Goal: Task Accomplishment & Management: Manage account settings

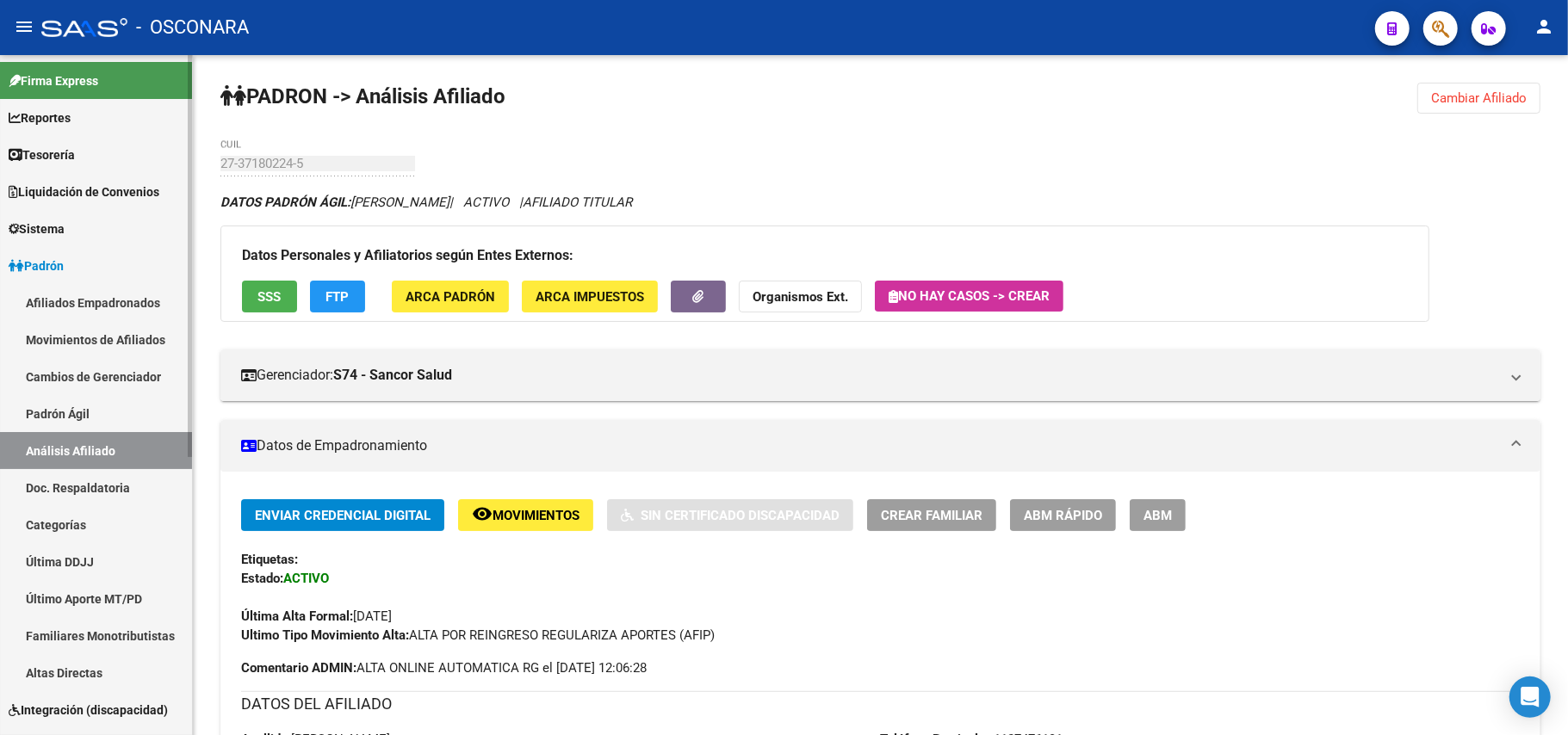
scroll to position [1810, 0]
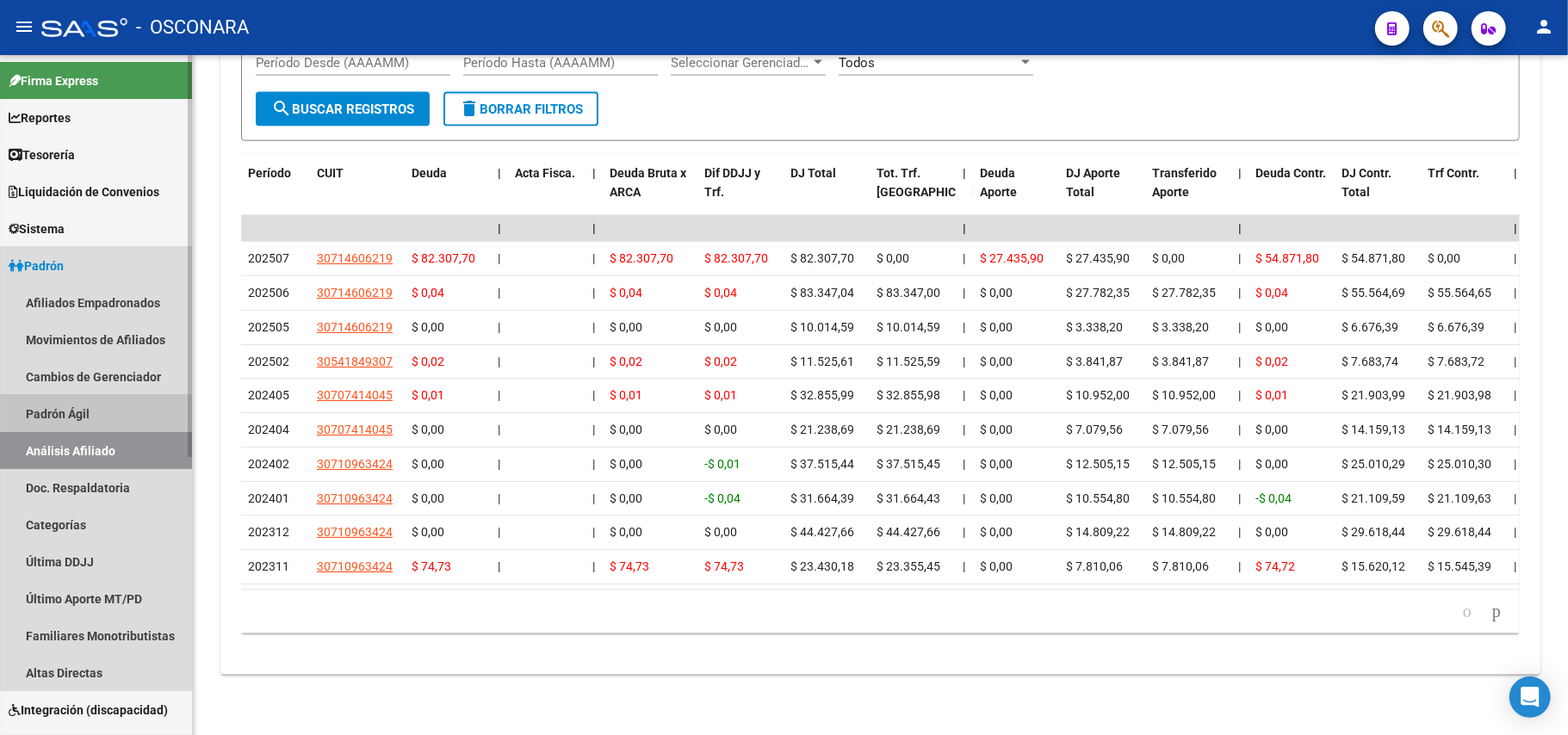
click at [21, 414] on link "Padrón Ágil" at bounding box center [96, 414] width 192 height 37
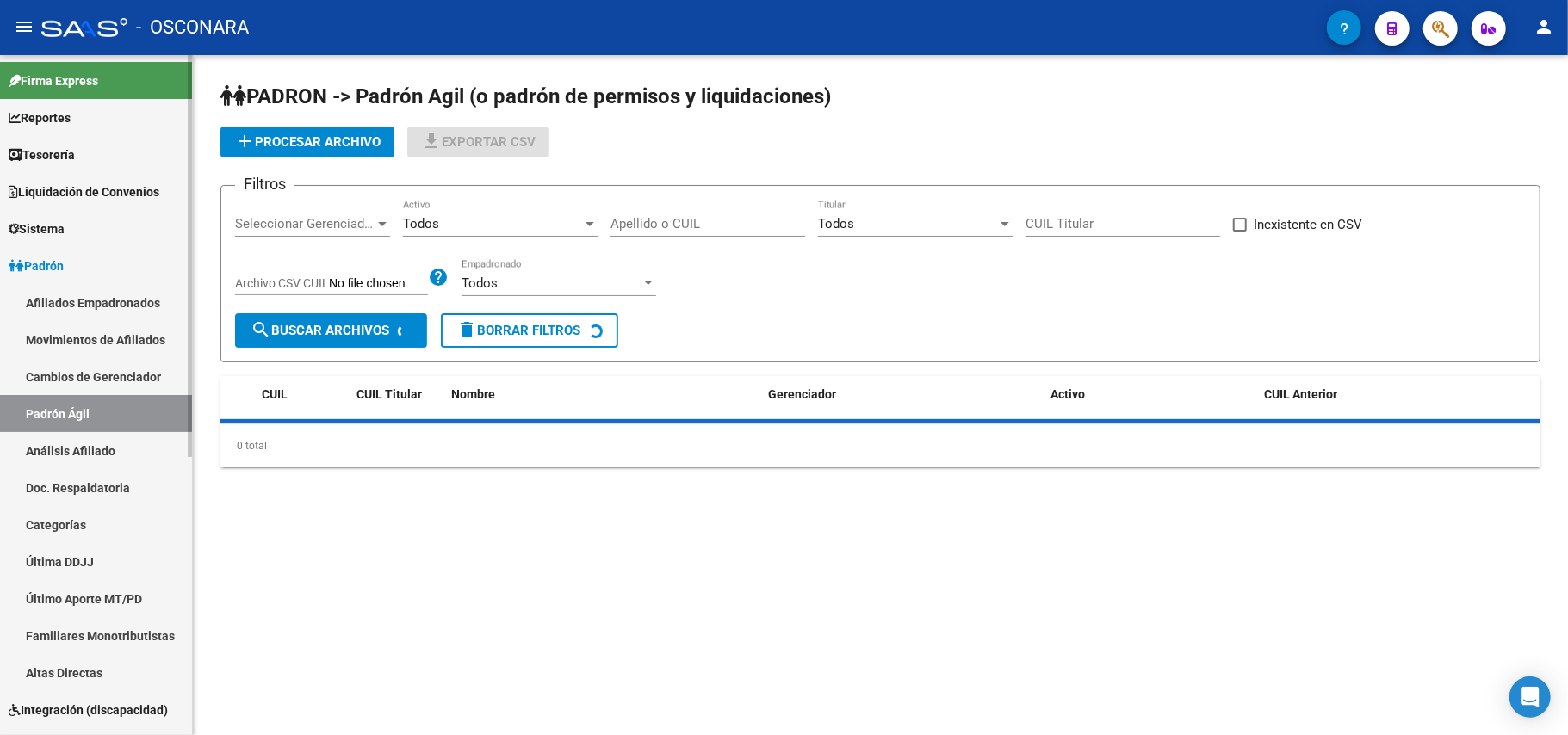
click at [74, 460] on link "Análisis Afiliado" at bounding box center [96, 451] width 192 height 37
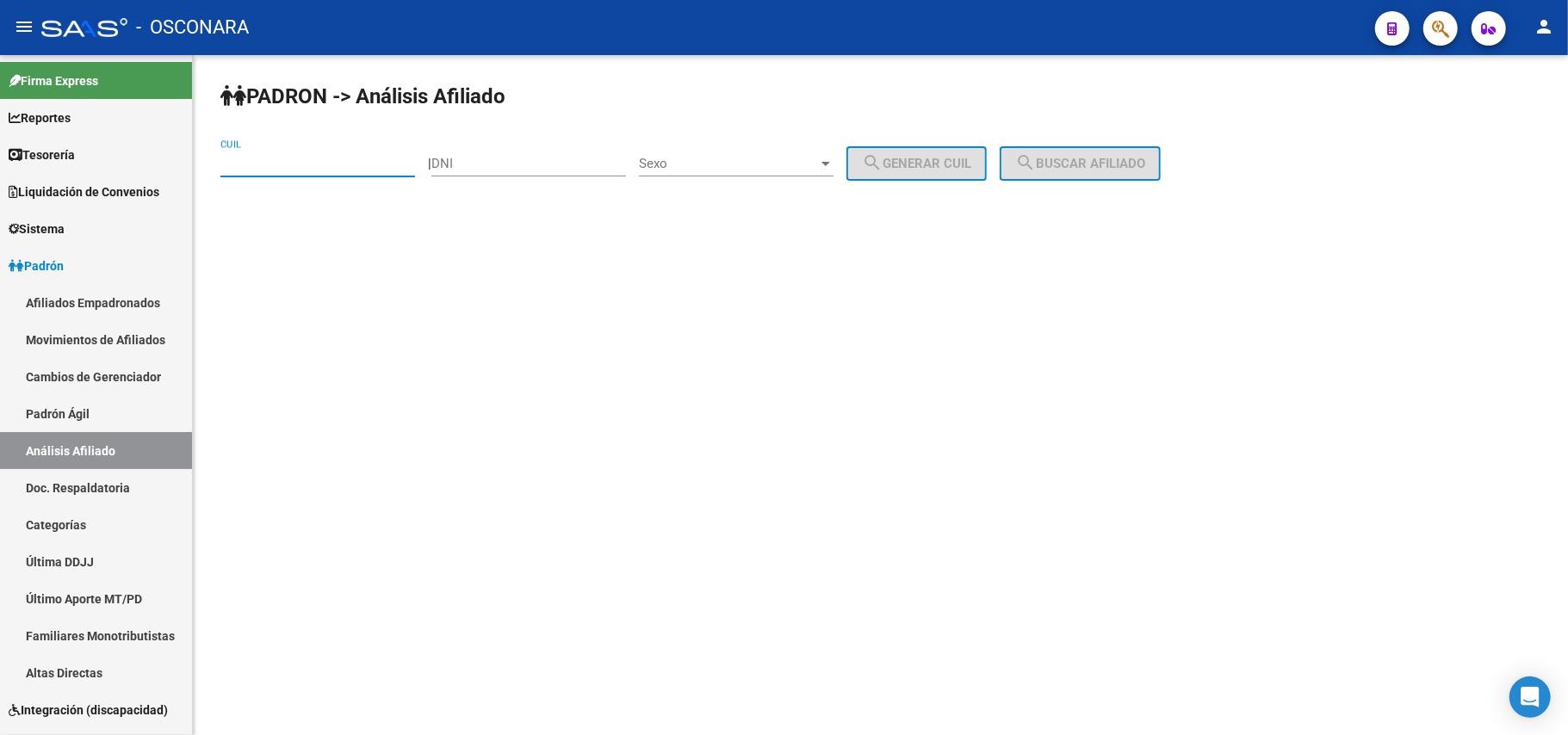
click at [234, 160] on input "CUIL" at bounding box center [317, 164] width 194 height 16
paste input "27-17295864-3"
type input "27-17295864-3"
click at [1110, 144] on div "PADRON -> Análisis Afiliado 27-17295864-3 CUIL | DNI Sexo Sexo search Generar C…" at bounding box center [881, 144] width 1376 height 181
click at [1095, 148] on button "search Buscar afiliado" at bounding box center [1080, 163] width 161 height 34
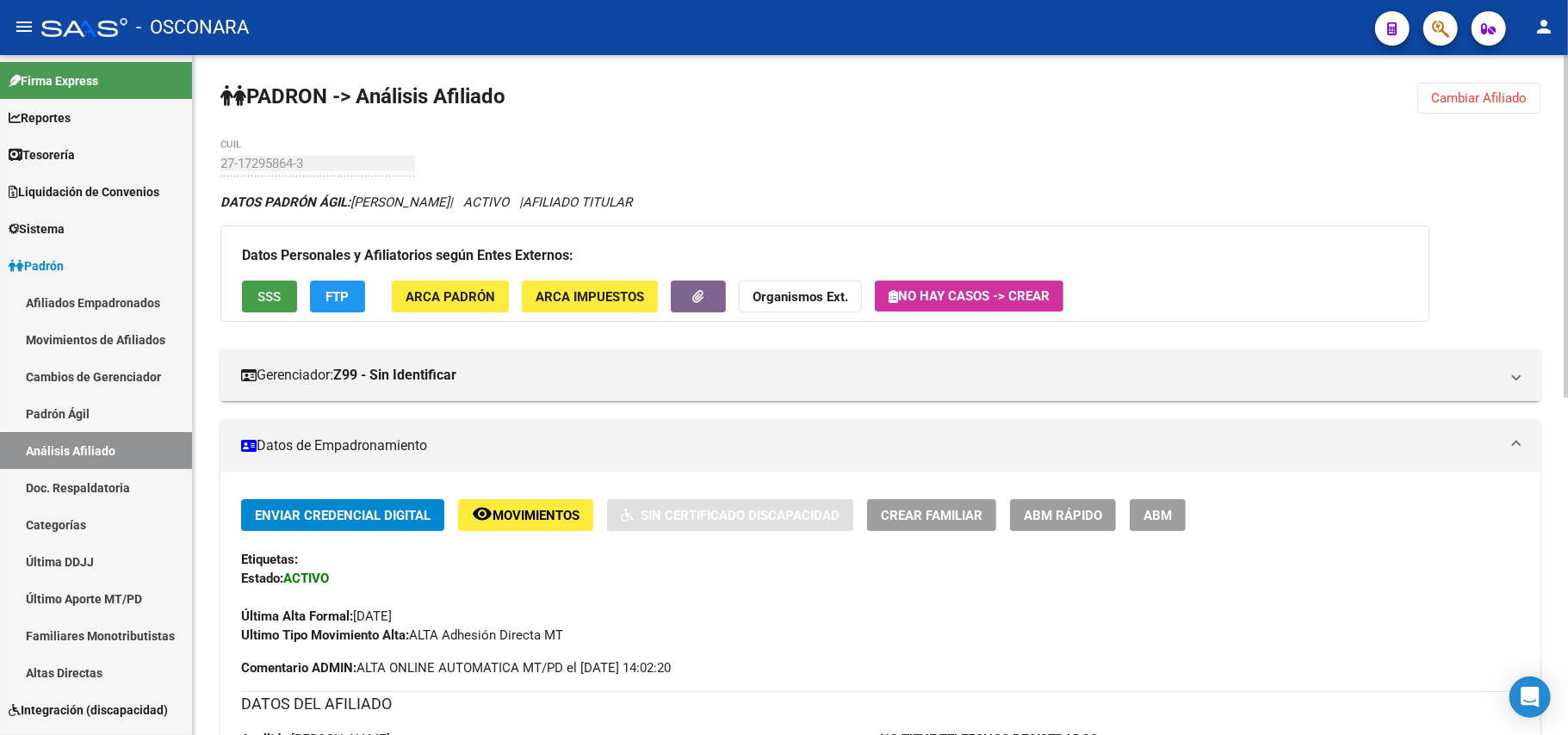
click at [262, 290] on span "SSS" at bounding box center [270, 297] width 23 height 16
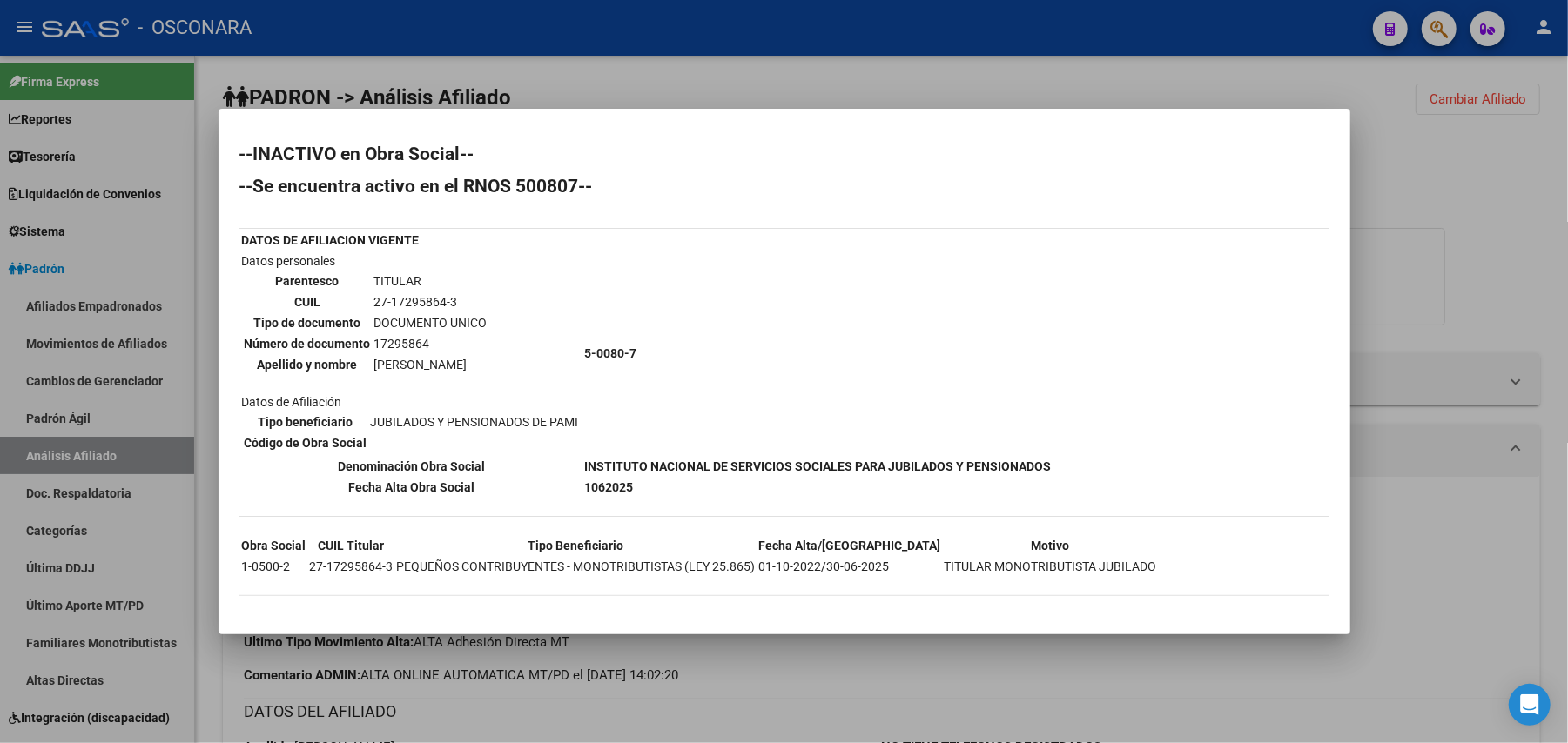
click at [891, 702] on div at bounding box center [784, 371] width 1568 height 743
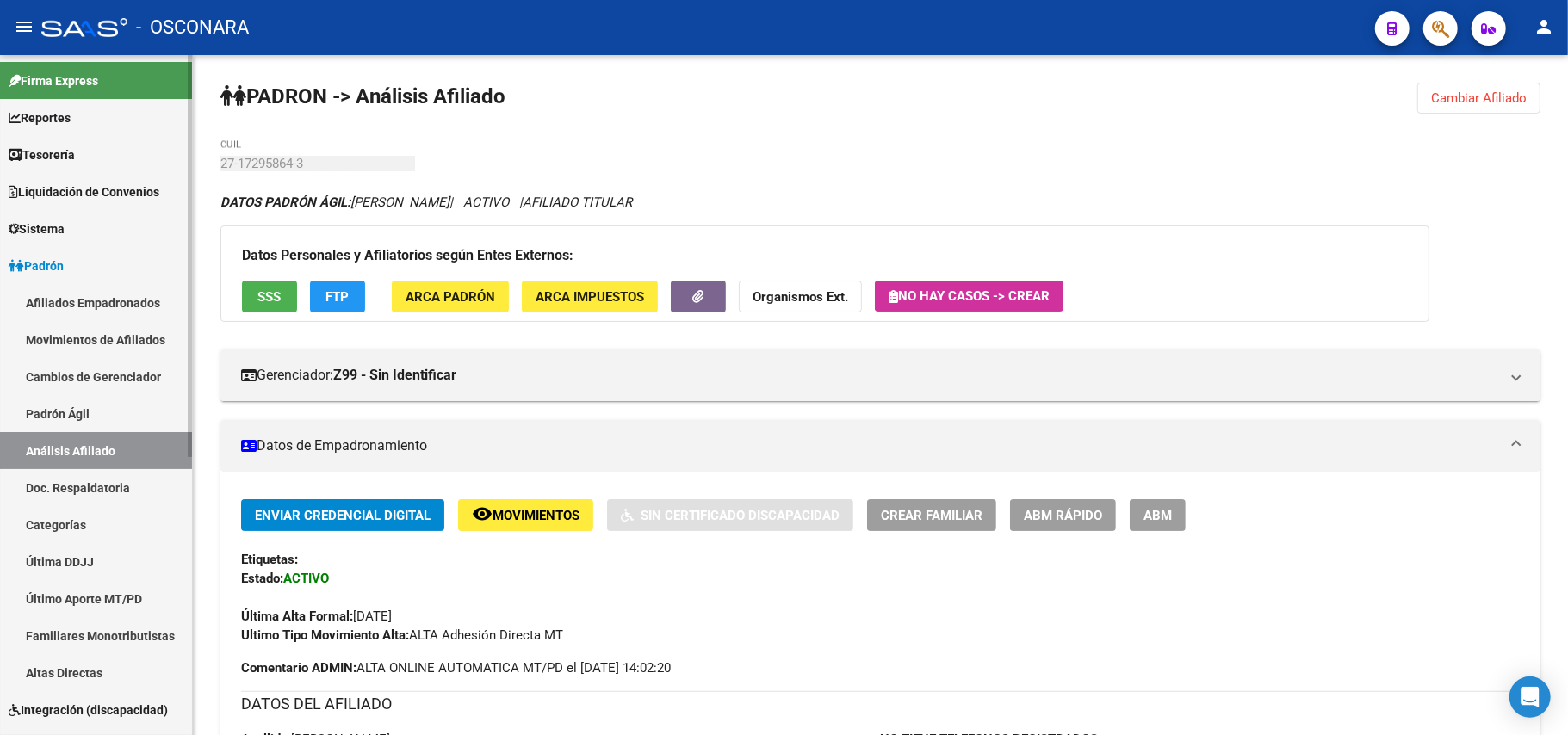
click at [110, 415] on link "Padrón Ágil" at bounding box center [96, 414] width 192 height 37
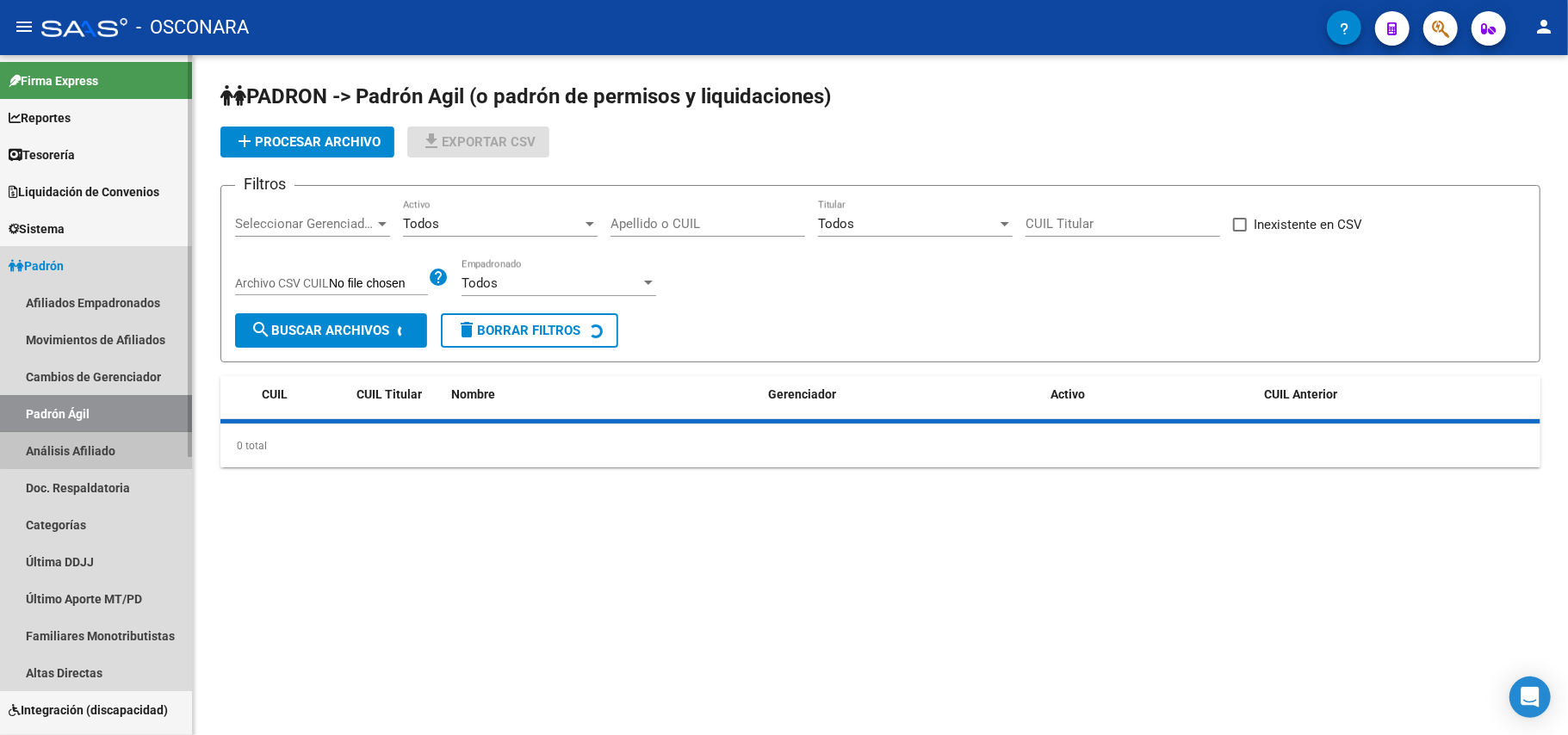
click at [117, 448] on link "Análisis Afiliado" at bounding box center [96, 451] width 192 height 37
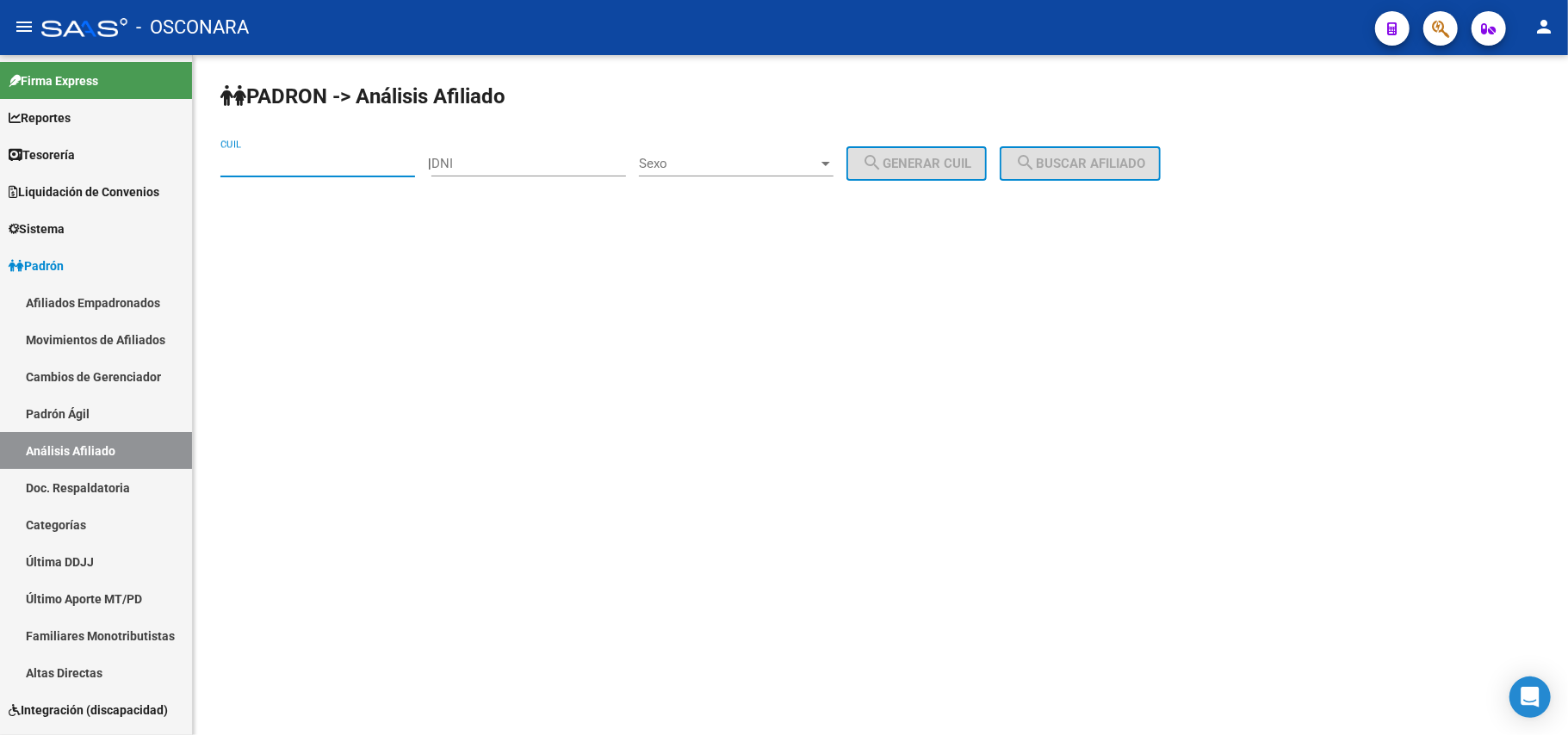
click at [332, 163] on input "CUIL" at bounding box center [317, 164] width 194 height 16
paste input "27-17295864-3"
type input "27-17295864-3"
click at [1136, 164] on span "search Buscar afiliado" at bounding box center [1080, 164] width 130 height 16
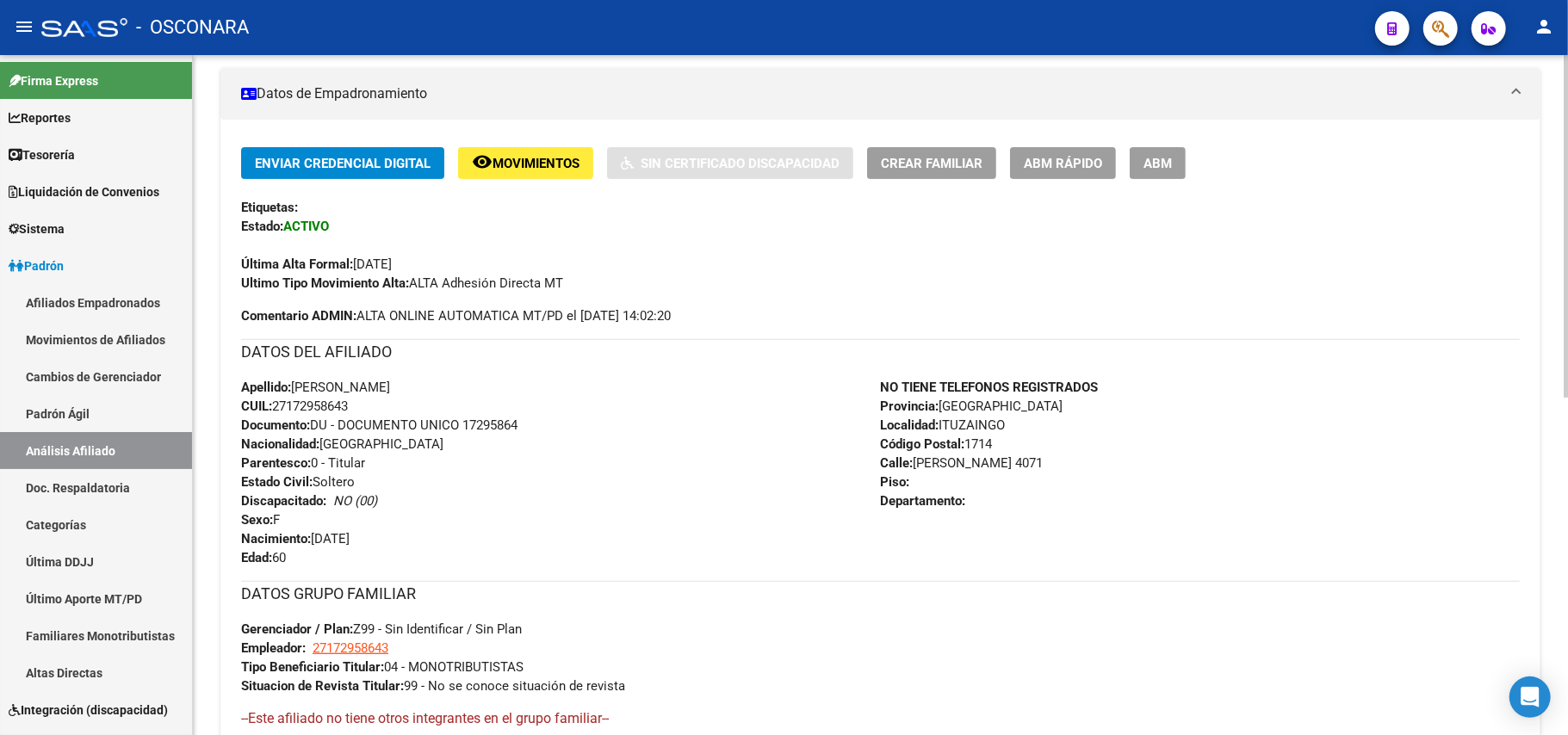
scroll to position [673, 0]
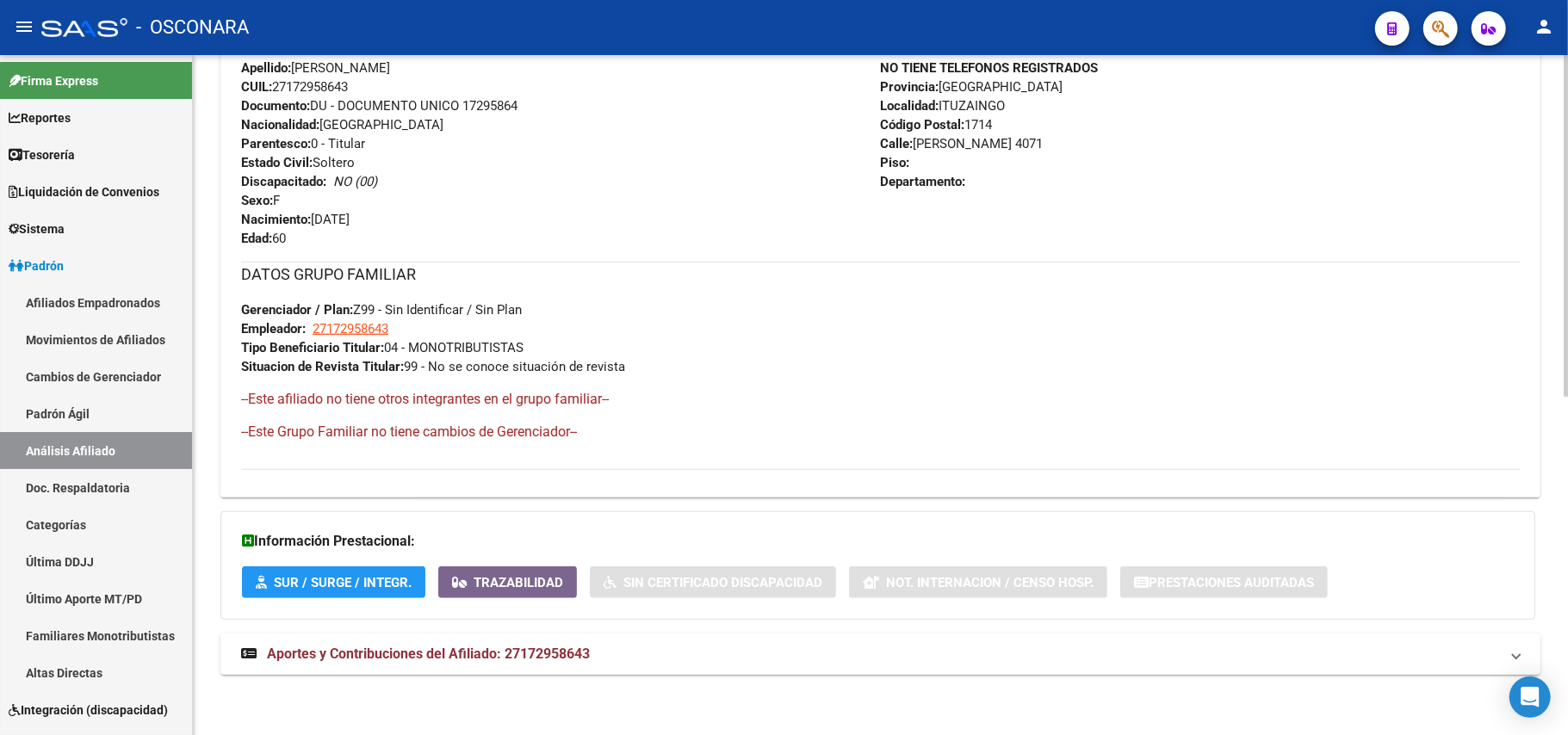
click at [515, 653] on span "Aportes y Contribuciones del Afiliado: 27172958643" at bounding box center [428, 654] width 323 height 17
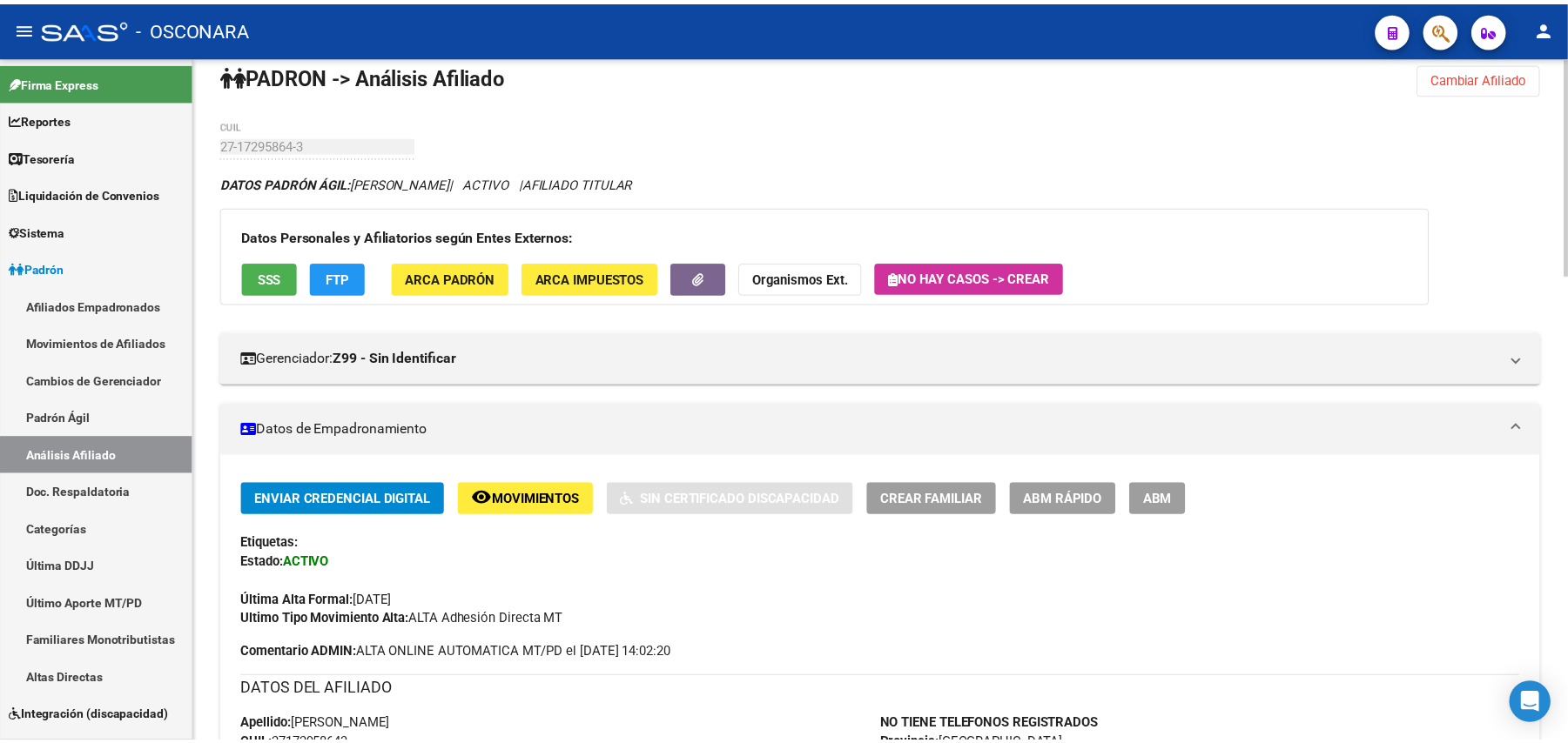
scroll to position [0, 0]
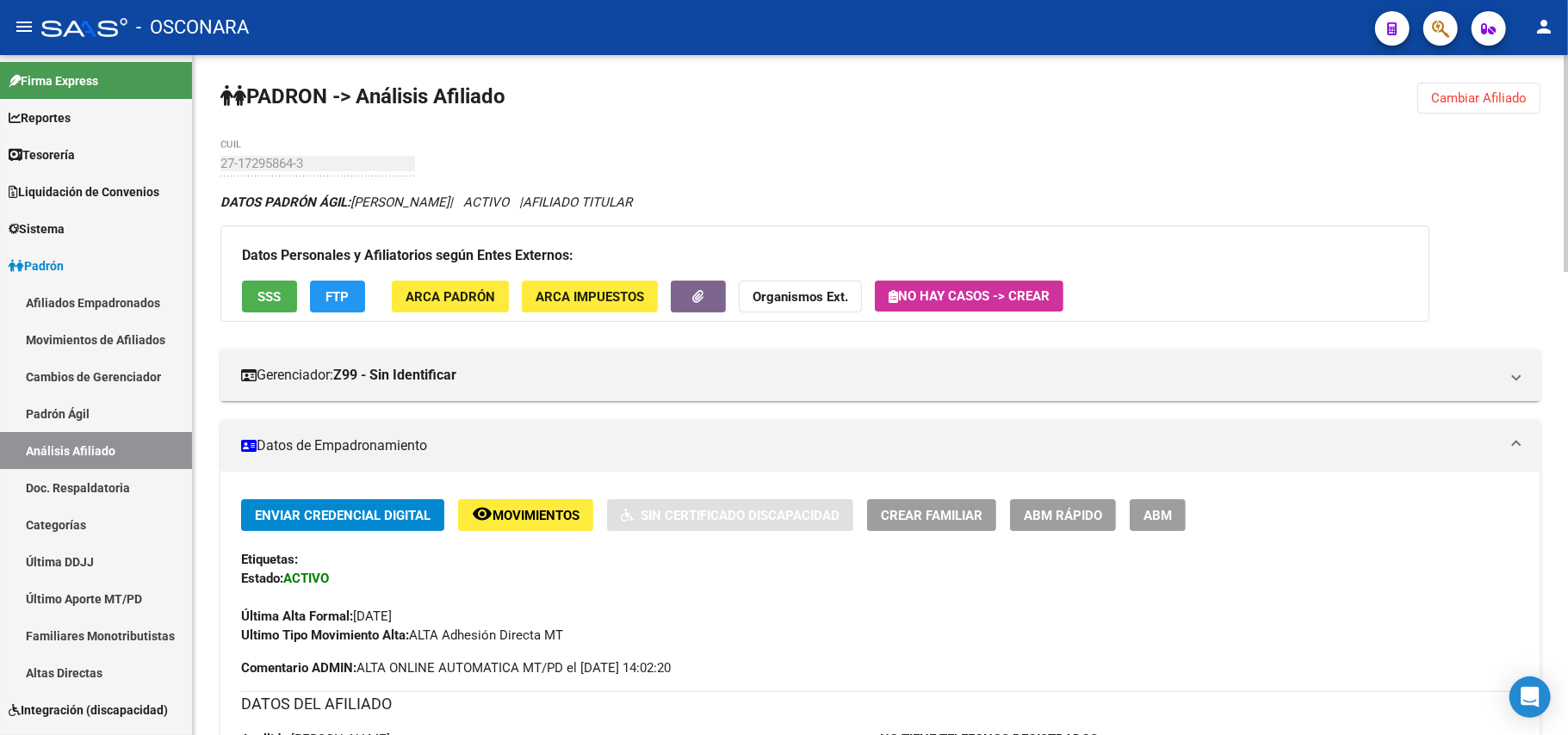
click at [236, 283] on div "Datos Personales y Afiliatorios según Entes Externos: SSS FTP ARCA Padrón ARCA …" at bounding box center [825, 273] width 1210 height 97
click at [272, 291] on span "SSS" at bounding box center [270, 297] width 23 height 16
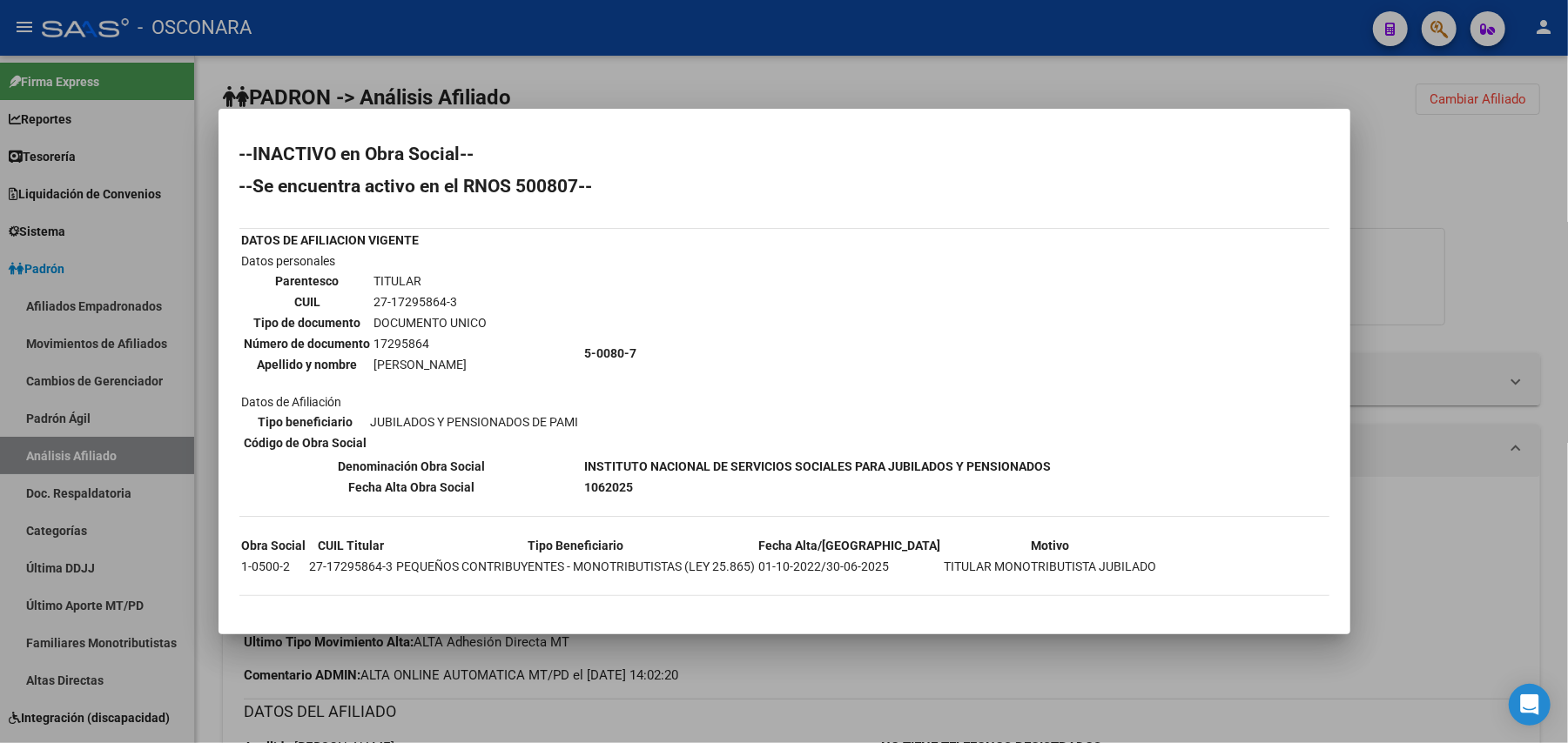
click at [913, 640] on div at bounding box center [784, 371] width 1568 height 743
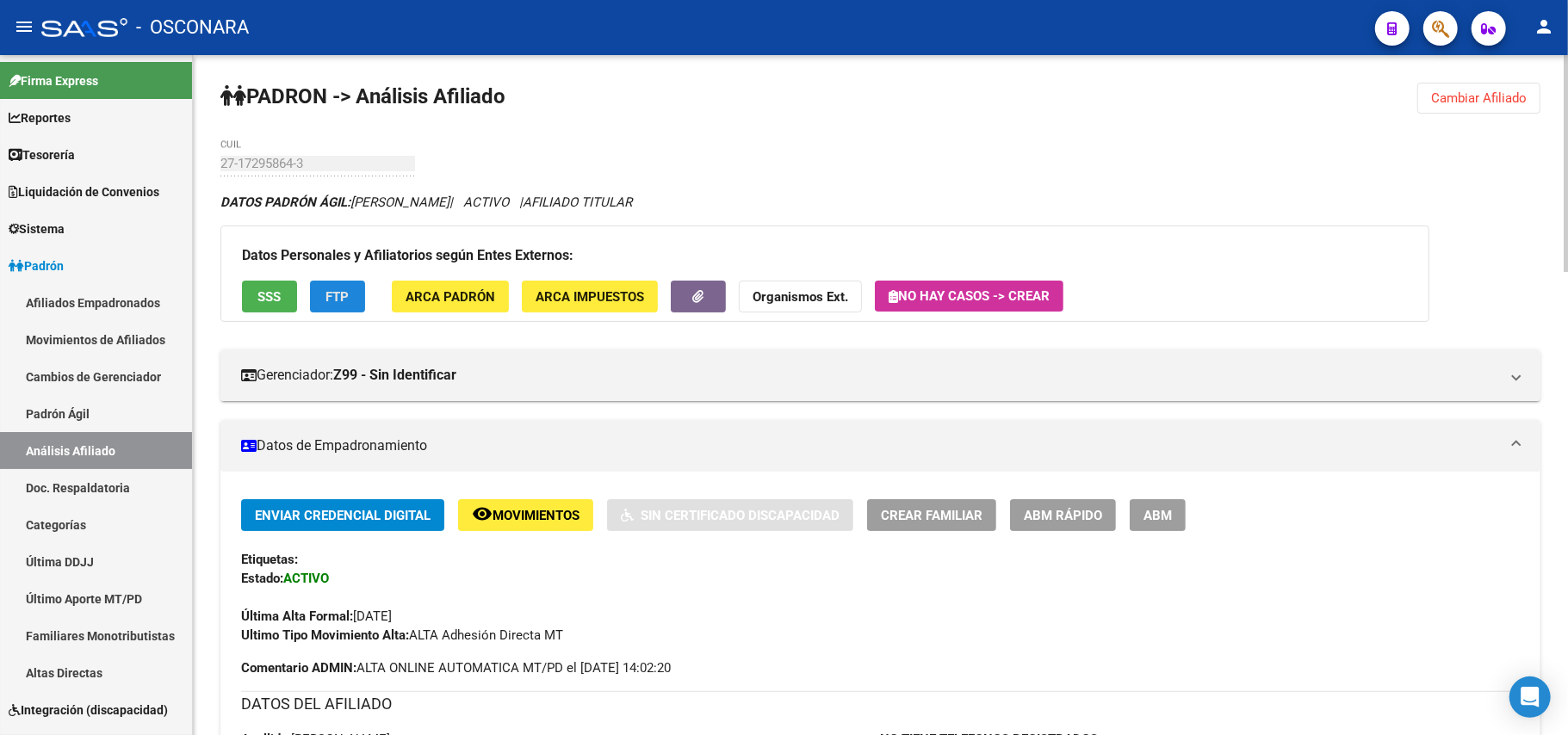
click at [338, 289] on span "FTP" at bounding box center [338, 297] width 23 height 16
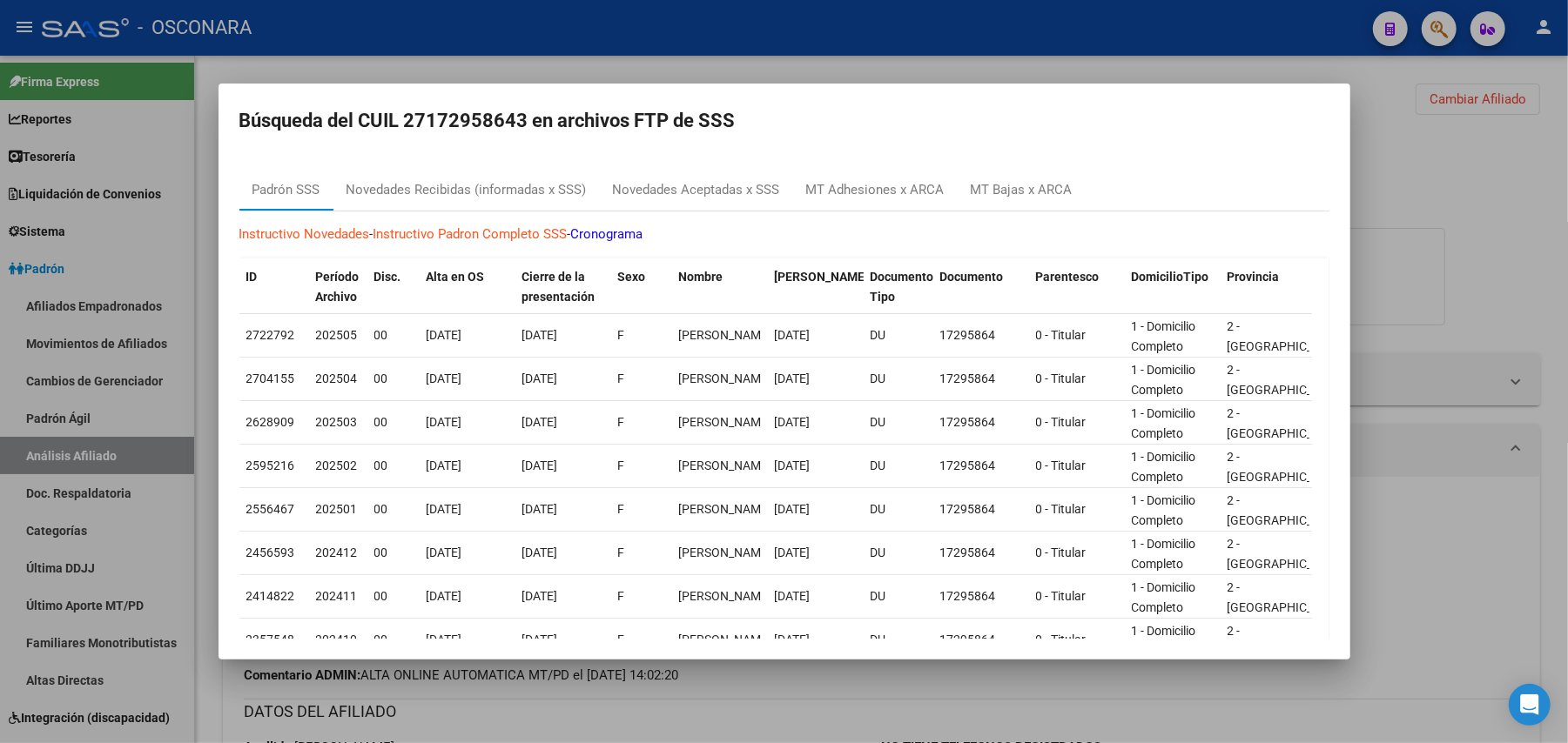
click at [941, 674] on div at bounding box center [784, 371] width 1568 height 743
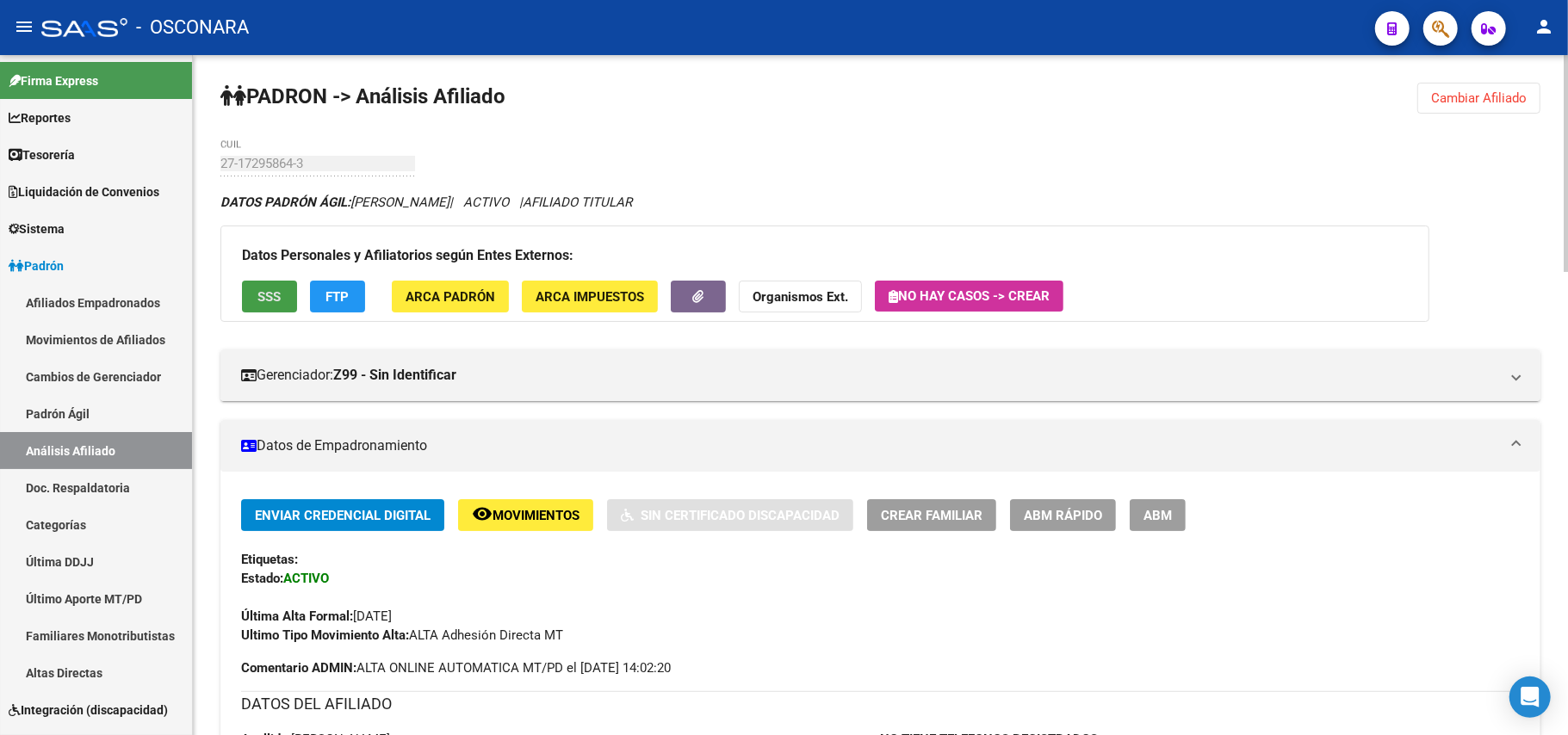
click at [250, 302] on button "SSS" at bounding box center [269, 297] width 55 height 32
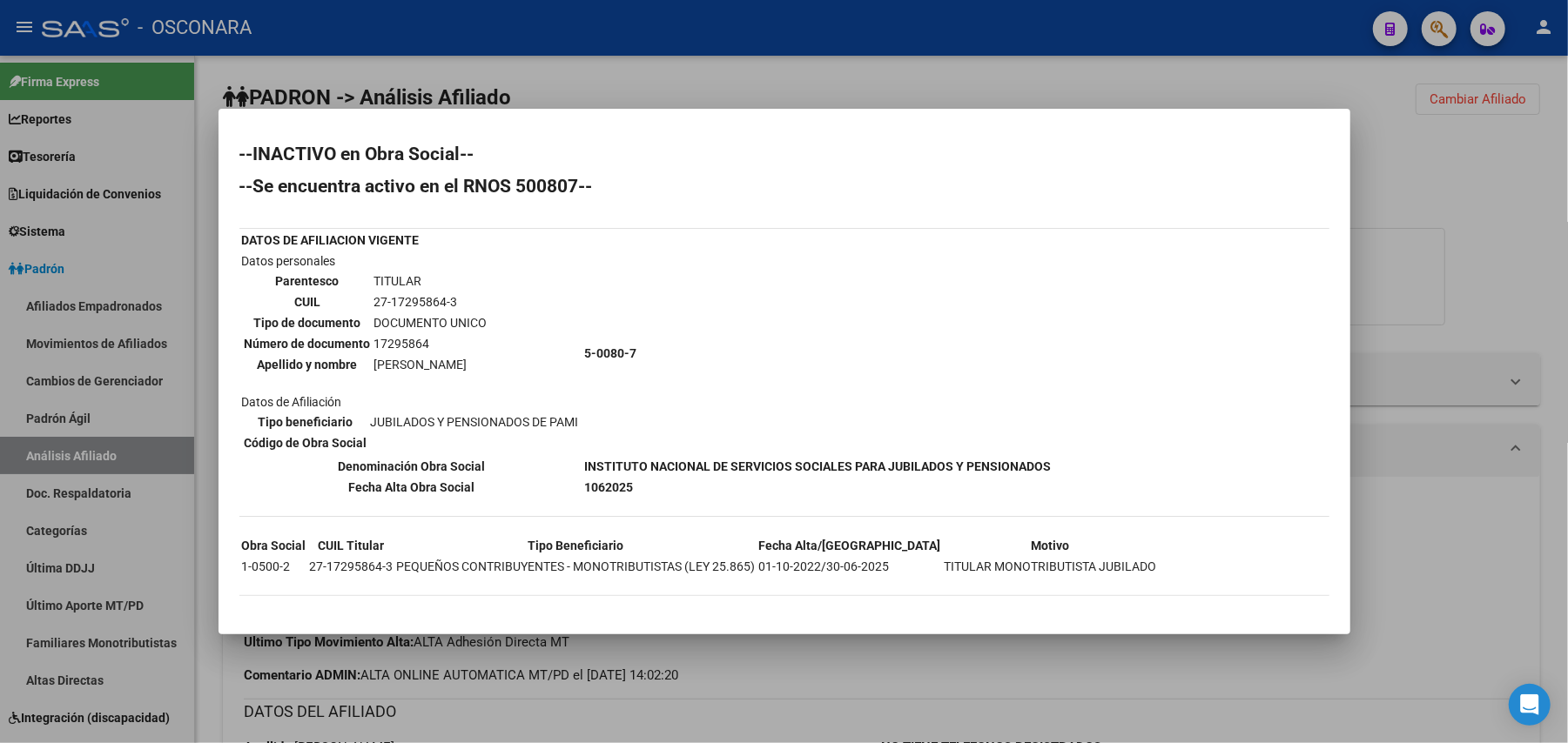
click at [858, 673] on div at bounding box center [784, 371] width 1568 height 743
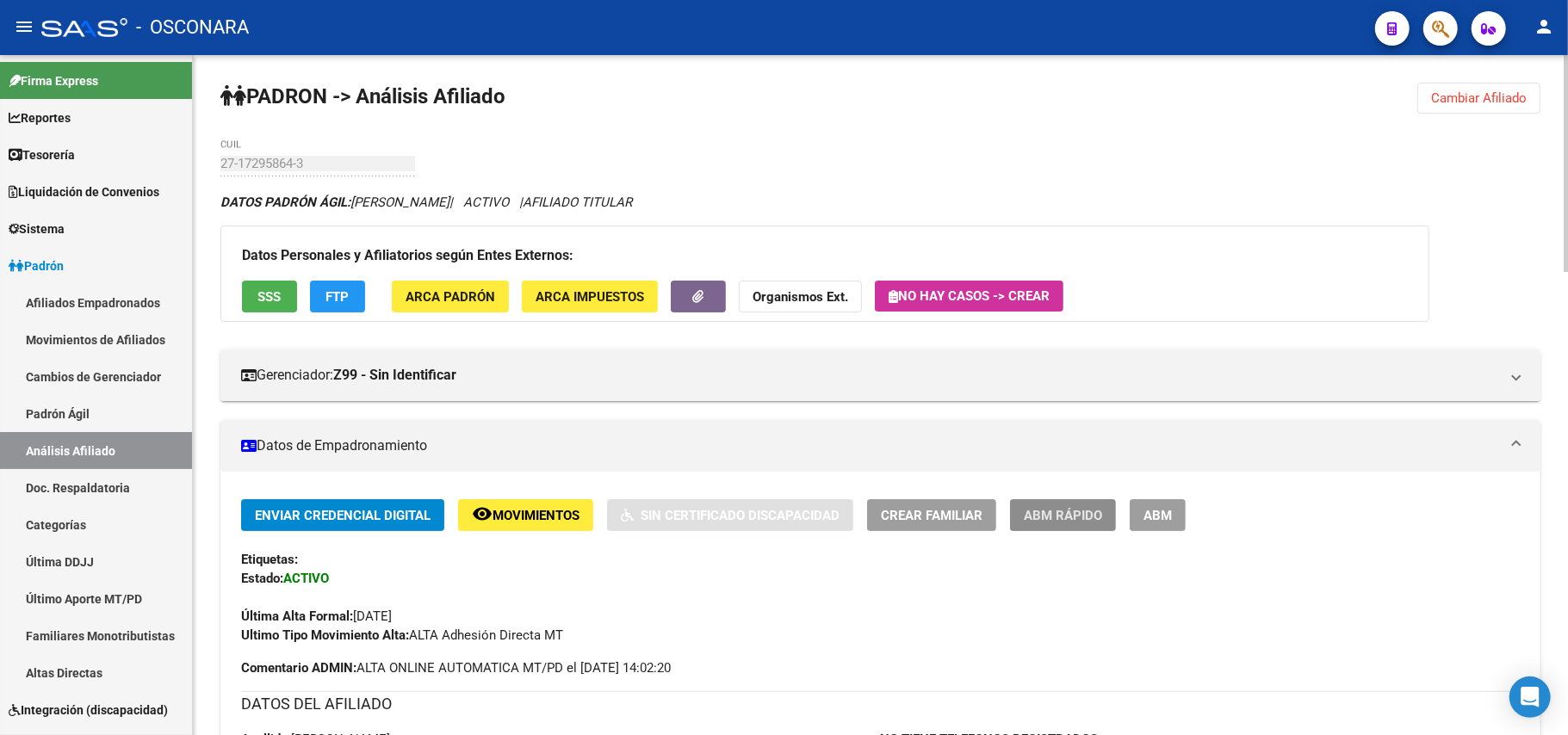
click at [1080, 508] on span "ABM Rápido" at bounding box center [1063, 515] width 78 height 16
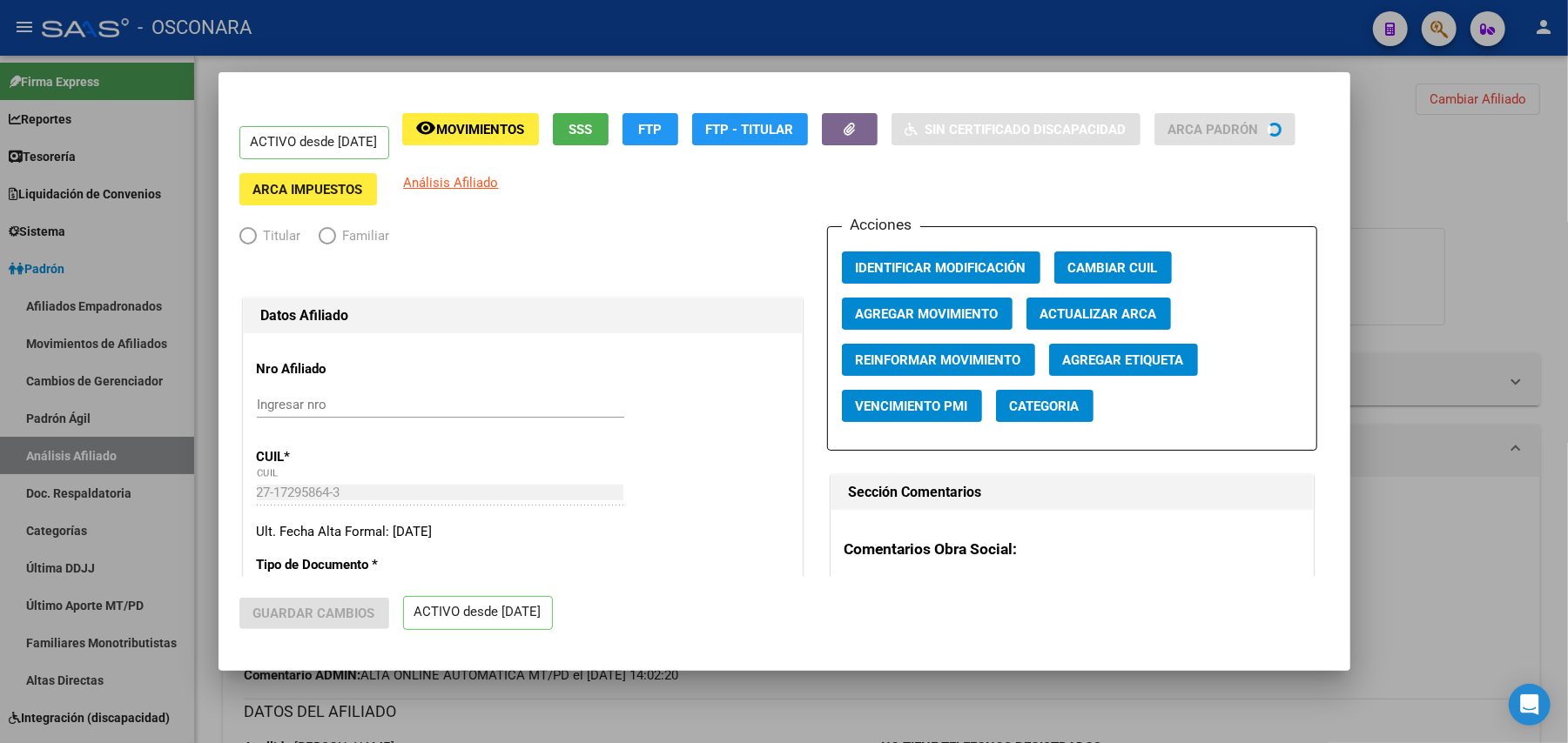
radio input "true"
type input "27-17295864-3"
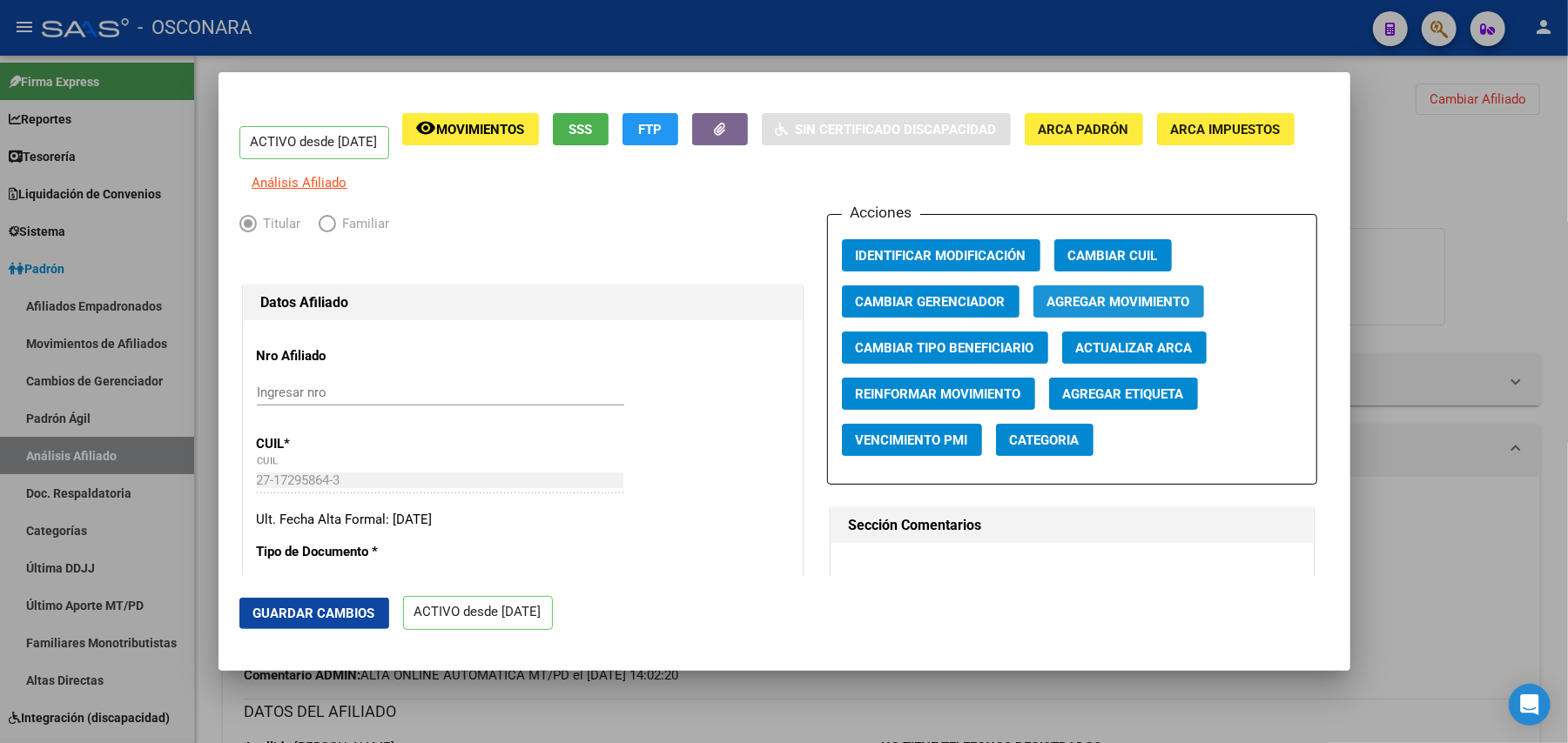
click at [1069, 310] on span "Agregar Movimiento" at bounding box center [1118, 302] width 143 height 16
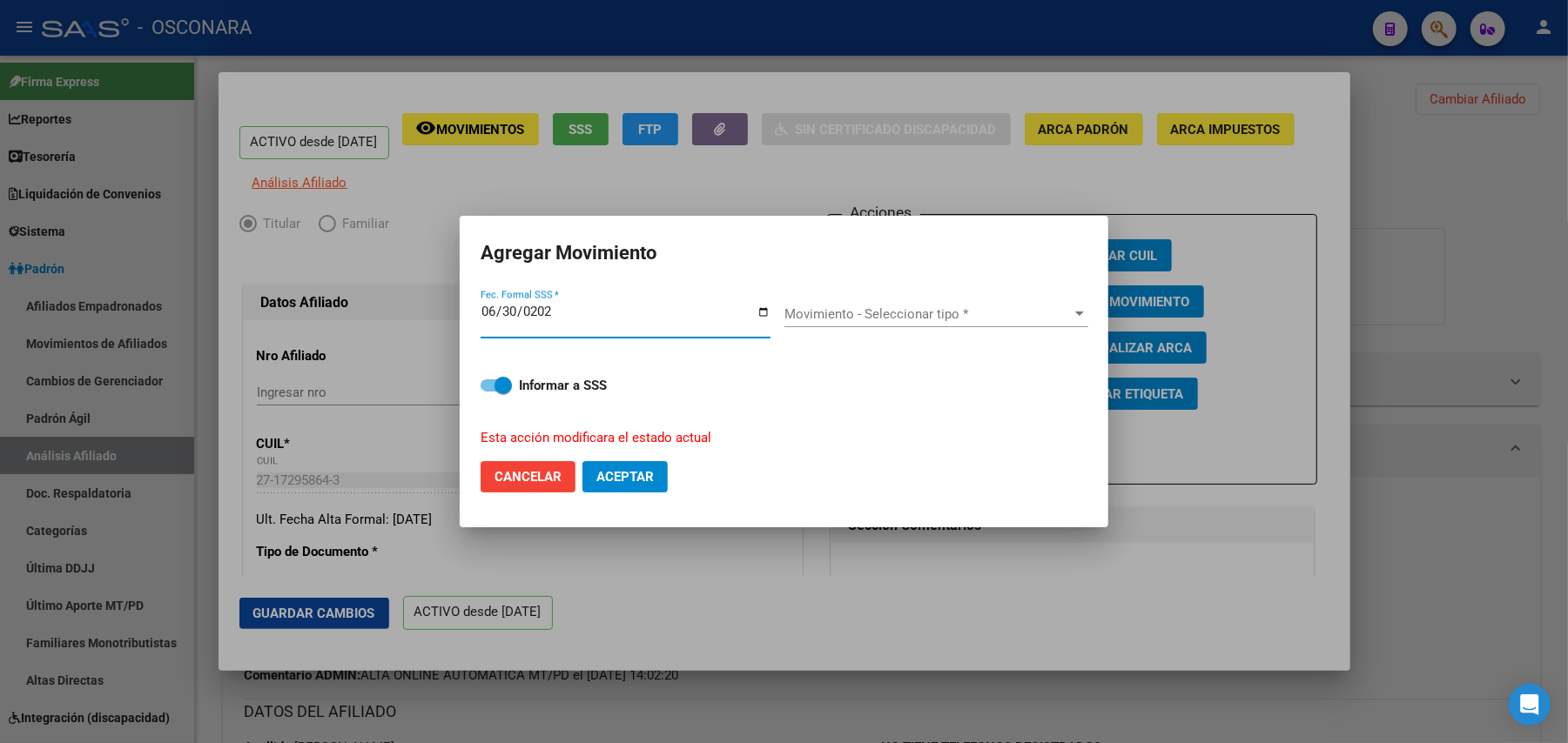
type input "2025-06-30"
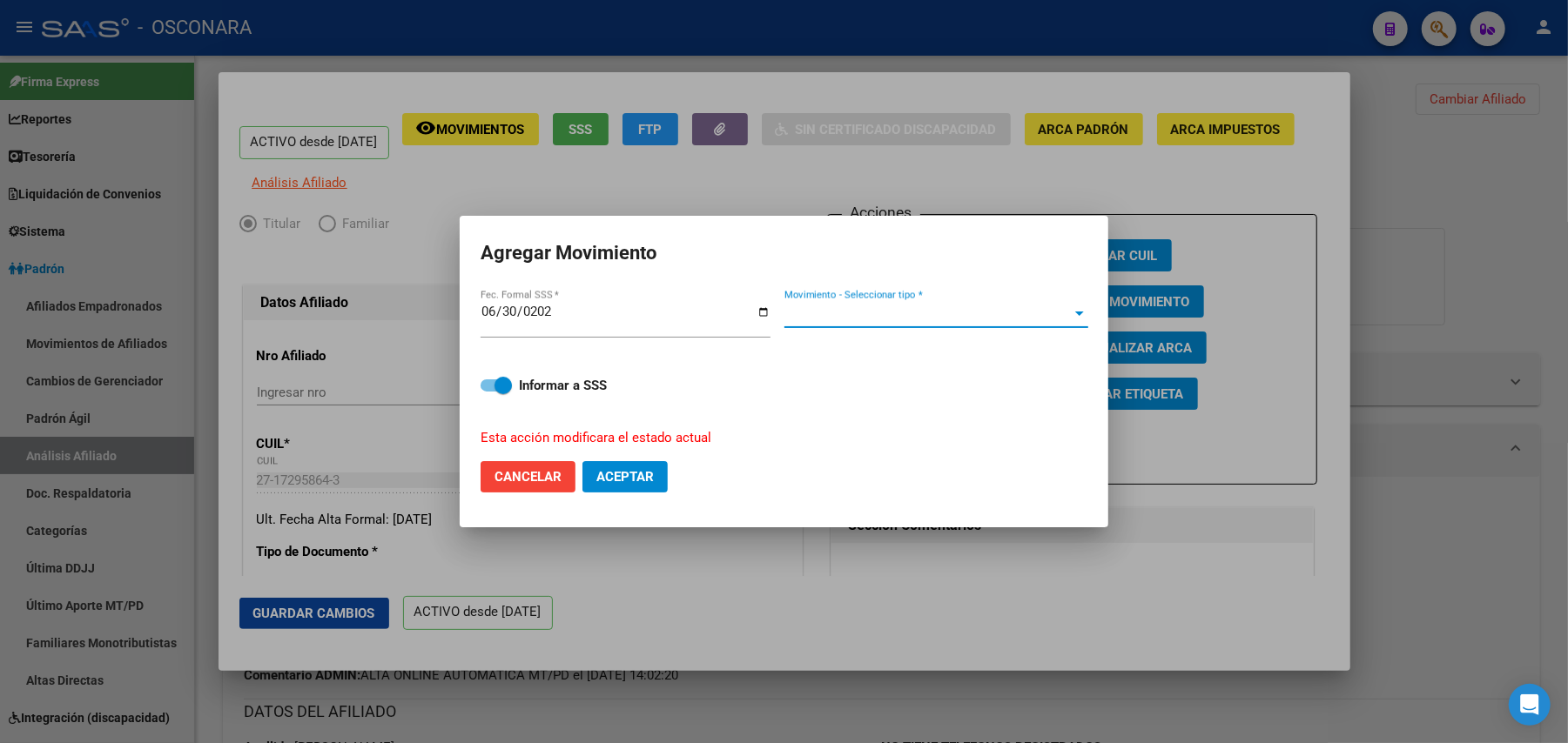
click at [1067, 314] on span "Movimiento - Seleccionar tipo *" at bounding box center [929, 315] width 288 height 16
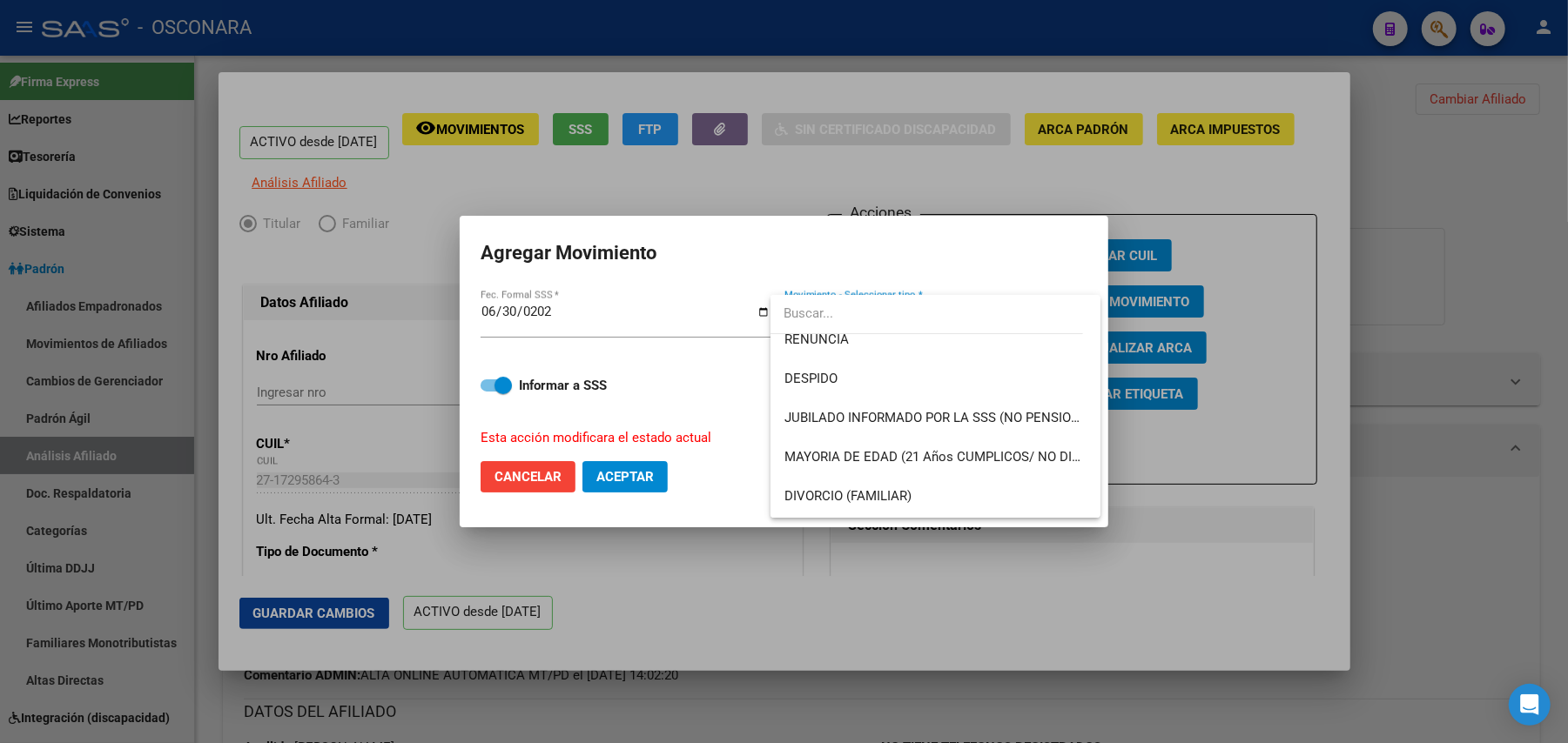
scroll to position [139, 0]
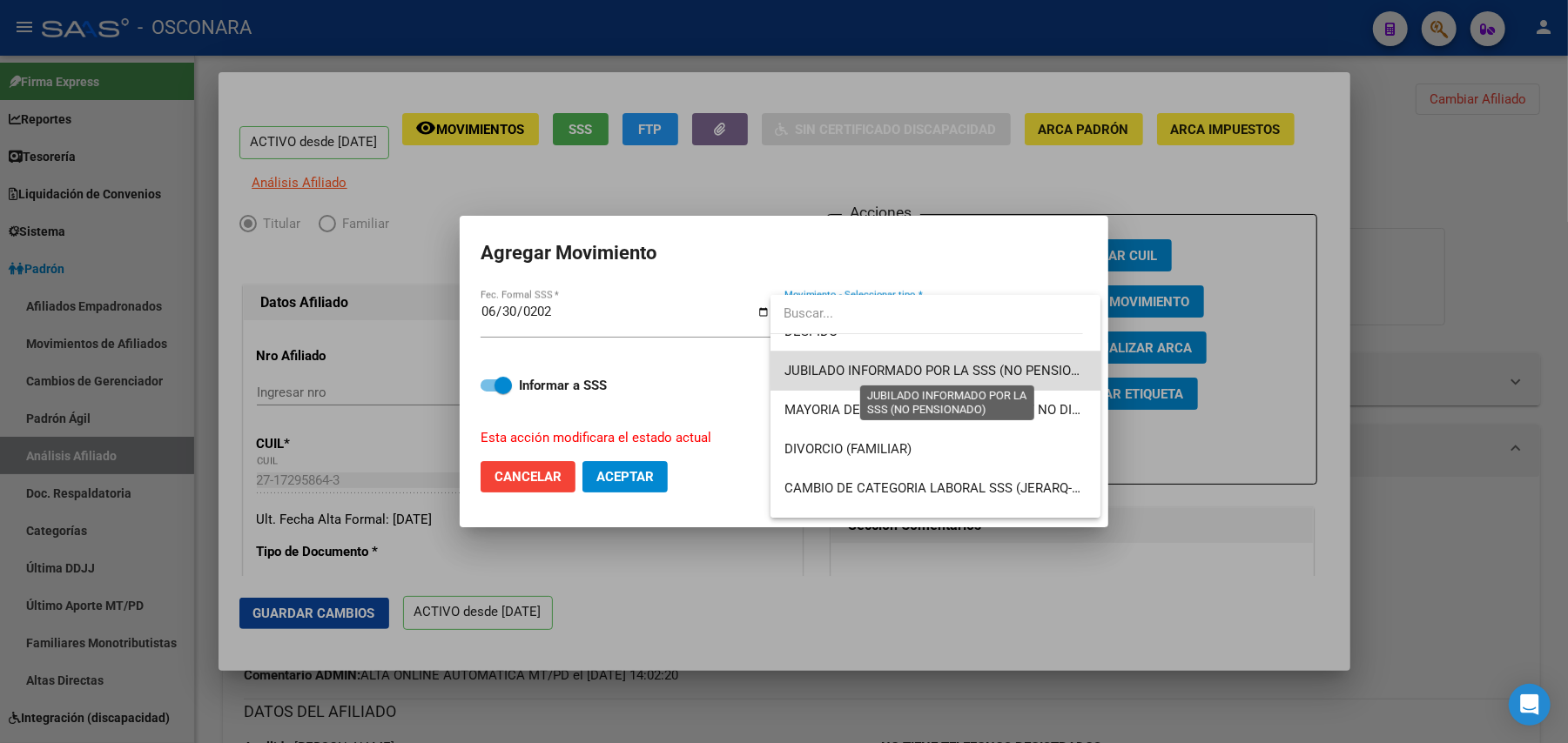
click at [1001, 366] on span "JUBILADO INFORMADO POR LA SSS (NO PENSIONADO)" at bounding box center [947, 371] width 327 height 16
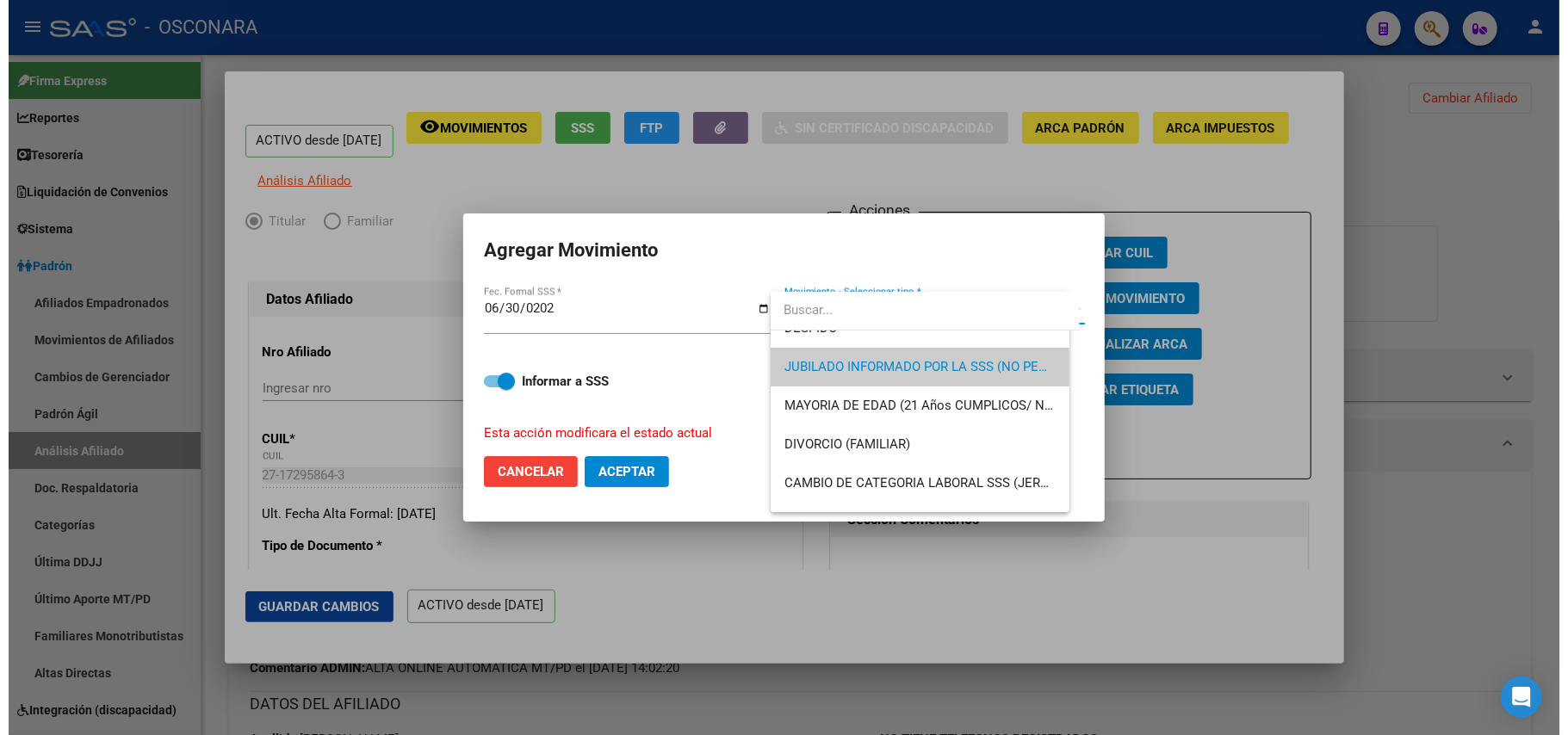
scroll to position [155, 0]
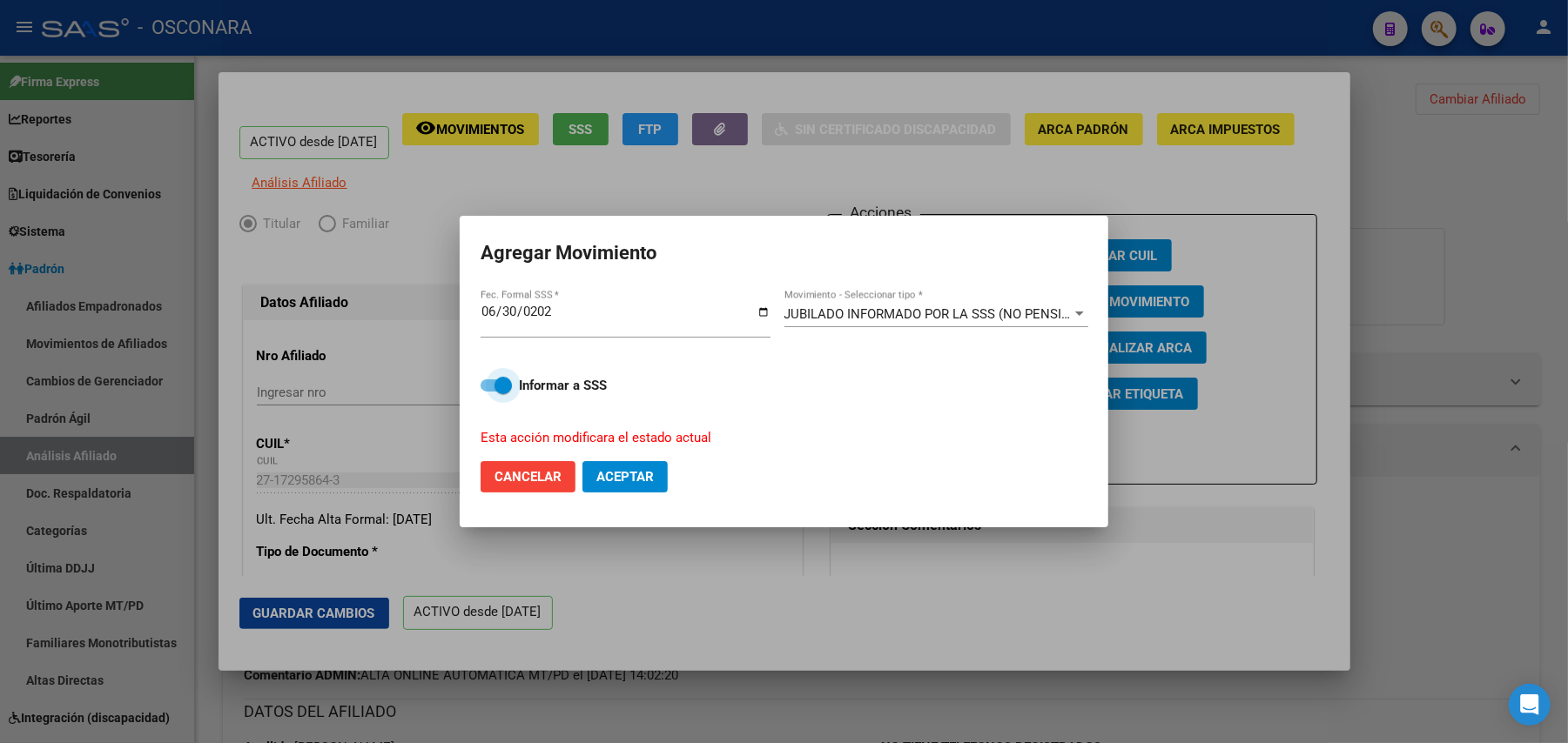
click at [484, 383] on span at bounding box center [496, 386] width 32 height 12
click at [488, 392] on input "Informar a SSS" at bounding box center [488, 392] width 1 height 1
checkbox input "false"
click at [647, 483] on span "Aceptar" at bounding box center [625, 478] width 57 height 16
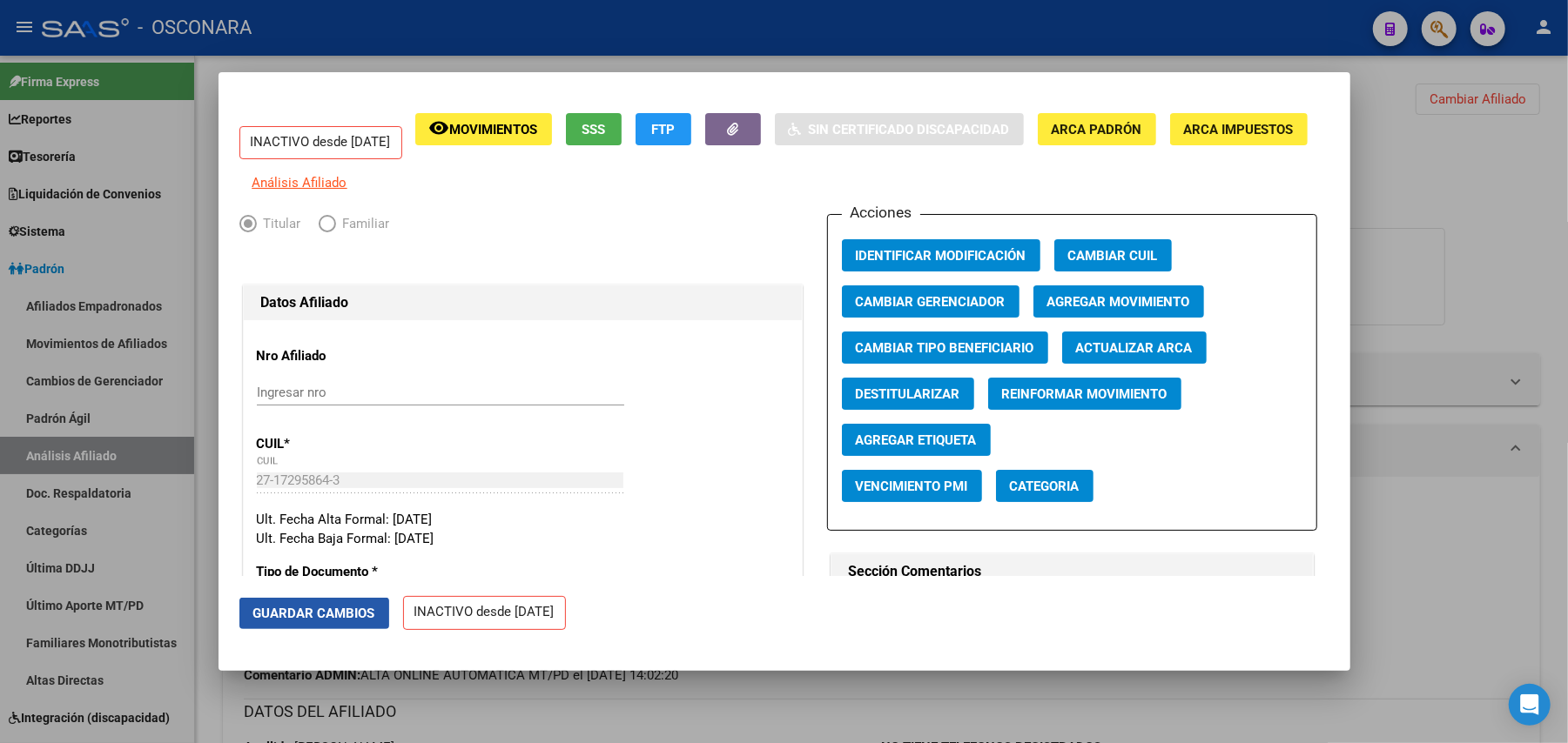
click at [335, 615] on span "Guardar Cambios" at bounding box center [315, 614] width 122 height 16
click at [349, 606] on span "Guardar Cambios" at bounding box center [315, 614] width 122 height 16
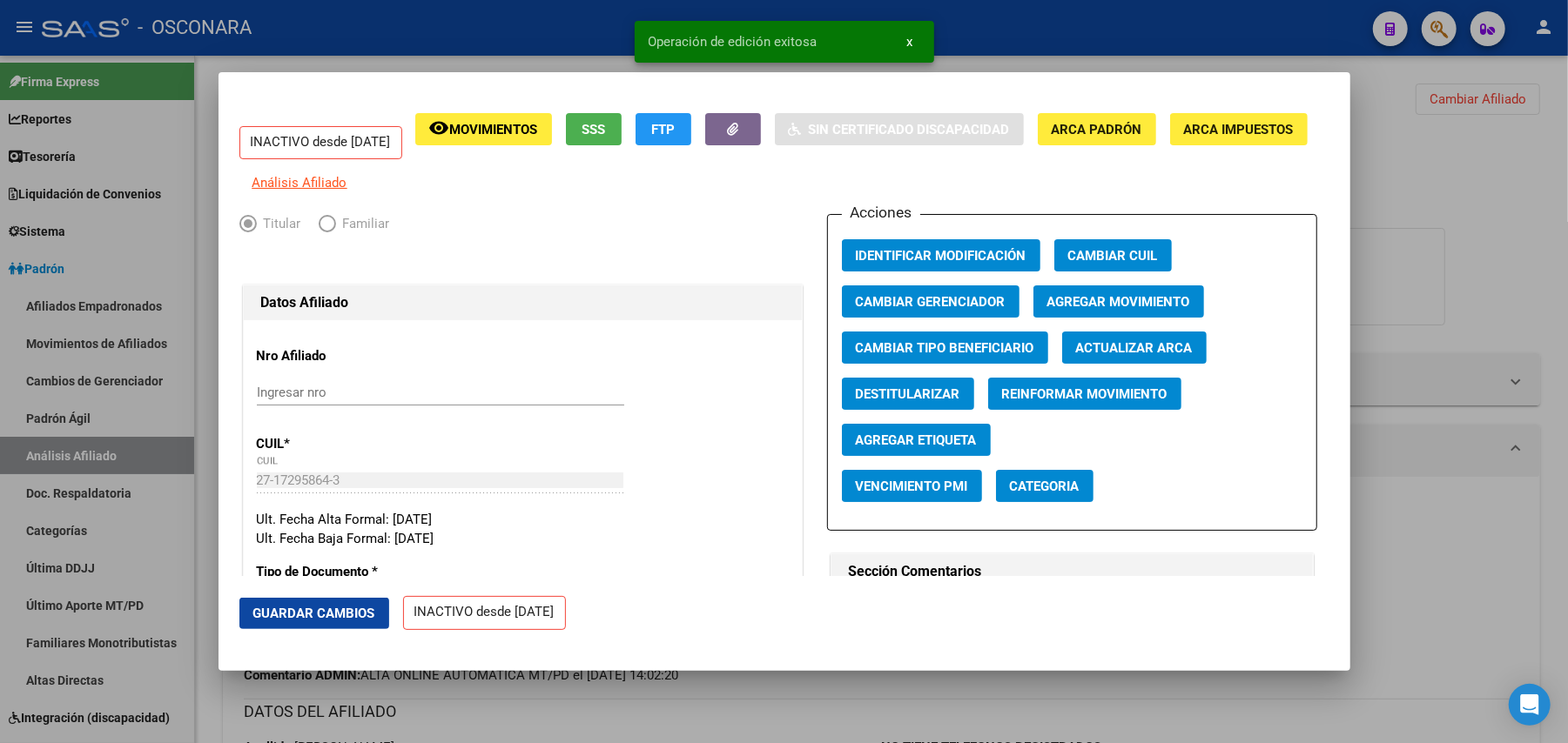
click at [743, 722] on div at bounding box center [784, 371] width 1568 height 743
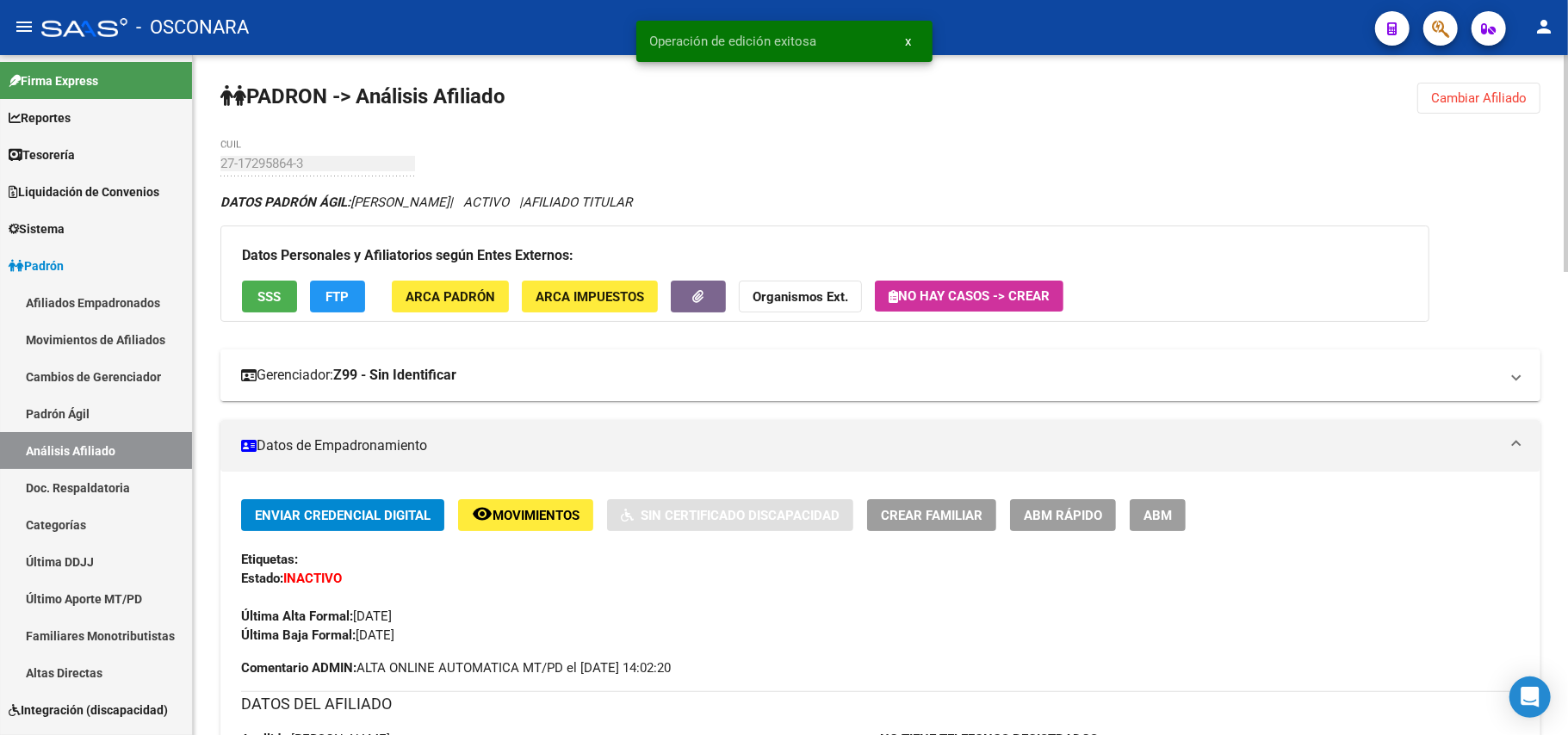
click at [768, 389] on mat-expansion-panel-header "Gerenciador: Z99 - Sin Identificar" at bounding box center [881, 375] width 1320 height 52
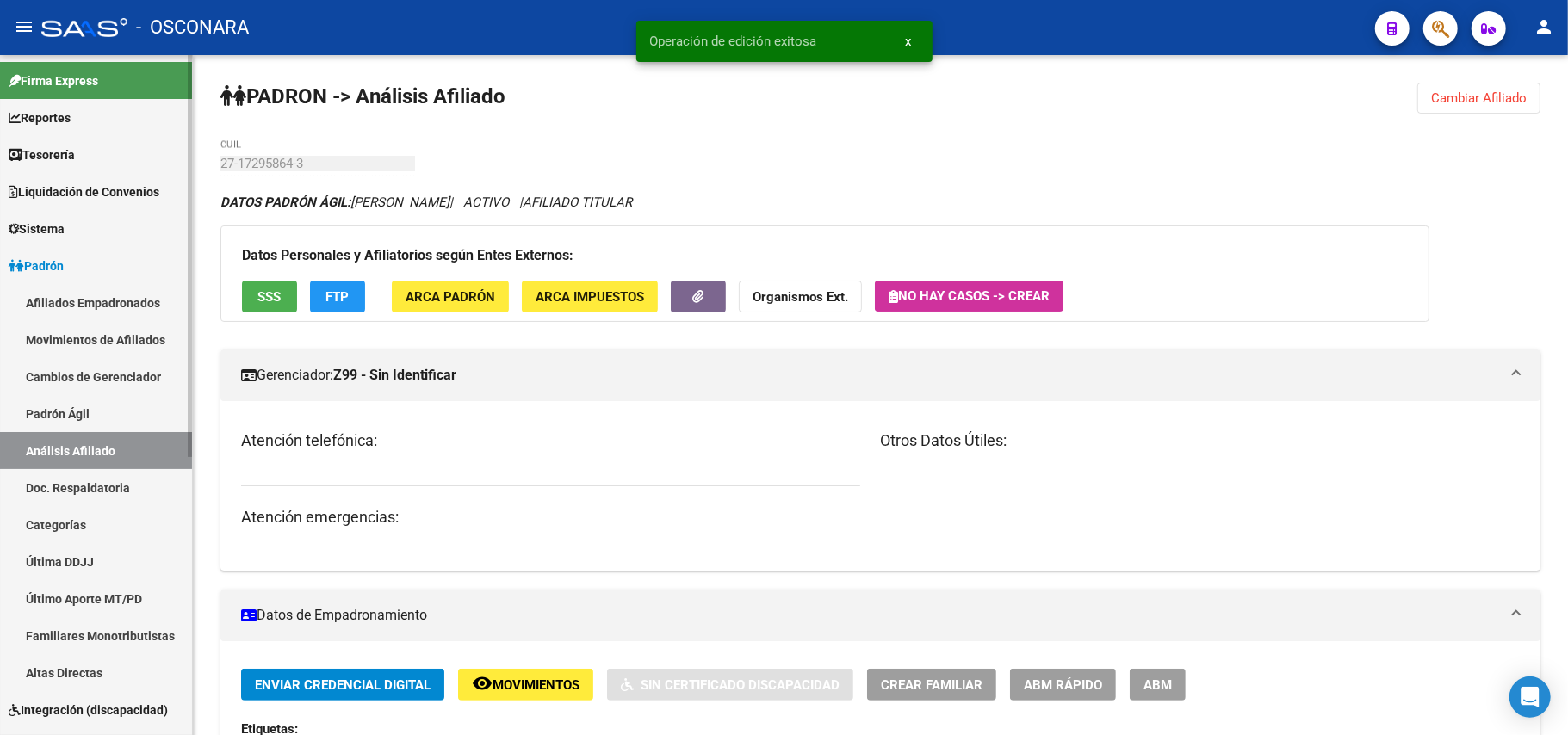
click at [69, 417] on link "Padrón Ágil" at bounding box center [96, 414] width 192 height 37
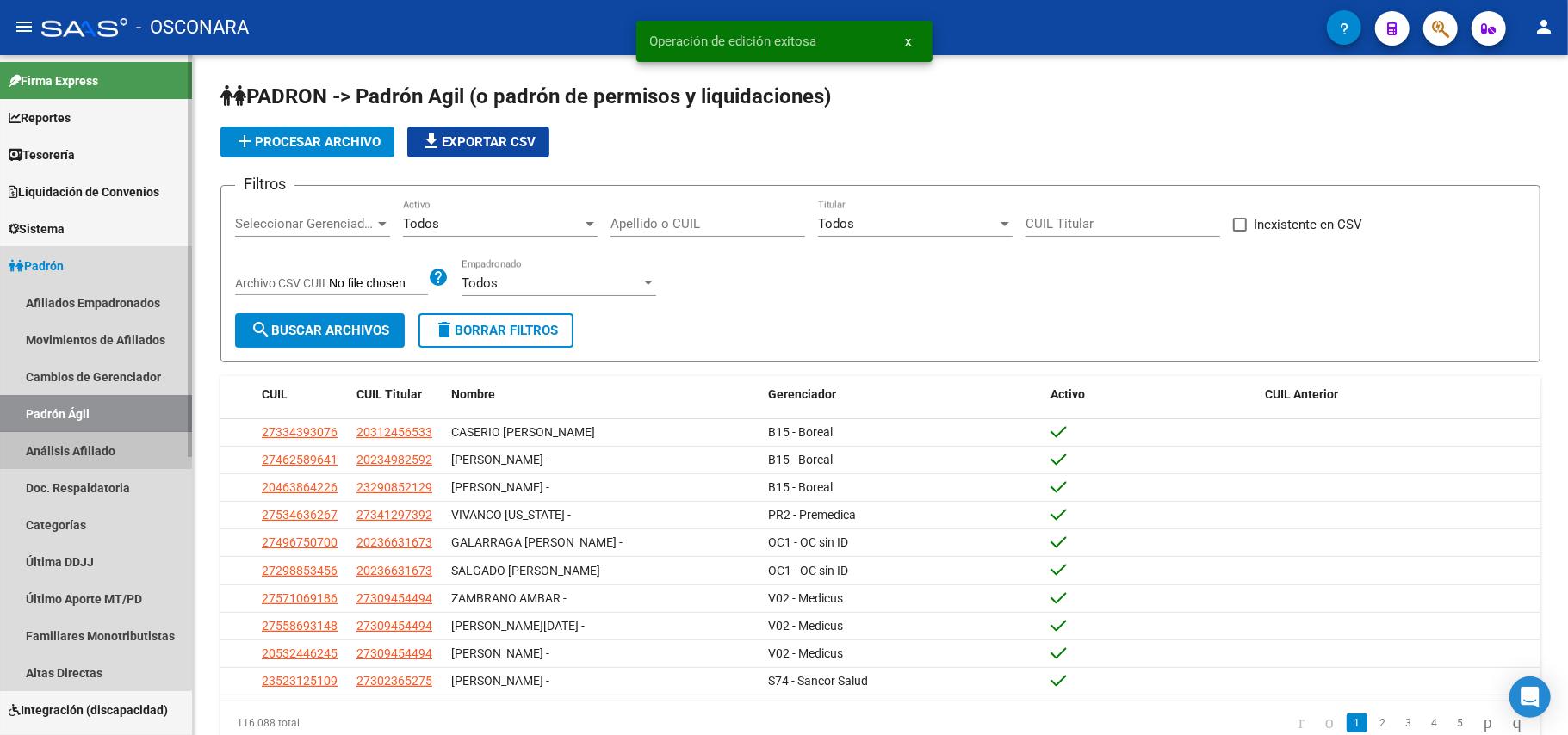
click at [69, 442] on link "Análisis Afiliado" at bounding box center [96, 451] width 192 height 37
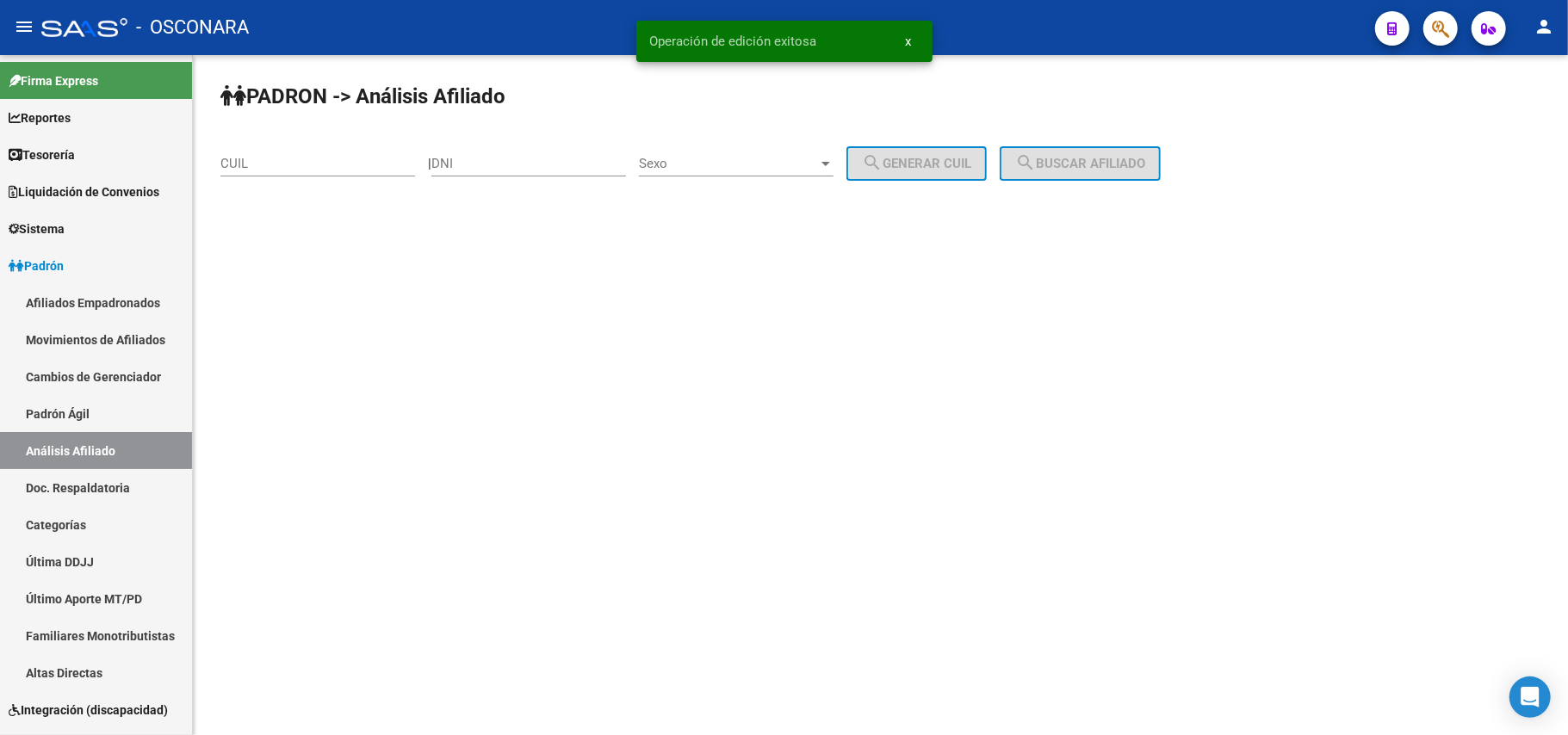
click at [318, 172] on div "CUIL" at bounding box center [317, 158] width 194 height 37
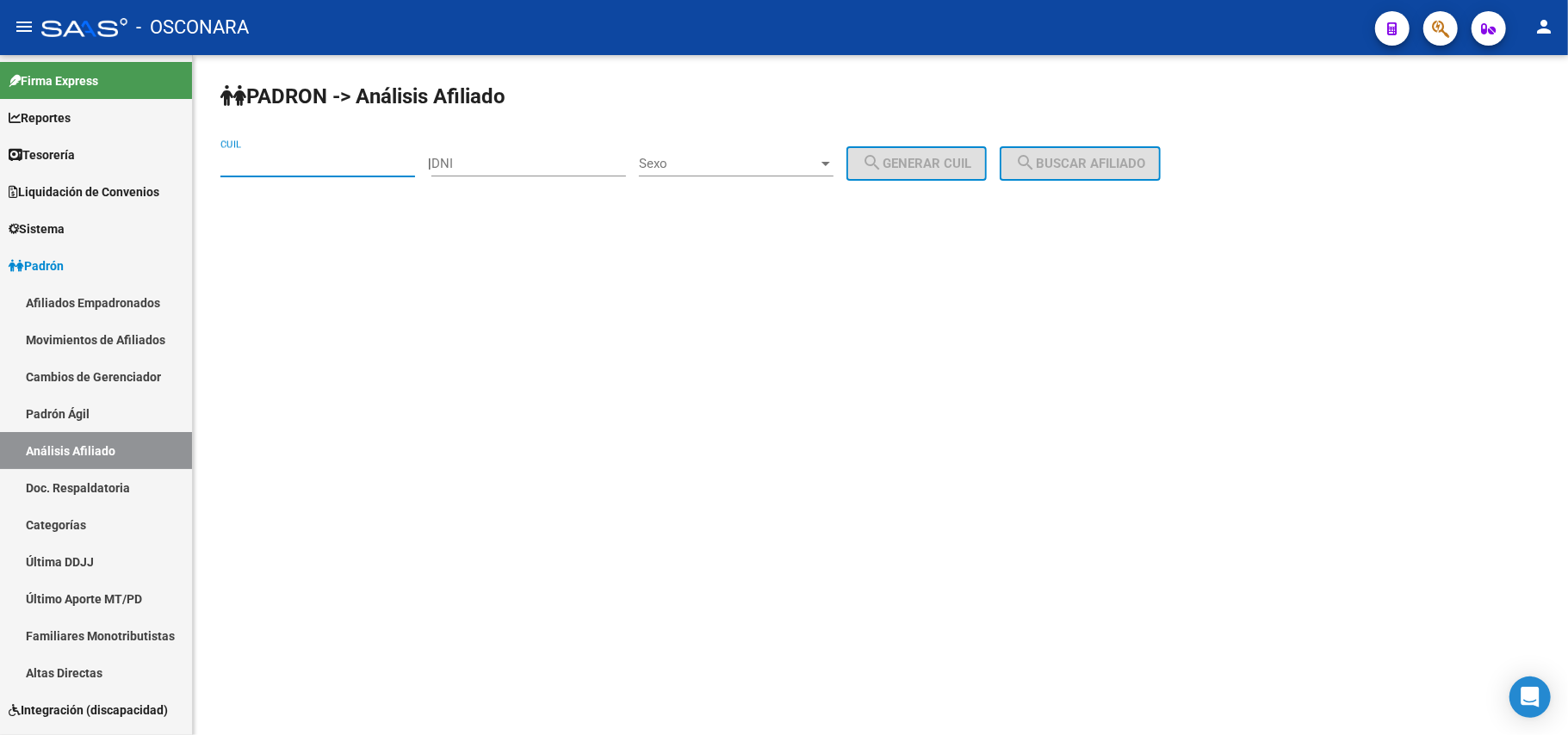
paste input "27-17066691-2"
type input "27-17066691-2"
click at [1103, 164] on span "search Buscar afiliado" at bounding box center [1080, 164] width 130 height 16
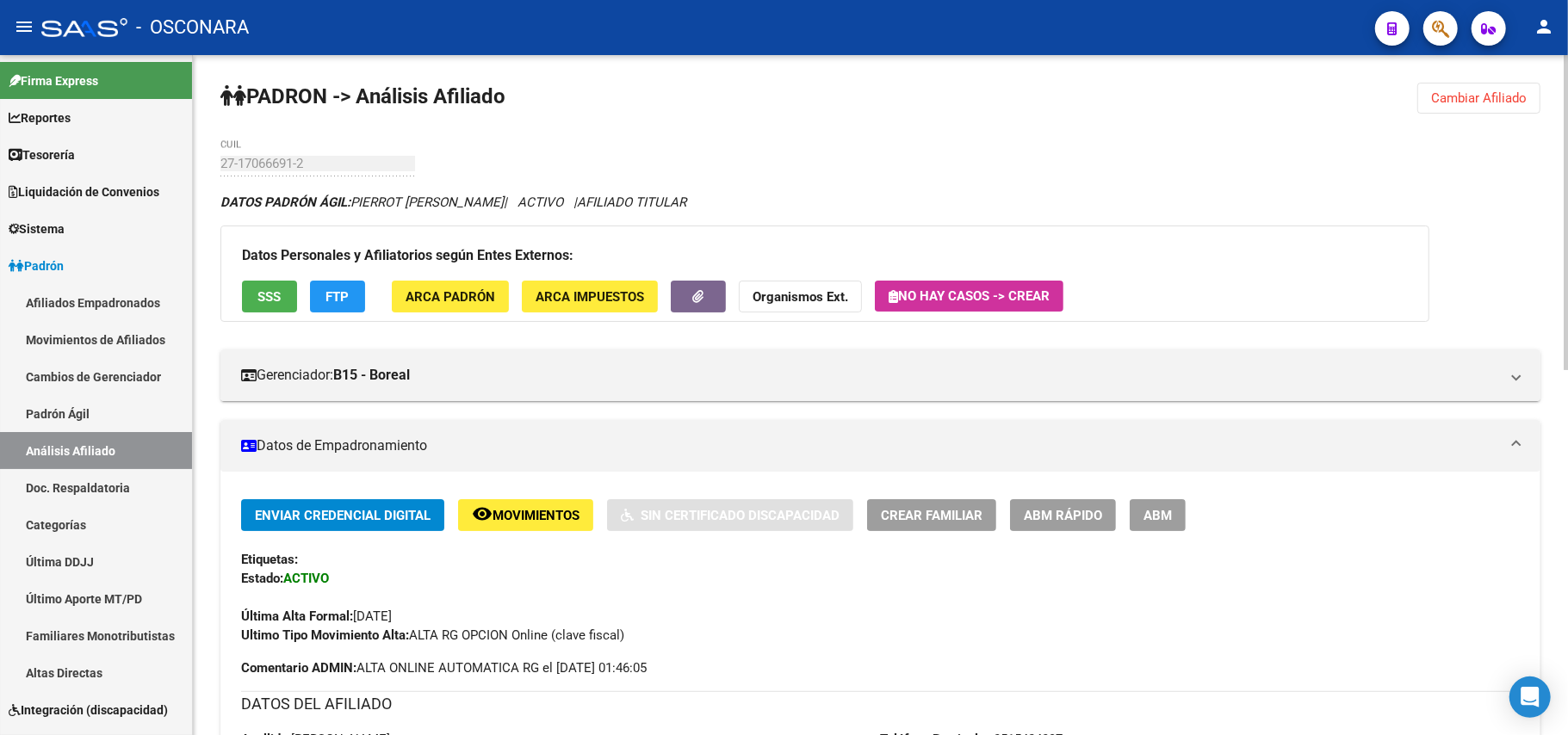
click at [279, 293] on span "SSS" at bounding box center [270, 297] width 23 height 16
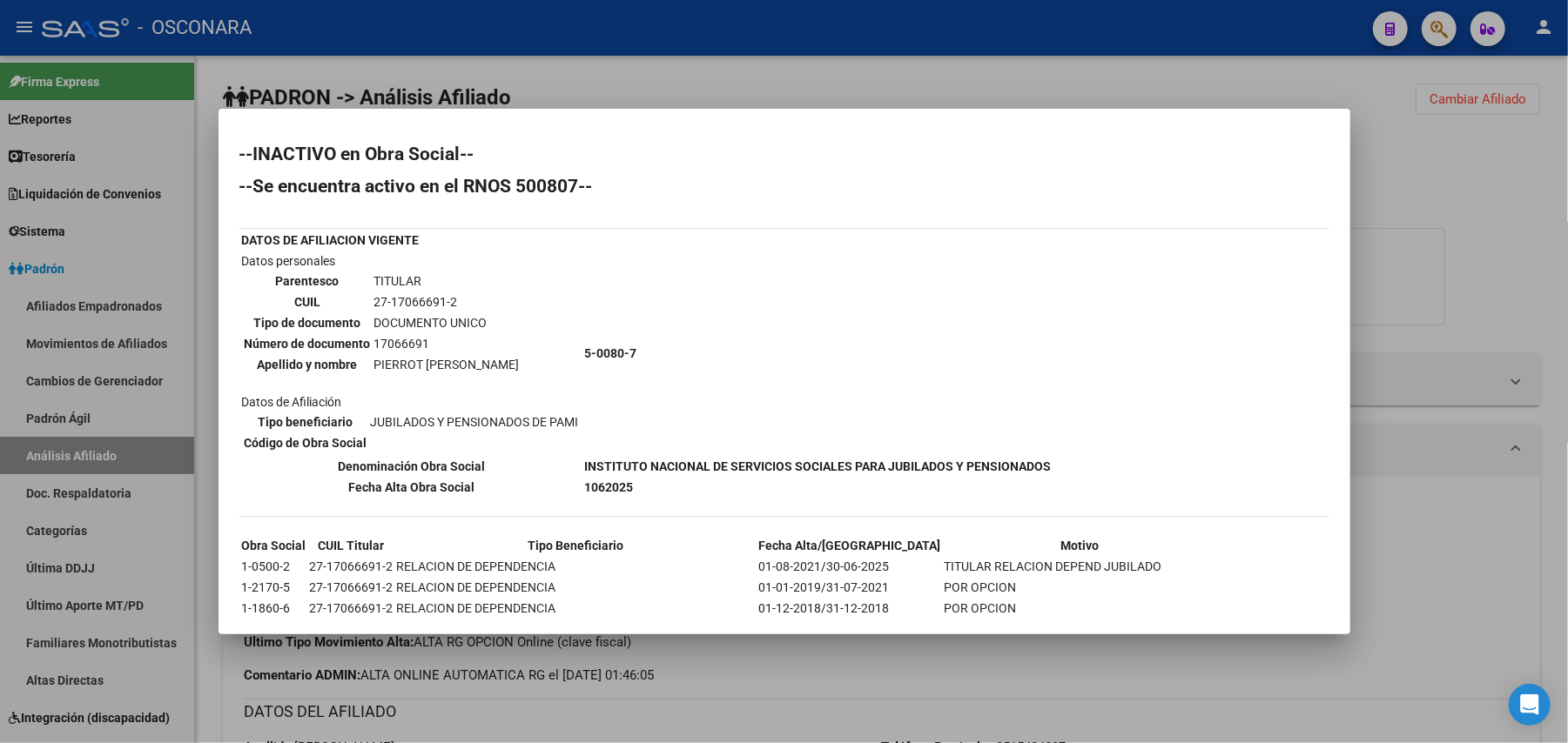
click at [896, 670] on div at bounding box center [784, 371] width 1568 height 743
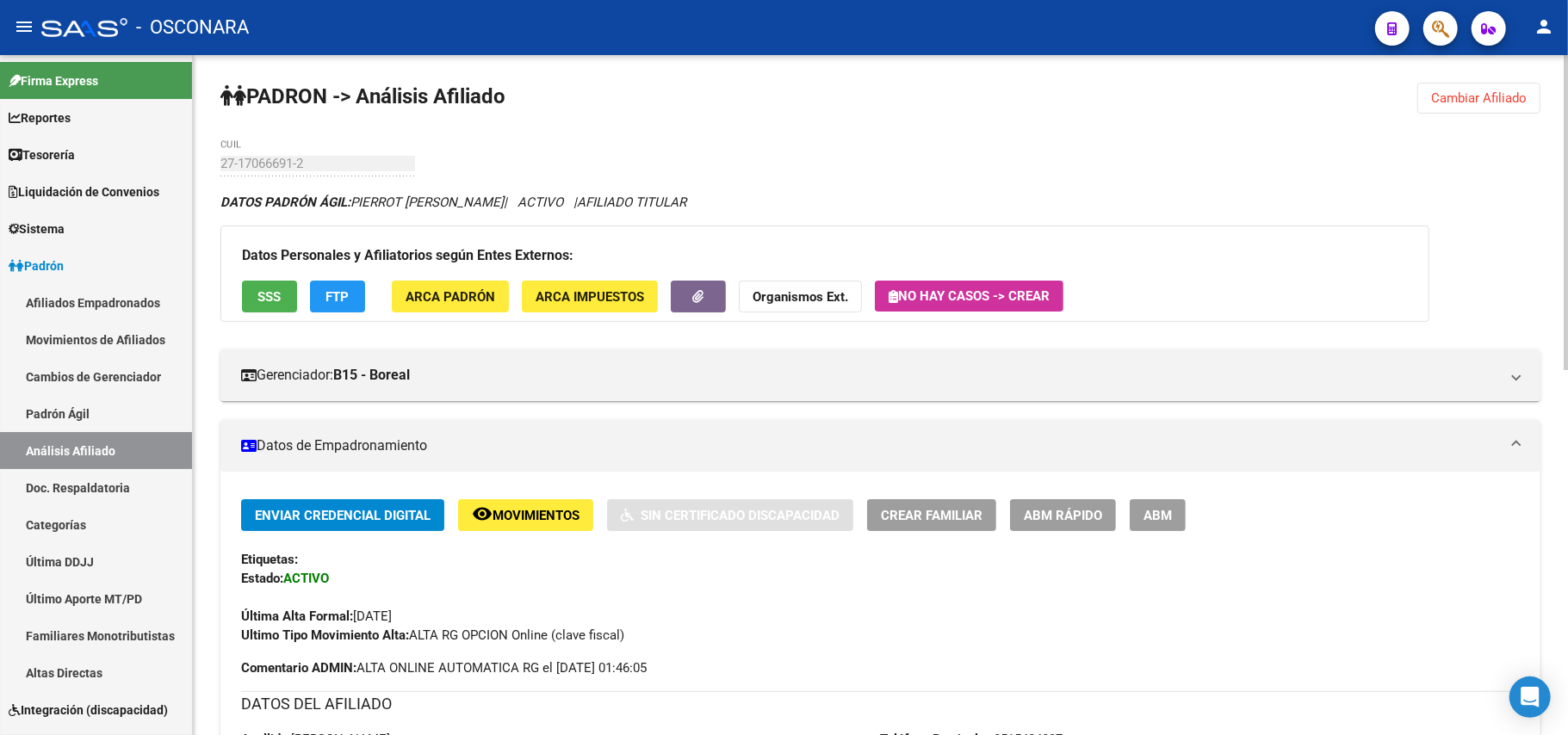
click at [1062, 500] on button "ABM Rápido" at bounding box center [1063, 515] width 106 height 32
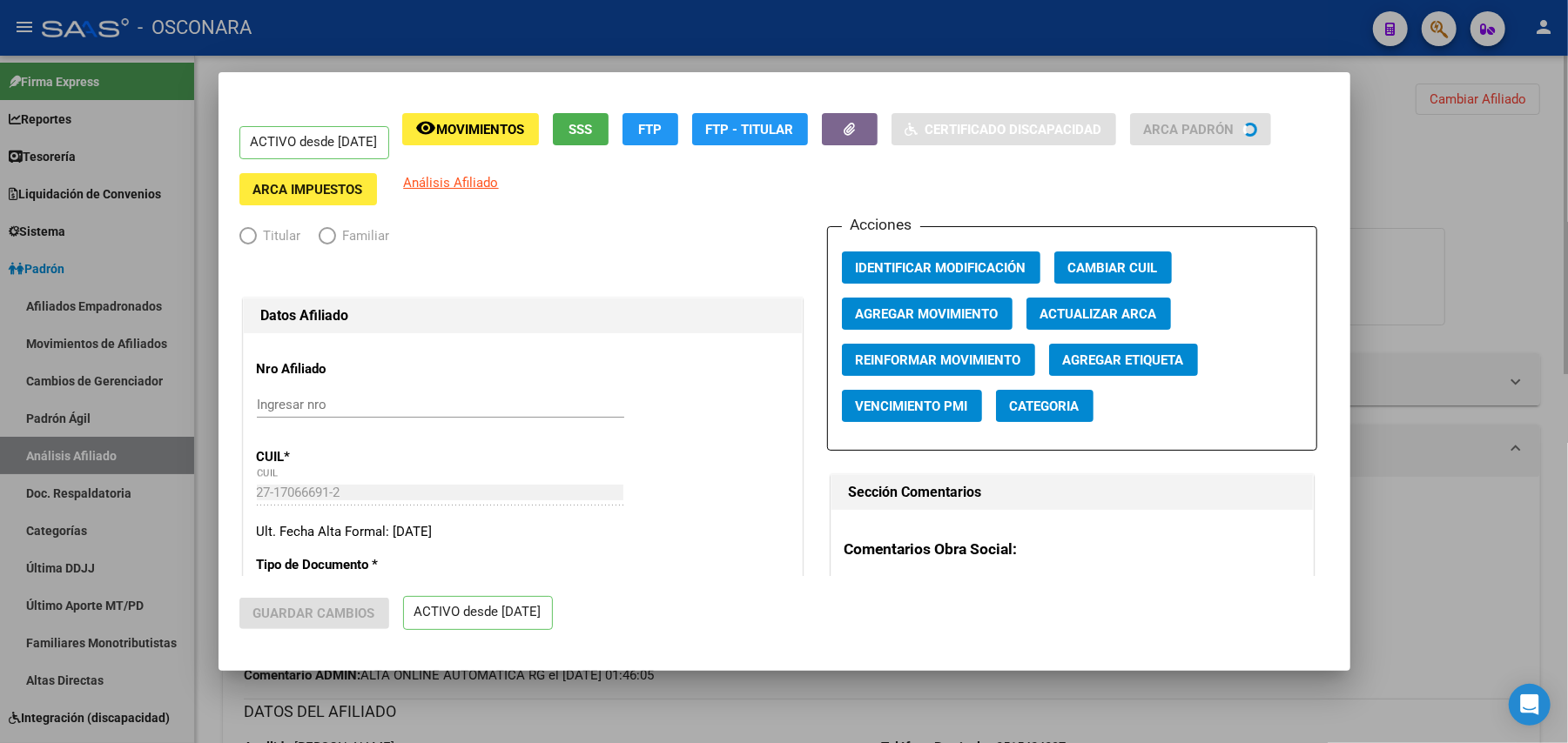
radio input "true"
type input "20-27572045-4"
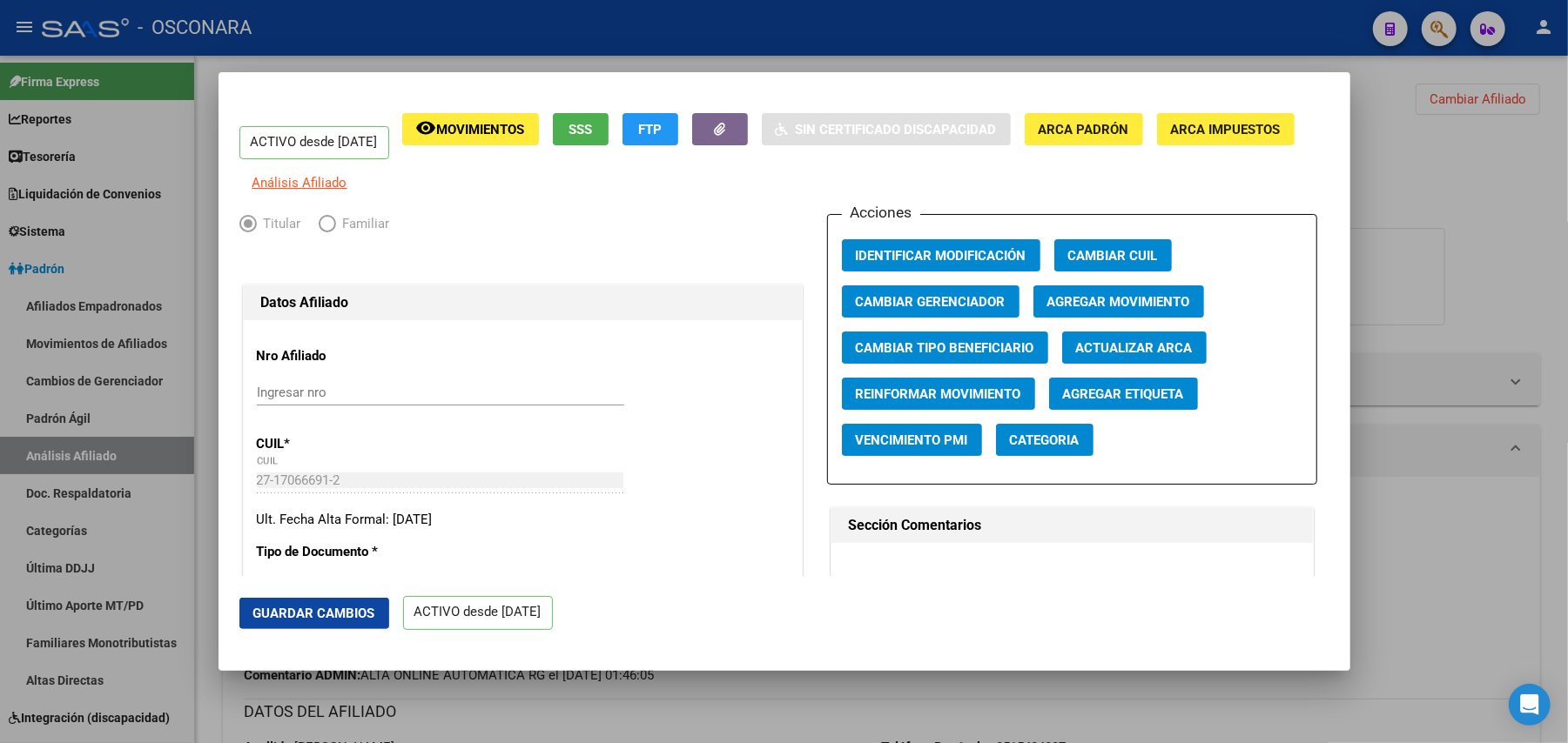
click at [1083, 310] on span "Agregar Movimiento" at bounding box center [1118, 302] width 143 height 16
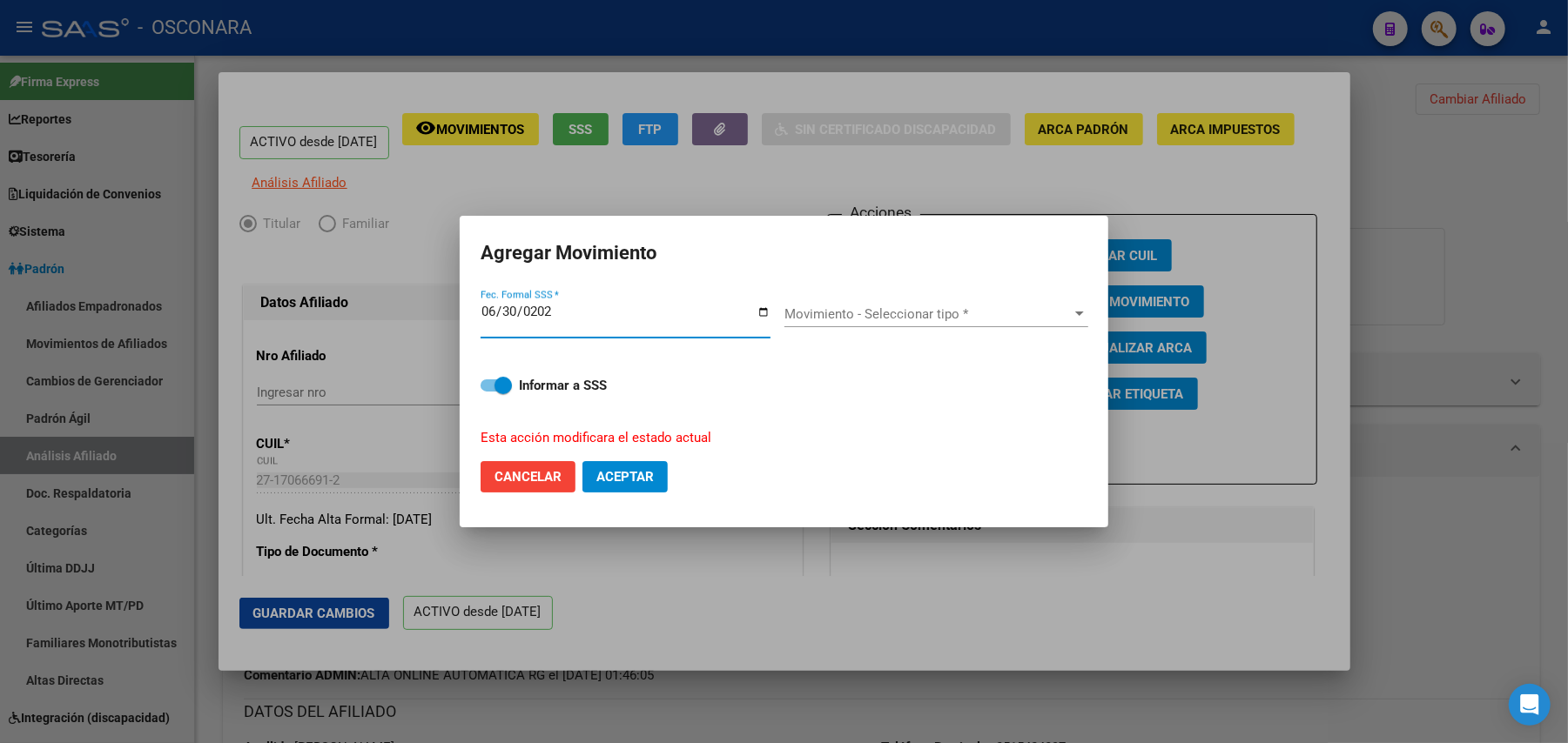
type input "2025-06-30"
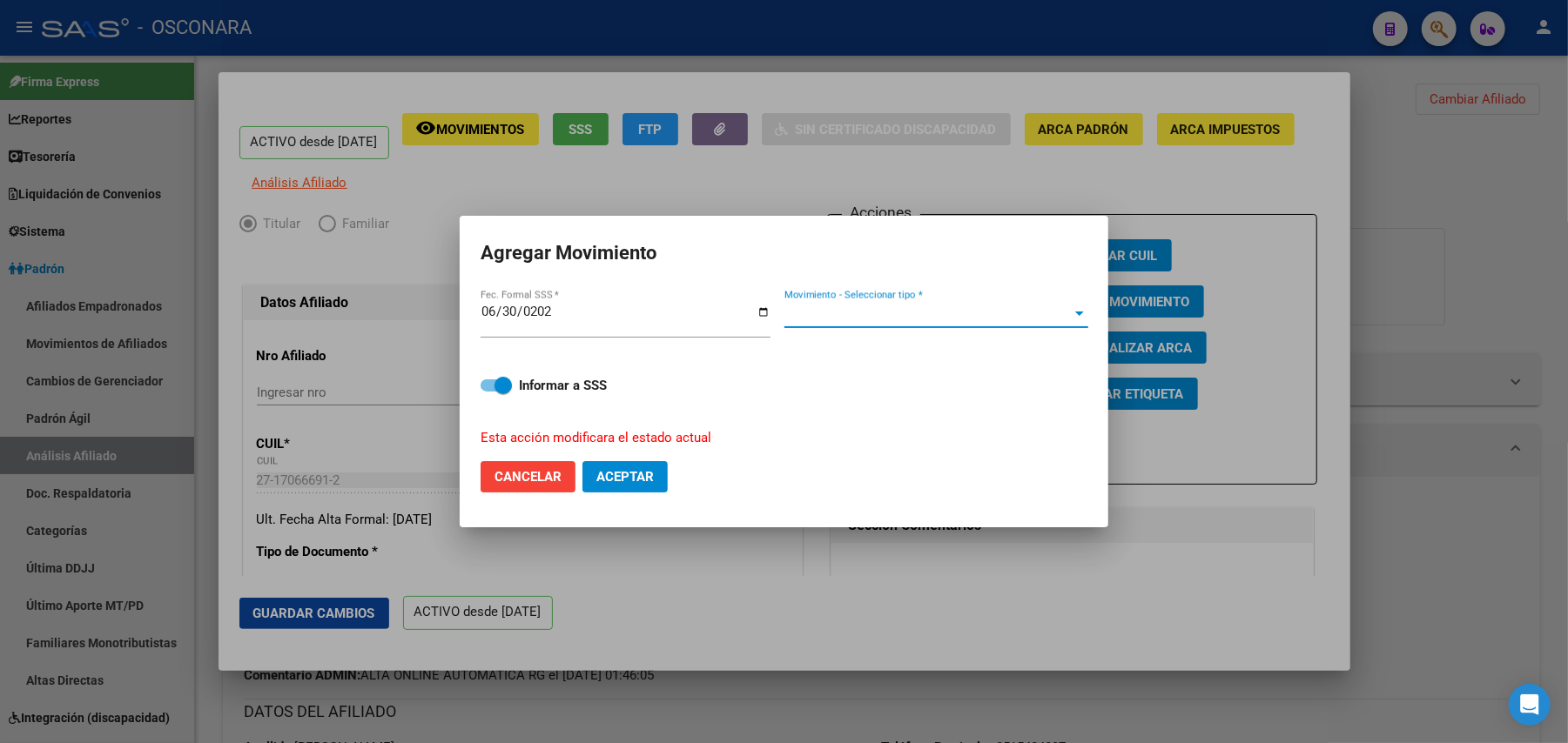
click at [1083, 311] on div at bounding box center [1080, 314] width 16 height 14
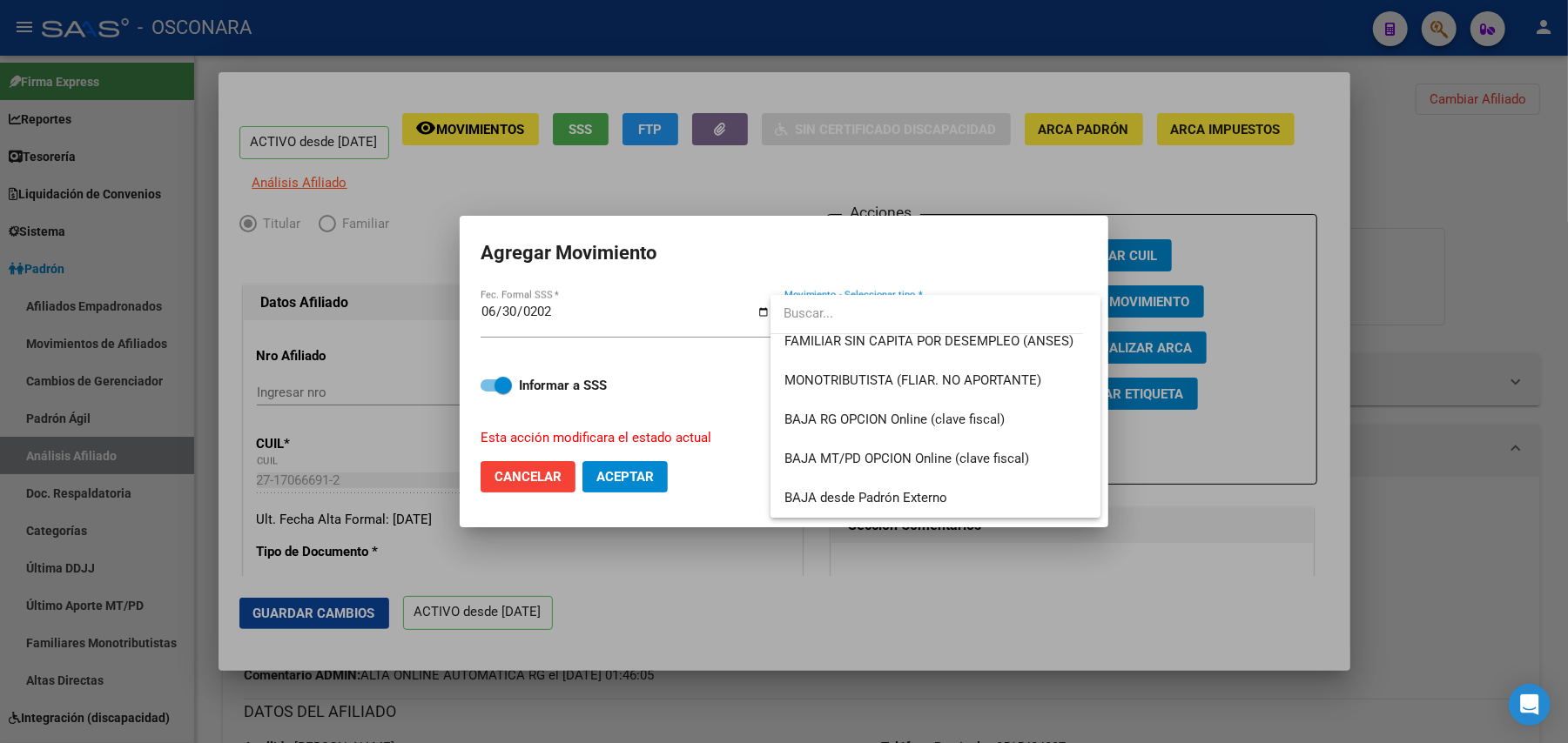
scroll to position [1034, 0]
click at [494, 395] on div at bounding box center [784, 371] width 1568 height 743
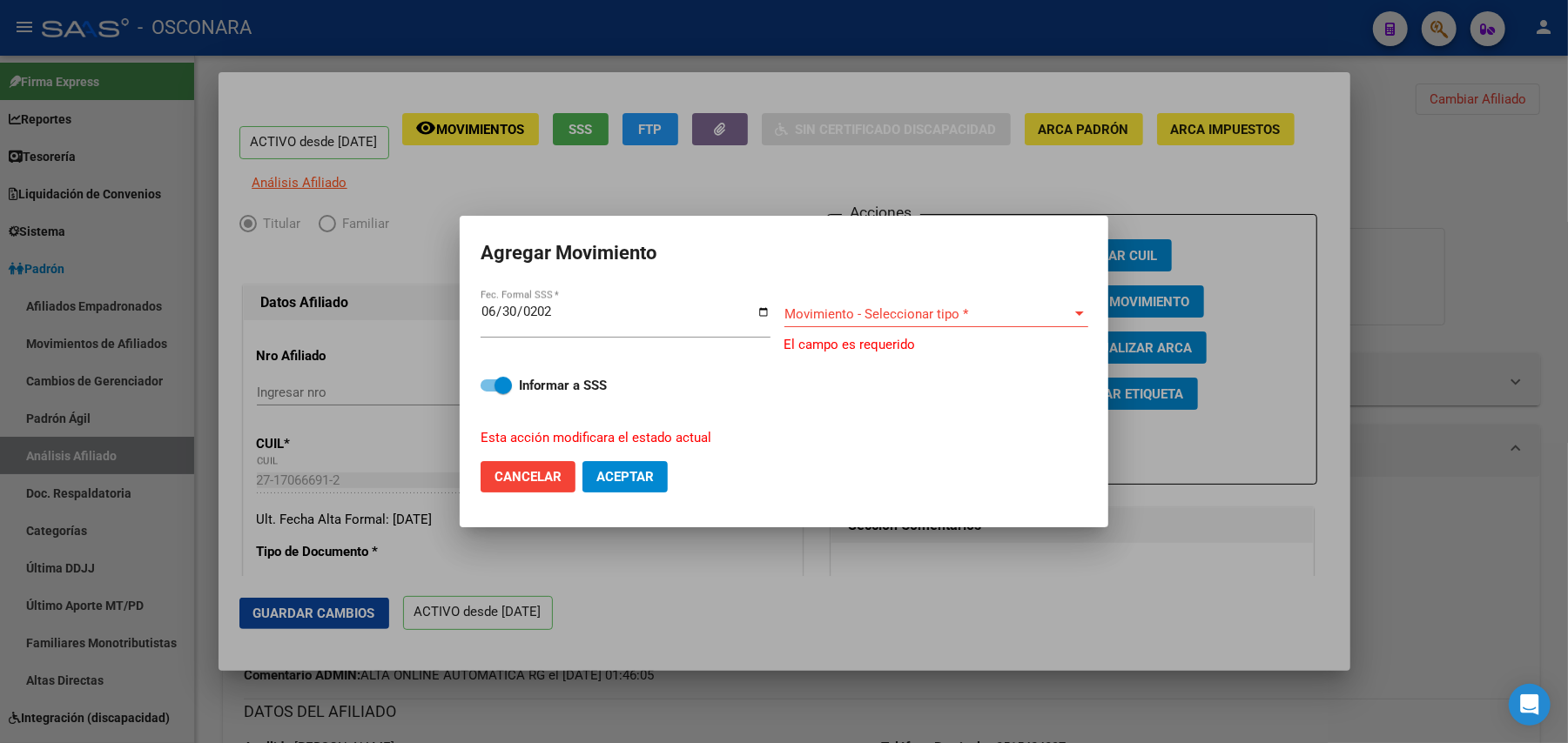
click at [491, 385] on span at bounding box center [496, 386] width 32 height 12
click at [489, 392] on input "Informar a SSS" at bounding box center [488, 392] width 1 height 1
checkbox input "false"
click at [982, 312] on span "Movimiento - Seleccionar tipo *" at bounding box center [929, 315] width 288 height 16
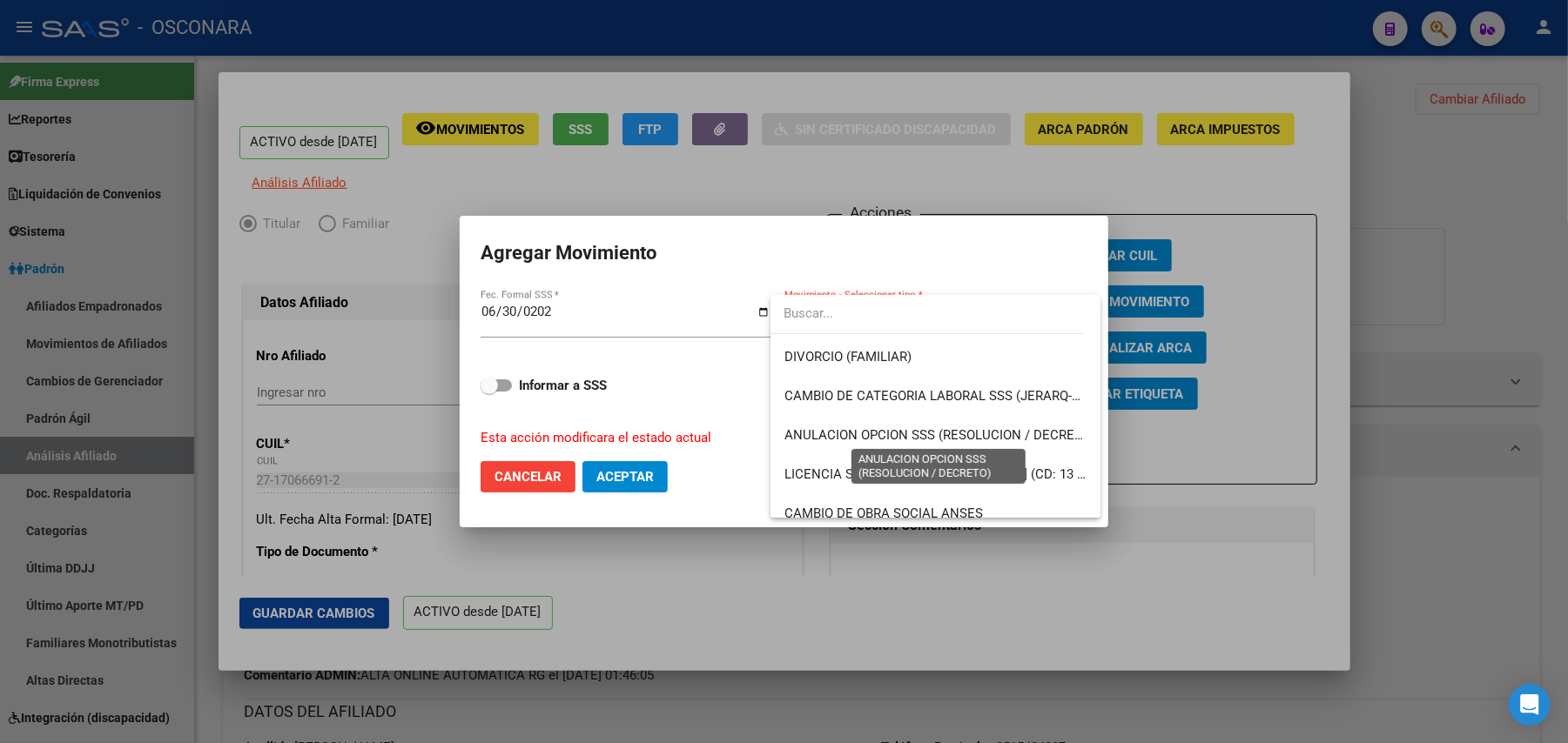
scroll to position [115, 0]
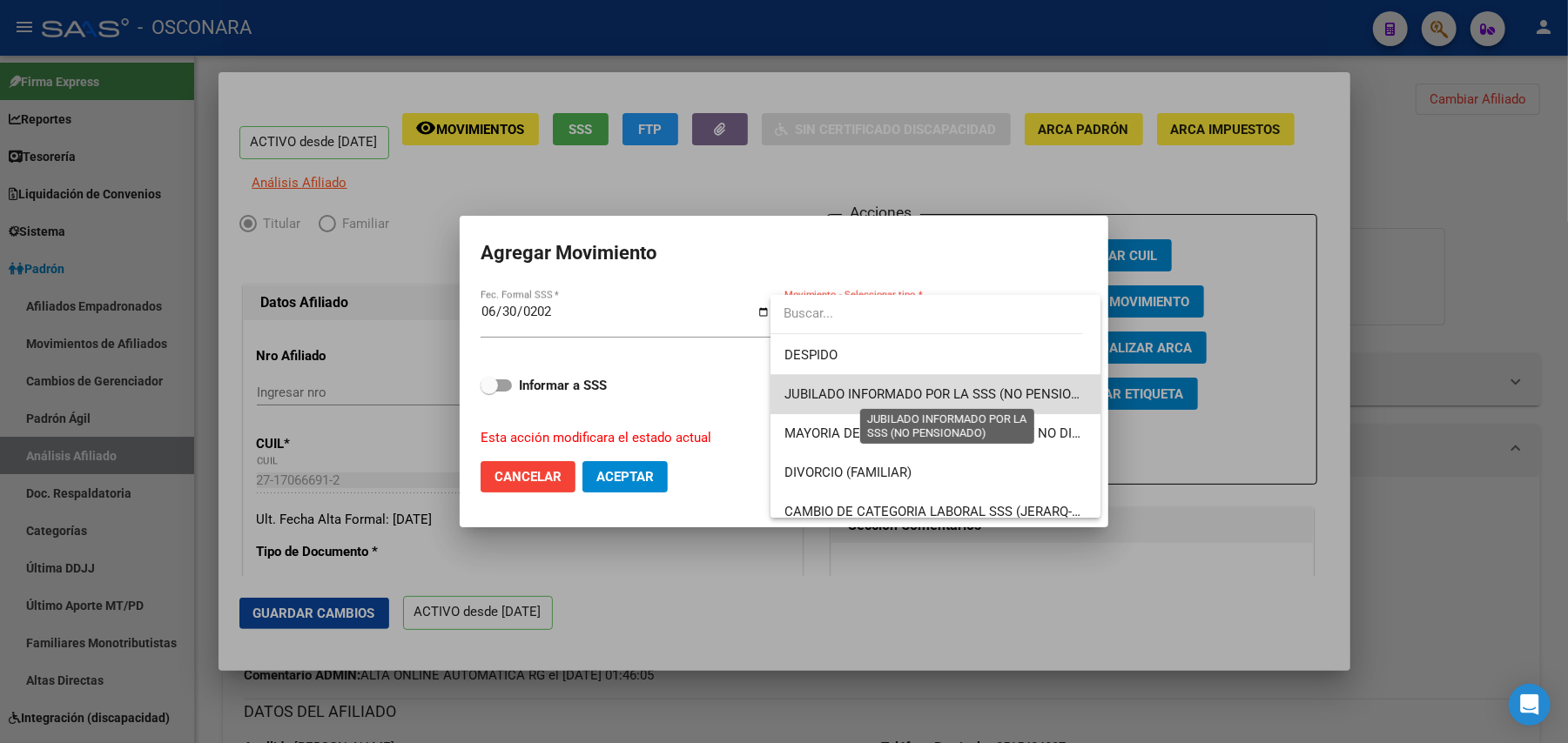
click at [963, 390] on span "JUBILADO INFORMADO POR LA SSS (NO PENSIONADO)" at bounding box center [947, 395] width 327 height 16
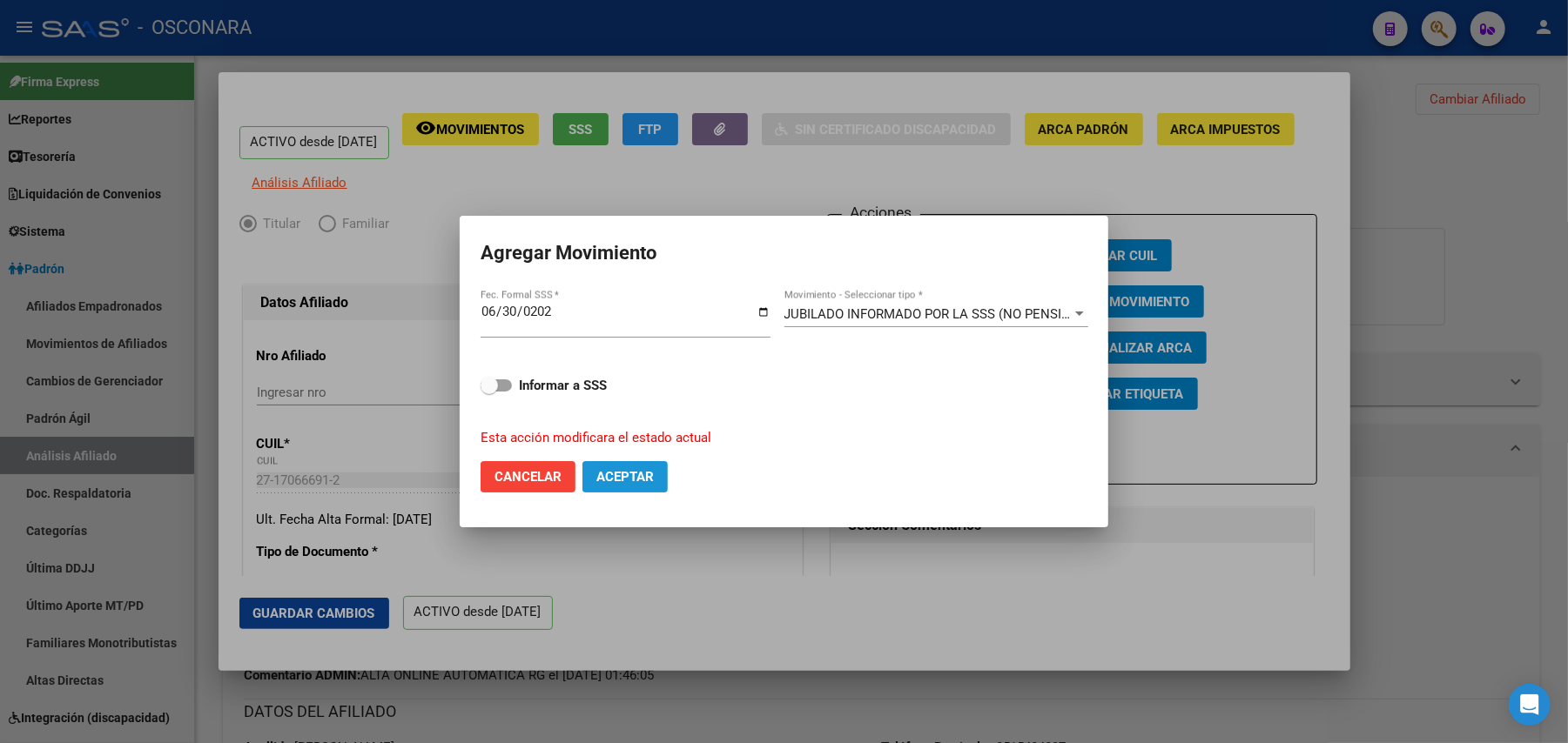
click at [639, 471] on span "Aceptar" at bounding box center [625, 478] width 57 height 16
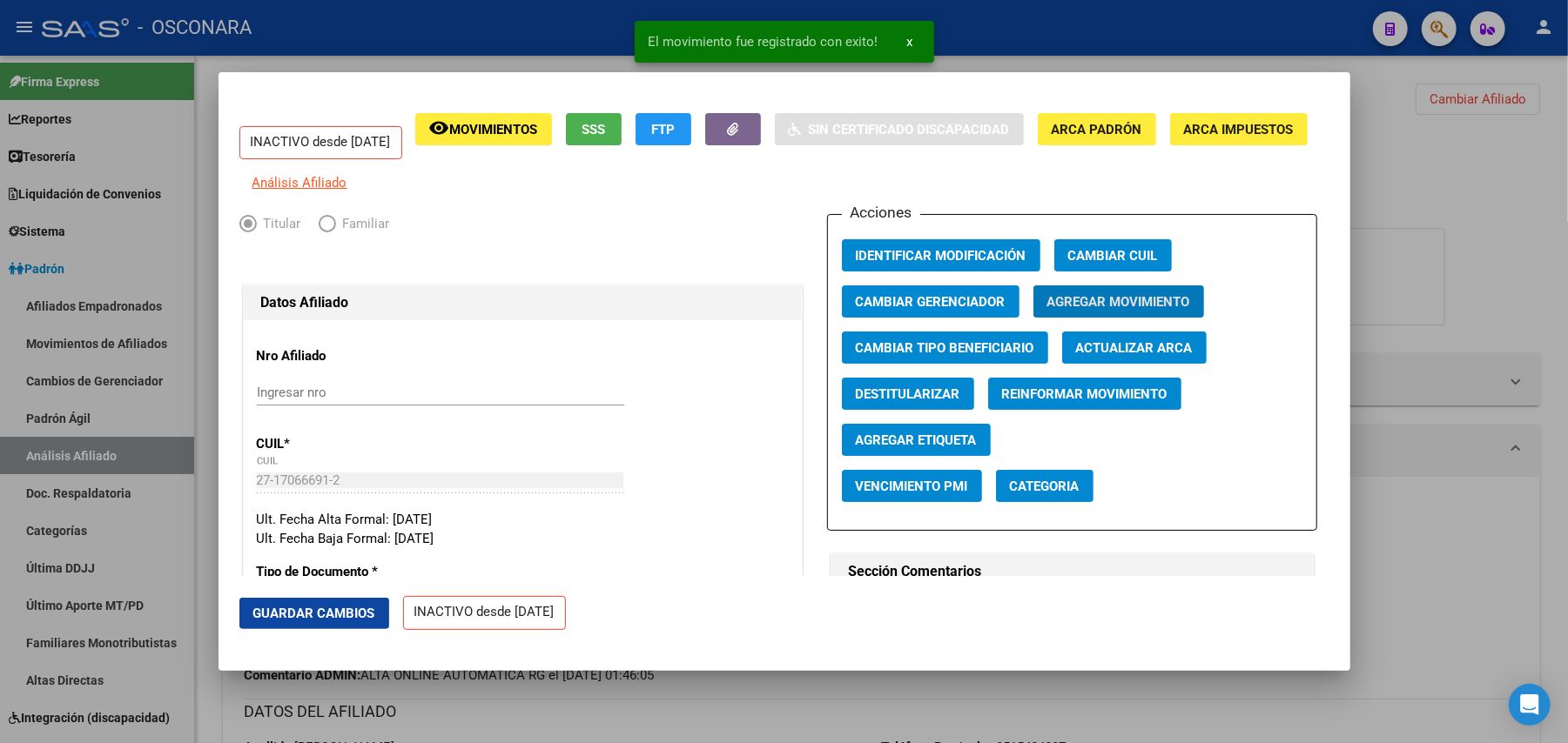
click at [260, 611] on span "Guardar Cambios" at bounding box center [315, 614] width 122 height 16
click at [710, 550] on div "Ult. Fecha Baja Formal: 30/06/2025" at bounding box center [522, 539] width 532 height 20
click at [805, 684] on div at bounding box center [784, 371] width 1568 height 743
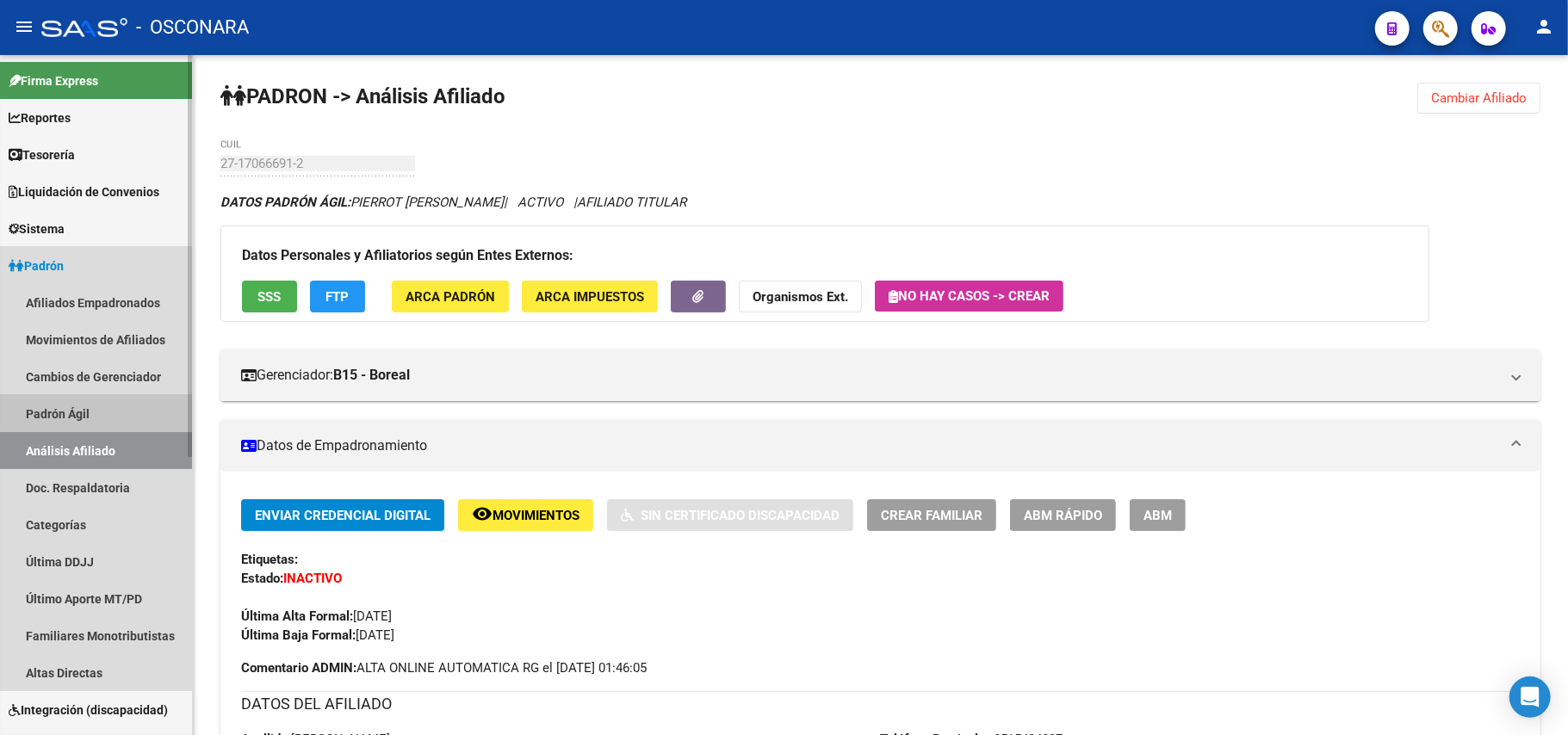
click at [104, 408] on link "Padrón Ágil" at bounding box center [96, 414] width 192 height 37
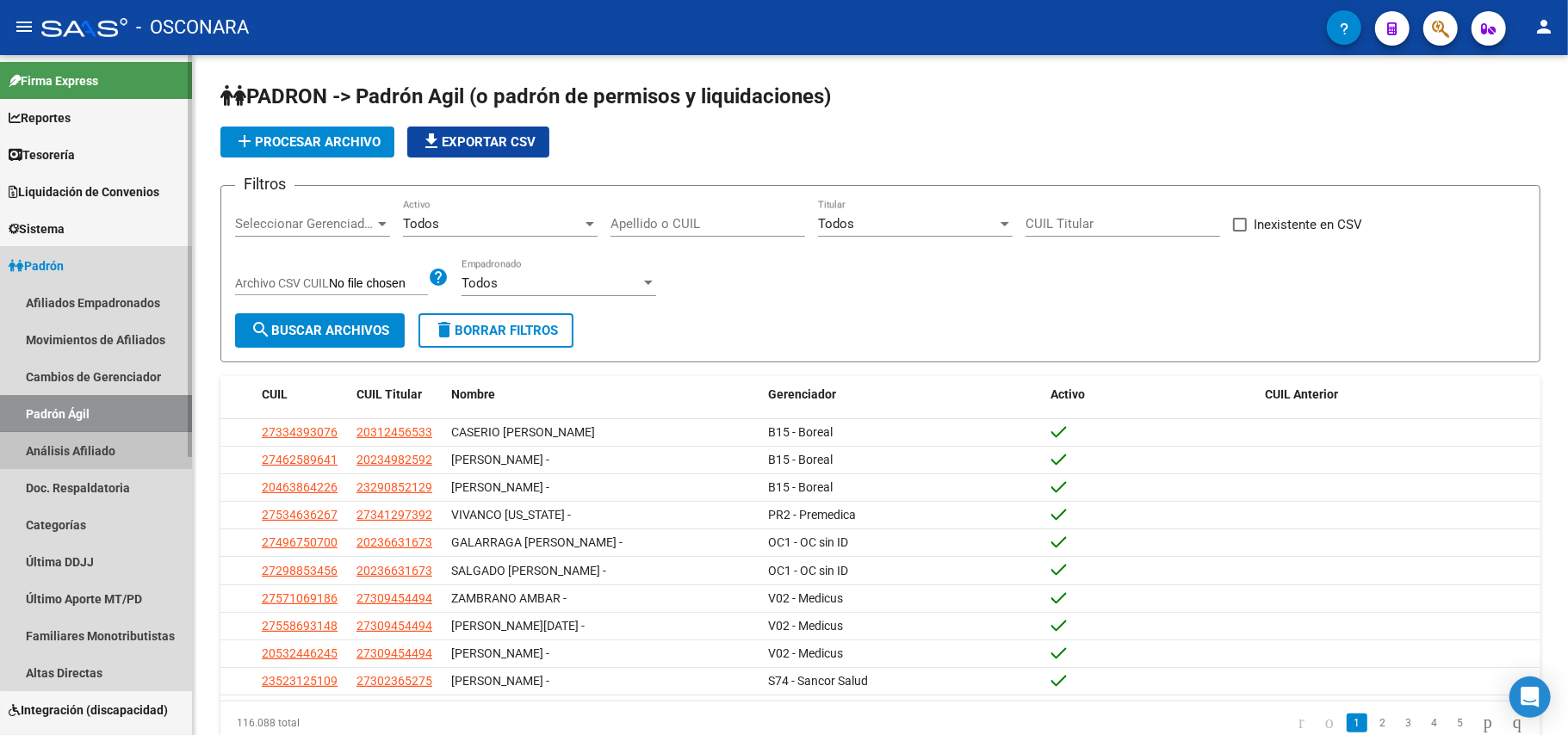
click at [108, 442] on link "Análisis Afiliado" at bounding box center [96, 451] width 192 height 37
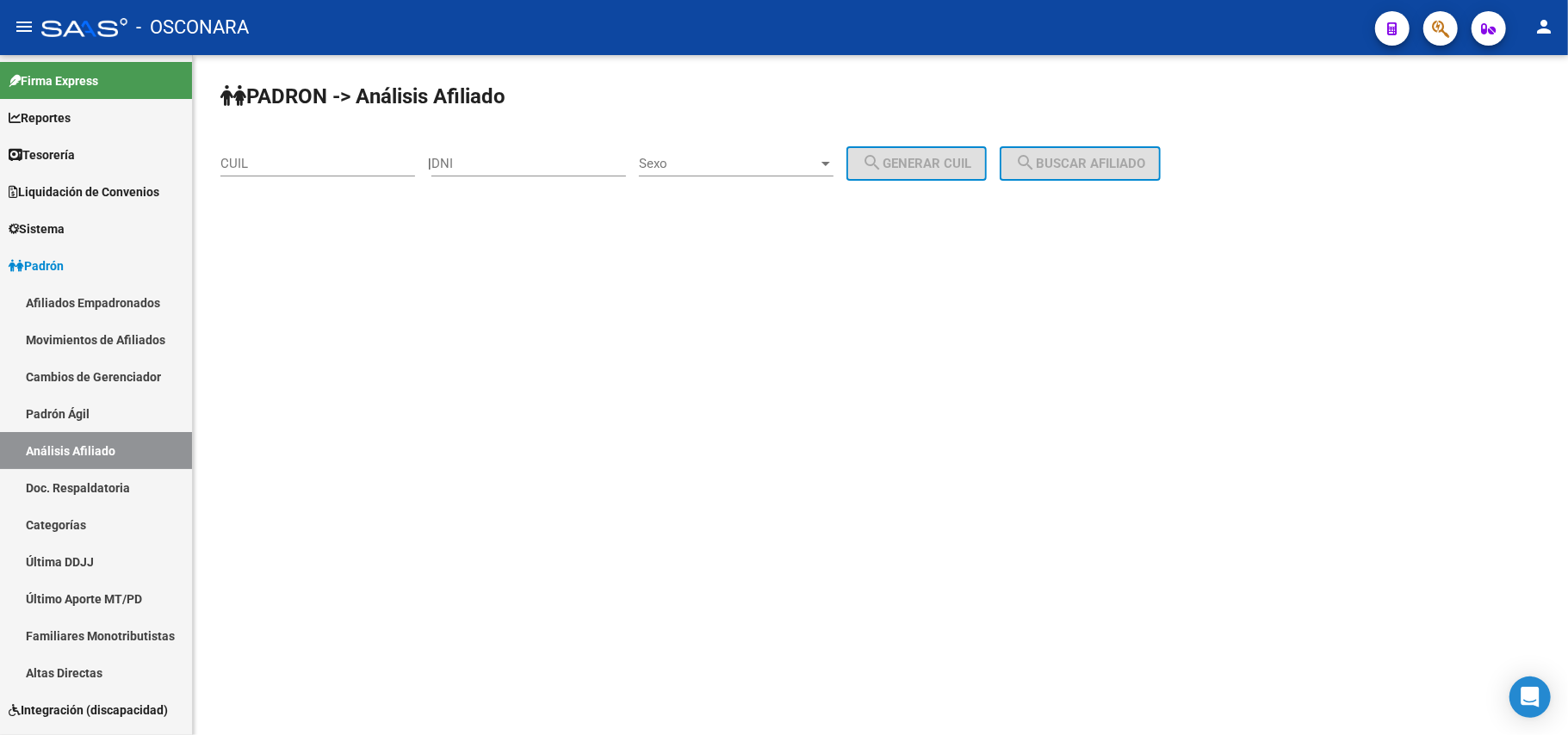
click at [336, 153] on div "CUIL" at bounding box center [317, 158] width 194 height 37
paste input "27-17049096-2"
type input "27-17049096-2"
click at [1145, 158] on span "search Buscar afiliado" at bounding box center [1080, 164] width 130 height 16
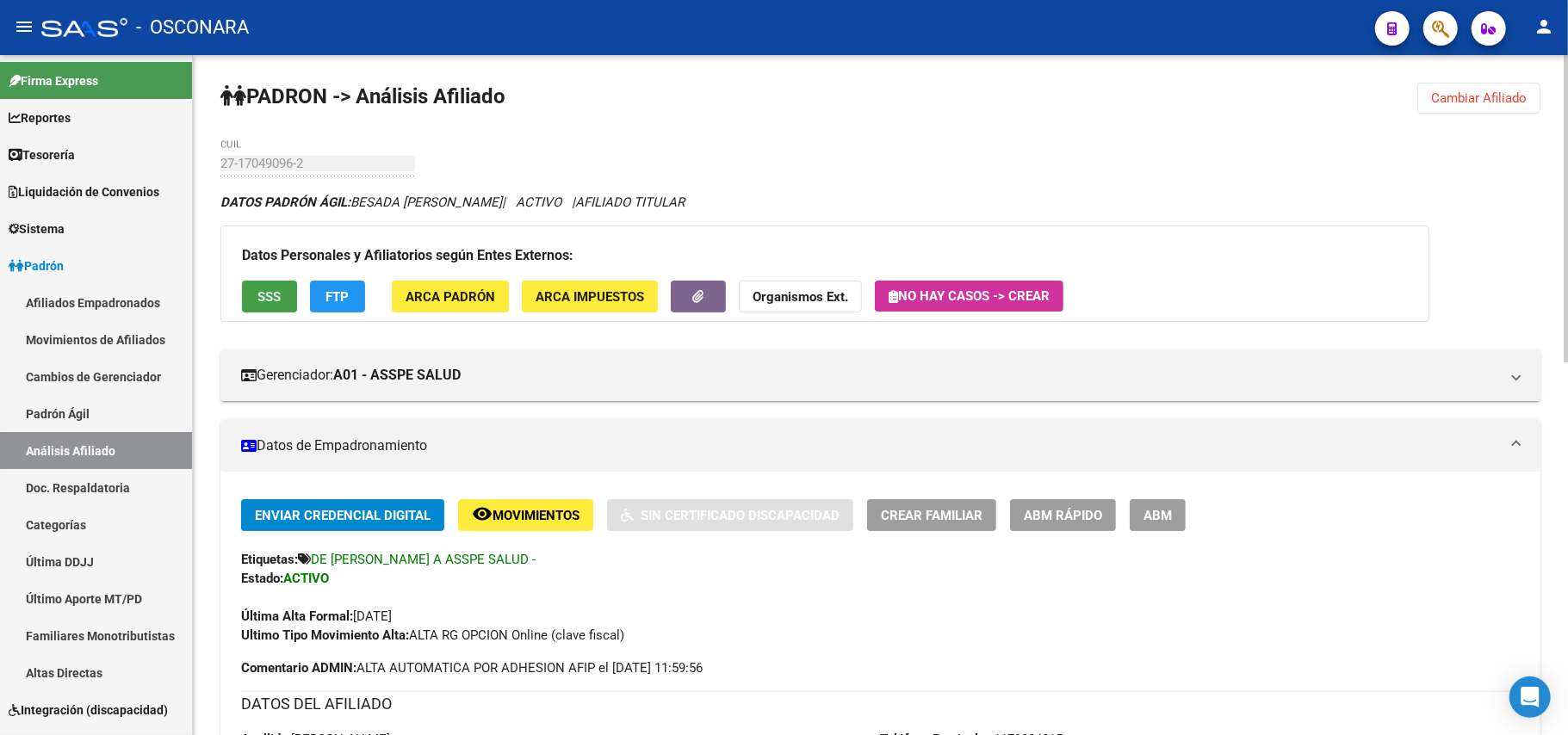
click at [252, 288] on button "SSS" at bounding box center [269, 297] width 55 height 32
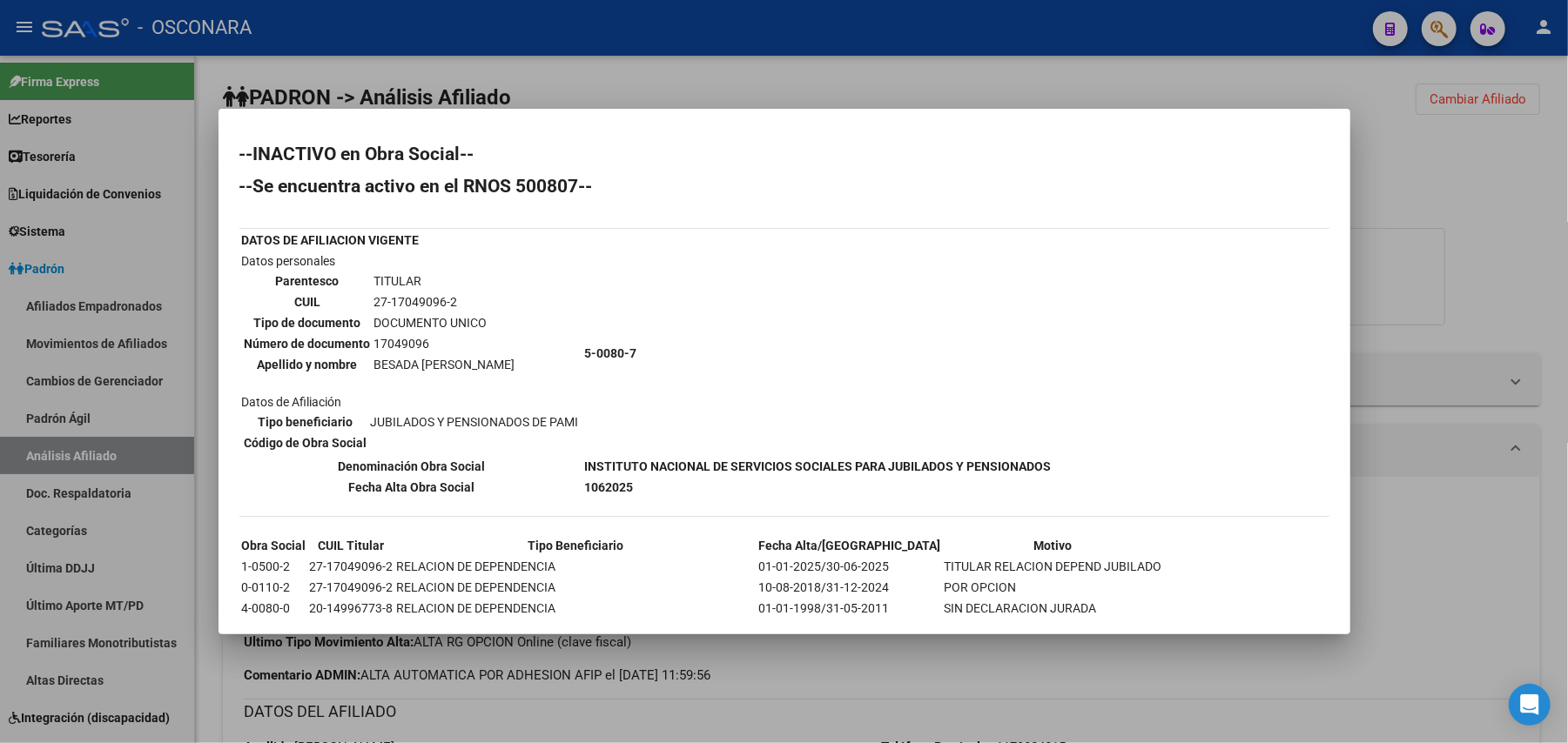
click at [1042, 704] on div at bounding box center [784, 371] width 1568 height 743
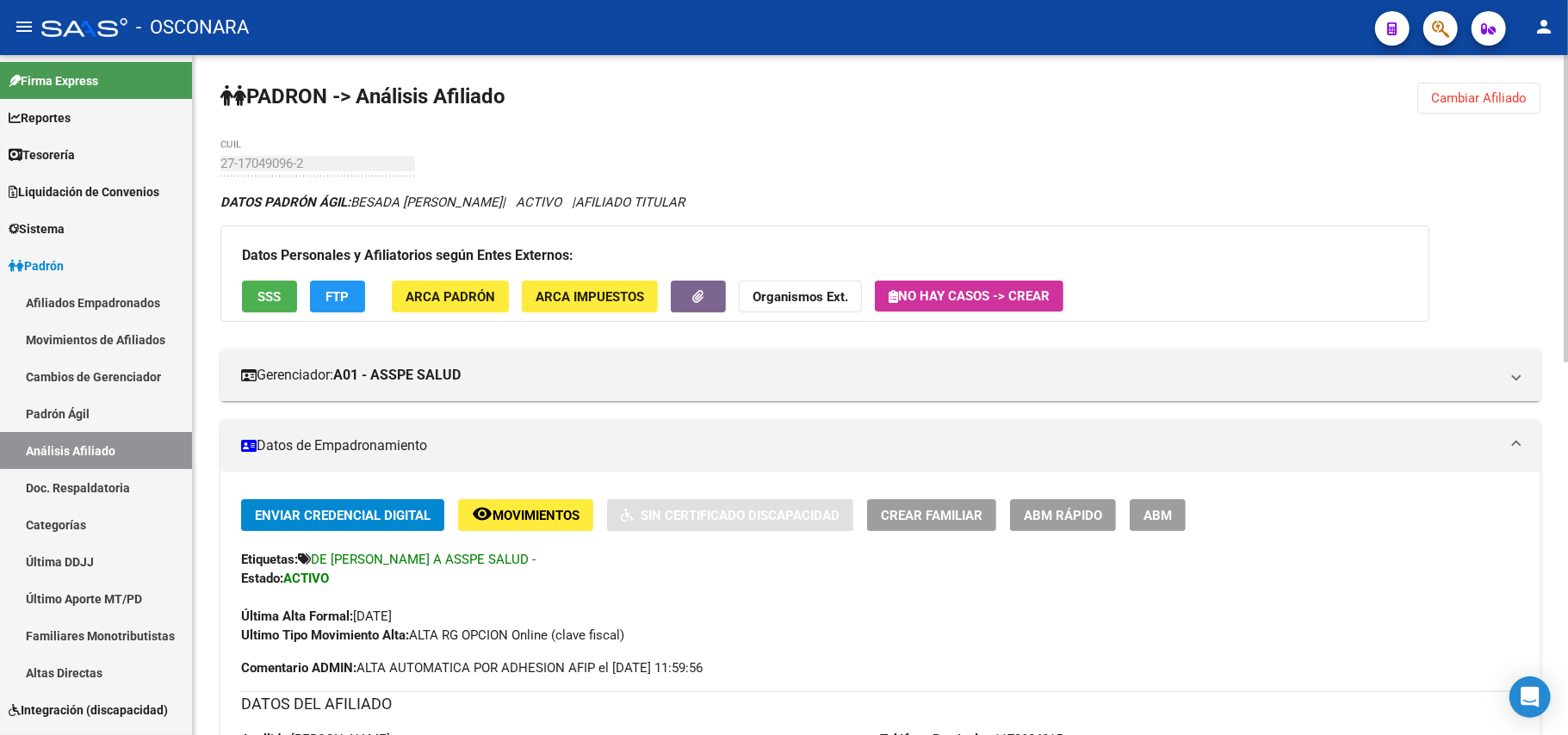
click at [1069, 521] on span "ABM Rápido" at bounding box center [1063, 515] width 78 height 16
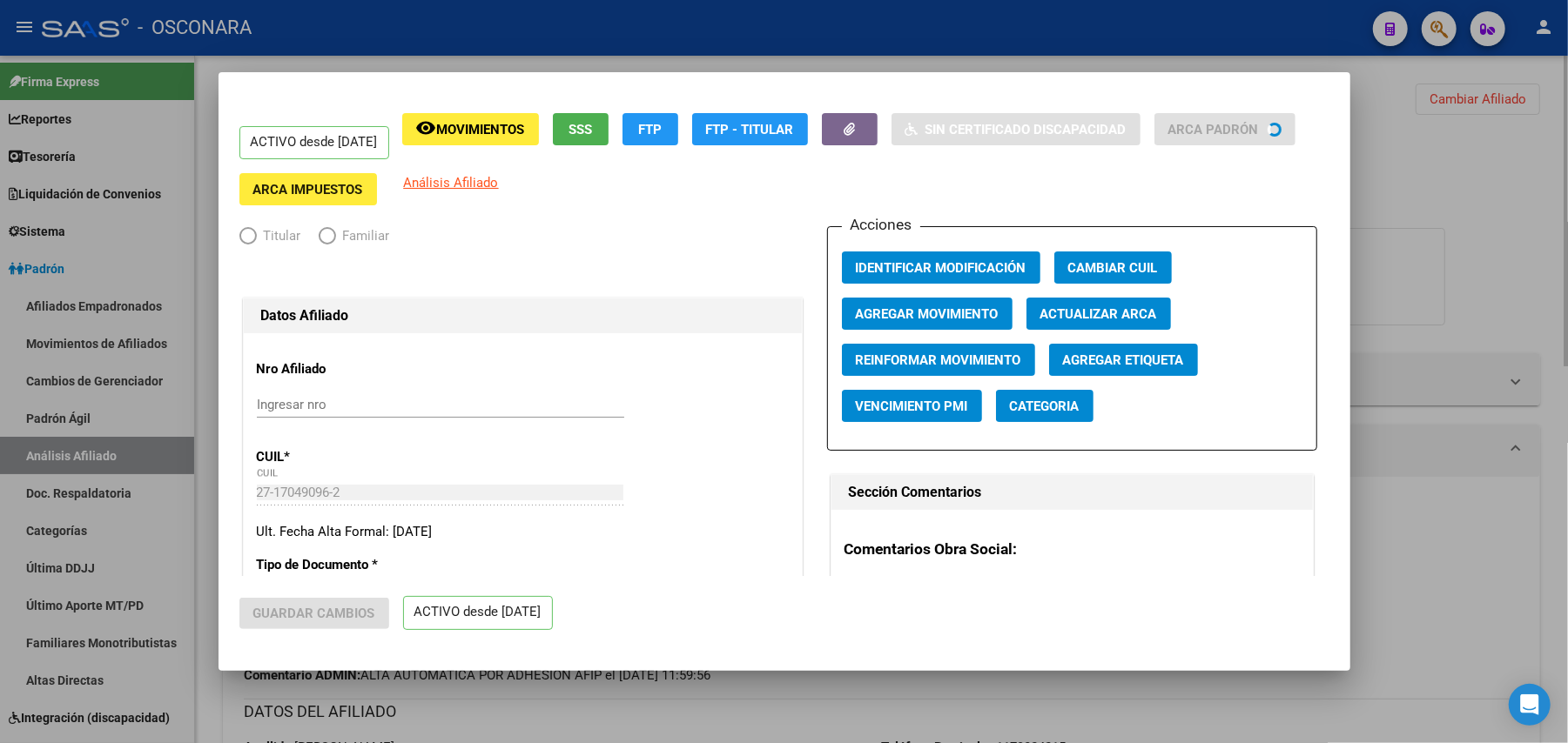
radio input "true"
type input "30-54139510-1"
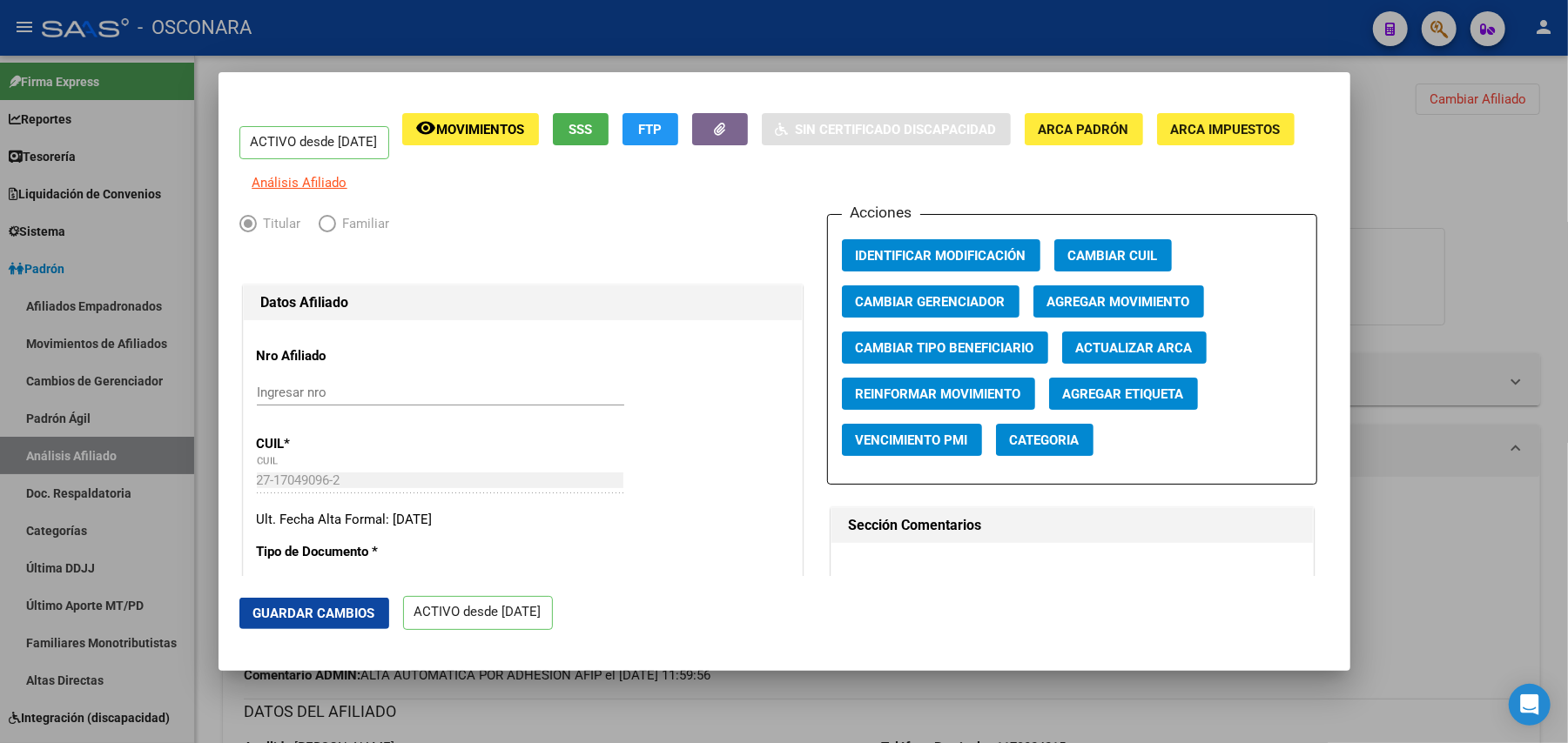
click at [1120, 308] on span "Agregar Movimiento" at bounding box center [1118, 302] width 143 height 16
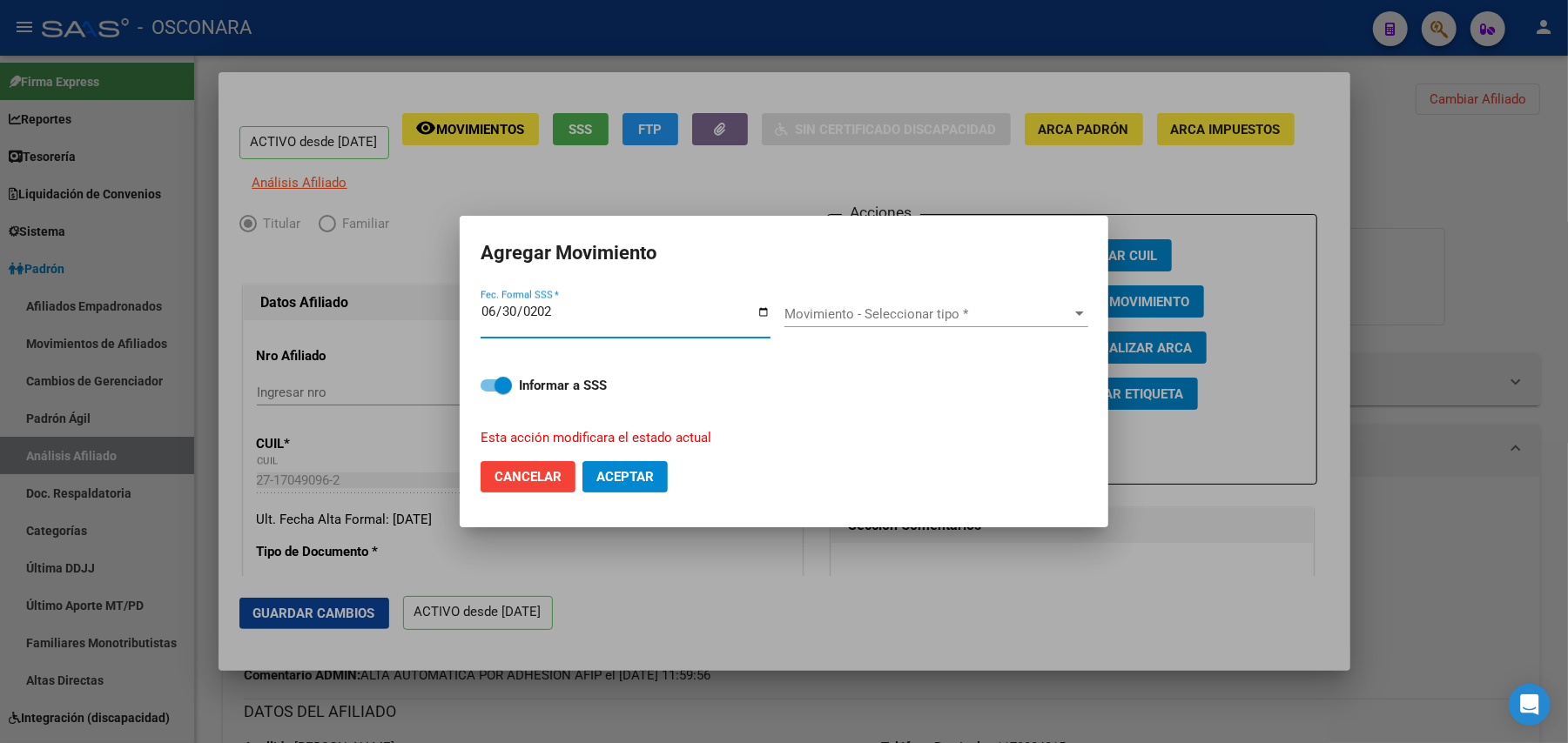
type input "2025-06-30"
click at [1014, 314] on span "Movimiento - Seleccionar tipo *" at bounding box center [929, 315] width 288 height 16
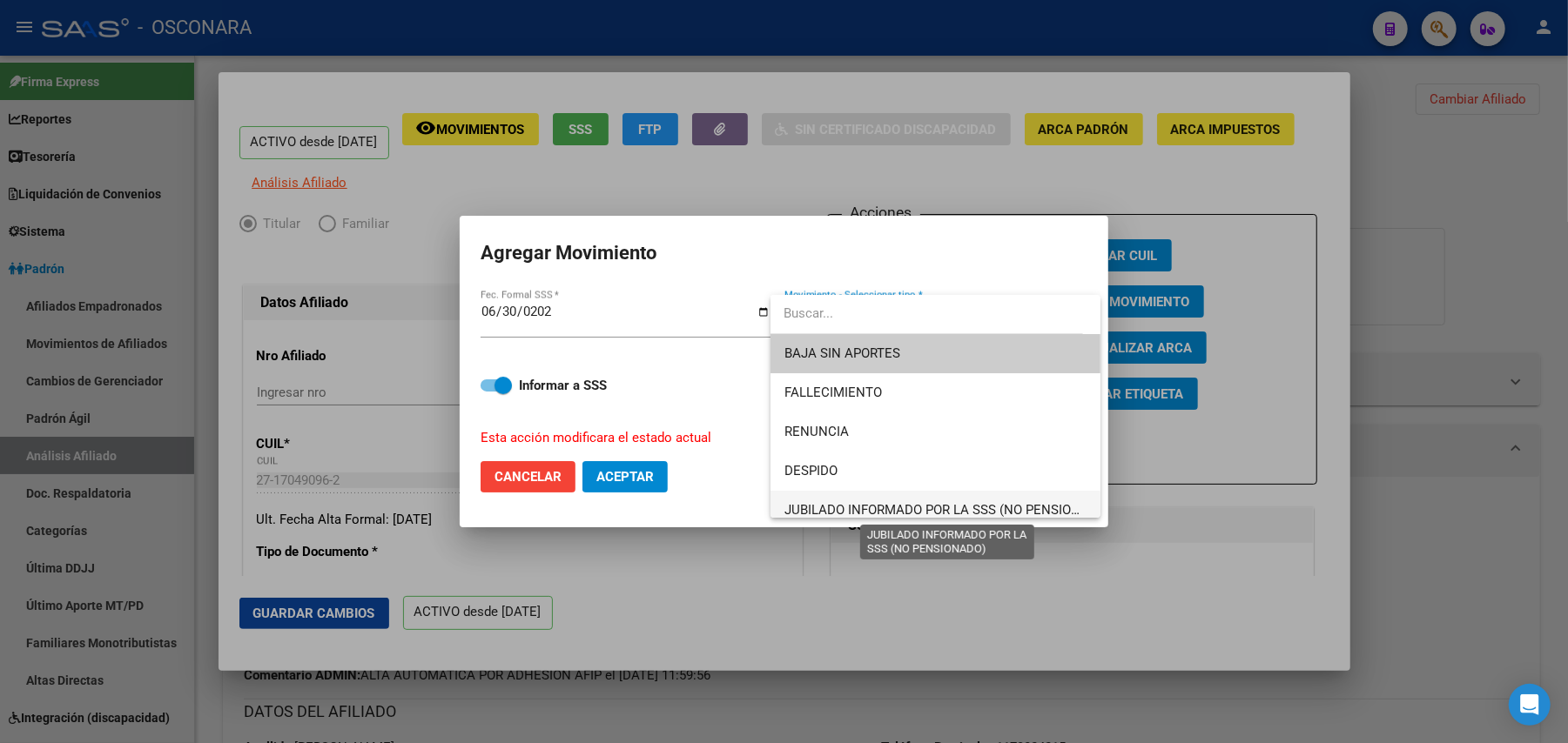
click at [938, 502] on span "JUBILADO INFORMADO POR LA SSS (NO PENSIONADO)" at bounding box center [947, 510] width 327 height 16
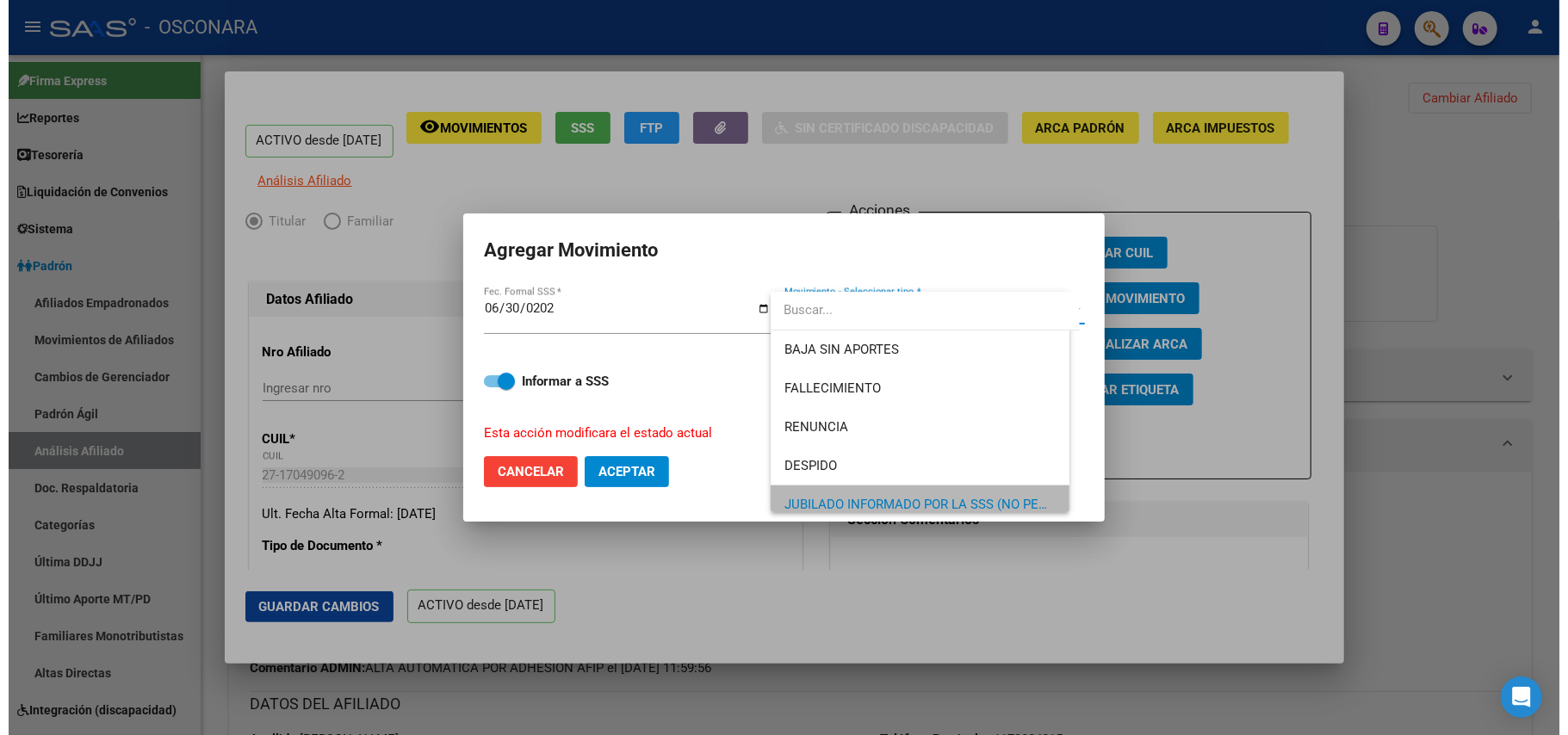
scroll to position [12, 0]
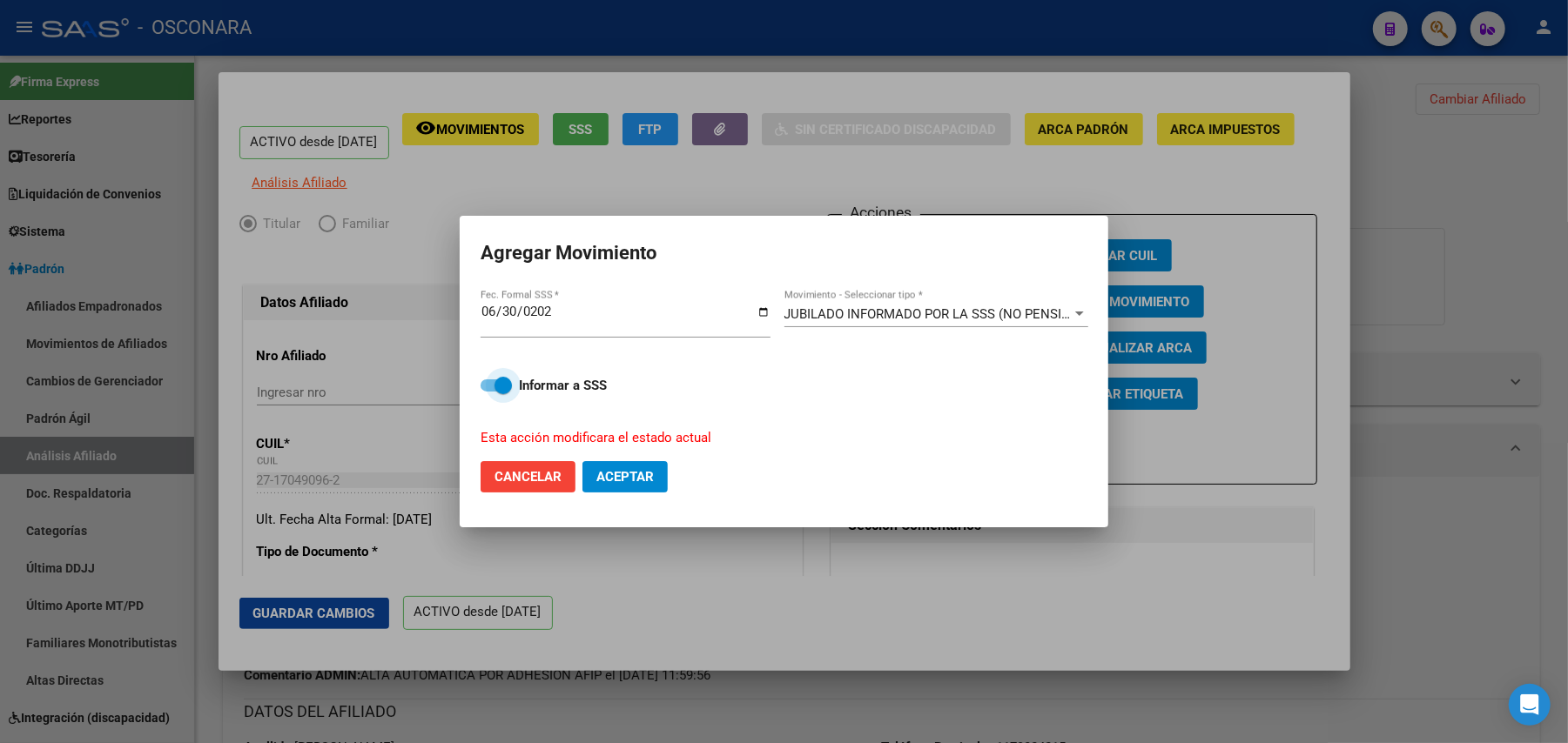
click at [489, 390] on span at bounding box center [496, 386] width 32 height 12
click at [489, 392] on input "Informar a SSS" at bounding box center [488, 392] width 1 height 1
checkbox input "false"
click at [640, 472] on span "Aceptar" at bounding box center [625, 478] width 57 height 16
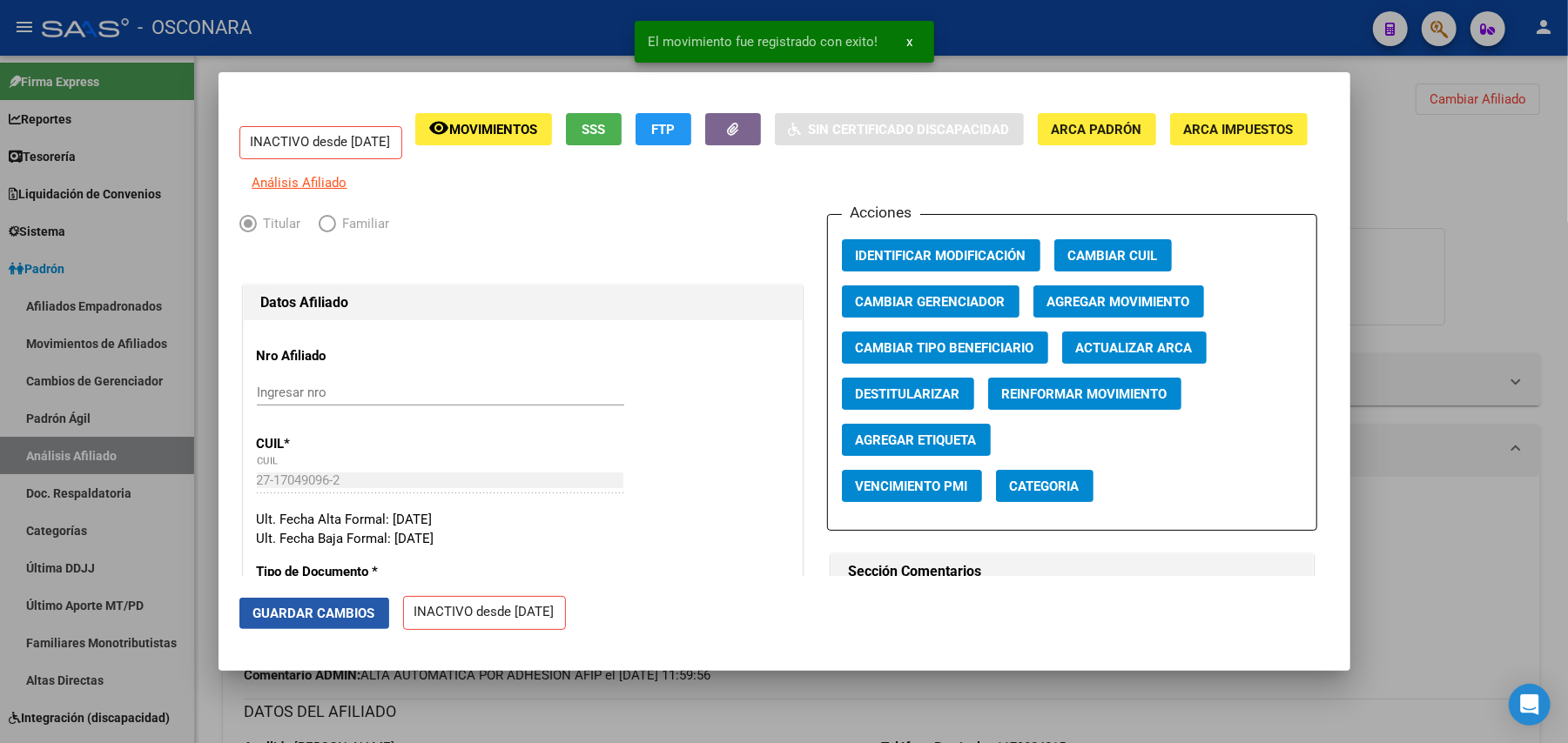
click at [348, 611] on span "Guardar Cambios" at bounding box center [315, 614] width 122 height 16
click at [1453, 225] on div at bounding box center [784, 371] width 1568 height 743
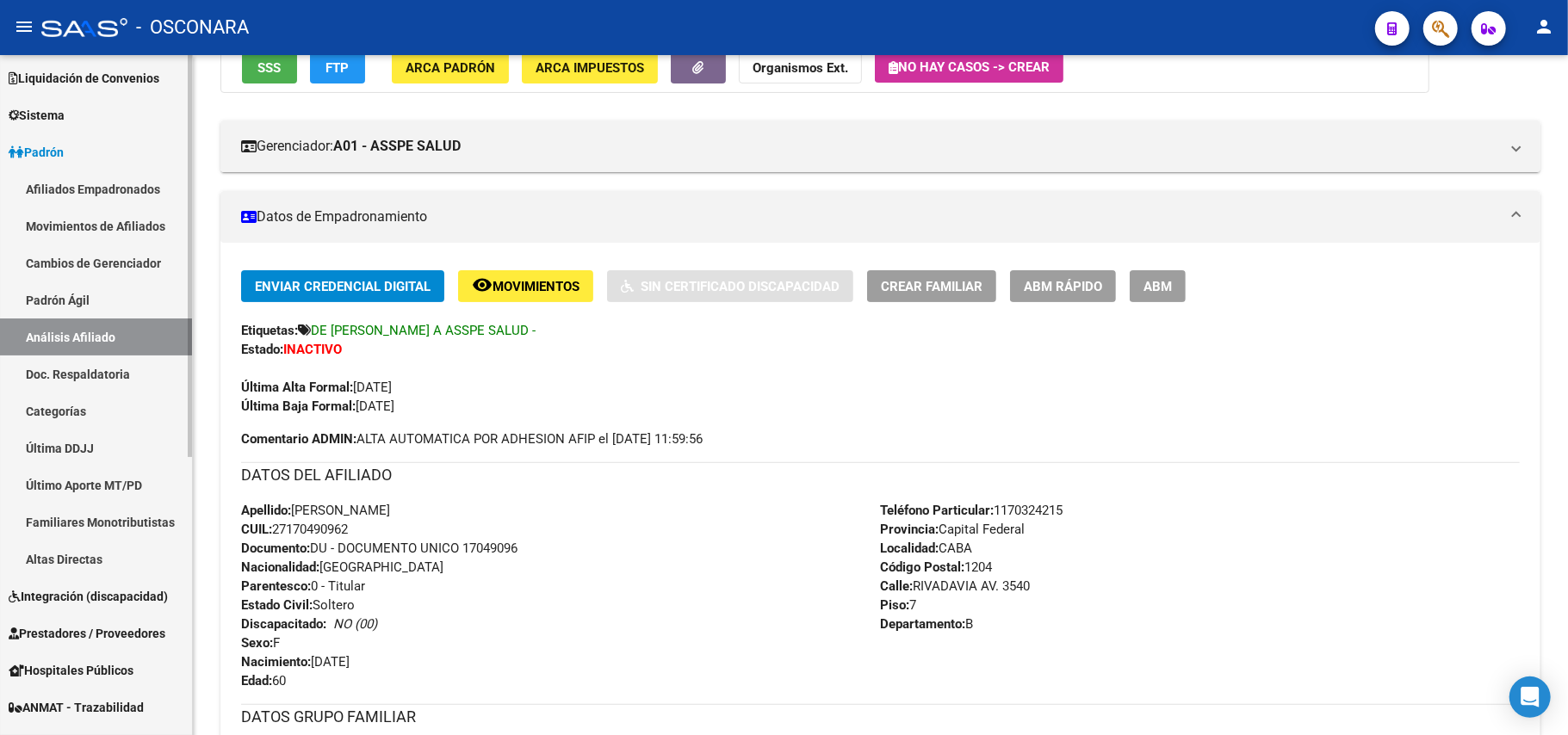
scroll to position [473, 0]
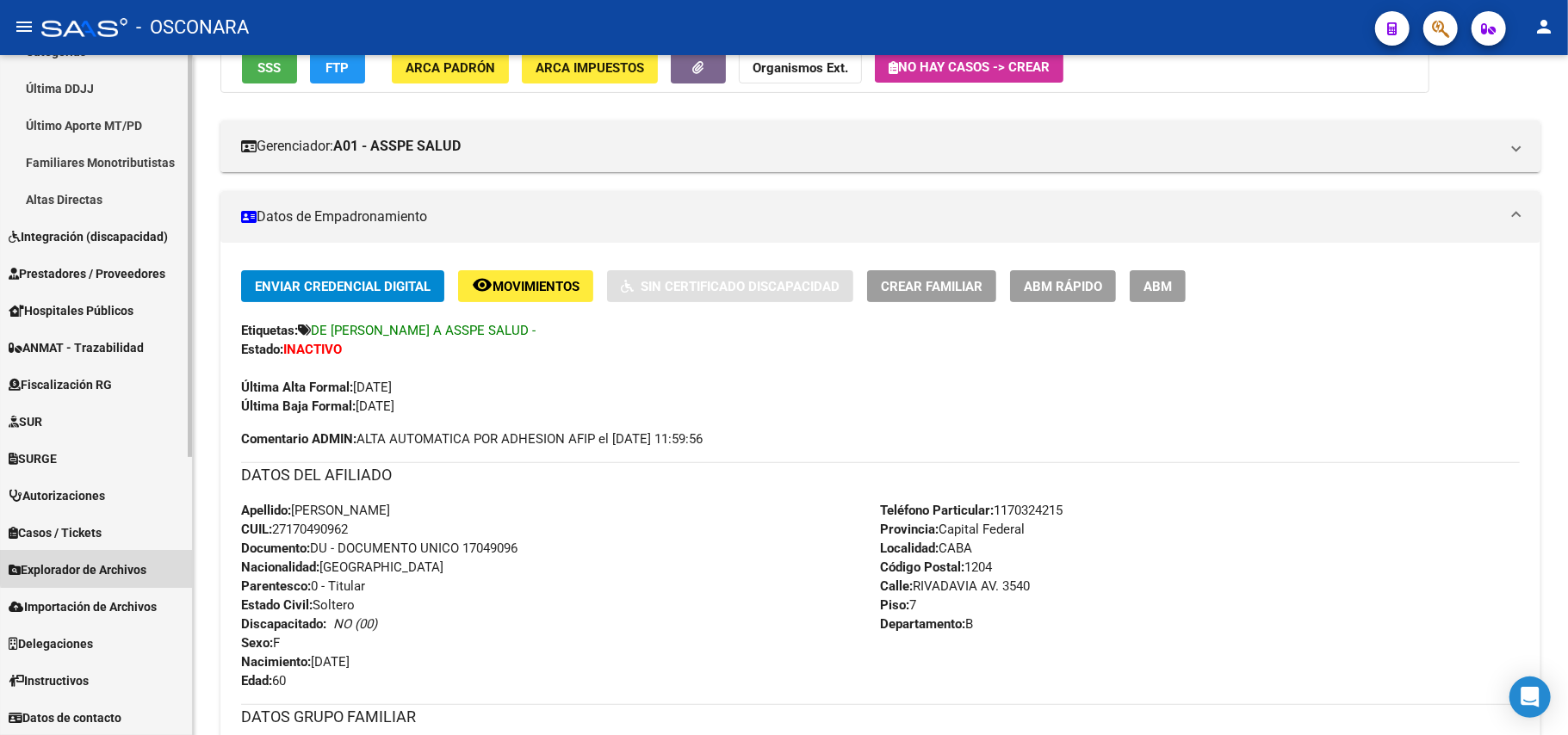
click at [136, 560] on span "Explorador de Archivos" at bounding box center [77, 569] width 138 height 19
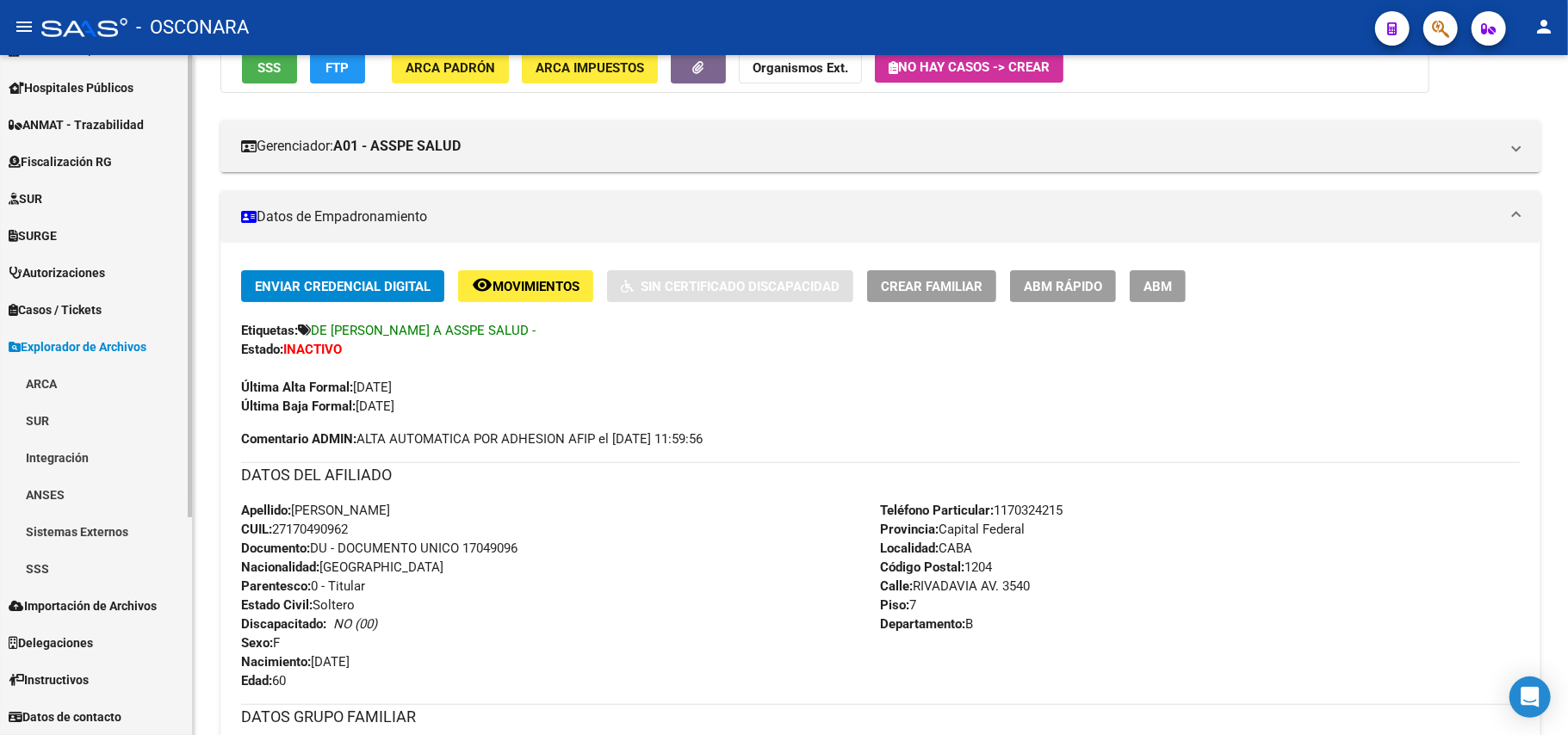
scroll to position [288, 0]
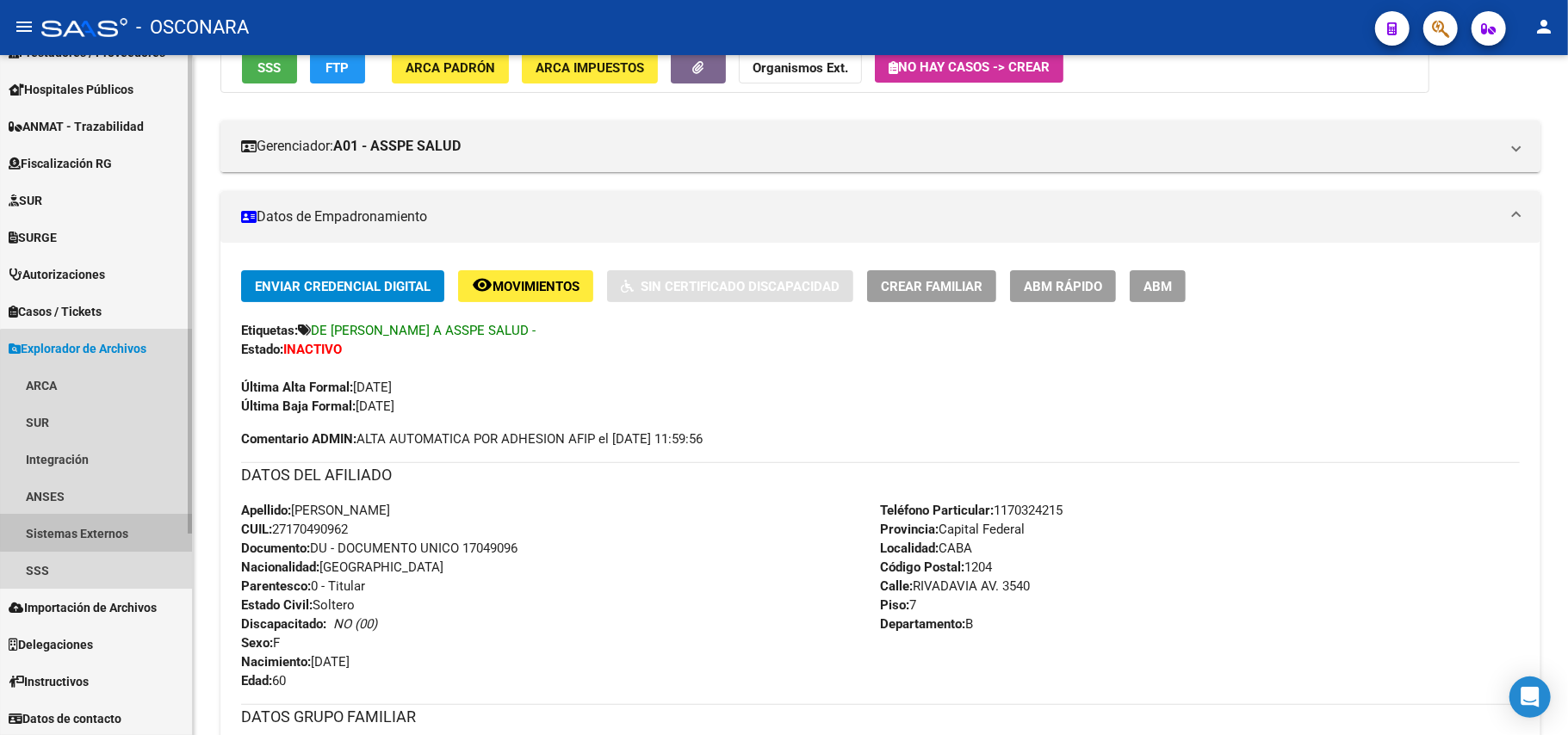
click at [124, 515] on link "Sistemas Externos" at bounding box center [96, 534] width 192 height 37
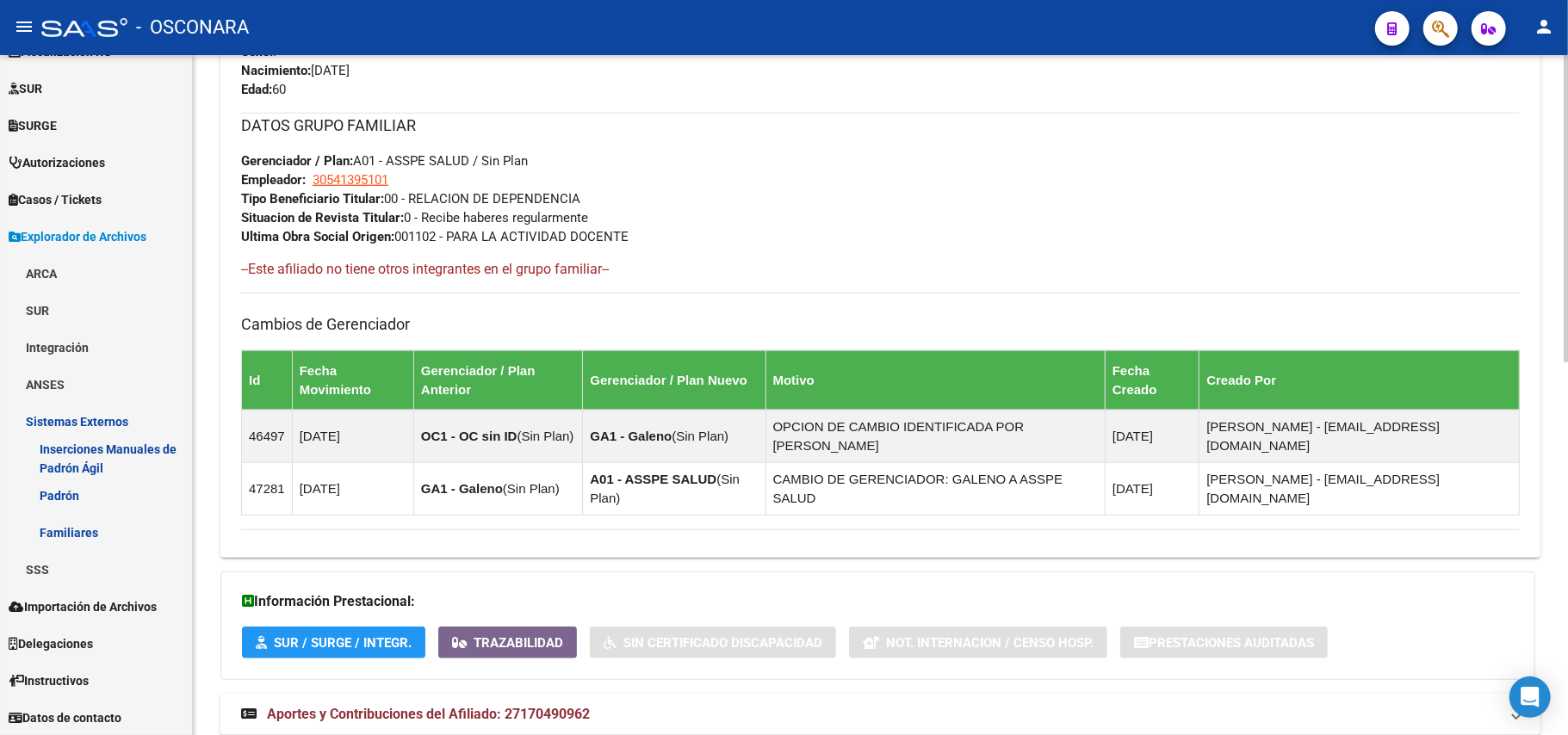
scroll to position [827, 0]
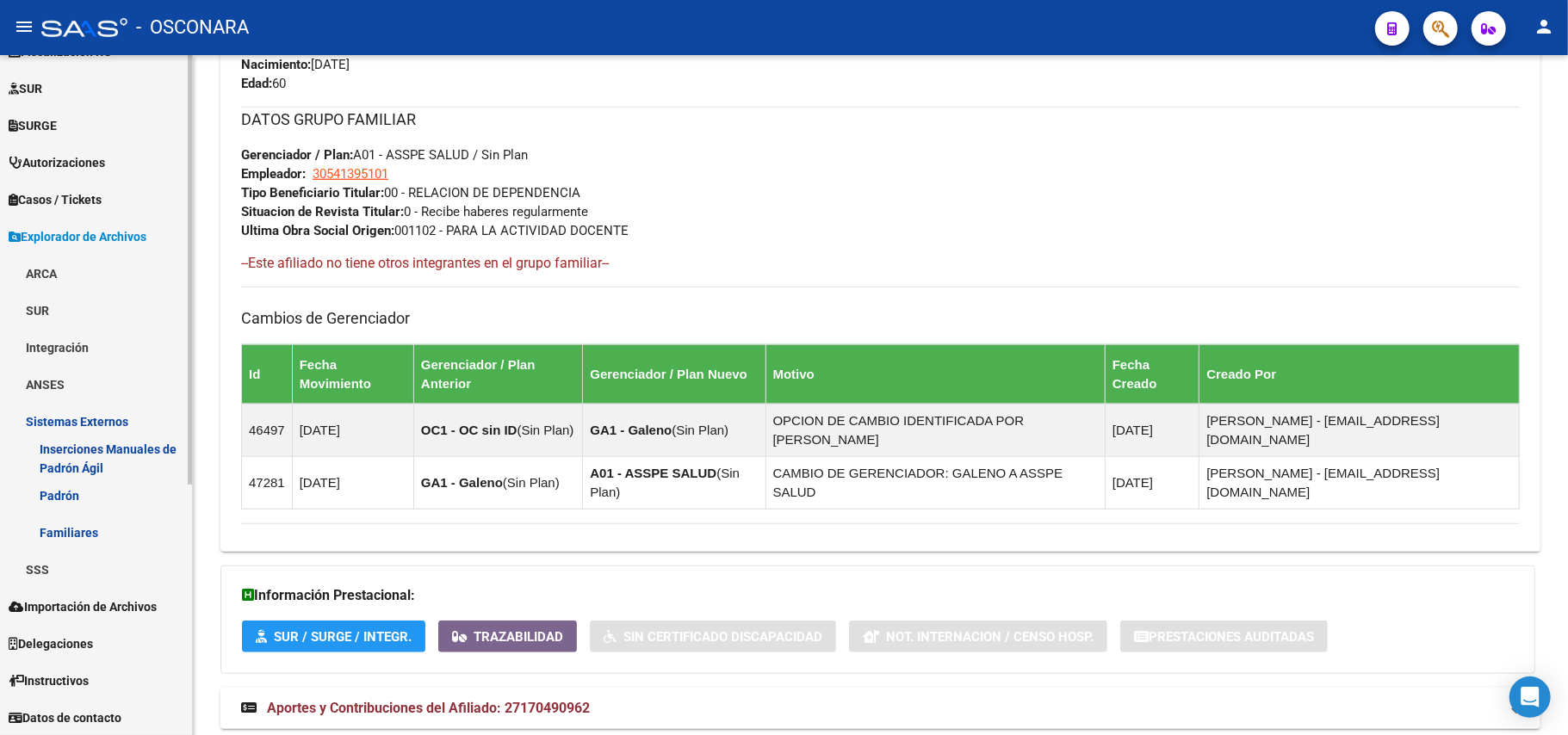
click at [49, 559] on link "SSS" at bounding box center [96, 570] width 192 height 37
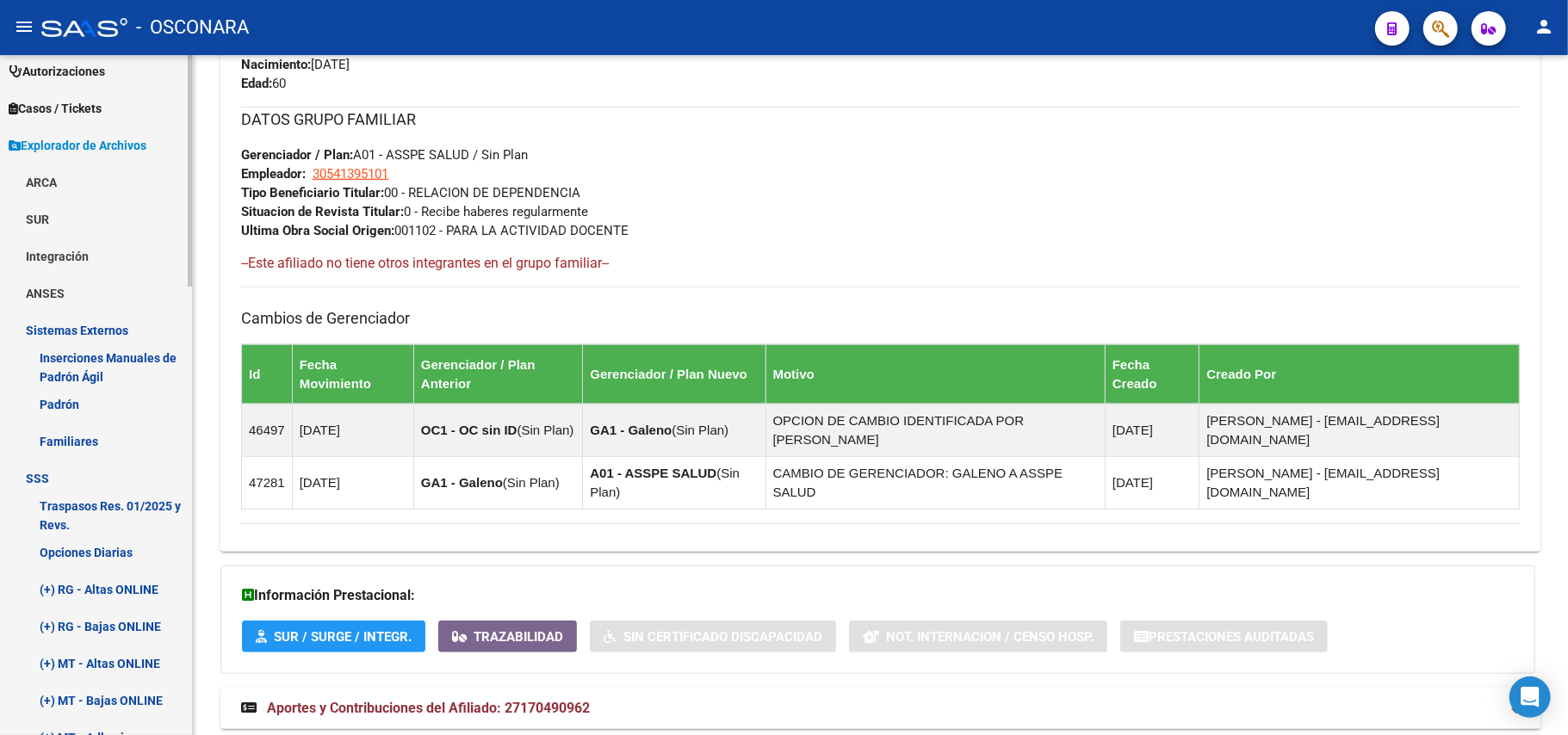
scroll to position [744, 0]
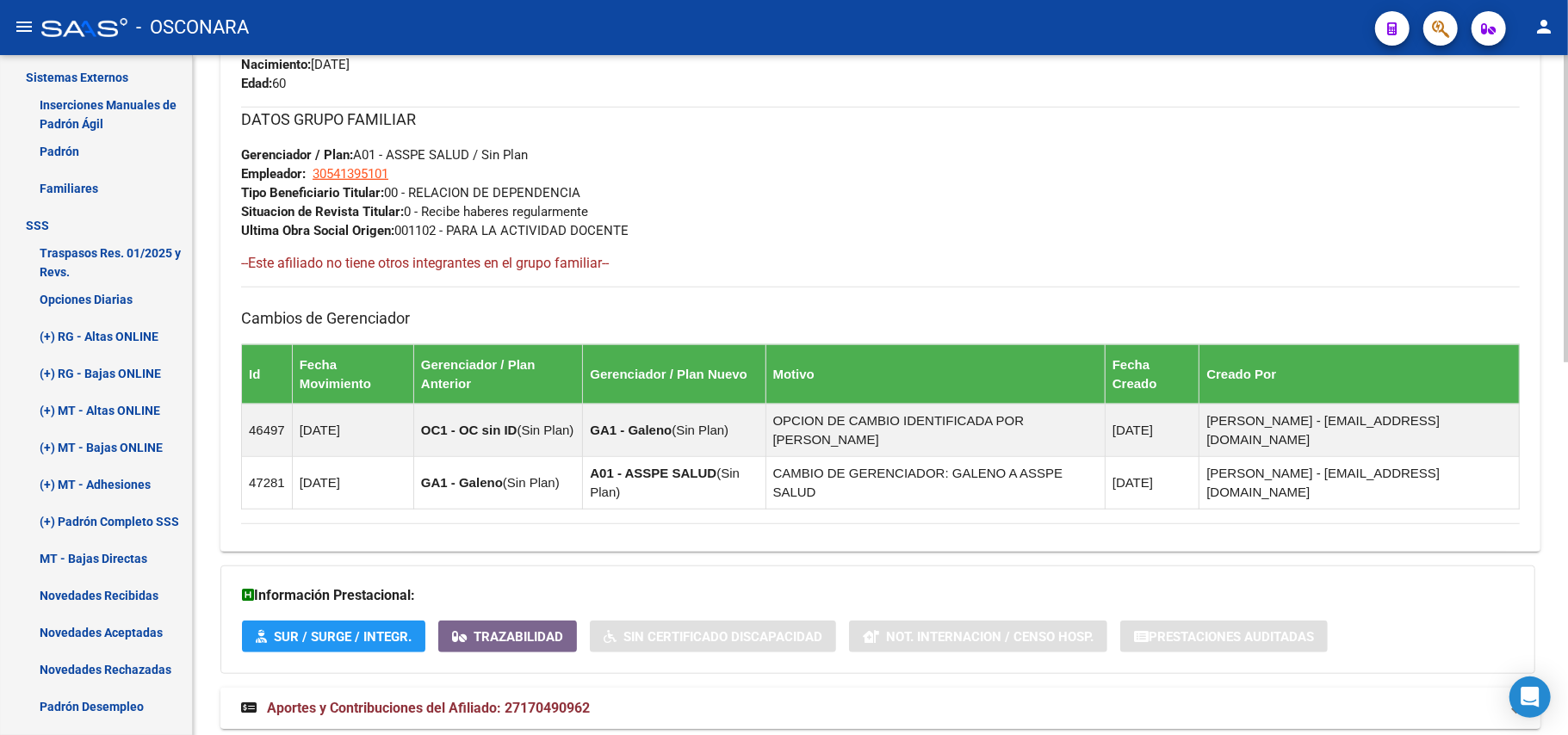
click at [376, 688] on mat-expansion-panel-header "Aportes y Contribuciones del Afiliado: 27170490962" at bounding box center [881, 709] width 1320 height 41
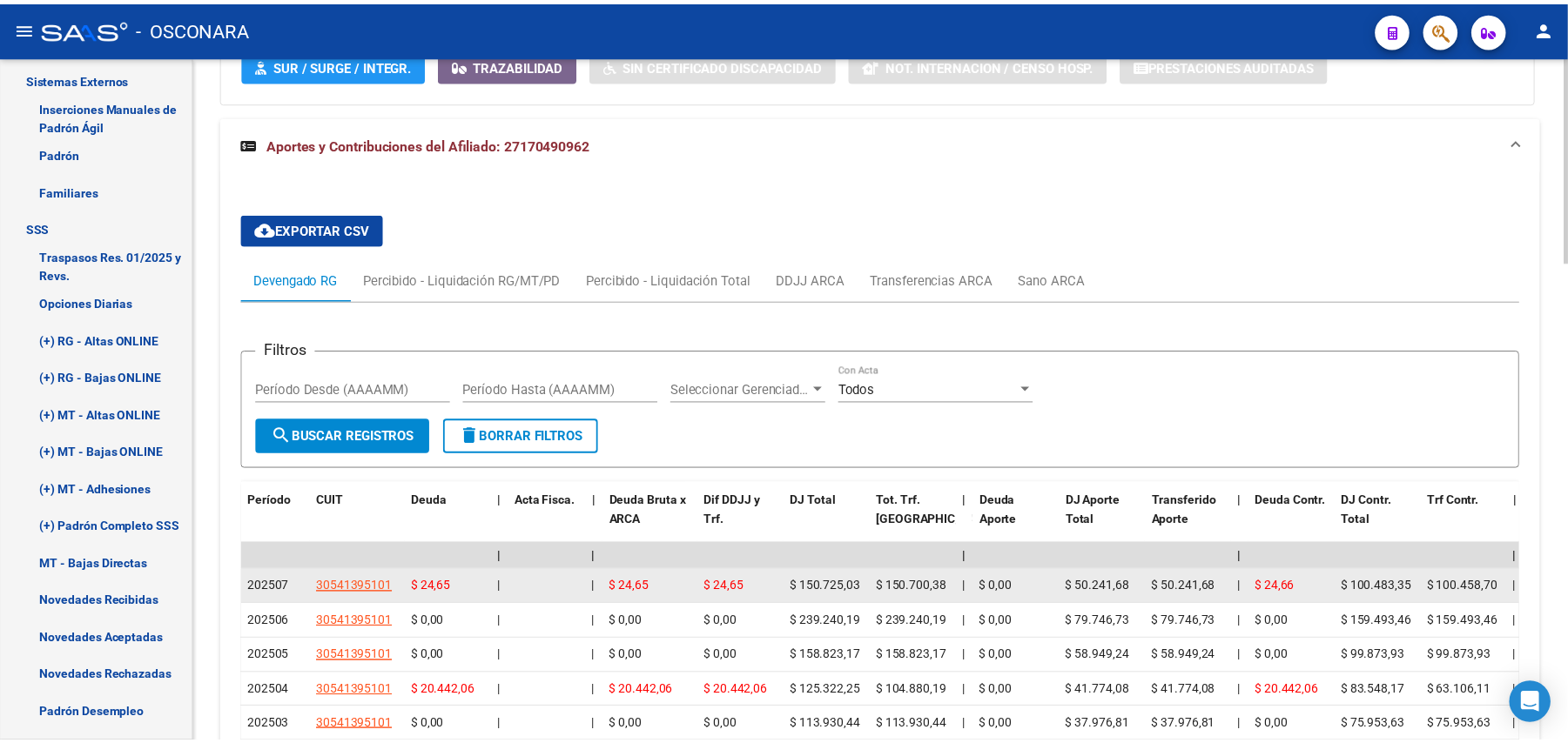
scroll to position [1532, 0]
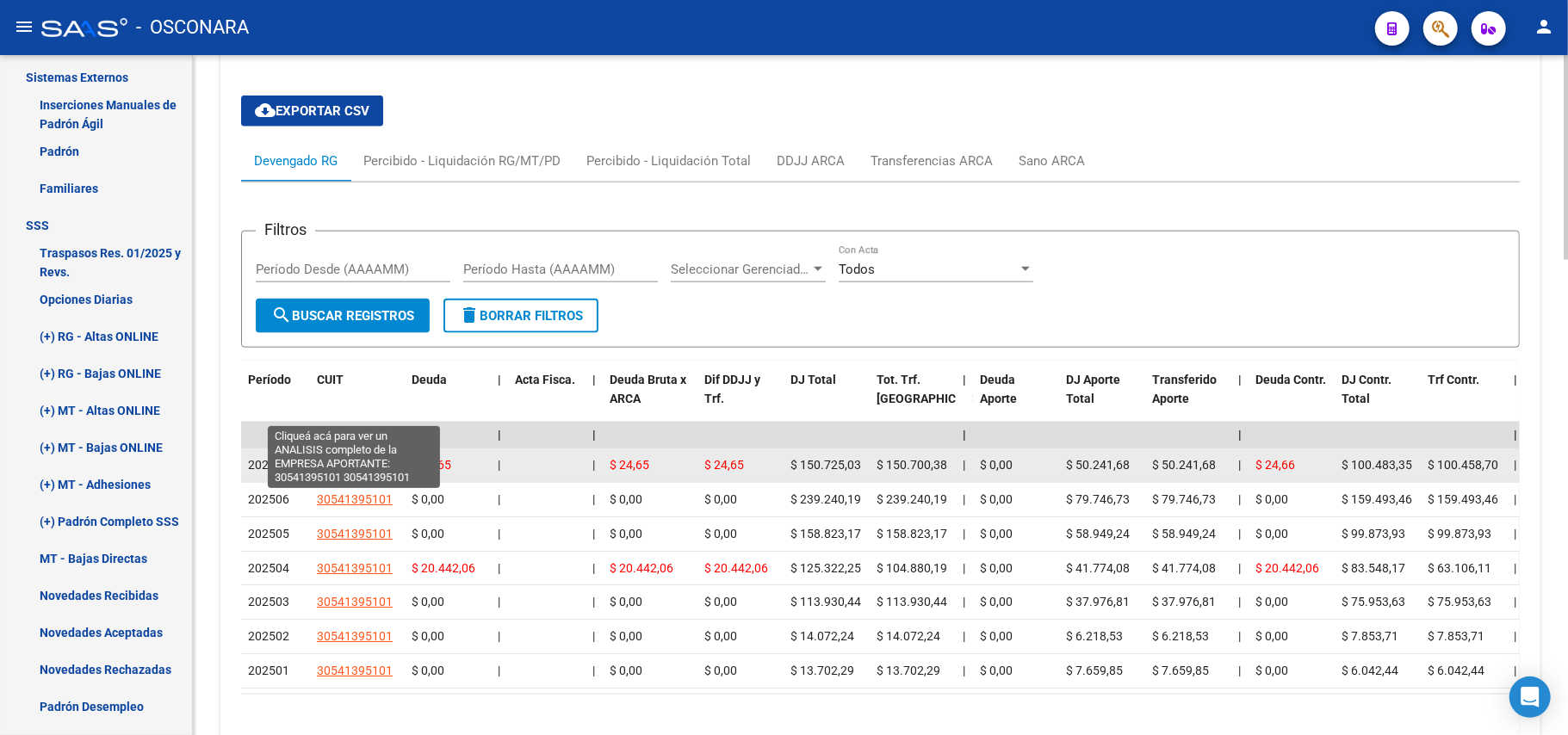
click at [384, 458] on span "30541395101" at bounding box center [355, 465] width 76 height 14
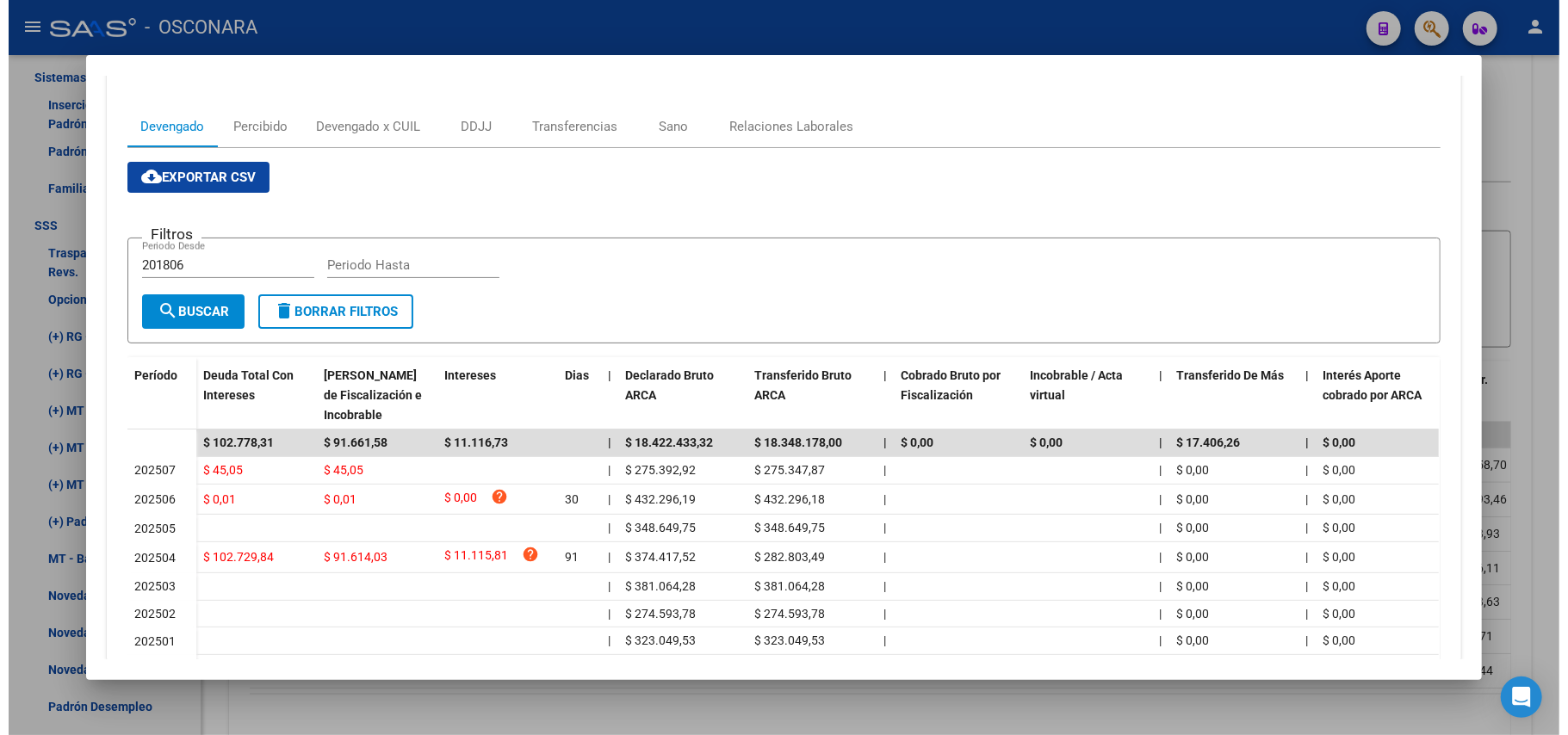
scroll to position [0, 0]
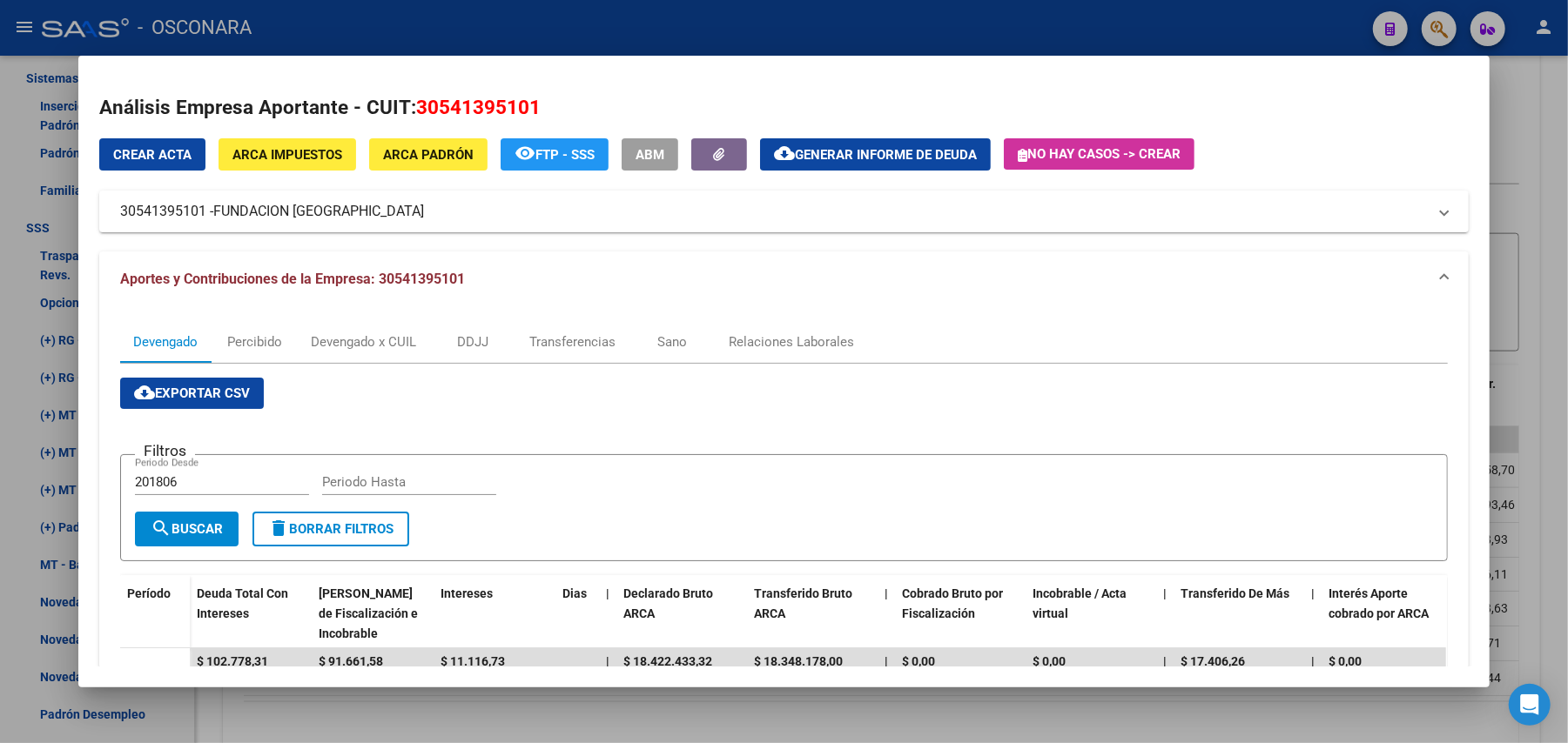
click at [1537, 120] on div at bounding box center [784, 371] width 1568 height 743
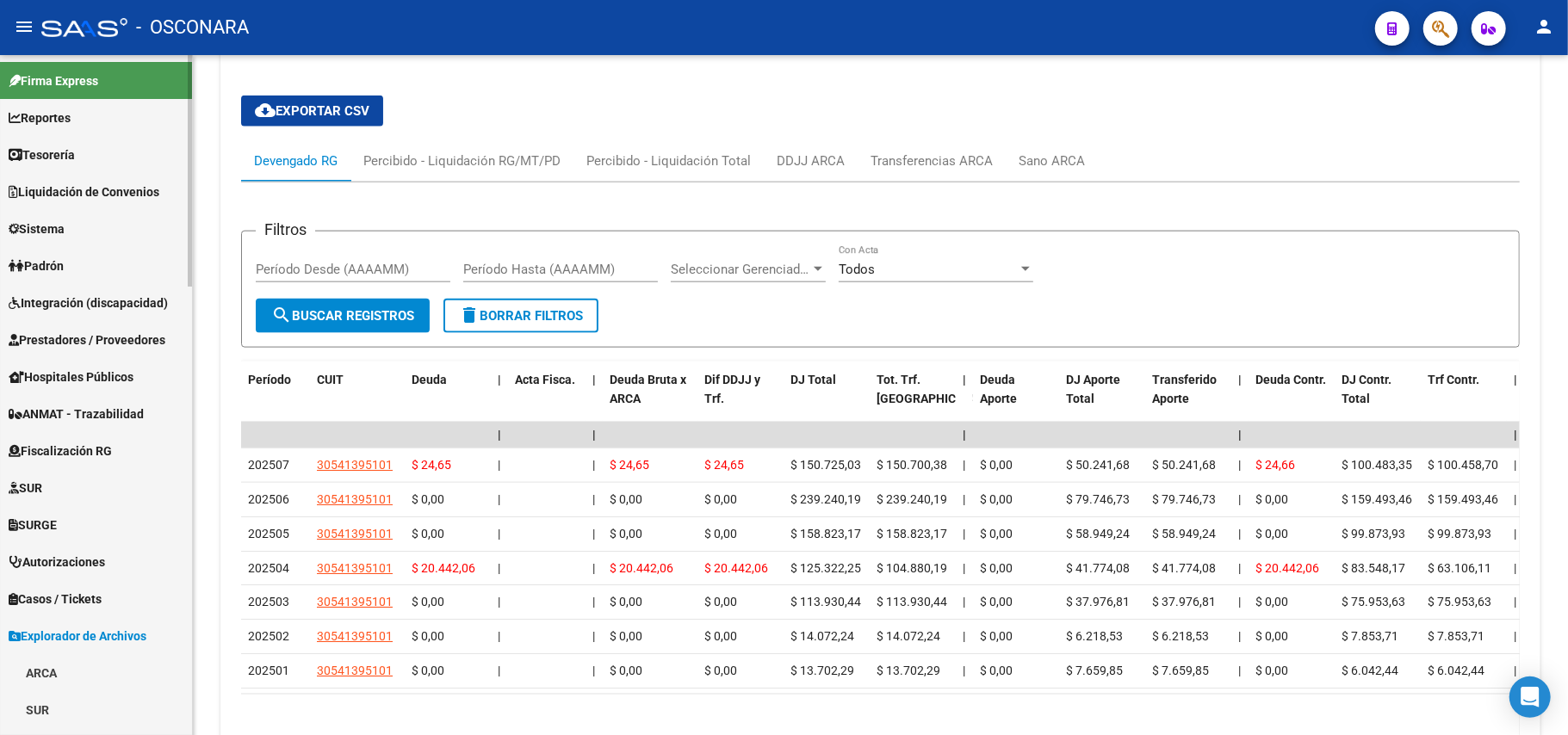
click at [46, 263] on span "Padrón" at bounding box center [36, 265] width 55 height 19
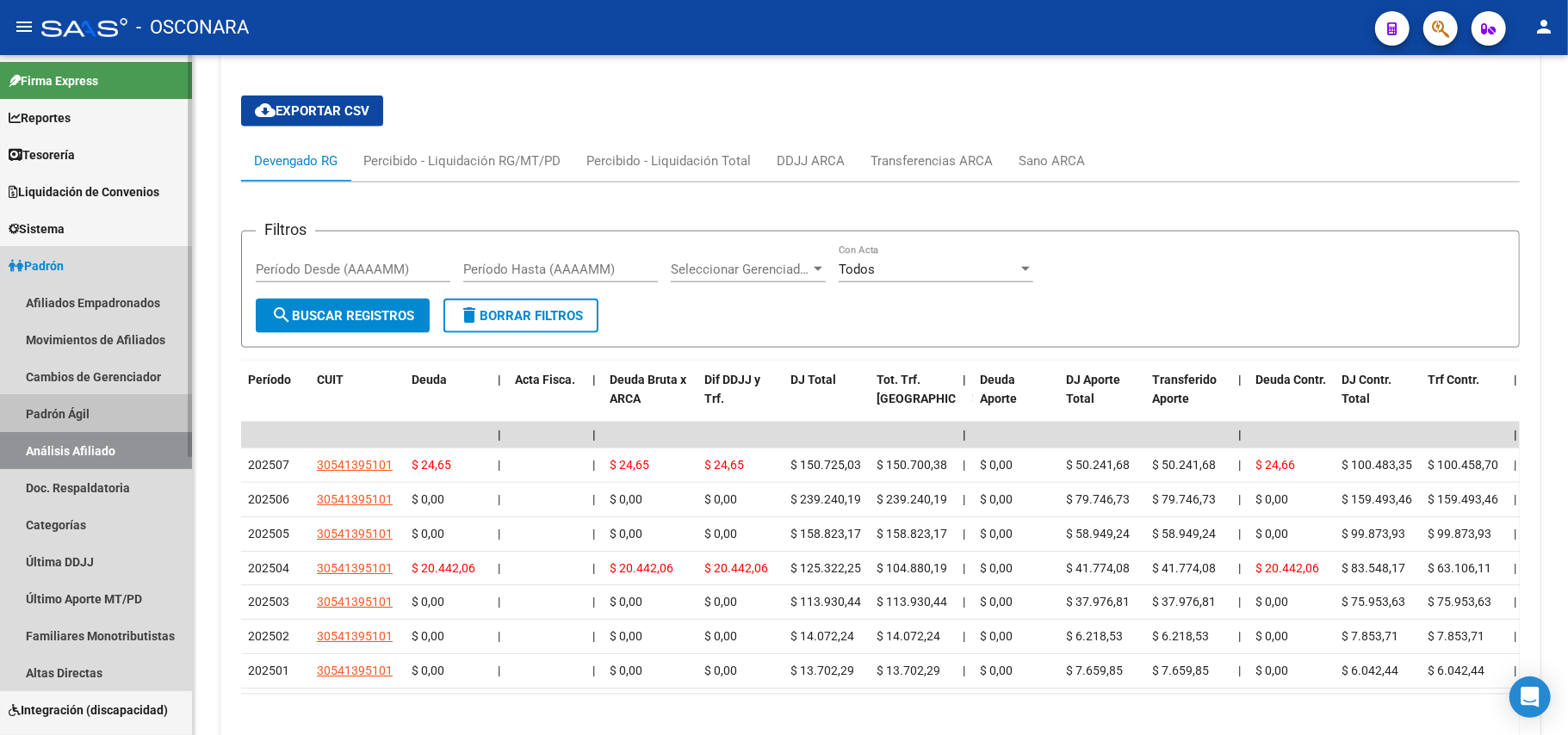
drag, startPoint x: 95, startPoint y: 418, endPoint x: 97, endPoint y: 438, distance: 20.1
click at [95, 419] on link "Padrón Ágil" at bounding box center [96, 414] width 192 height 37
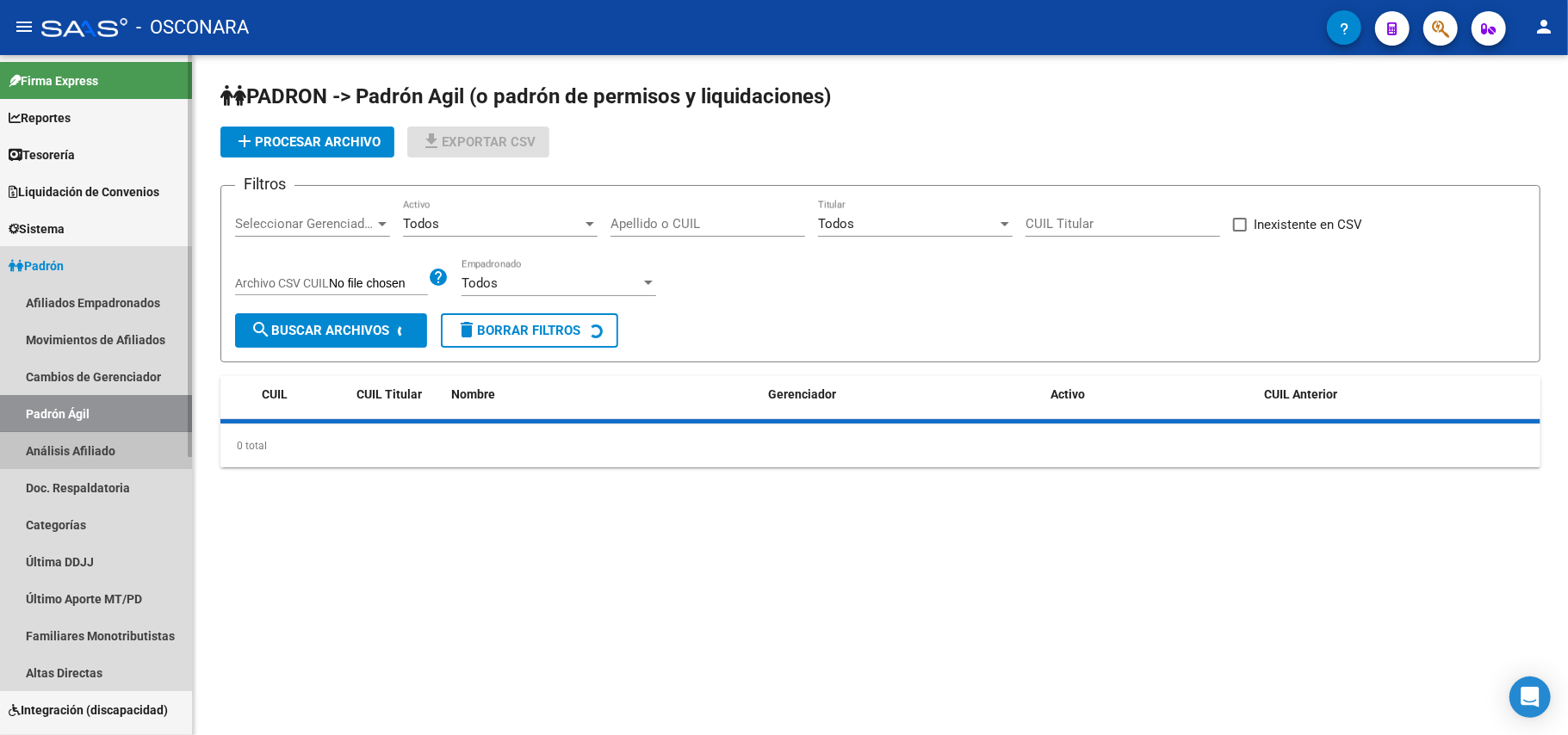
click at [98, 444] on link "Análisis Afiliado" at bounding box center [96, 451] width 192 height 37
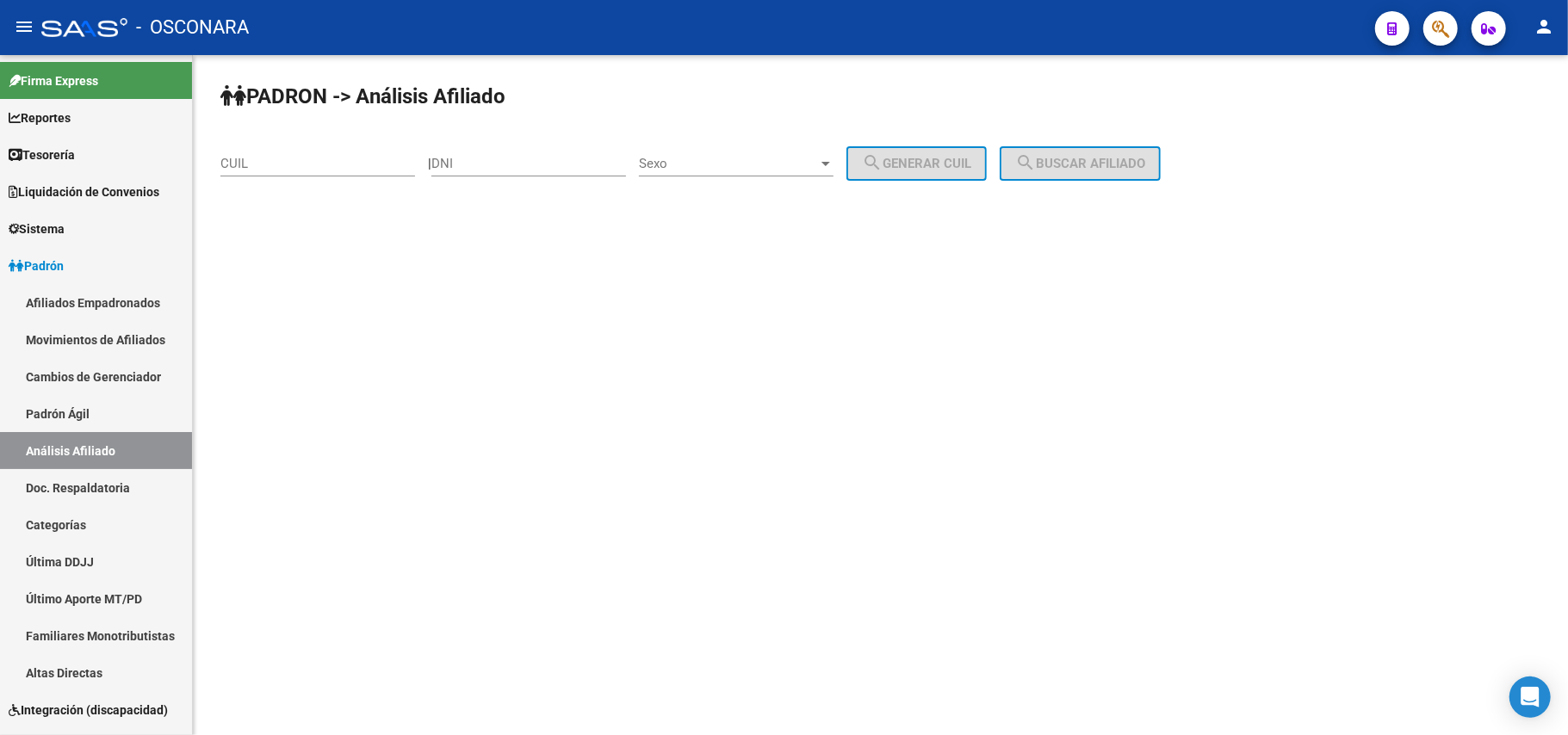
click at [257, 183] on div "CUIL" at bounding box center [317, 166] width 194 height 54
click at [268, 162] on input "CUIL" at bounding box center [317, 164] width 194 height 16
paste input "27-95901150-3"
type input "27-95901150-3"
click at [1117, 151] on button "search Buscar afiliado" at bounding box center [1080, 163] width 161 height 34
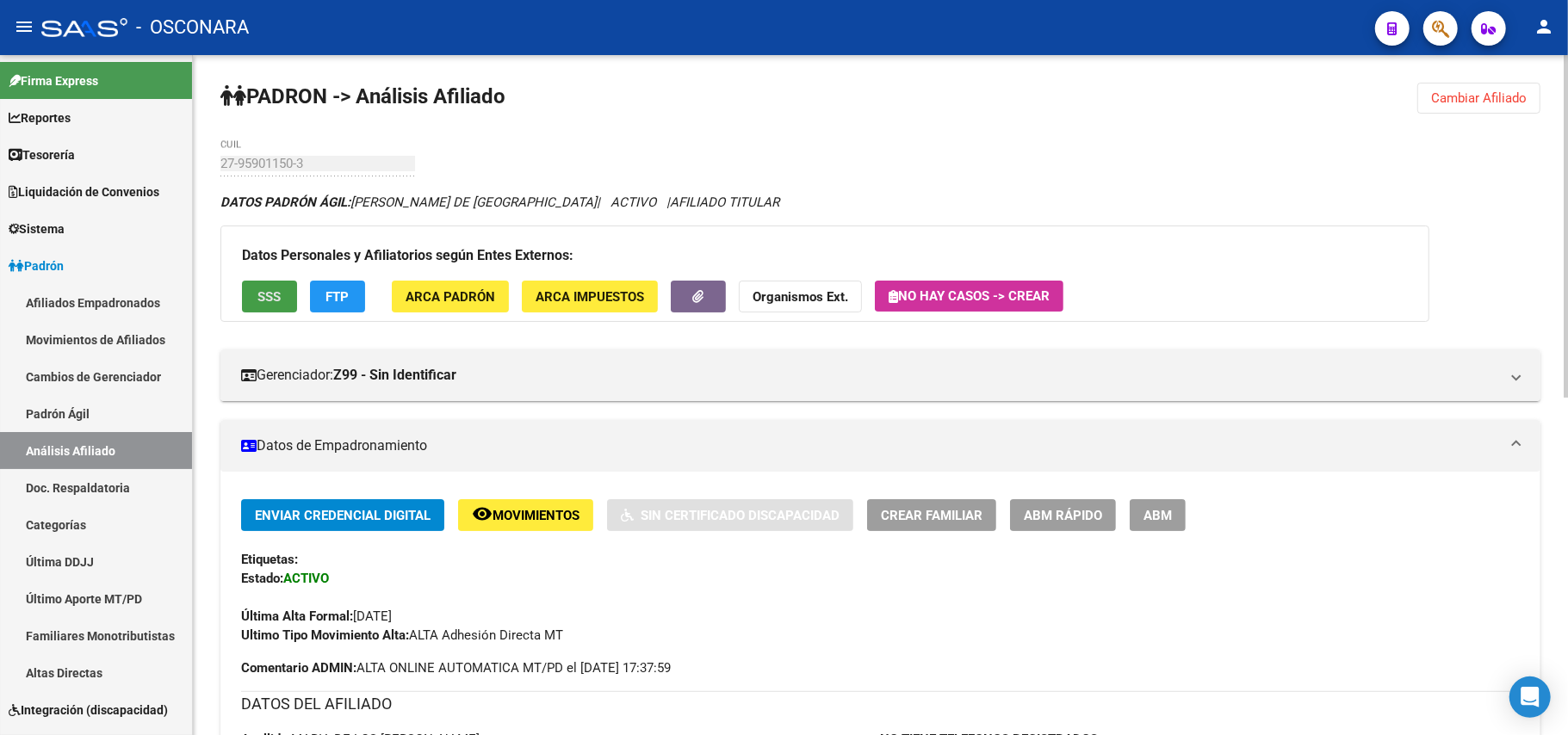
click at [264, 296] on span "SSS" at bounding box center [270, 297] width 23 height 16
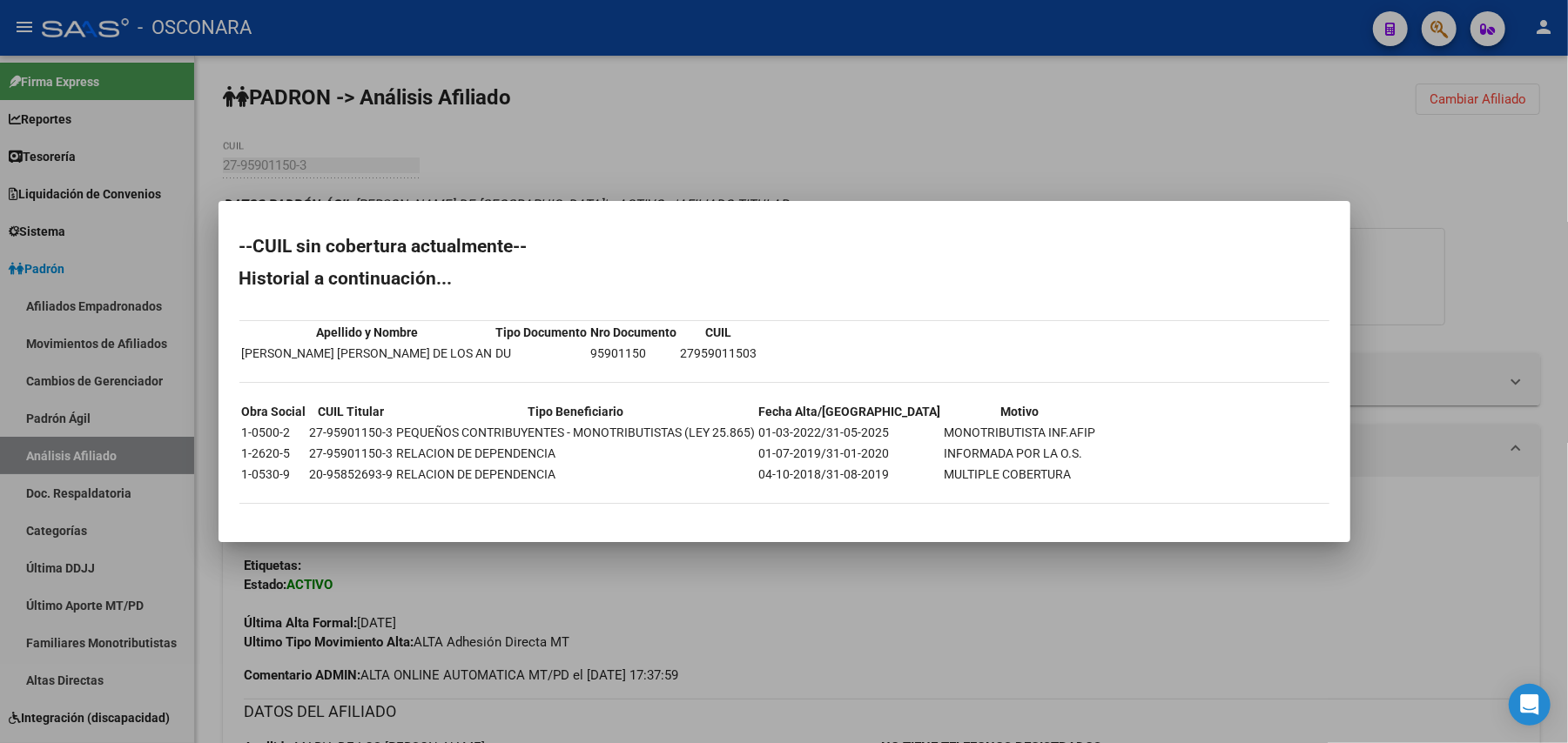
click at [1024, 593] on div at bounding box center [784, 371] width 1568 height 743
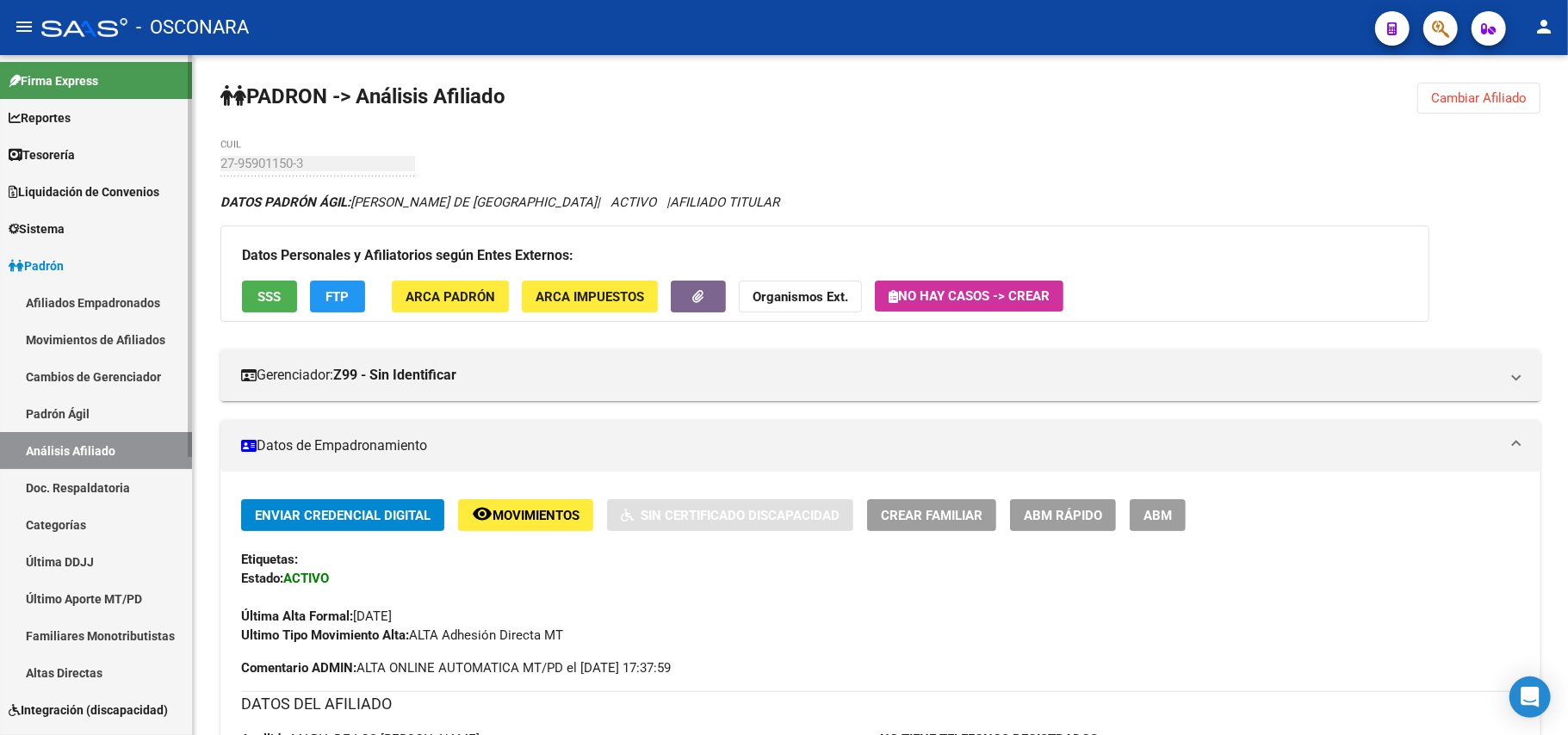
click at [117, 392] on link "Cambios de Gerenciador" at bounding box center [96, 377] width 192 height 37
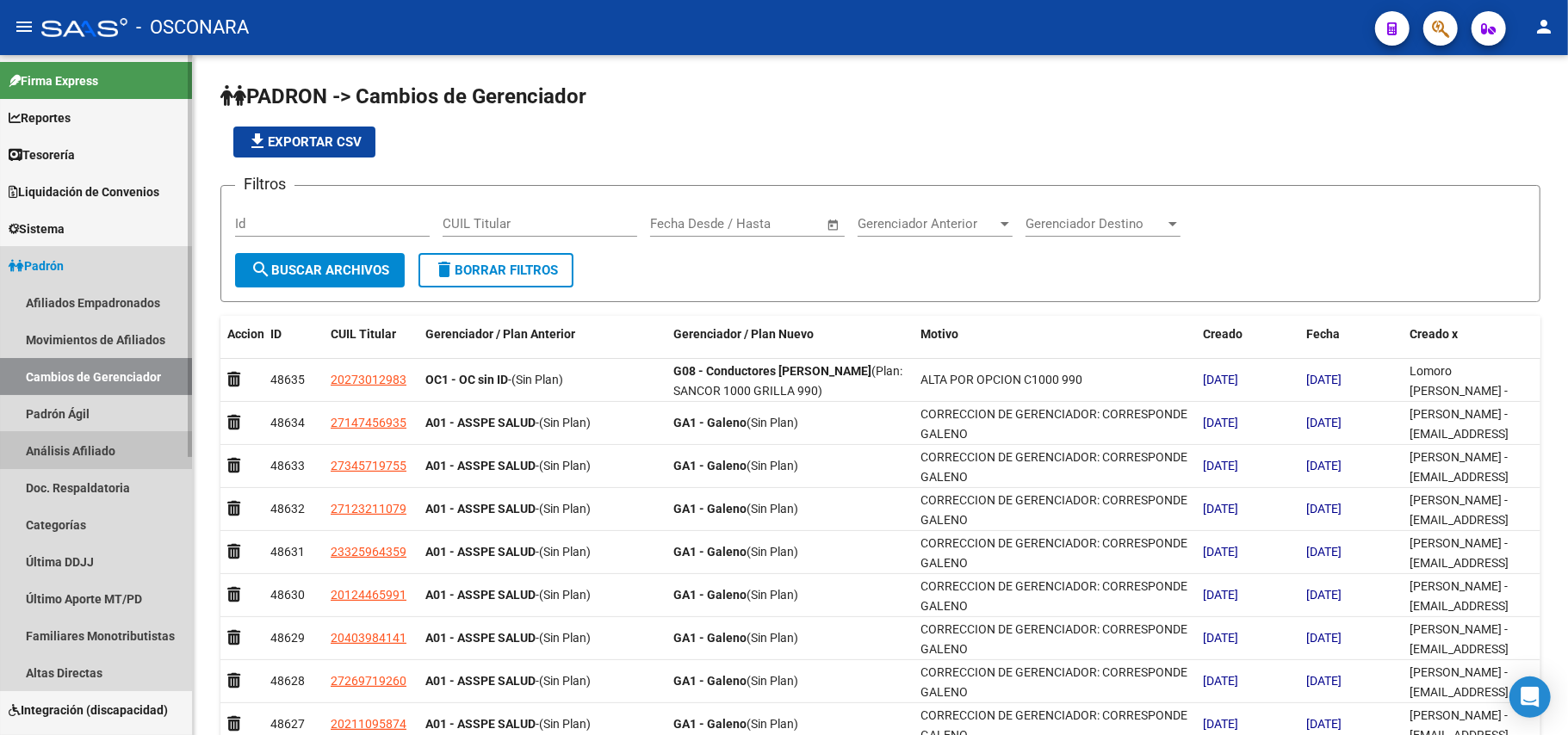
click at [104, 448] on link "Análisis Afiliado" at bounding box center [96, 451] width 192 height 37
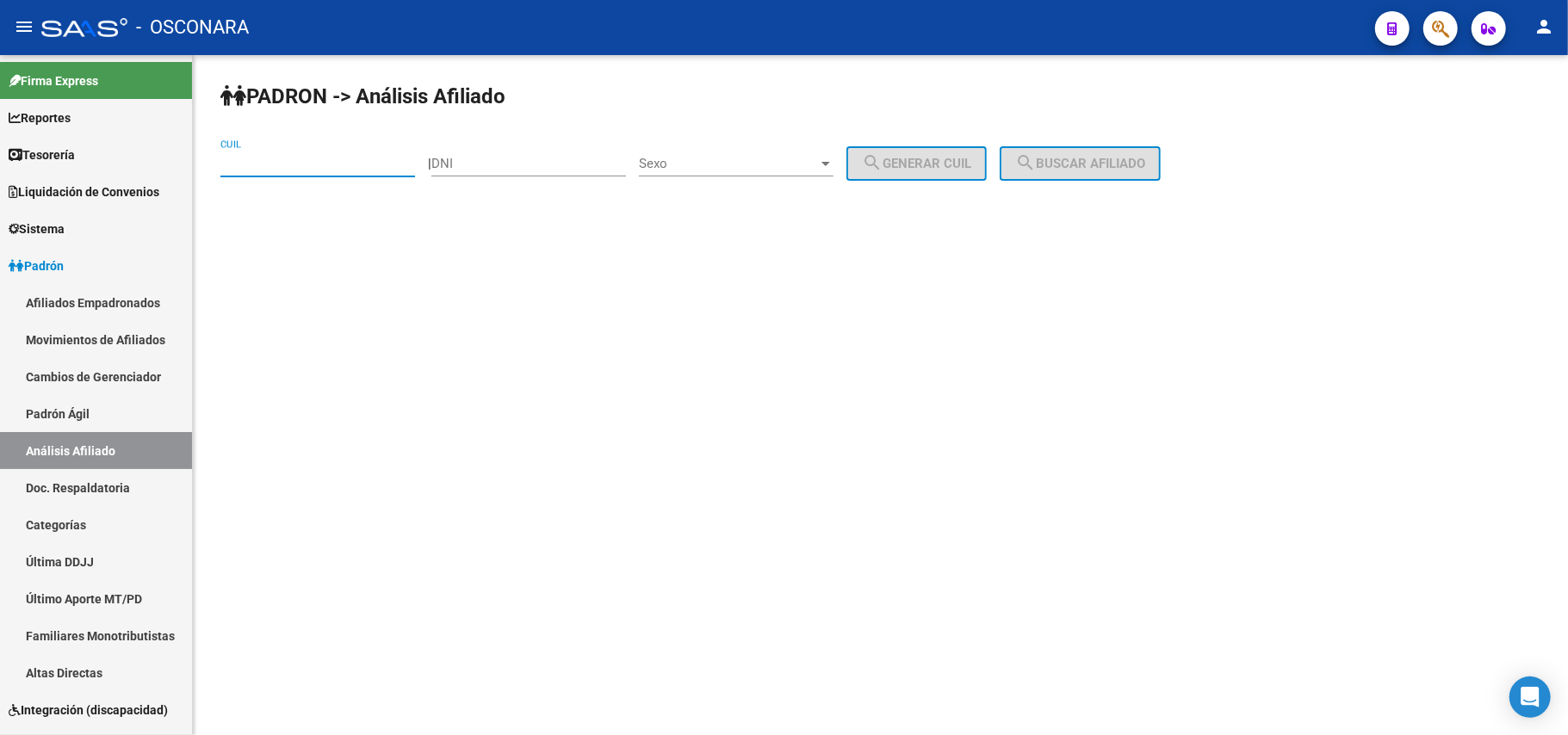
click at [374, 167] on input "CUIL" at bounding box center [317, 164] width 194 height 16
paste input "20-32791699-9"
type input "20-32791699-9"
click at [1075, 151] on button "search Buscar afiliado" at bounding box center [1080, 163] width 161 height 34
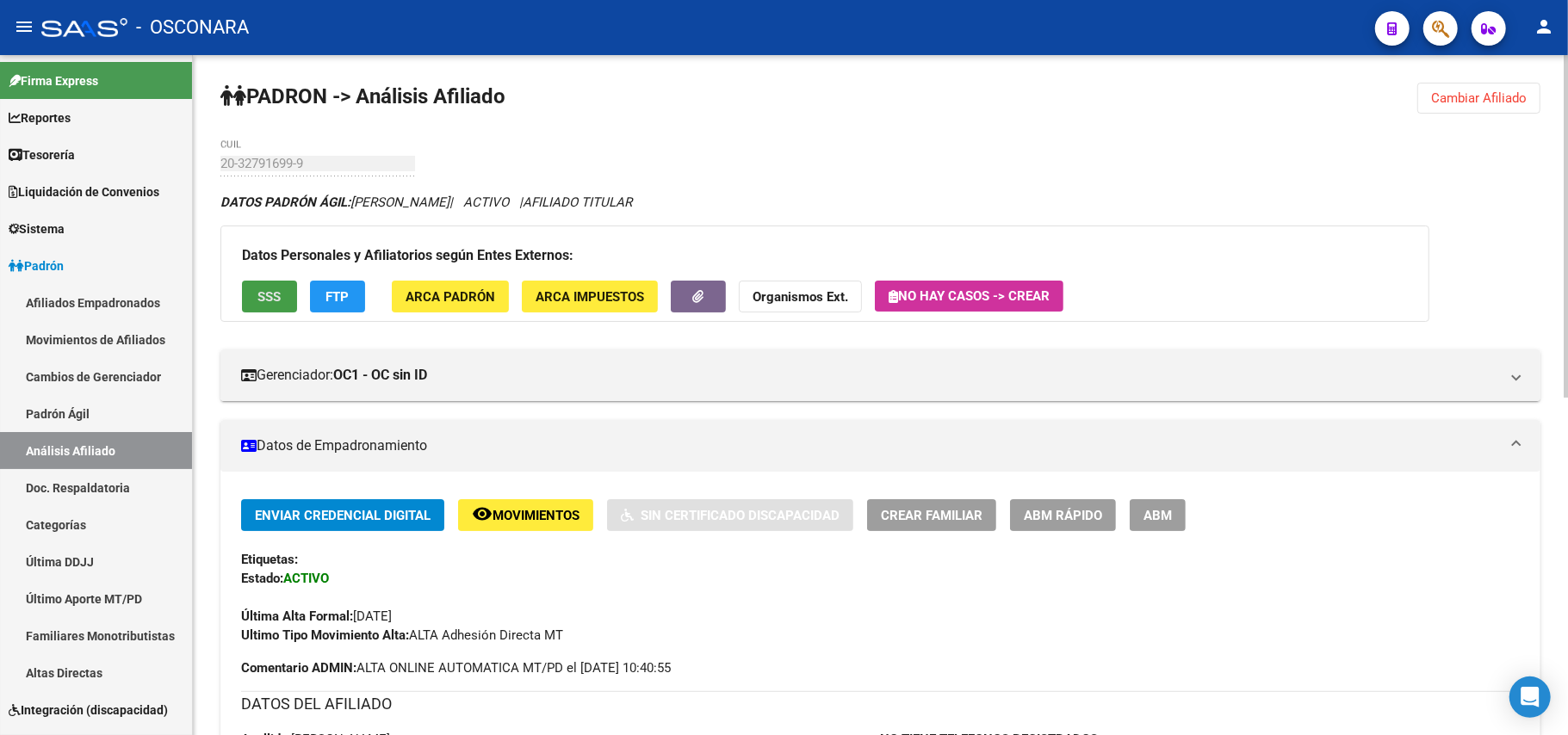
click at [260, 296] on span "SSS" at bounding box center [270, 297] width 23 height 16
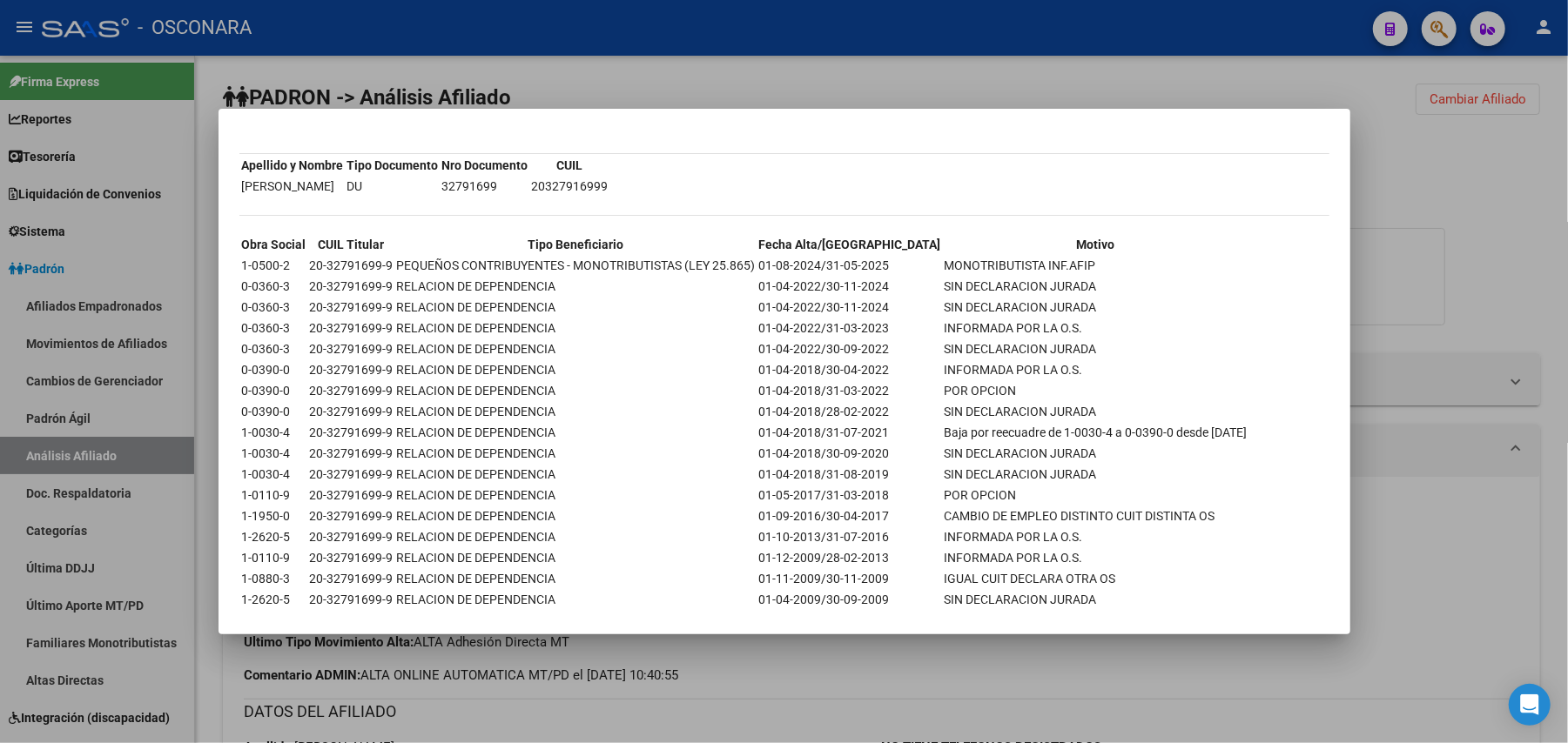
scroll to position [115, 0]
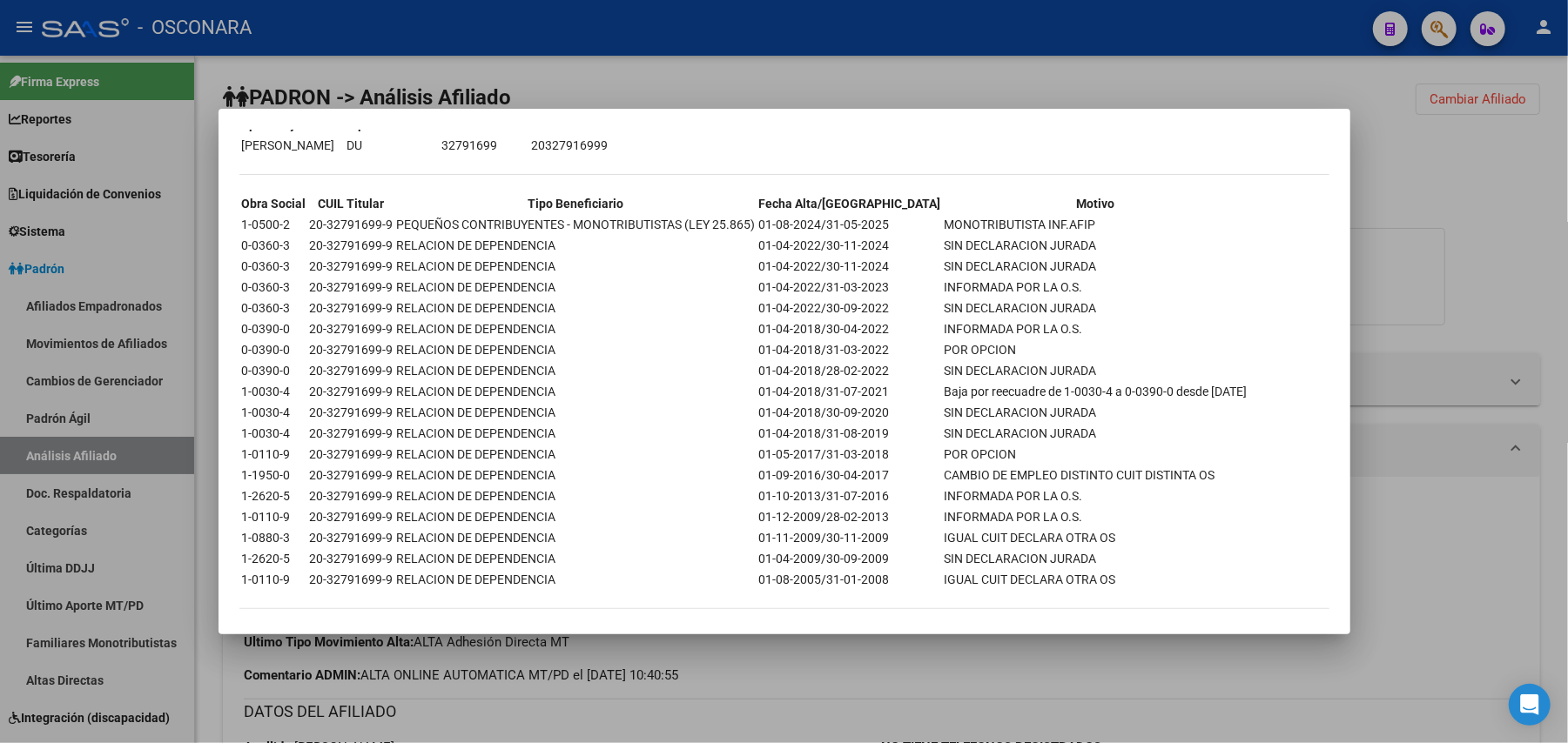
click at [934, 705] on div at bounding box center [784, 371] width 1568 height 743
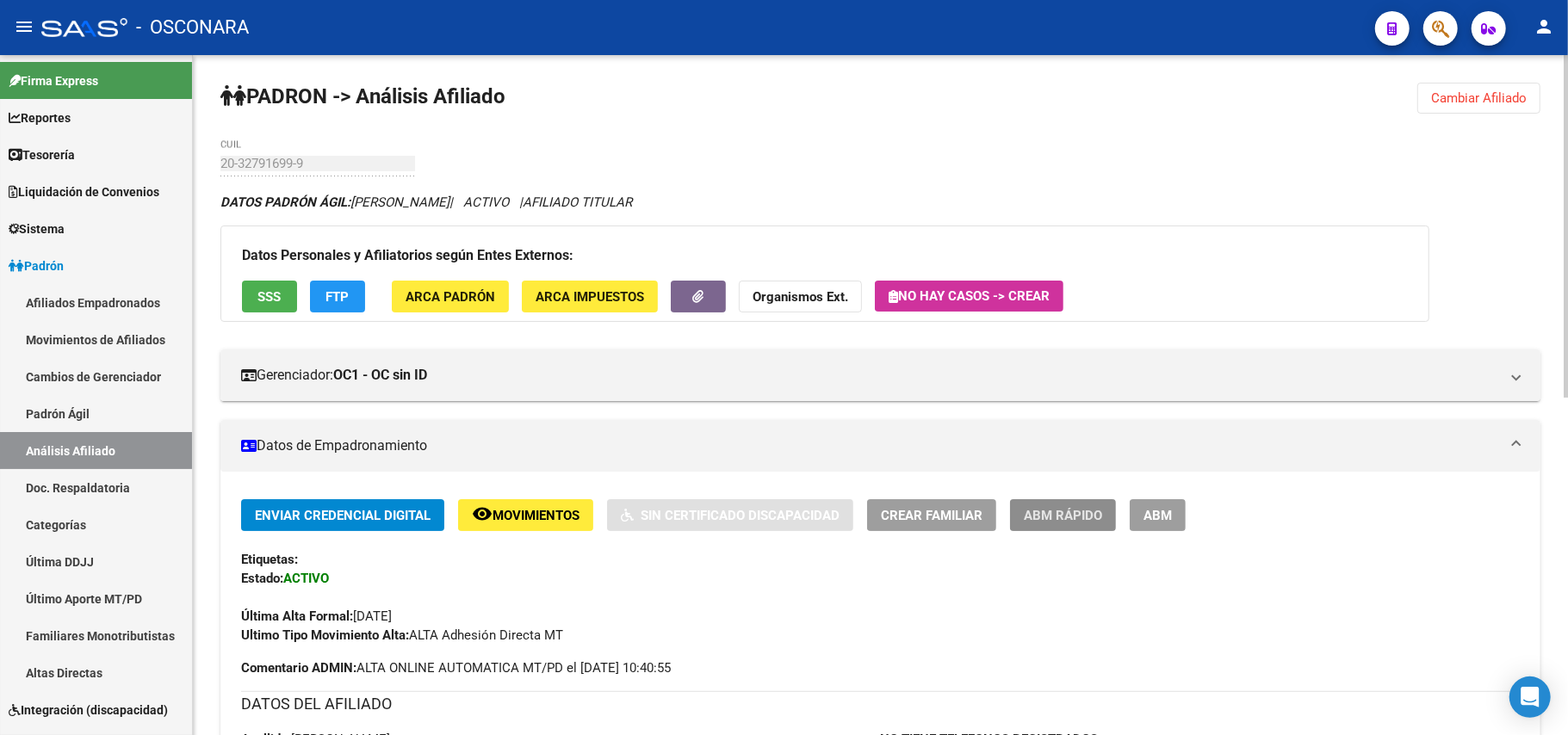
click at [1086, 508] on span "ABM Rápido" at bounding box center [1063, 515] width 78 height 16
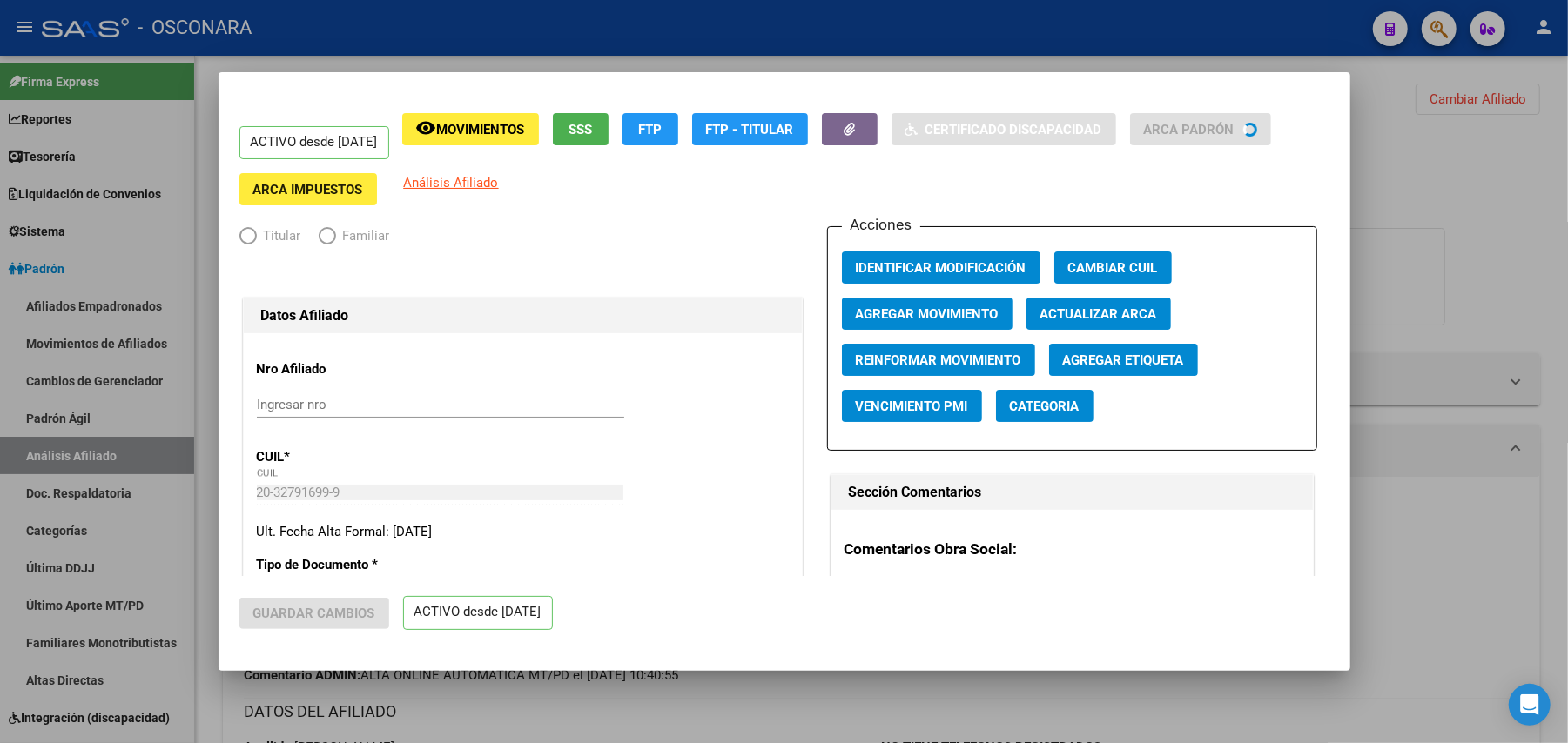
radio input "true"
type input "20-32791699-9"
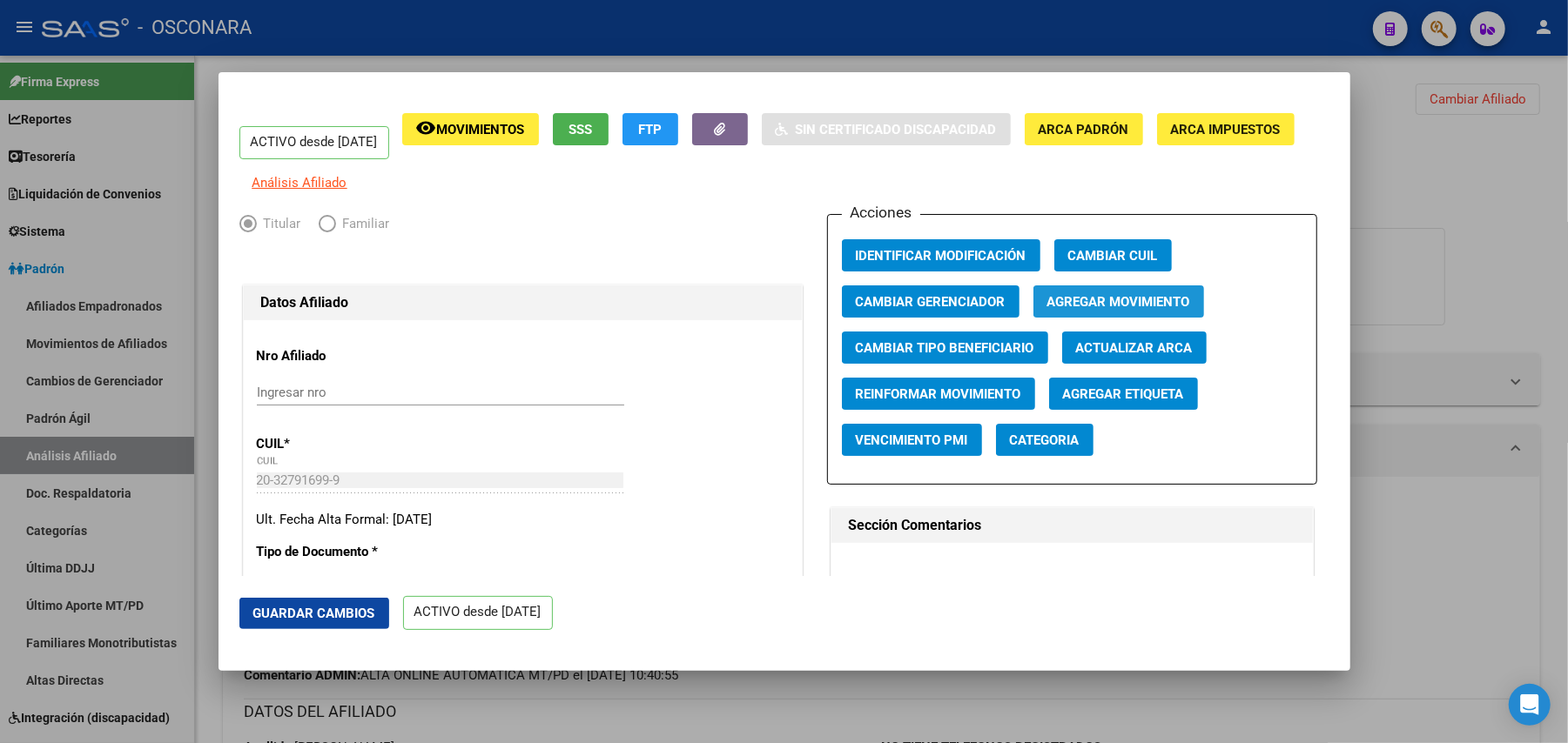
click at [1149, 304] on span "Agregar Movimiento" at bounding box center [1118, 301] width 143 height 16
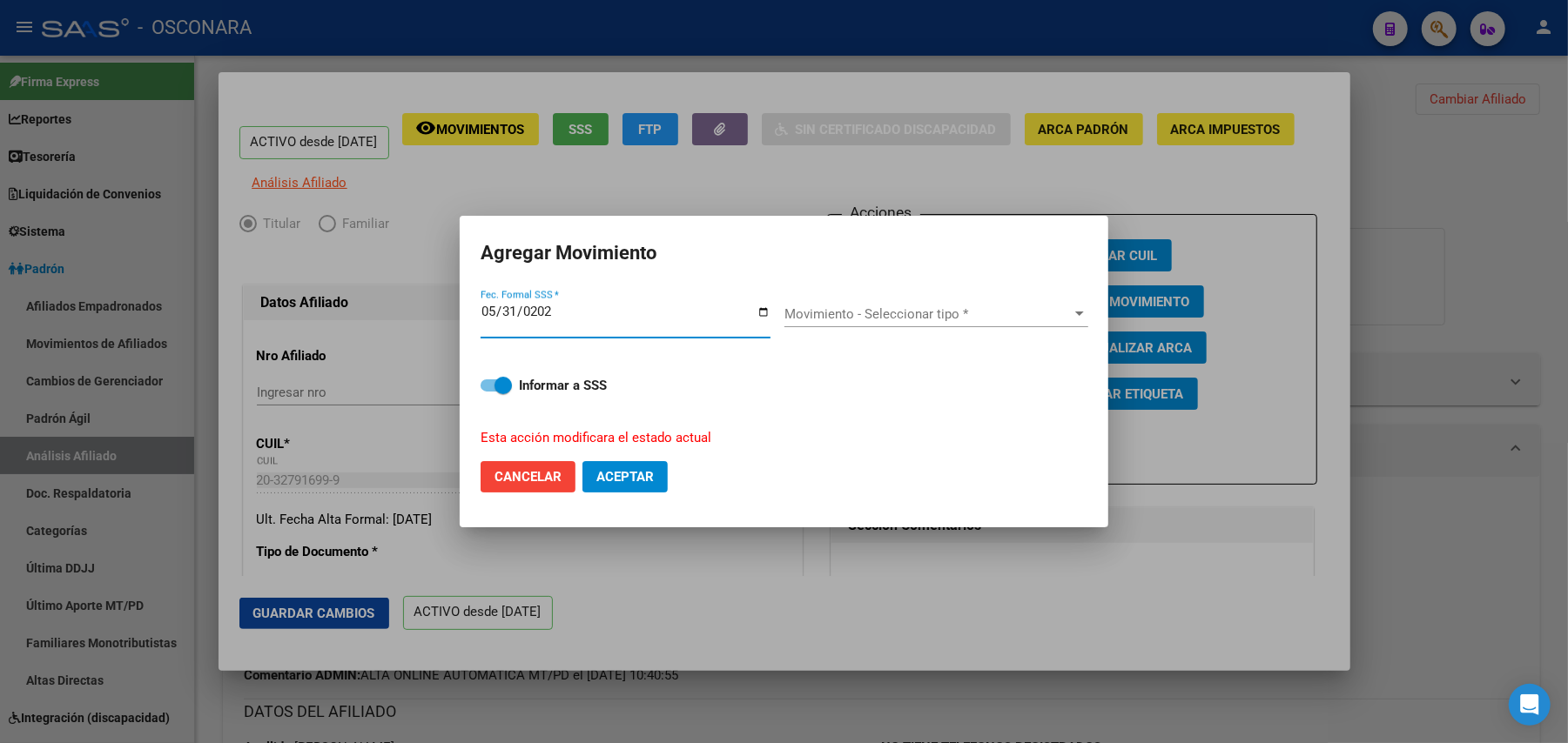
type input "2025-05-31"
click at [1050, 312] on span "Movimiento - Seleccionar tipo *" at bounding box center [929, 315] width 288 height 16
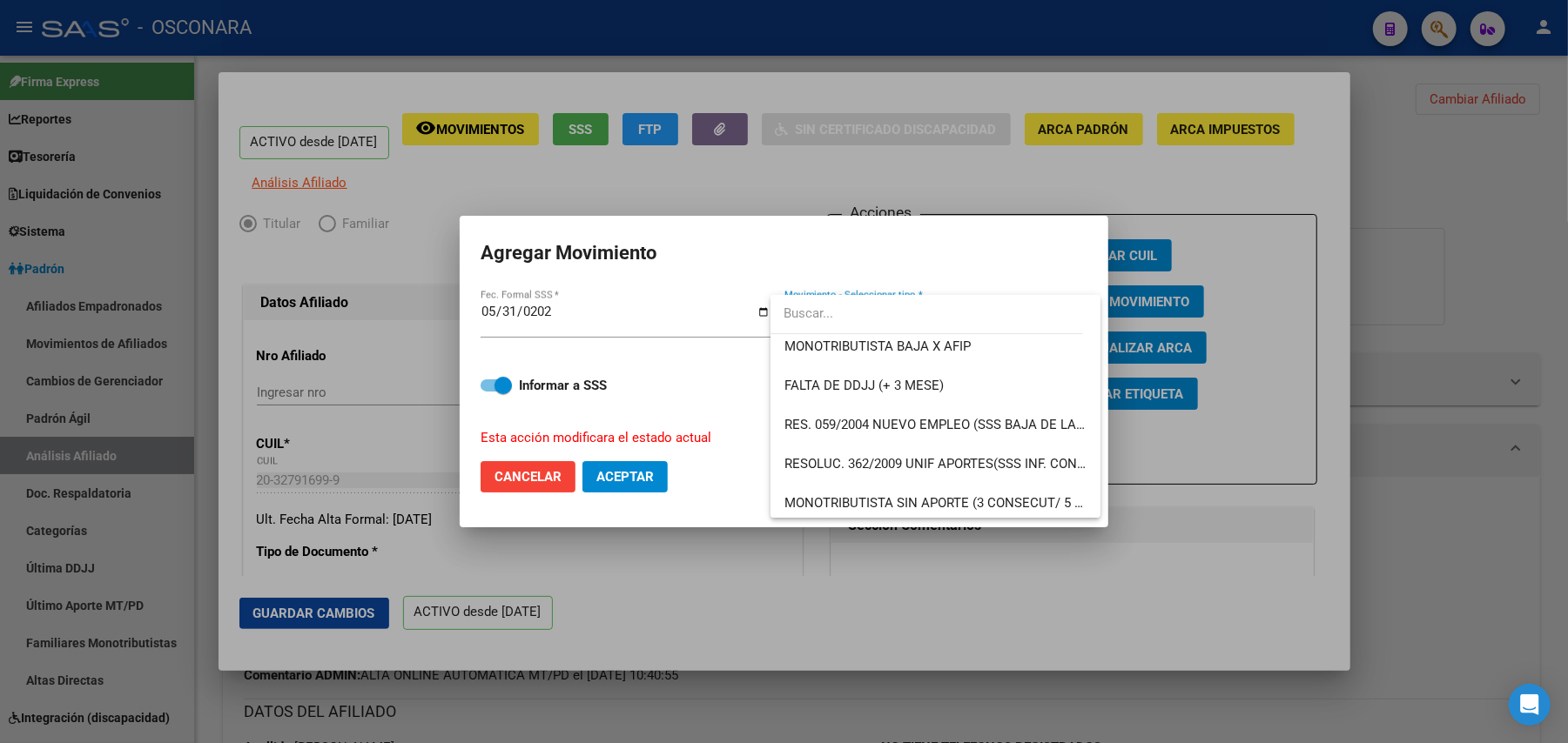
scroll to position [430, 0]
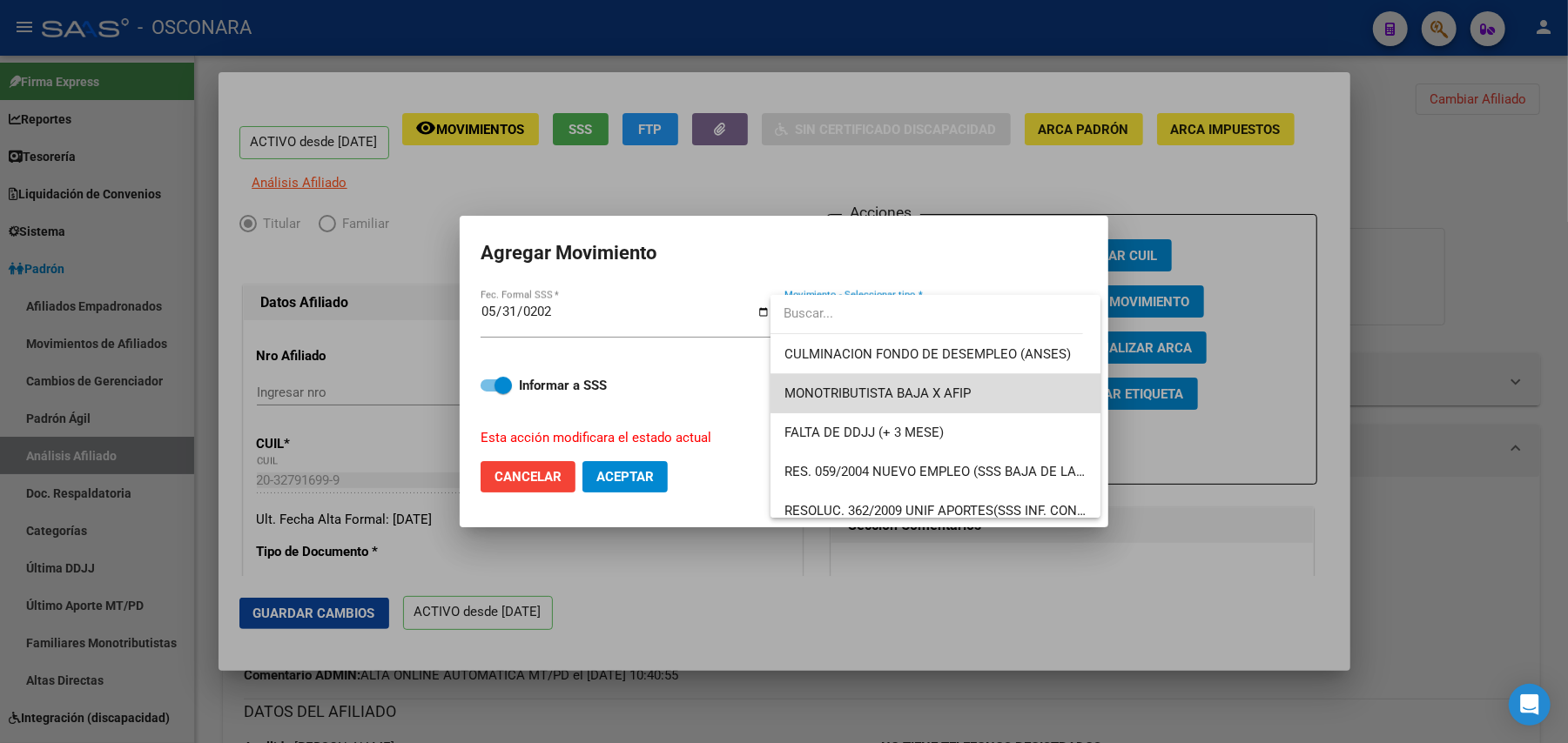
click at [976, 388] on span "MONOTRIBUTISTA BAJA X AFIP" at bounding box center [935, 394] width 302 height 39
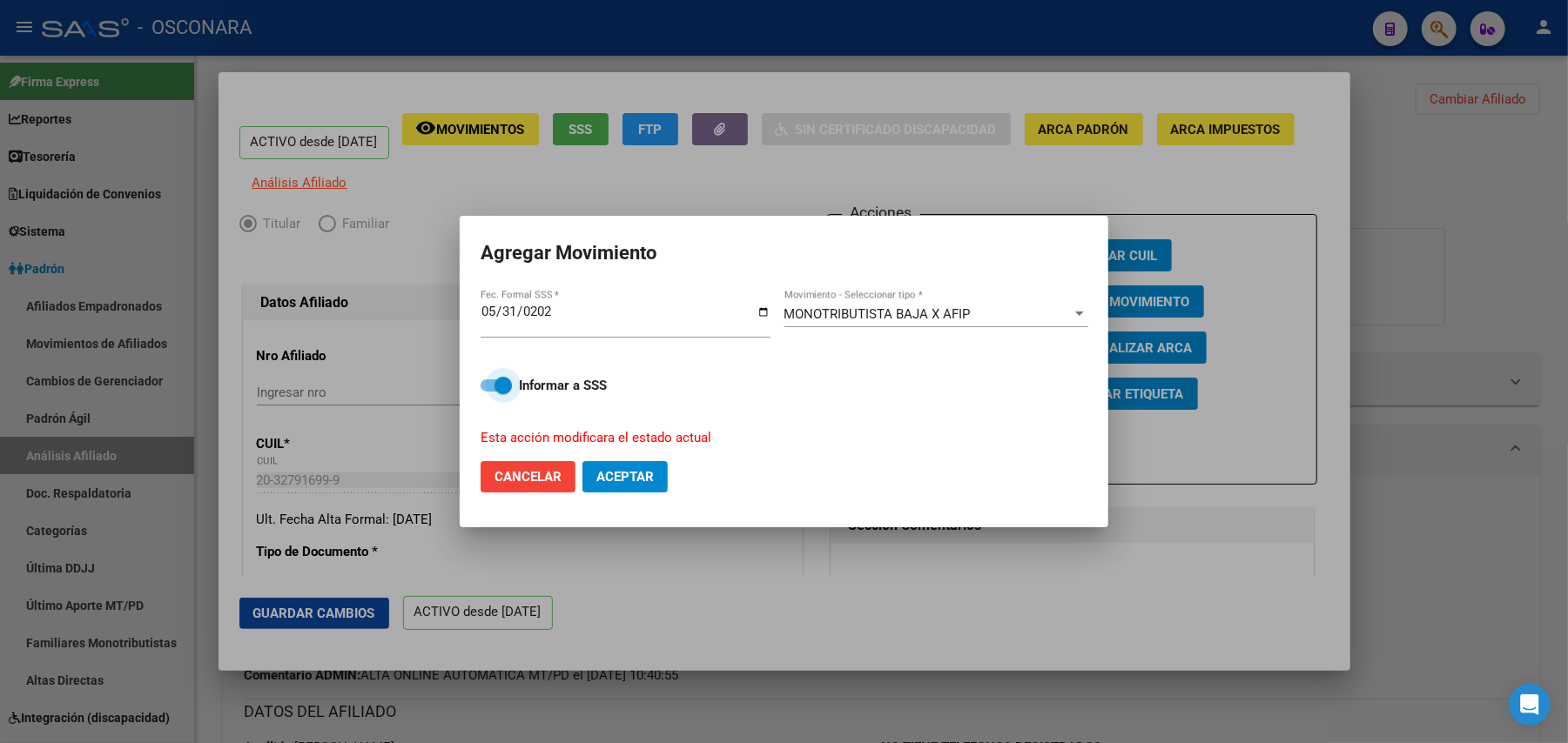
click at [485, 381] on span at bounding box center [496, 386] width 32 height 12
click at [488, 392] on input "Informar a SSS" at bounding box center [488, 392] width 1 height 1
checkbox input "false"
click at [635, 481] on span "Aceptar" at bounding box center [625, 478] width 57 height 16
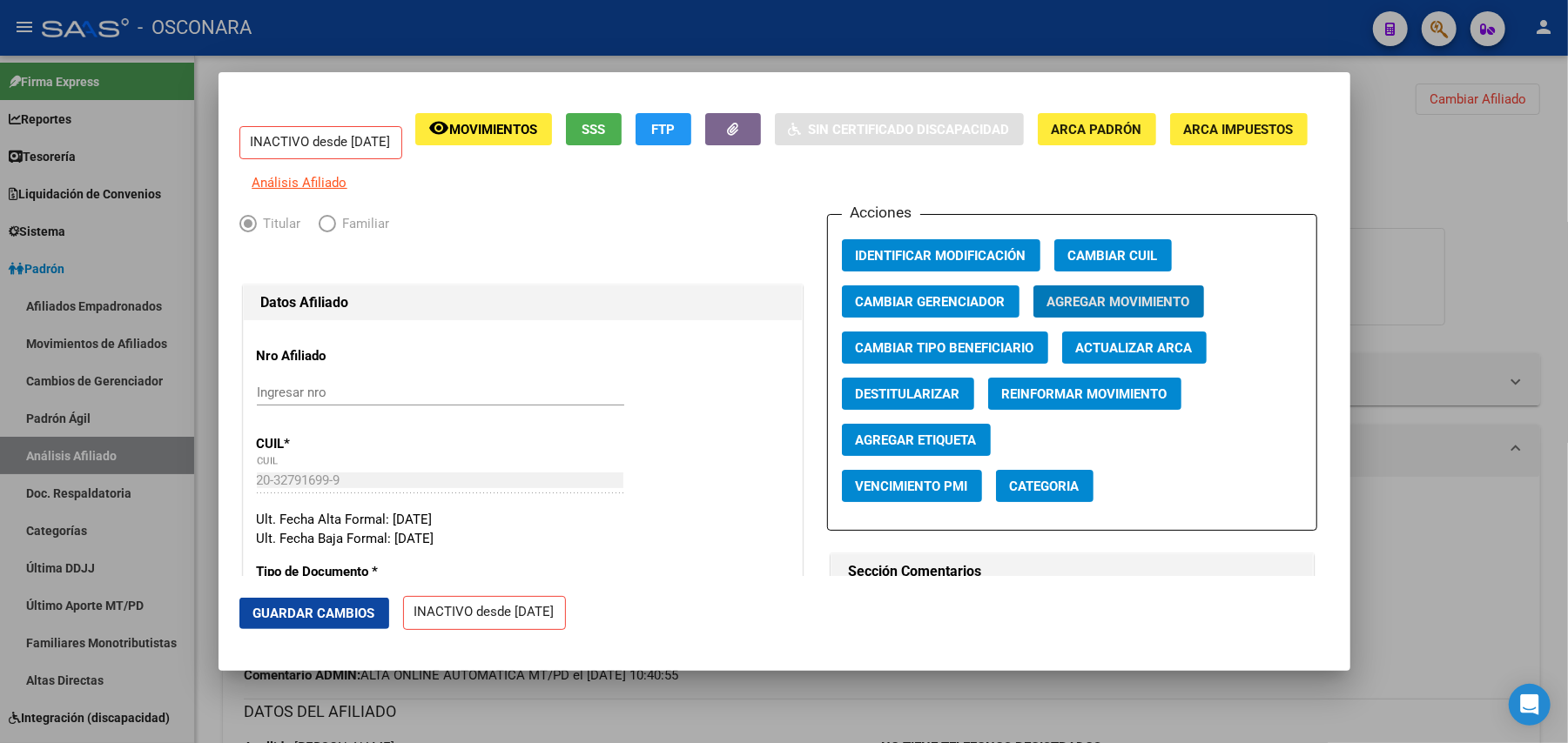
click at [359, 614] on span "Guardar Cambios" at bounding box center [315, 614] width 122 height 16
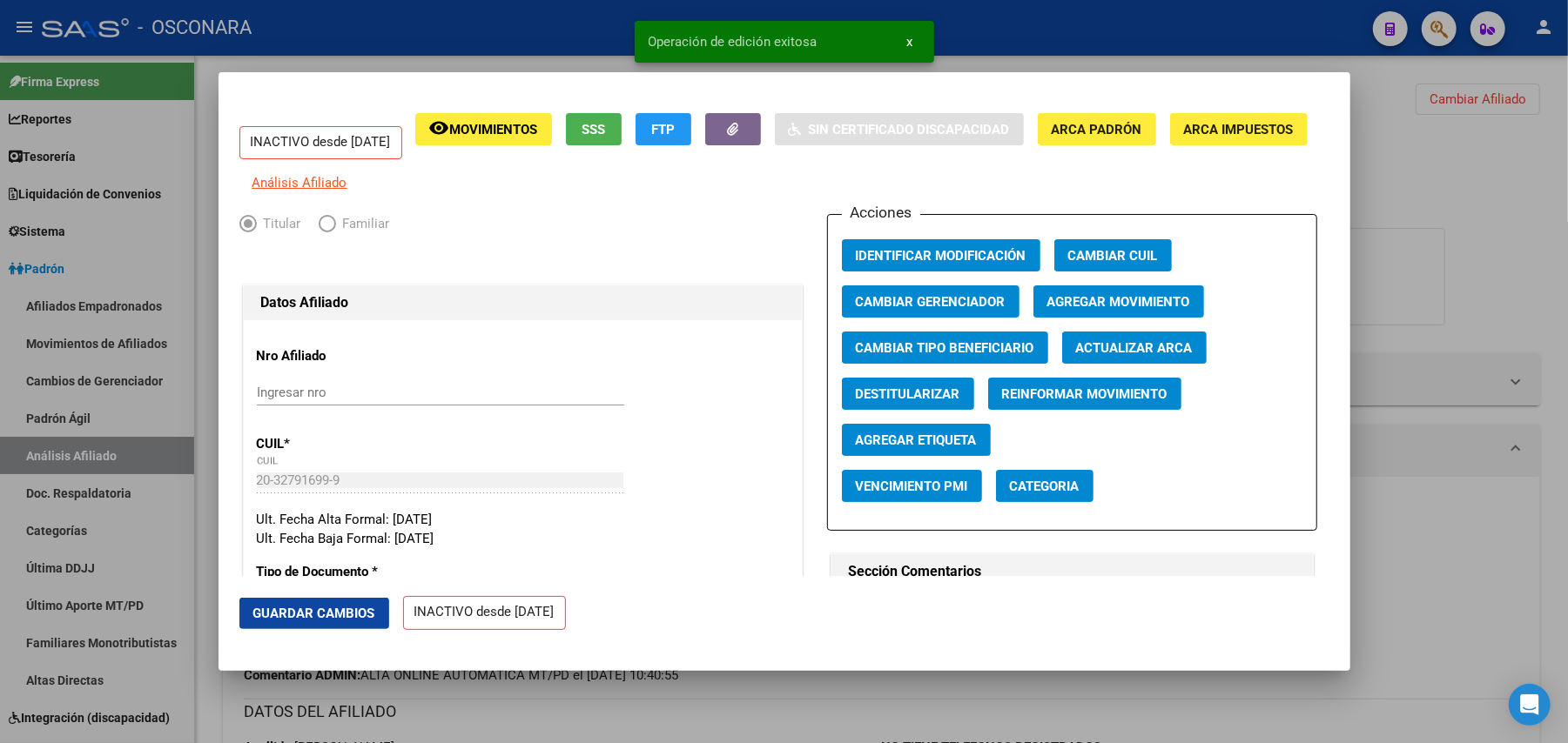
click at [450, 714] on div at bounding box center [784, 371] width 1568 height 743
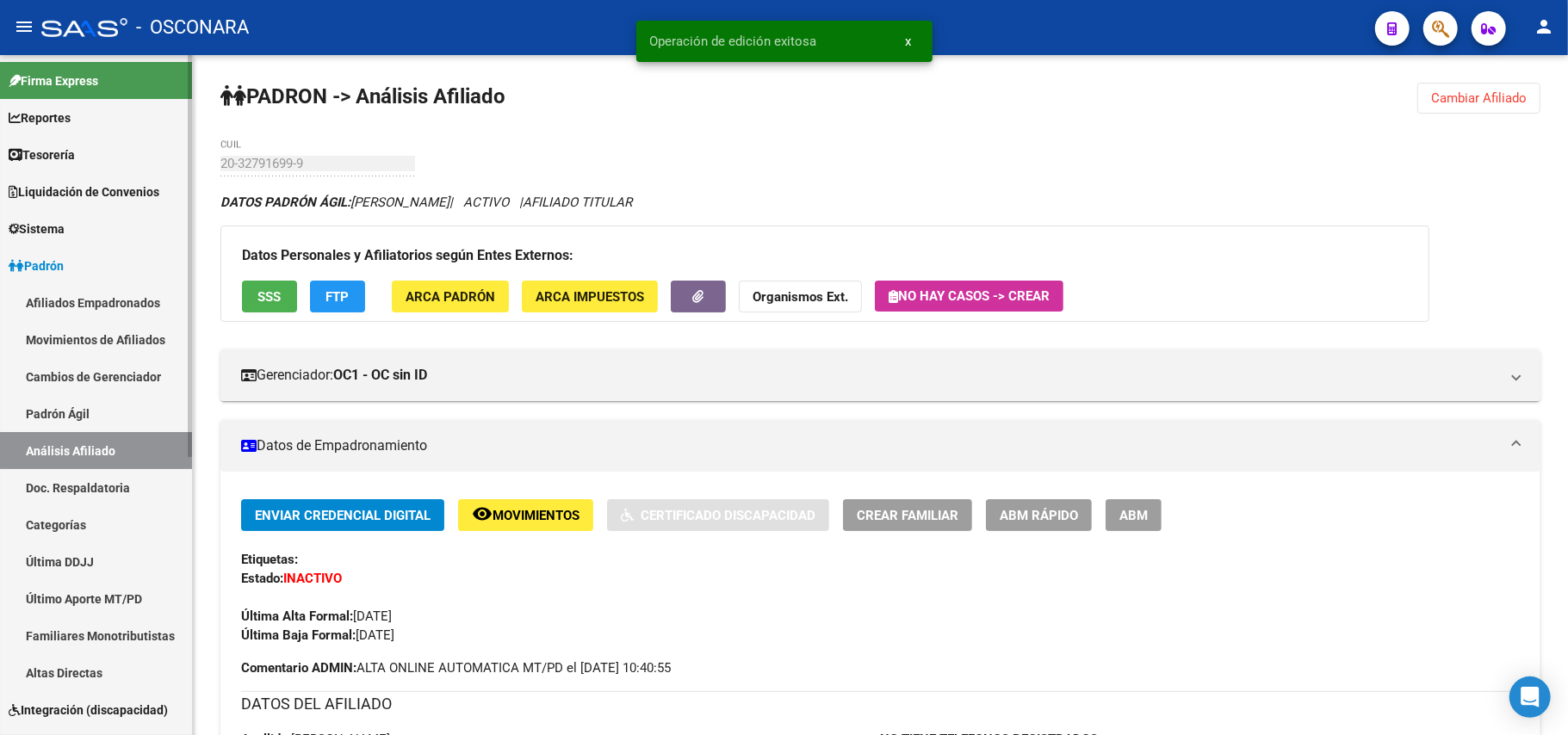
click at [34, 412] on link "Padrón Ágil" at bounding box center [96, 414] width 192 height 37
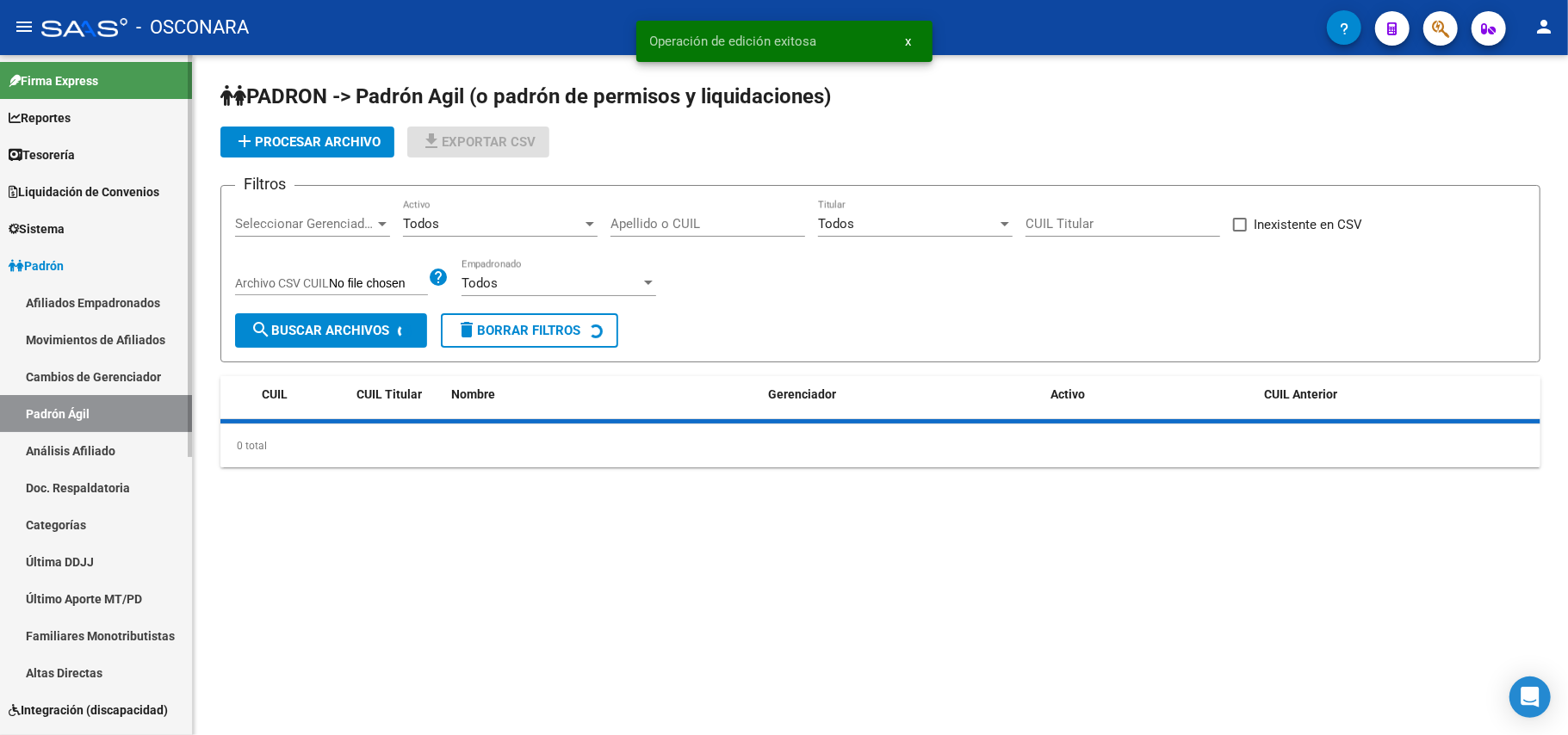
click at [70, 455] on link "Análisis Afiliado" at bounding box center [96, 451] width 192 height 37
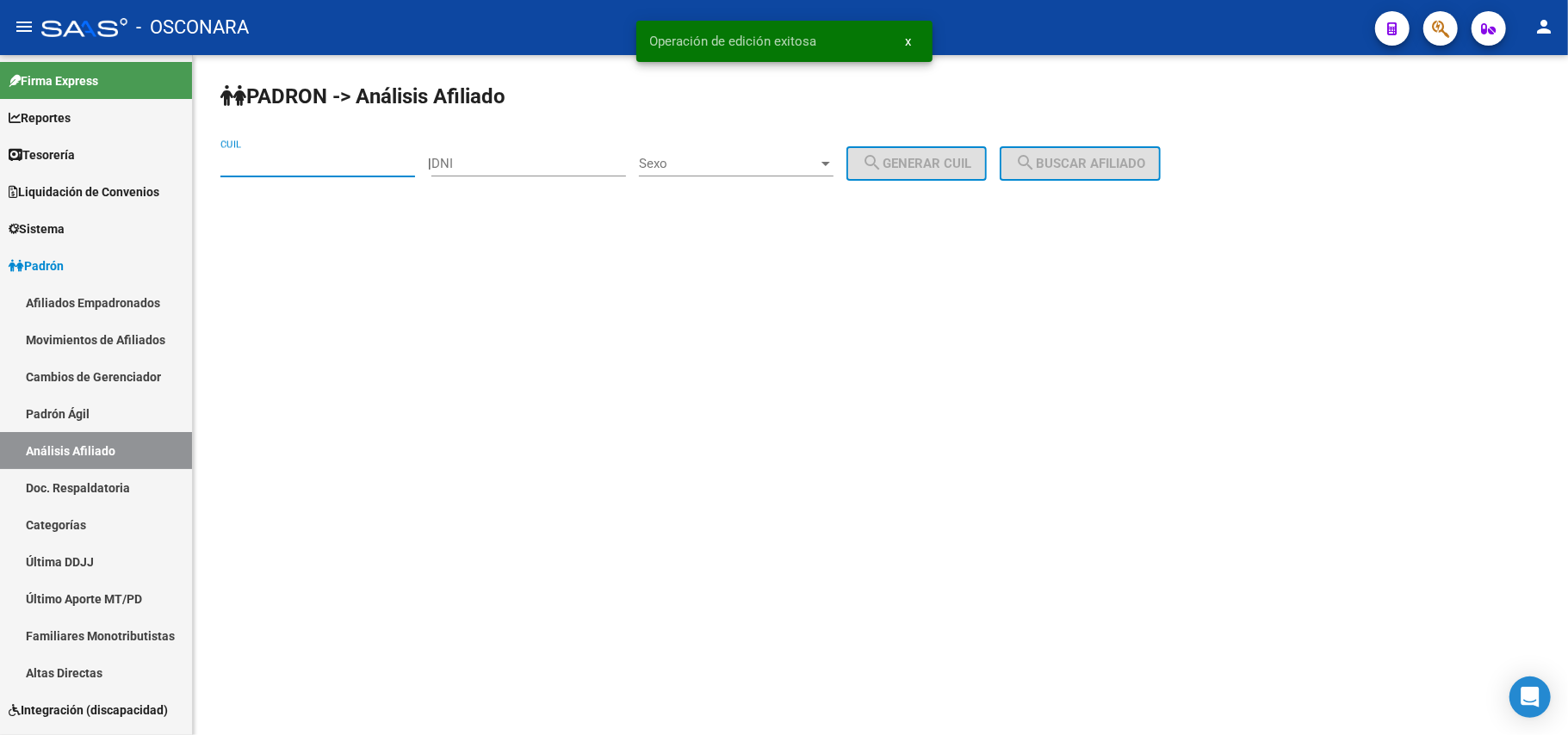
click at [341, 163] on input "CUIL" at bounding box center [317, 164] width 194 height 16
paste input "27-95901150-3"
type input "27-95901150-3"
click at [1124, 166] on span "search Buscar afiliado" at bounding box center [1080, 164] width 130 height 16
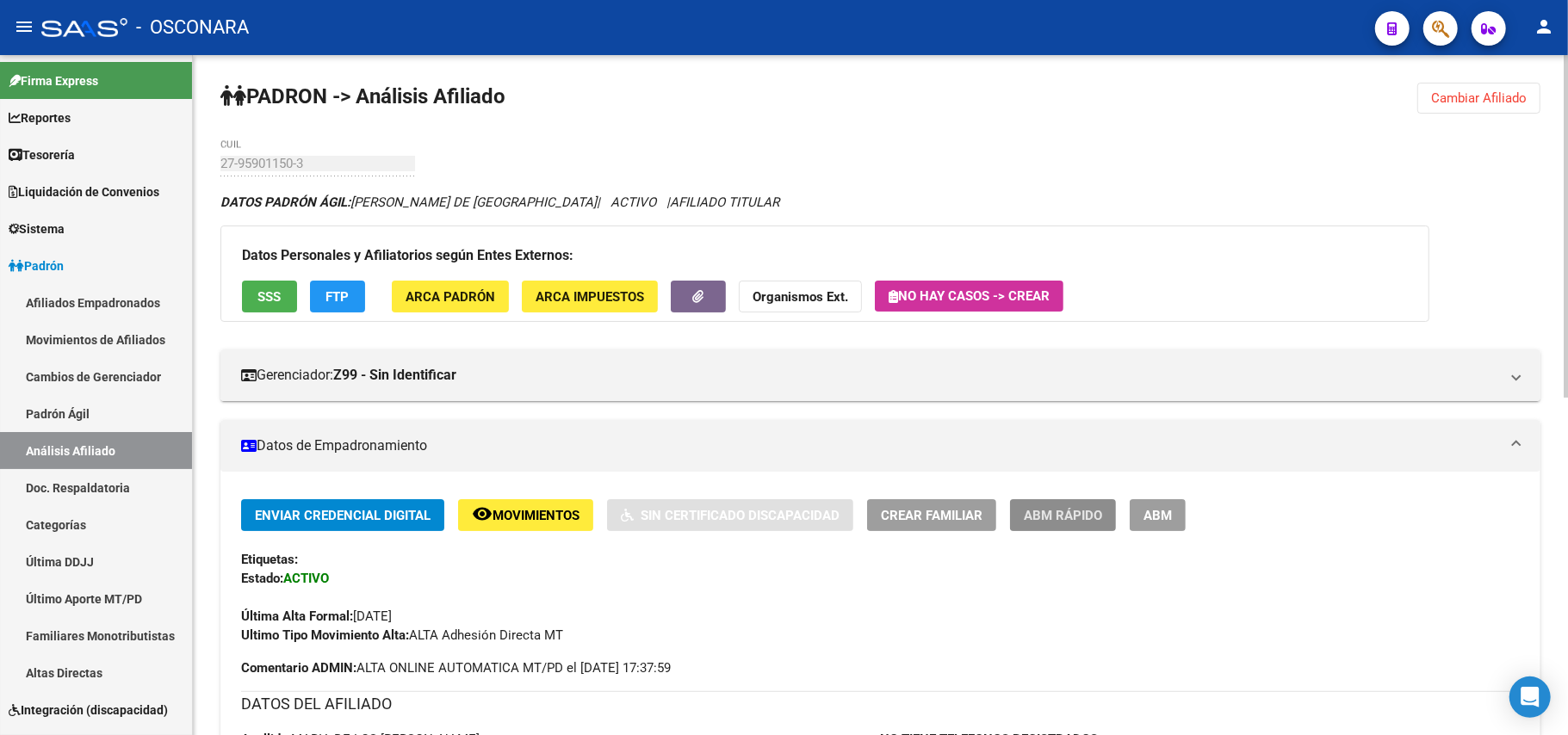
click at [1076, 522] on span "ABM Rápido" at bounding box center [1063, 515] width 78 height 16
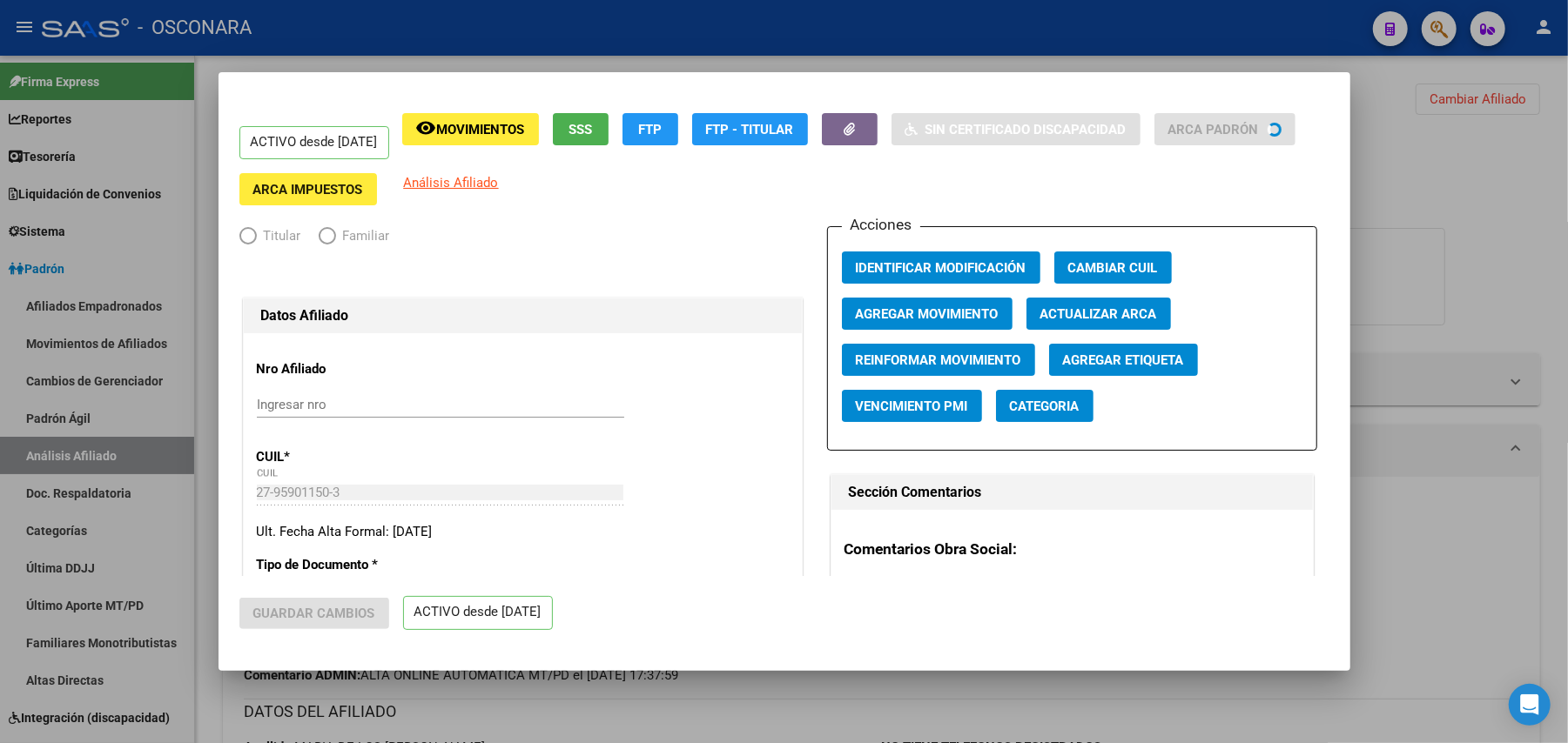
radio input "true"
type input "27-95901150-3"
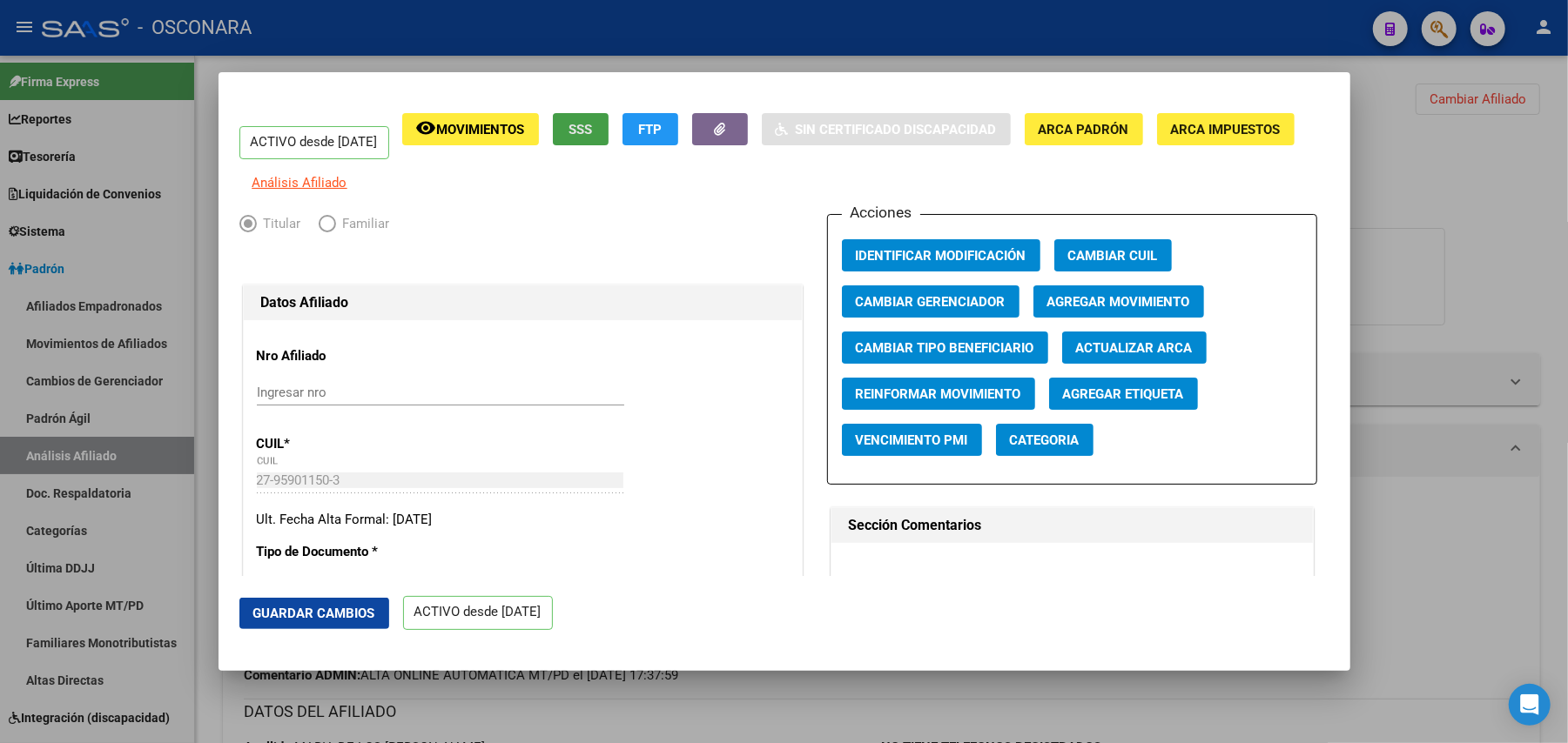
click at [608, 137] on button "SSS" at bounding box center [580, 129] width 55 height 33
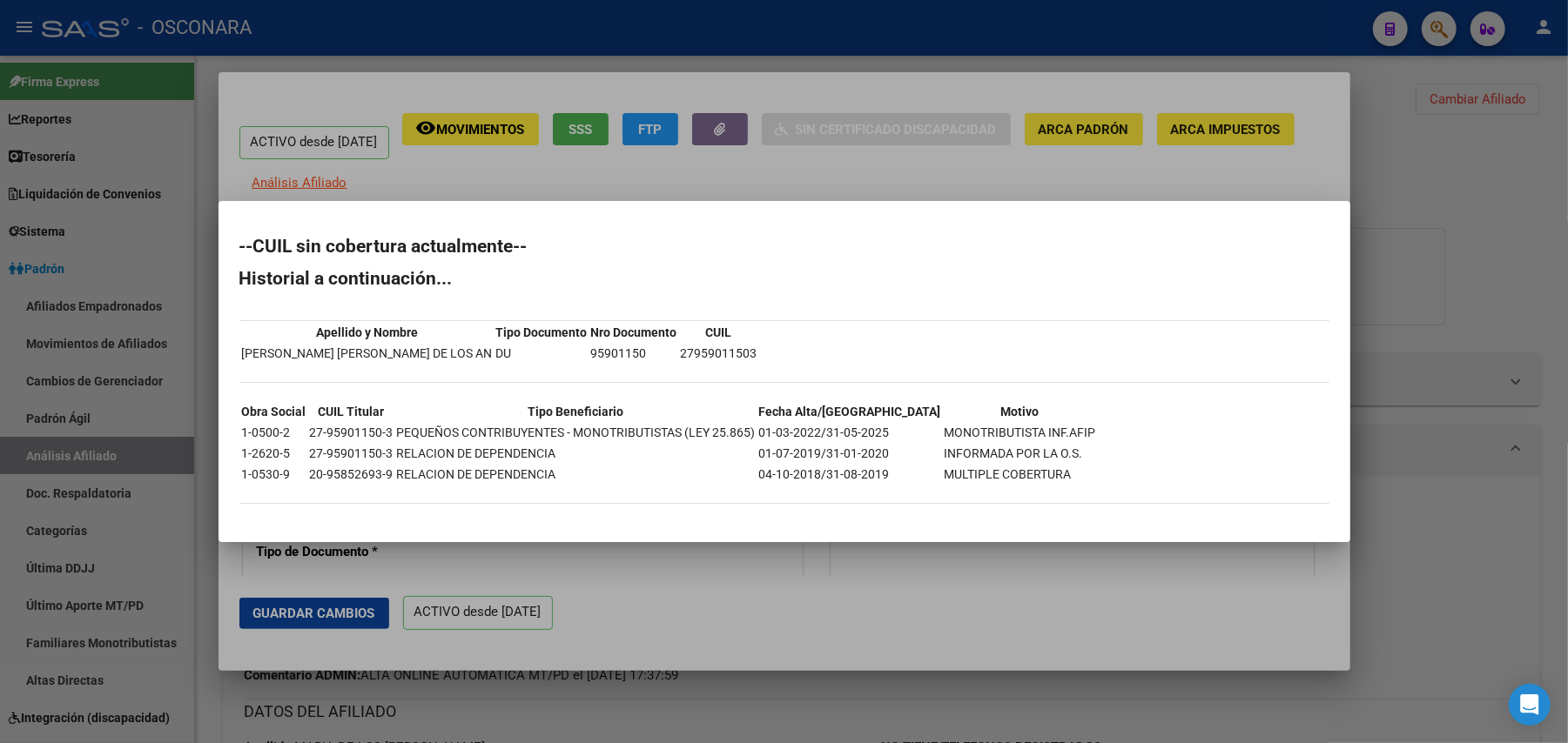
click at [774, 582] on div at bounding box center [784, 371] width 1568 height 743
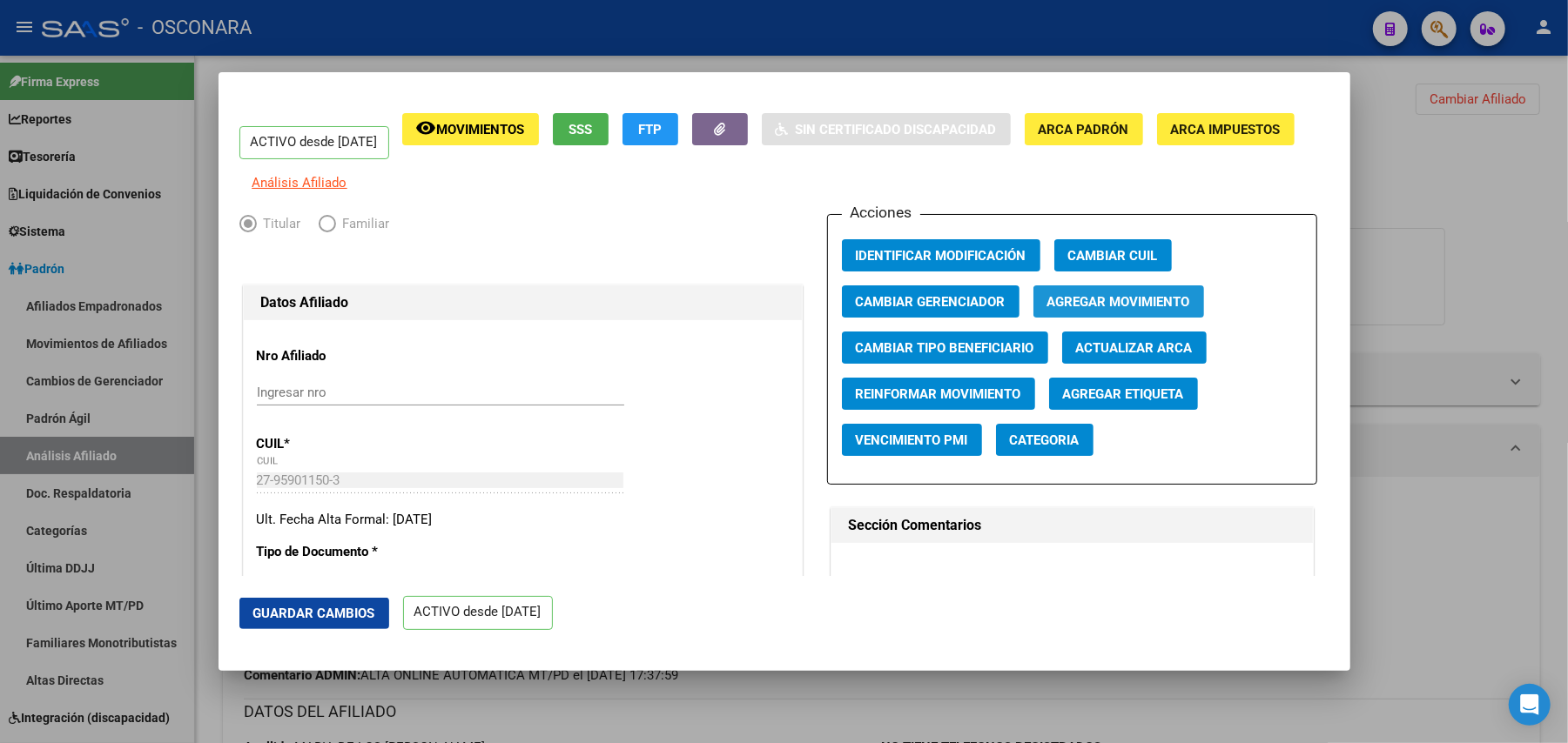
click at [1057, 303] on button "Agregar Movimiento" at bounding box center [1118, 301] width 171 height 33
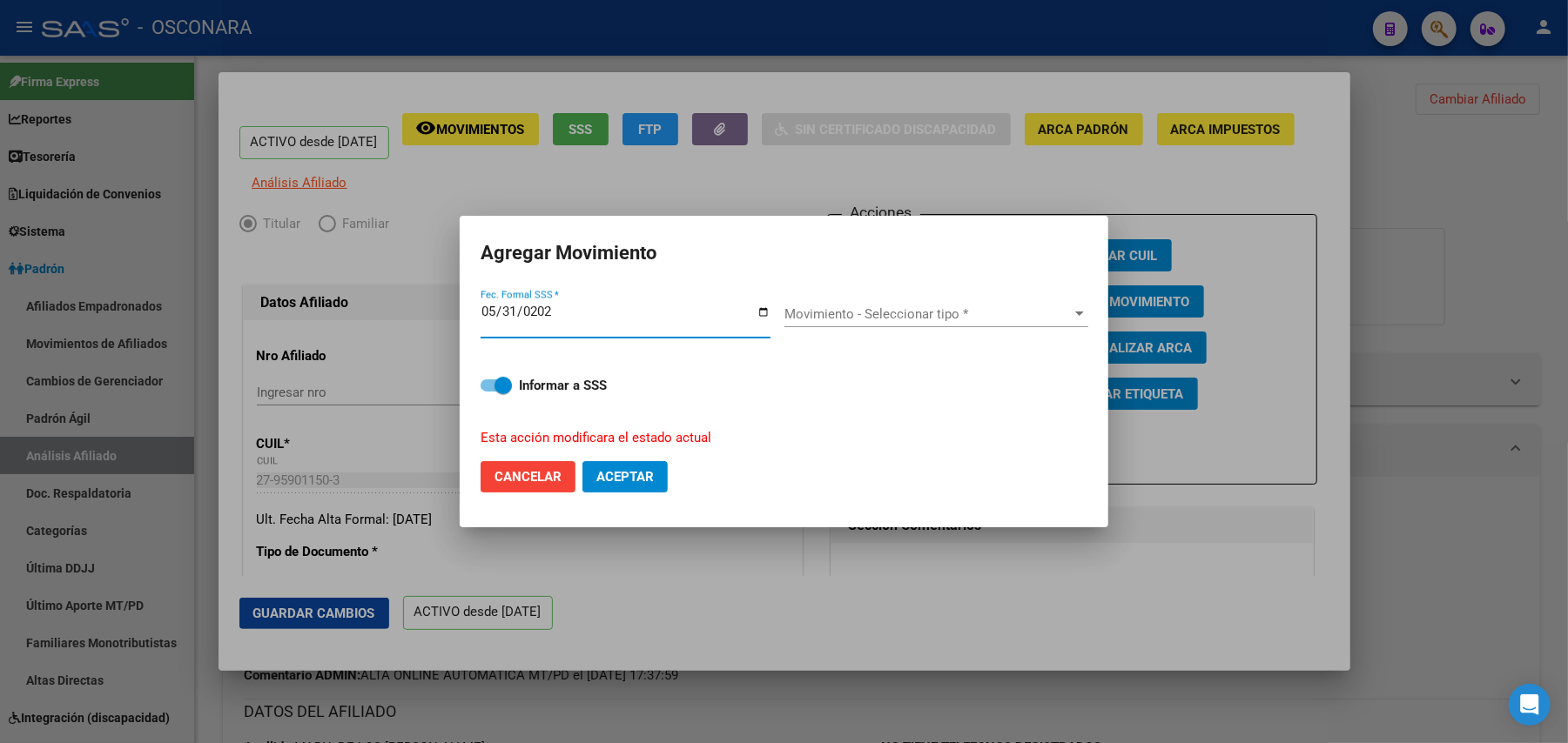
type input "2025-05-31"
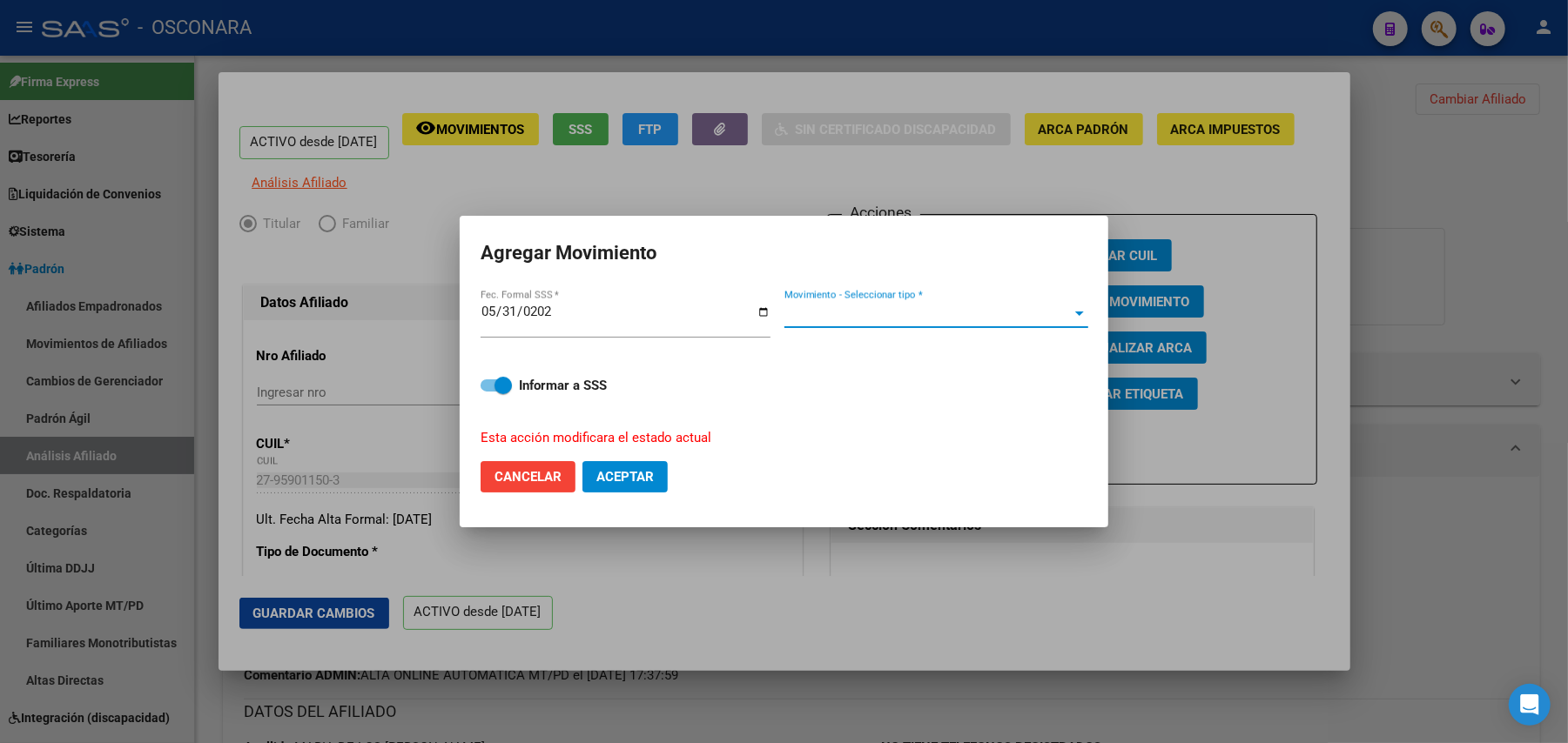
click at [795, 311] on span "Movimiento - Seleccionar tipo *" at bounding box center [929, 315] width 288 height 16
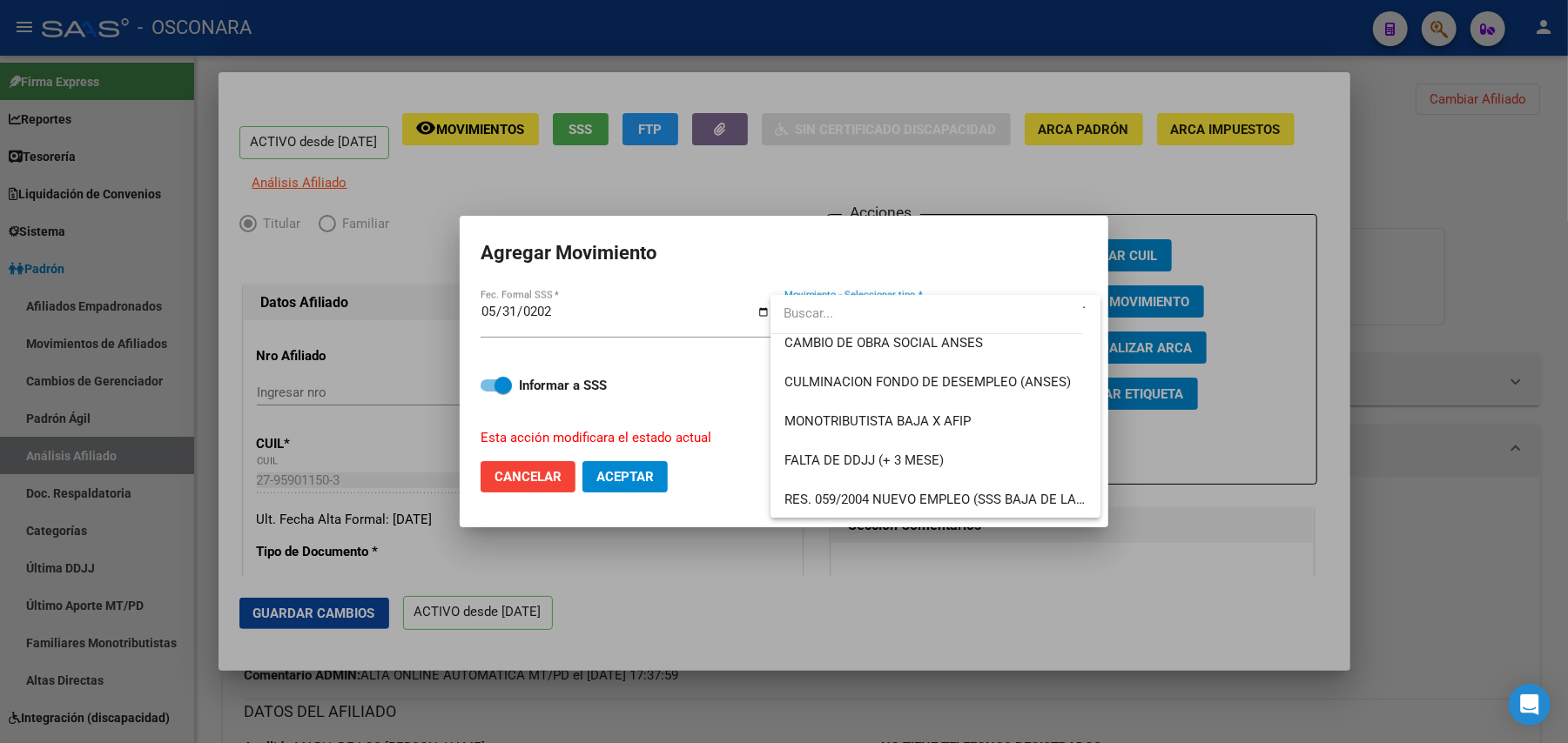
scroll to position [417, 0]
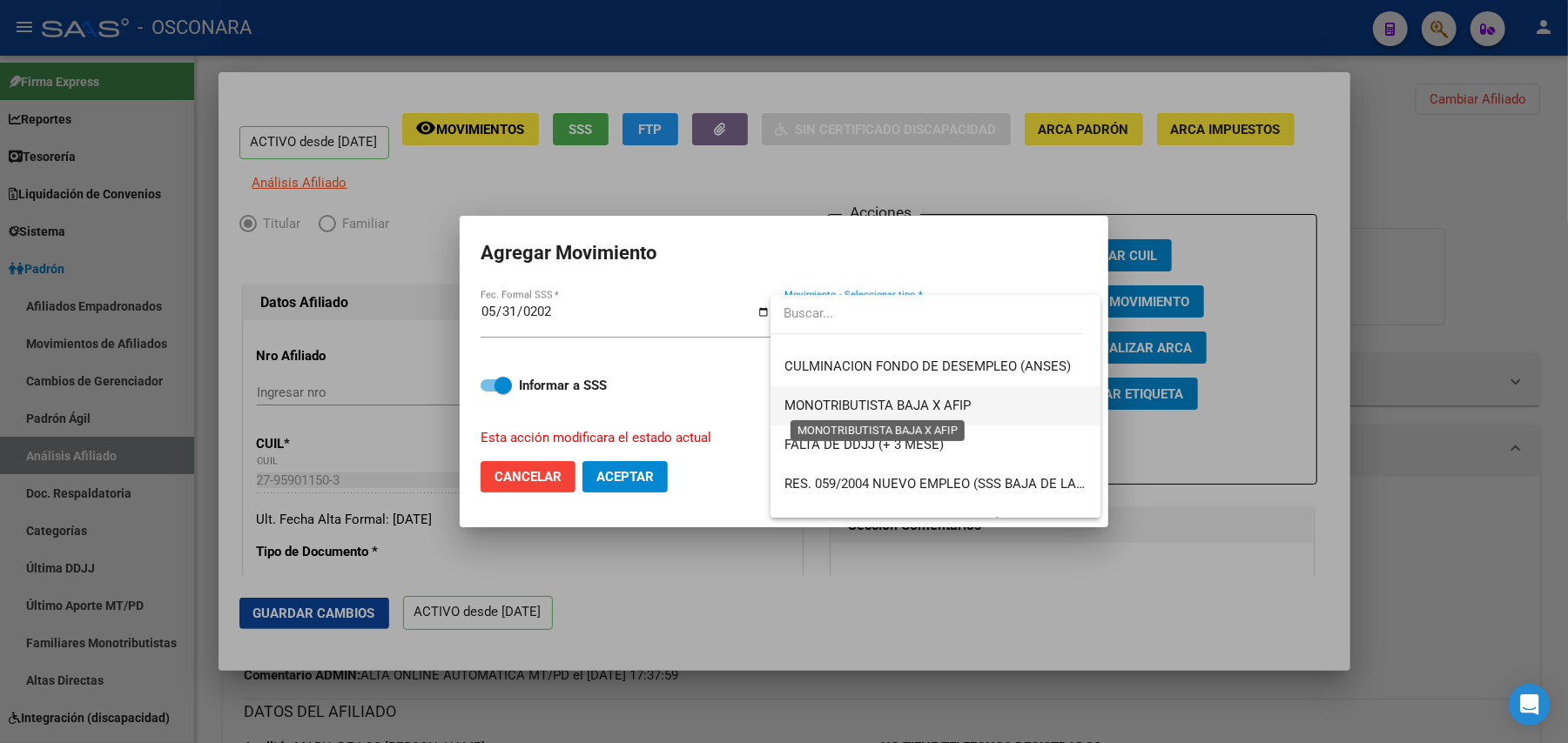
click at [890, 405] on span "MONOTRIBUTISTA BAJA X AFIP" at bounding box center [877, 406] width 187 height 16
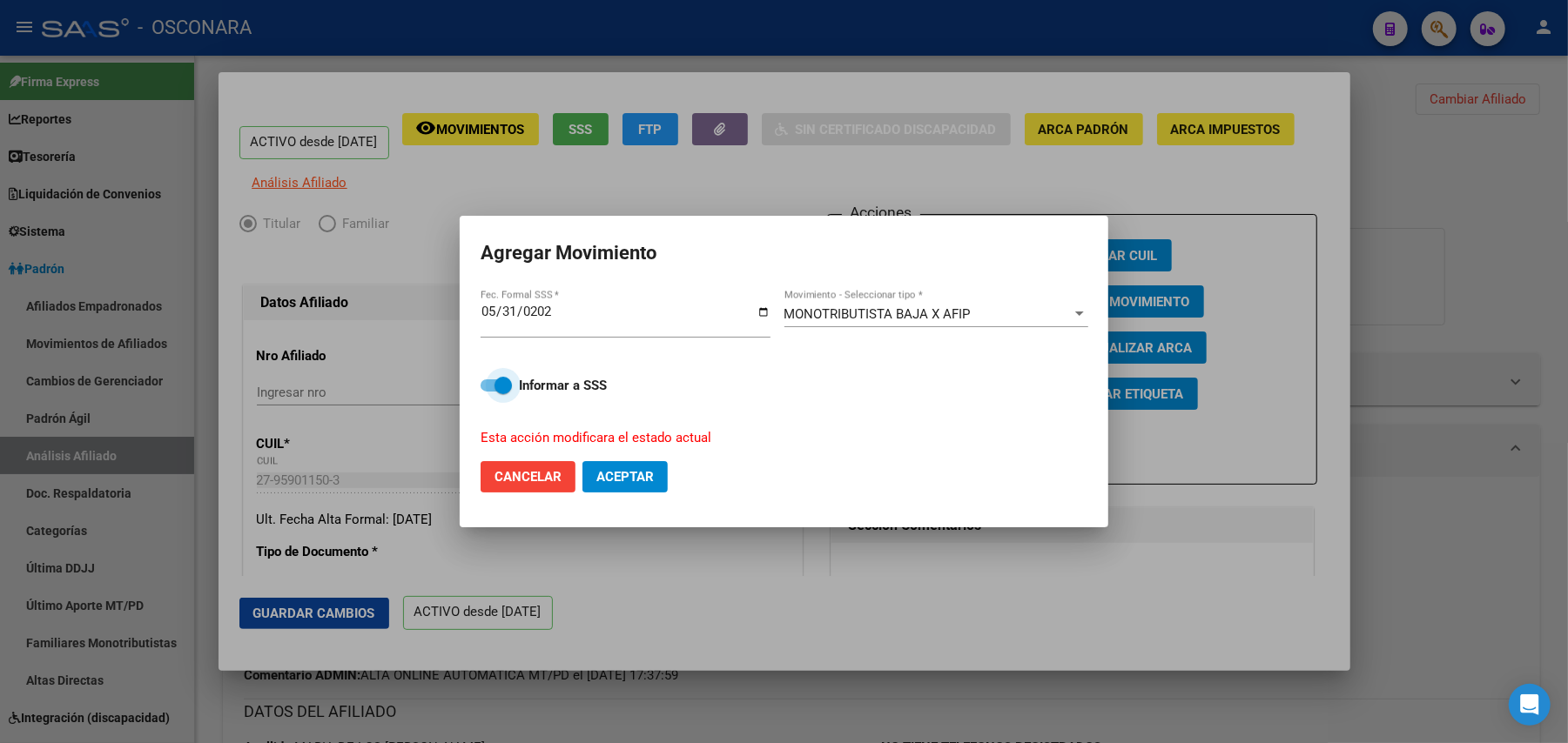
click at [487, 388] on span at bounding box center [496, 386] width 32 height 12
click at [488, 392] on input "Informar a SSS" at bounding box center [488, 392] width 1 height 1
checkbox input "false"
click at [641, 482] on span "Aceptar" at bounding box center [625, 478] width 57 height 16
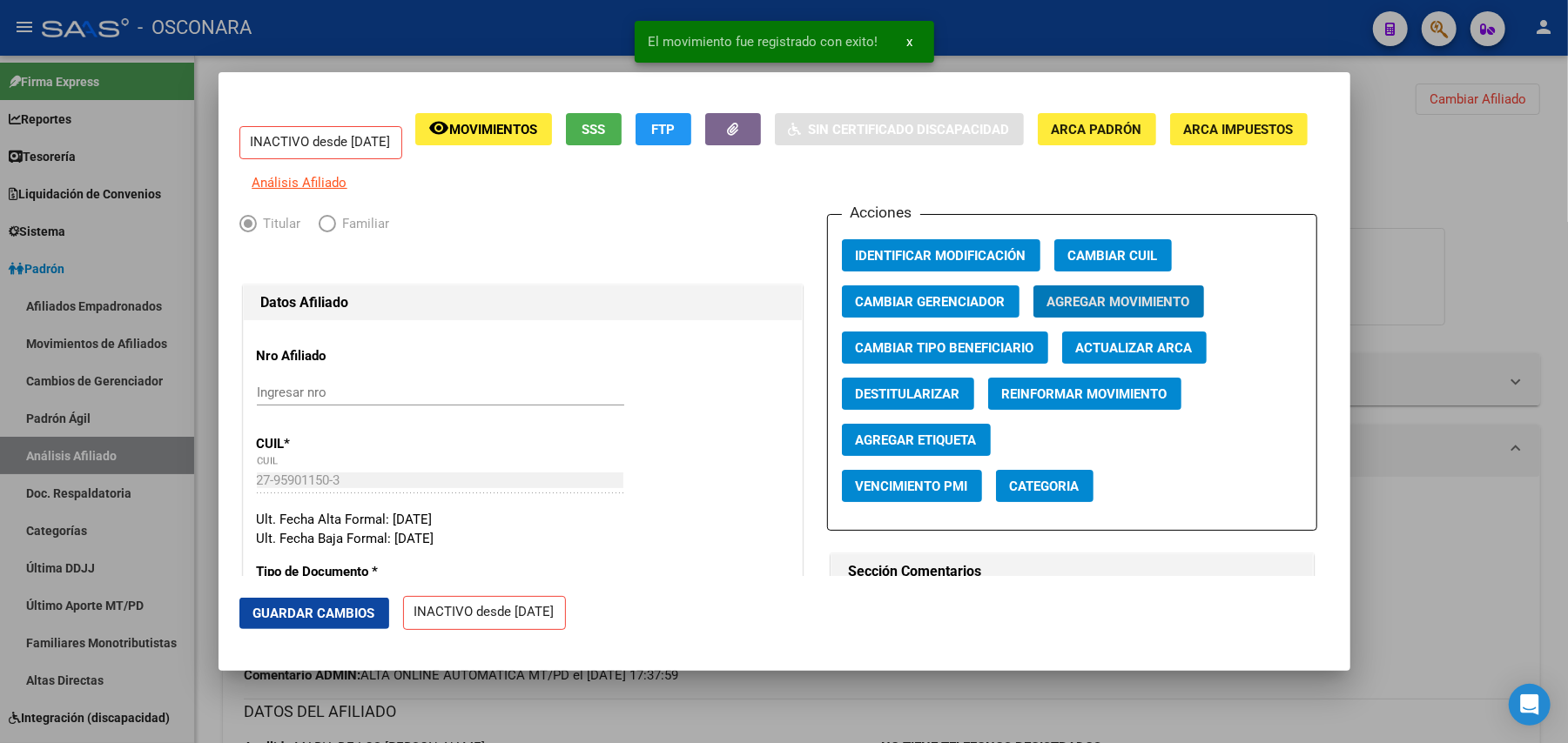
click at [342, 610] on span "Guardar Cambios" at bounding box center [315, 614] width 122 height 16
click at [655, 720] on div at bounding box center [784, 371] width 1568 height 743
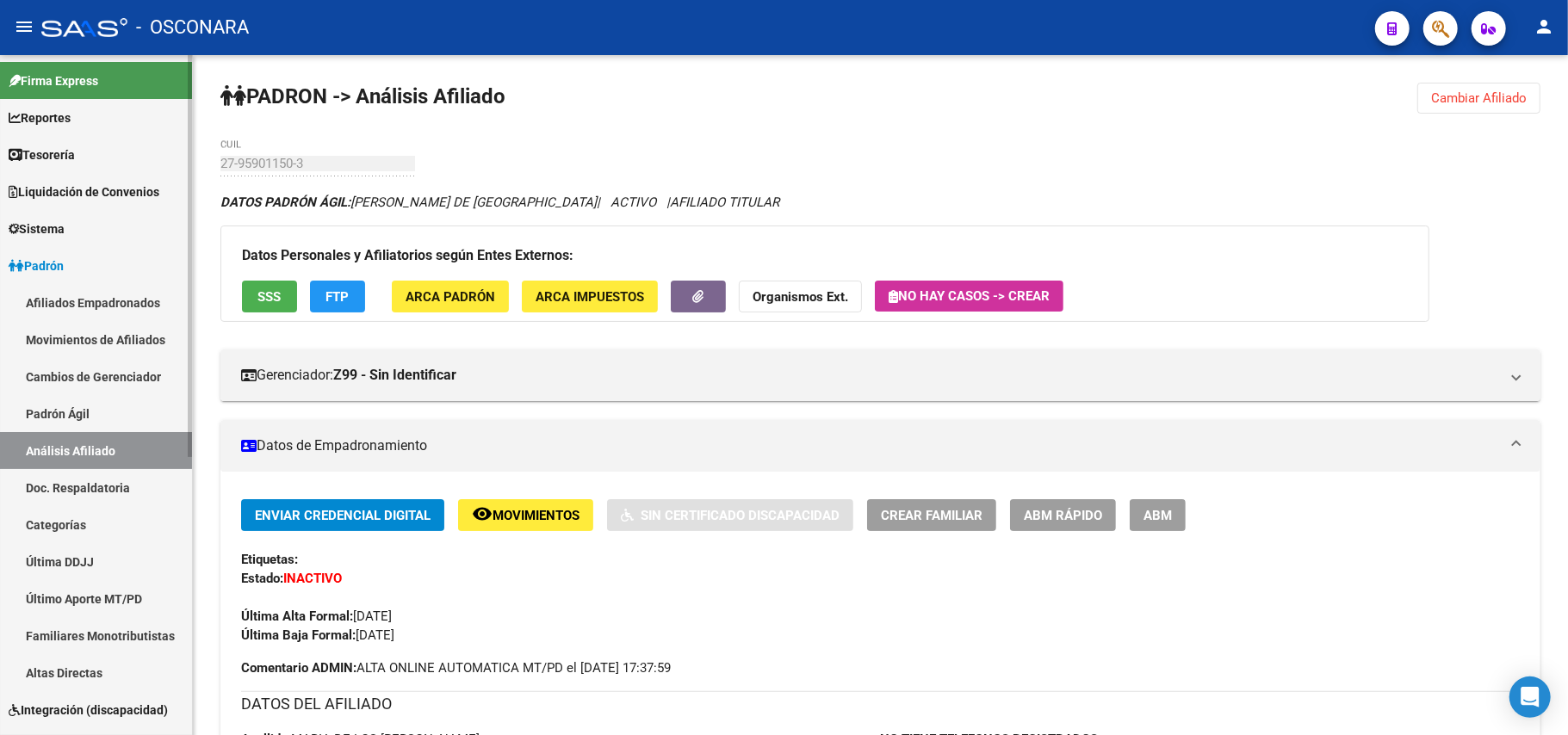
click at [145, 399] on link "Padrón Ágil" at bounding box center [96, 414] width 192 height 37
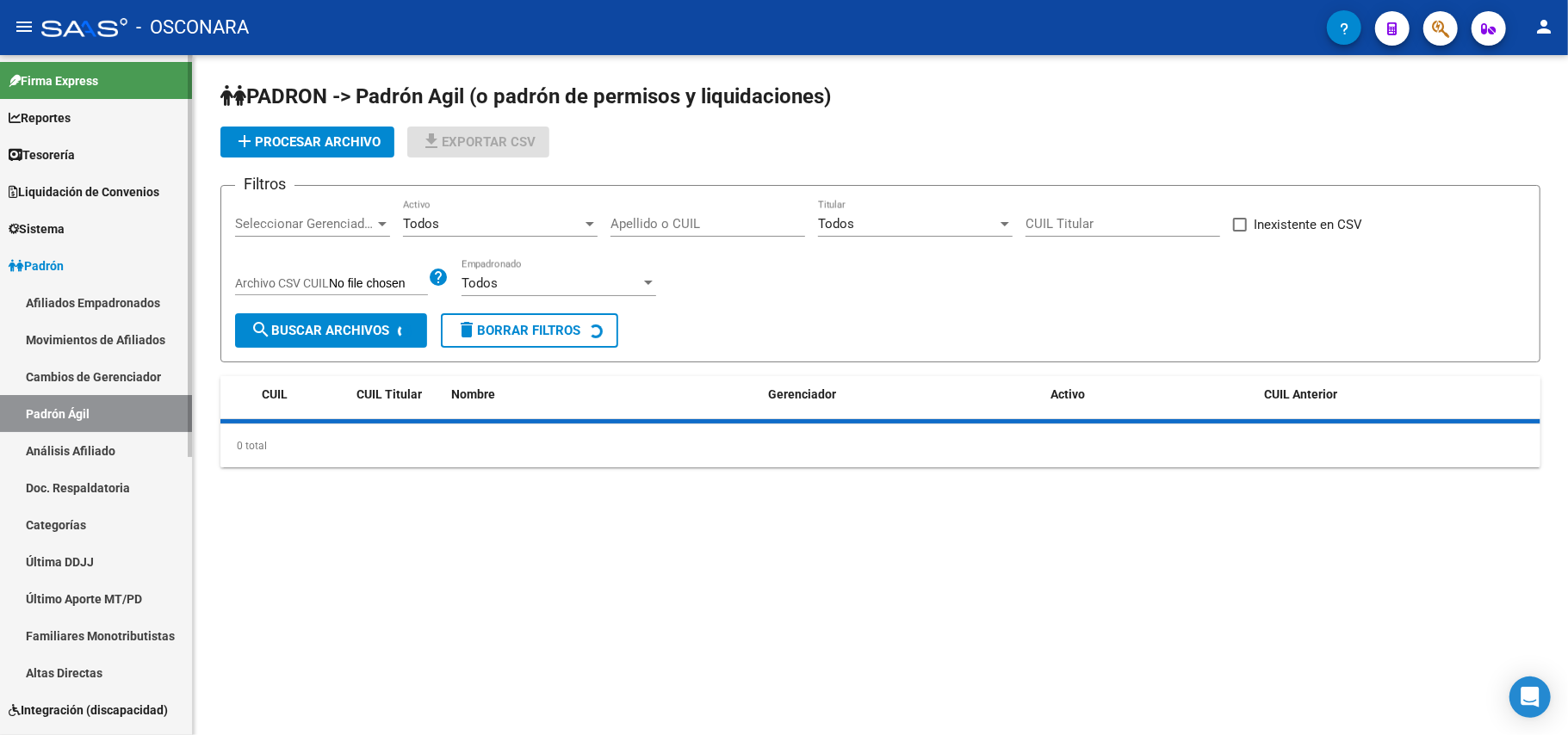
click at [133, 442] on link "Análisis Afiliado" at bounding box center [96, 451] width 192 height 37
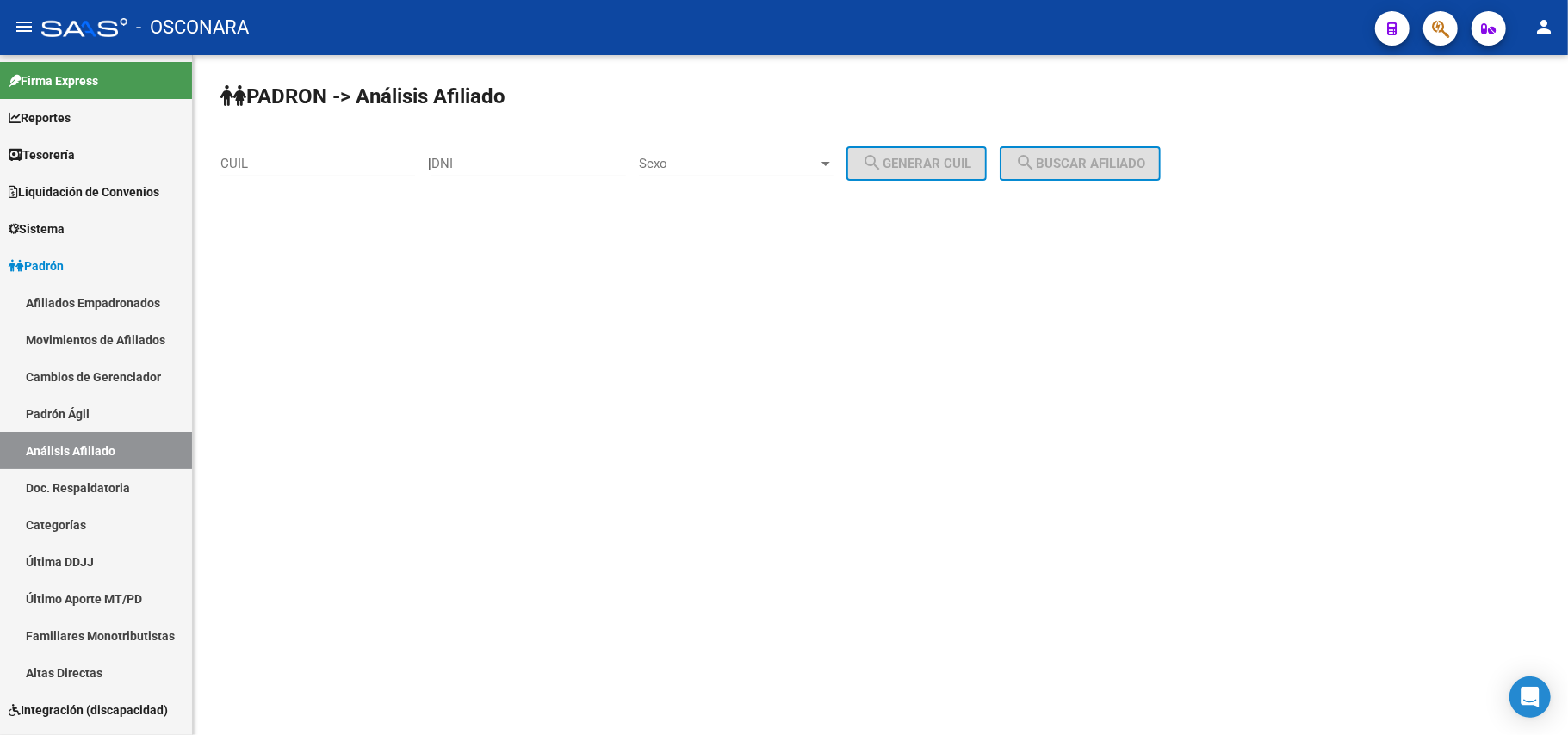
click at [322, 160] on input "CUIL" at bounding box center [317, 164] width 194 height 16
paste input "27-34675794-4"
type input "27-34675794-4"
click at [1134, 153] on button "search Buscar afiliado" at bounding box center [1080, 163] width 161 height 34
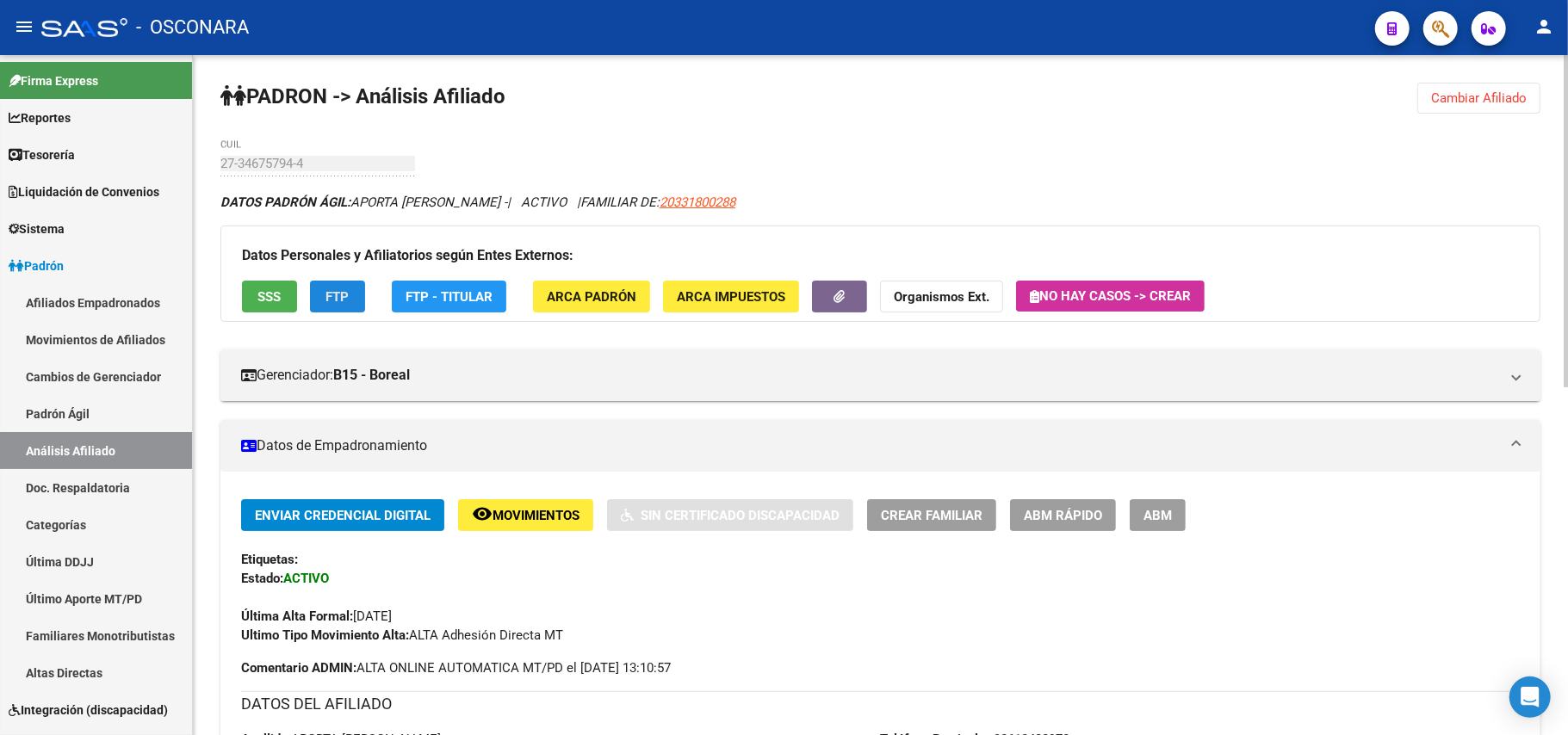
click at [331, 304] on span "FTP" at bounding box center [338, 297] width 23 height 16
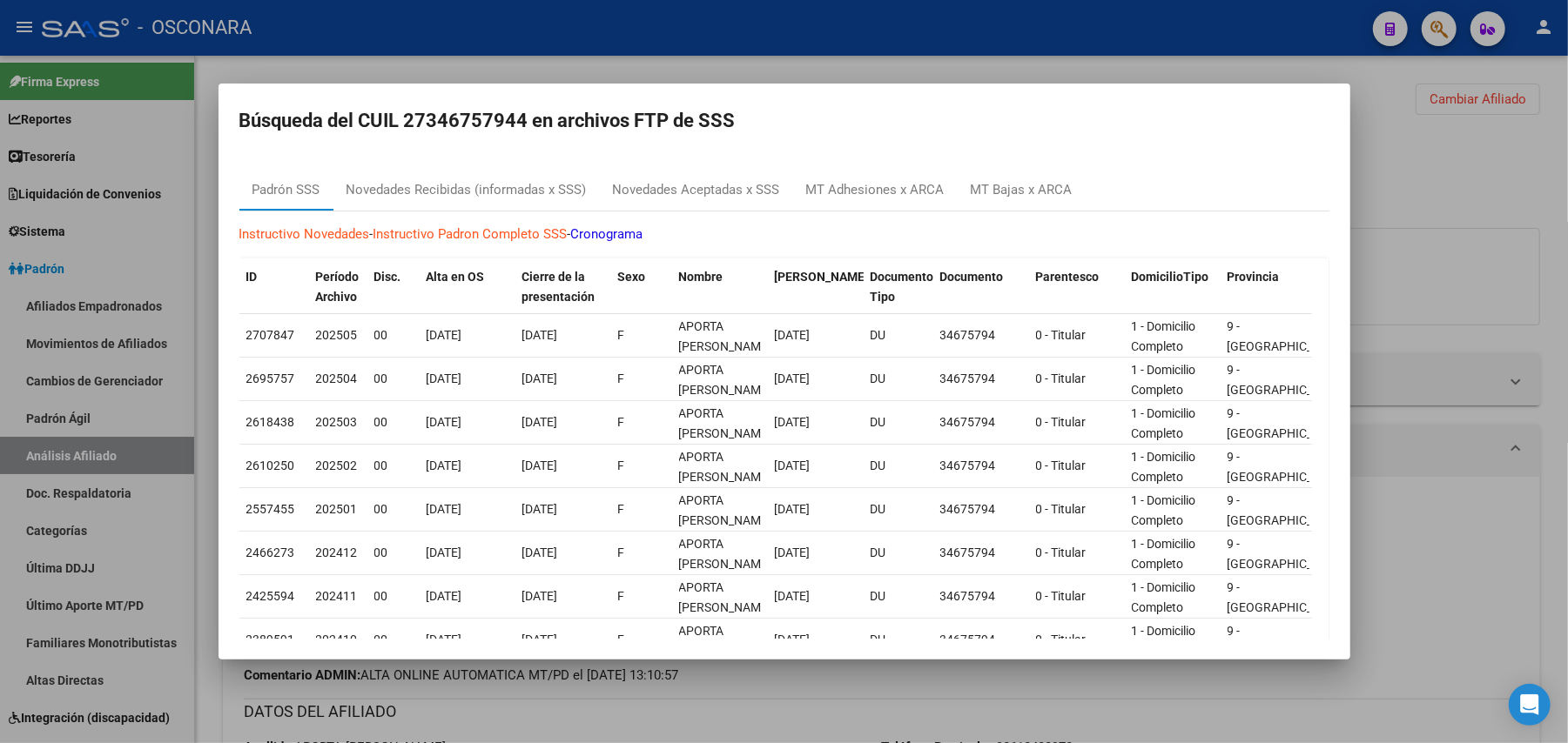
click at [997, 66] on div at bounding box center [784, 371] width 1568 height 743
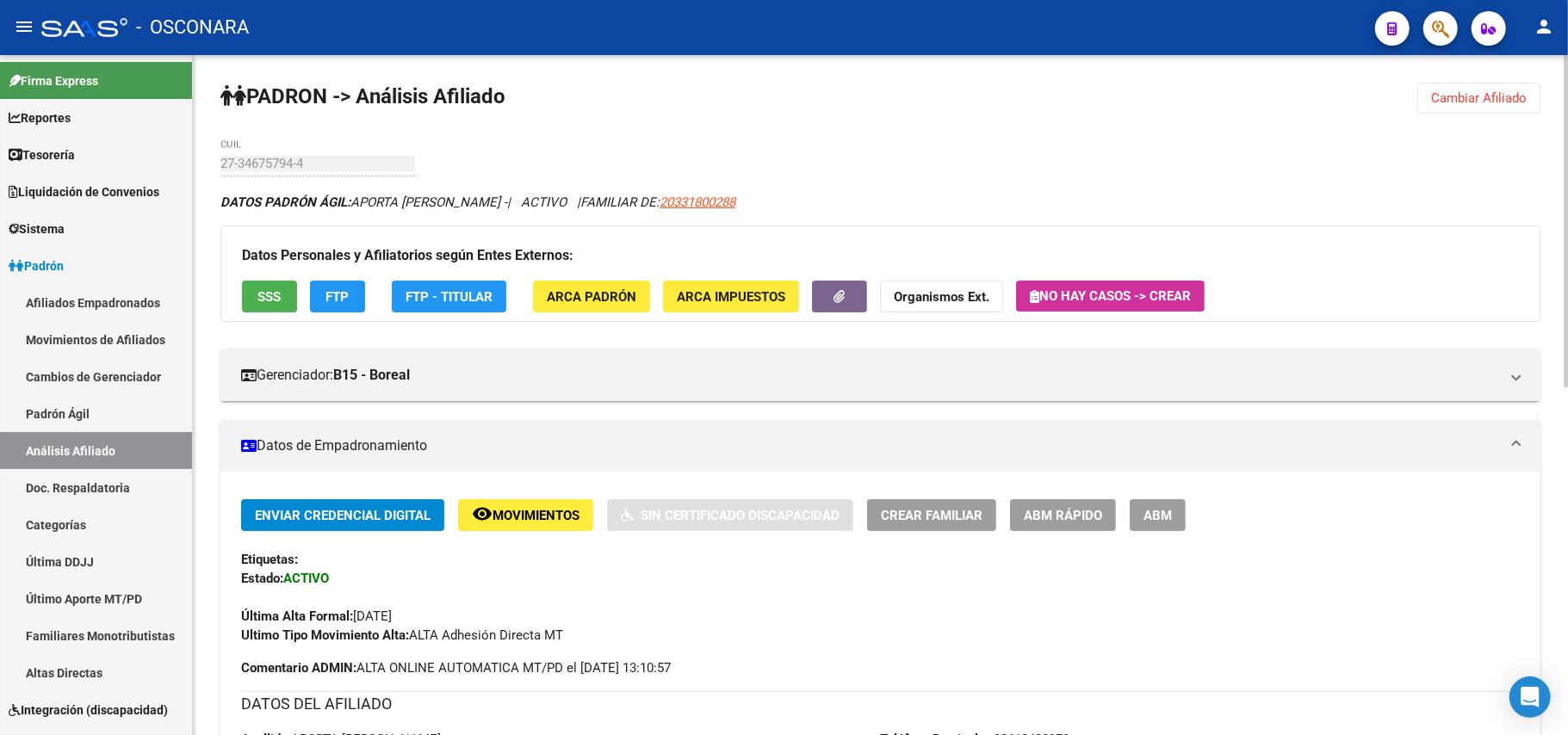
click at [269, 313] on div "Datos Personales y Afiliatorios según Entes Externos: SSS FTP FTP - Titular ARC…" at bounding box center [881, 273] width 1320 height 97
click at [268, 290] on span "SSS" at bounding box center [270, 297] width 23 height 16
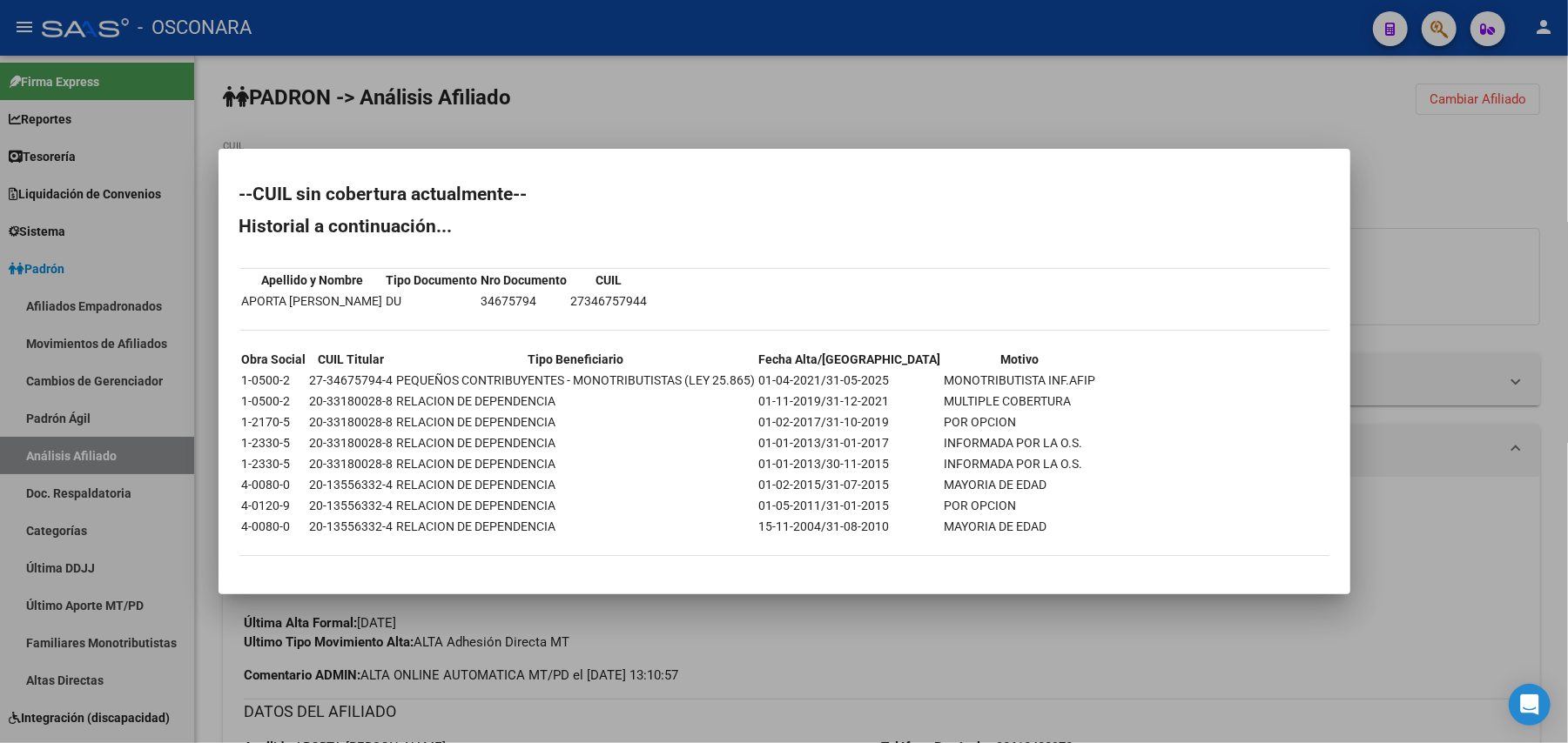
click at [743, 627] on div at bounding box center [784, 371] width 1568 height 743
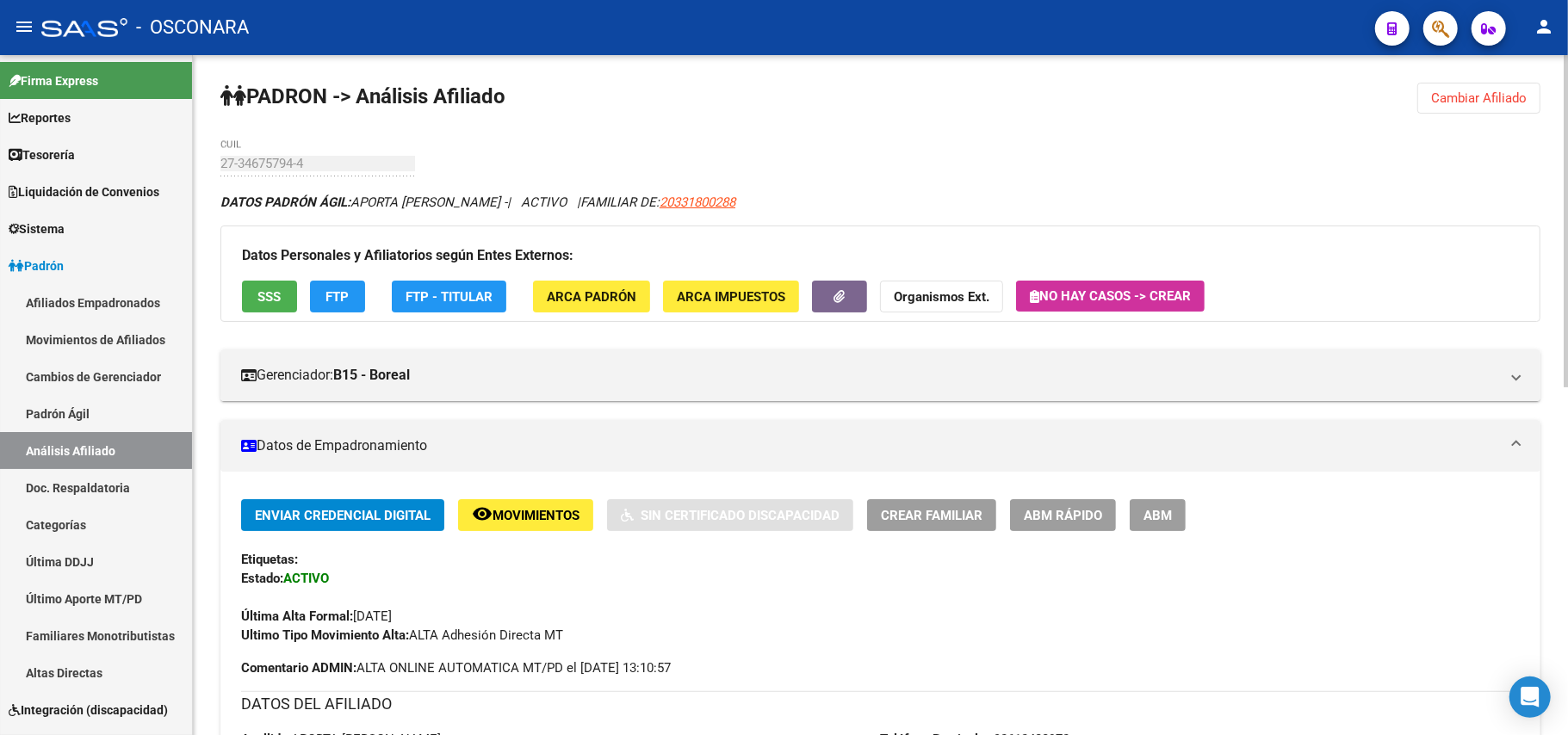
click at [1073, 517] on span "ABM Rápido" at bounding box center [1063, 515] width 78 height 16
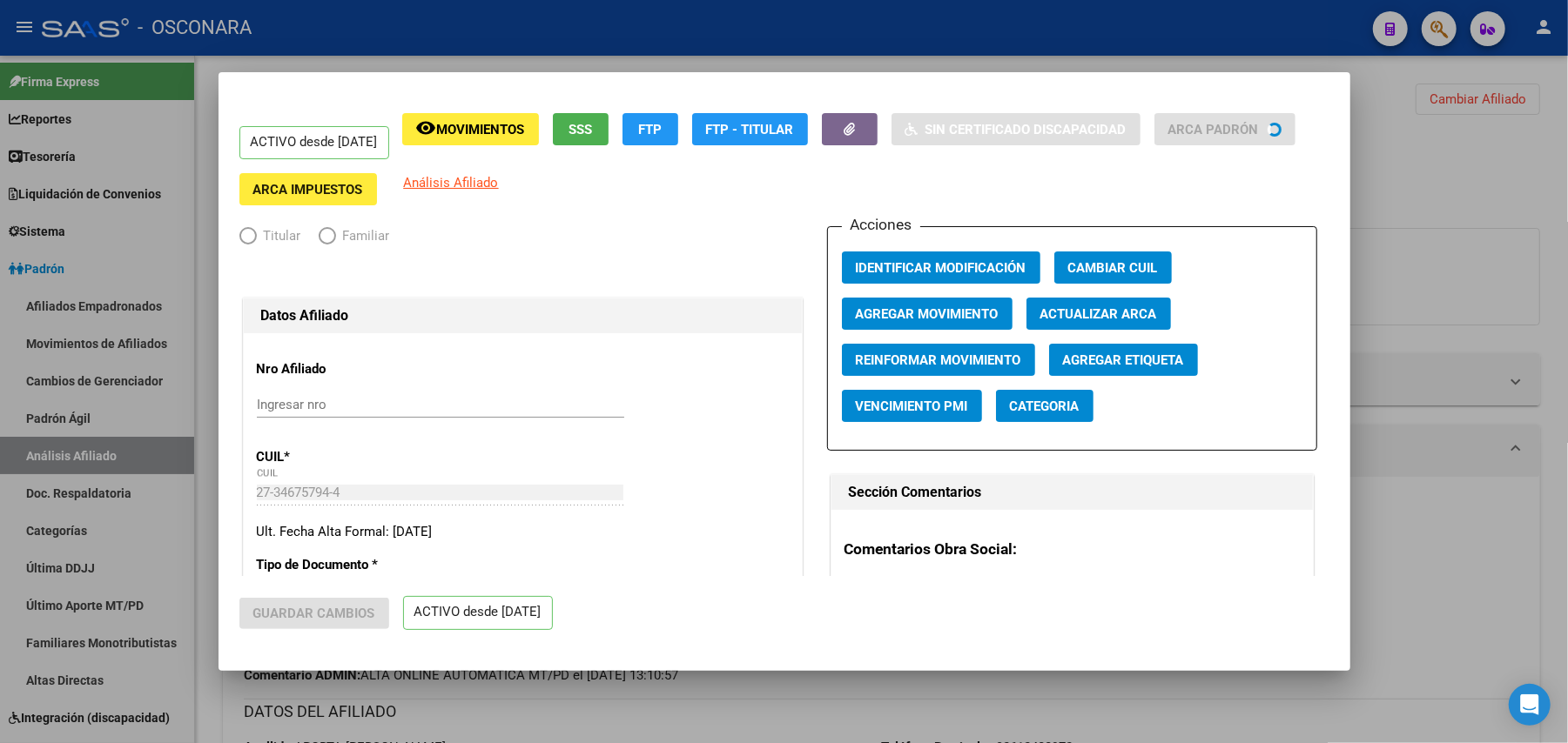
radio input "true"
type input "27-34675794-4"
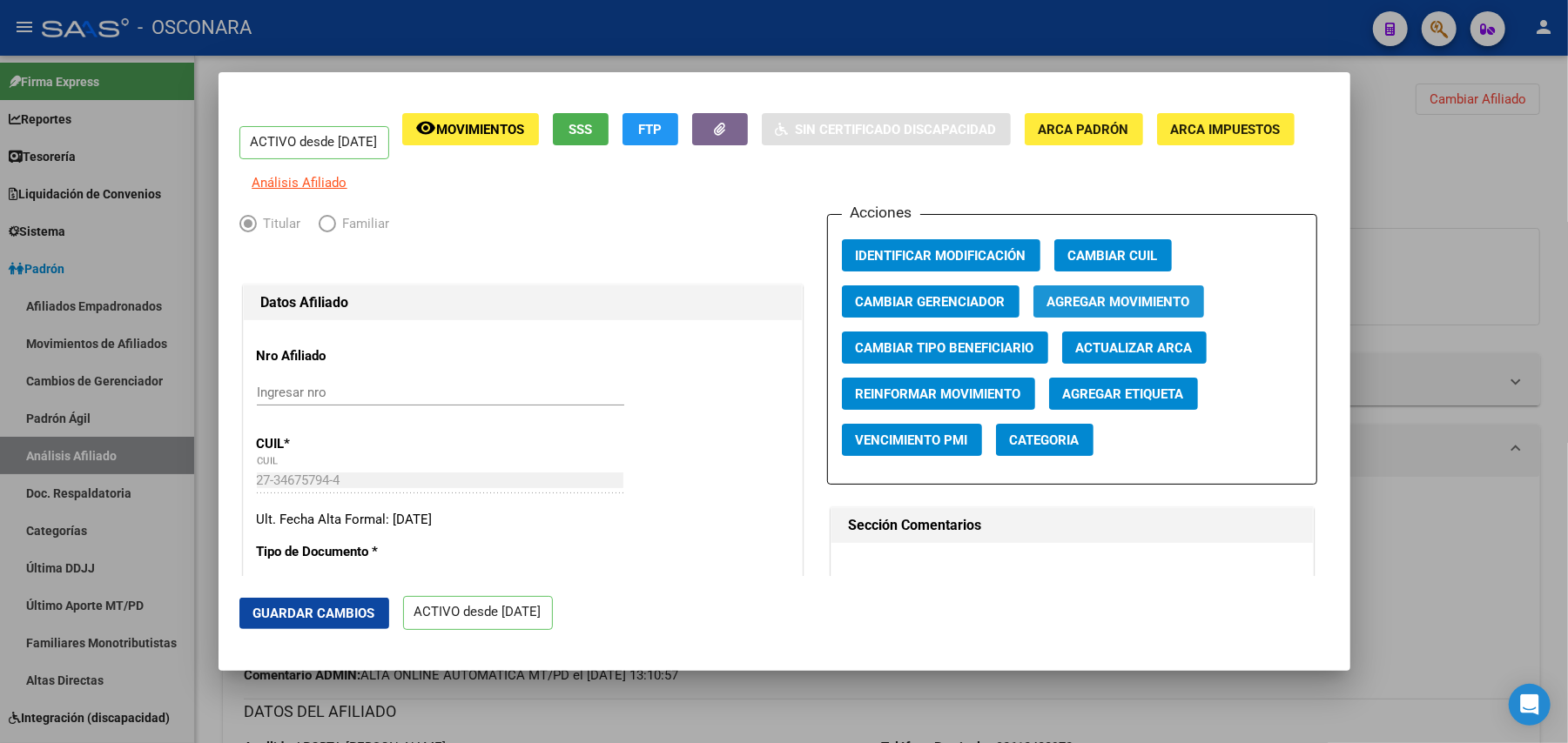
click at [1137, 310] on span "Agregar Movimiento" at bounding box center [1118, 302] width 143 height 16
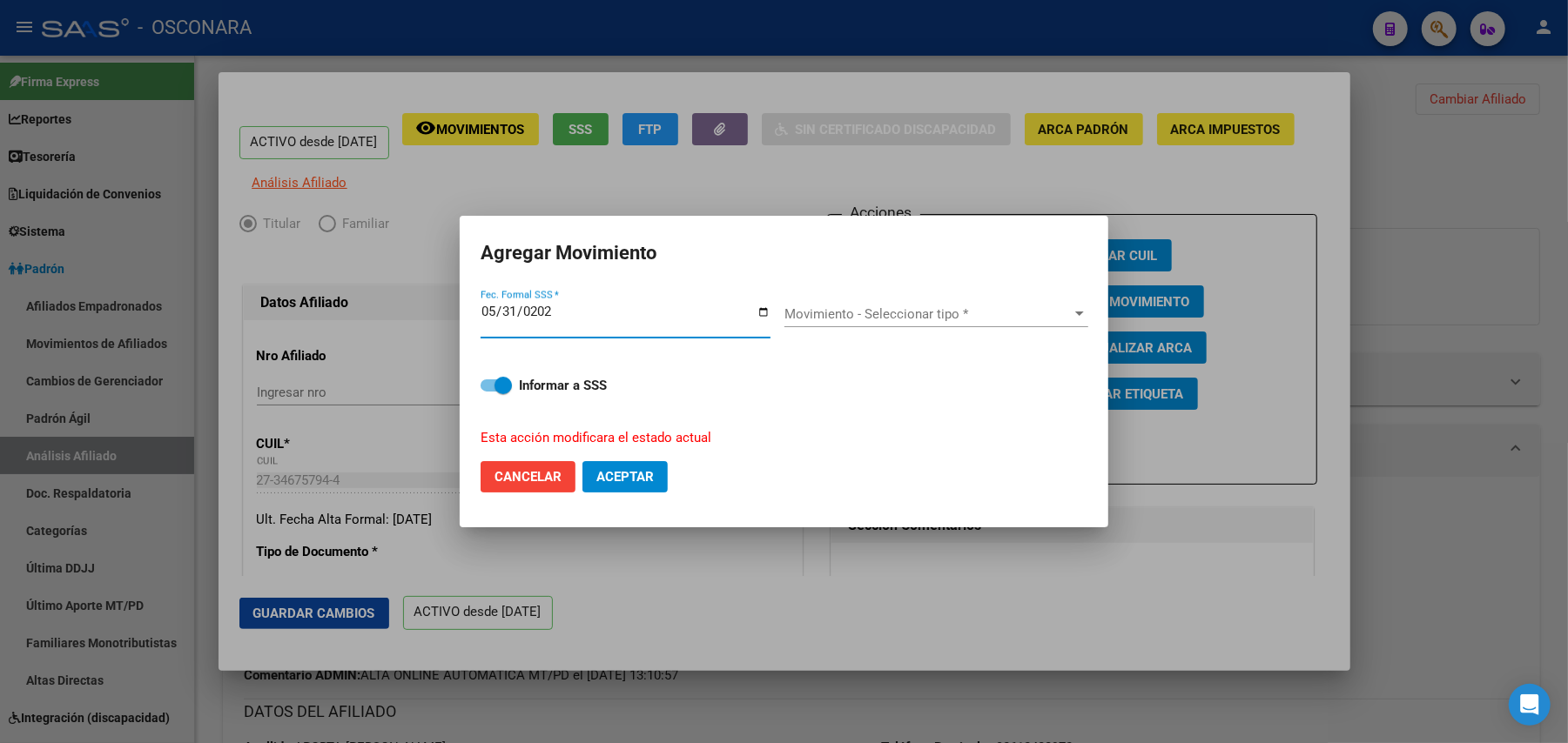
type input "2025-05-31"
click at [1077, 301] on div "Movimiento - Seleccionar tipo * Movimiento - Seleccionar tipo *" at bounding box center [936, 314] width 304 height 26
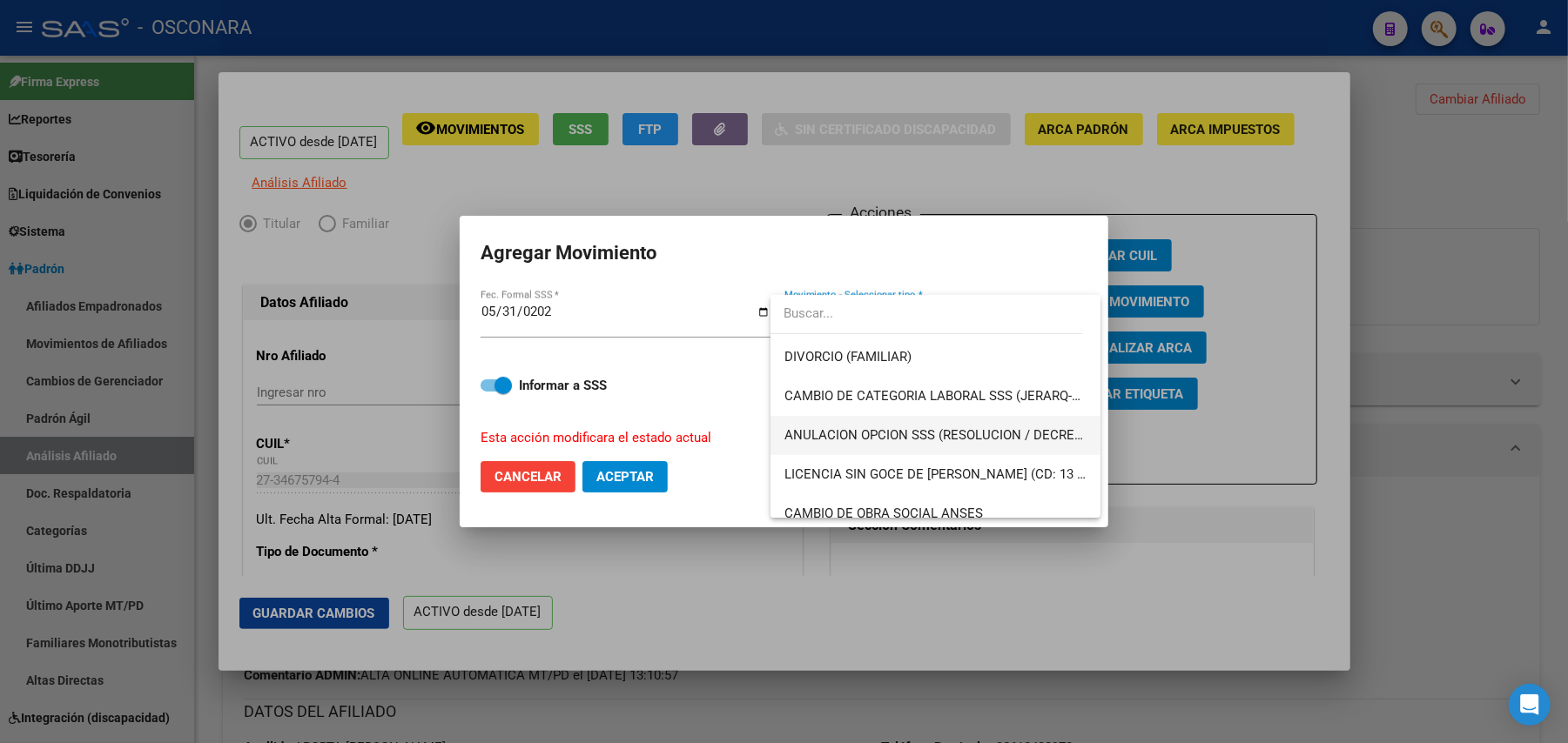
scroll to position [348, 0]
click at [959, 462] on span "MONOTRIBUTISTA BAJA X AFIP" at bounding box center [935, 476] width 302 height 39
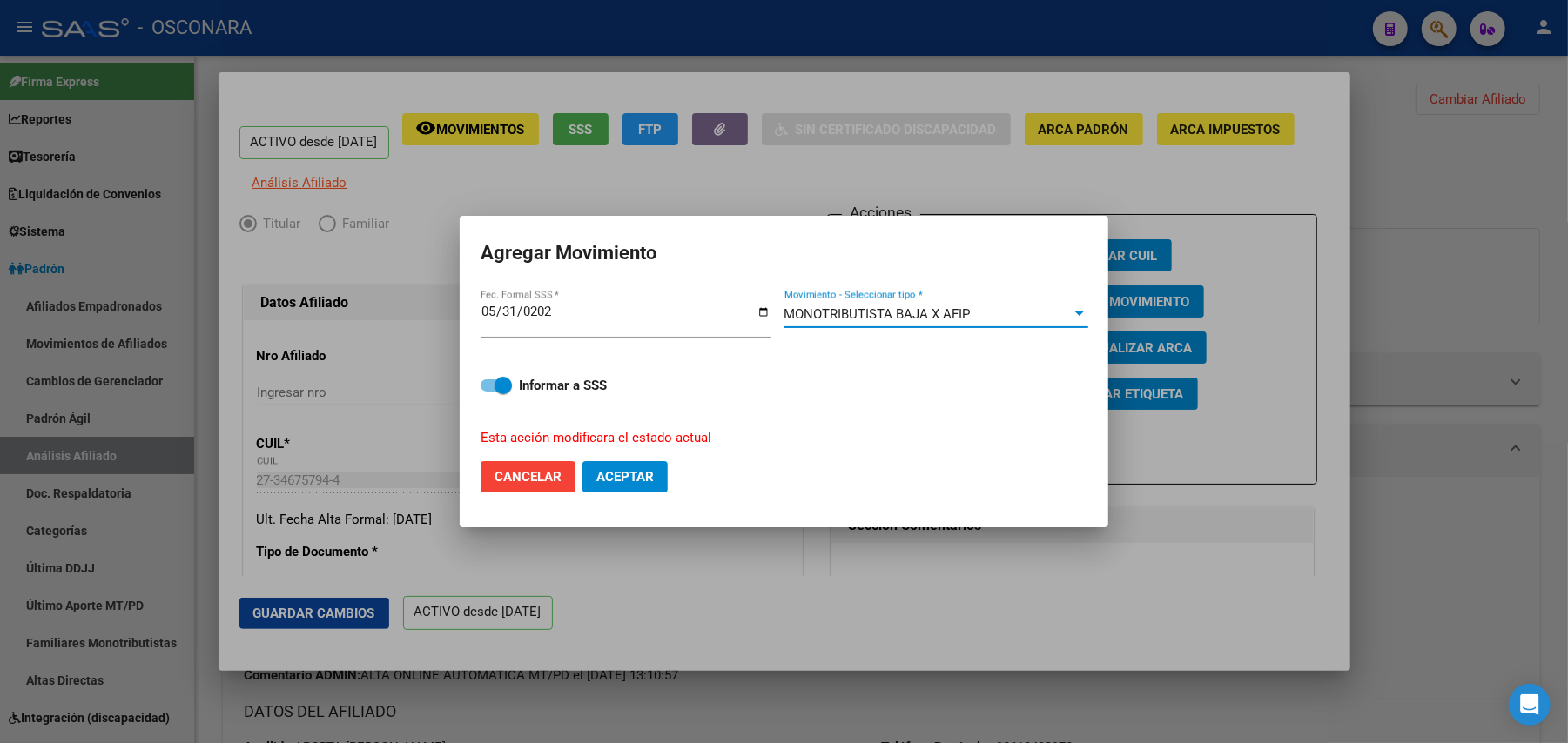
click at [485, 391] on span at bounding box center [496, 386] width 32 height 12
click at [488, 392] on input "Informar a SSS" at bounding box center [488, 392] width 1 height 1
checkbox input "false"
click at [629, 498] on mat-dialog-actions "Cancelar Aceptar" at bounding box center [784, 477] width 607 height 59
click at [629, 479] on span "Aceptar" at bounding box center [625, 478] width 57 height 16
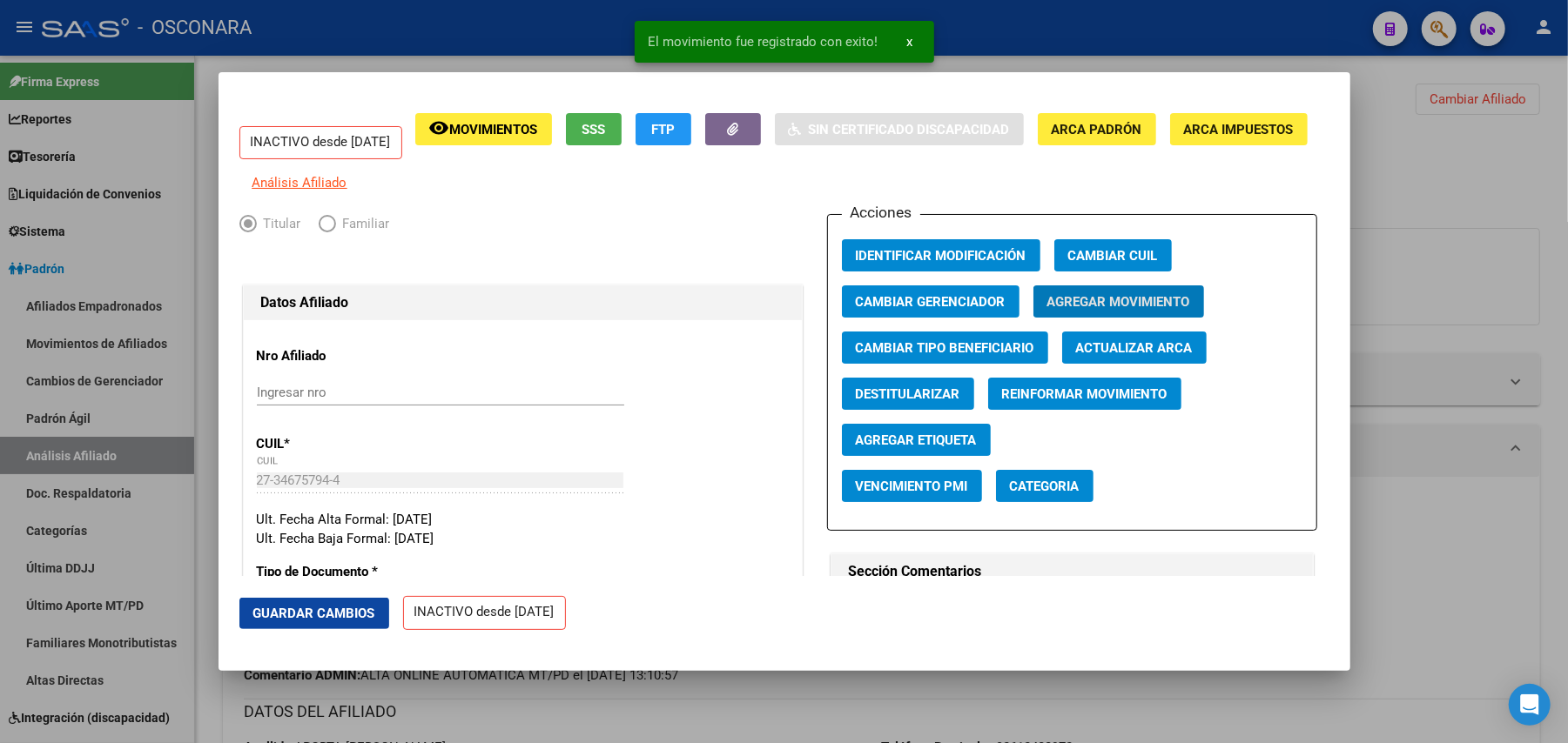
click at [331, 618] on span "Guardar Cambios" at bounding box center [315, 614] width 122 height 16
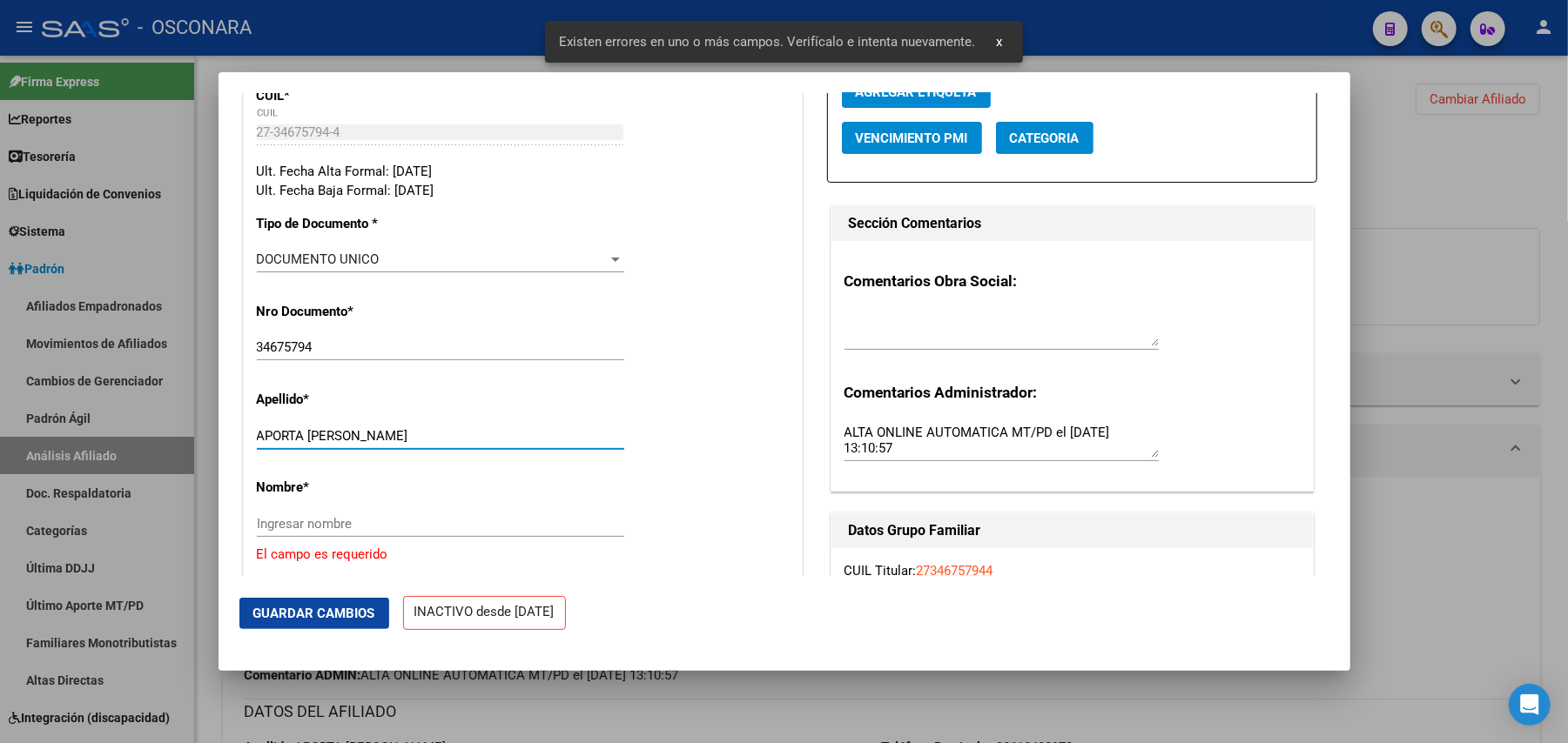
drag, startPoint x: 307, startPoint y: 449, endPoint x: 402, endPoint y: 451, distance: 95.0
click at [402, 444] on input "APORTA AILEN MAILE" at bounding box center [440, 436] width 367 height 16
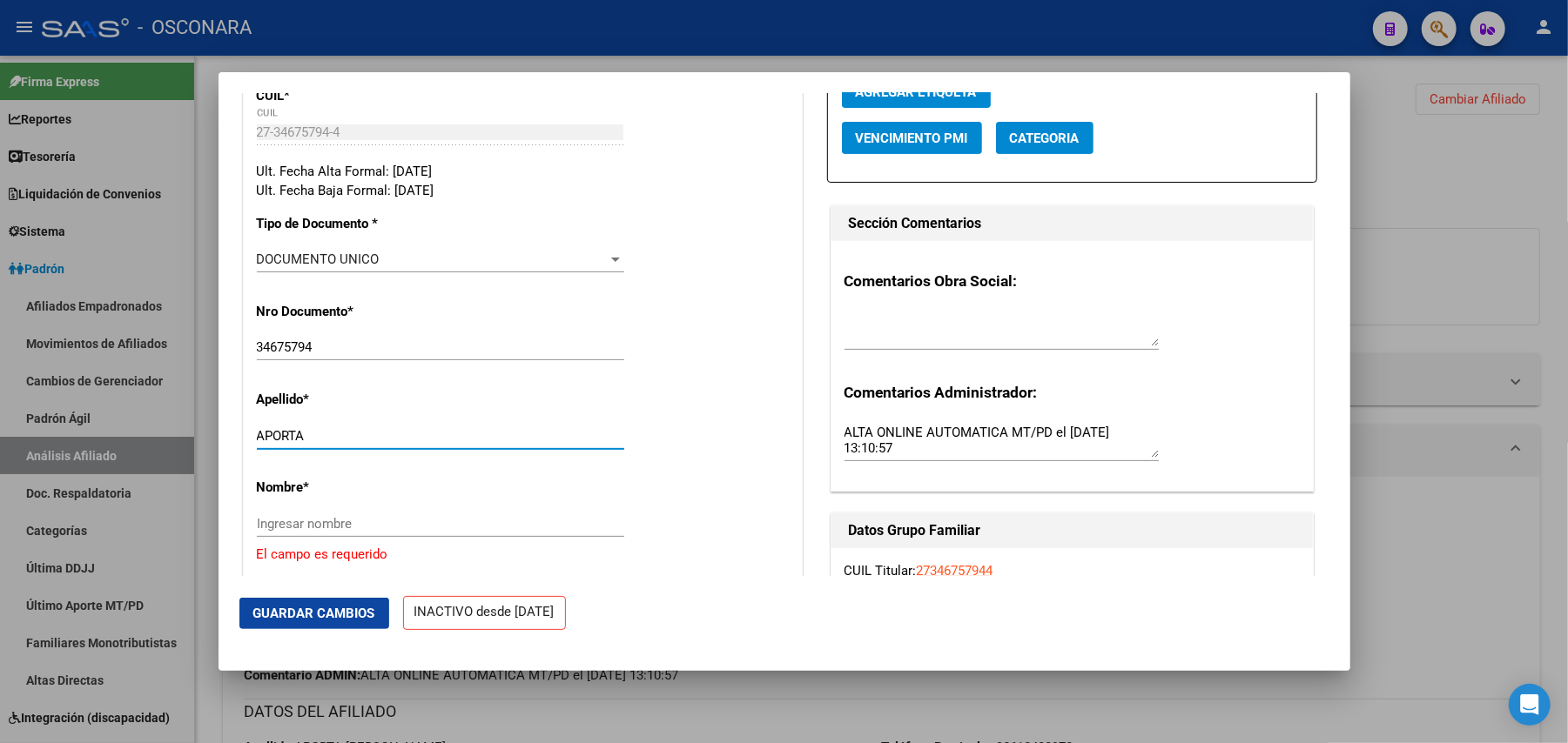
type input "APORTA"
paste input "AILEN MAILE"
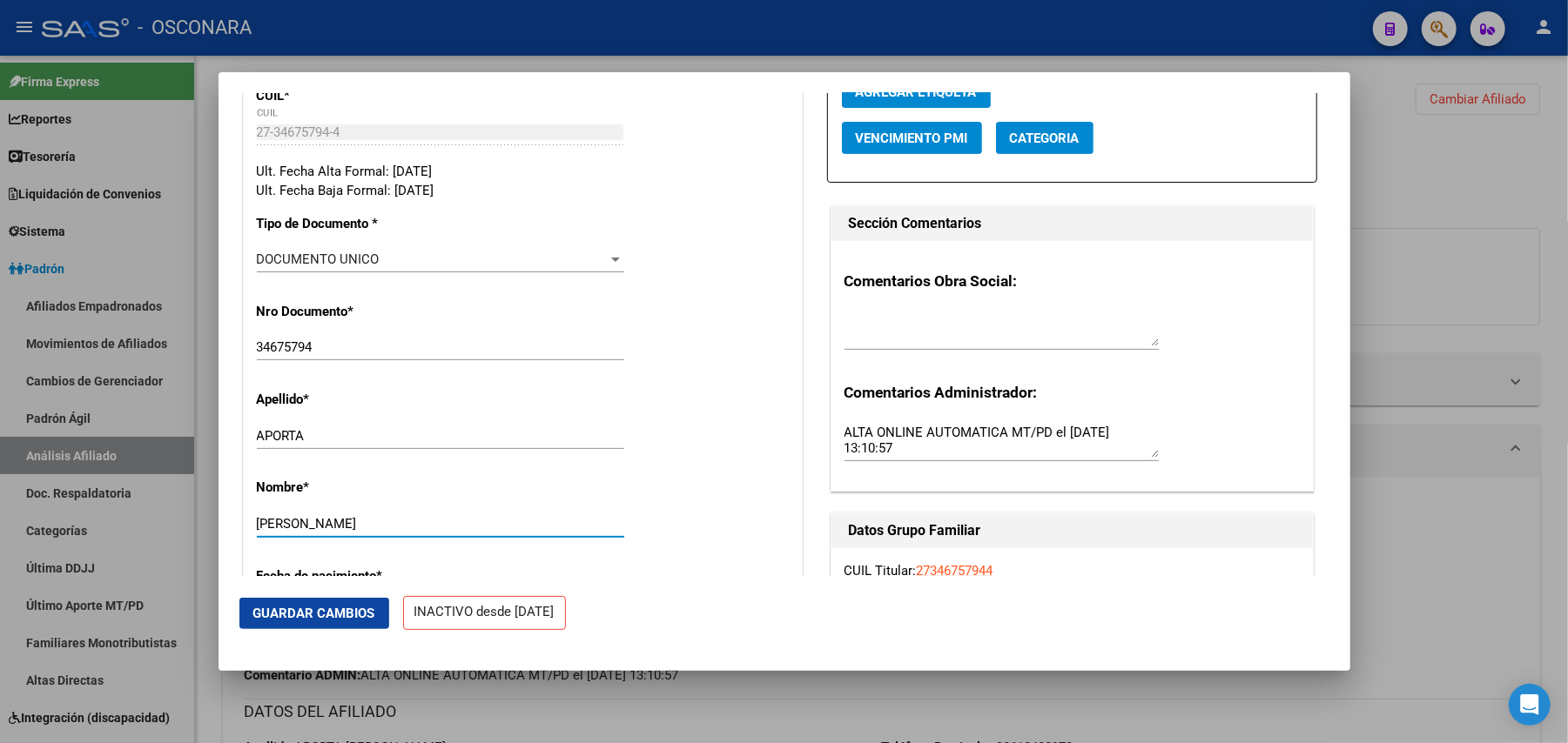
type input "AILEN MAILE"
click at [312, 610] on span "Guardar Cambios" at bounding box center [315, 614] width 122 height 16
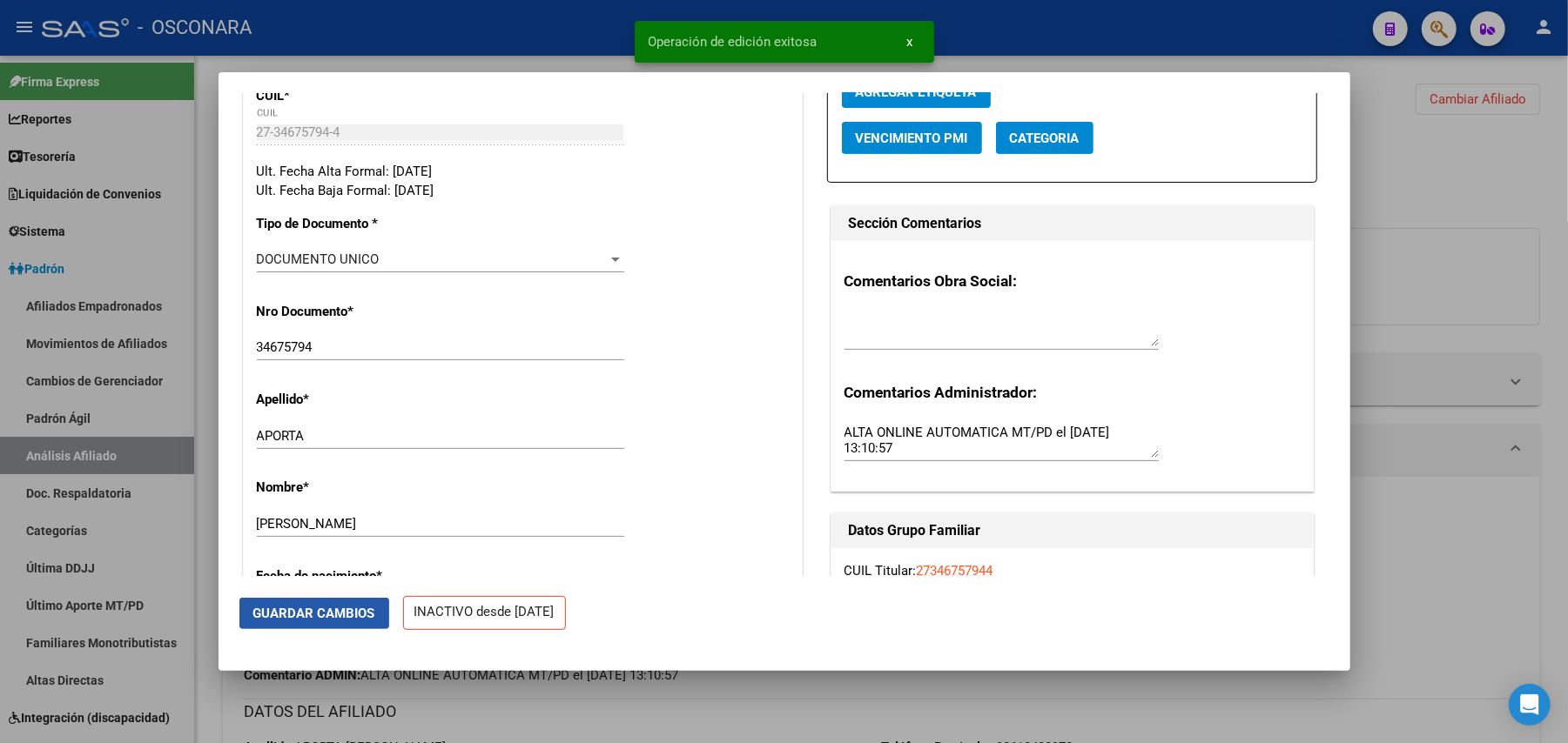
click at [373, 618] on span "Guardar Cambios" at bounding box center [315, 614] width 122 height 16
click at [1457, 555] on div at bounding box center [784, 371] width 1568 height 743
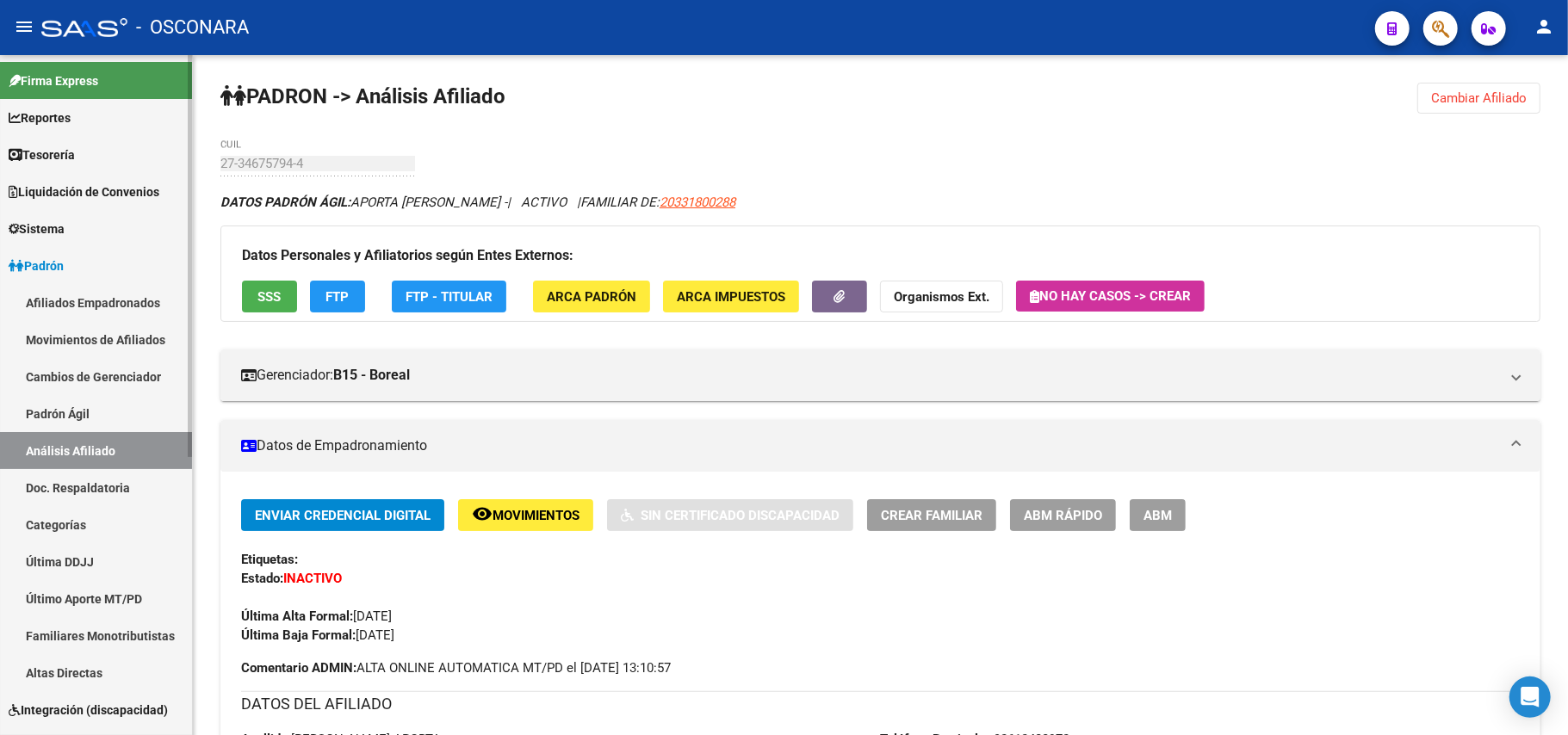
click at [40, 408] on link "Padrón Ágil" at bounding box center [96, 414] width 192 height 37
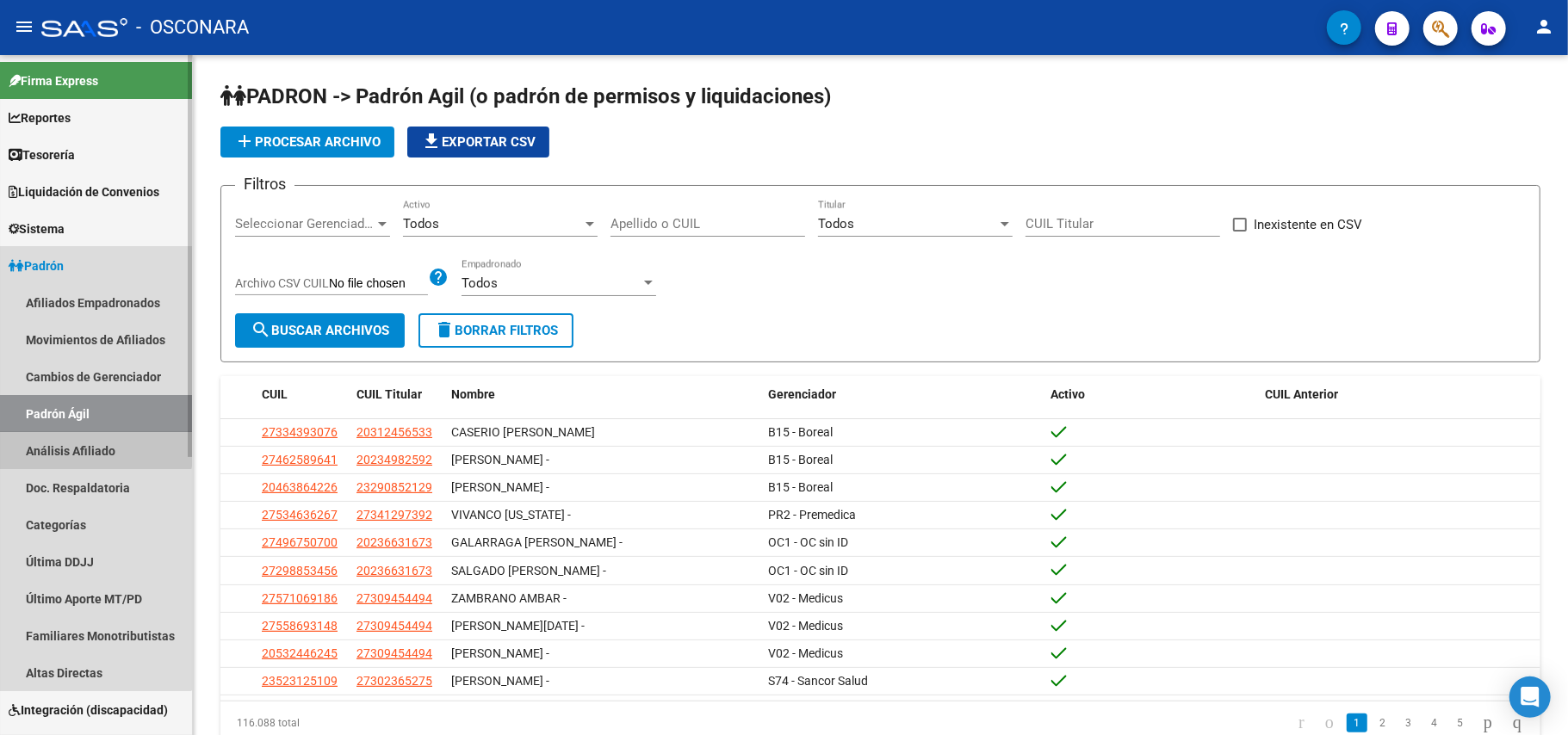
click at [62, 434] on link "Análisis Afiliado" at bounding box center [96, 451] width 192 height 37
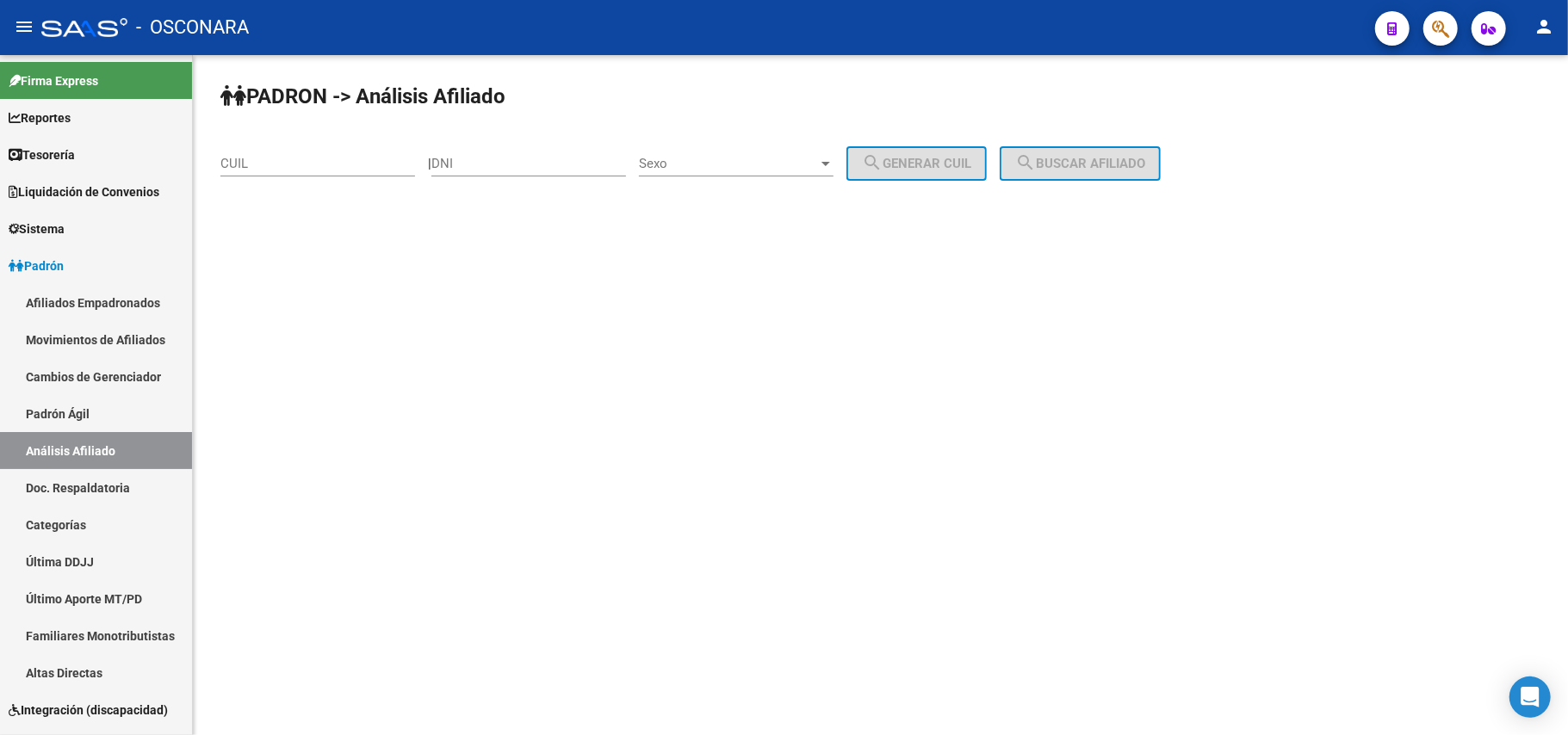
click at [314, 151] on div "CUIL" at bounding box center [317, 158] width 194 height 37
paste input "27-43667558-0"
type input "27-43667558-0"
click at [1130, 156] on span "search Buscar afiliado" at bounding box center [1080, 164] width 130 height 16
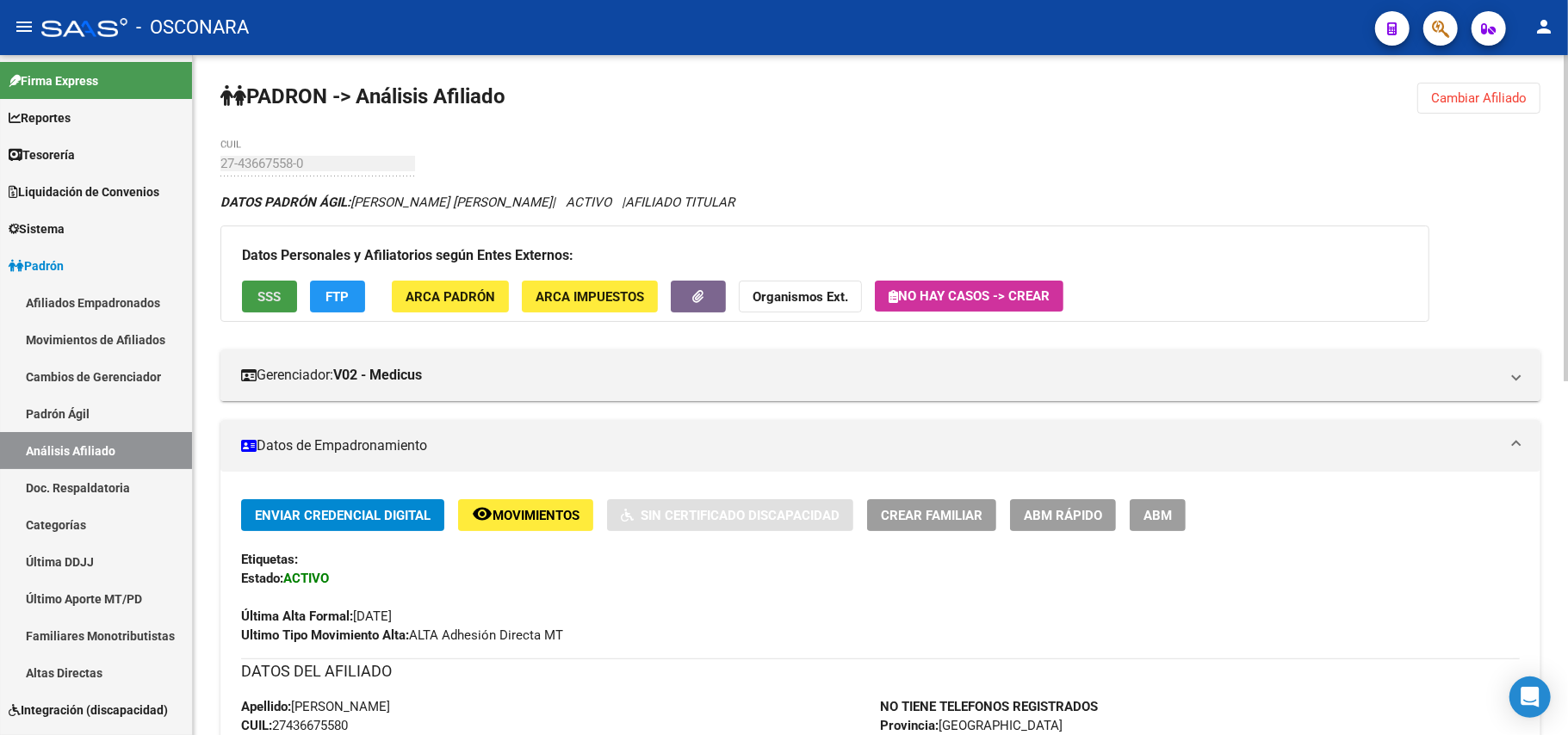
click at [259, 302] on span "SSS" at bounding box center [270, 297] width 23 height 16
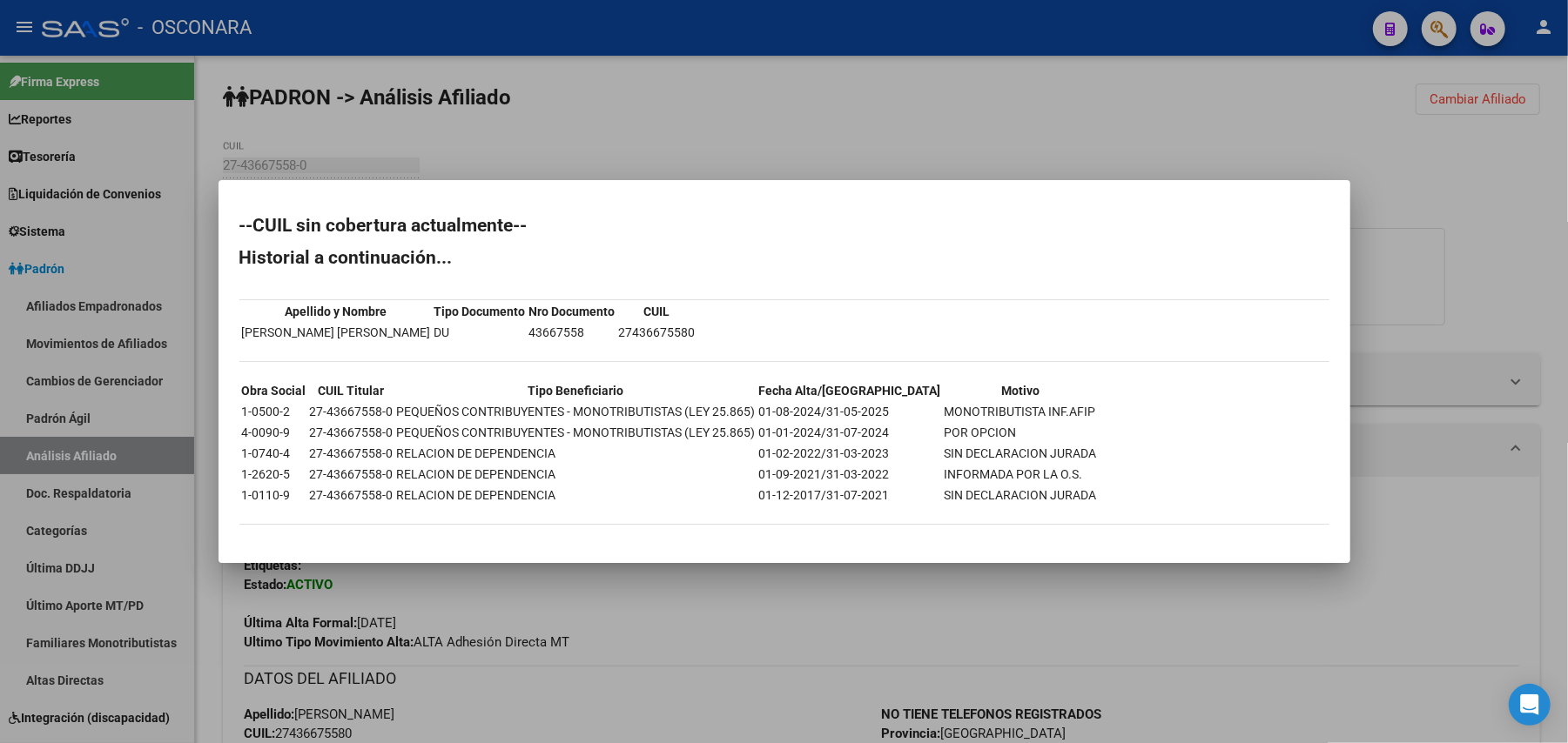
click at [806, 652] on div at bounding box center [784, 371] width 1568 height 743
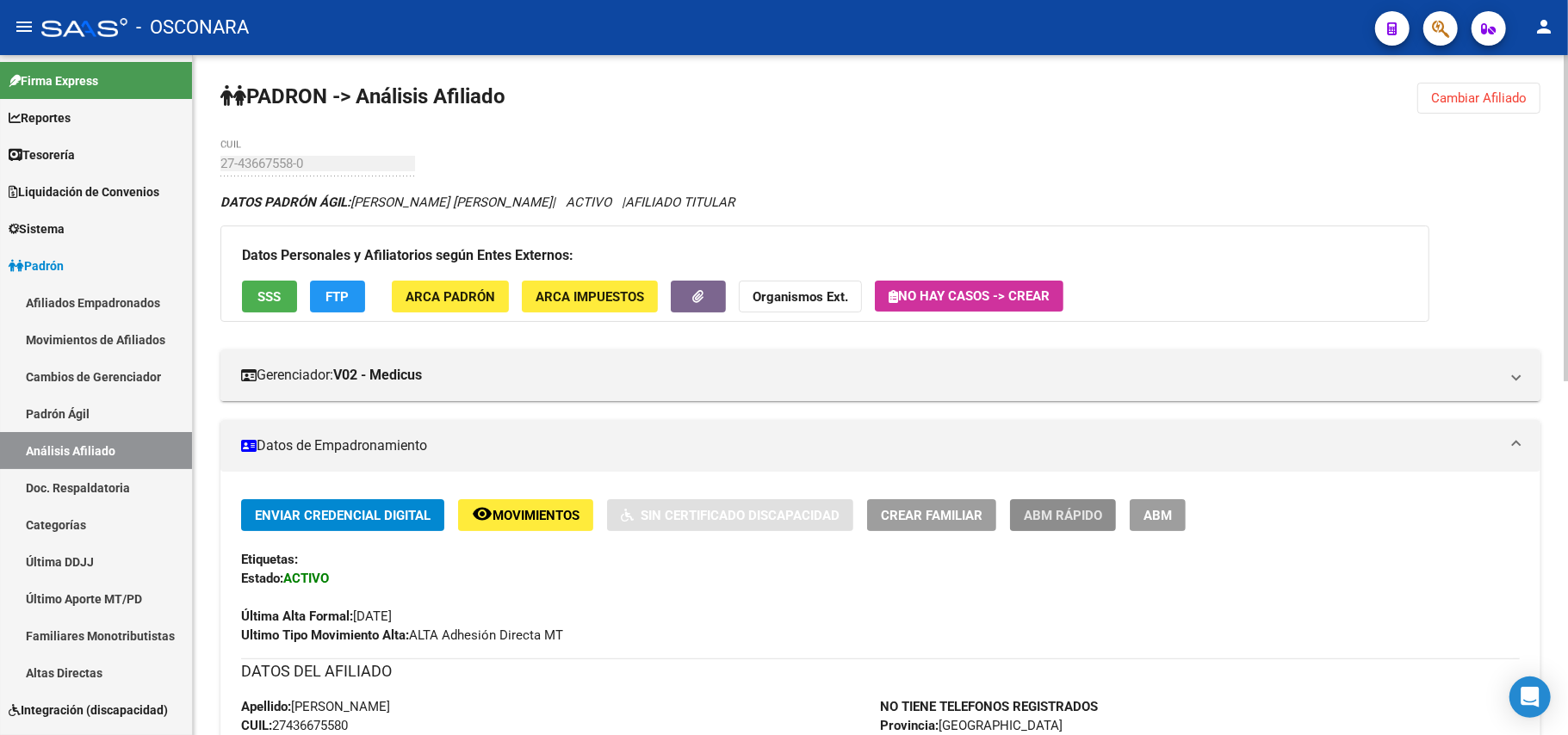
click at [1062, 510] on span "ABM Rápido" at bounding box center [1063, 515] width 78 height 16
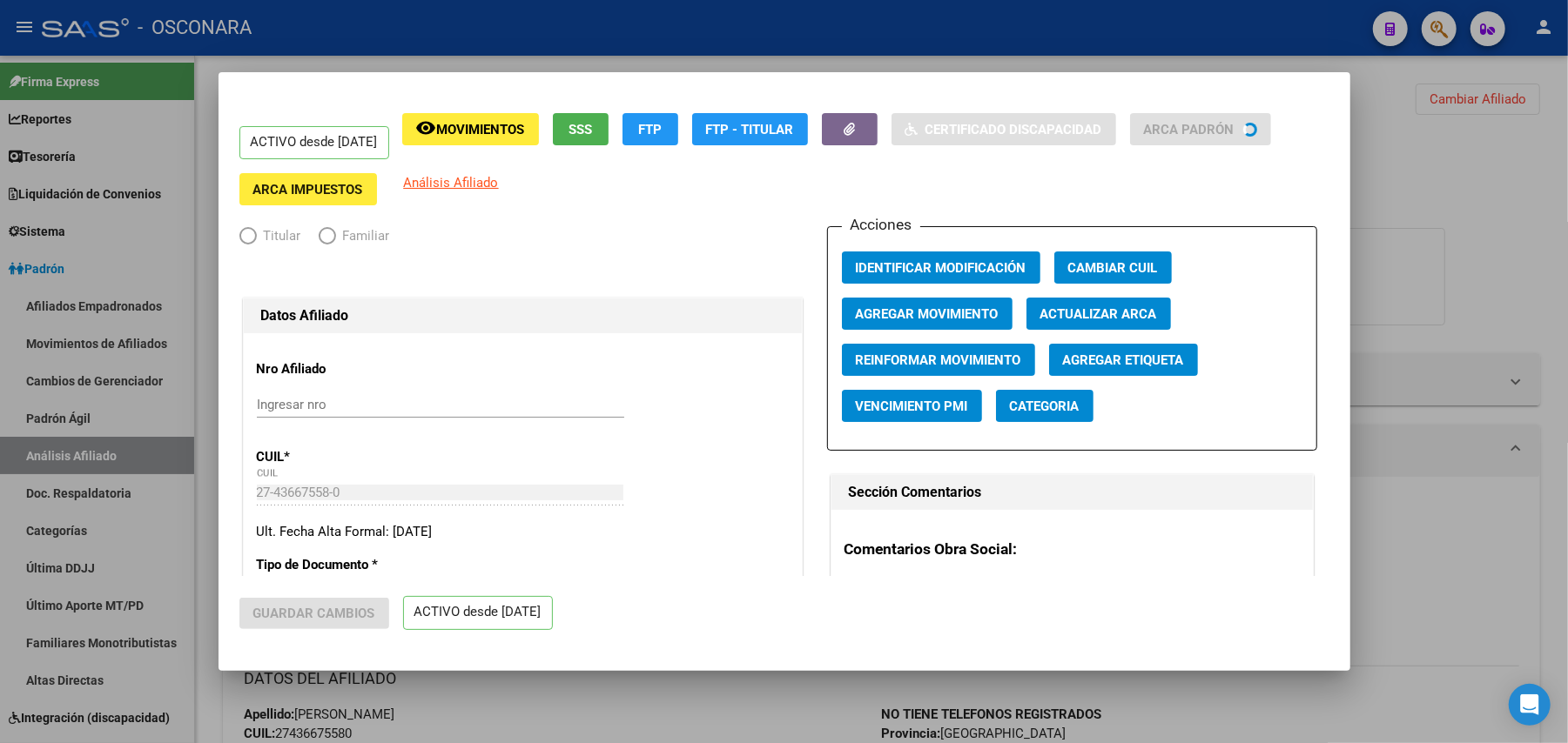
radio input "true"
type input "27-43667558-0"
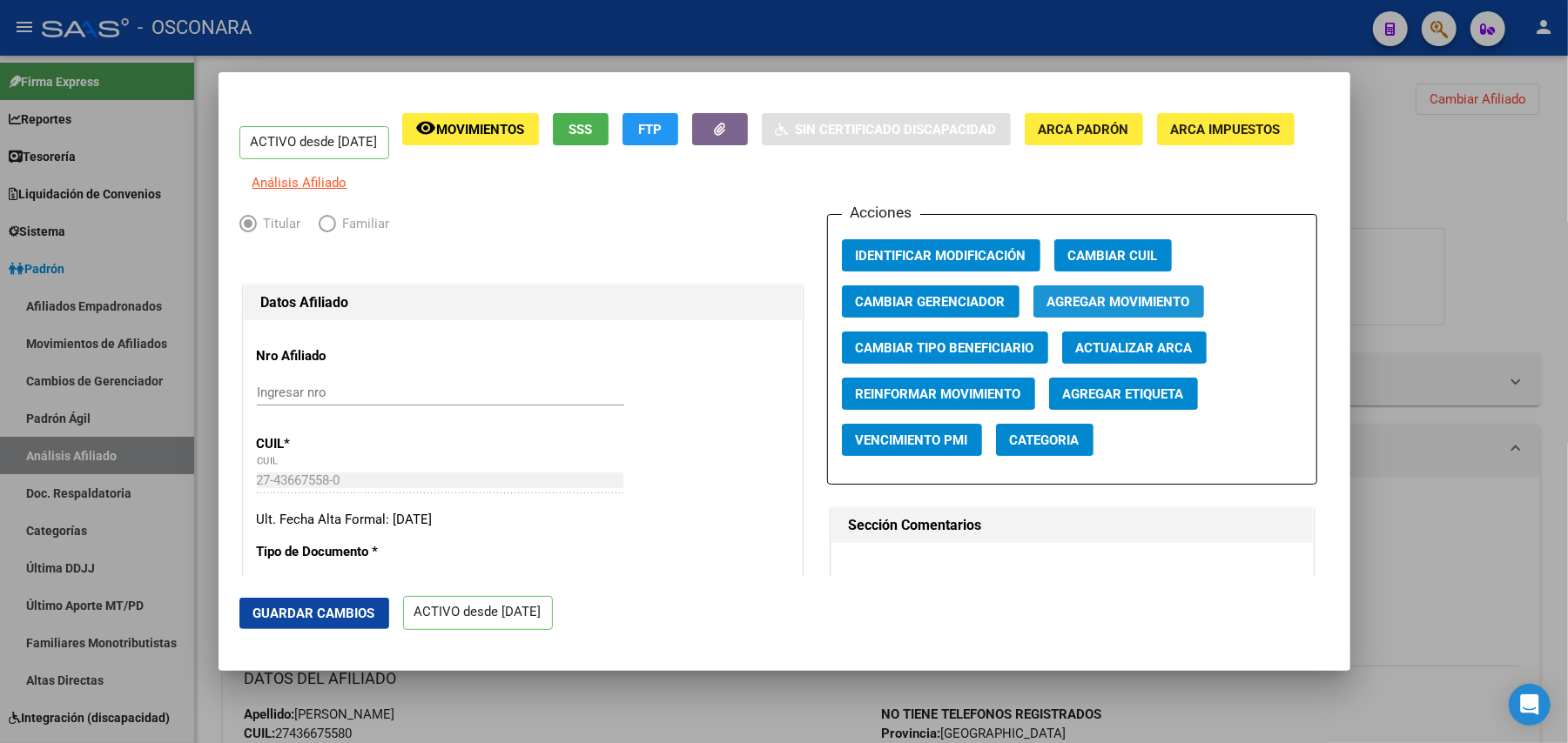
click at [1115, 310] on span "Agregar Movimiento" at bounding box center [1118, 302] width 143 height 16
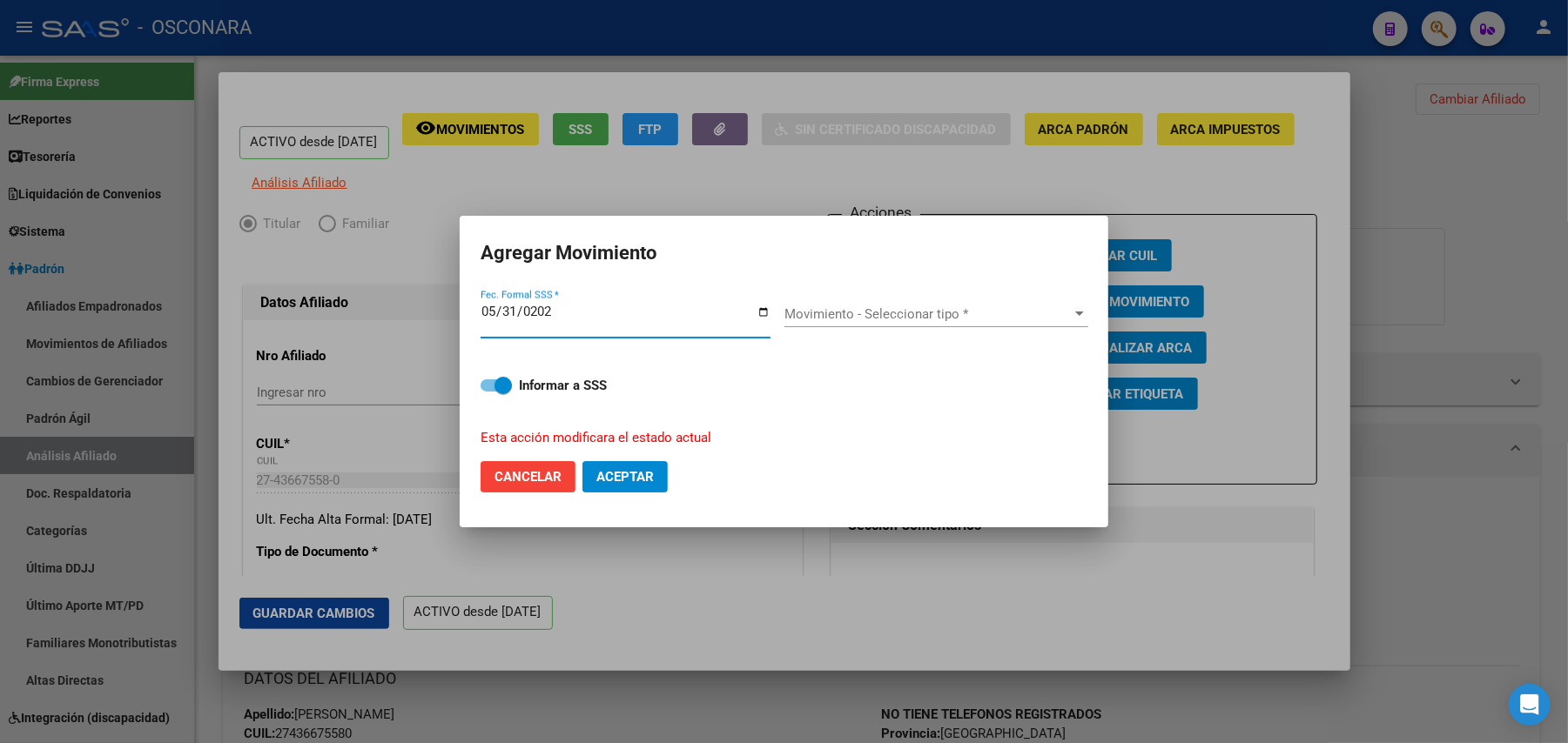
type input "2025-05-31"
click at [1039, 301] on div "Movimiento - Seleccionar tipo * Movimiento - Seleccionar tipo *" at bounding box center [936, 314] width 304 height 26
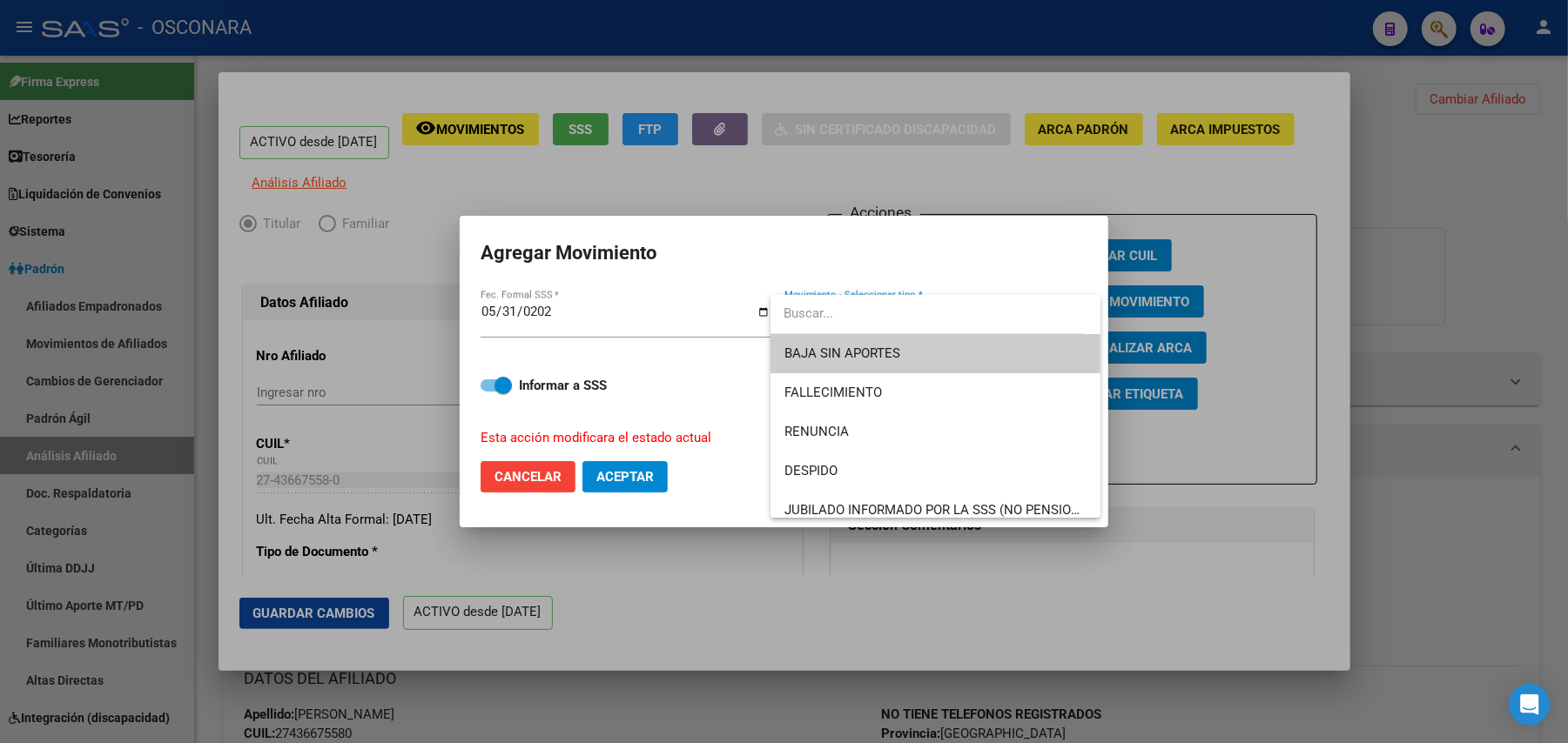
drag, startPoint x: 498, startPoint y: 387, endPoint x: 468, endPoint y: 388, distance: 30.0
click at [468, 388] on div at bounding box center [784, 371] width 1568 height 743
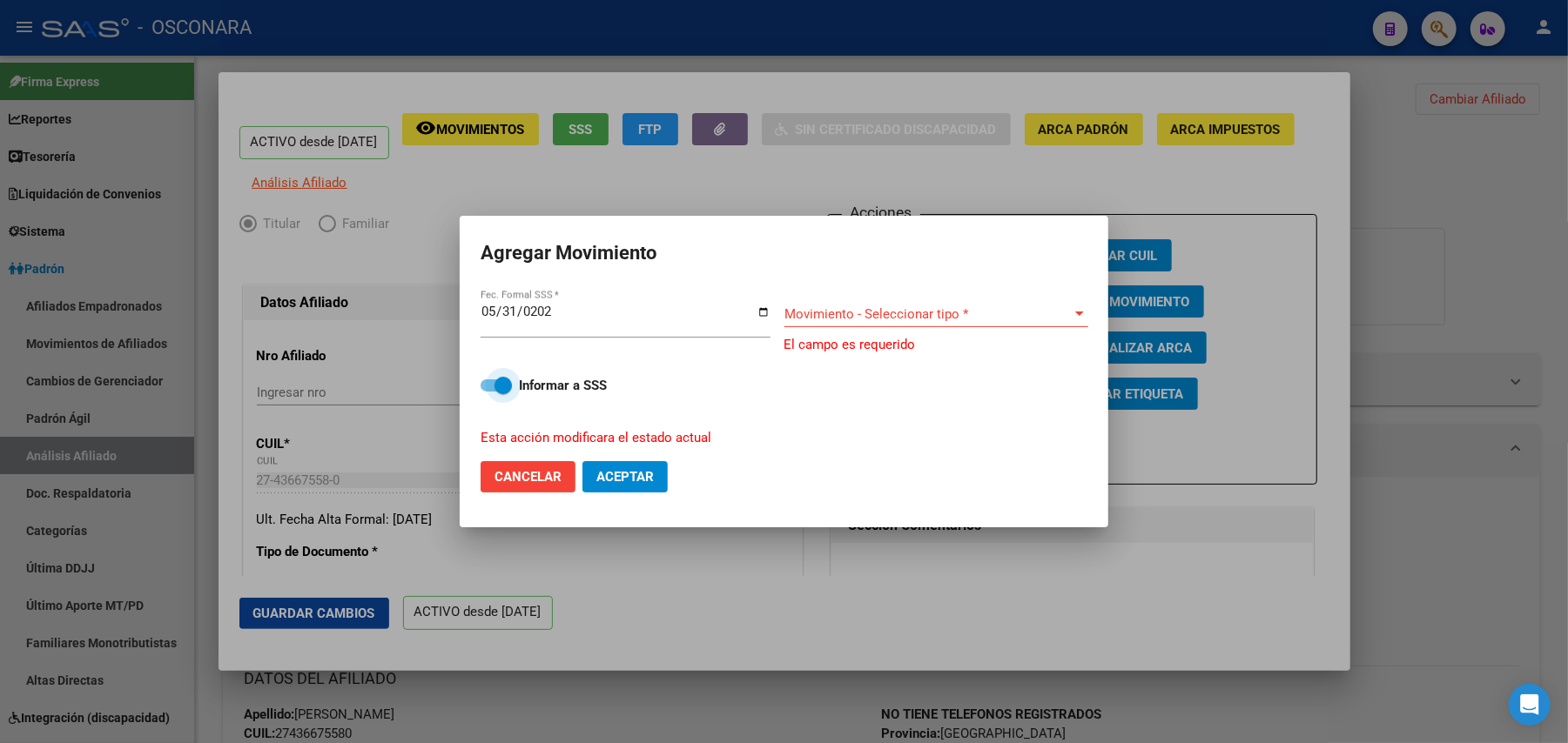
click at [482, 385] on span at bounding box center [496, 386] width 32 height 12
click at [488, 392] on input "Informar a SSS" at bounding box center [488, 392] width 1 height 1
checkbox input "false"
click at [1068, 311] on span "Movimiento - Seleccionar tipo *" at bounding box center [929, 315] width 288 height 16
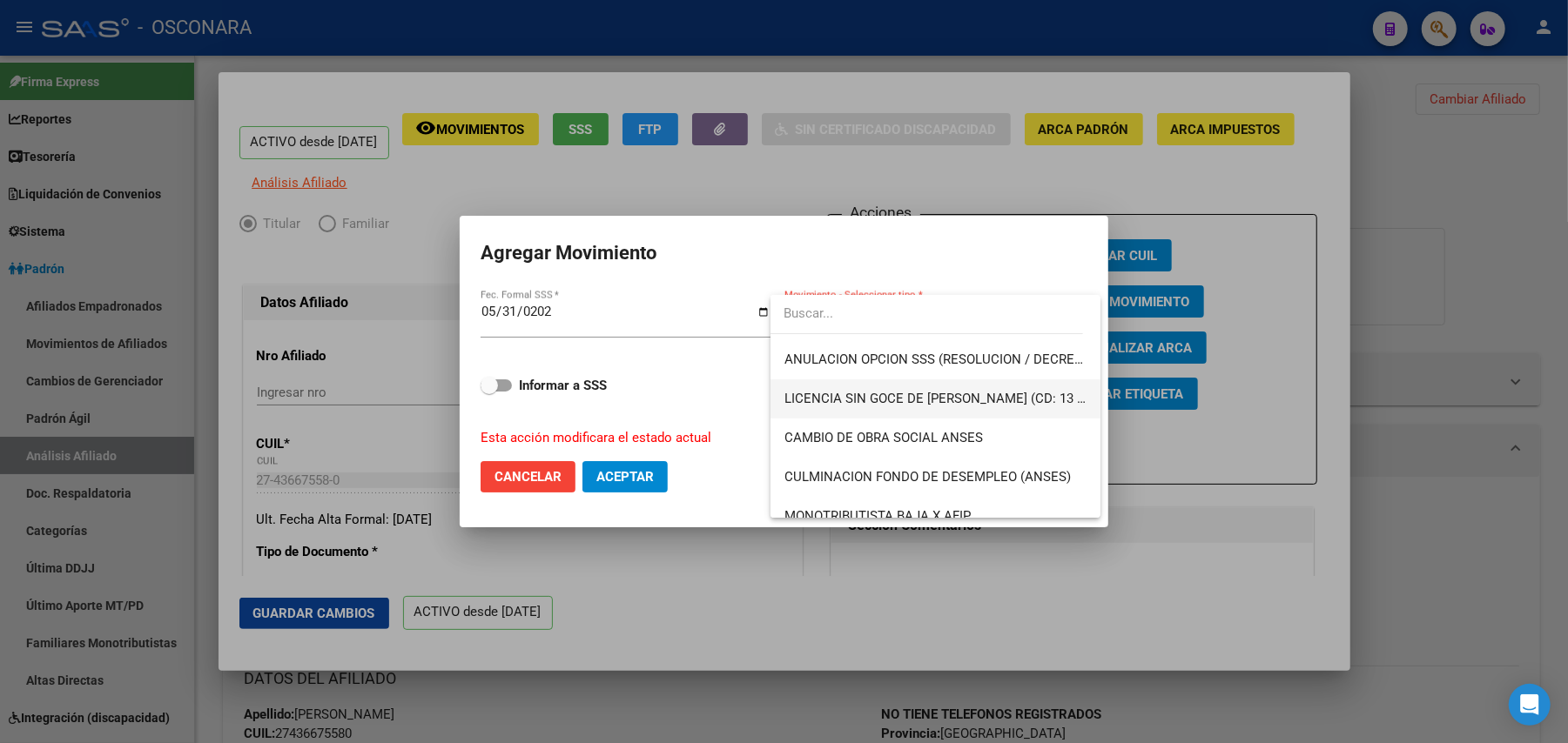
scroll to position [348, 0]
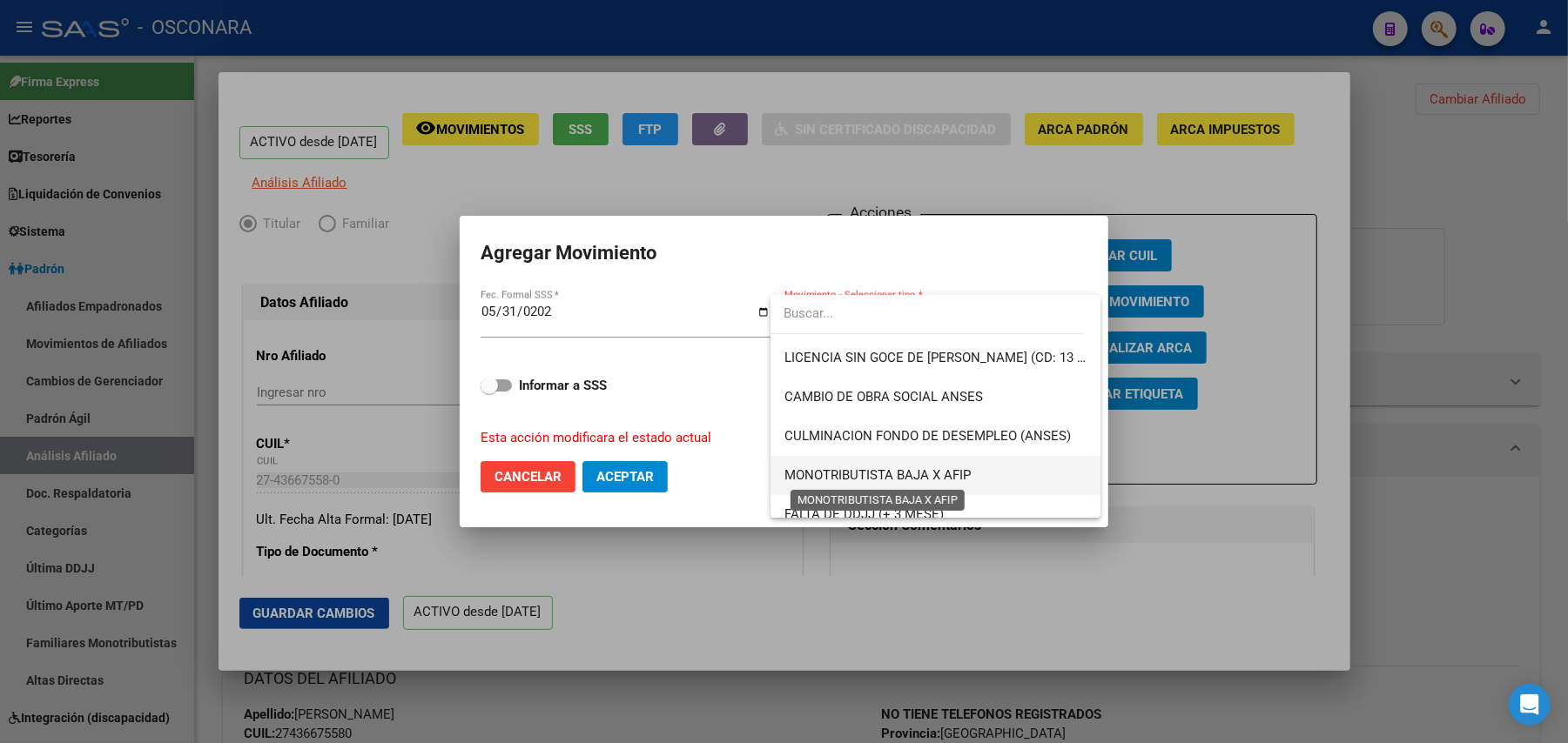
click at [963, 468] on span "MONOTRIBUTISTA BAJA X AFIP" at bounding box center [877, 476] width 187 height 16
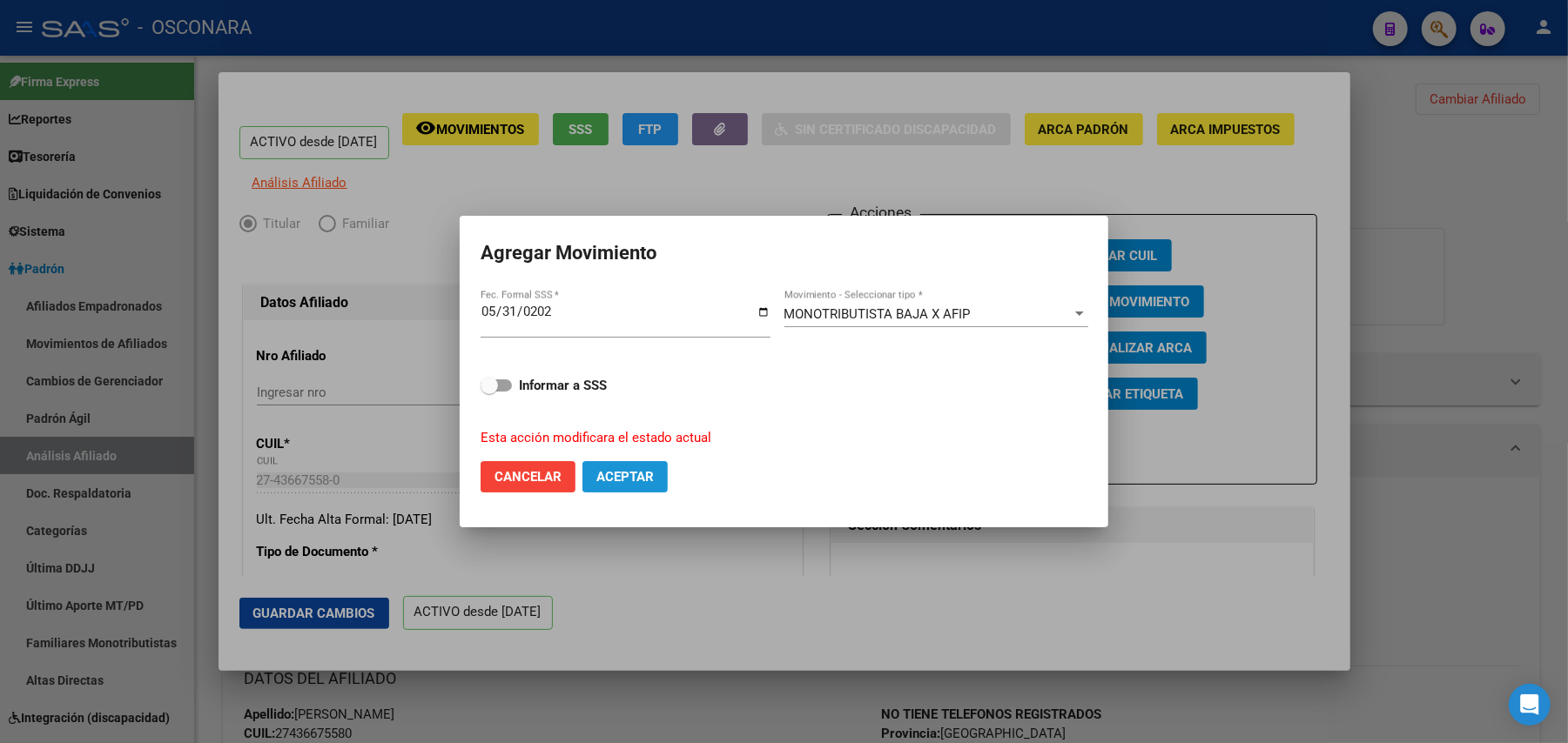
click at [628, 477] on span "Aceptar" at bounding box center [625, 478] width 57 height 16
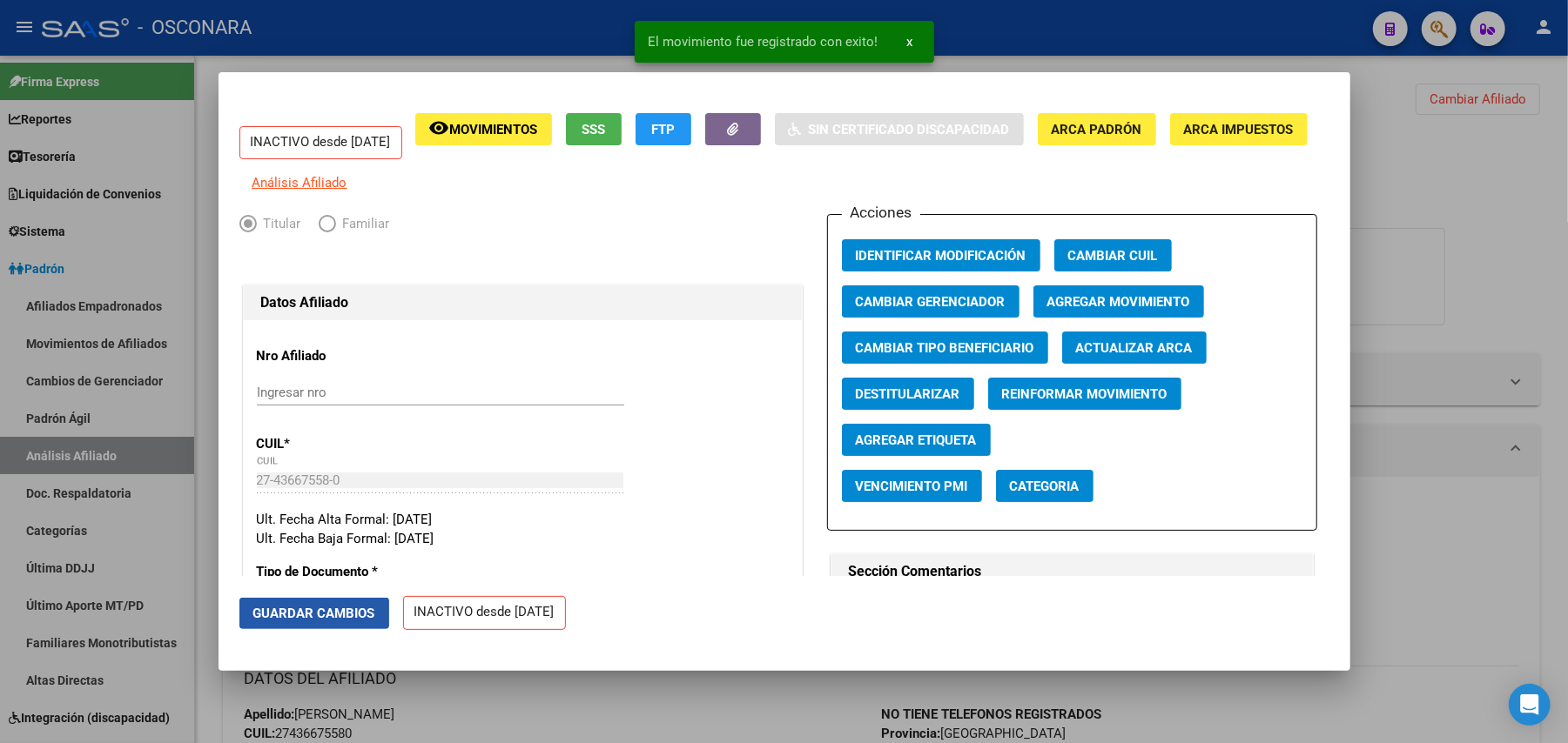
click at [348, 606] on span "Guardar Cambios" at bounding box center [315, 614] width 122 height 16
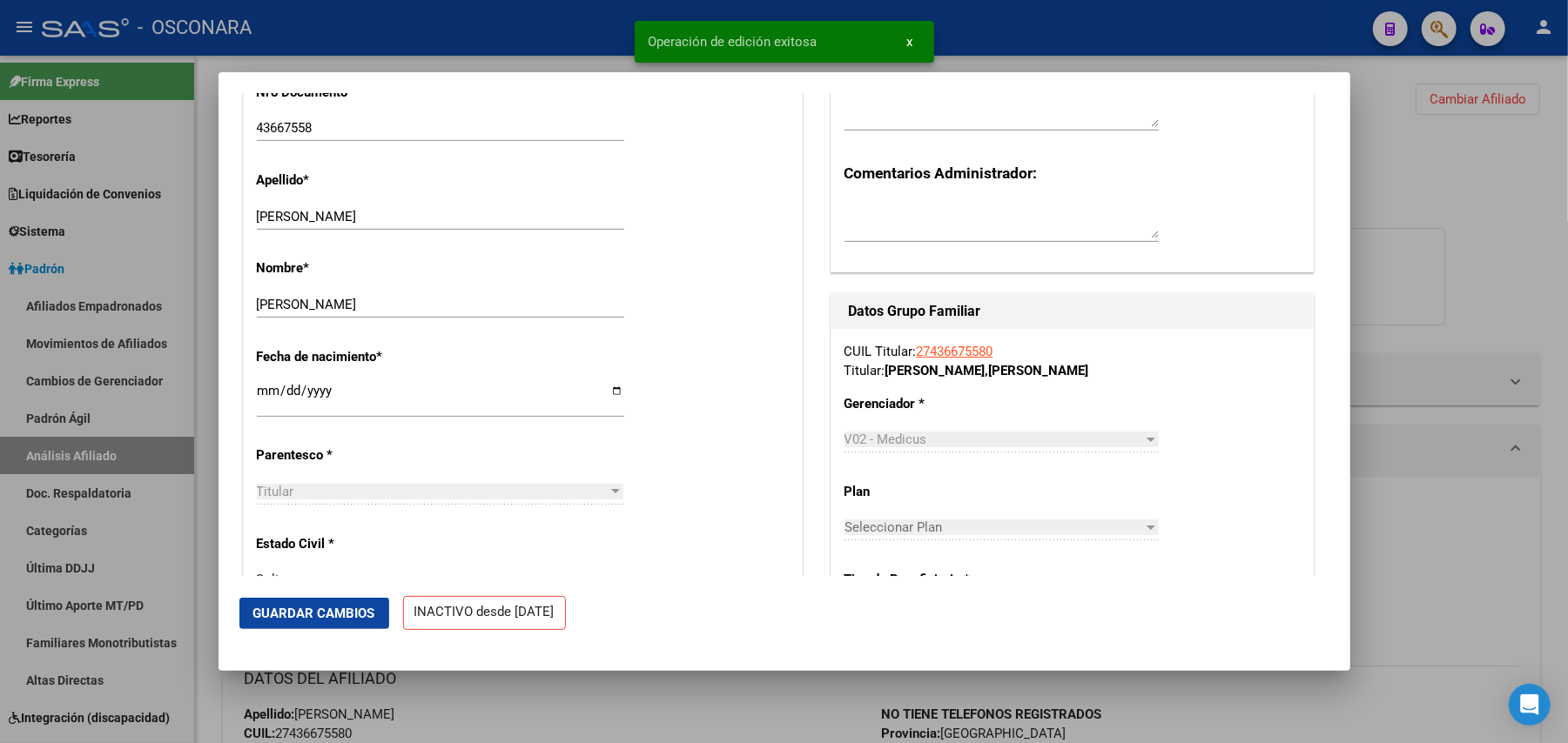
scroll to position [580, 0]
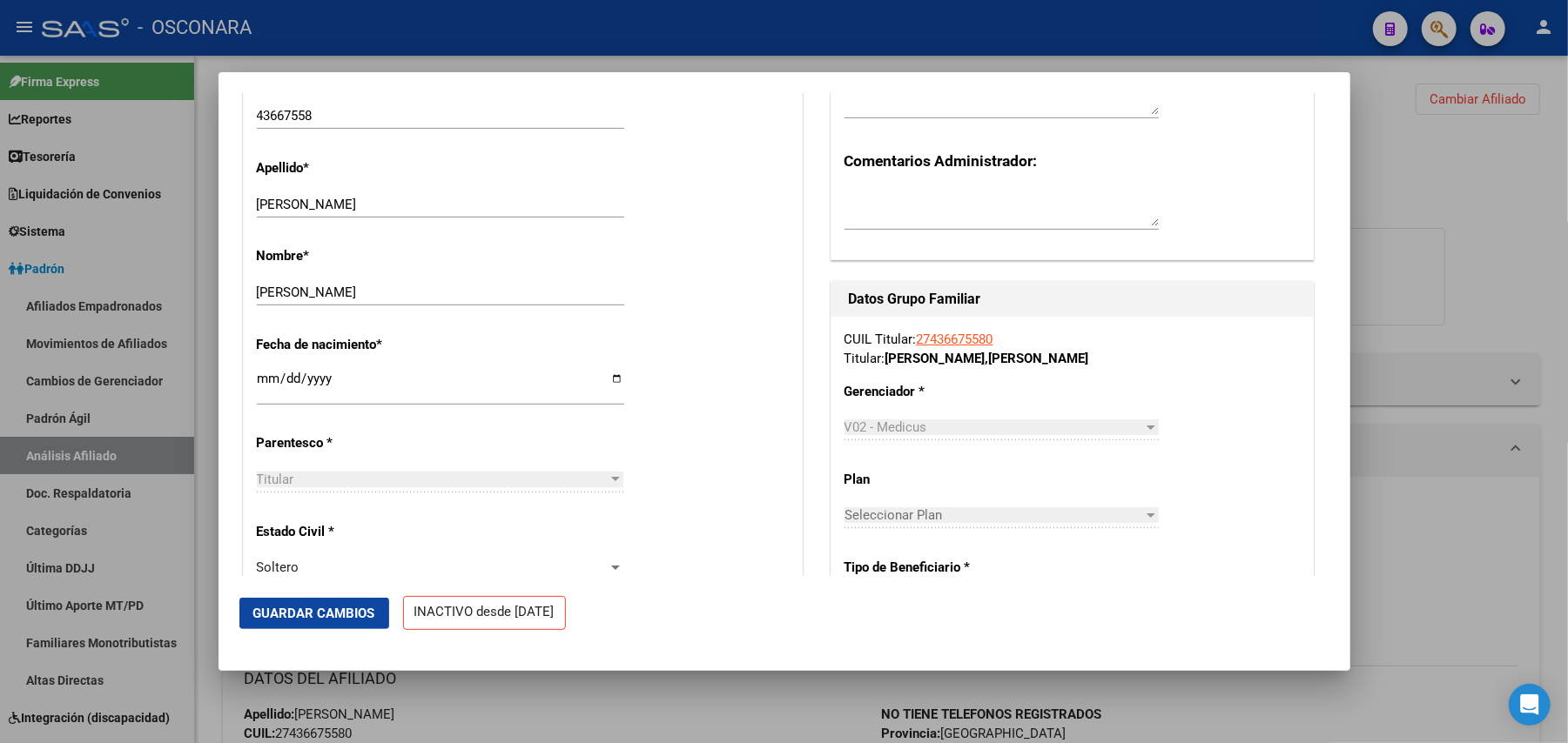
click at [363, 610] on span "Guardar Cambios" at bounding box center [315, 614] width 122 height 16
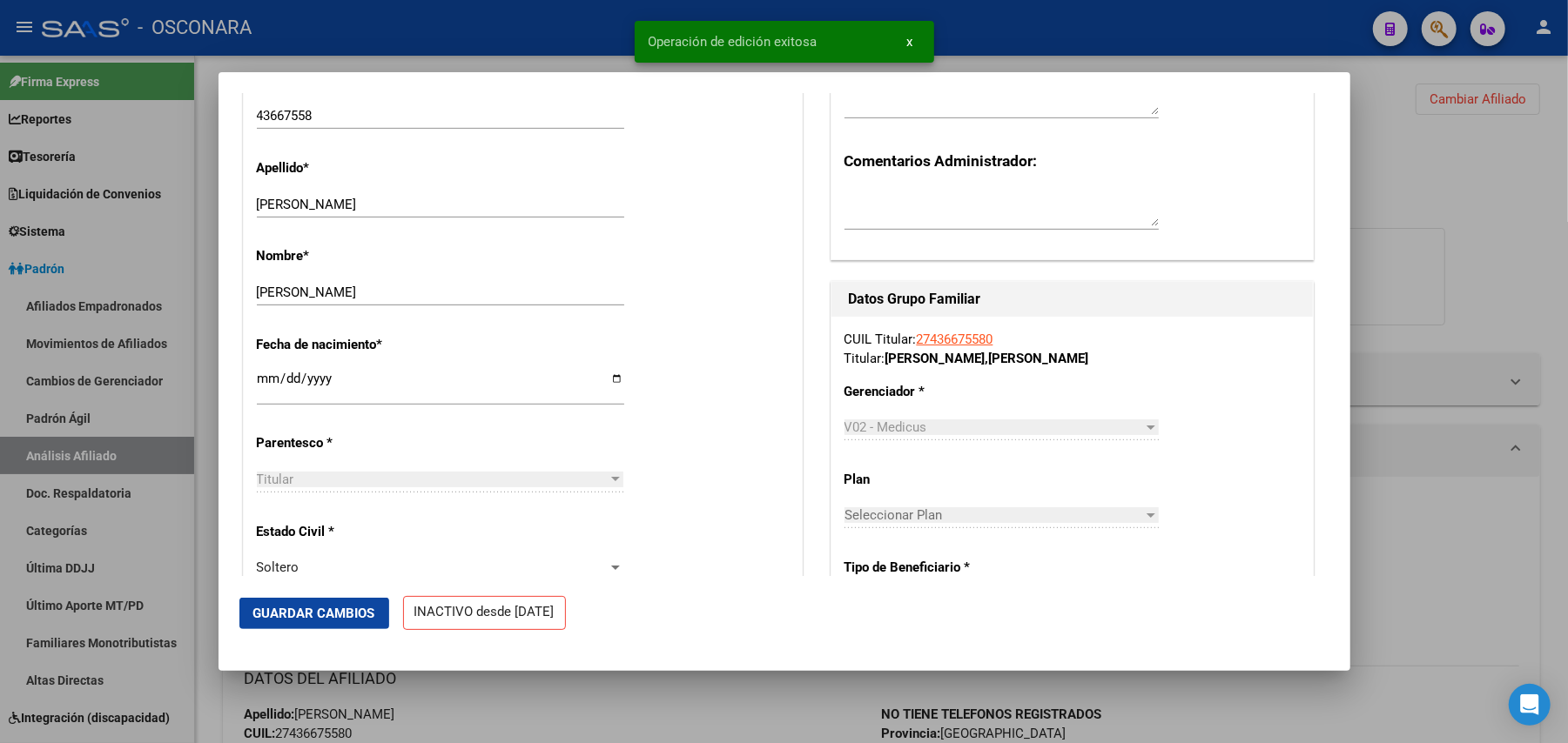
click at [1450, 282] on div at bounding box center [784, 371] width 1568 height 743
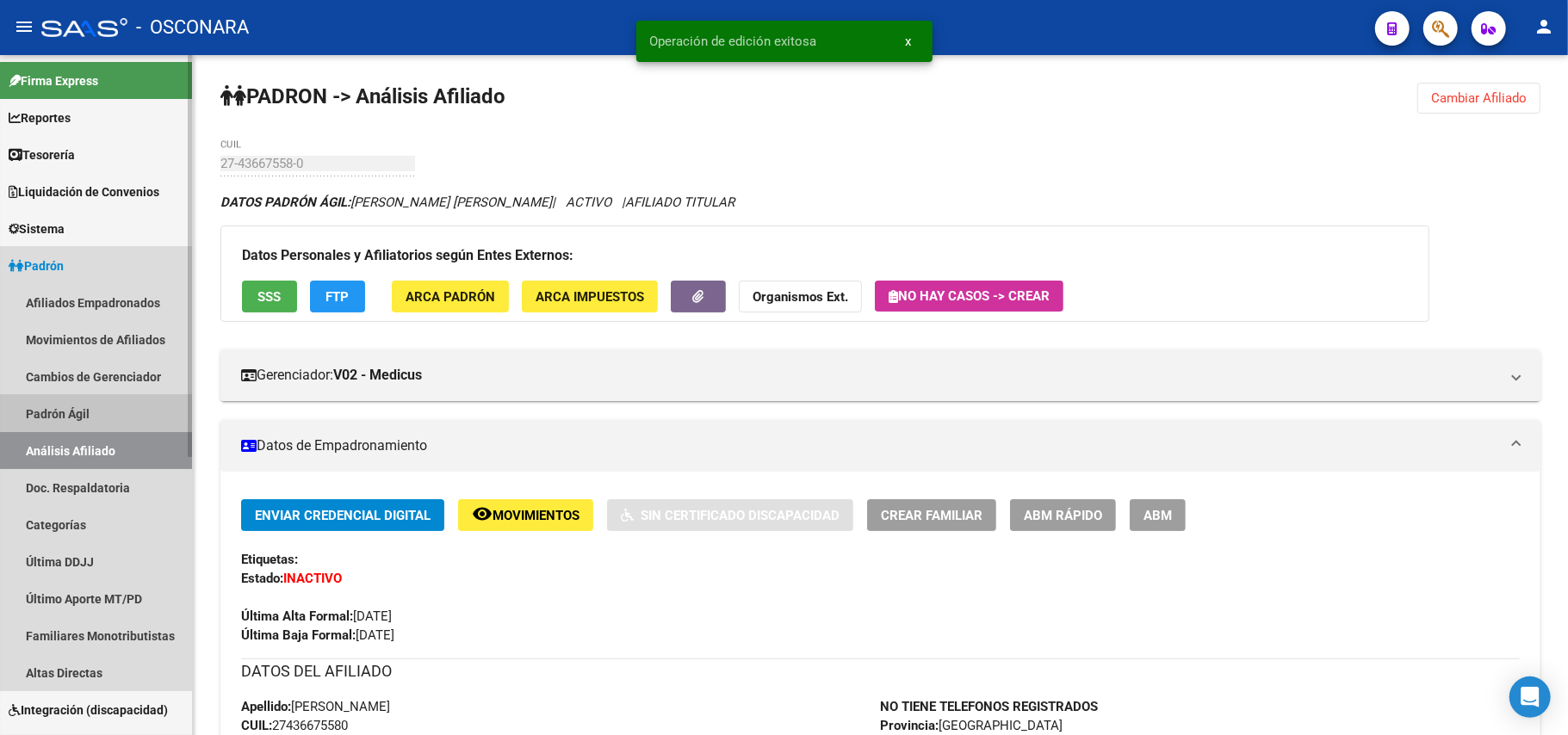
click at [87, 407] on link "Padrón Ágil" at bounding box center [96, 414] width 192 height 37
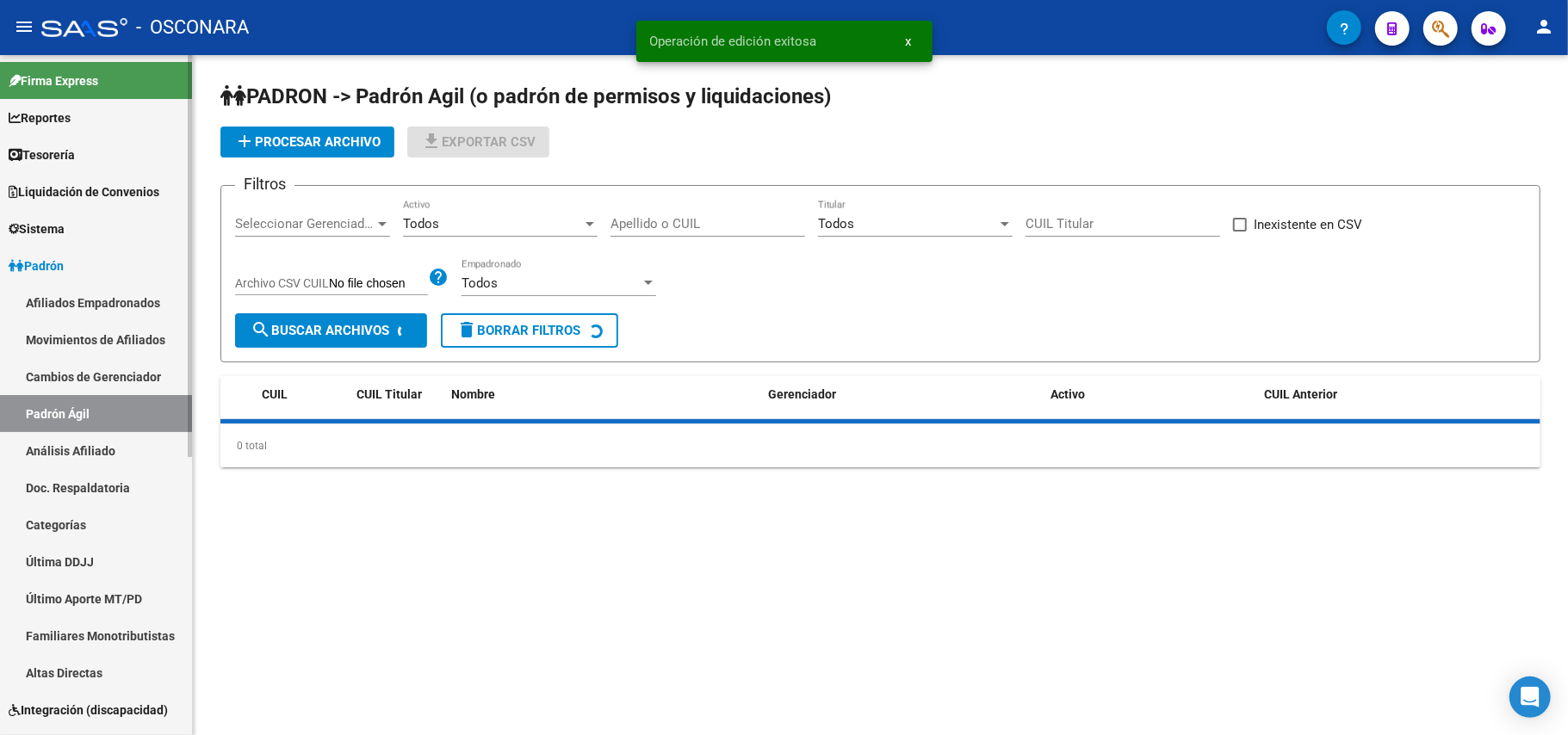
click at [90, 441] on link "Análisis Afiliado" at bounding box center [96, 451] width 192 height 37
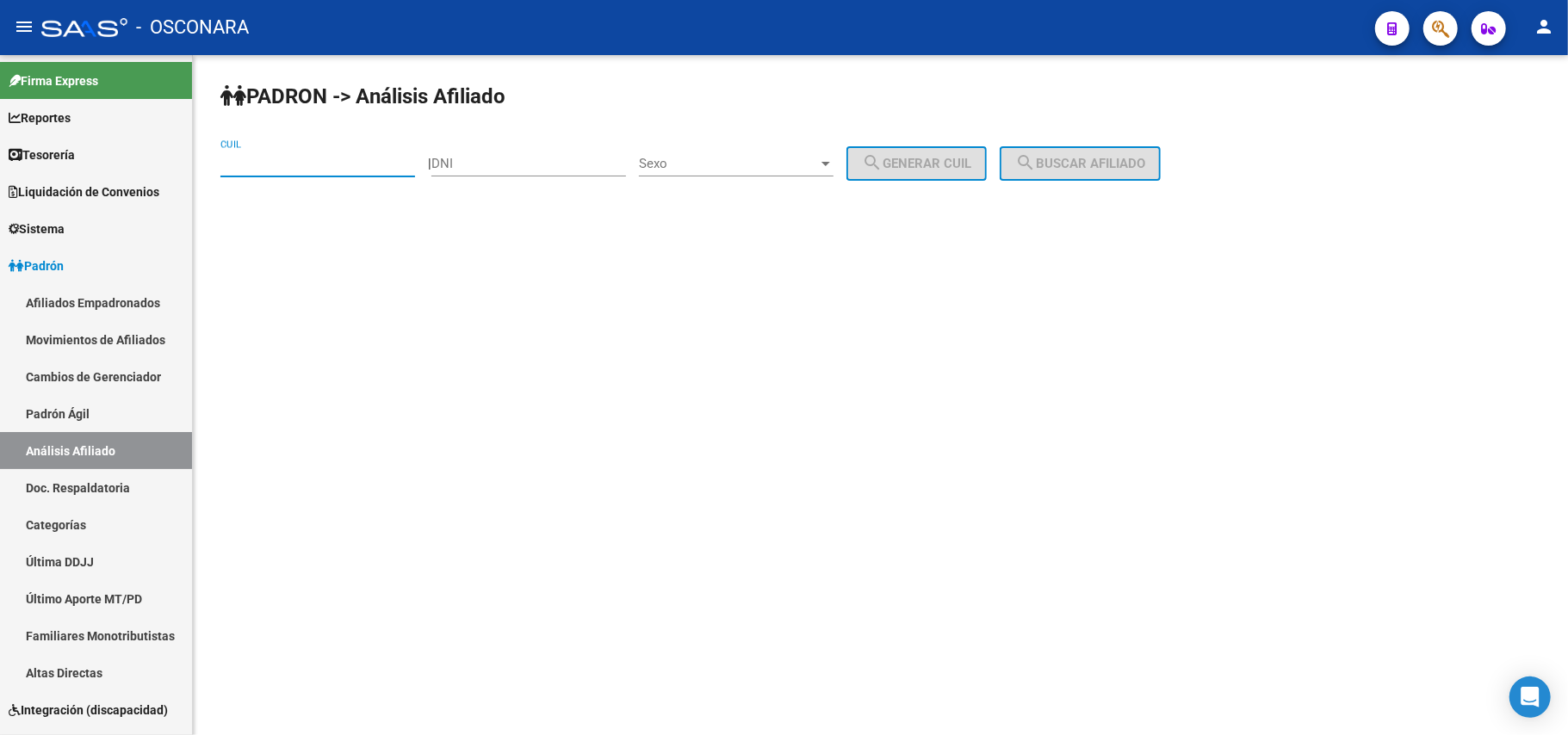
click at [284, 162] on input "CUIL" at bounding box center [317, 164] width 194 height 16
paste input "27-41010993-5"
type input "27-41010993-5"
click at [1135, 173] on button "search Buscar afiliado" at bounding box center [1080, 163] width 161 height 34
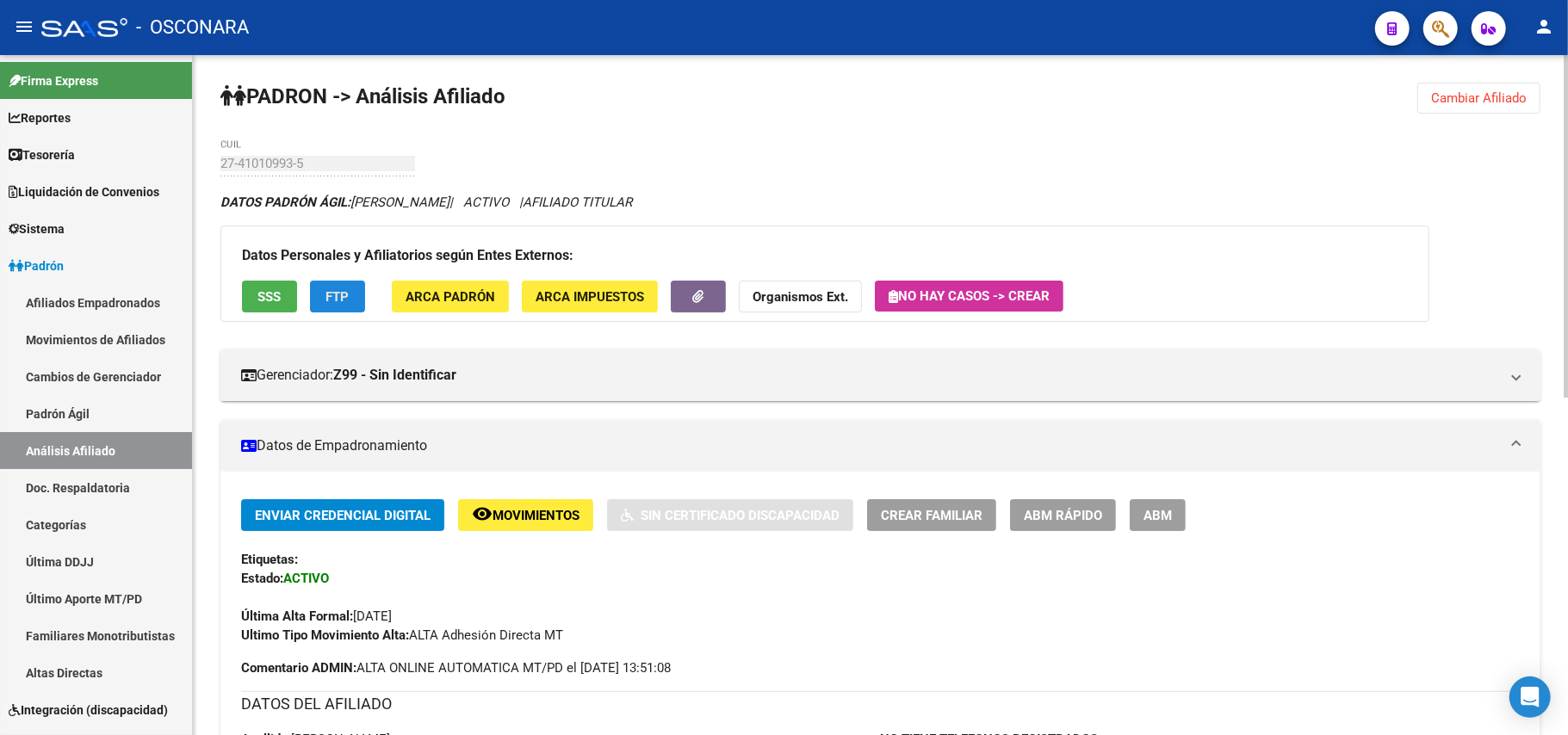
click at [326, 291] on span "FTP" at bounding box center [338, 297] width 23 height 16
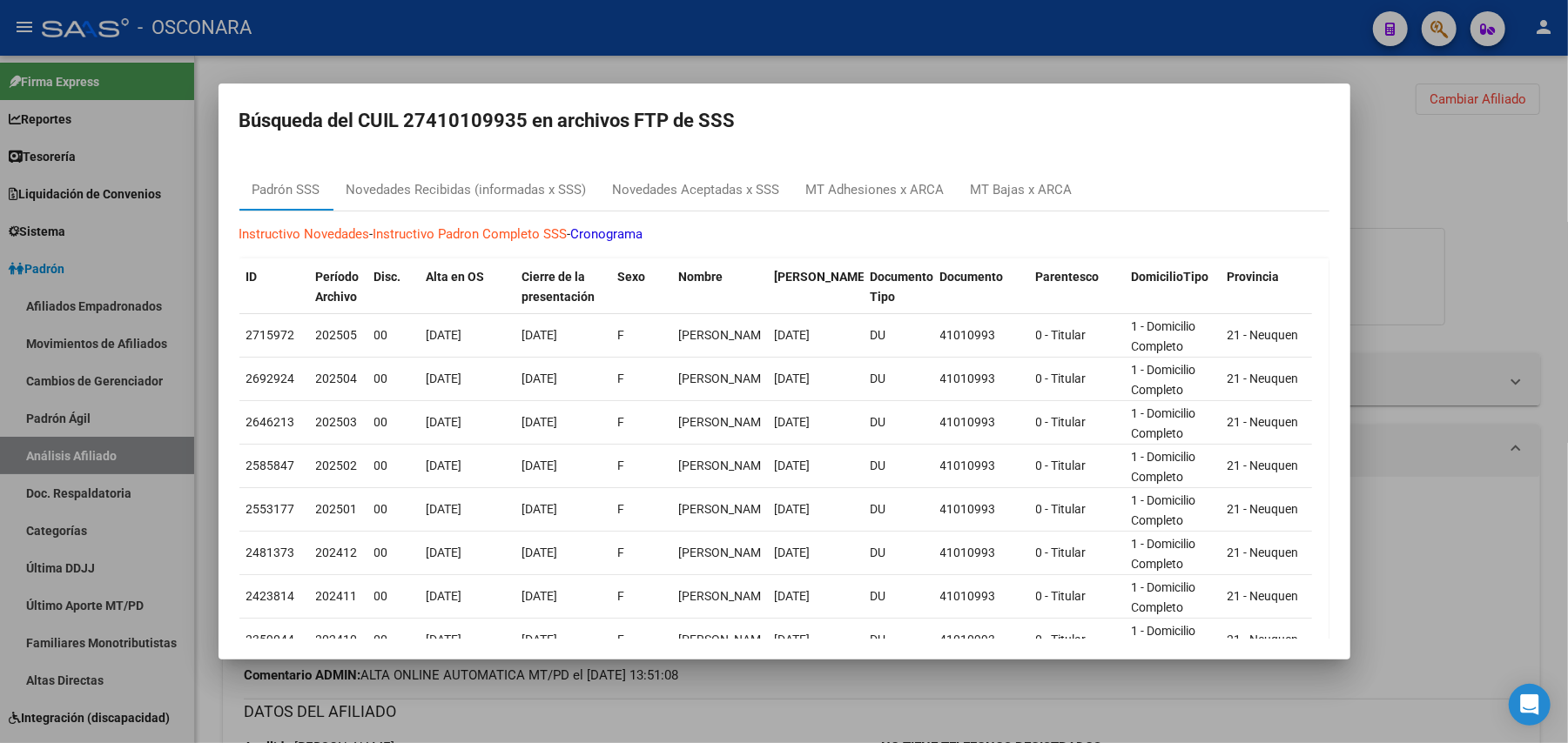
click at [1473, 234] on div at bounding box center [784, 371] width 1568 height 743
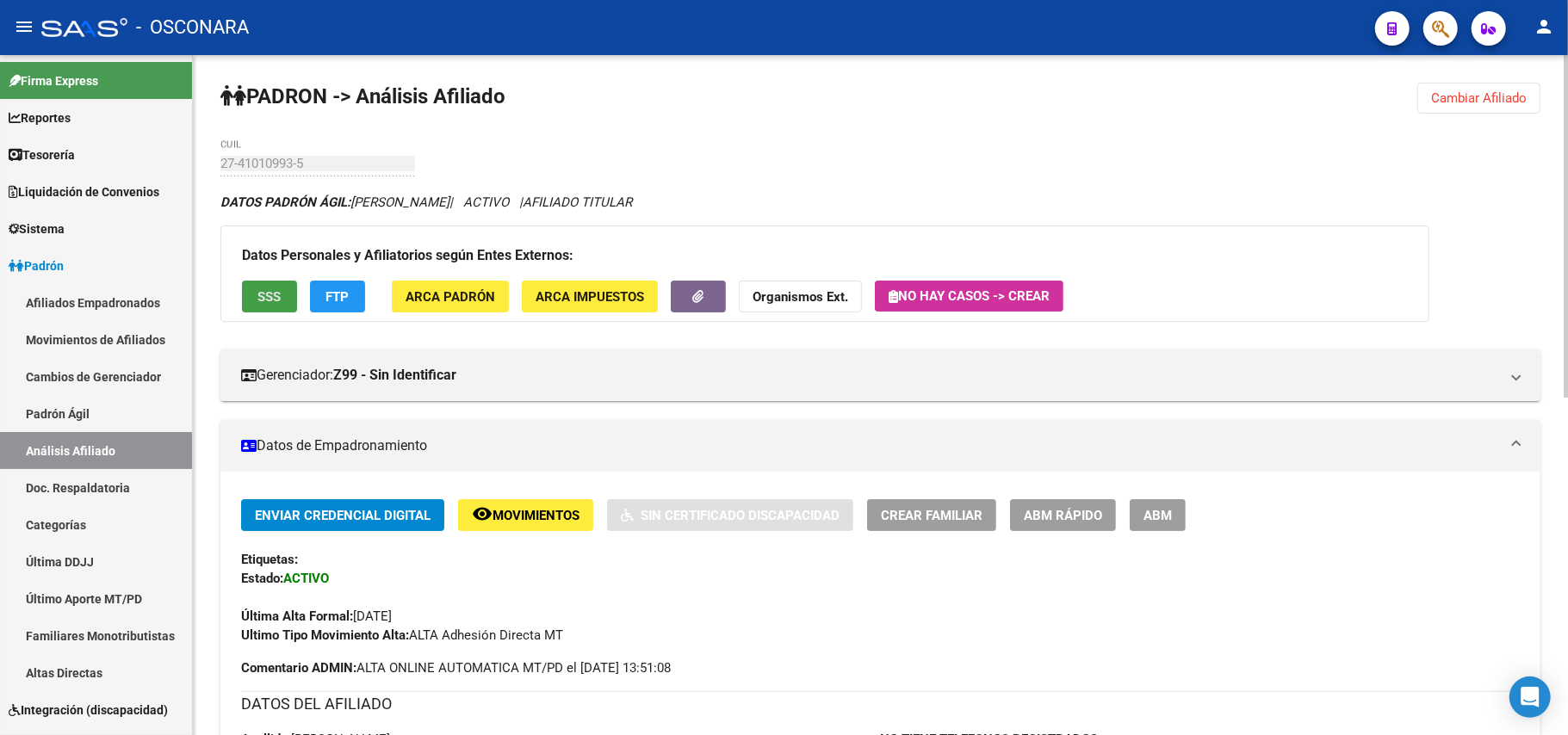
click at [279, 301] on span "SSS" at bounding box center [270, 297] width 23 height 16
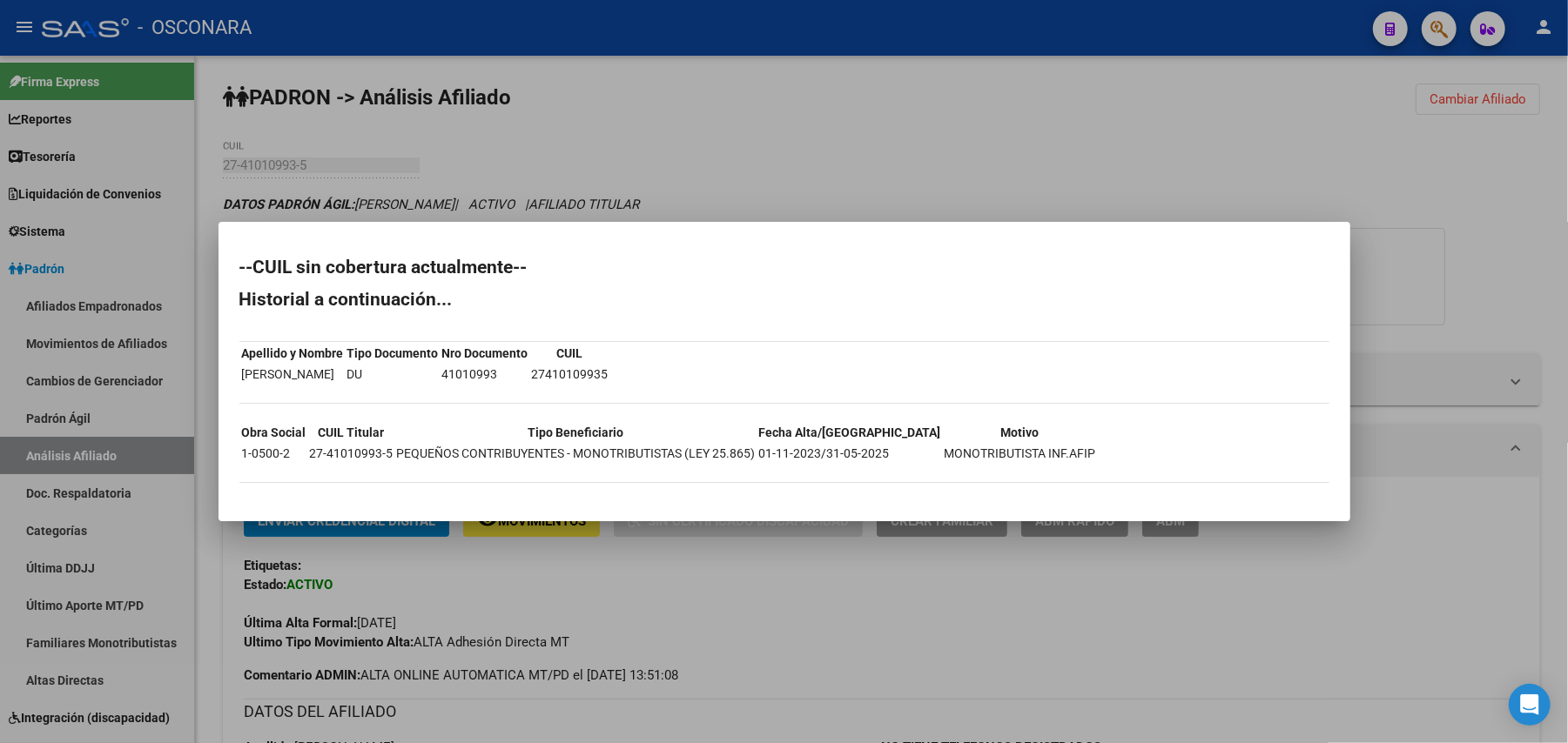
click at [802, 640] on div at bounding box center [784, 371] width 1568 height 743
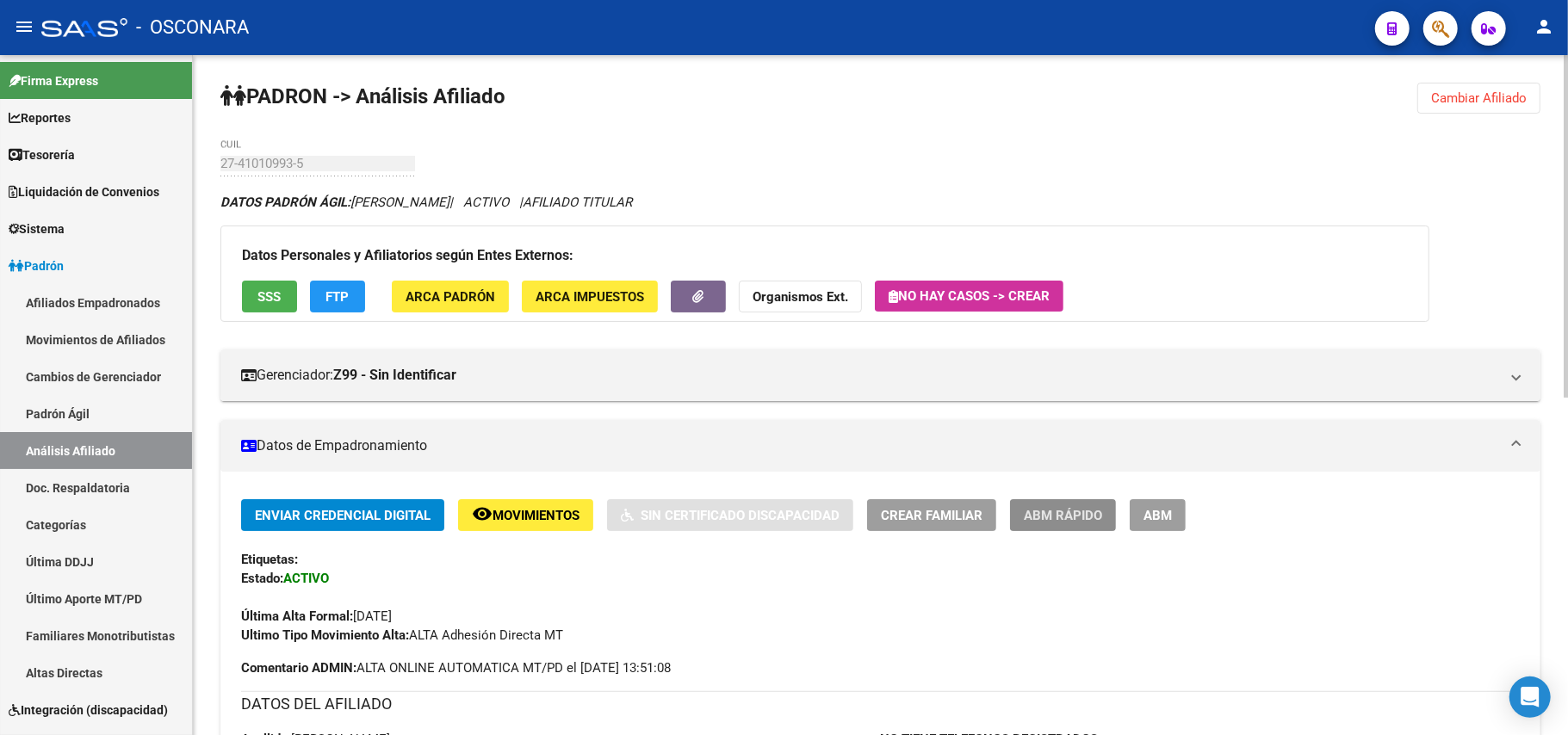
click at [1077, 518] on span "ABM Rápido" at bounding box center [1063, 515] width 78 height 16
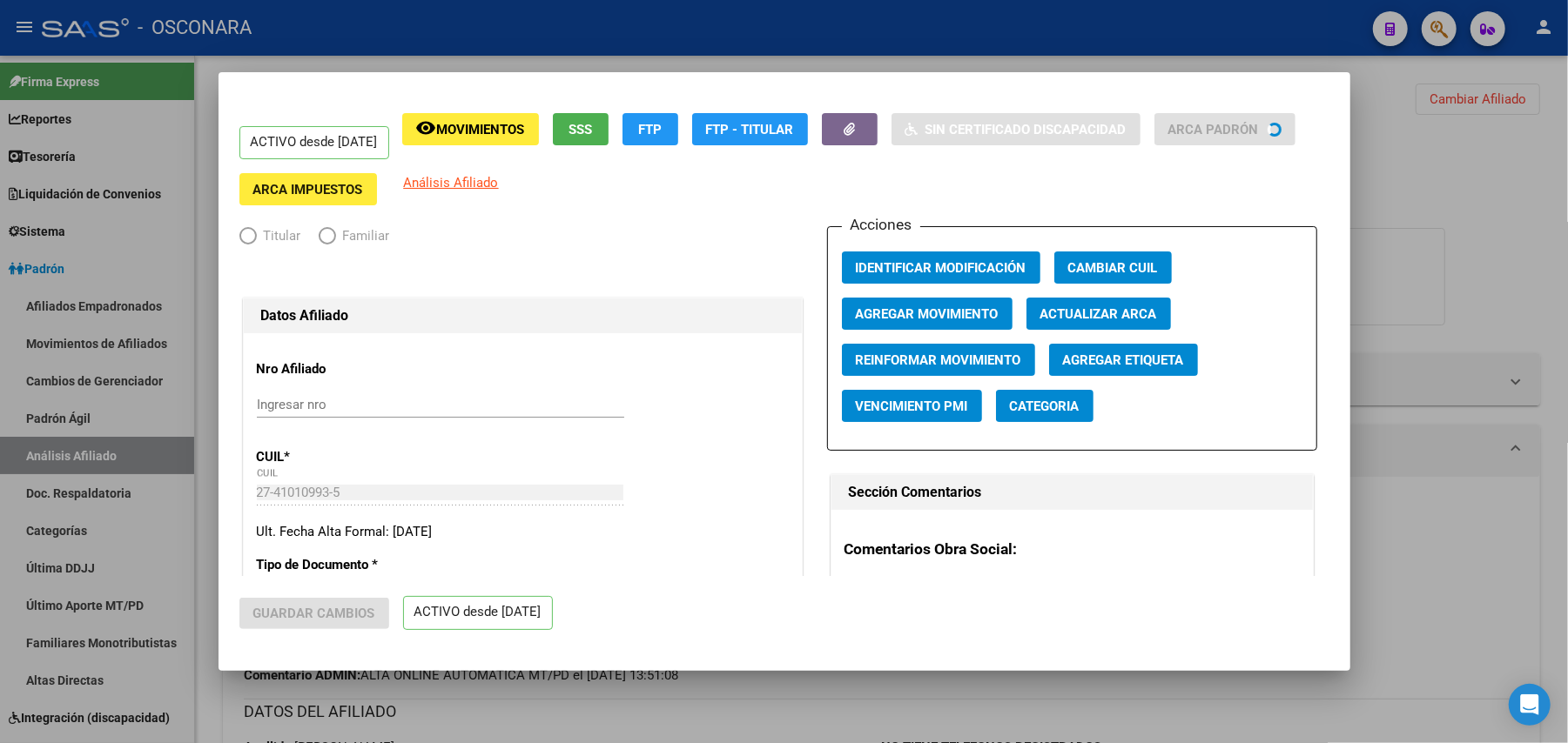
radio input "true"
type input "27-41010993-5"
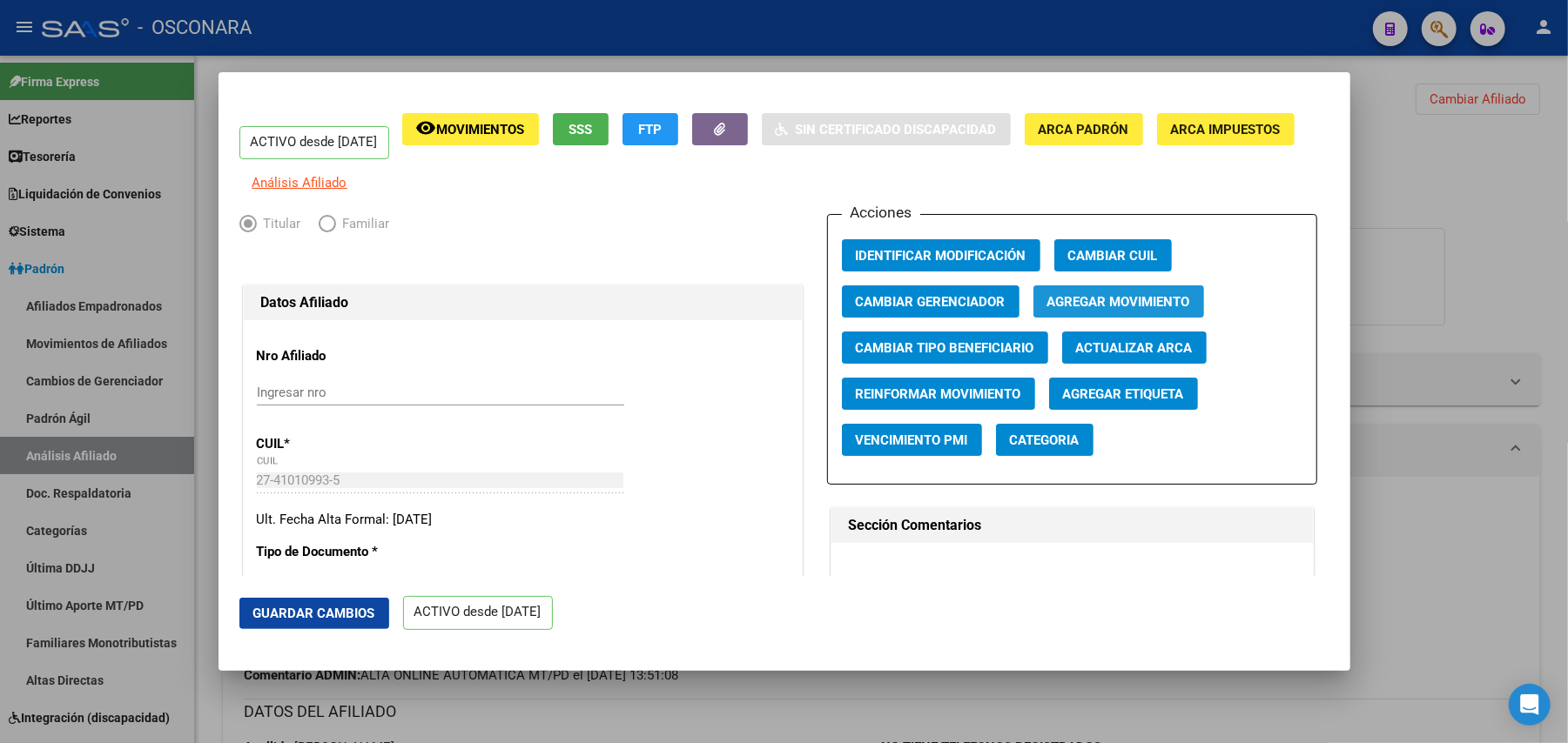
click at [1112, 310] on span "Agregar Movimiento" at bounding box center [1118, 302] width 143 height 16
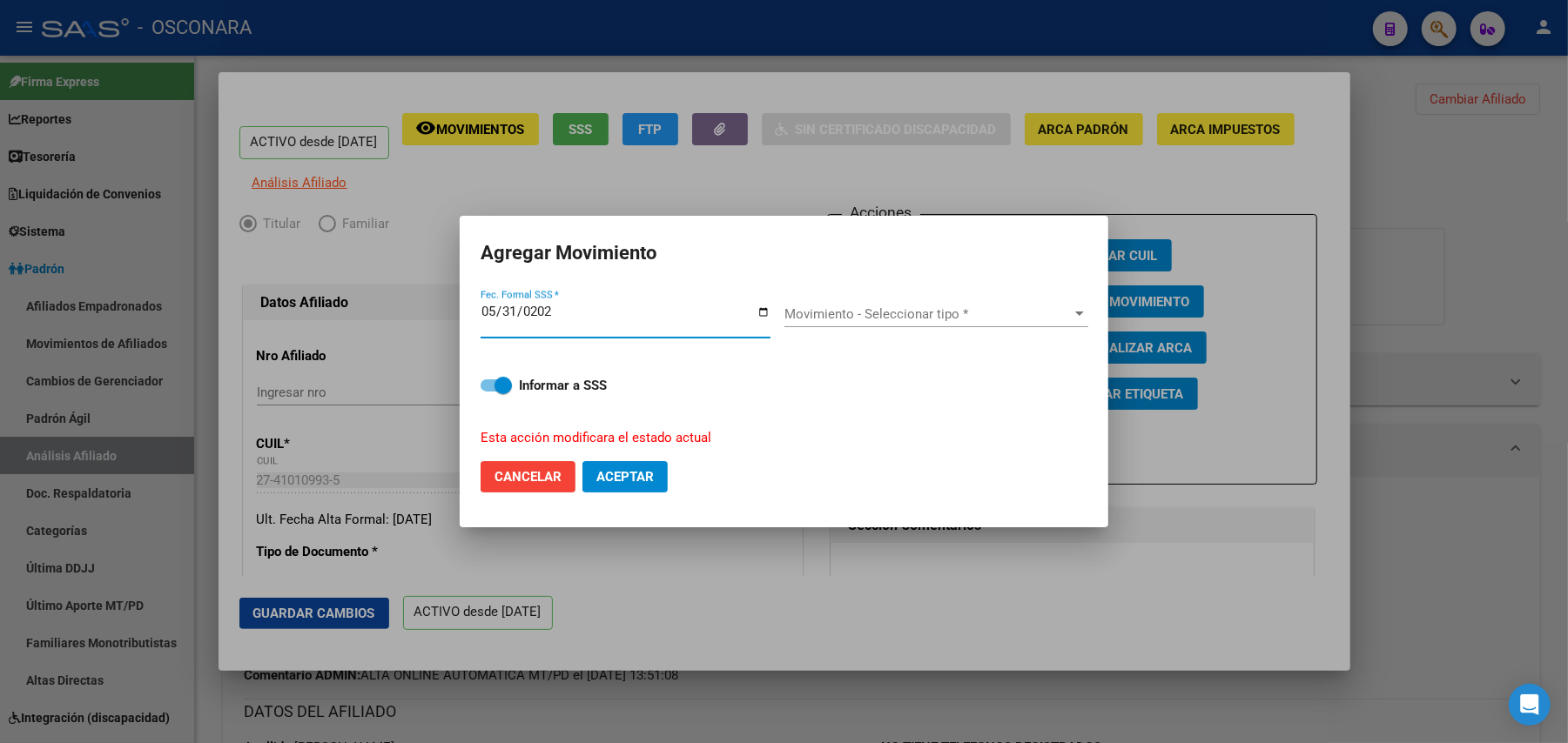
type input "2025-05-31"
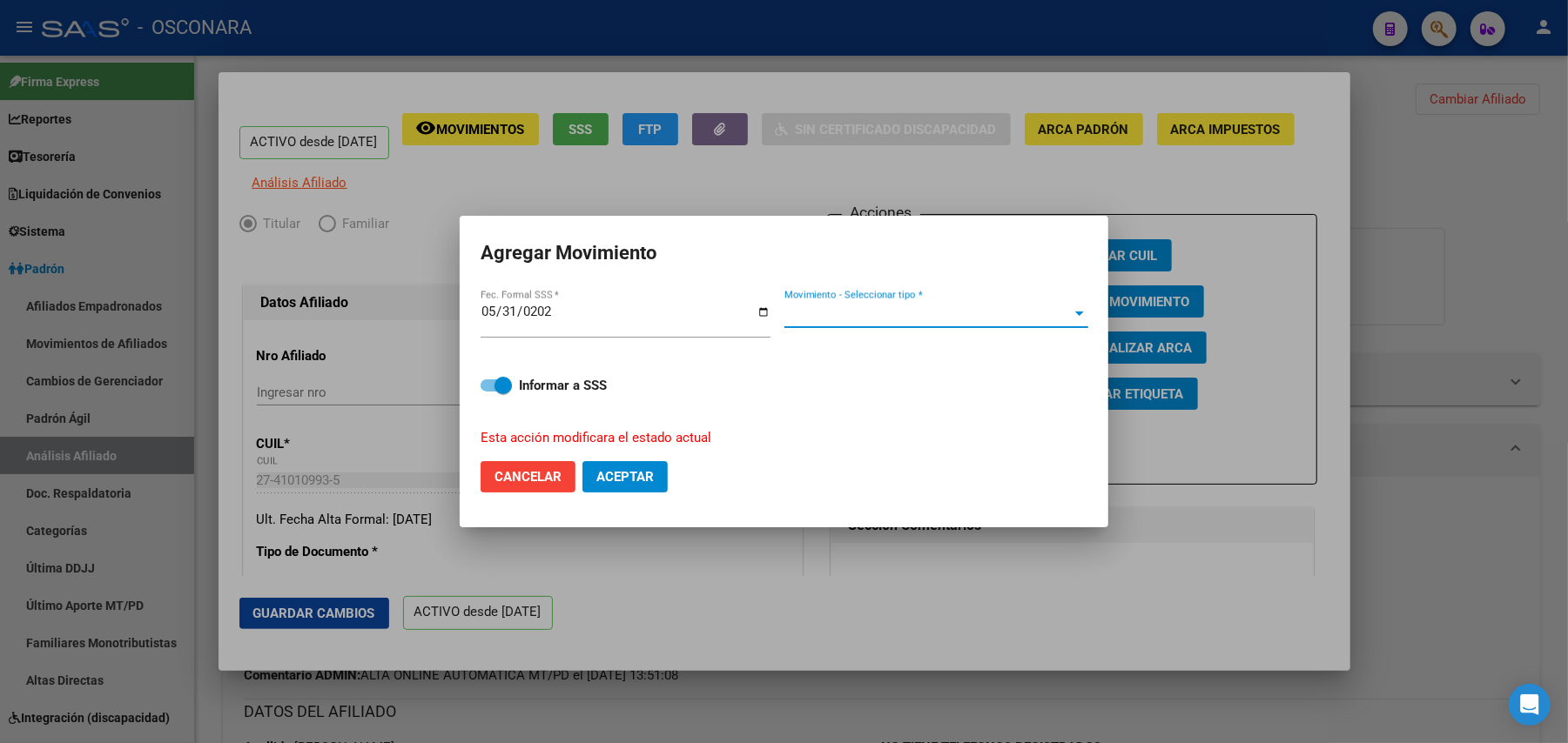
click at [1083, 307] on div at bounding box center [1080, 314] width 16 height 14
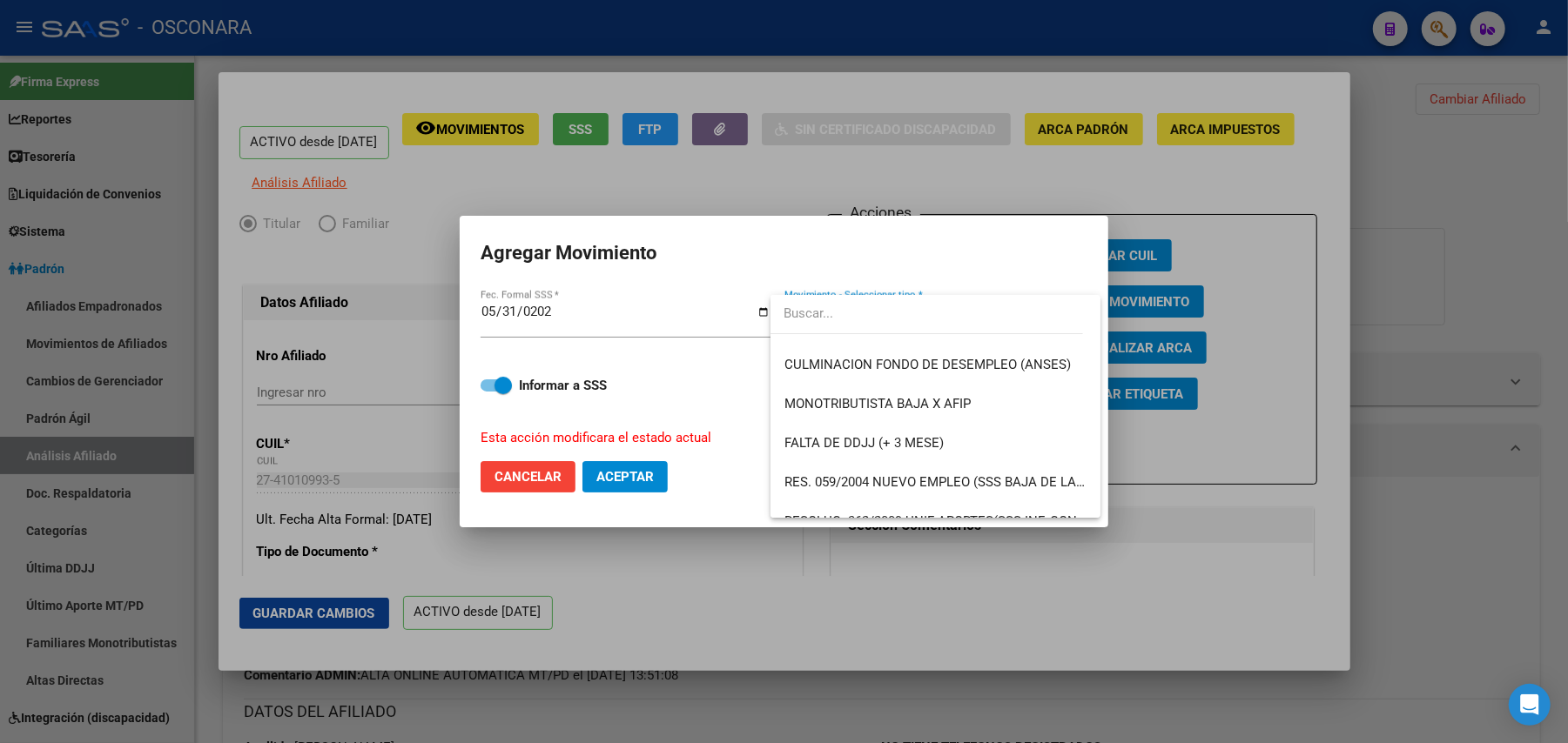
scroll to position [464, 0]
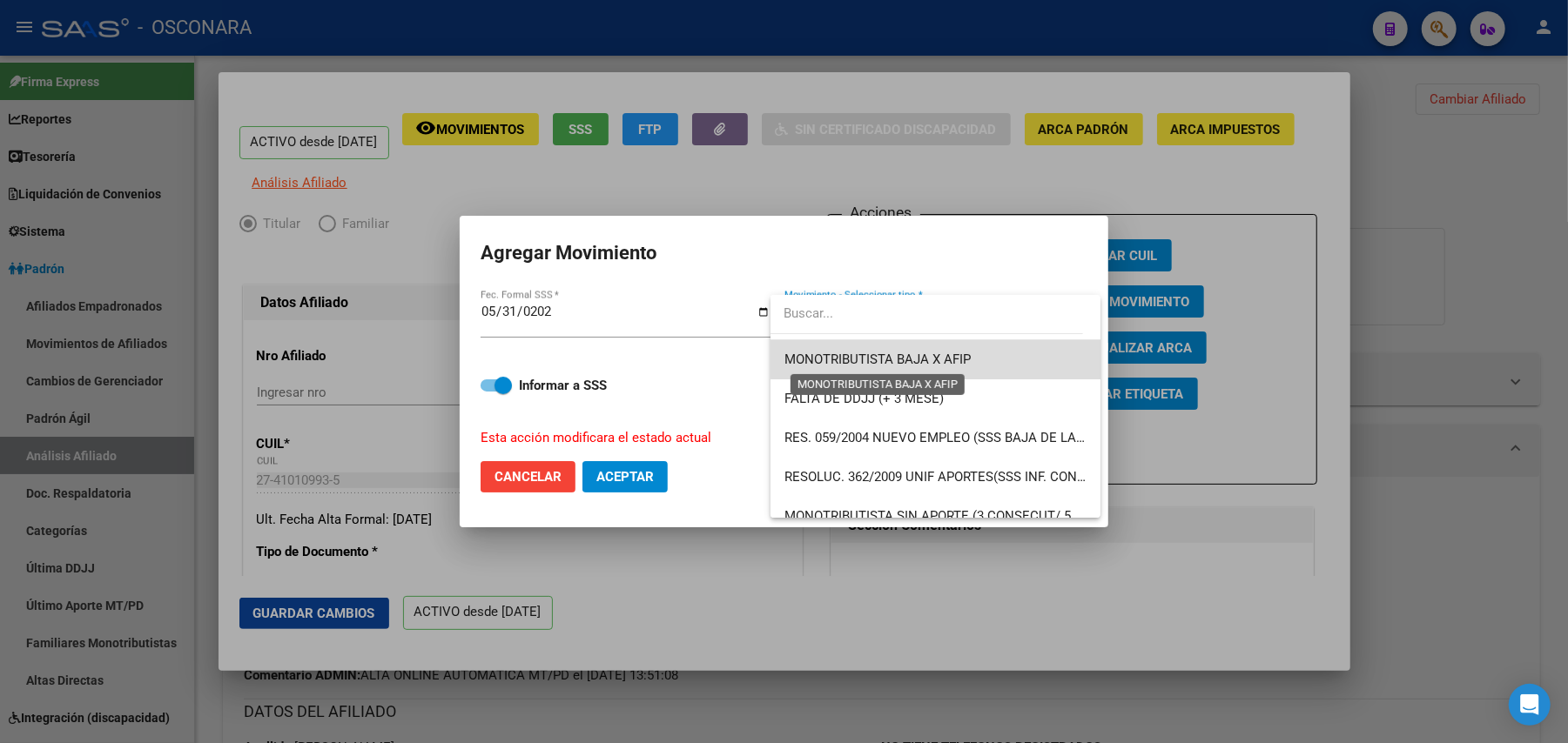
click at [952, 355] on span "MONOTRIBUTISTA BAJA X AFIP" at bounding box center [877, 359] width 187 height 16
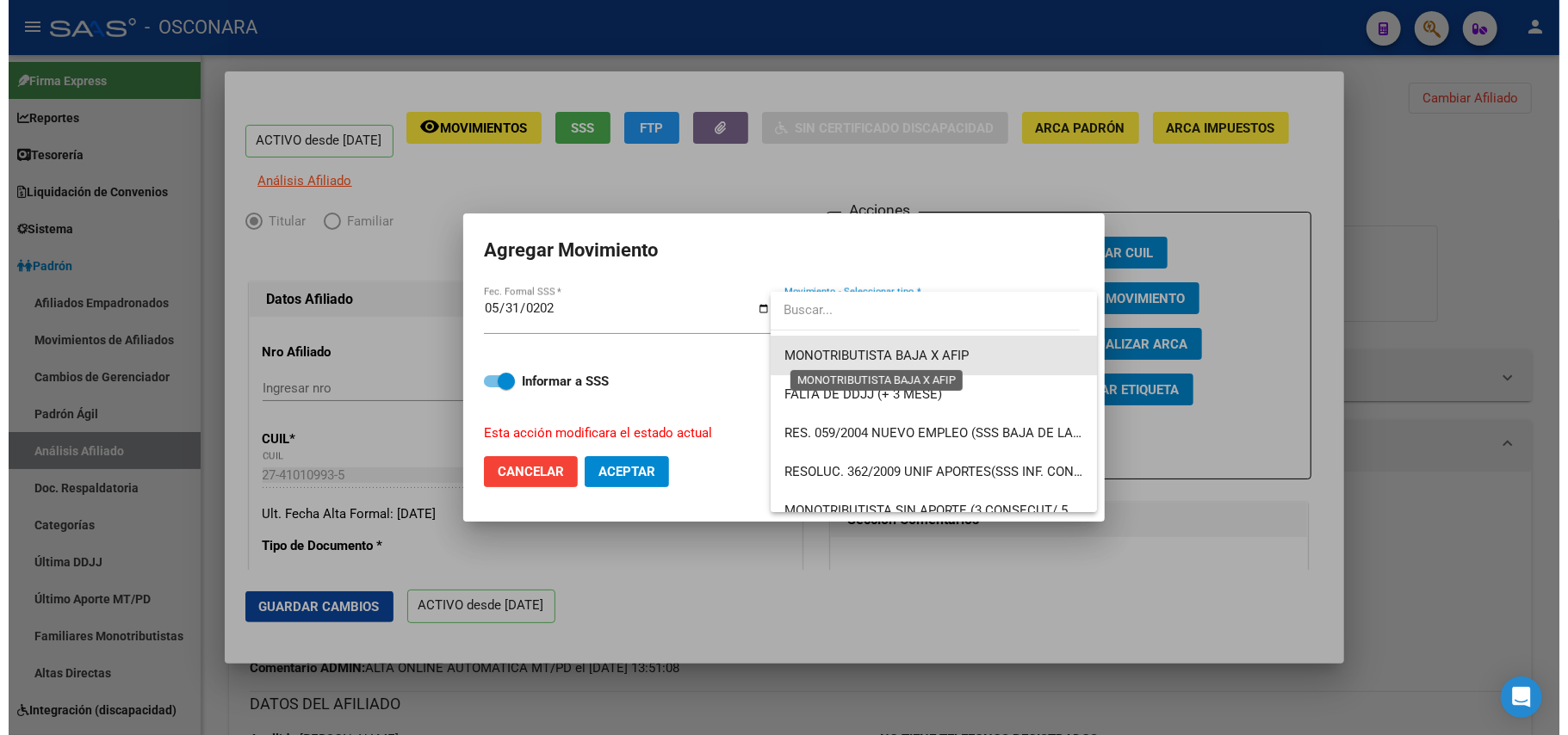
scroll to position [465, 0]
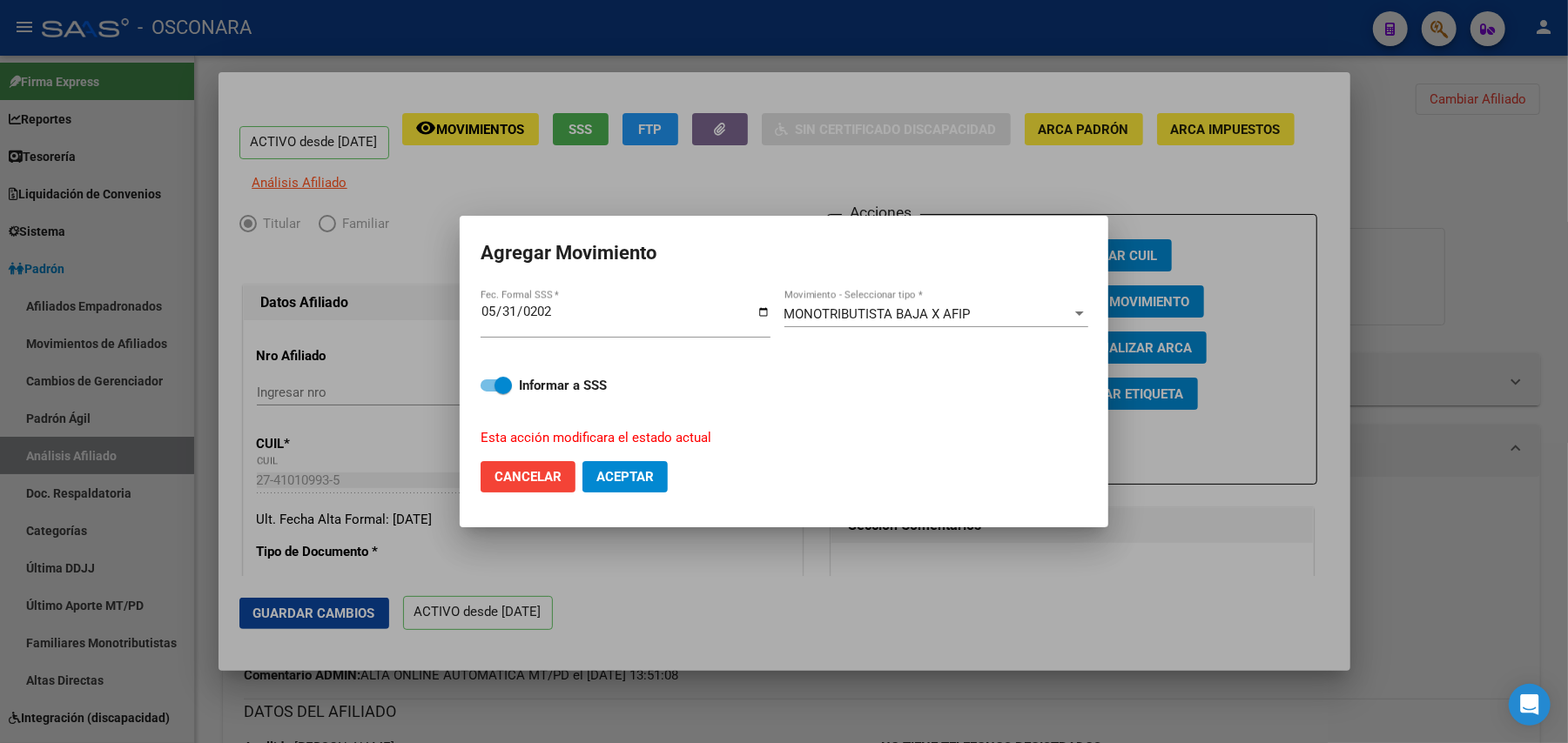
click at [479, 388] on mat-dialog-content "2025-05-31 Fec. Formal SSS * MONOTRIBUTISTA BAJA X AFIP Movimiento - Selecciona…" at bounding box center [784, 367] width 648 height 160
click at [491, 383] on span at bounding box center [496, 386] width 32 height 12
click at [489, 392] on input "Informar a SSS" at bounding box center [488, 392] width 1 height 1
checkbox input "false"
click at [617, 470] on span "Aceptar" at bounding box center [625, 478] width 57 height 16
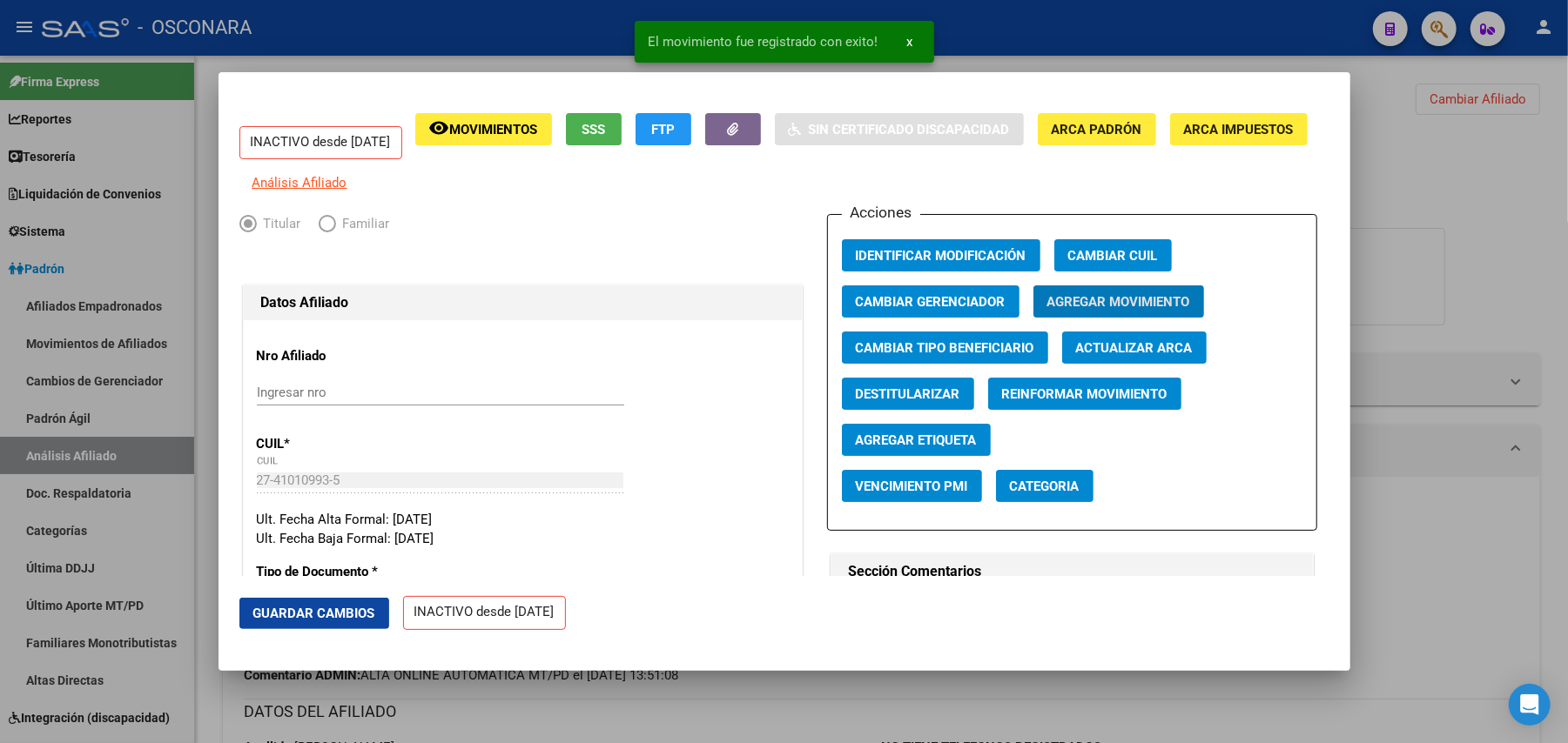
click at [369, 608] on span "Guardar Cambios" at bounding box center [315, 614] width 122 height 16
click at [1407, 527] on div at bounding box center [784, 371] width 1568 height 743
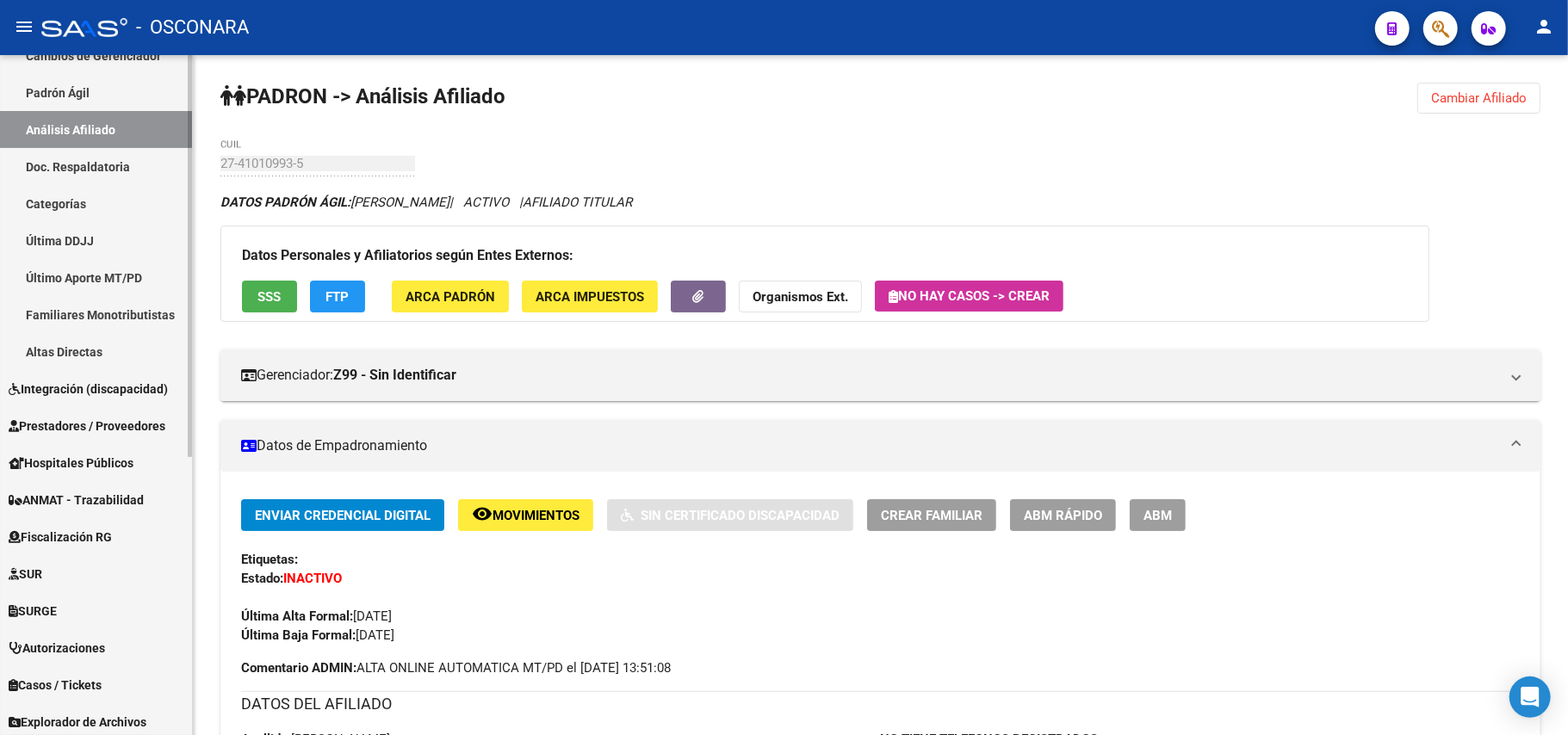
scroll to position [473, 0]
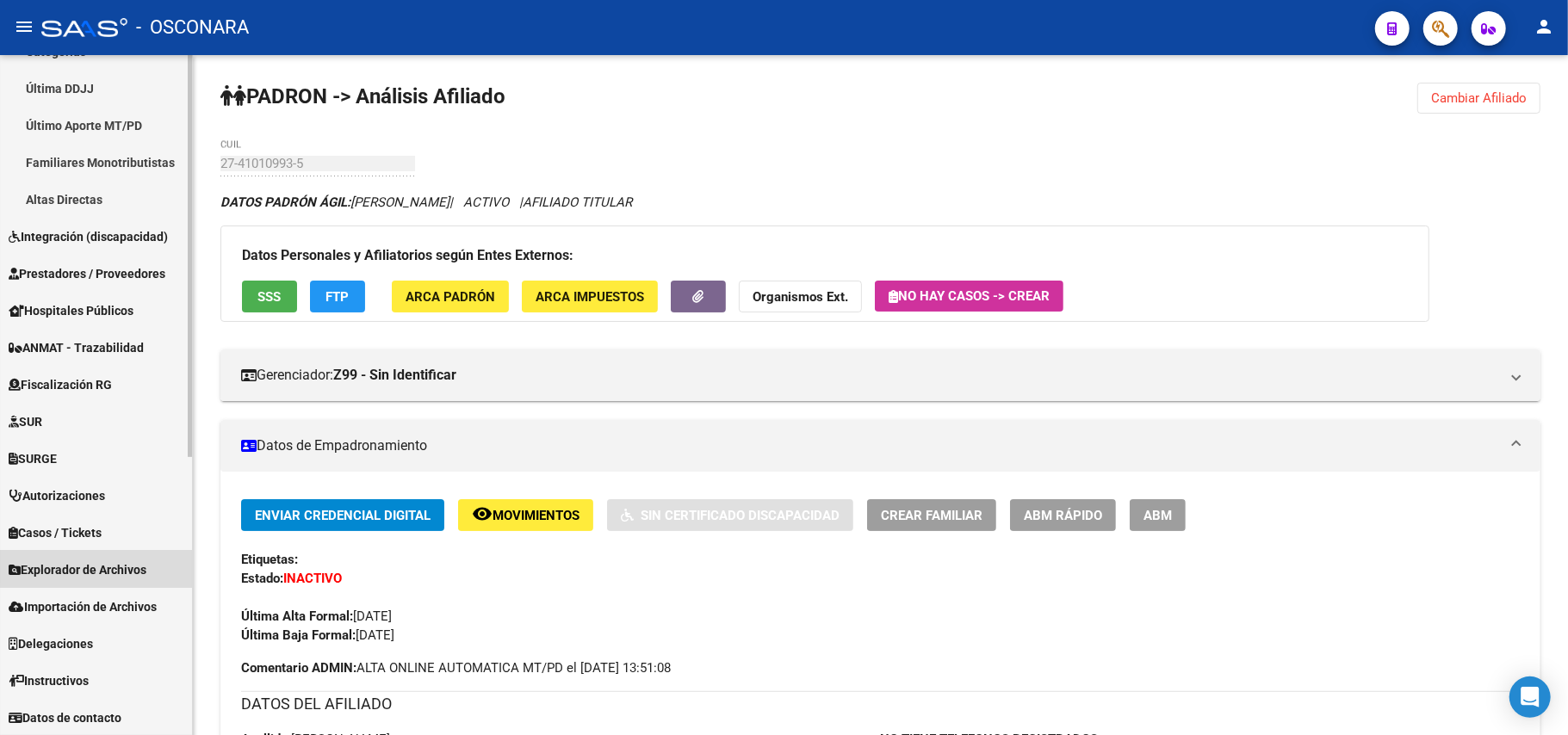
click at [140, 562] on span "Explorador de Archivos" at bounding box center [77, 569] width 138 height 19
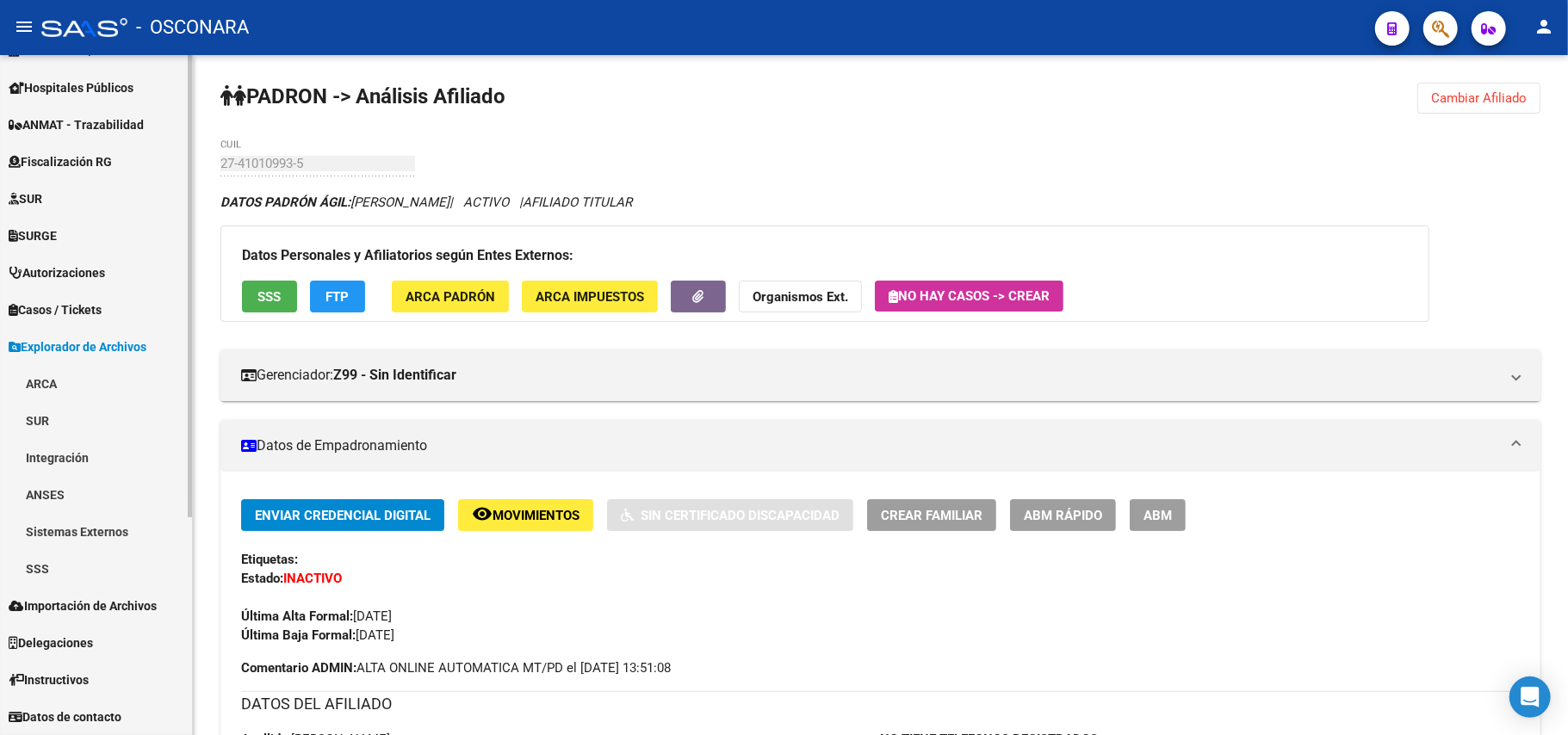
scroll to position [289, 0]
click at [113, 345] on span "Explorador de Archivos" at bounding box center [77, 347] width 138 height 19
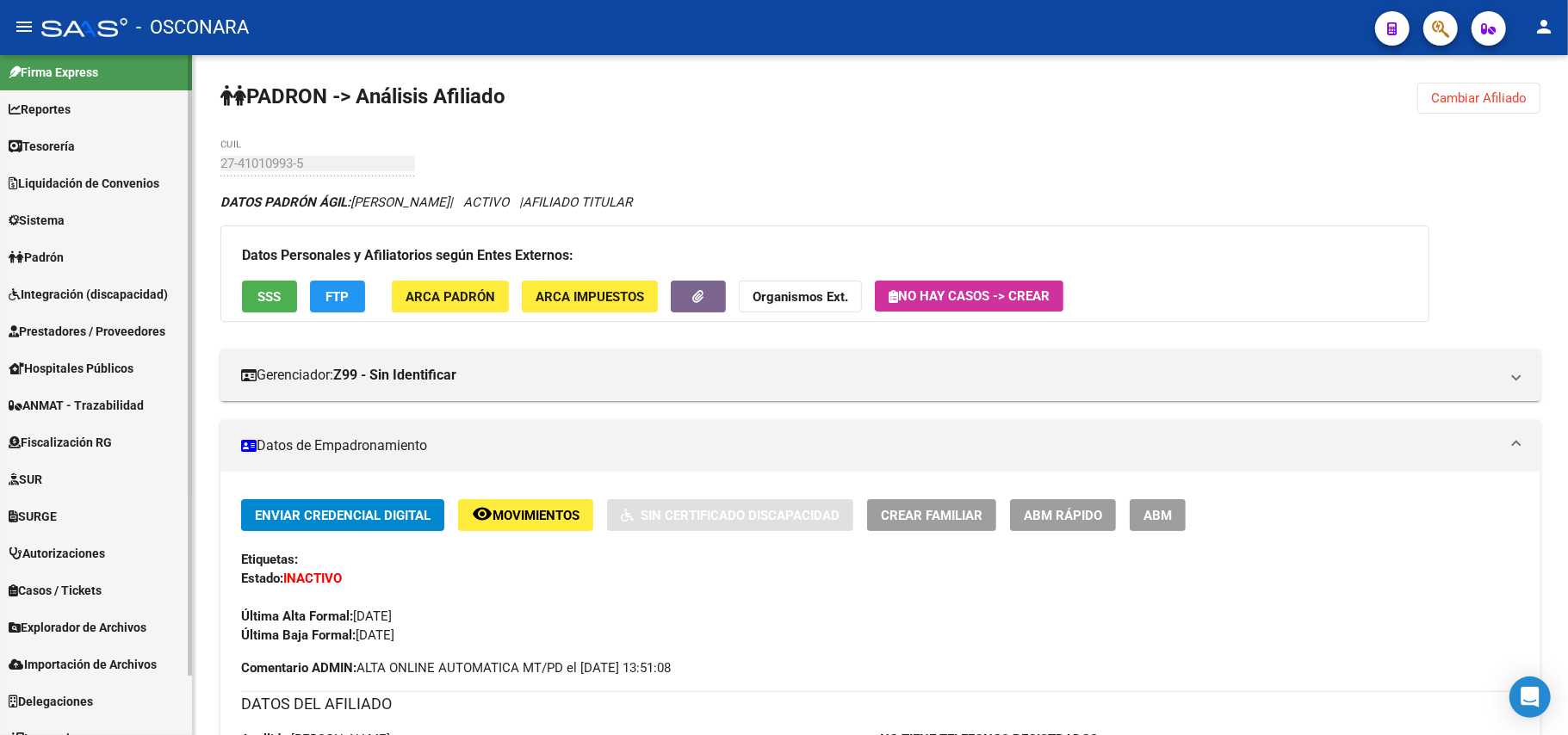
scroll to position [0, 0]
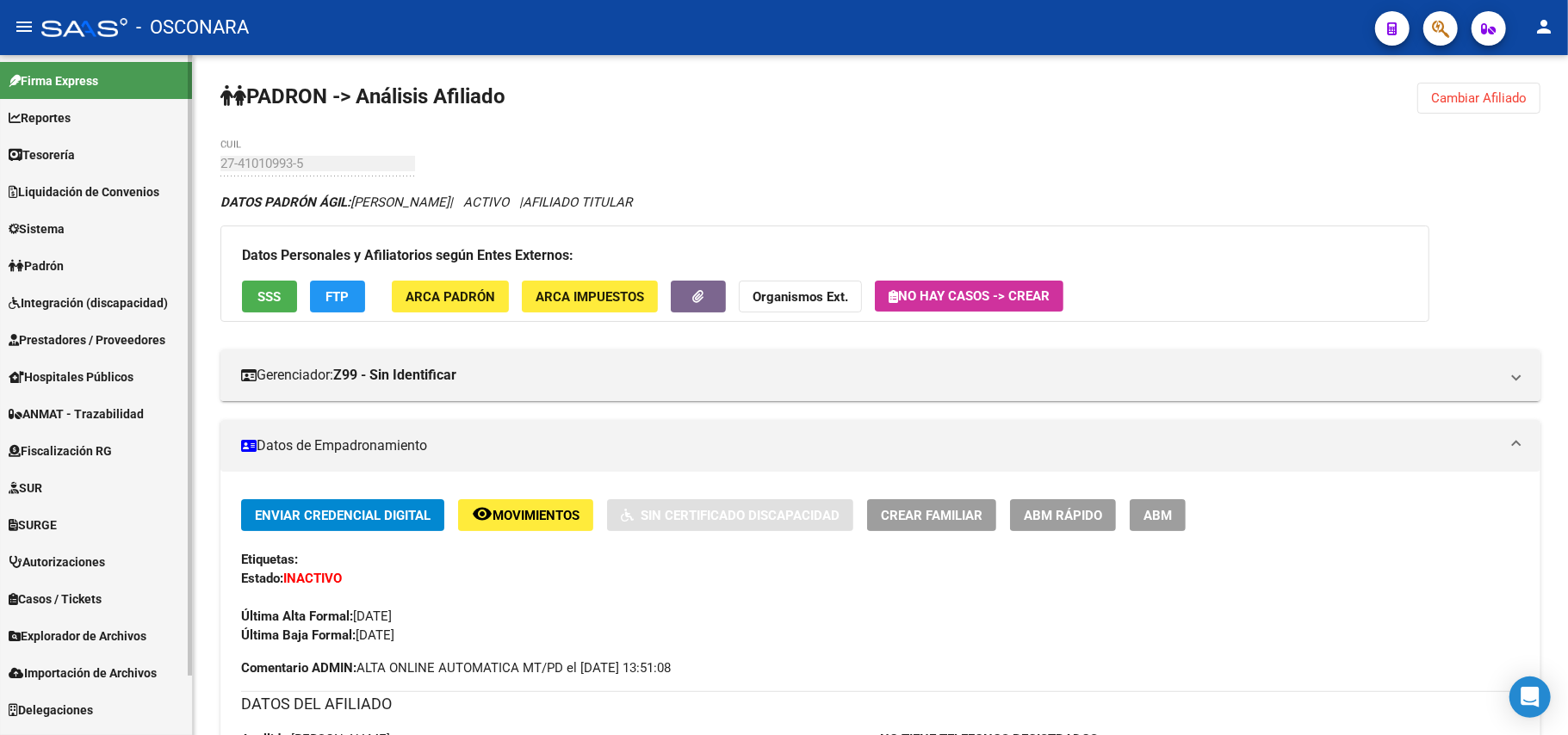
click at [84, 260] on link "Padrón" at bounding box center [96, 265] width 192 height 37
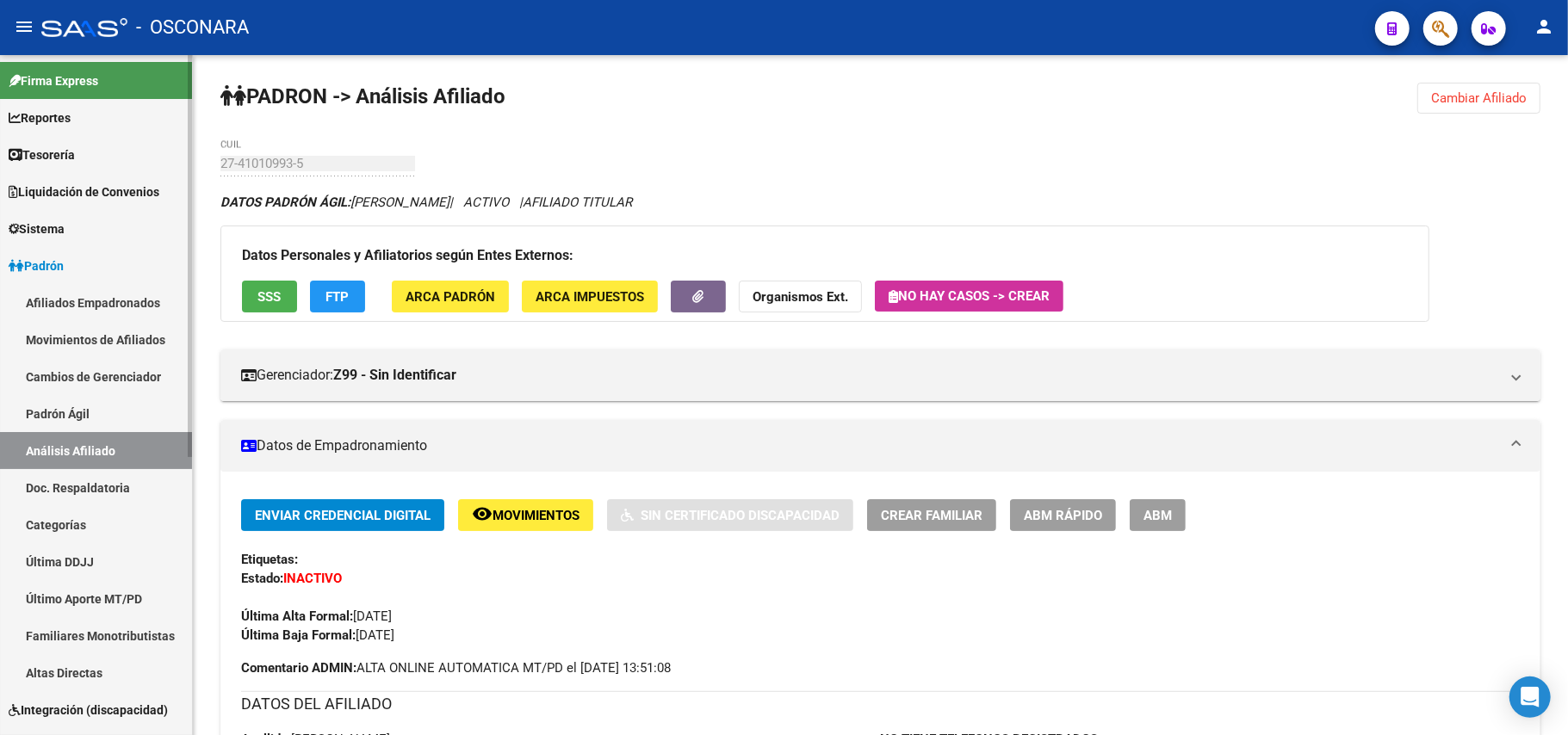
click at [143, 301] on link "Afiliados Empadronados" at bounding box center [96, 303] width 192 height 37
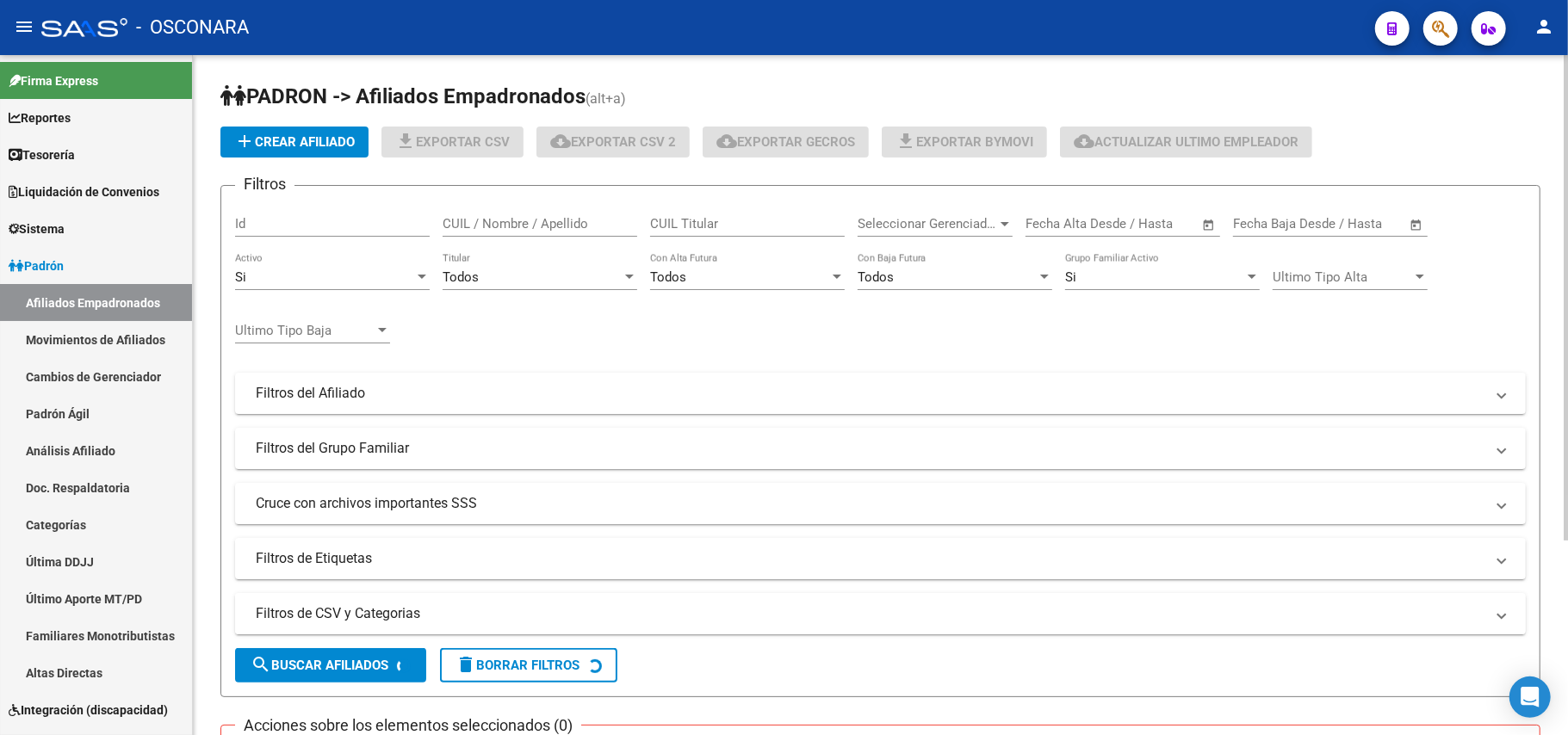
click at [396, 617] on mat-panel-title "Filtros de CSV y Categorias" at bounding box center [870, 613] width 1229 height 19
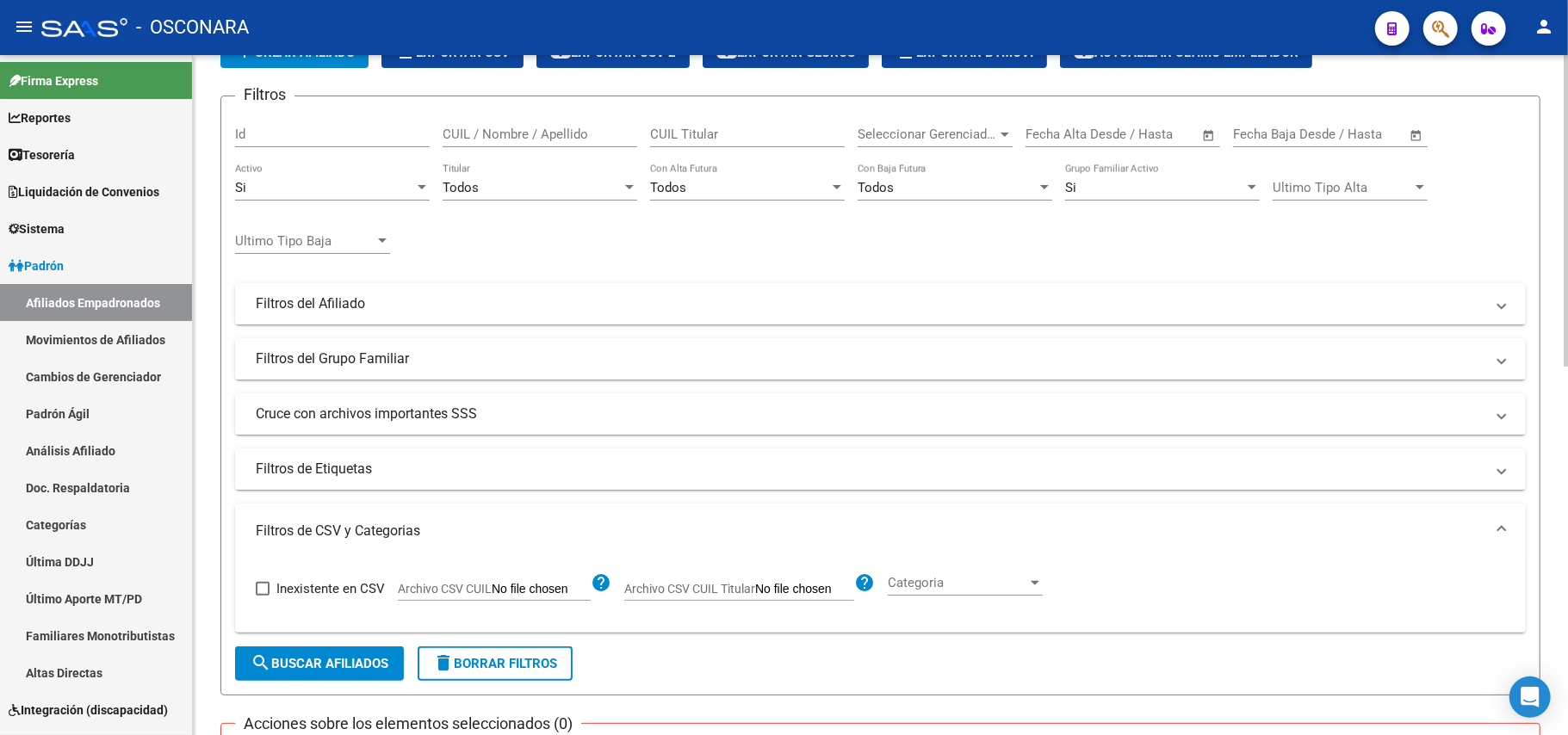
scroll to position [229, 0]
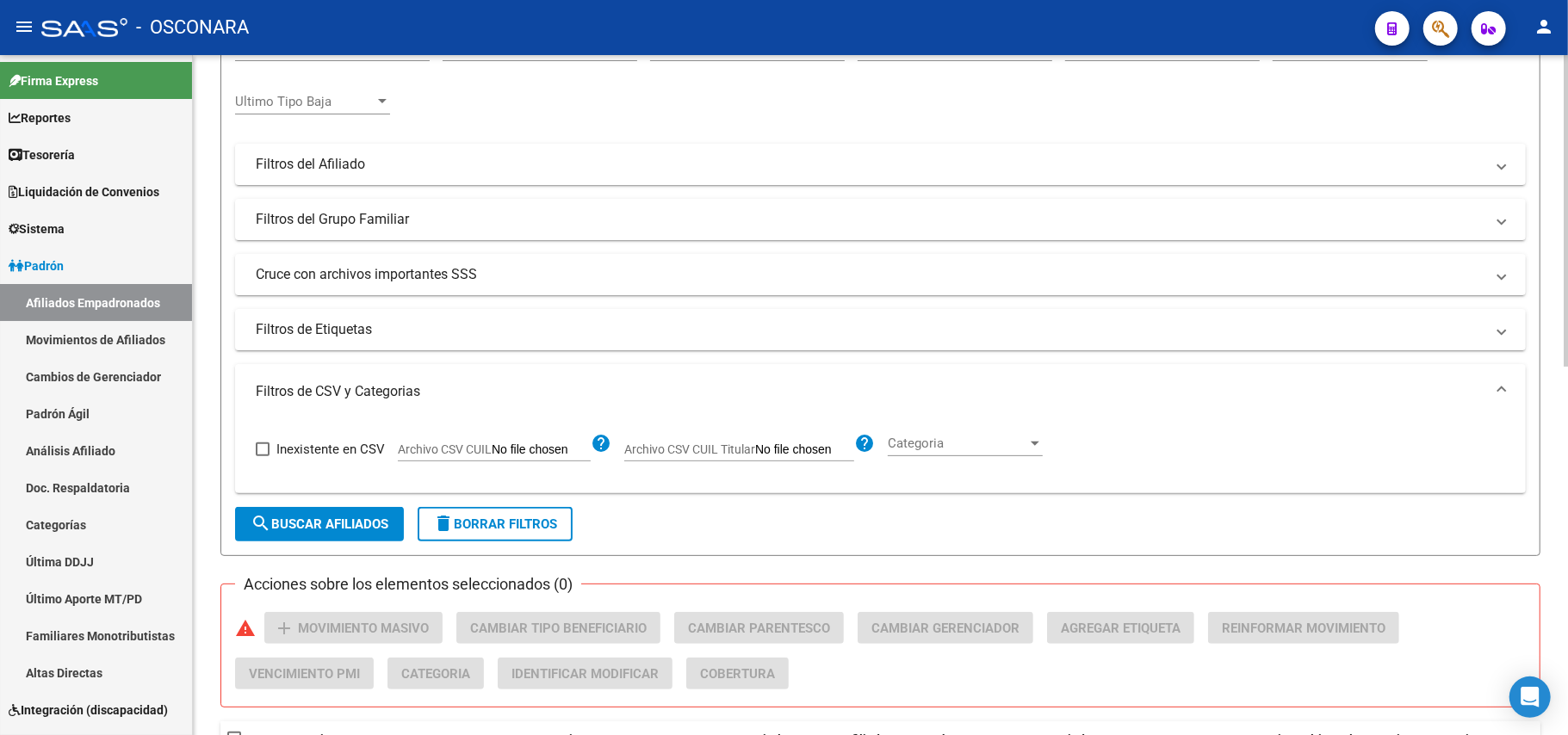
click at [483, 446] on span "Archivo CSV CUIL" at bounding box center [445, 449] width 94 height 14
click at [492, 446] on input "Archivo CSV CUIL" at bounding box center [541, 450] width 99 height 16
type input "C:\fakepath\Cuit empleador.csv"
click at [347, 531] on span "search Buscar Afiliados" at bounding box center [319, 524] width 138 height 16
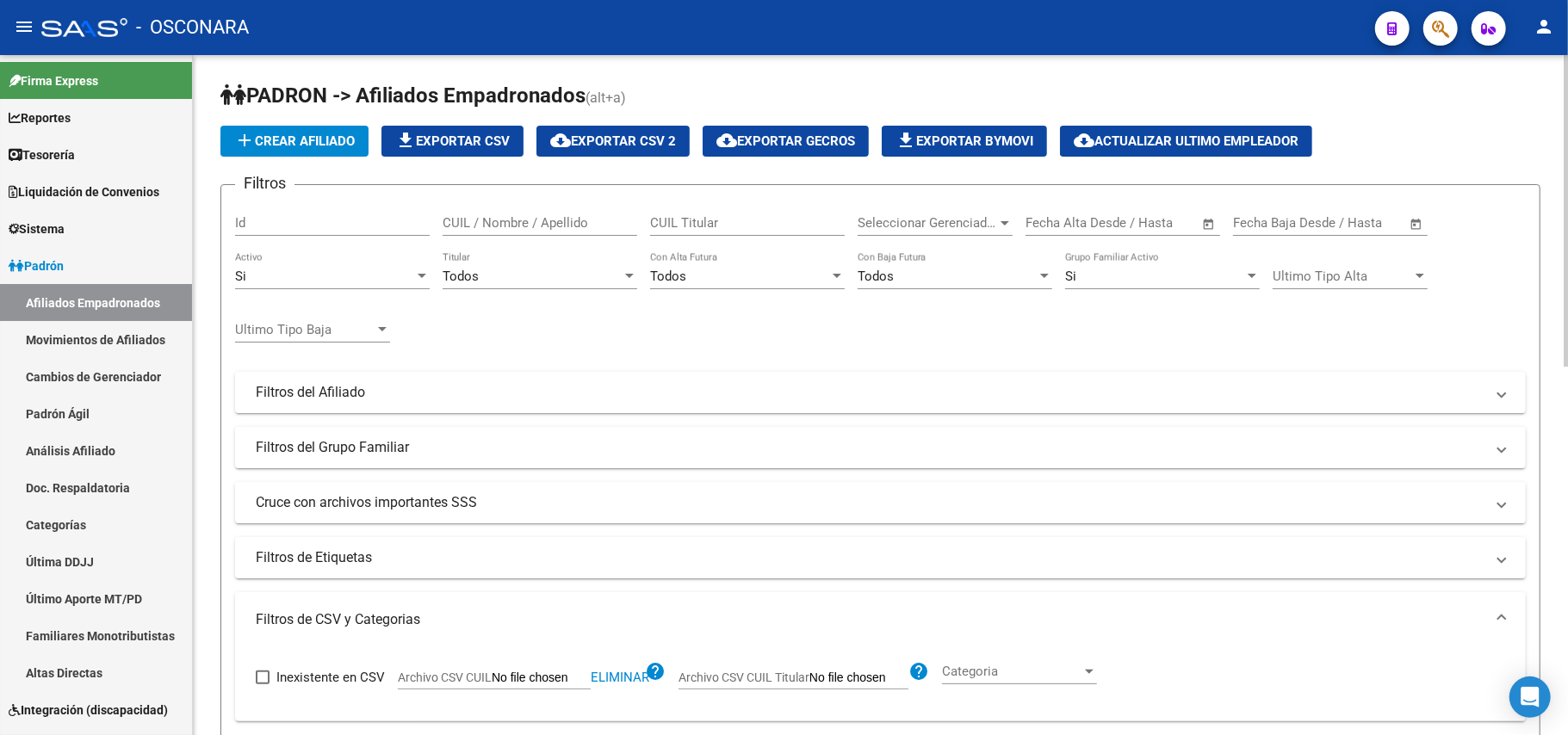
scroll to position [0, 0]
click at [568, 279] on div "Todos" at bounding box center [531, 277] width 179 height 16
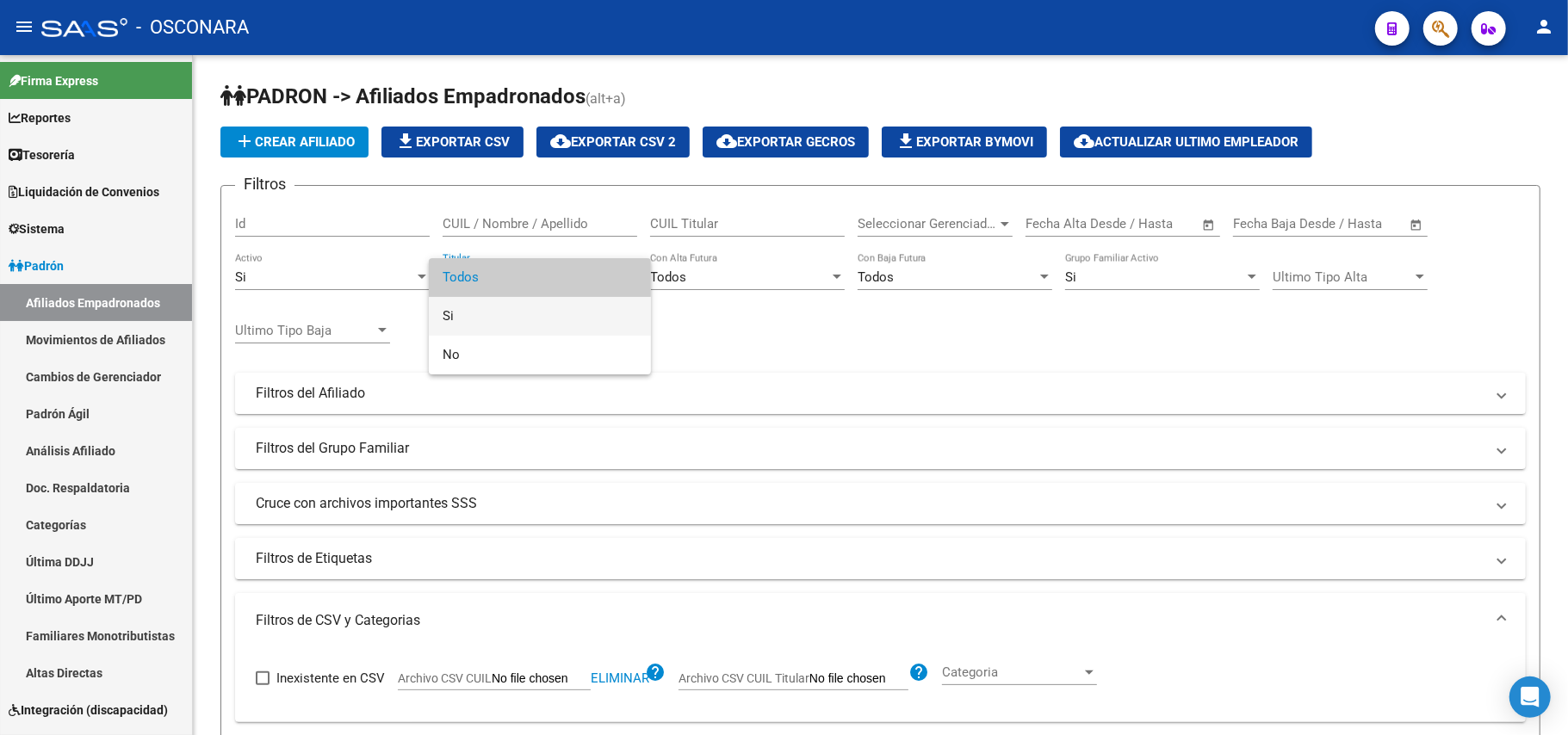
click at [493, 306] on span "Si" at bounding box center [539, 316] width 194 height 39
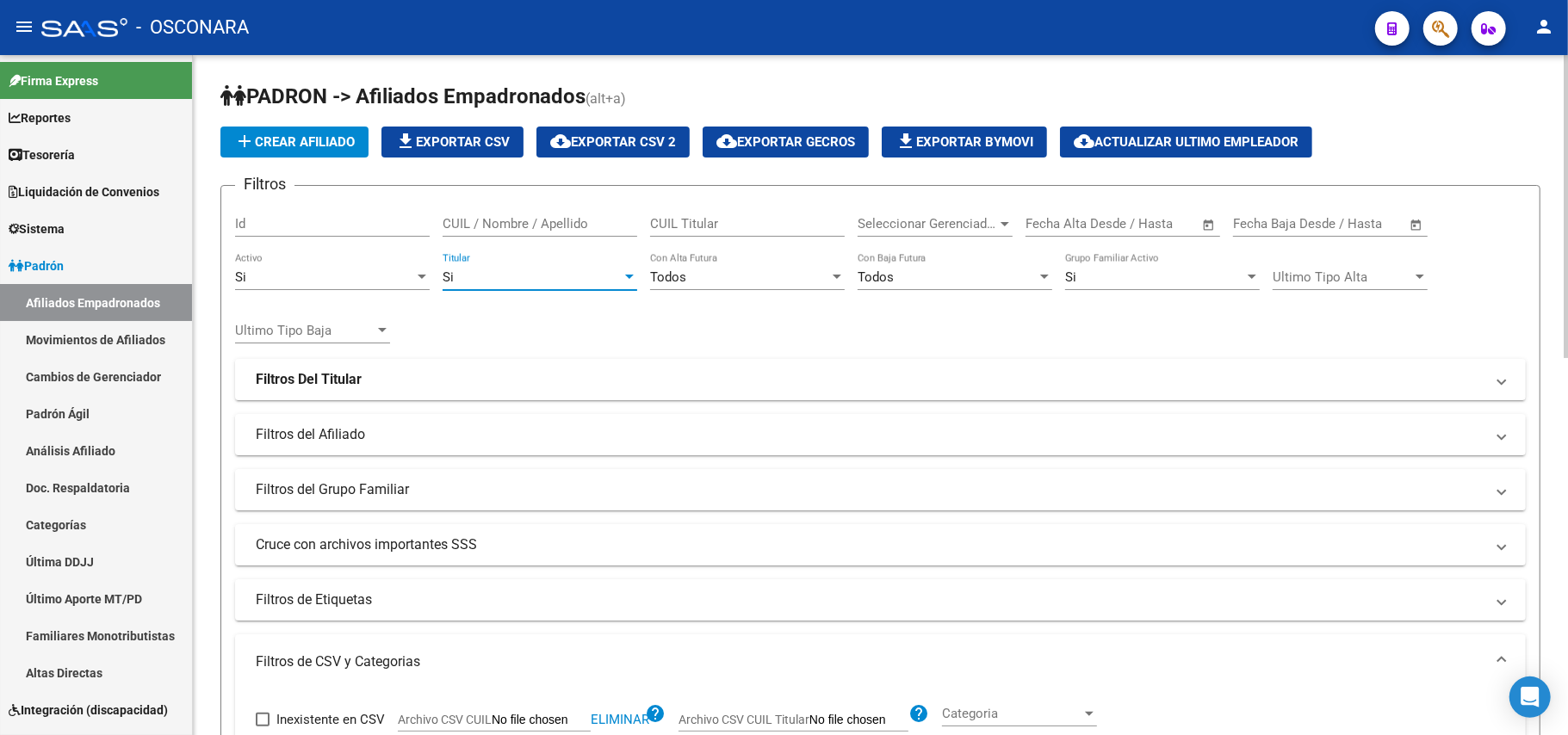
click at [418, 276] on div at bounding box center [422, 277] width 16 height 14
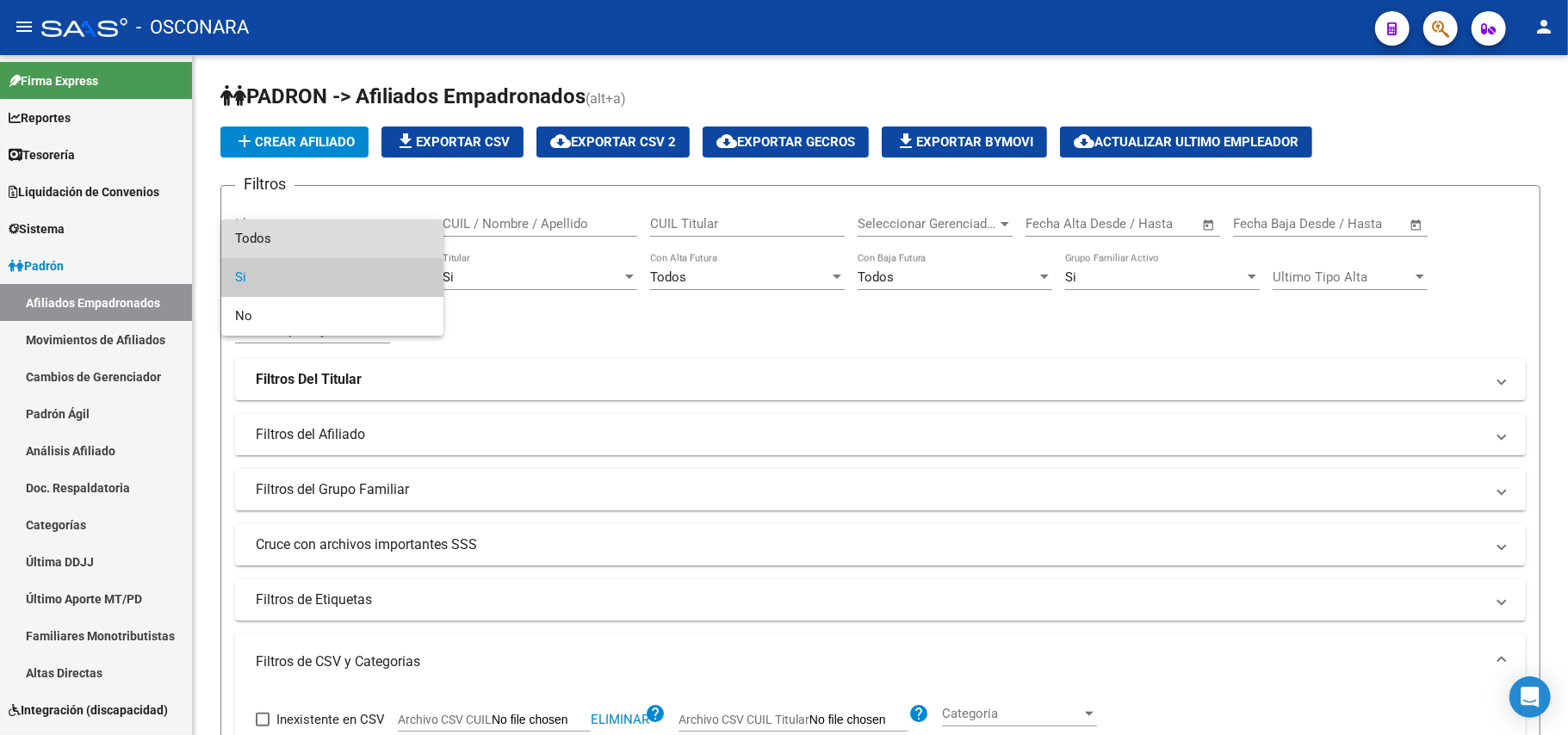
click at [255, 237] on span "Todos" at bounding box center [332, 239] width 194 height 39
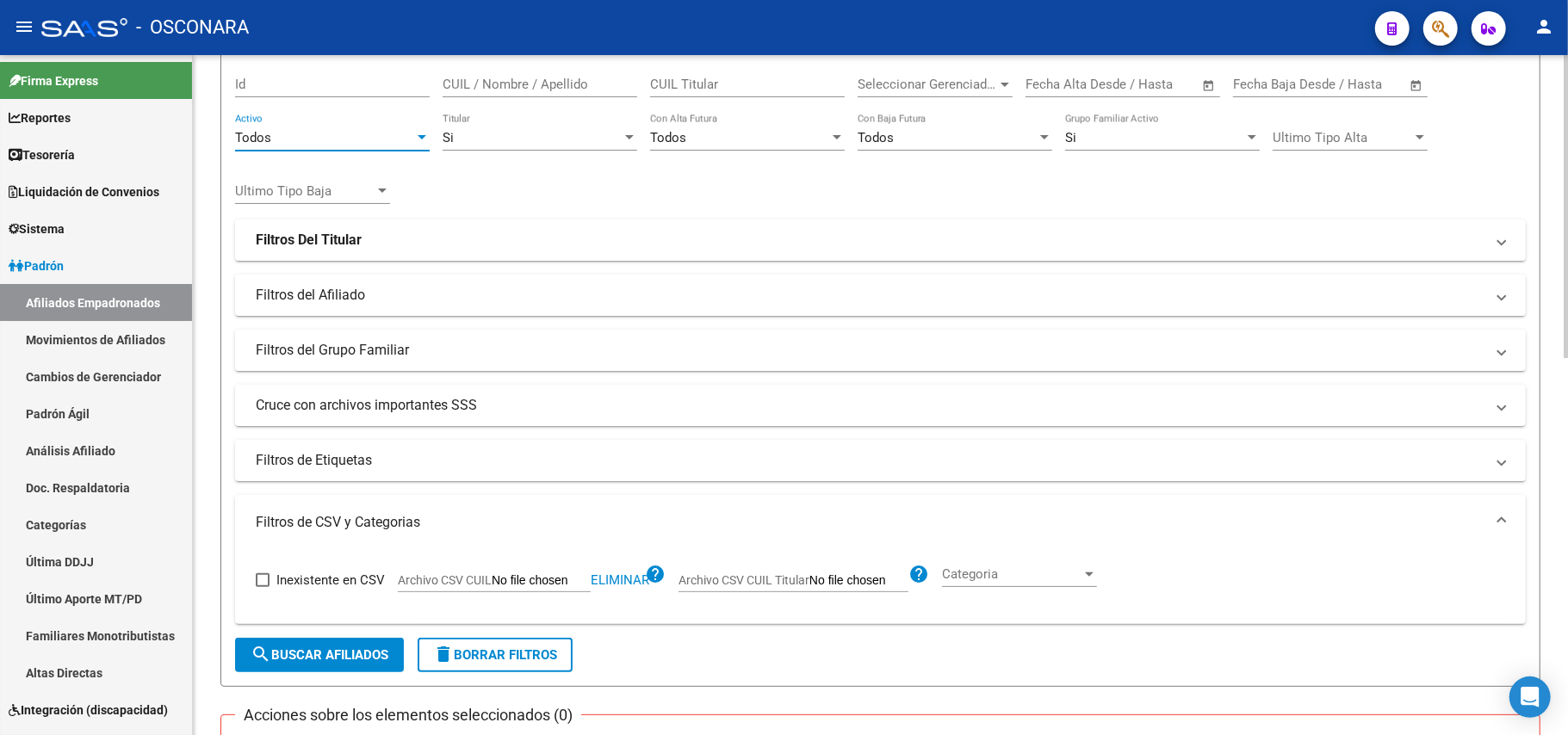
scroll to position [459, 0]
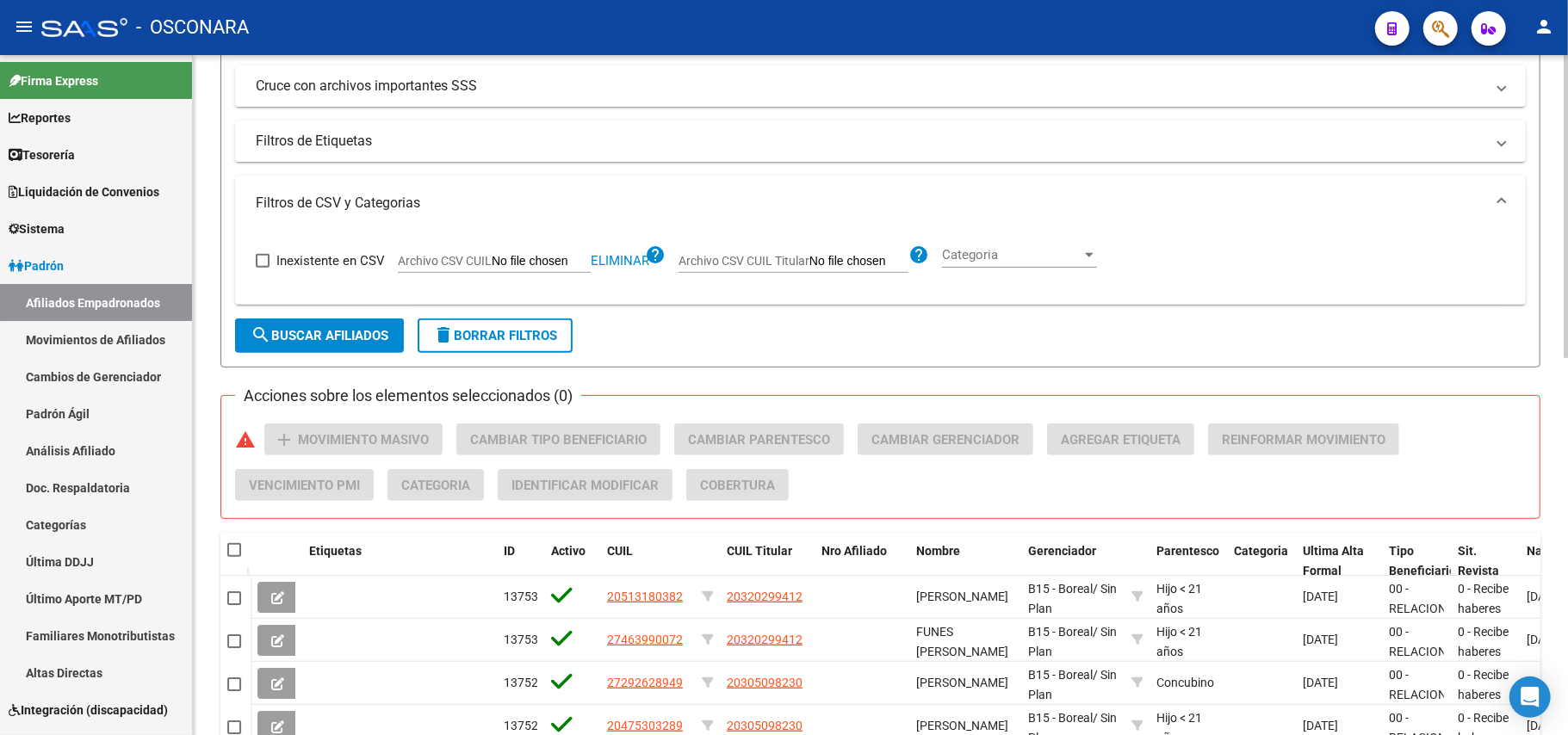
click at [304, 328] on span "search Buscar Afiliados" at bounding box center [319, 336] width 138 height 16
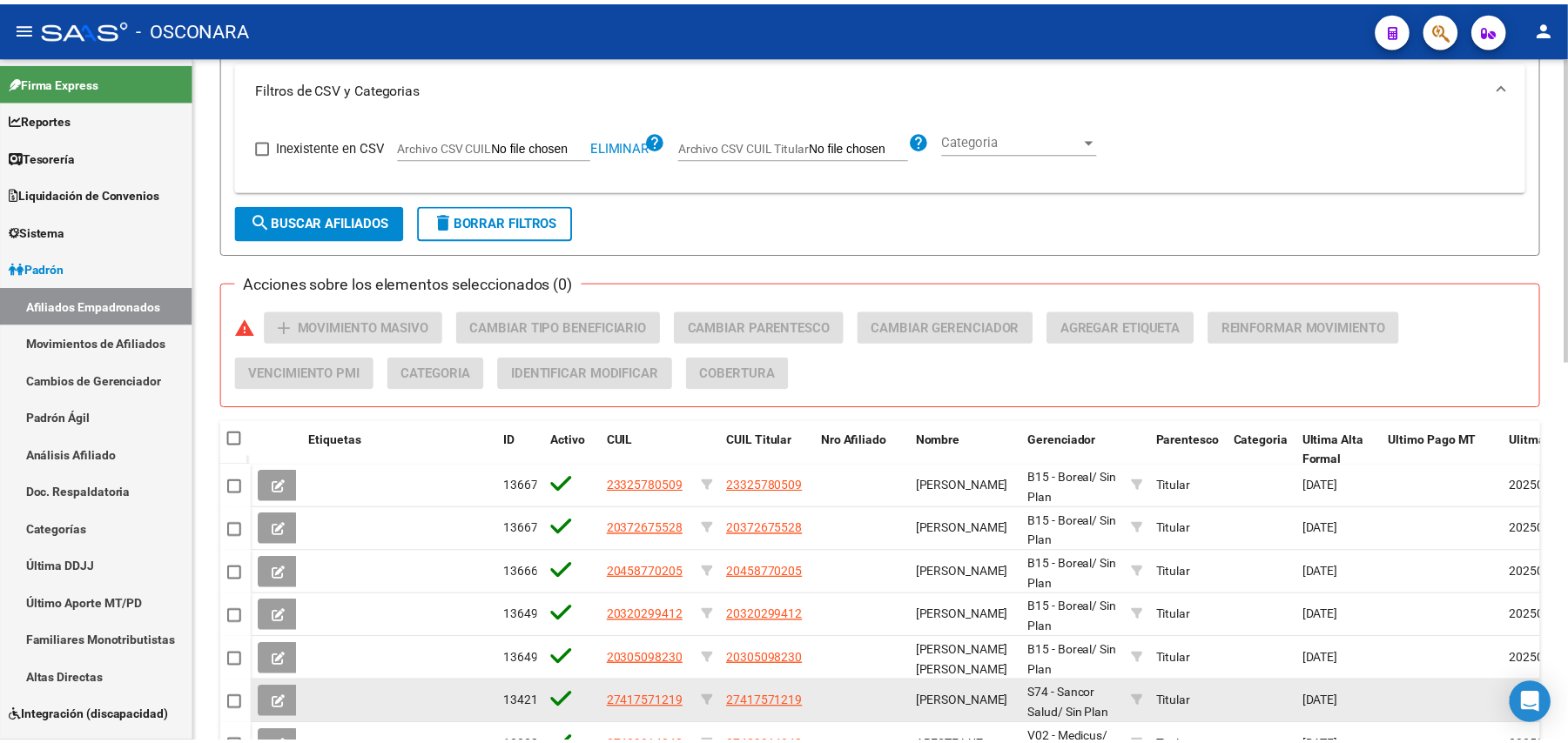
scroll to position [856, 0]
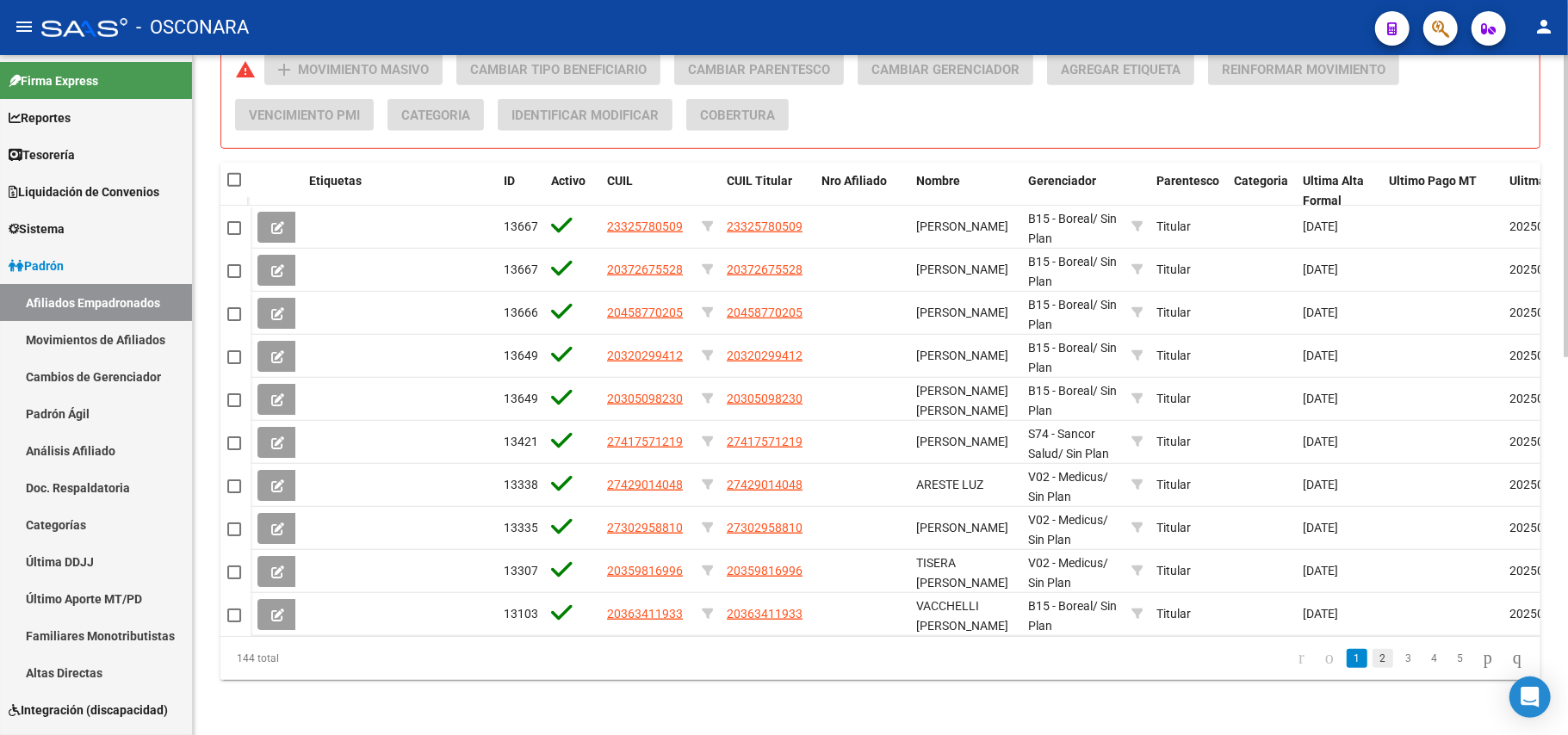
click at [1373, 659] on link "2" at bounding box center [1382, 658] width 21 height 19
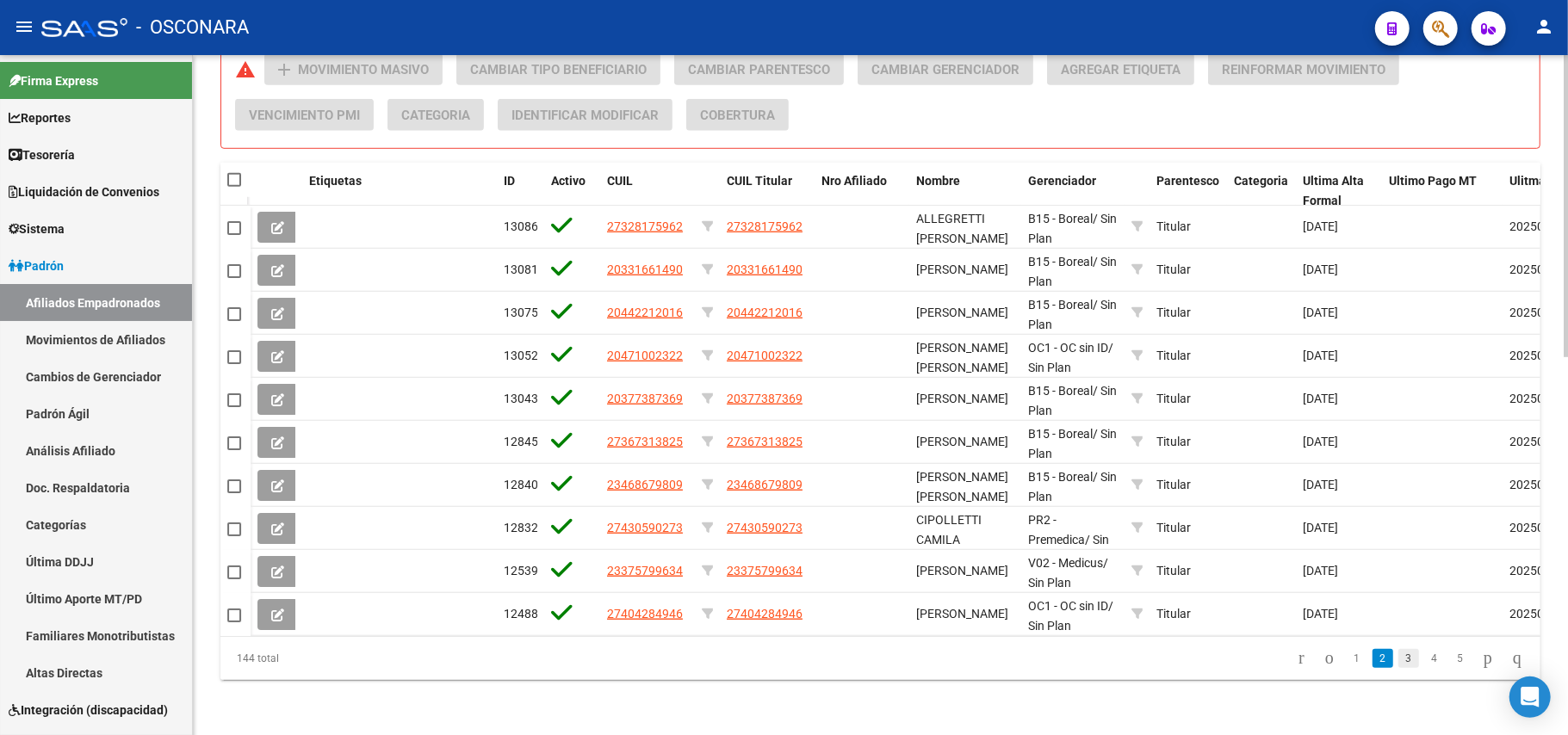
click at [1399, 660] on link "3" at bounding box center [1409, 658] width 21 height 19
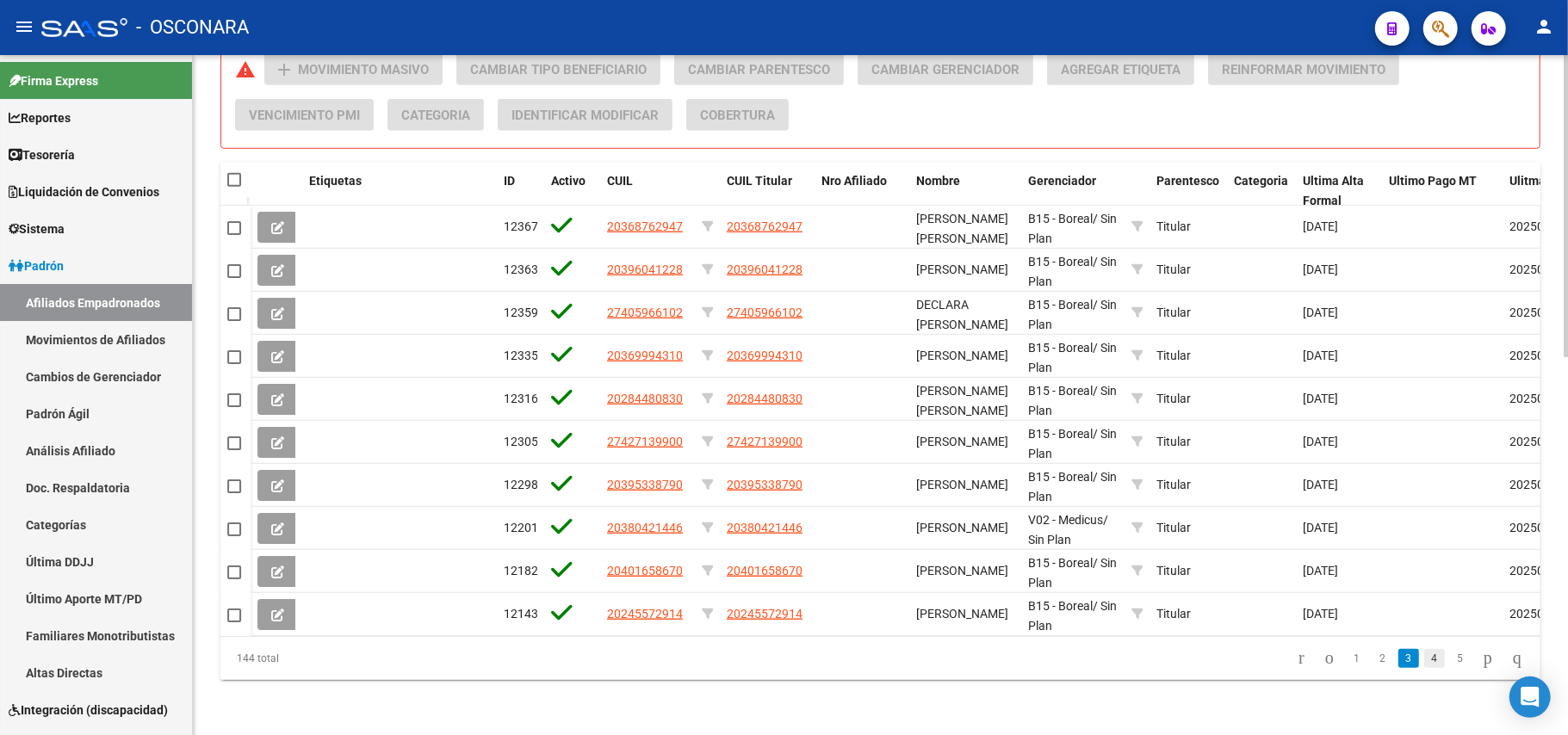
click at [1424, 660] on link "4" at bounding box center [1434, 658] width 21 height 19
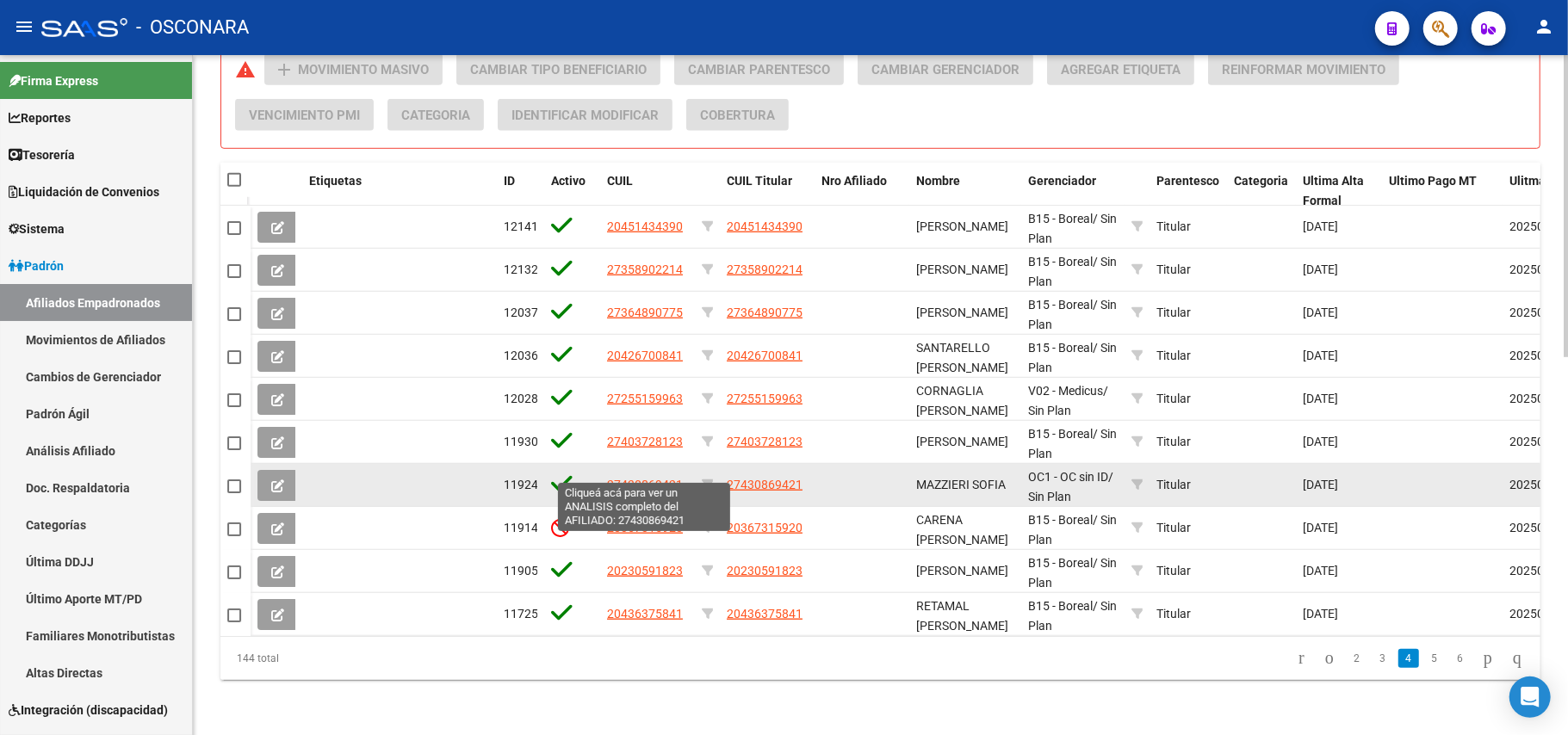
click at [655, 478] on span "27430869421" at bounding box center [645, 485] width 76 height 14
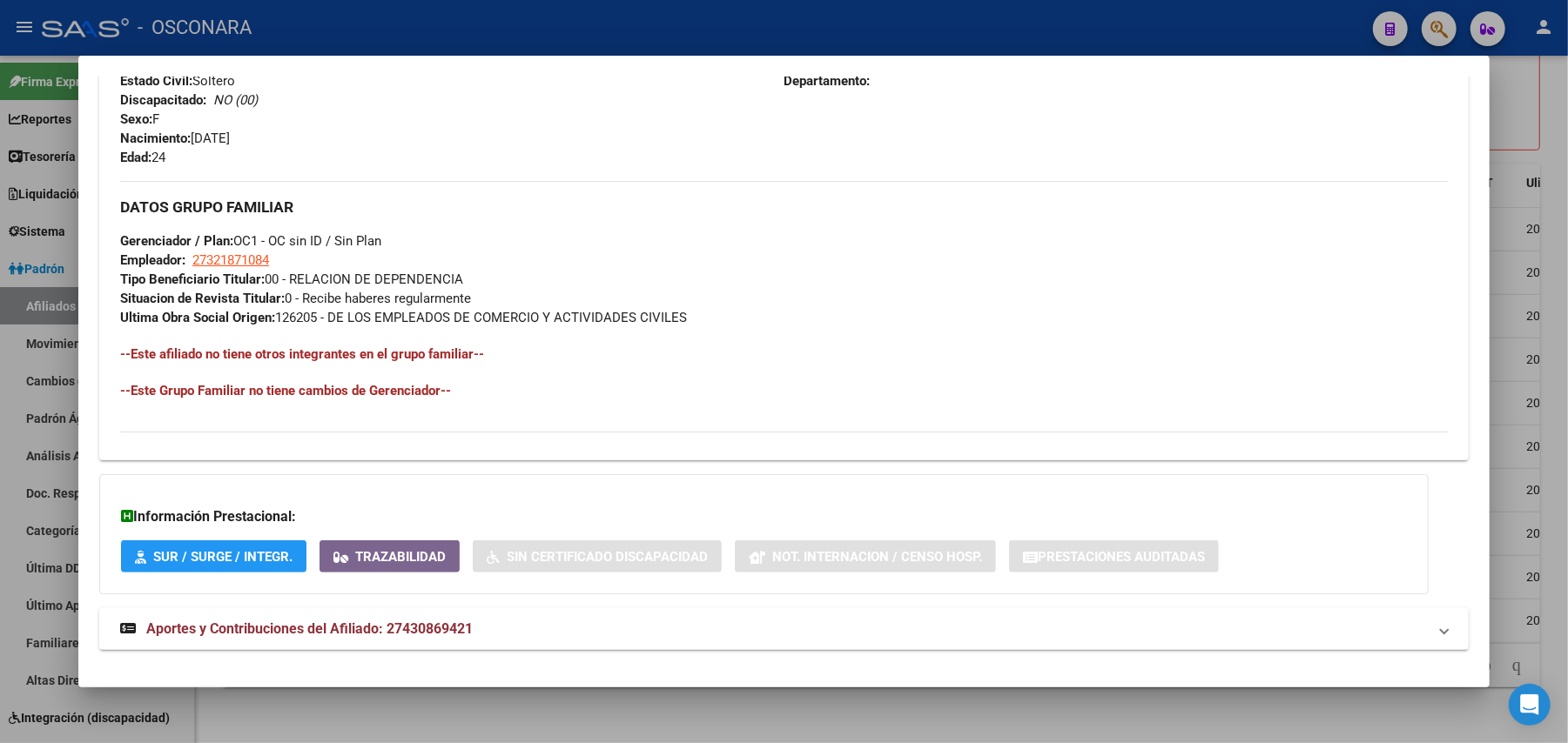
scroll to position [752, 0]
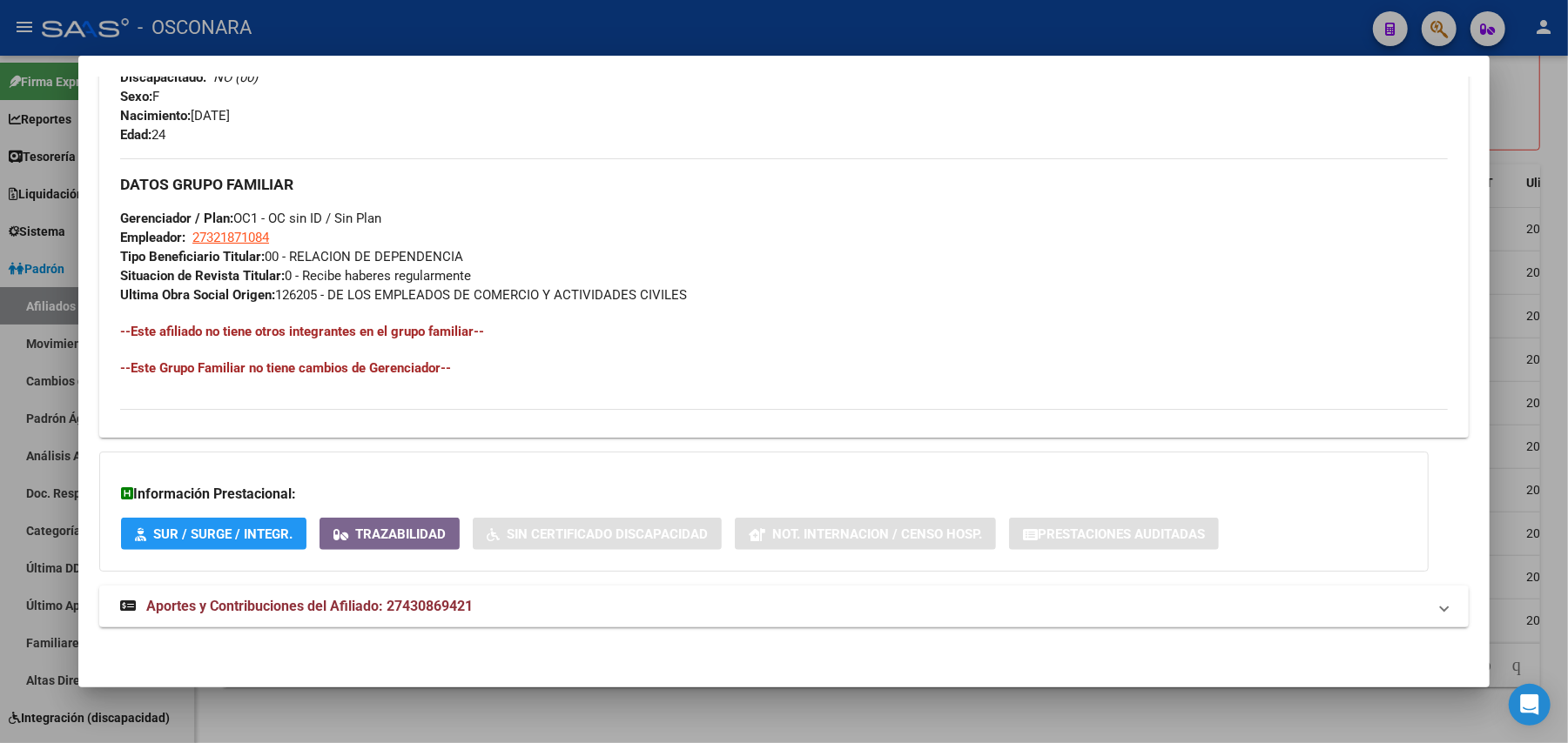
drag, startPoint x: 258, startPoint y: 595, endPoint x: 256, endPoint y: 585, distance: 10.2
click at [258, 596] on mat-expansion-panel-header "Aportes y Contribuciones del Afiliado: 27430869421" at bounding box center [784, 607] width 1370 height 41
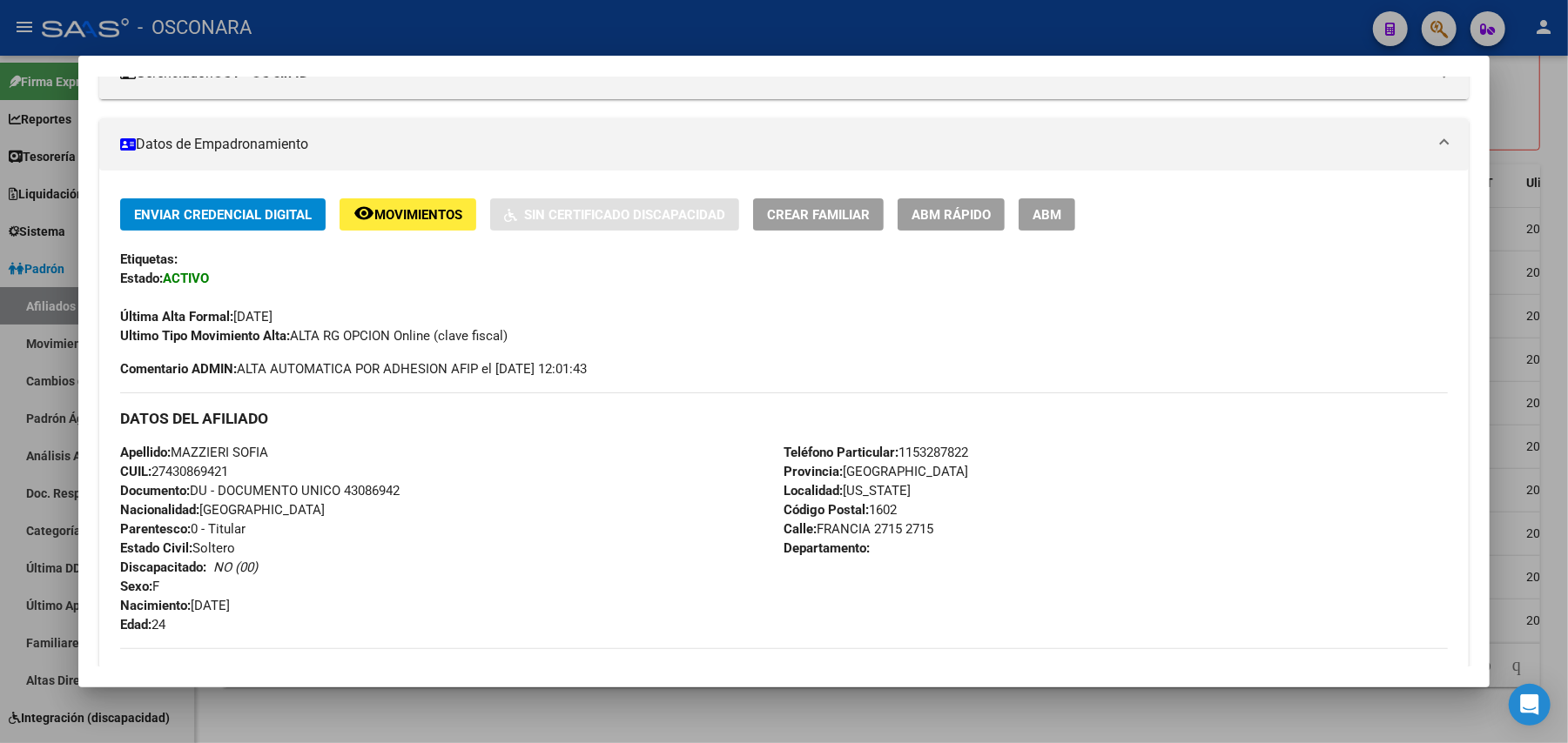
scroll to position [0, 0]
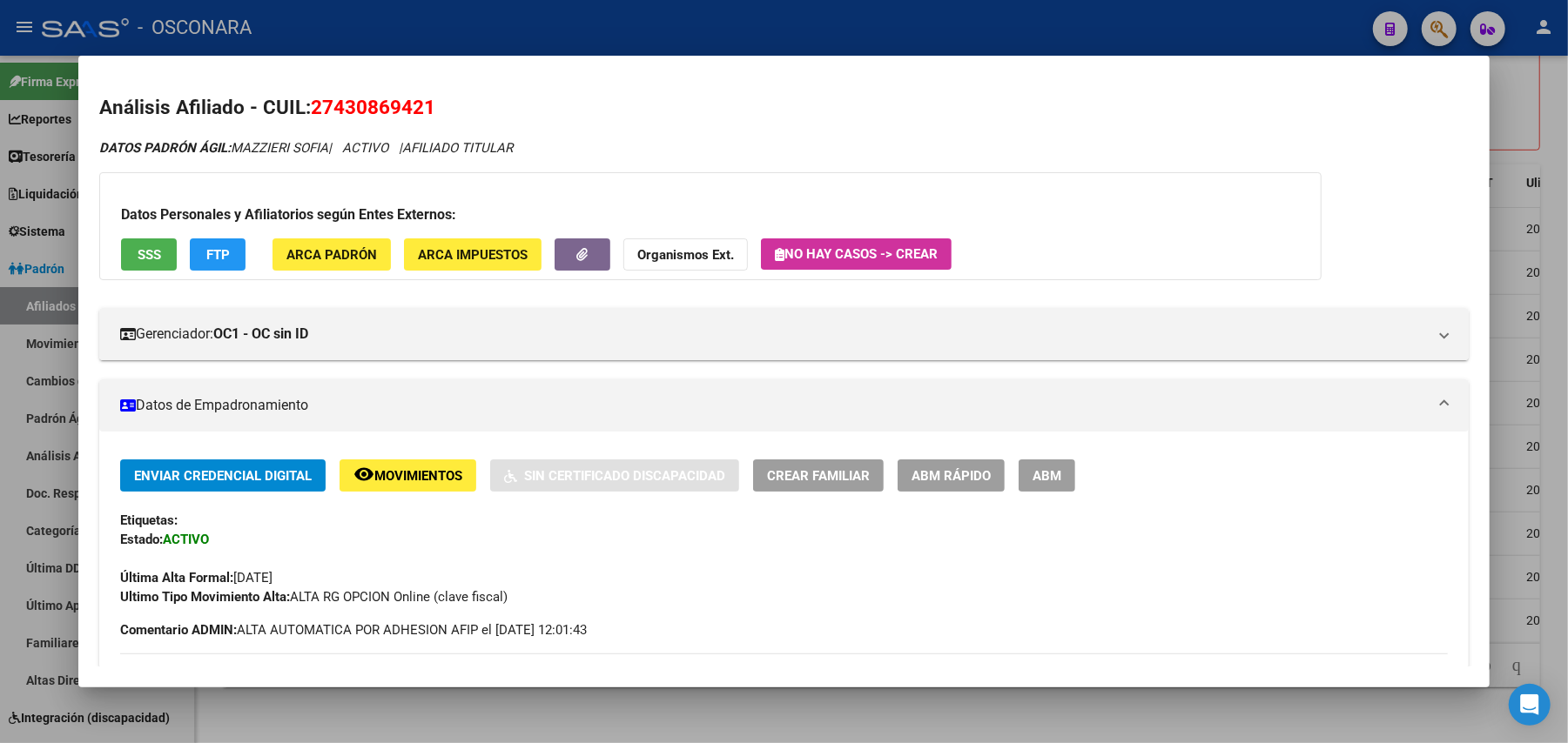
click at [110, 256] on div "Datos Personales y Afiliatorios según Entes Externos: SSS FTP ARCA Padrón ARCA …" at bounding box center [710, 226] width 1223 height 108
click at [137, 252] on span "SSS" at bounding box center [149, 256] width 24 height 16
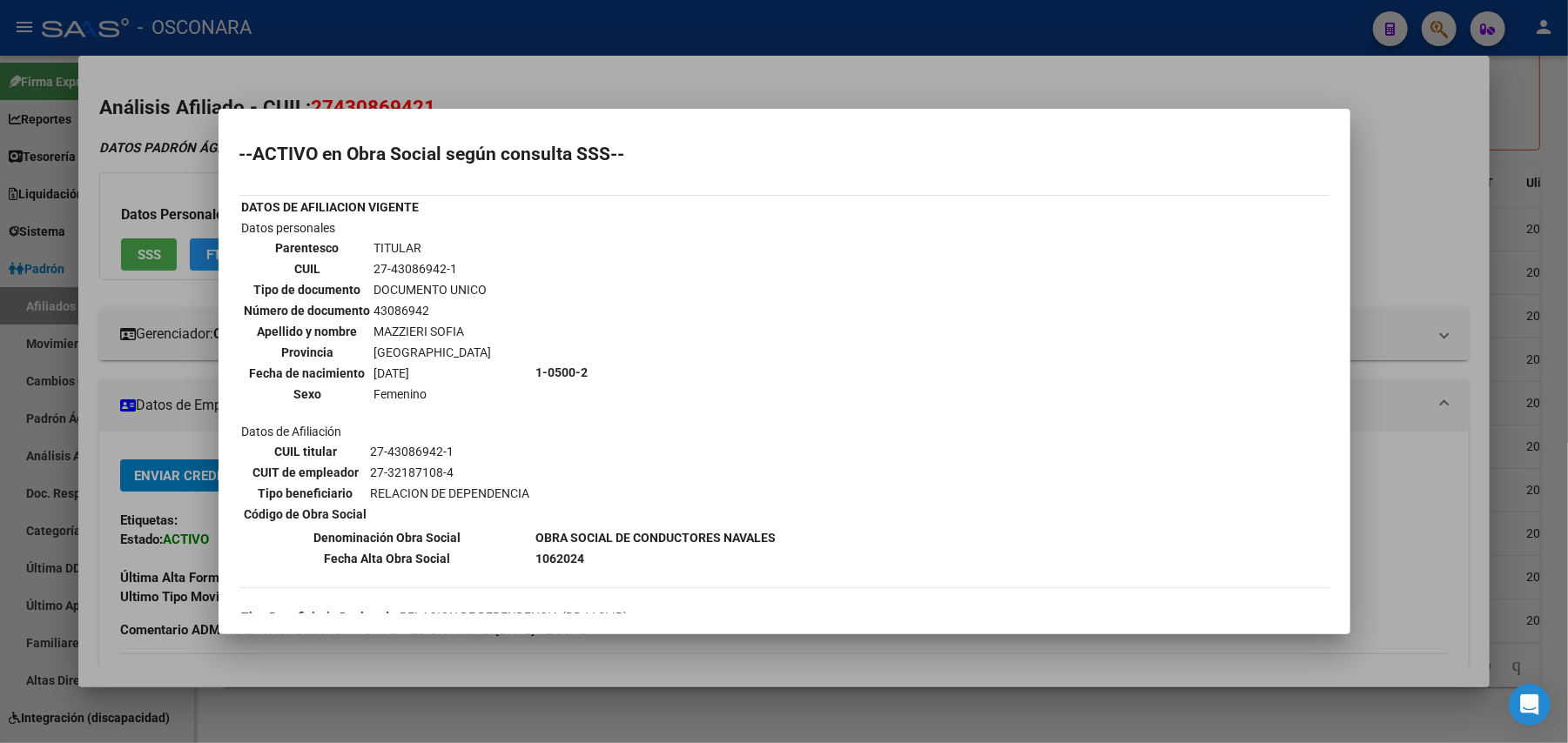
click at [555, 714] on div at bounding box center [784, 371] width 1568 height 743
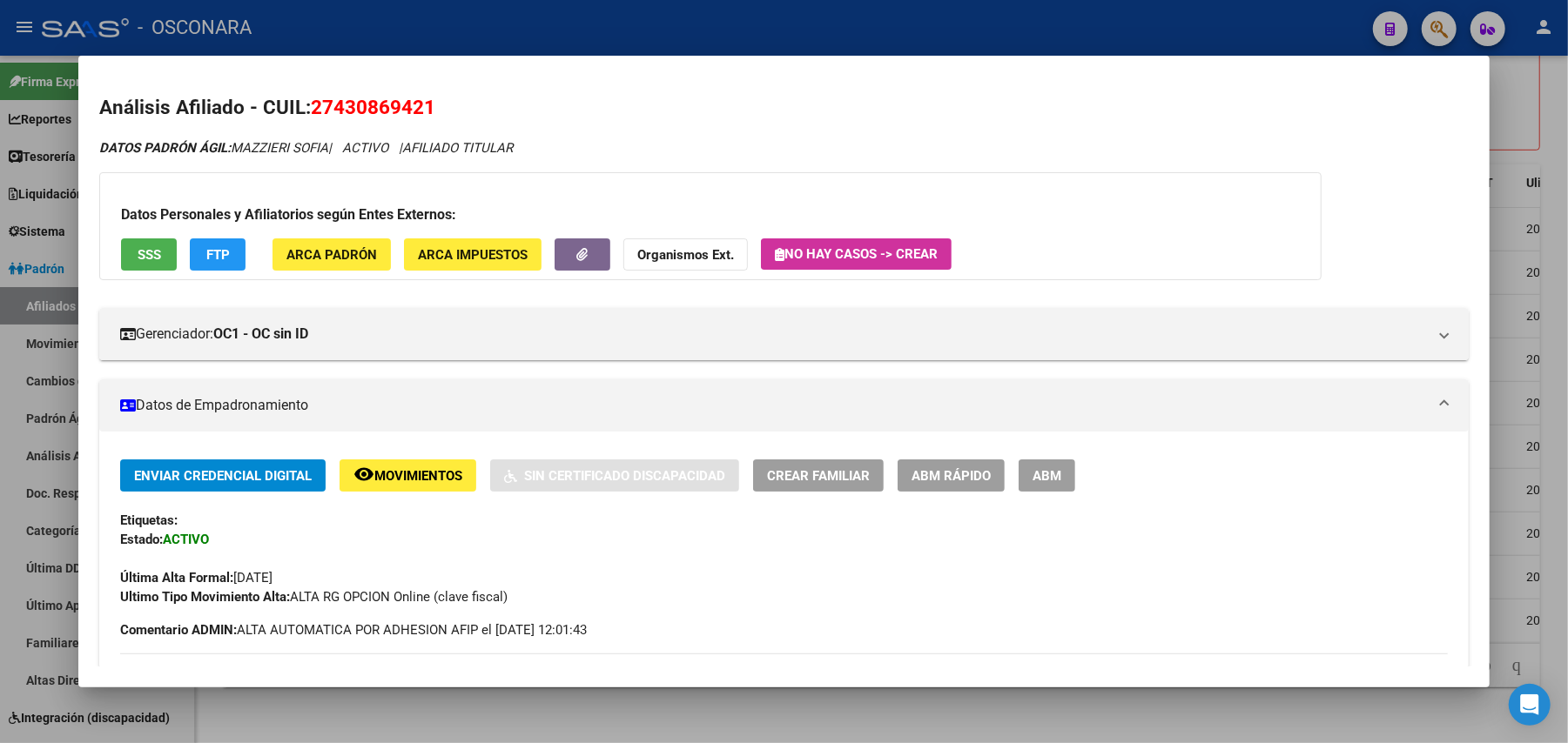
click at [555, 695] on div at bounding box center [784, 371] width 1568 height 743
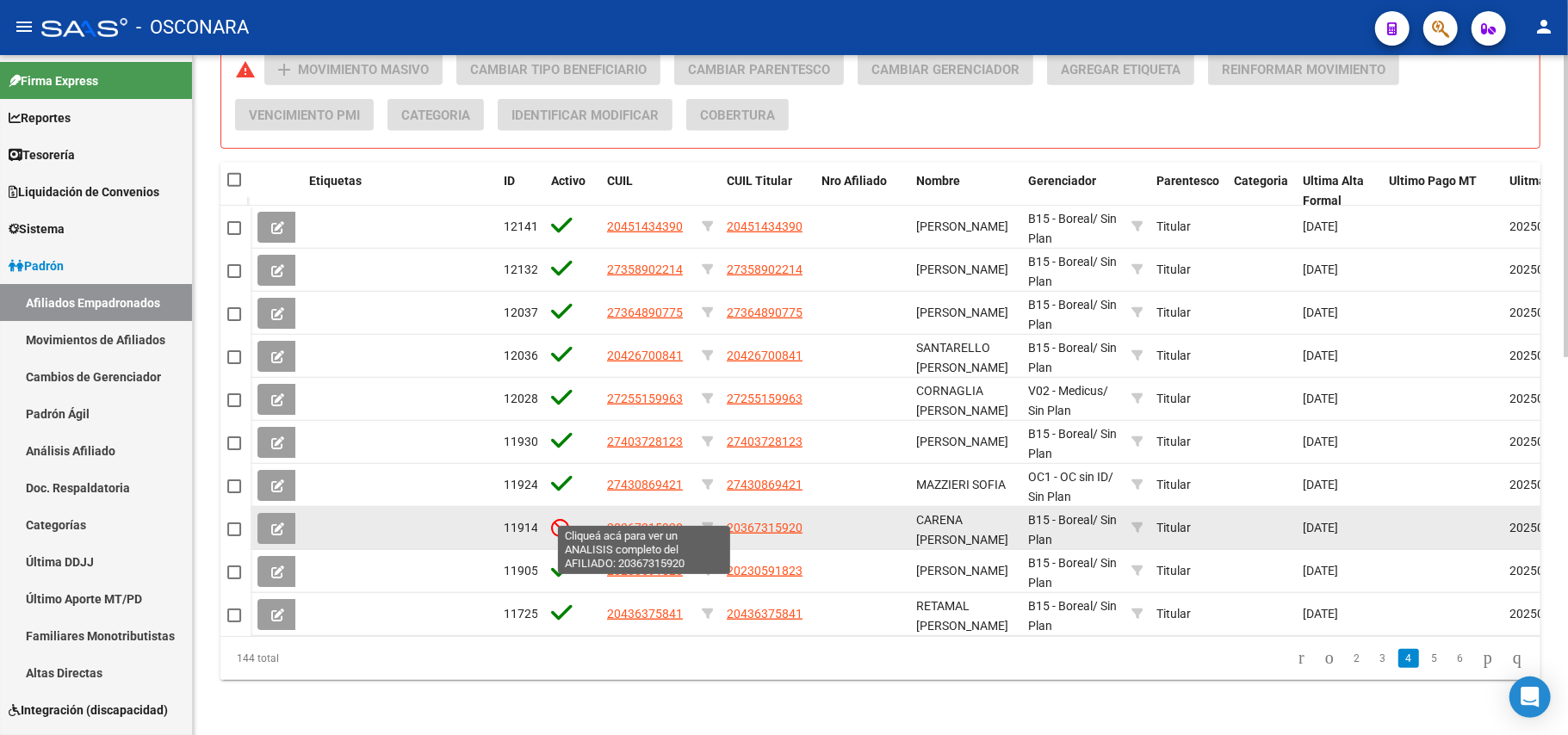
click at [646, 521] on span "20367315920" at bounding box center [645, 528] width 76 height 14
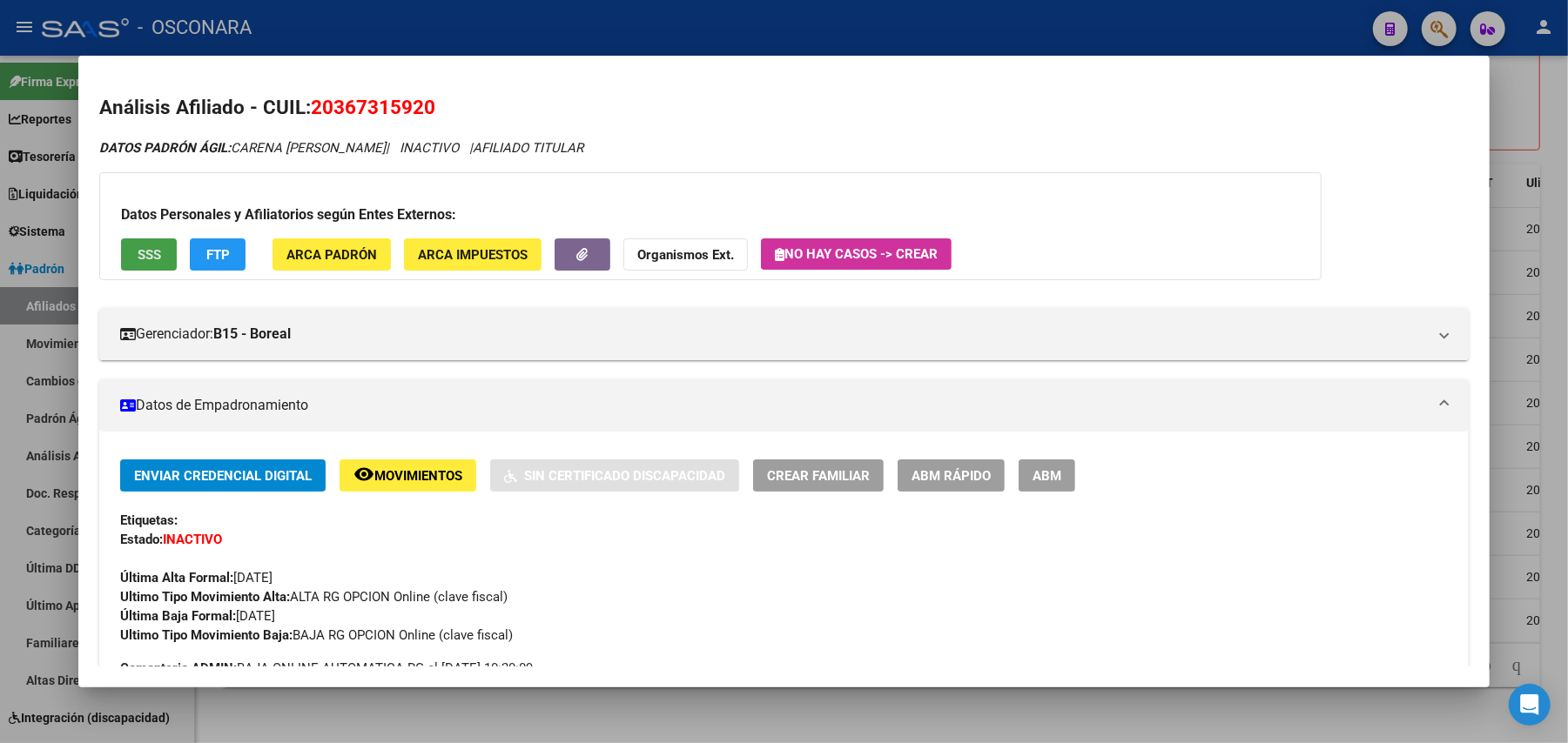
click at [137, 252] on span "SSS" at bounding box center [149, 256] width 24 height 16
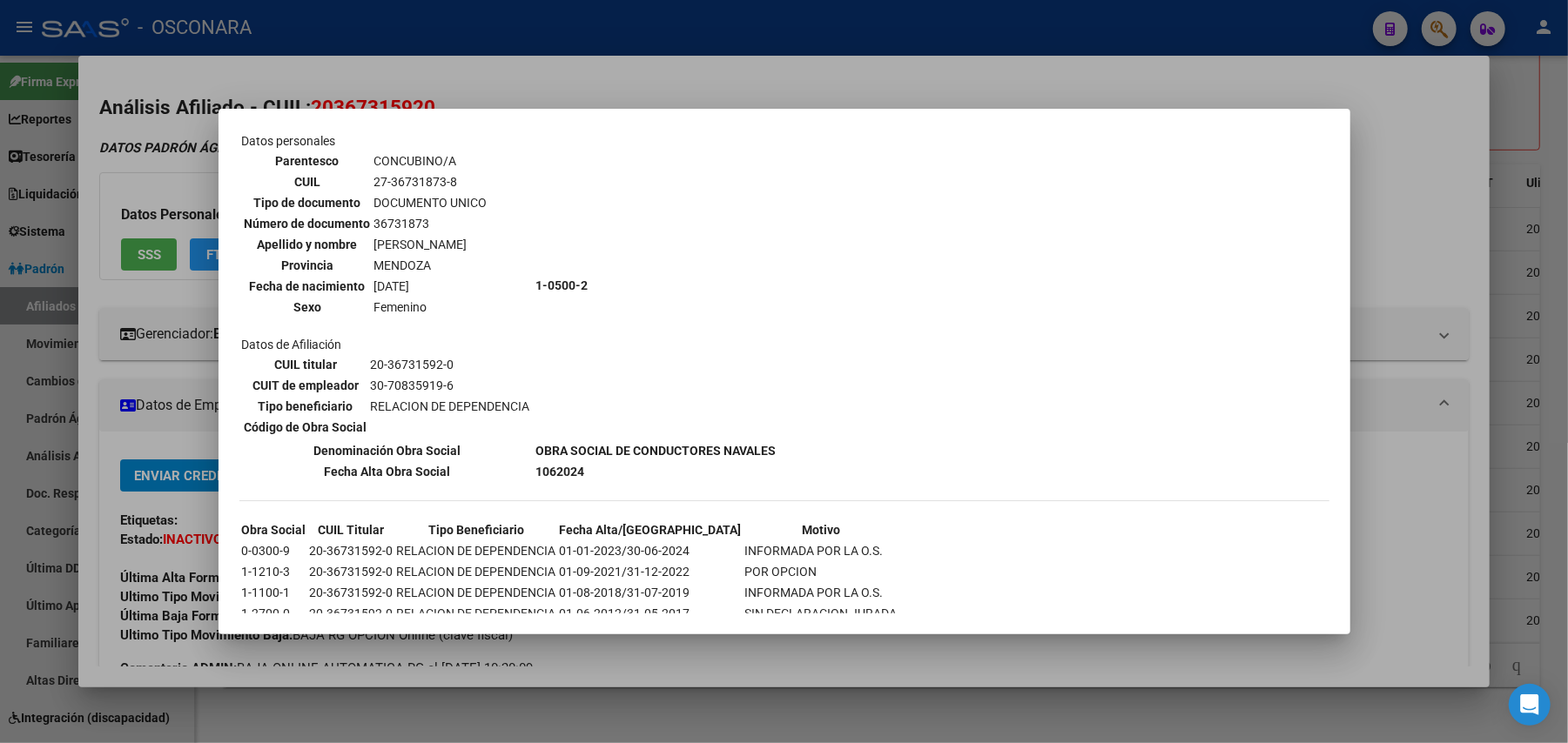
scroll to position [638, 0]
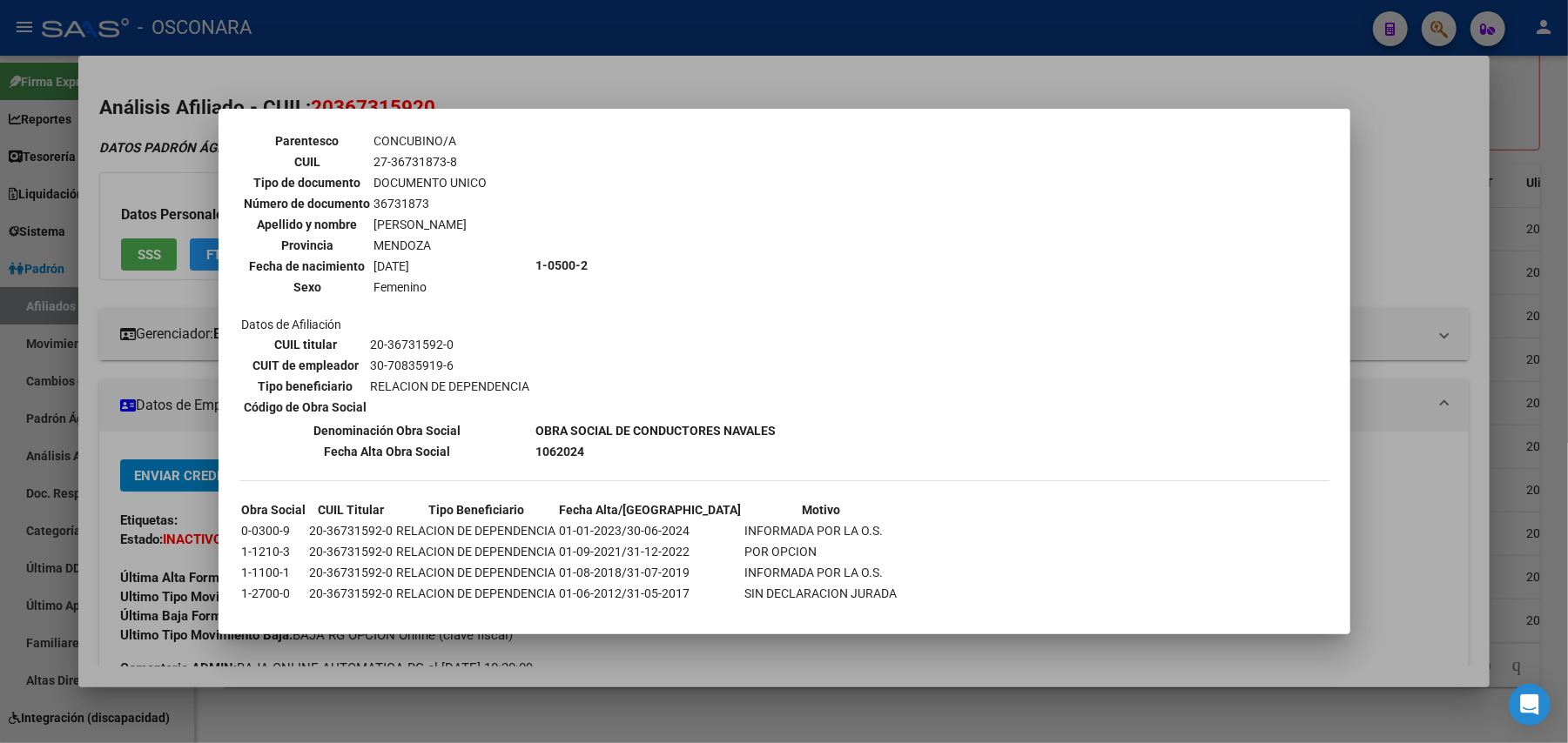
click at [702, 705] on div at bounding box center [784, 371] width 1568 height 743
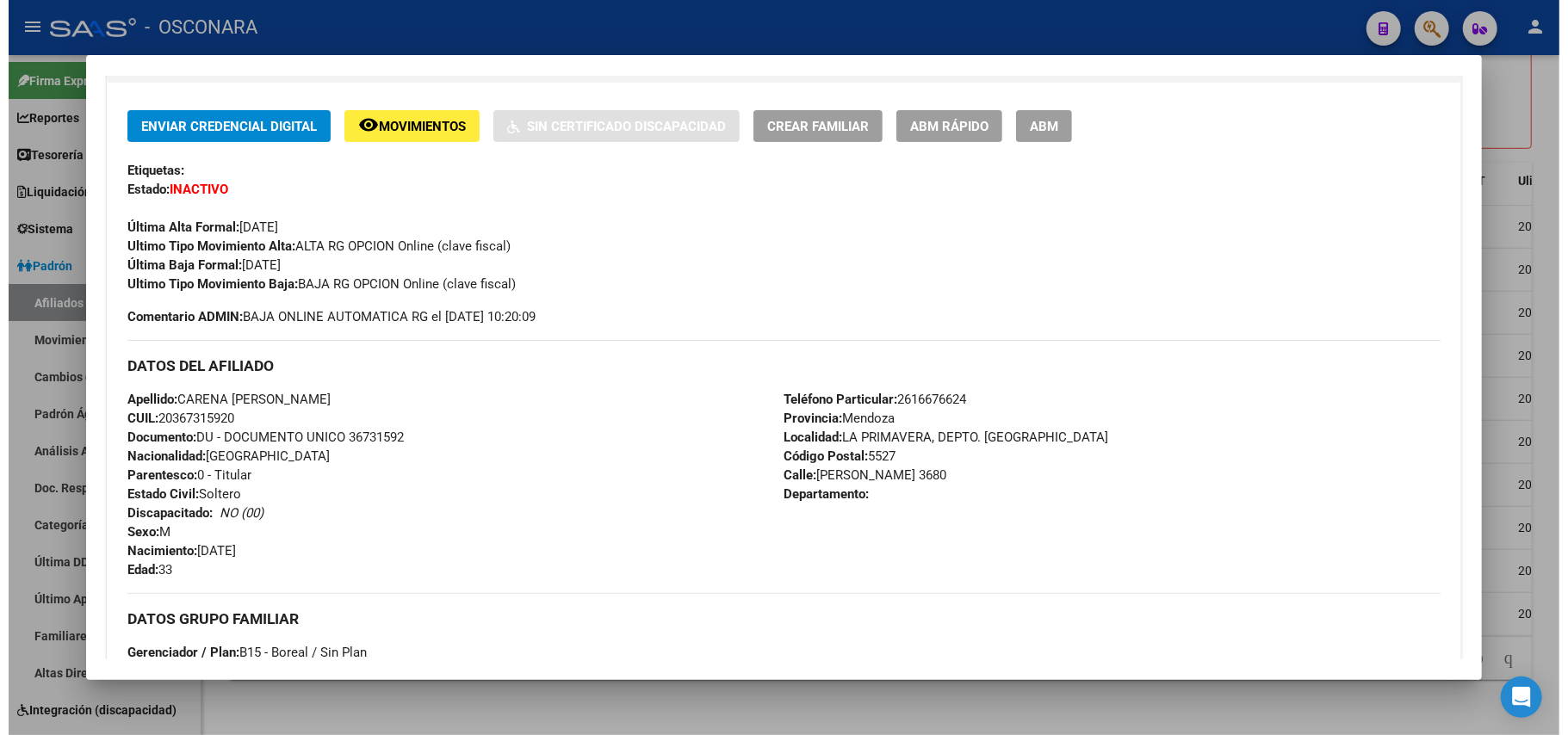
scroll to position [0, 0]
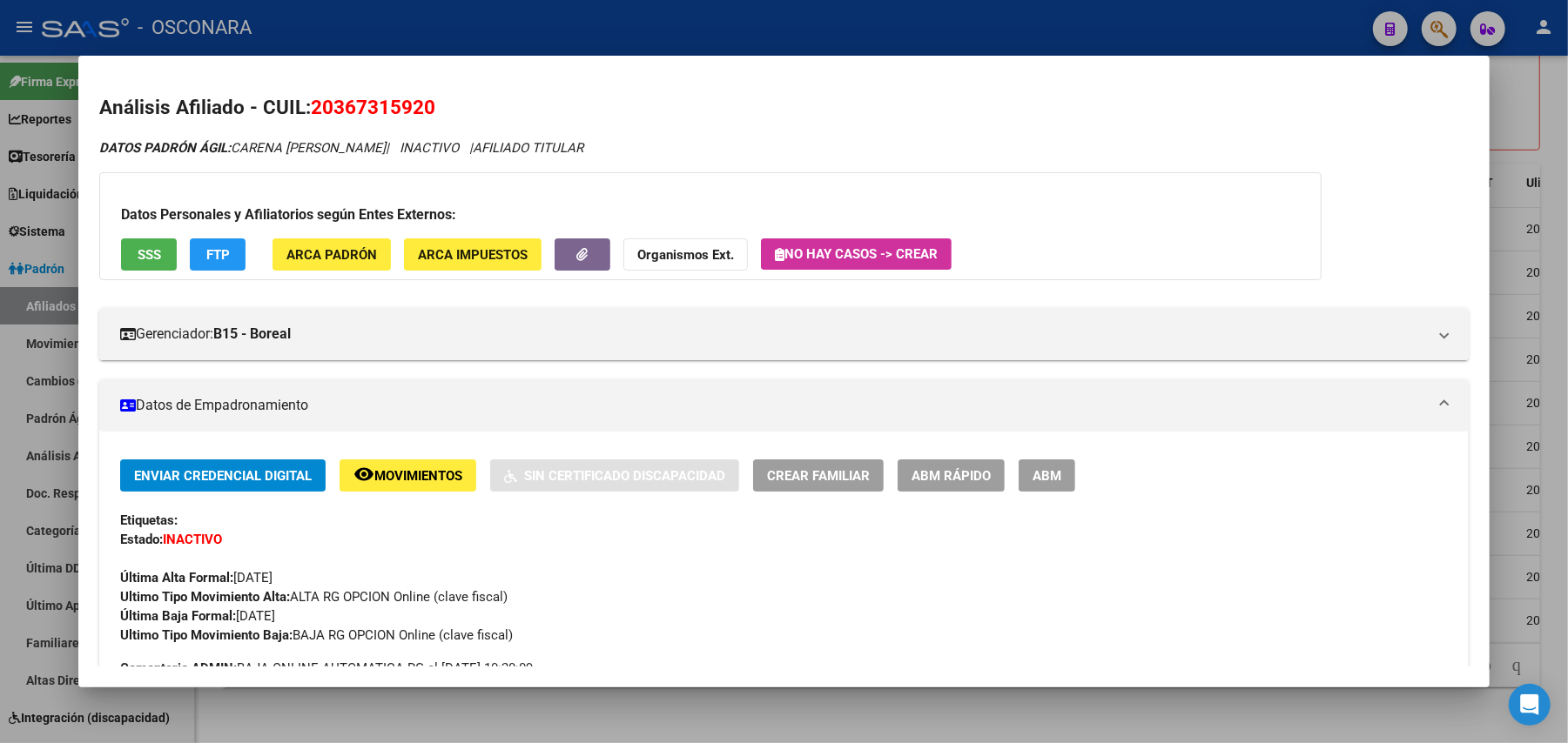
click at [426, 487] on button "remove_red_eye Movimientos" at bounding box center [408, 476] width 137 height 33
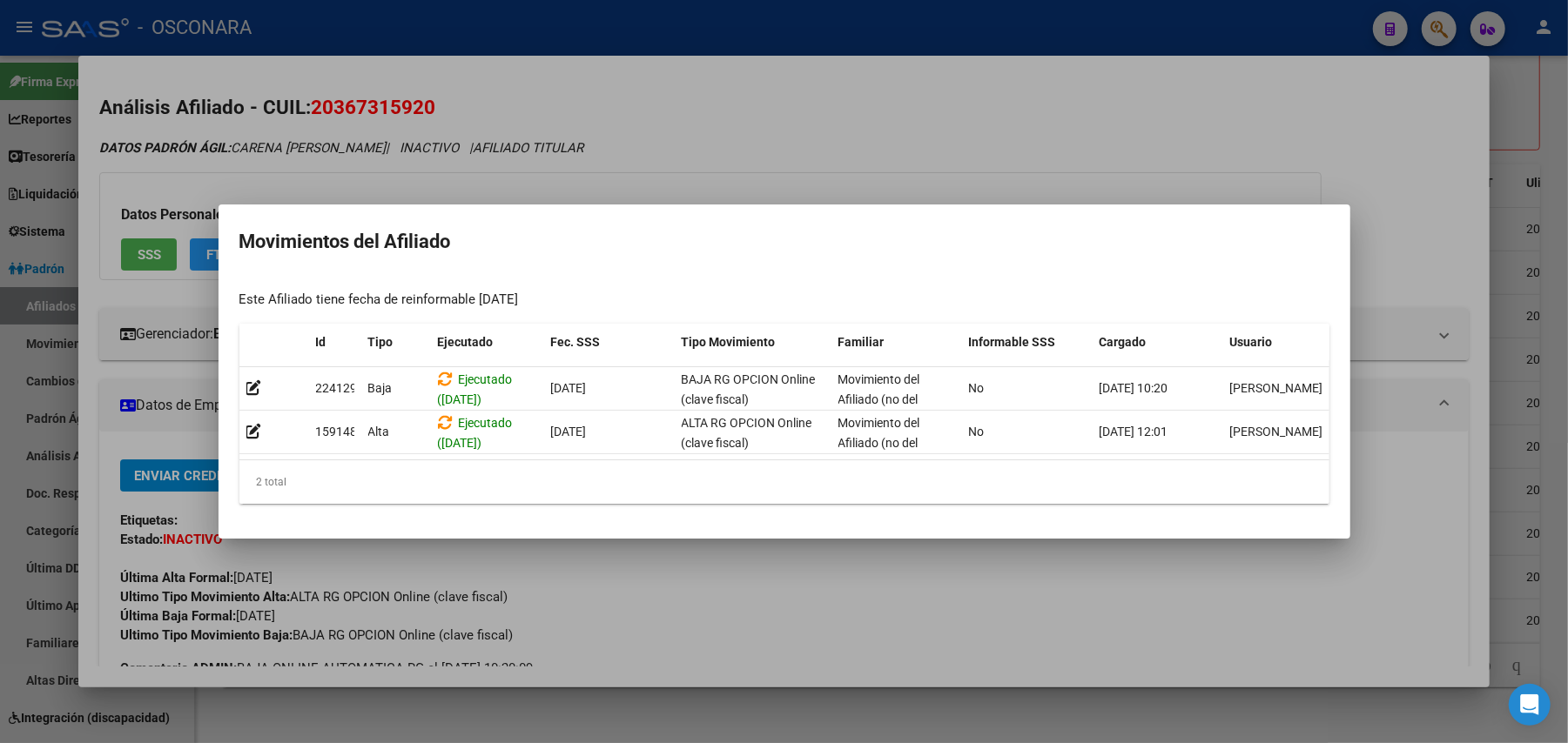
click at [865, 700] on div at bounding box center [784, 371] width 1568 height 743
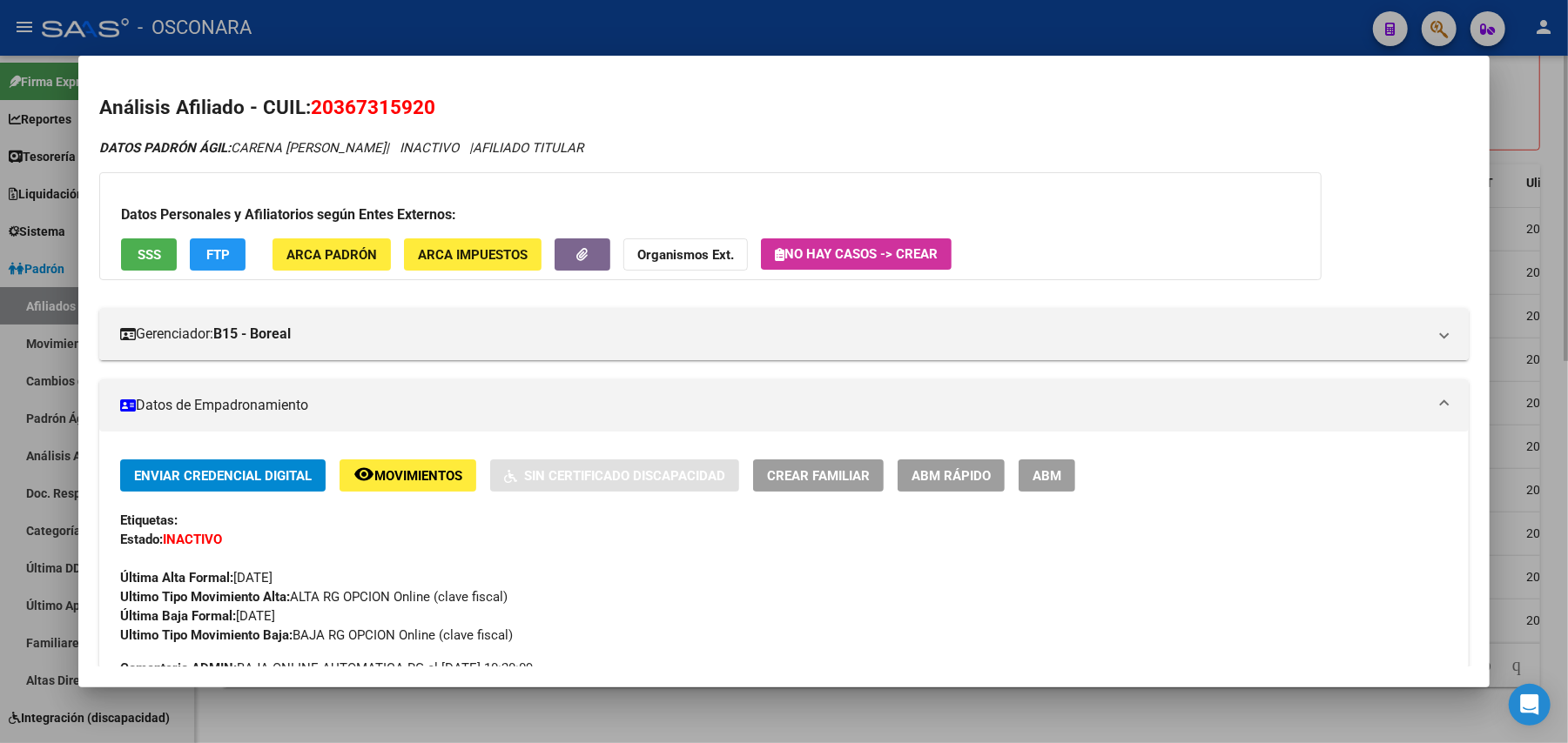
click at [847, 707] on div at bounding box center [784, 371] width 1568 height 743
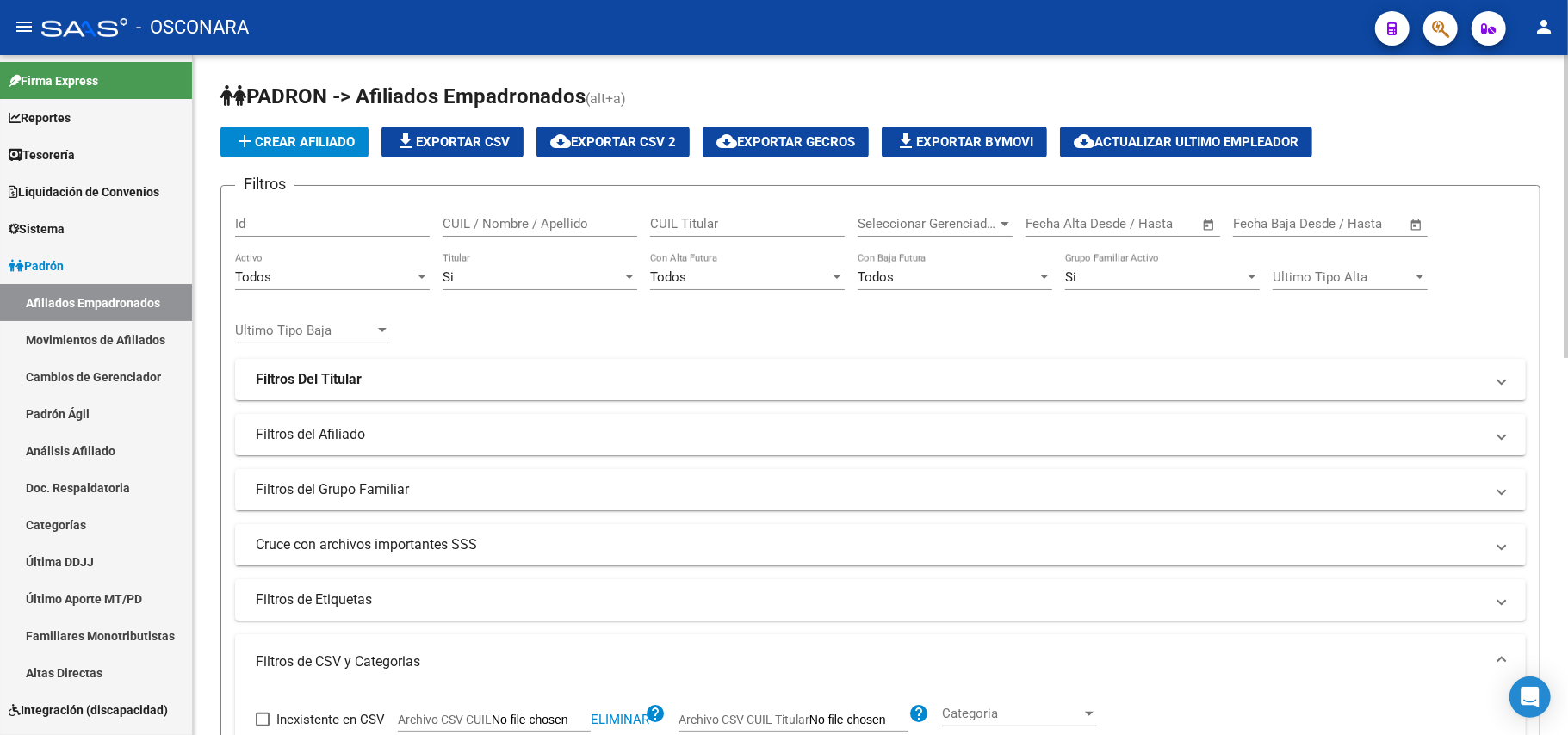
click at [401, 281] on div "Todos" at bounding box center [324, 277] width 179 height 16
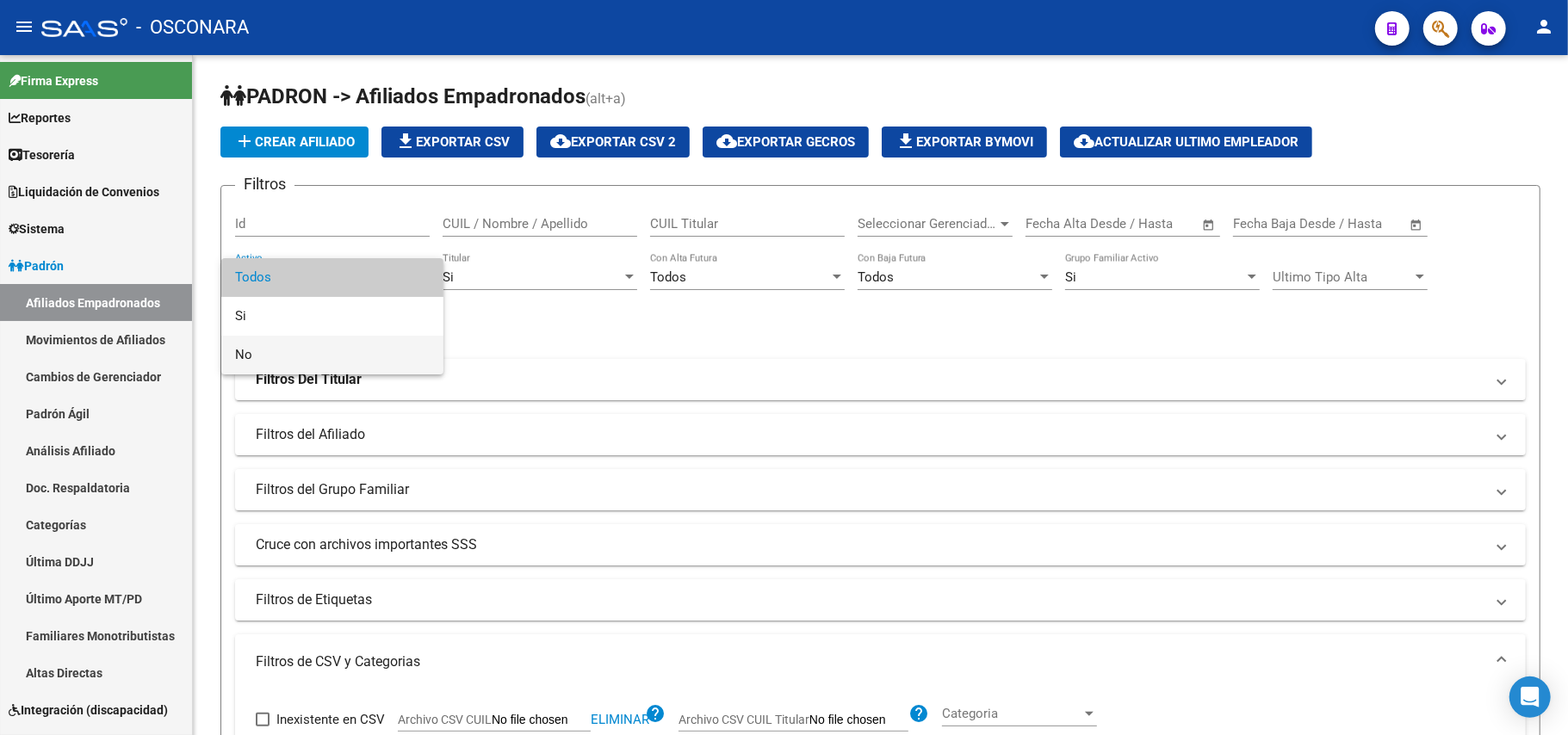
click at [318, 351] on span "No" at bounding box center [332, 355] width 194 height 39
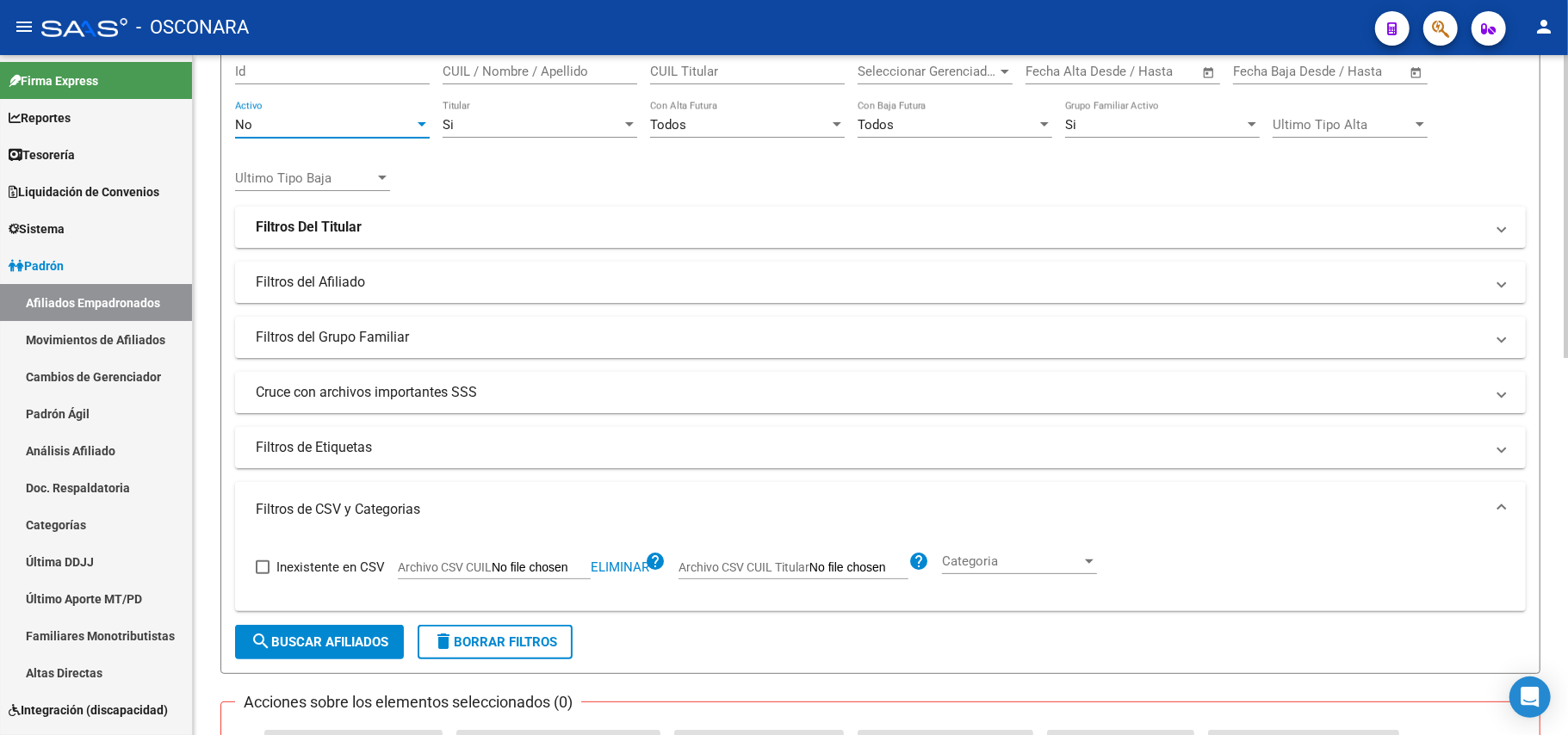
scroll to position [459, 0]
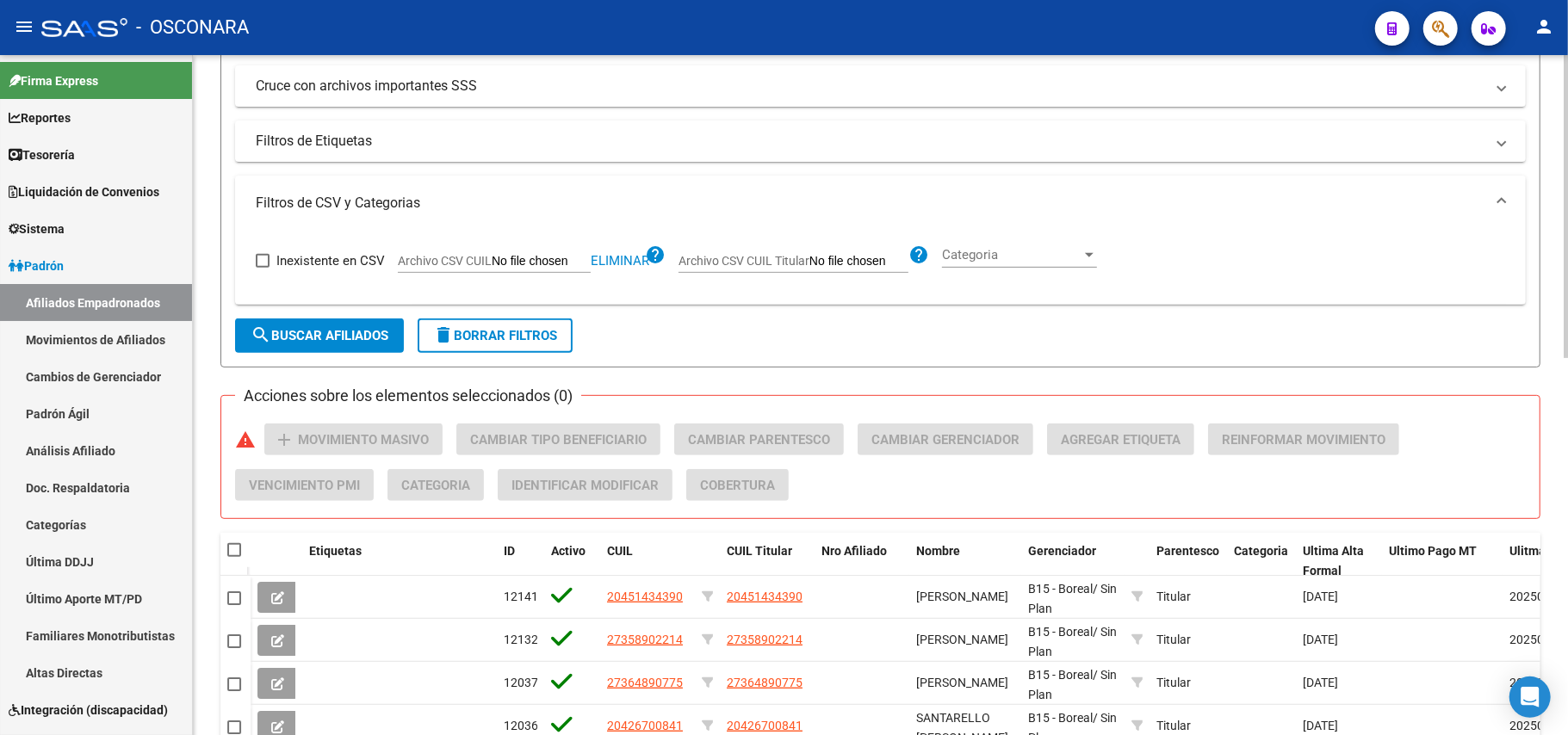
click at [384, 342] on span "search Buscar Afiliados" at bounding box center [319, 336] width 138 height 16
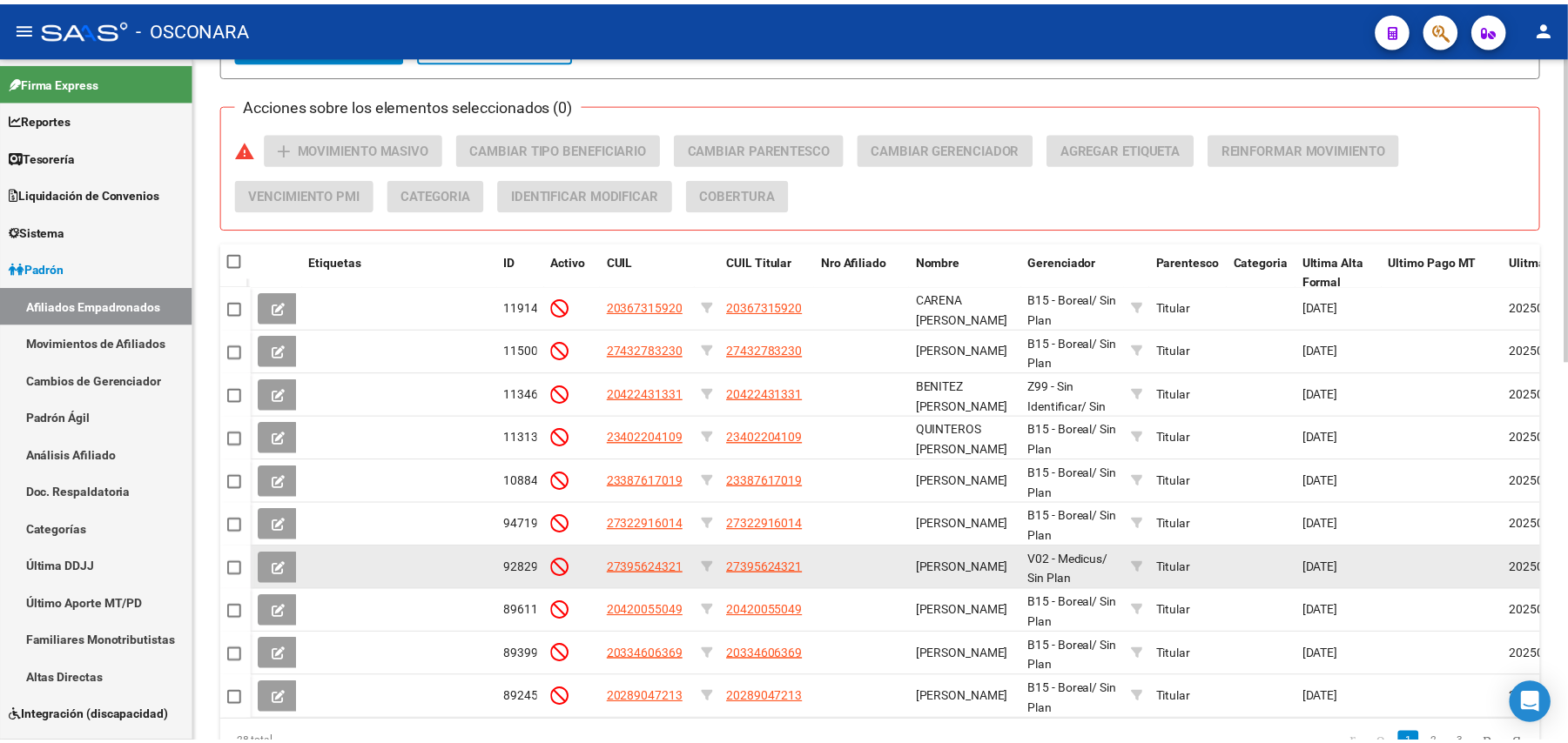
scroll to position [856, 0]
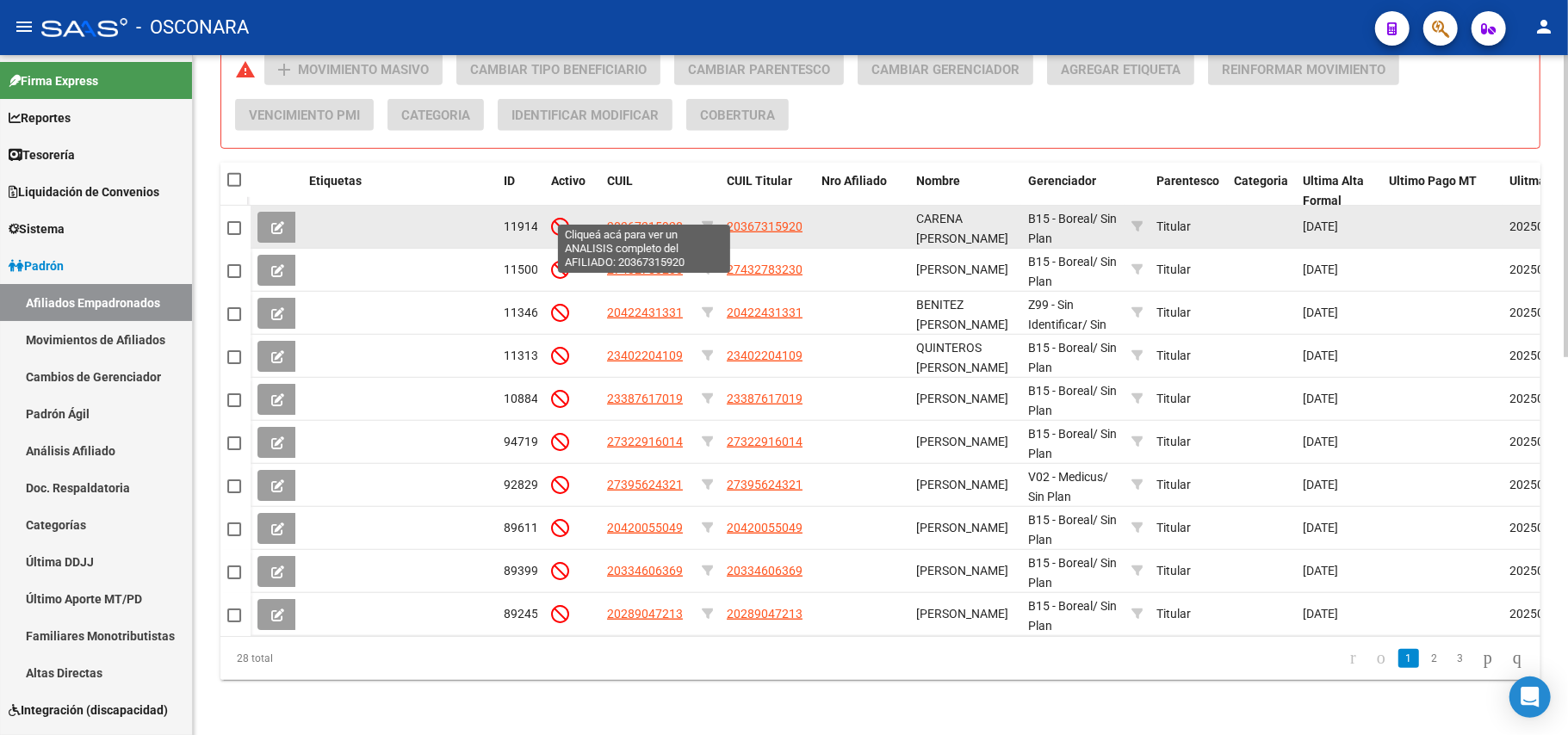
click at [647, 220] on span "20367315920" at bounding box center [645, 226] width 76 height 14
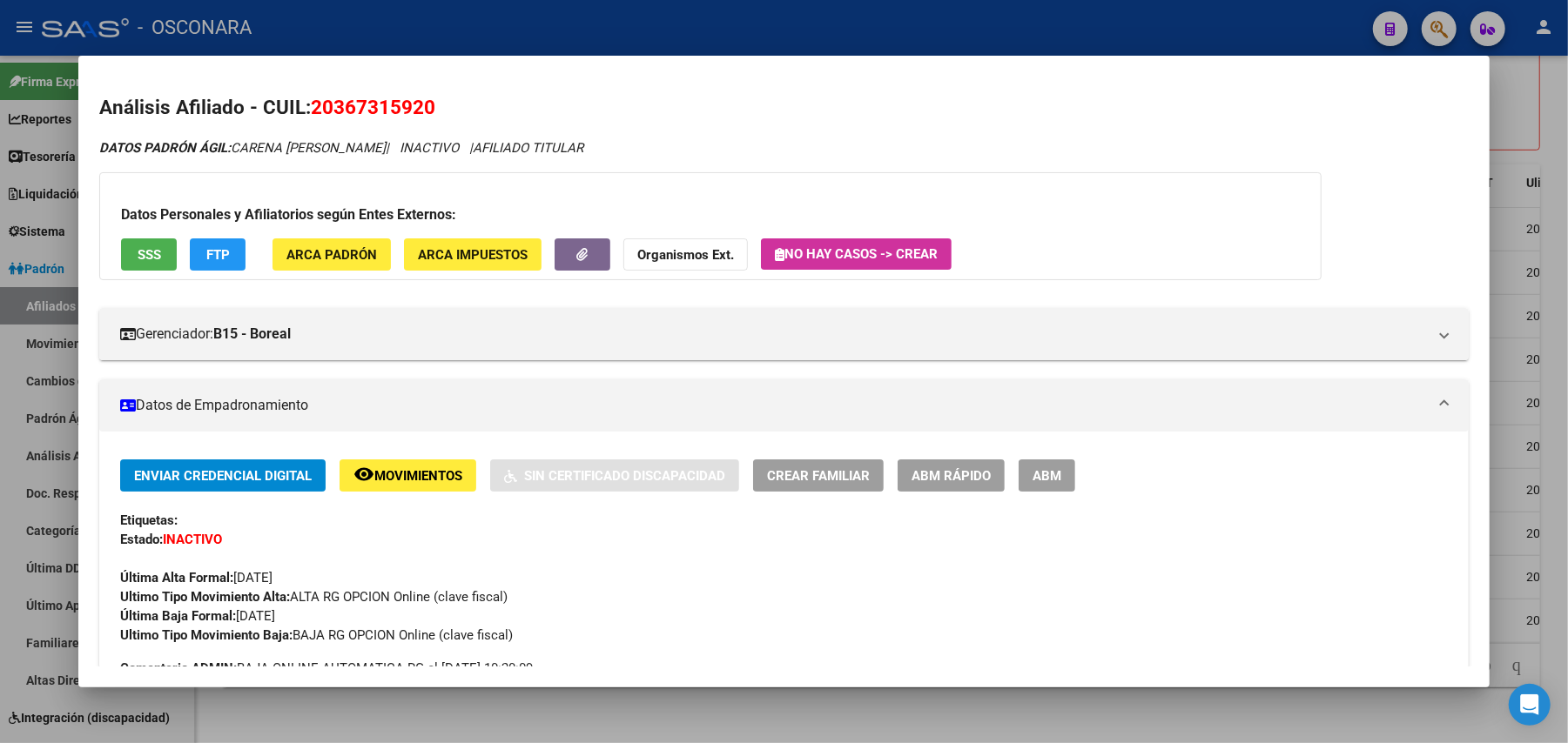
click at [1560, 110] on div at bounding box center [784, 371] width 1568 height 743
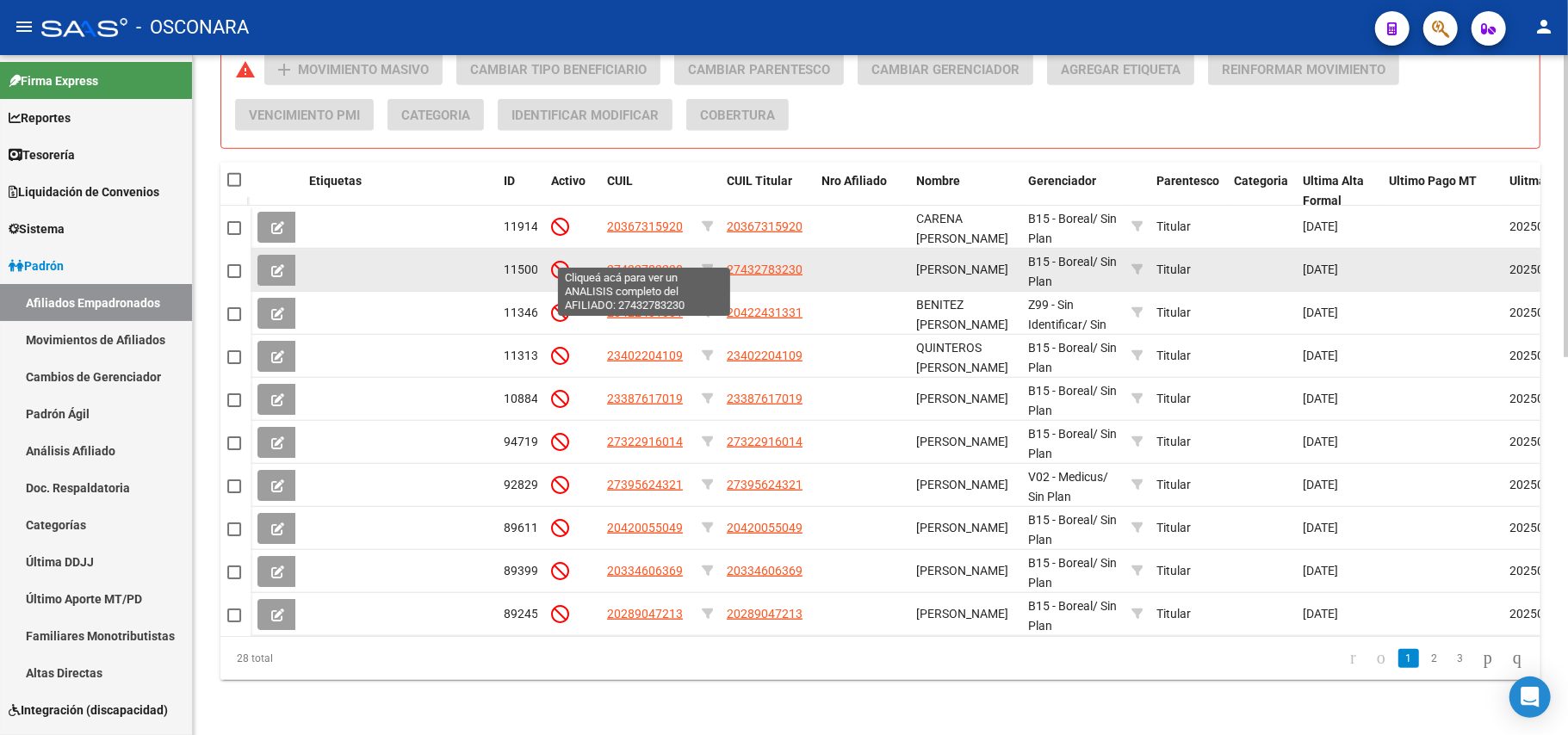
click at [663, 263] on span "27432783230" at bounding box center [645, 269] width 76 height 14
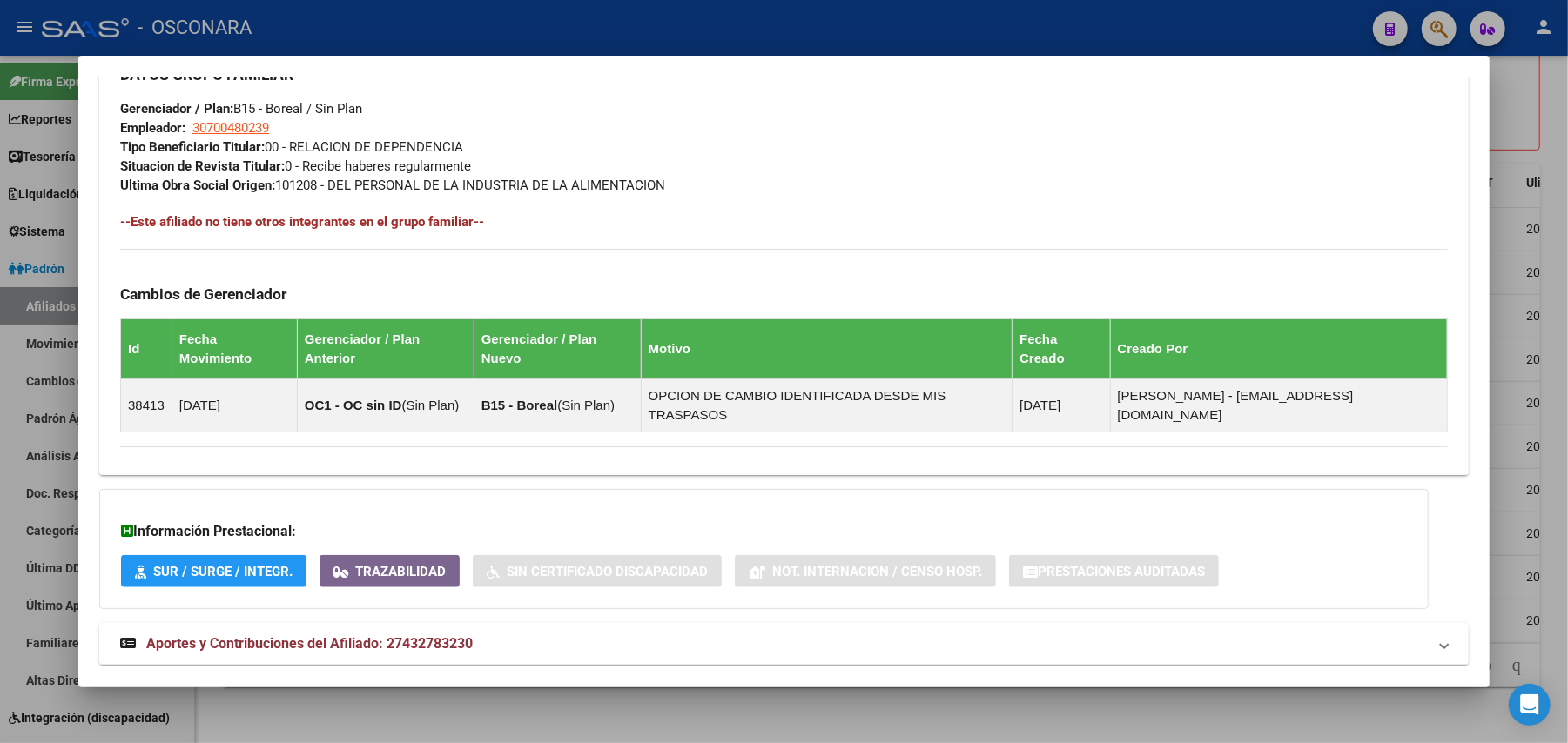
scroll to position [900, 0]
click at [437, 634] on span "Aportes y Contribuciones del Afiliado: 27432783230" at bounding box center [309, 642] width 327 height 17
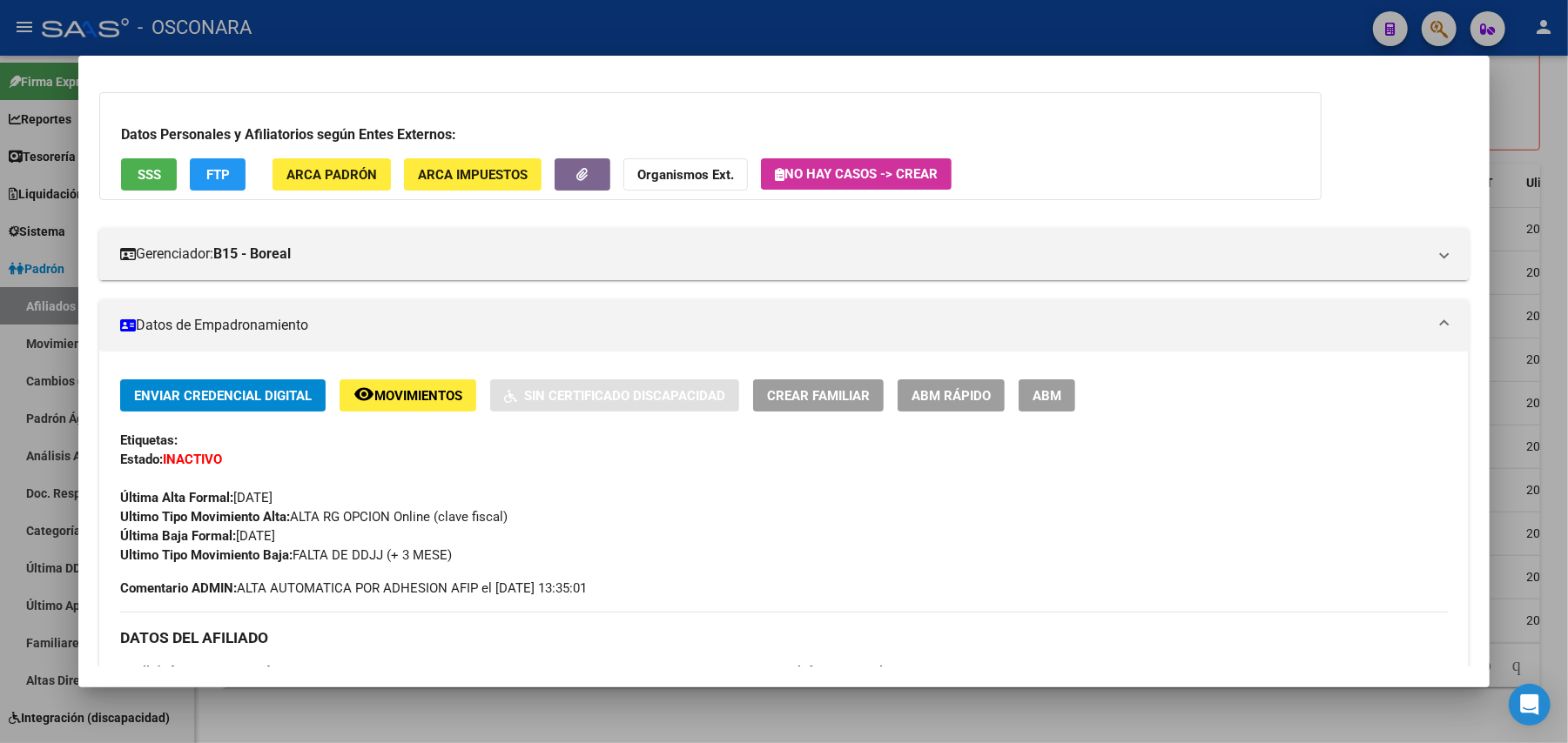
scroll to position [0, 0]
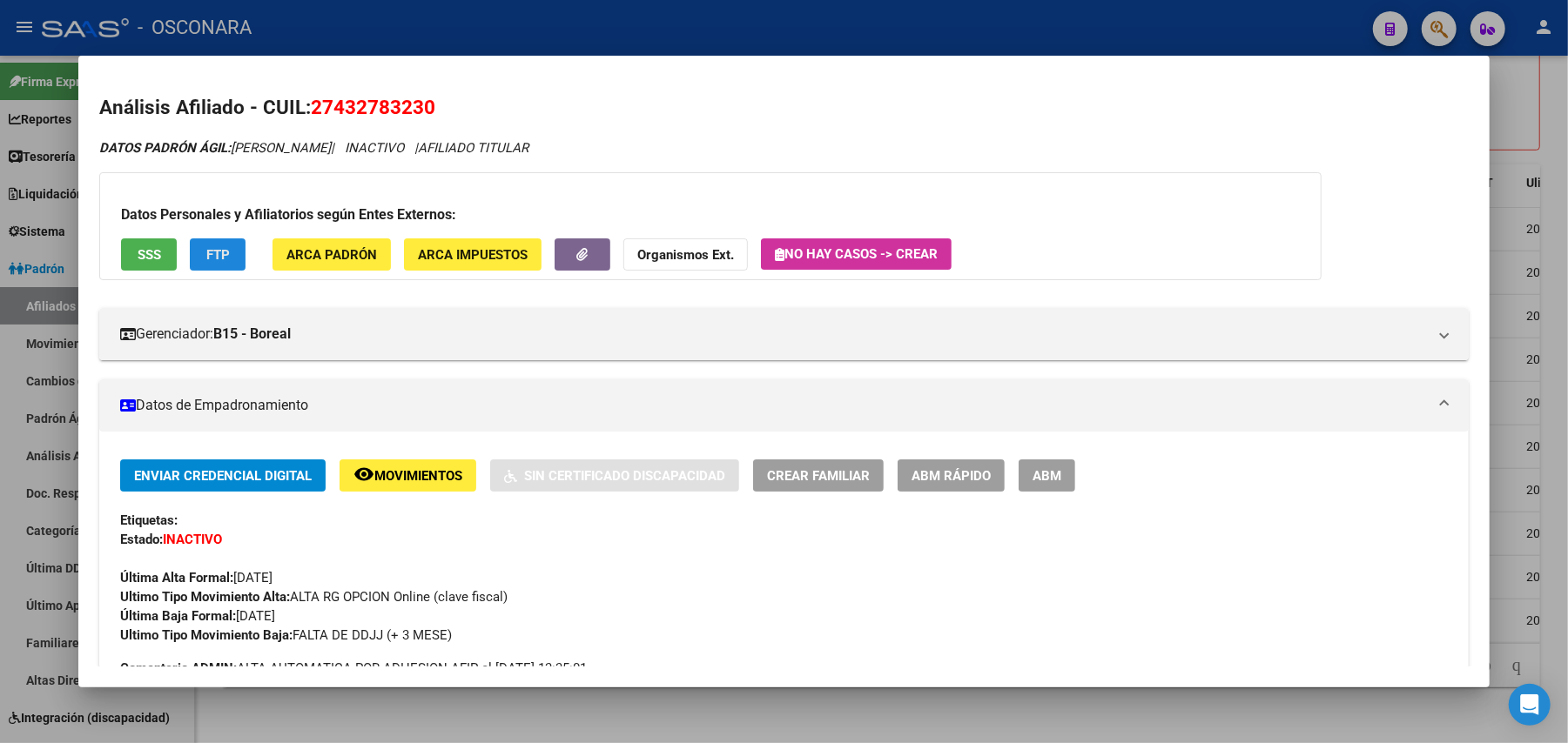
click at [221, 256] on span "FTP" at bounding box center [218, 256] width 24 height 16
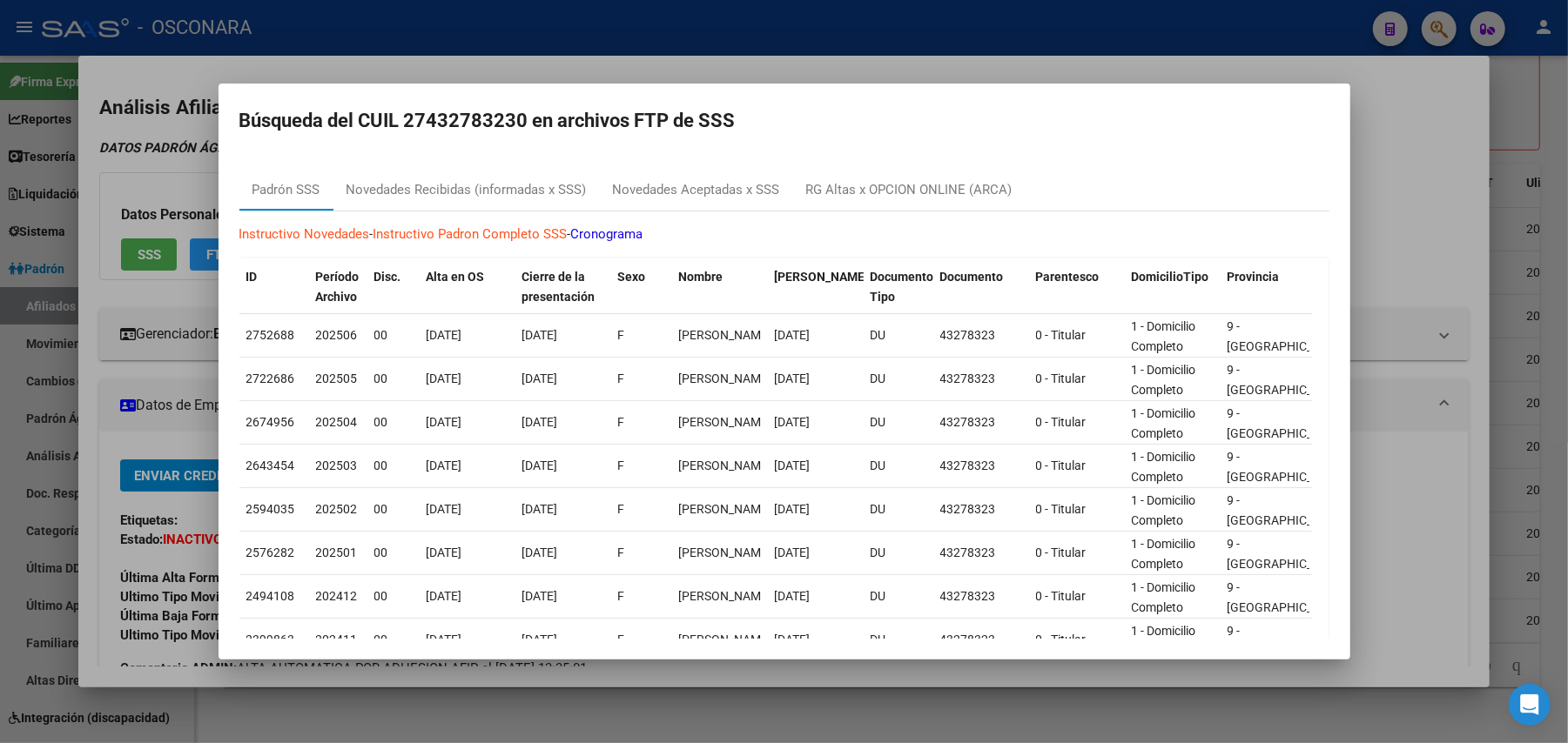
click at [1386, 150] on div at bounding box center [784, 371] width 1568 height 743
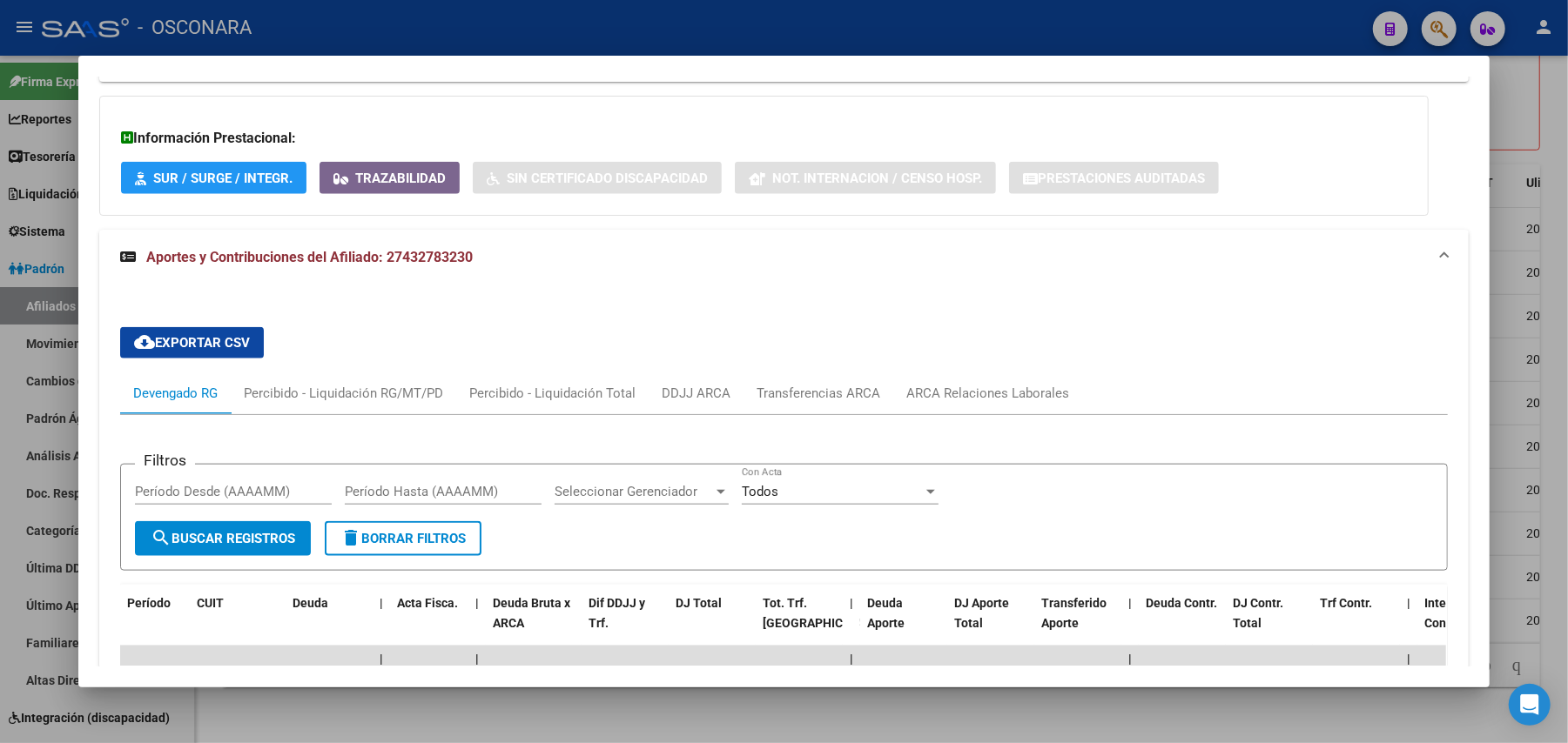
scroll to position [1160, 0]
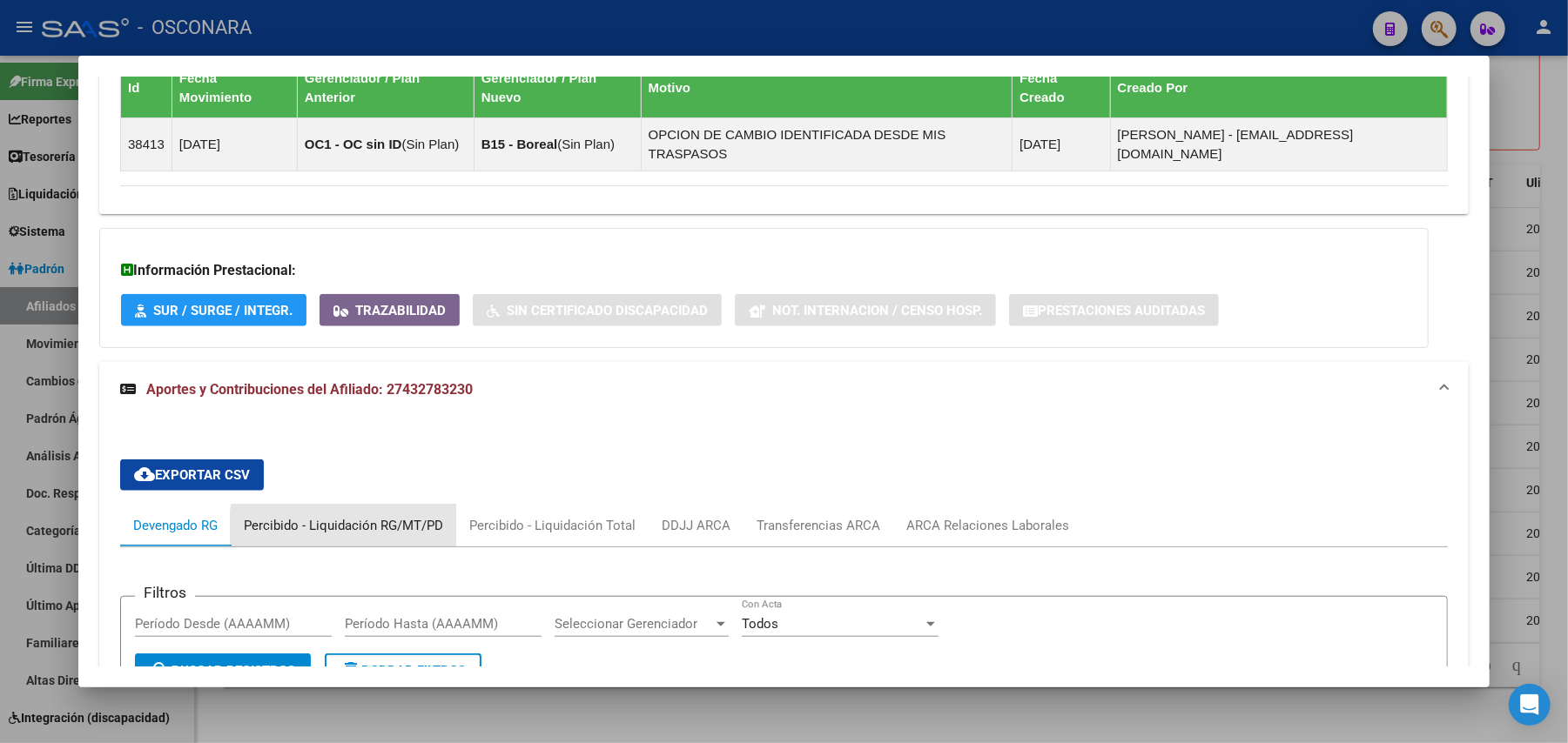
click at [371, 516] on div "Percibido - Liquidación RG/MT/PD" at bounding box center [343, 525] width 199 height 19
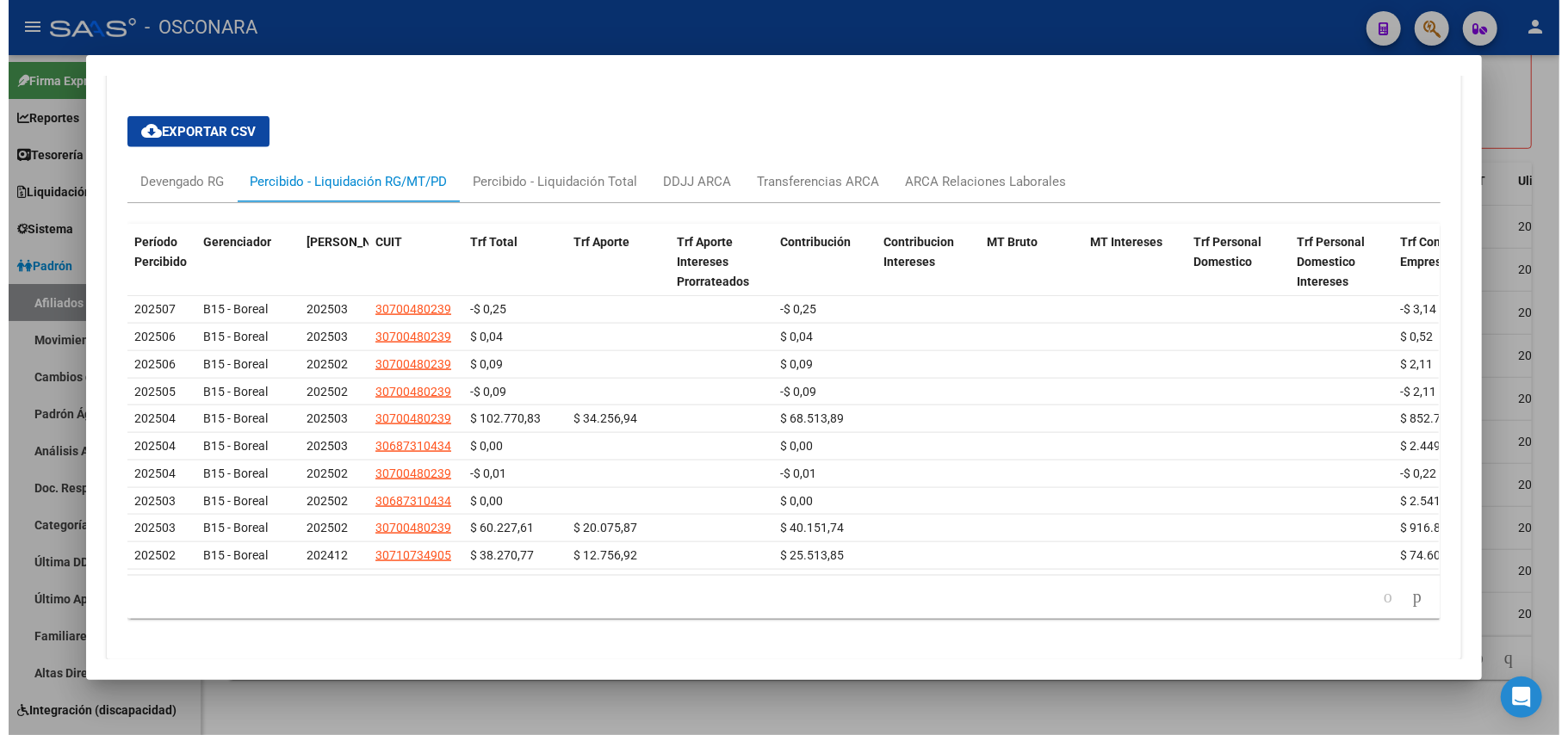
scroll to position [1510, 0]
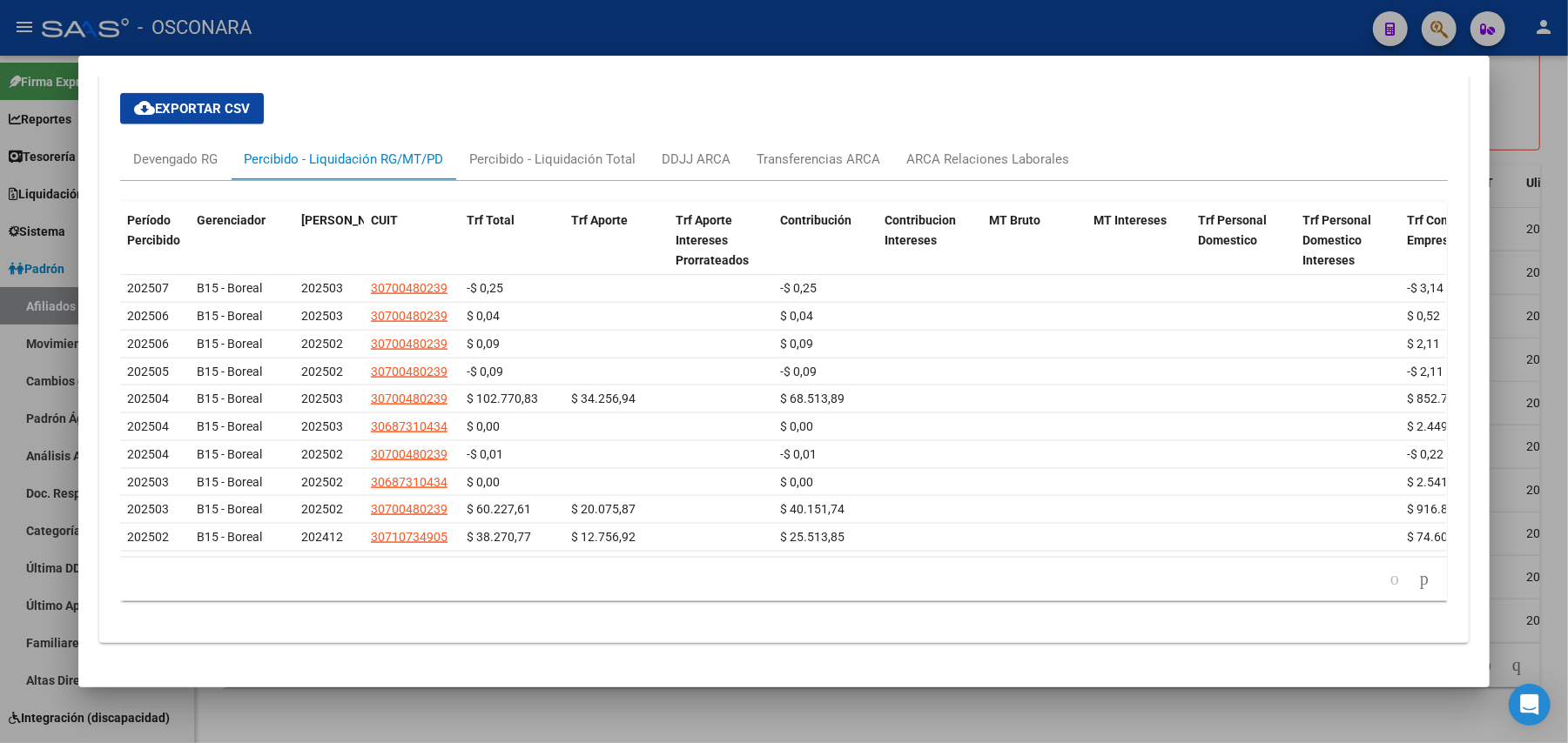
click at [1553, 126] on div at bounding box center [784, 371] width 1568 height 743
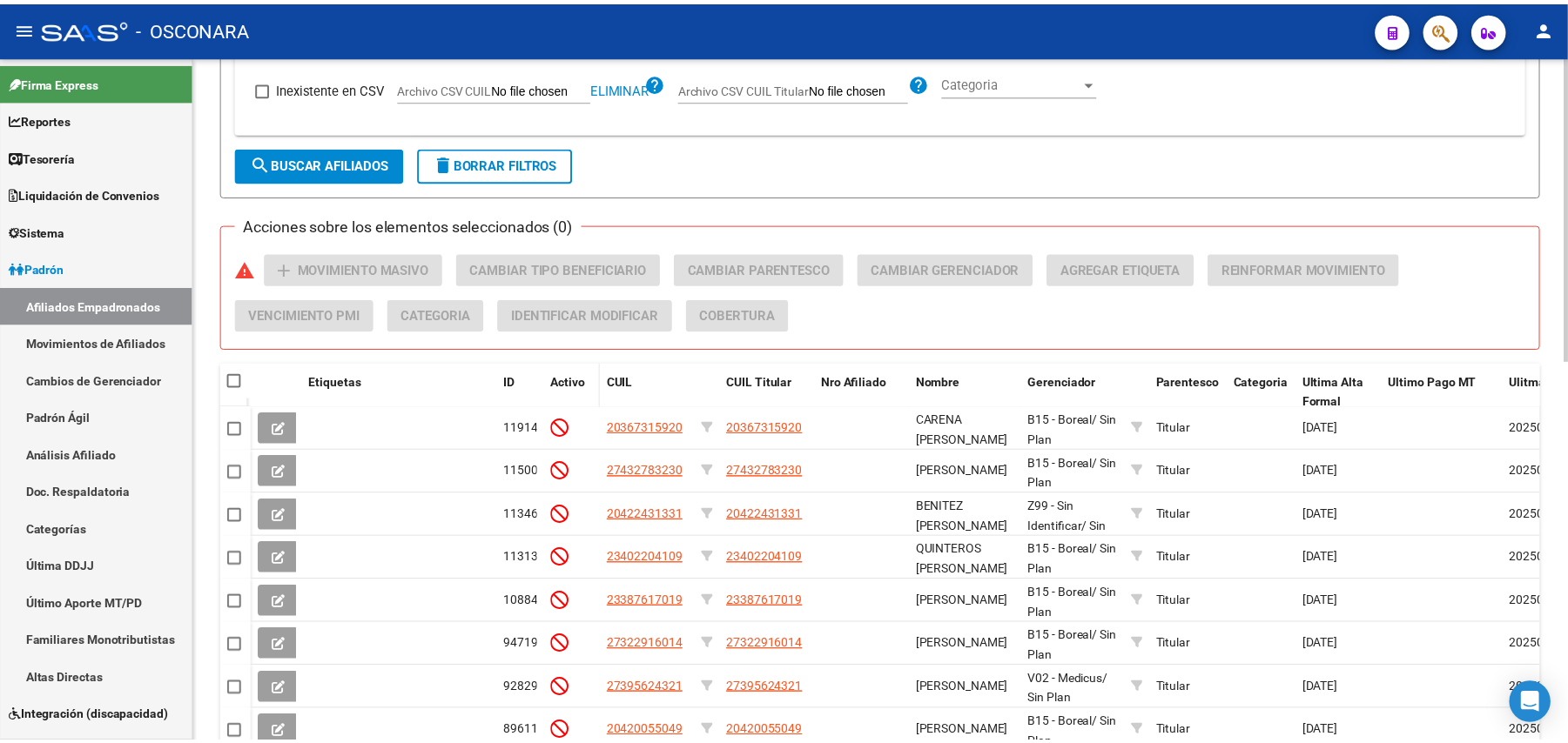
scroll to position [697, 0]
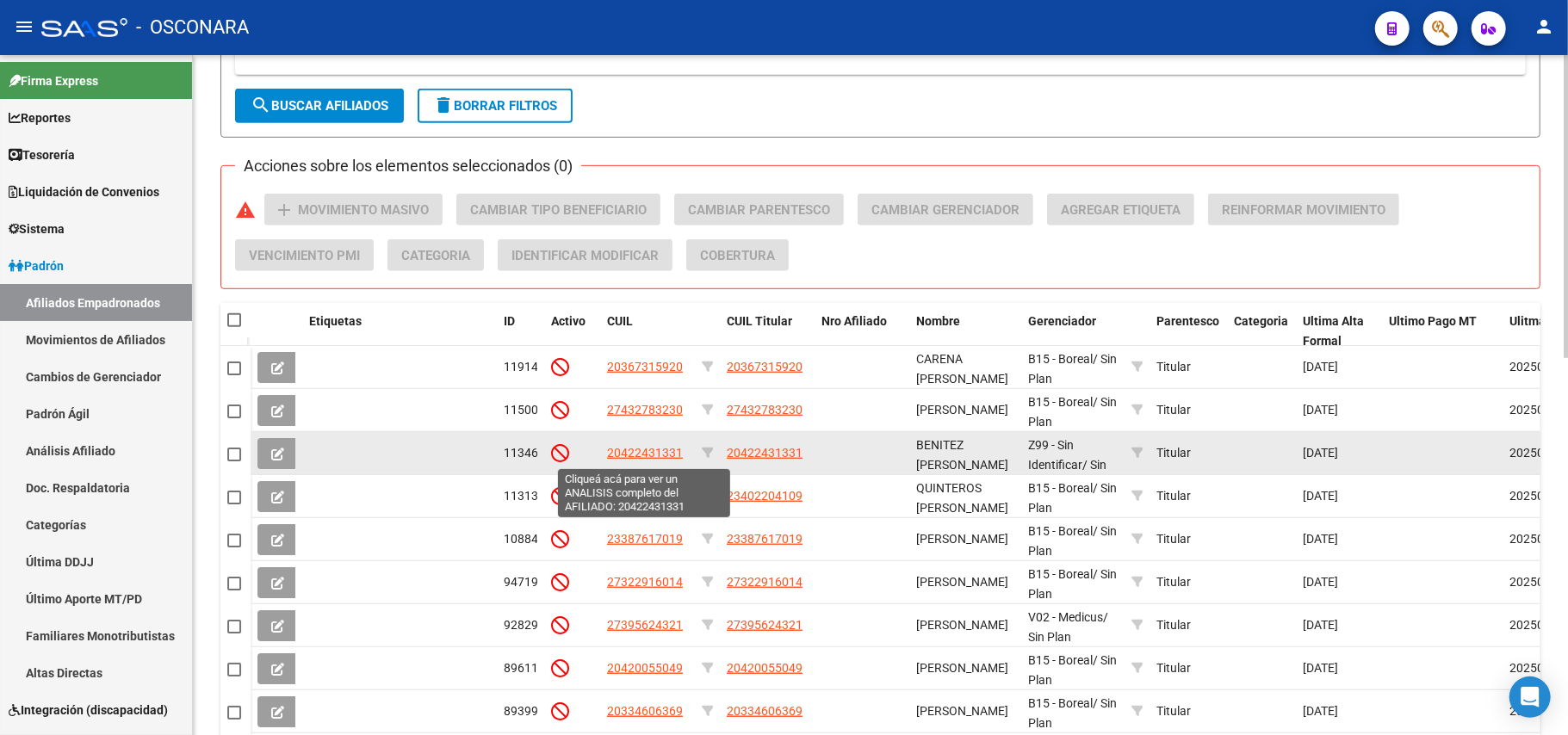
click at [645, 453] on span "20422431331" at bounding box center [645, 453] width 76 height 14
type textarea "20422431331"
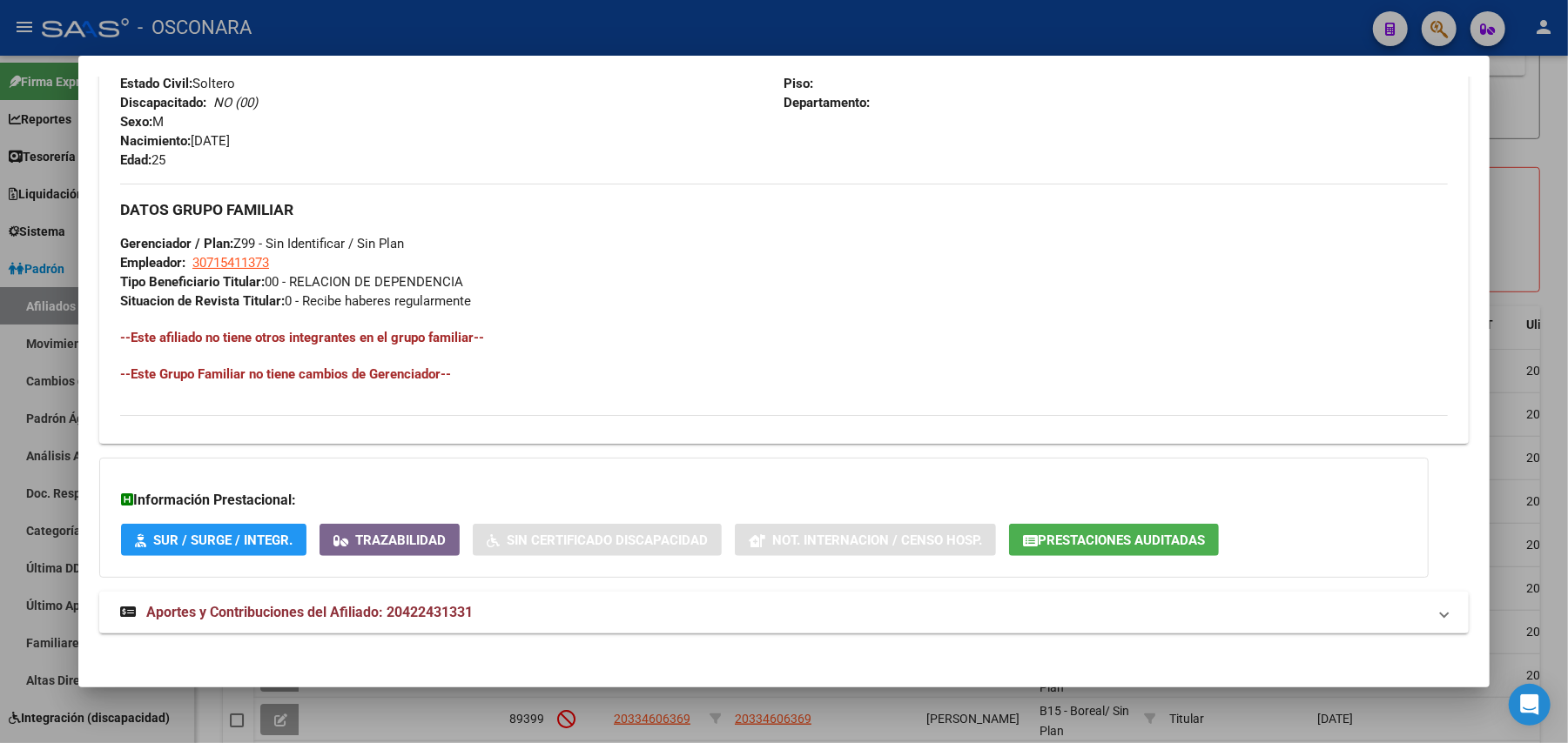
scroll to position [733, 0]
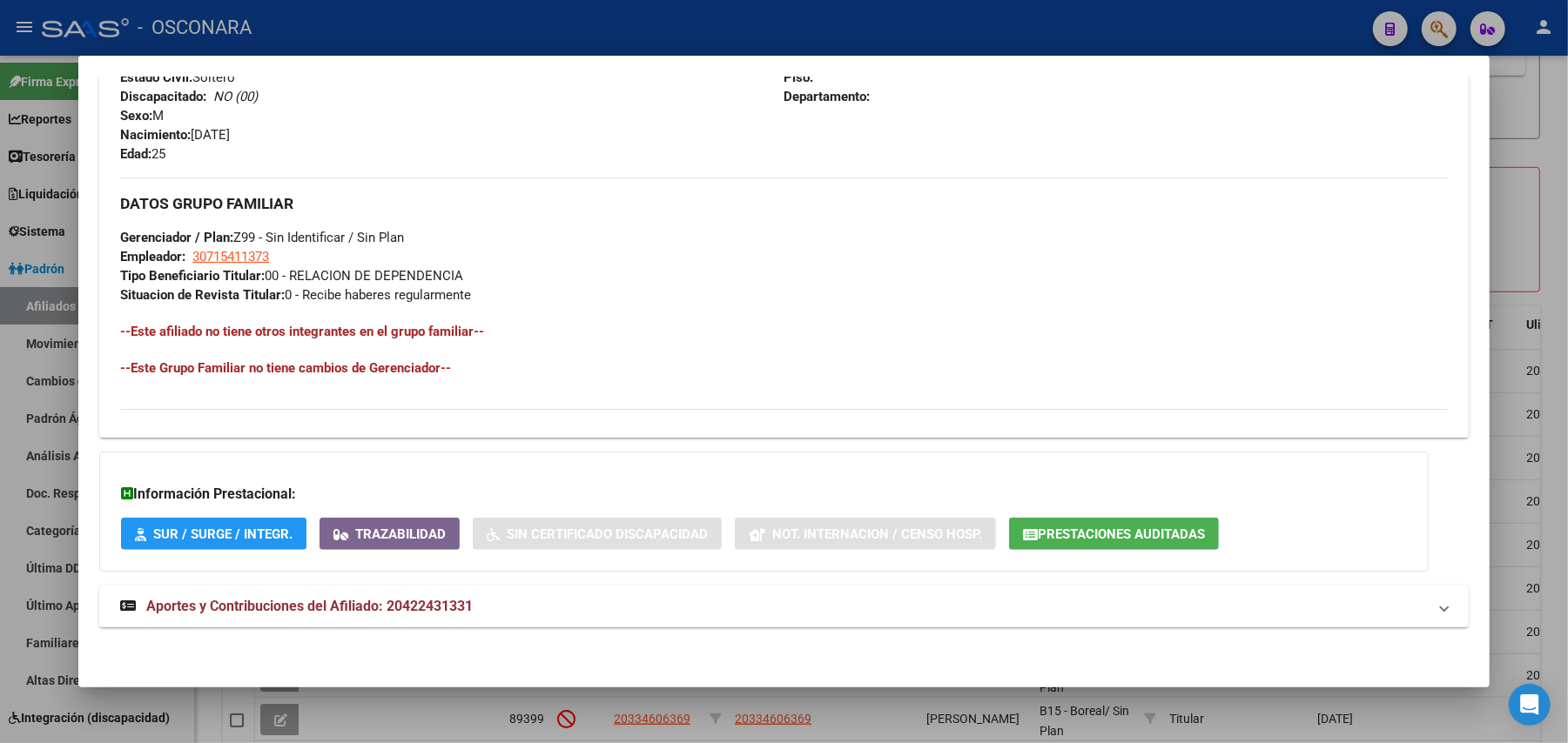
click at [423, 603] on span "Aportes y Contribuciones del Afiliado: 20422431331" at bounding box center [309, 606] width 327 height 17
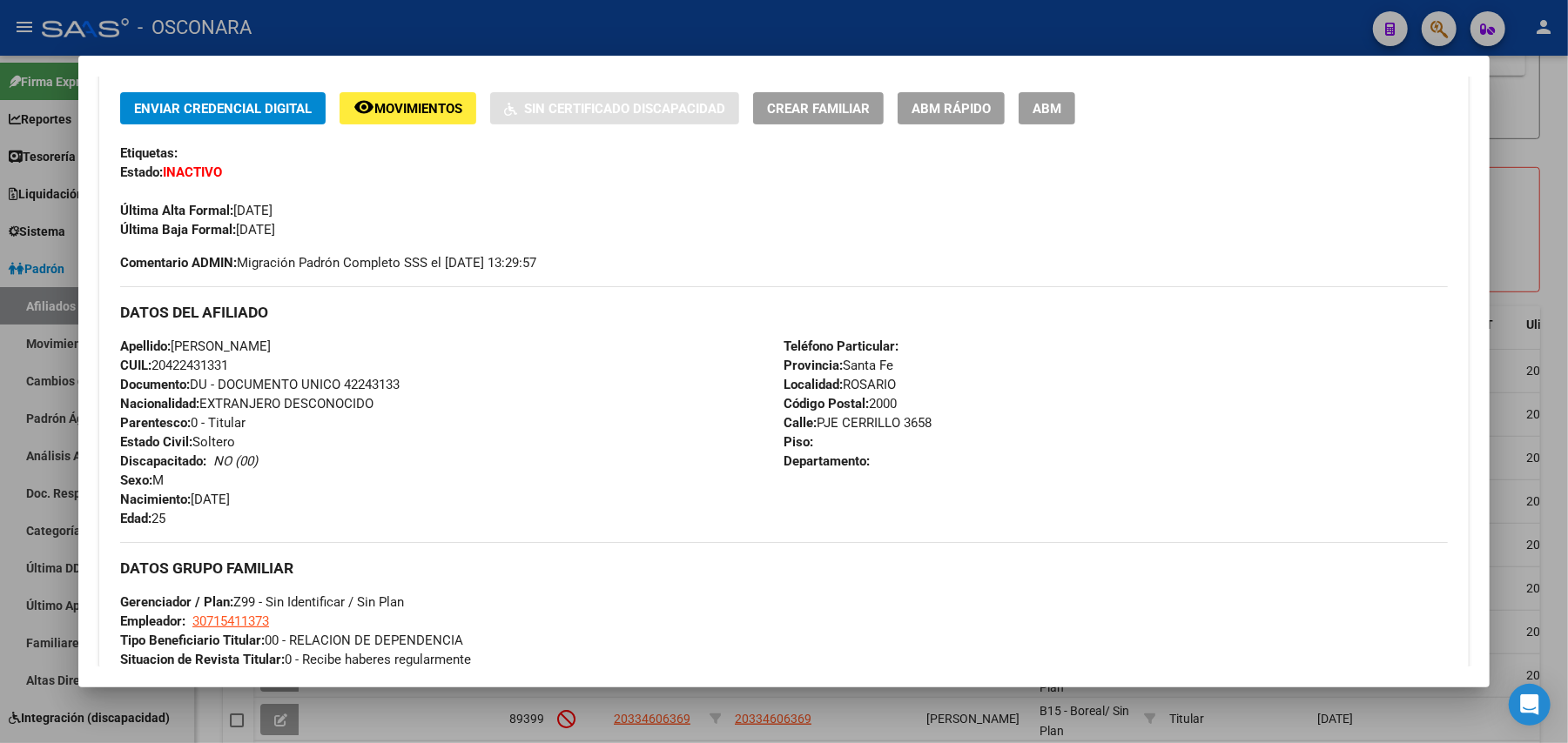
scroll to position [125, 0]
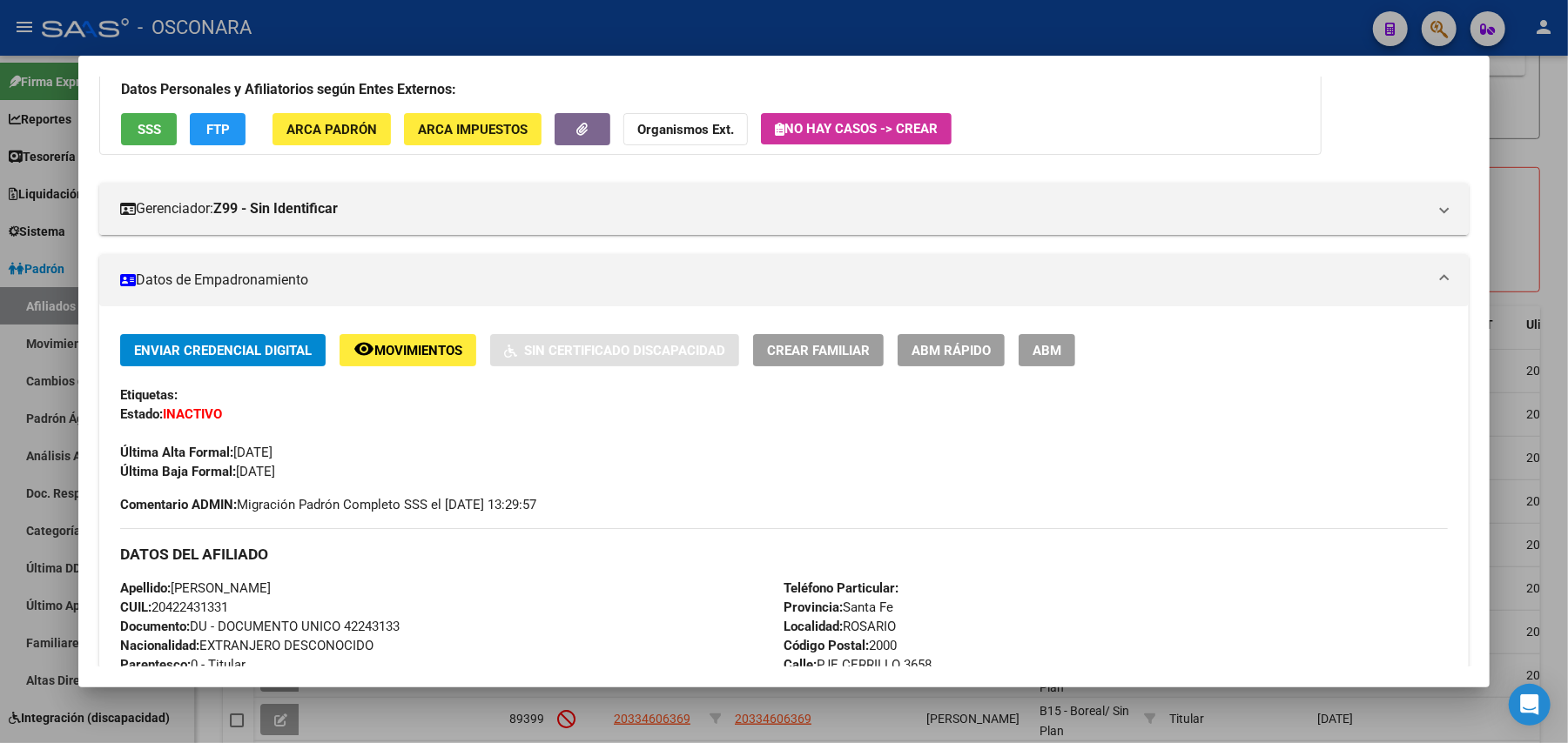
click at [948, 348] on span "ABM Rápido" at bounding box center [951, 351] width 79 height 16
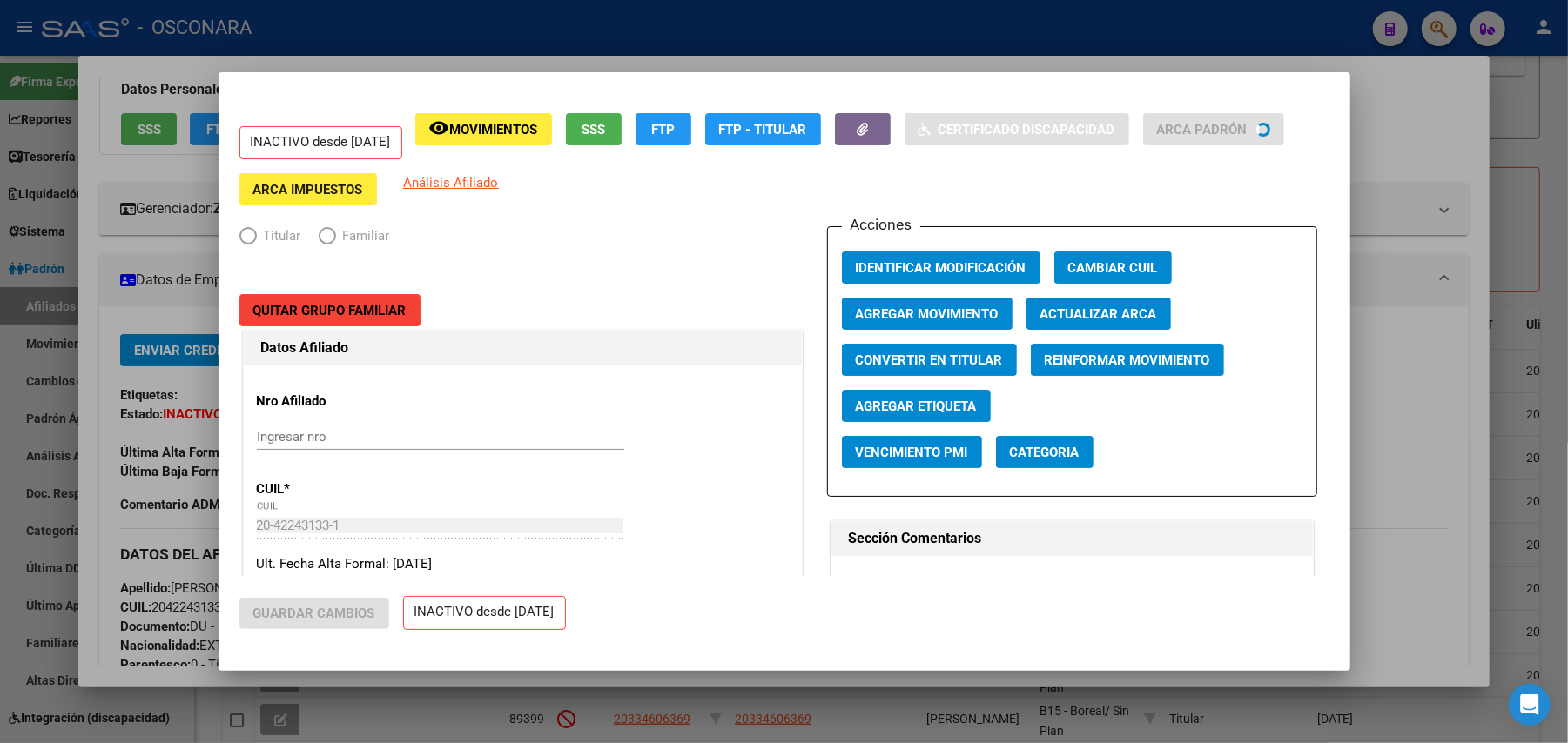
radio input "true"
type input "30-71541137-3"
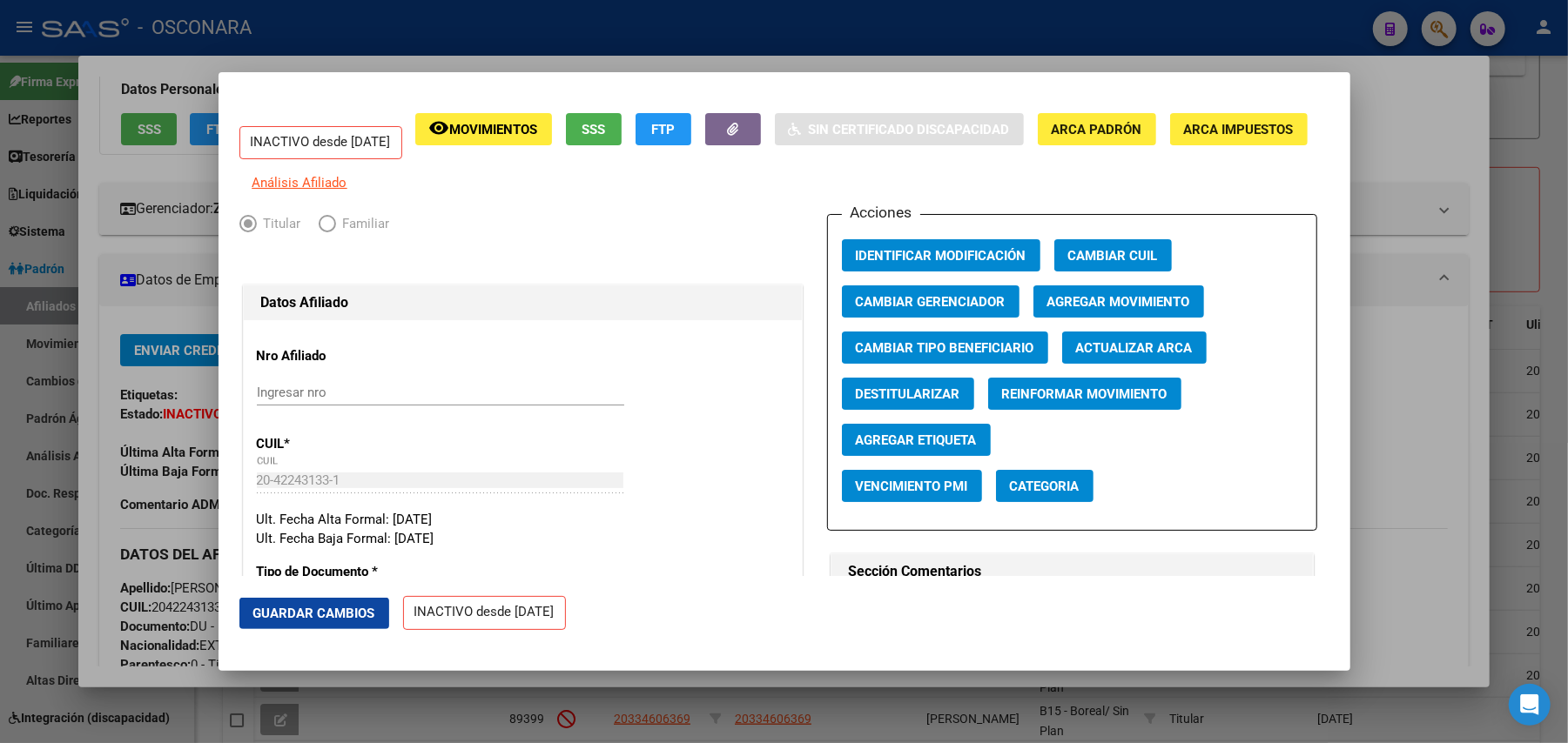
click at [605, 136] on span "SSS" at bounding box center [593, 130] width 24 height 16
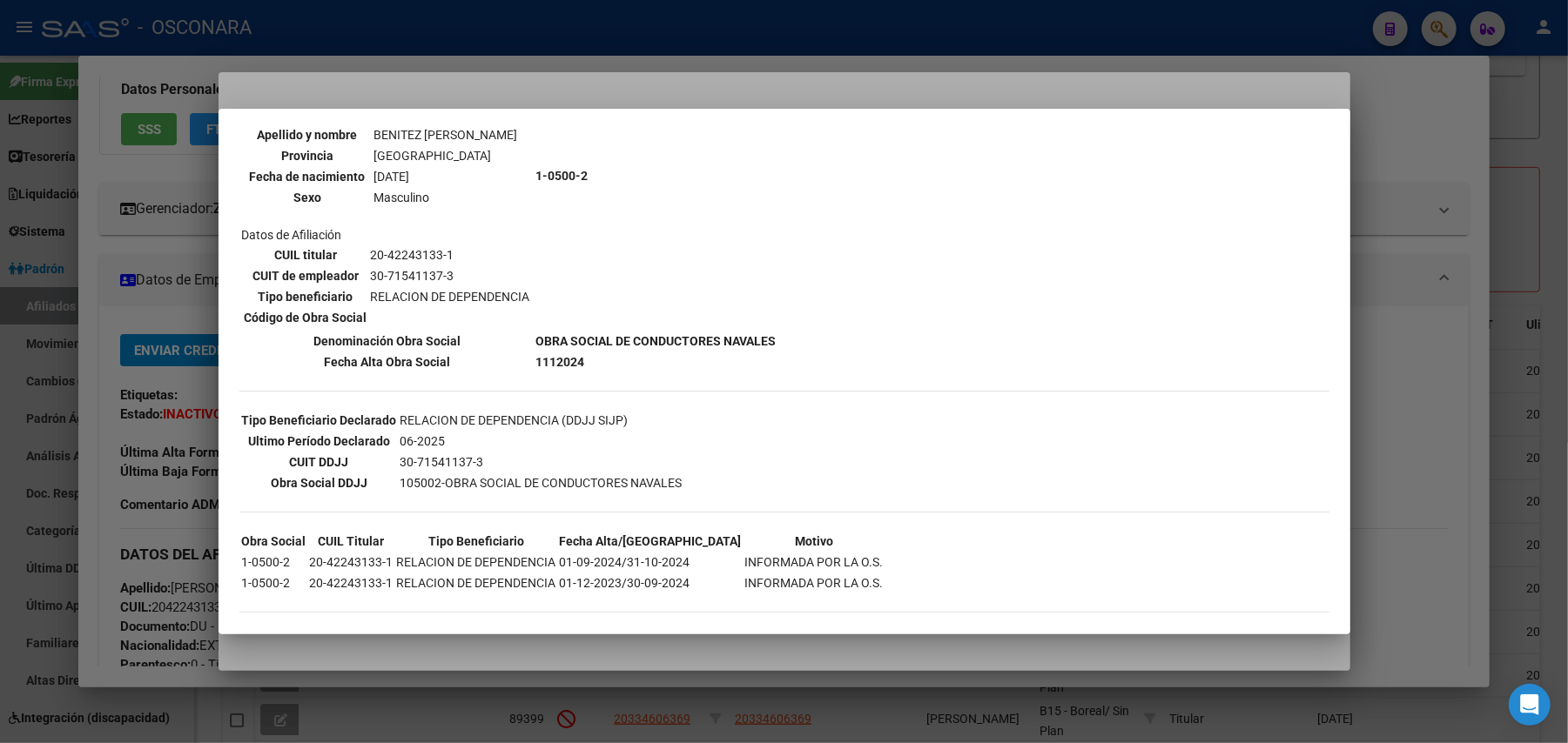
scroll to position [198, 0]
click at [1394, 157] on div at bounding box center [784, 371] width 1568 height 743
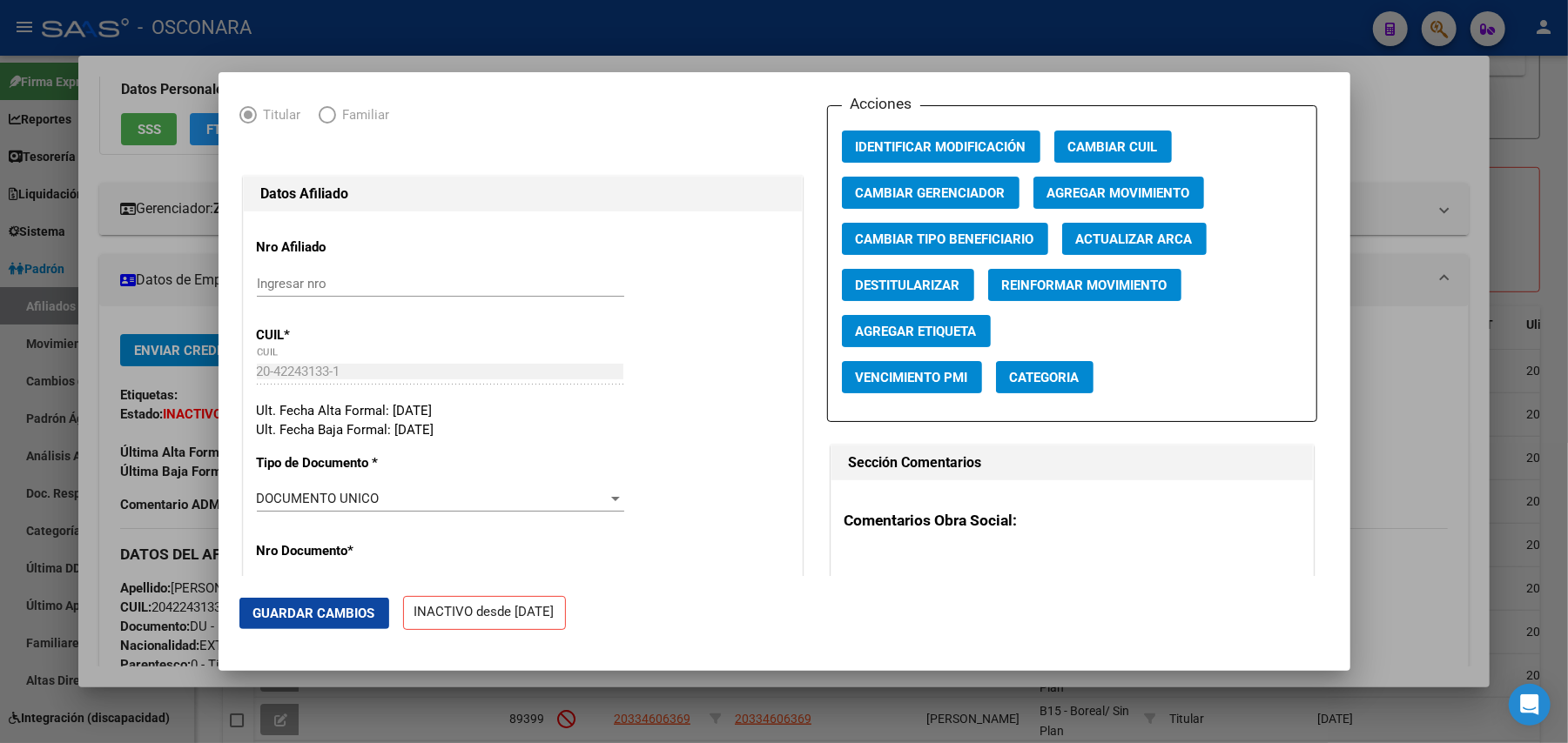
scroll to position [0, 0]
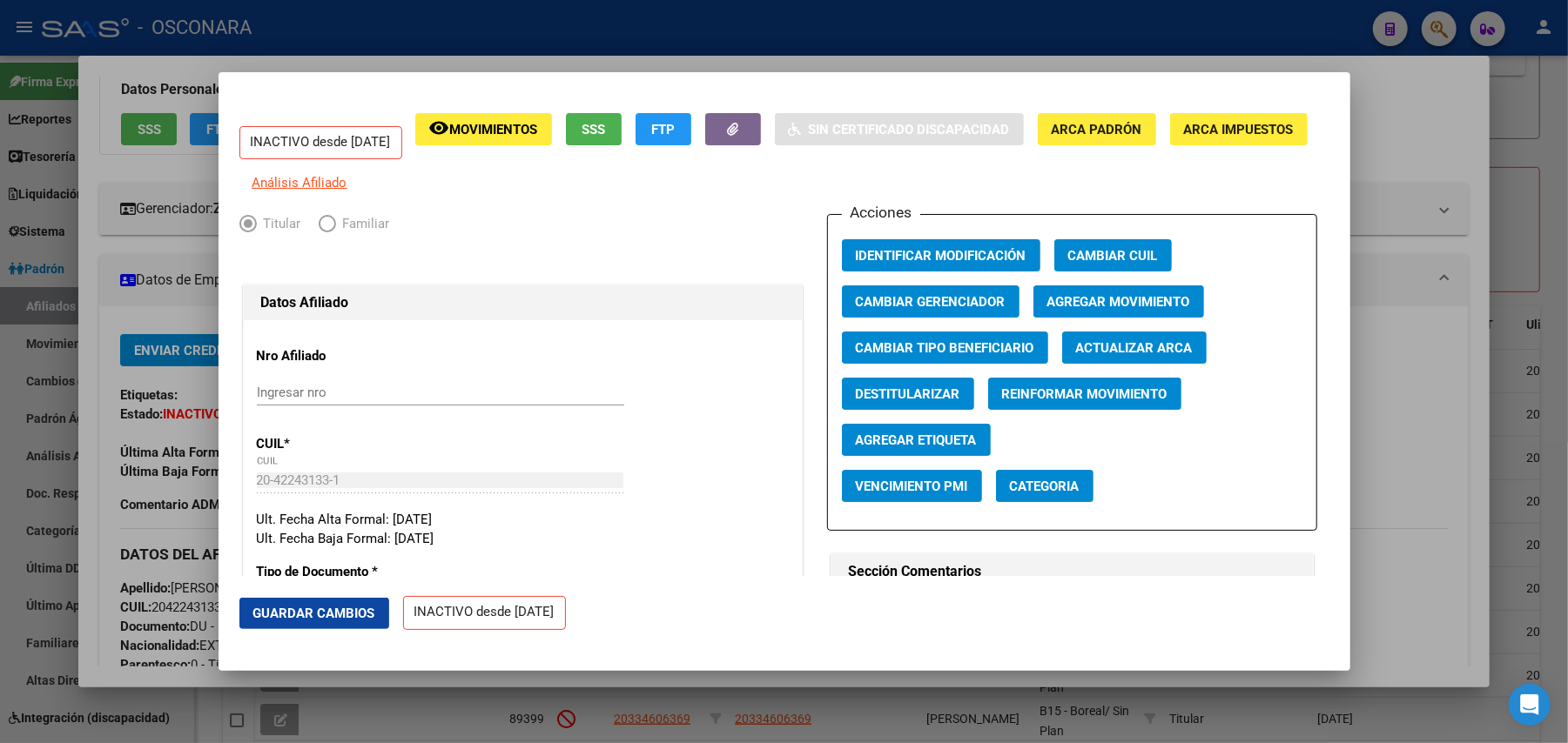
click at [1084, 310] on span "Agregar Movimiento" at bounding box center [1118, 302] width 143 height 16
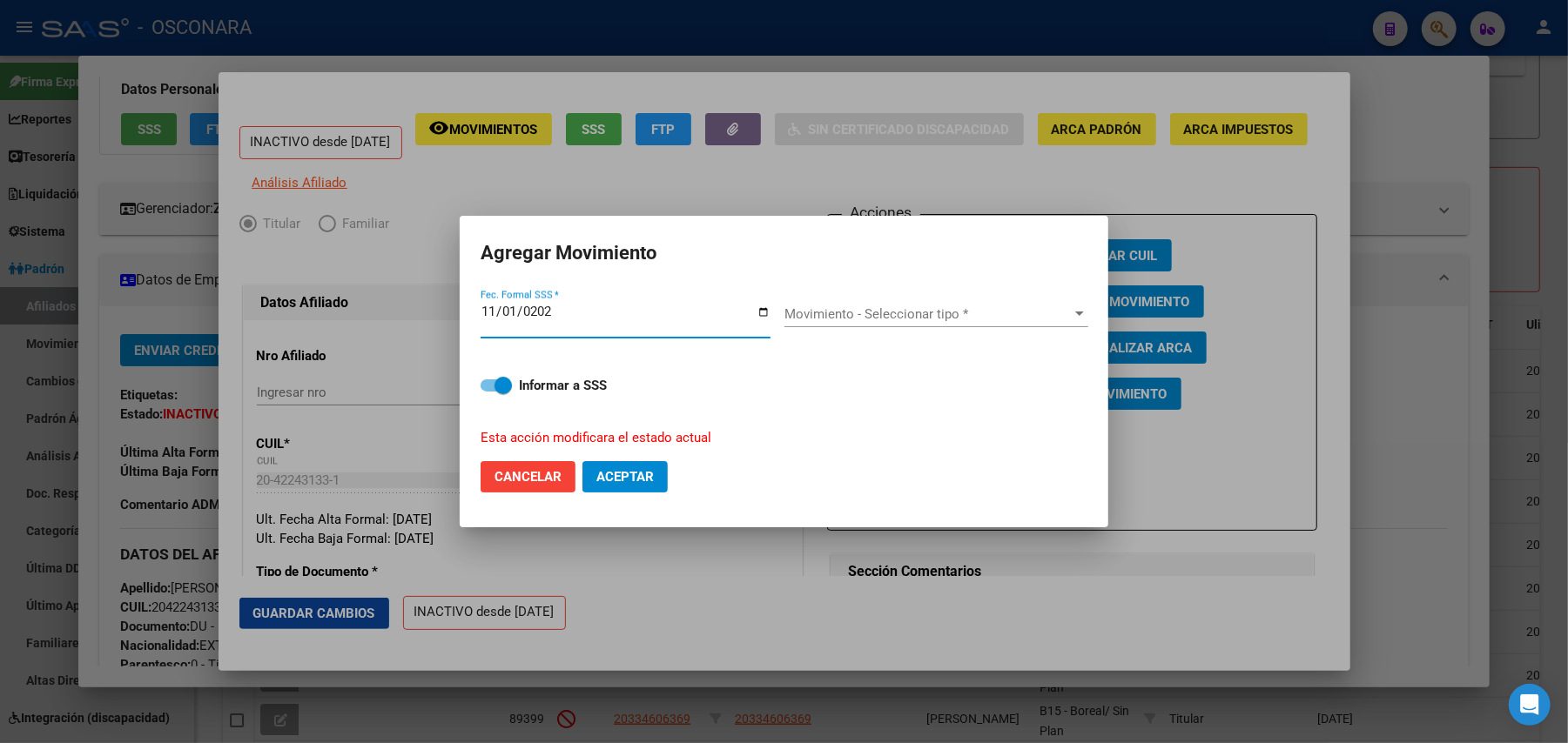
type input "2024-11-01"
click at [1072, 315] on div at bounding box center [1080, 314] width 16 height 14
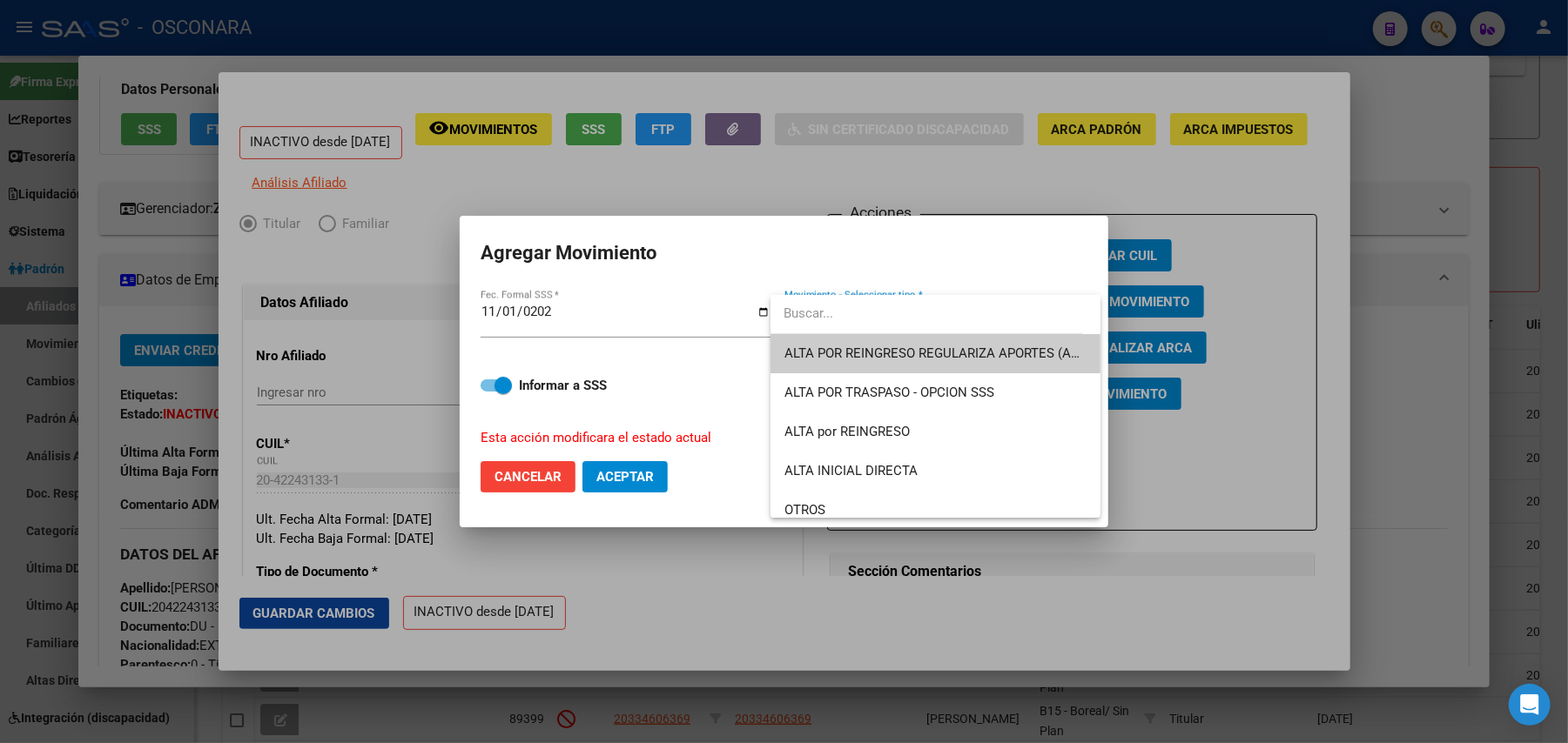
click at [903, 363] on span "ALTA POR REINGRESO REGULARIZA APORTES (AFIP)" at bounding box center [935, 354] width 302 height 39
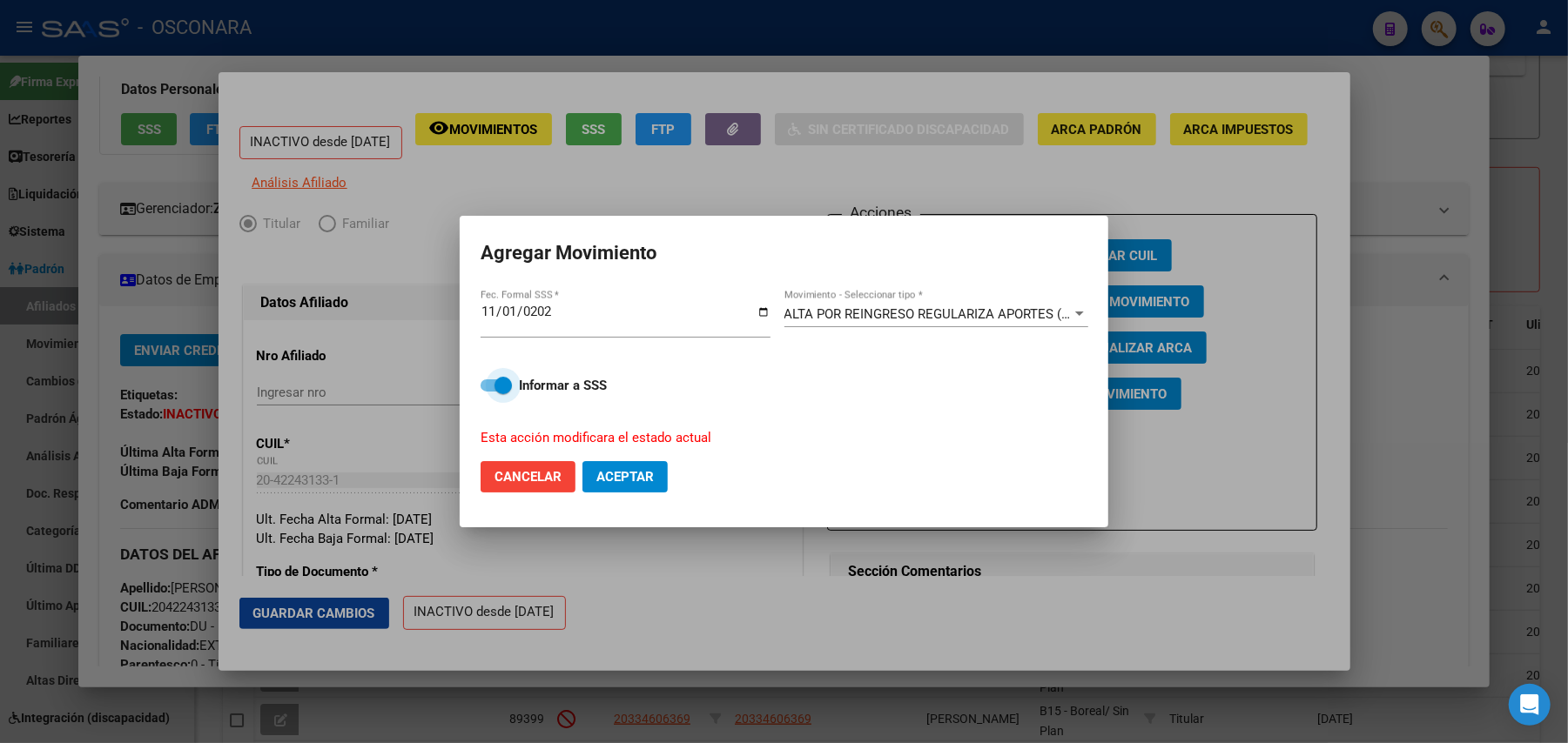
click at [488, 390] on span at bounding box center [496, 386] width 32 height 12
click at [488, 392] on input "Informar a SSS" at bounding box center [488, 392] width 1 height 1
checkbox input "false"
click at [621, 475] on span "Aceptar" at bounding box center [625, 478] width 57 height 16
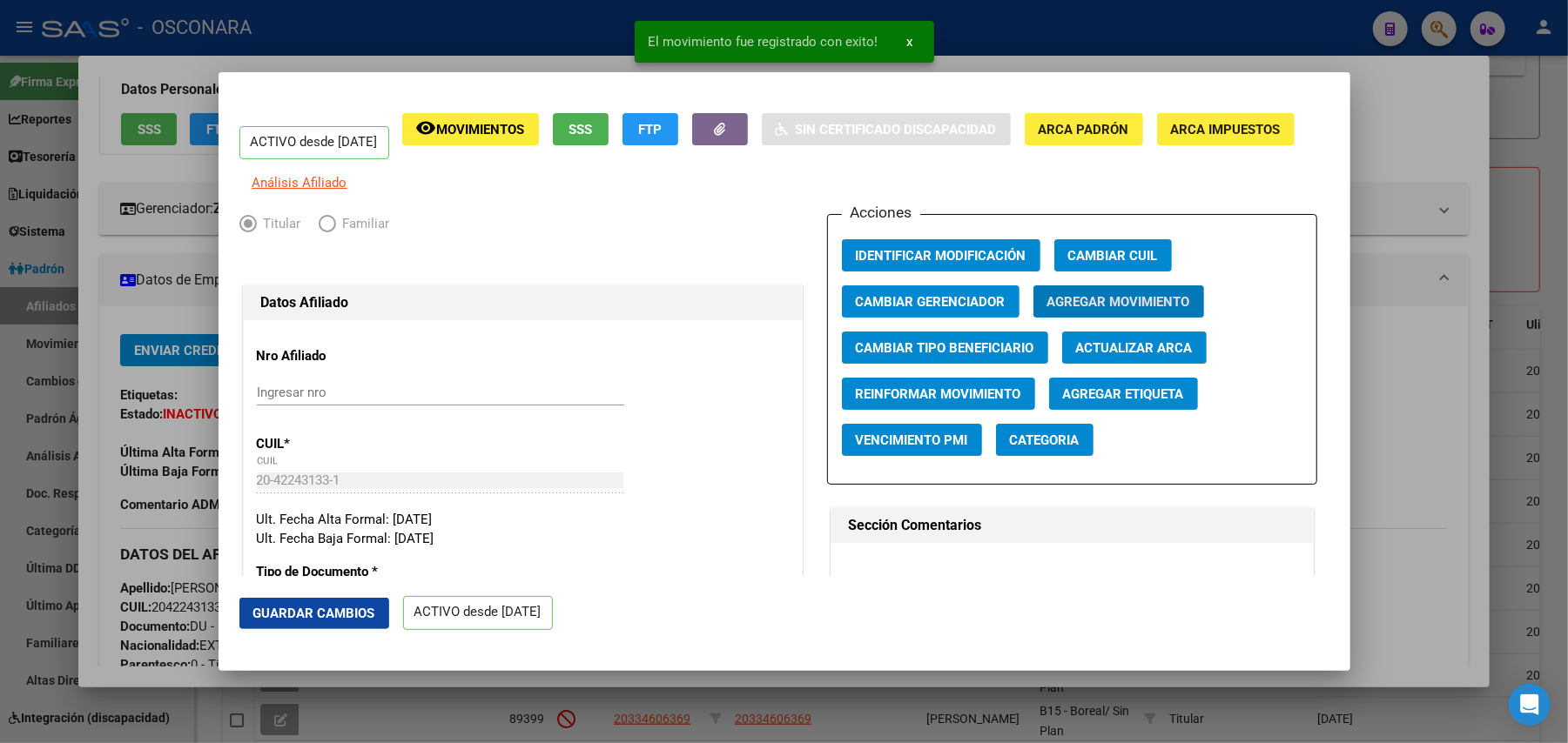
click at [345, 602] on button "Guardar Cambios" at bounding box center [315, 614] width 150 height 32
click at [1563, 202] on div at bounding box center [784, 371] width 1568 height 743
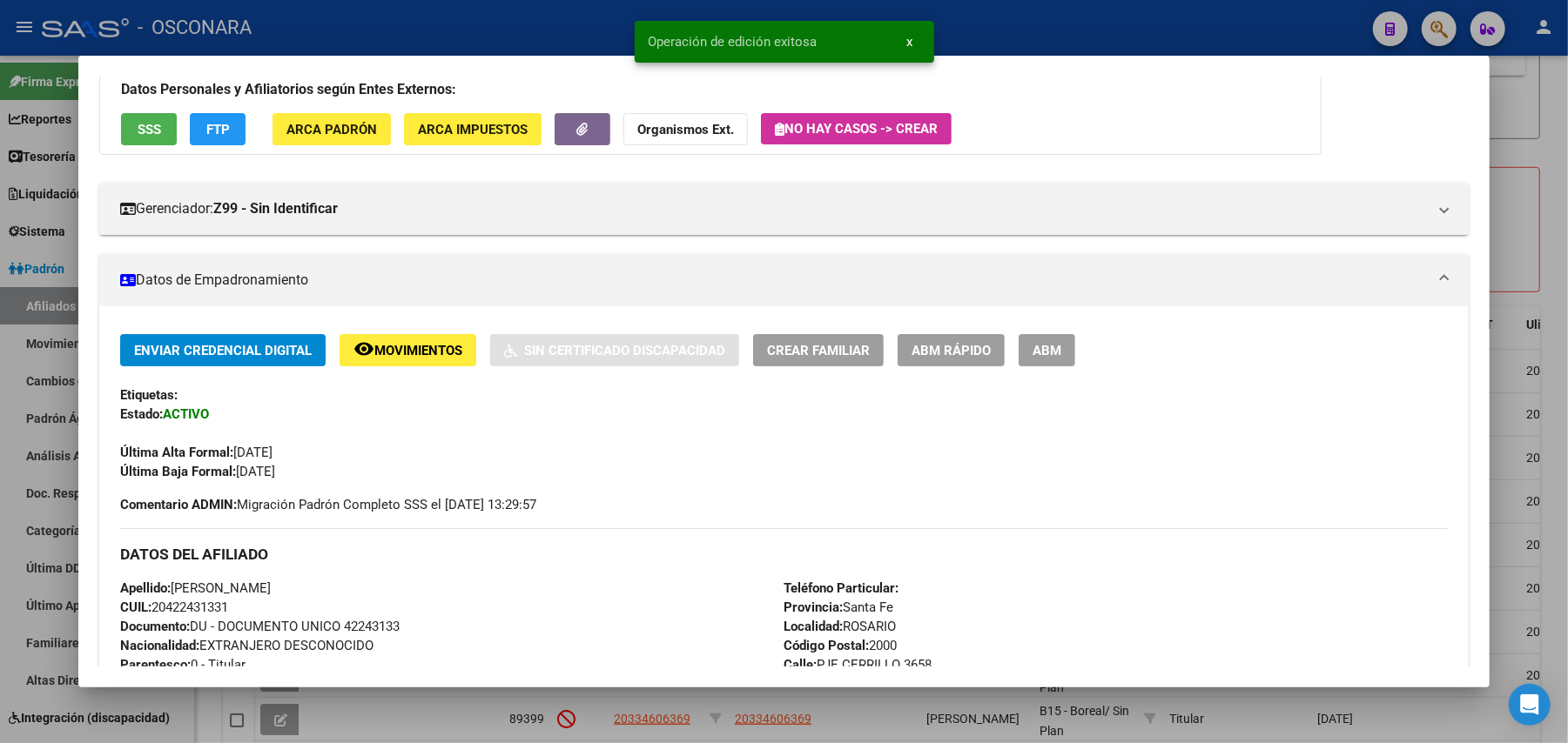
click at [1564, 158] on div at bounding box center [784, 371] width 1568 height 743
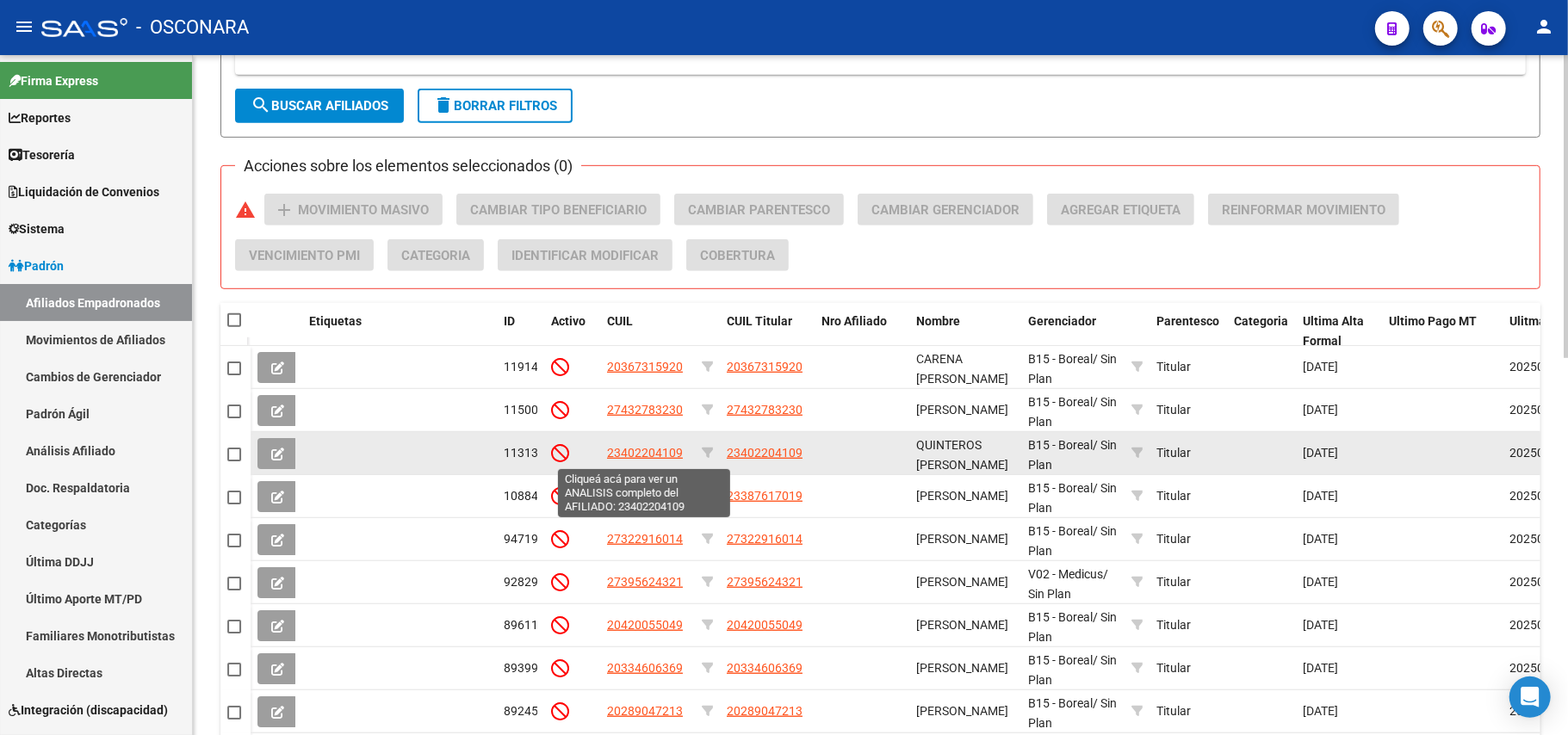
click at [677, 446] on span "23402204109" at bounding box center [645, 453] width 76 height 14
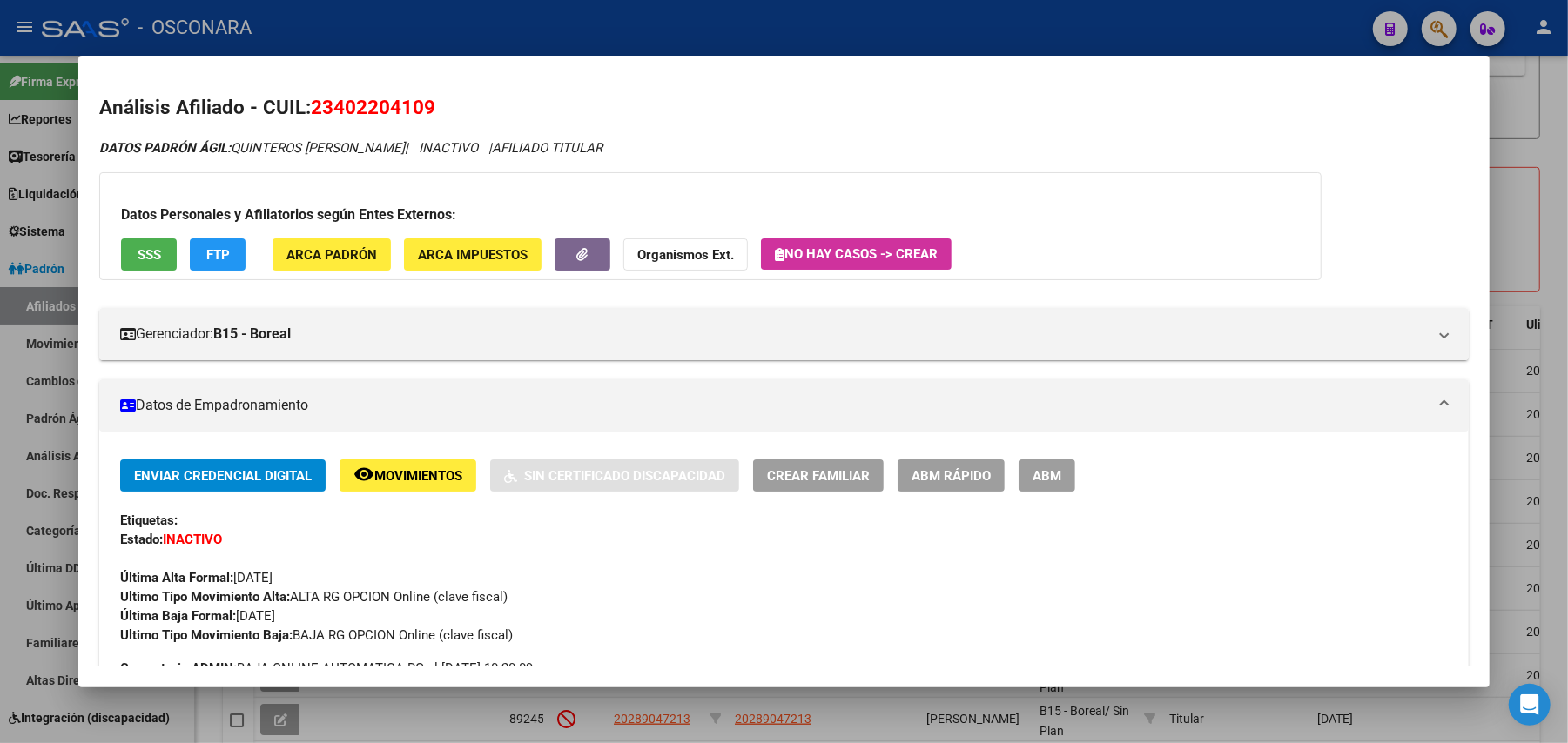
click at [1563, 266] on div at bounding box center [784, 371] width 1568 height 743
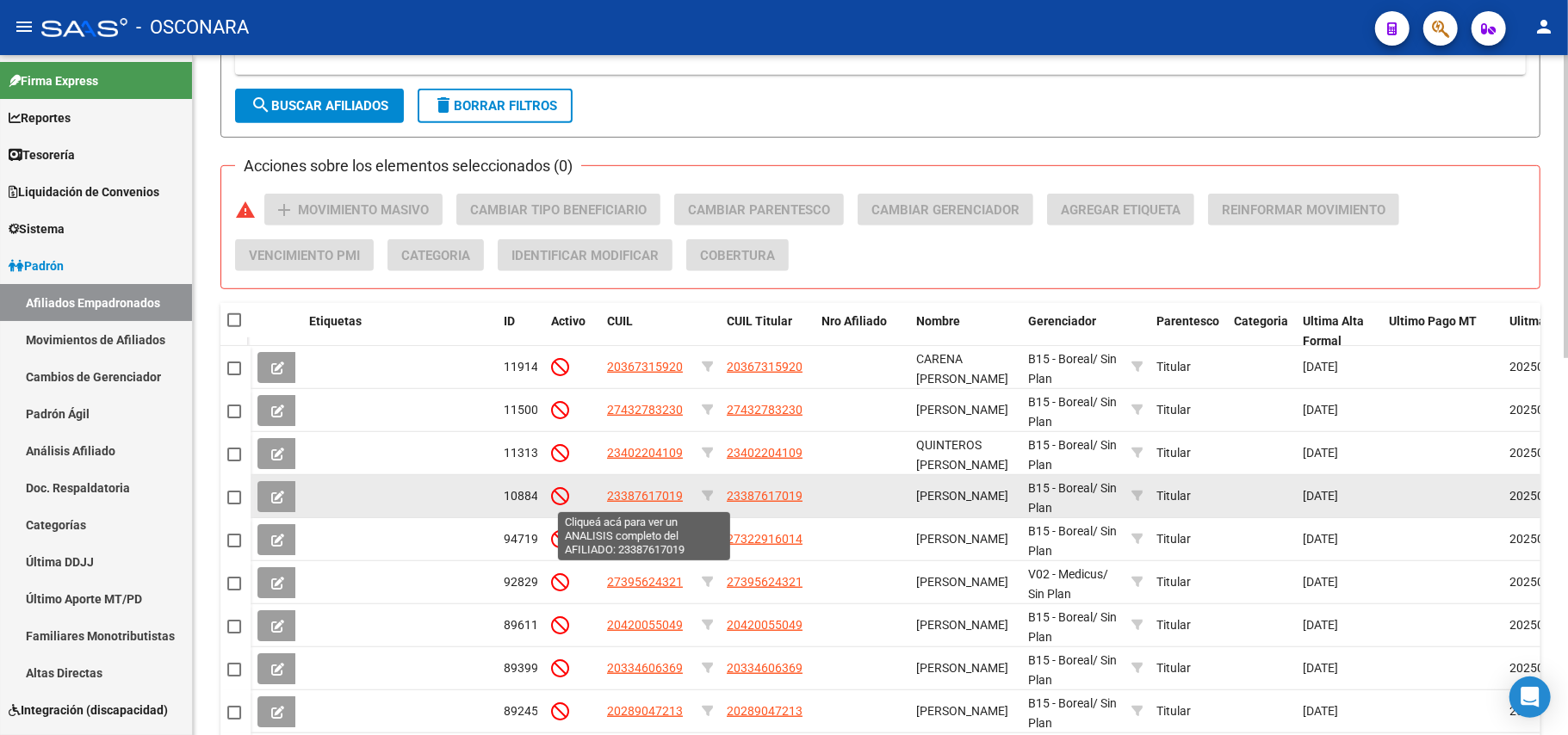
click at [672, 494] on span "23387617019" at bounding box center [645, 496] width 76 height 14
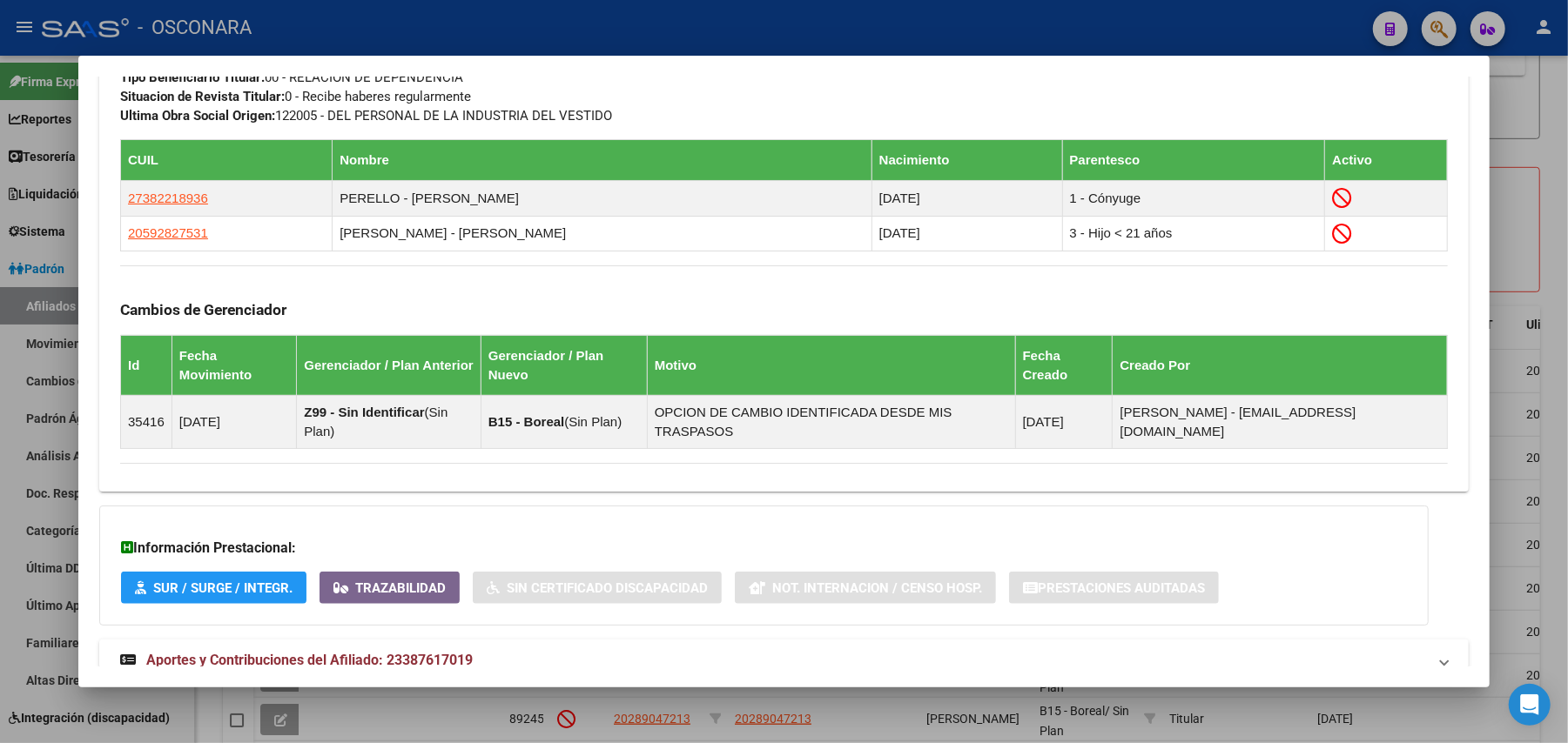
scroll to position [987, 0]
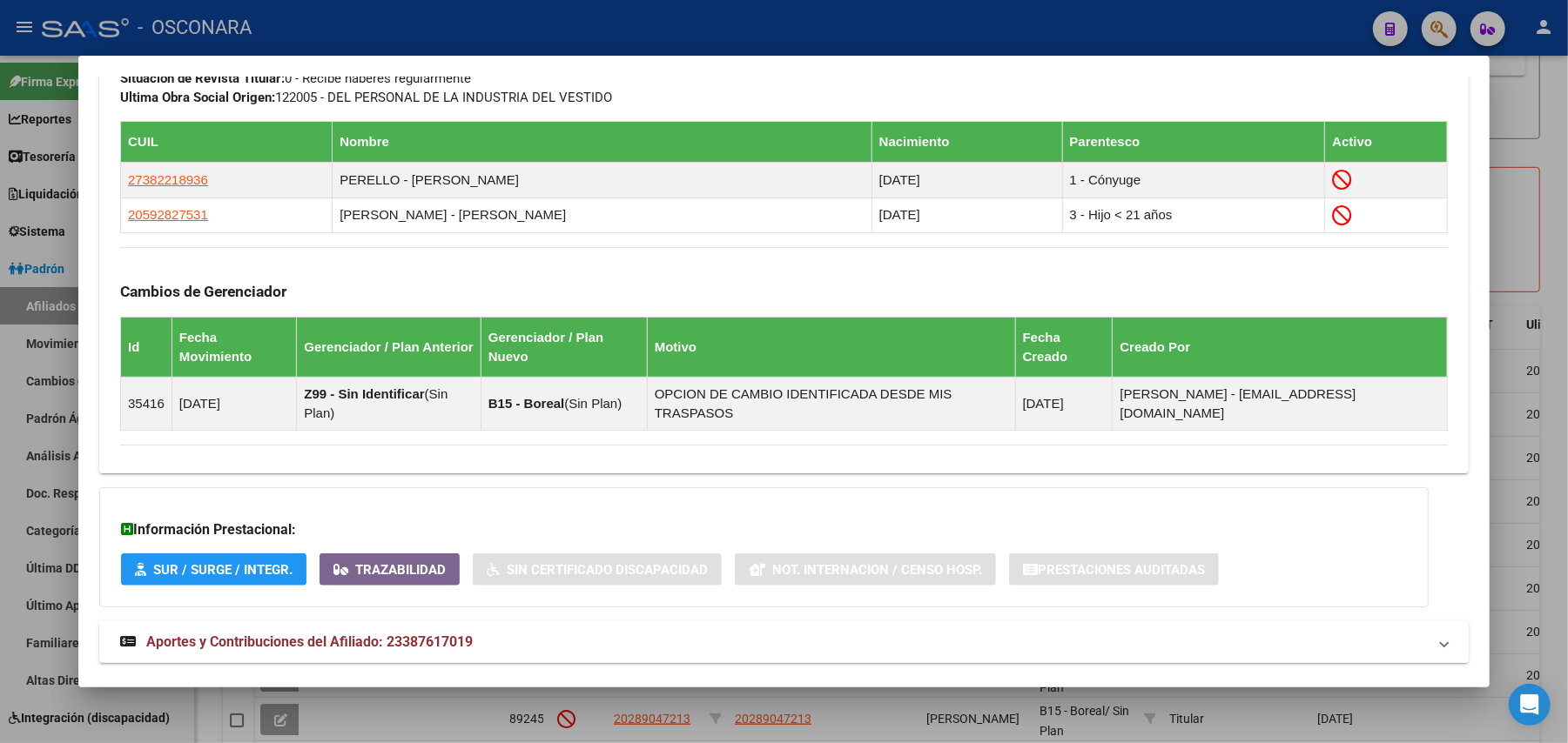
click at [394, 633] on span "Aportes y Contribuciones del Afiliado: 23387617019" at bounding box center [309, 641] width 327 height 17
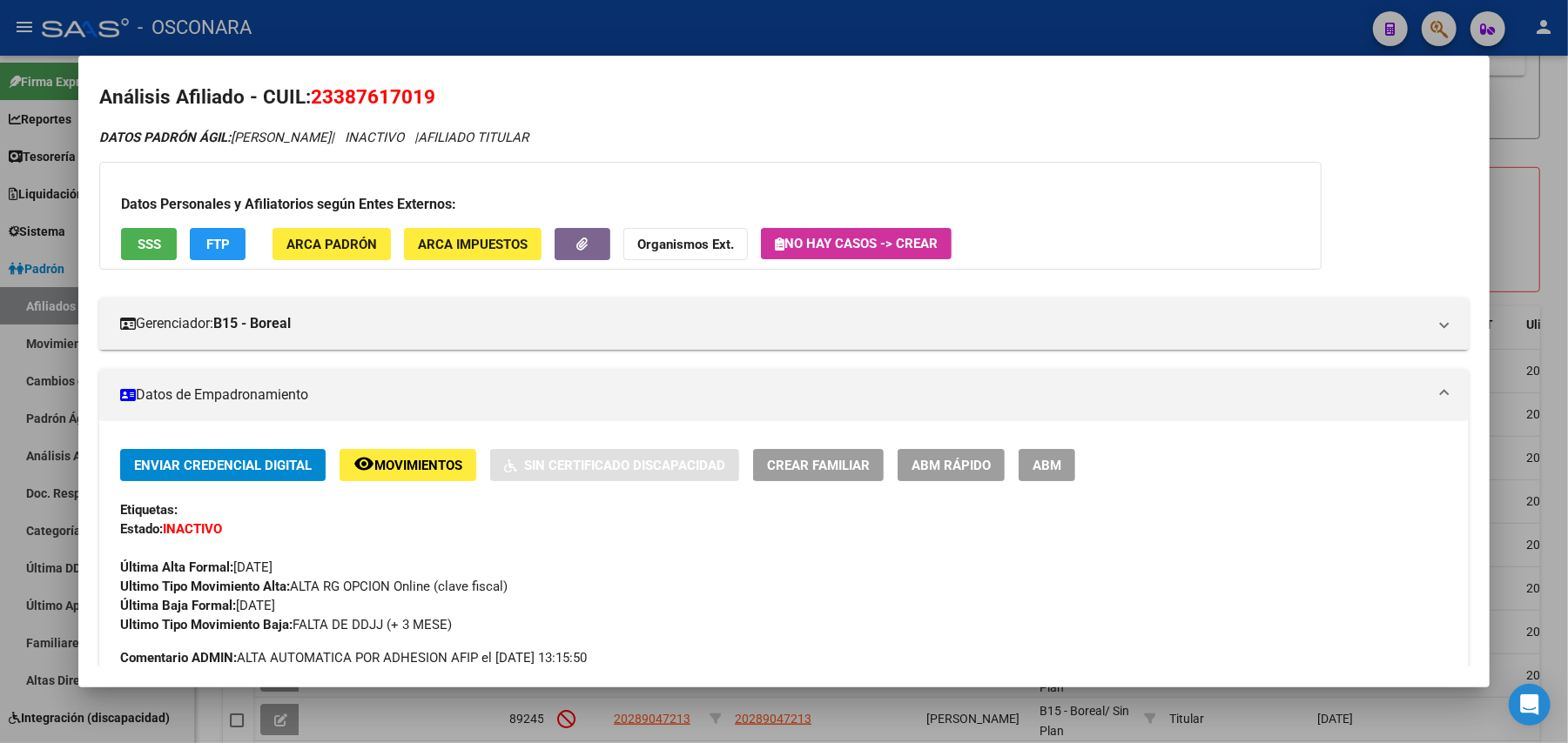
scroll to position [0, 0]
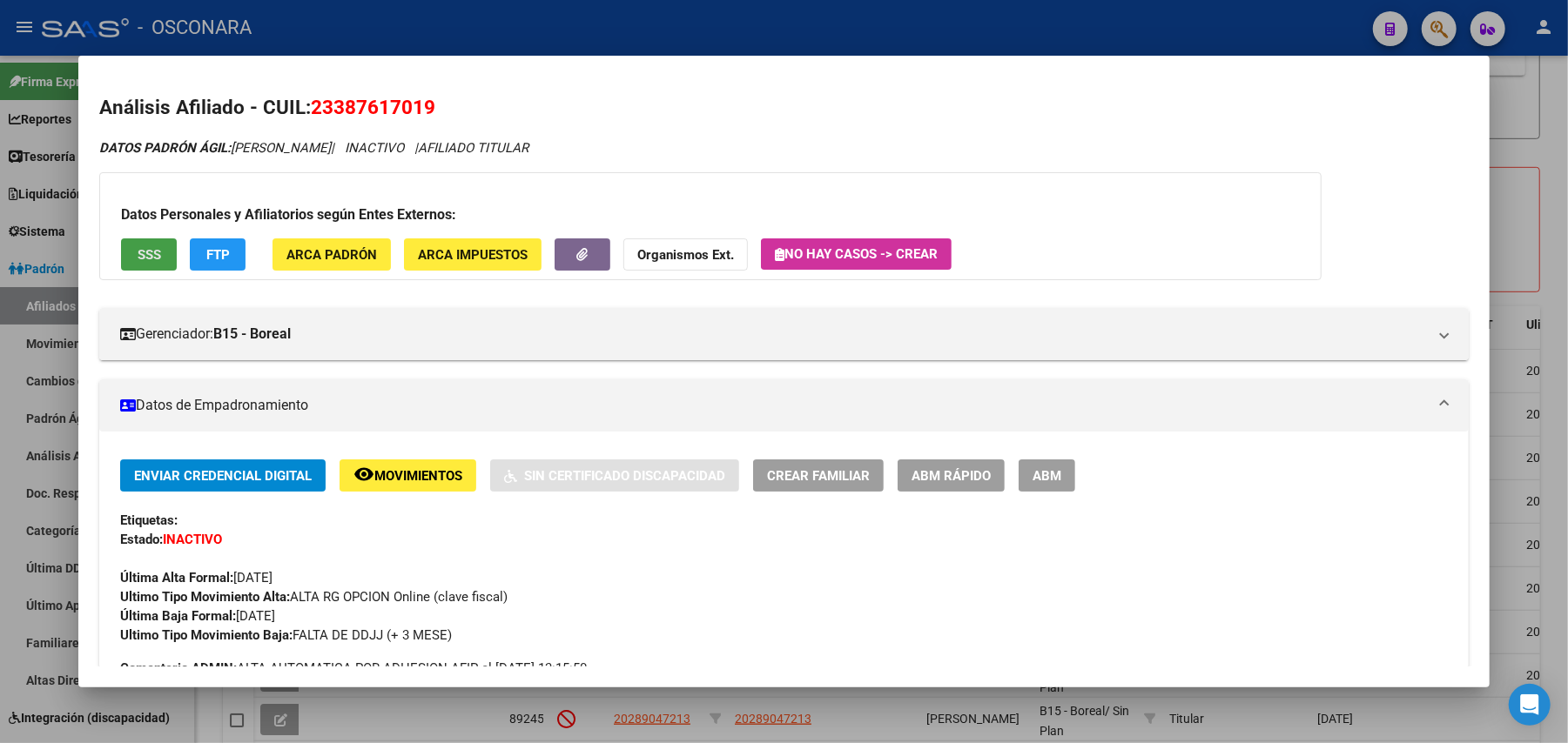
click at [140, 258] on span "SSS" at bounding box center [149, 256] width 24 height 16
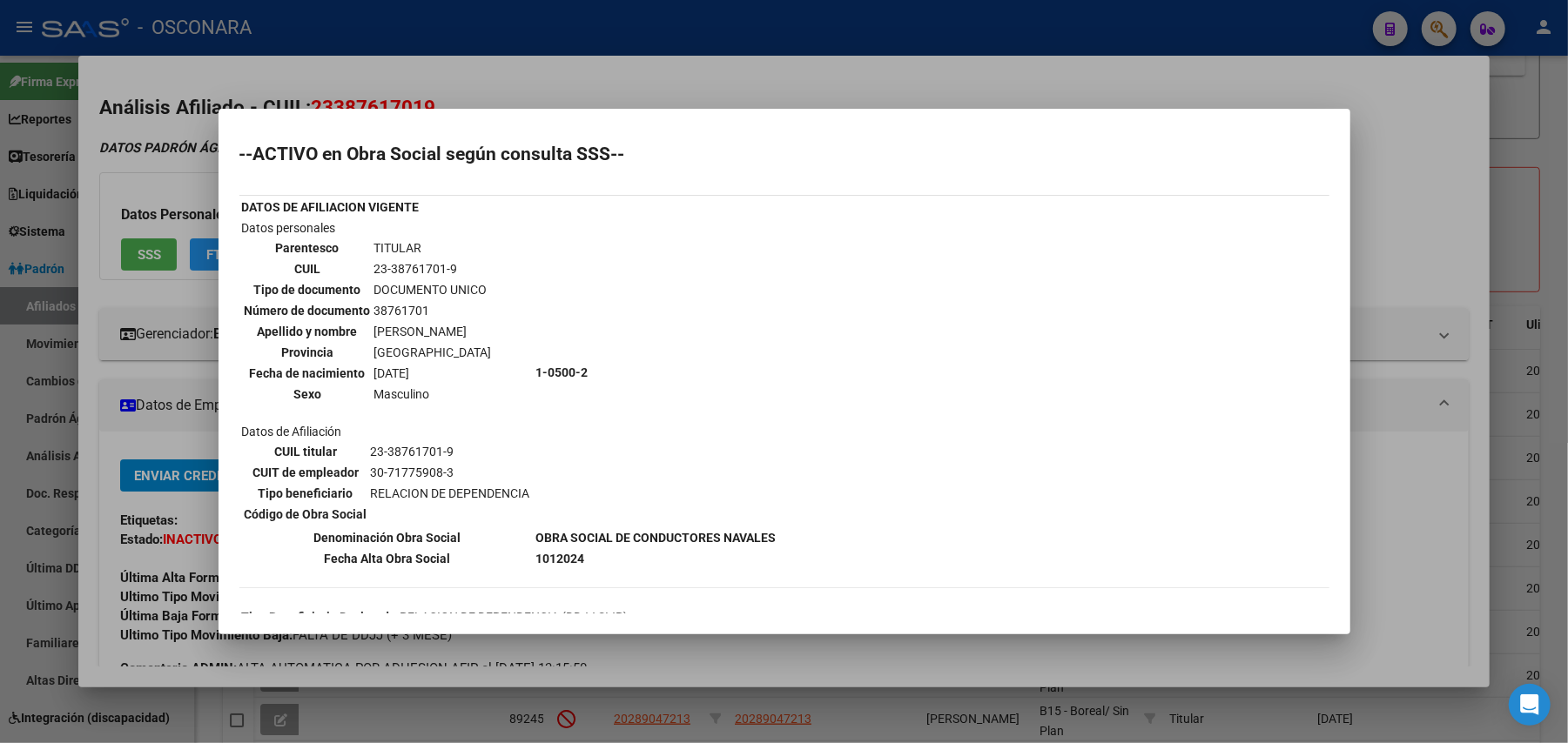
click at [1533, 178] on div at bounding box center [784, 371] width 1568 height 743
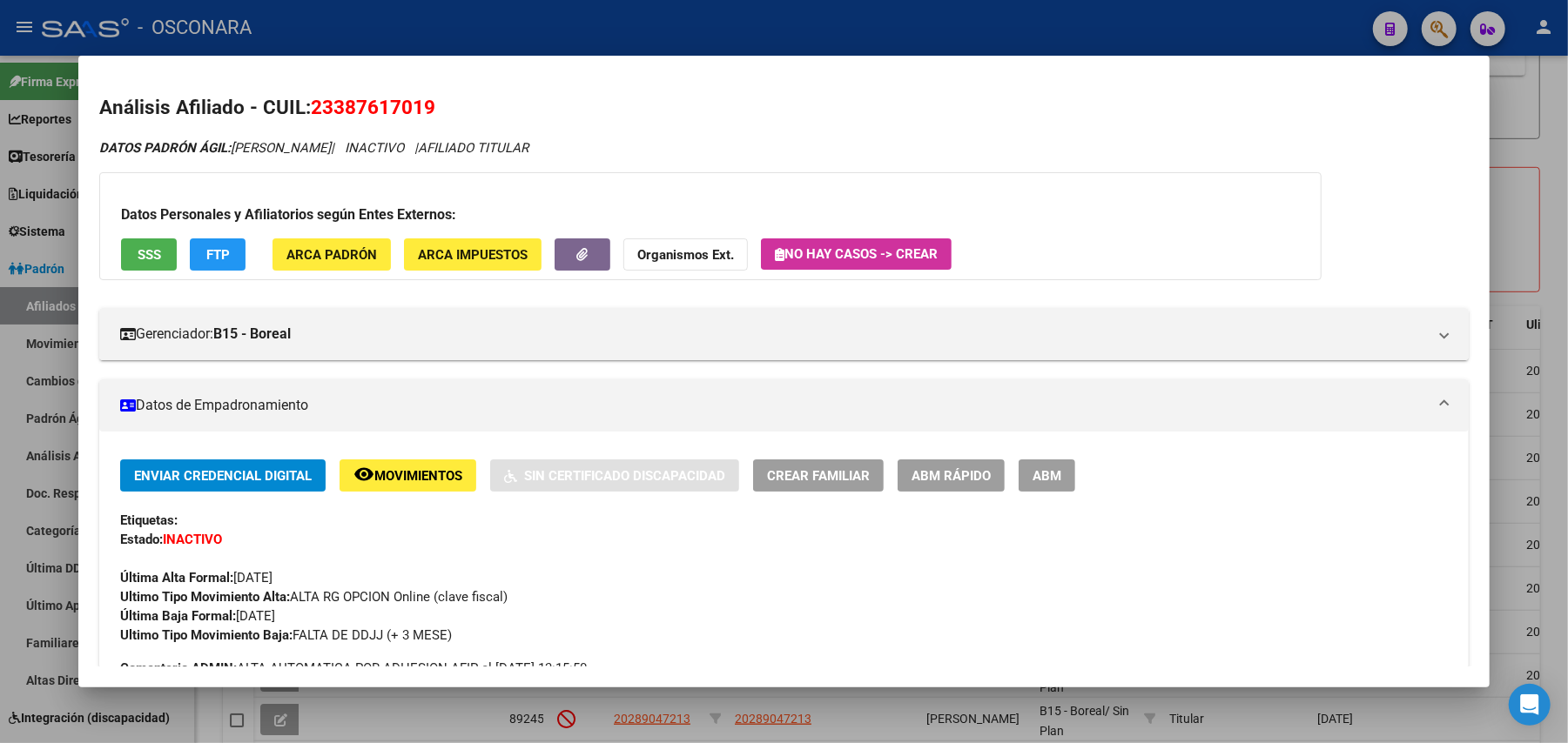
click at [1533, 173] on div at bounding box center [784, 371] width 1568 height 743
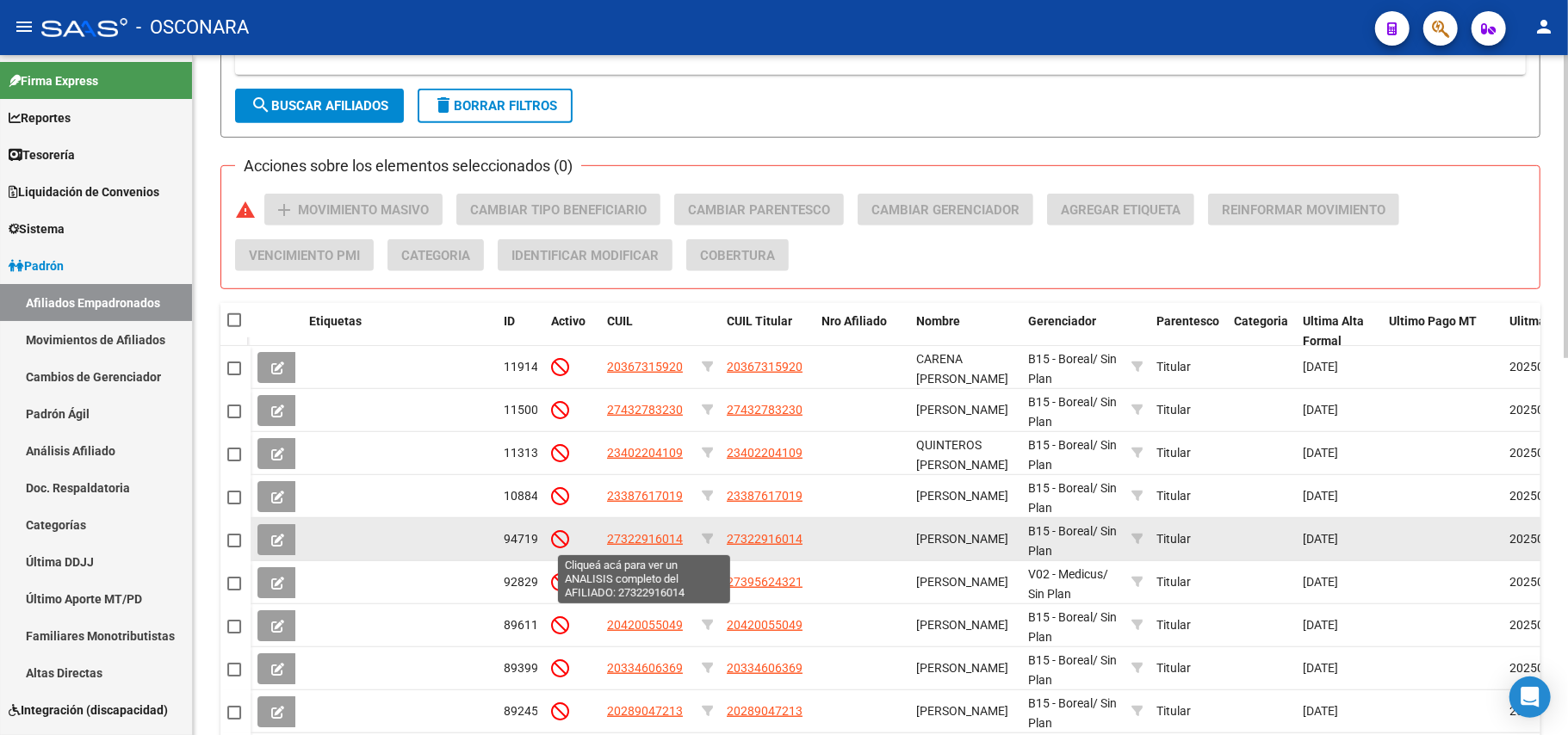
click at [627, 536] on span "27322916014" at bounding box center [645, 539] width 76 height 14
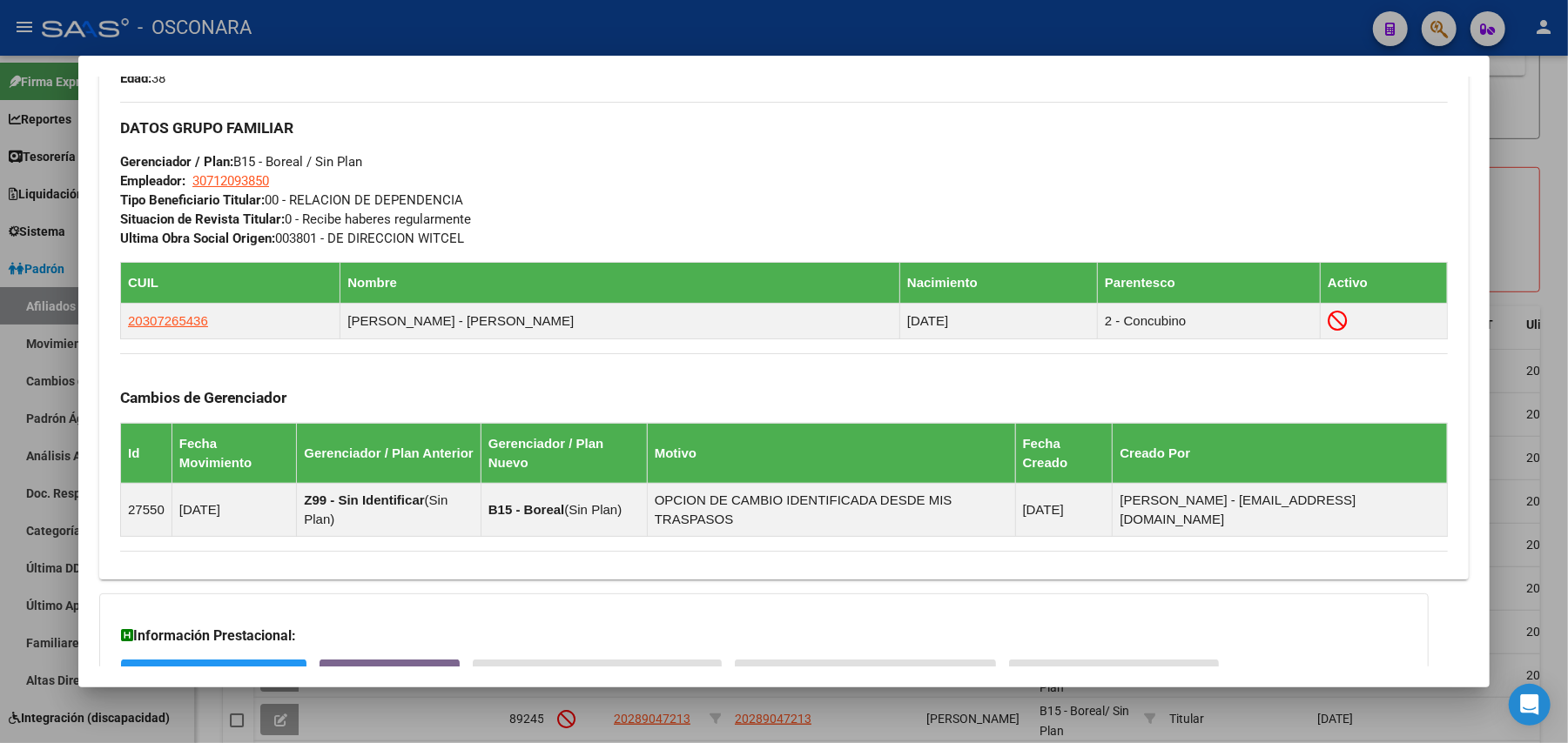
scroll to position [951, 0]
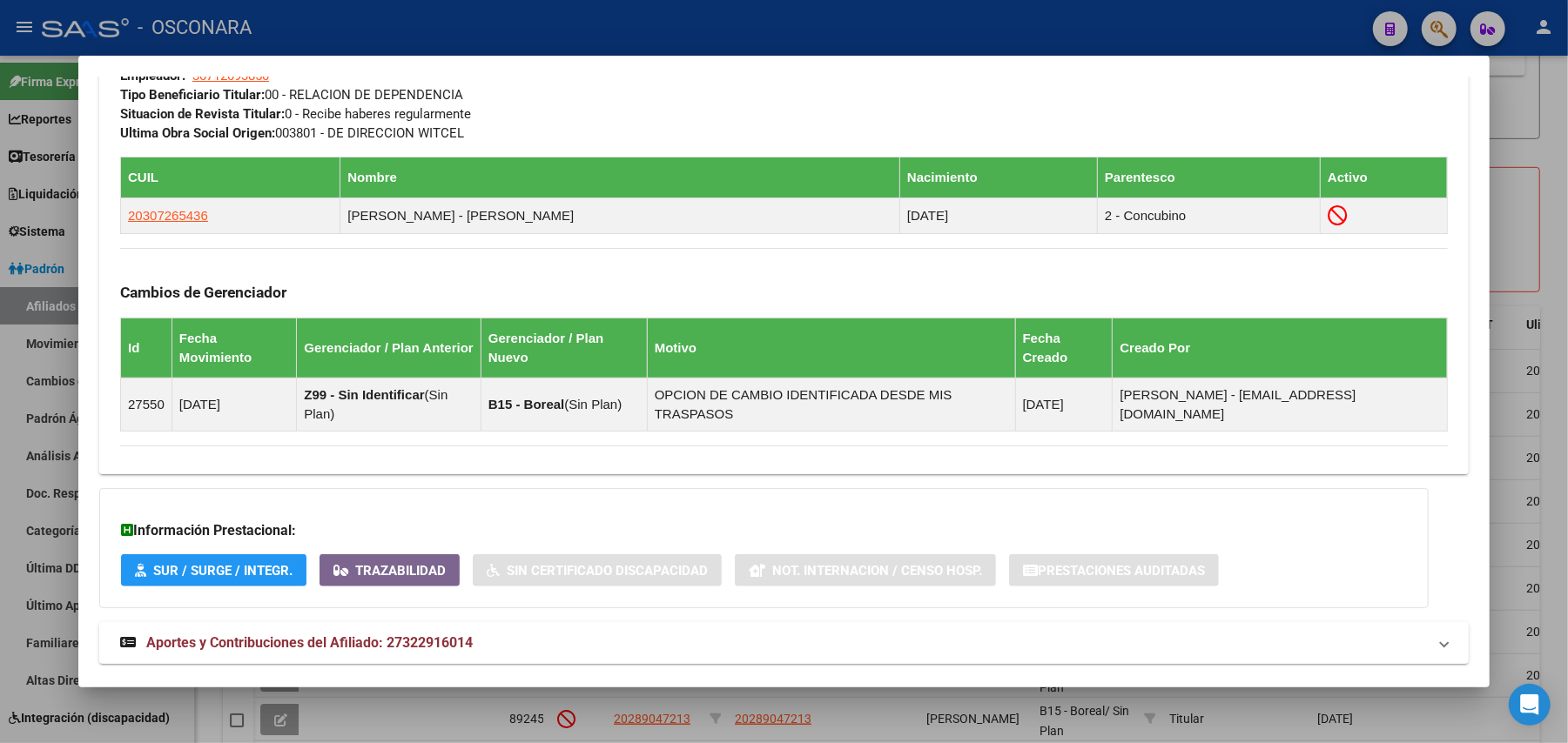
click at [467, 634] on span "Aportes y Contribuciones del Afiliado: 27322916014" at bounding box center [309, 642] width 327 height 17
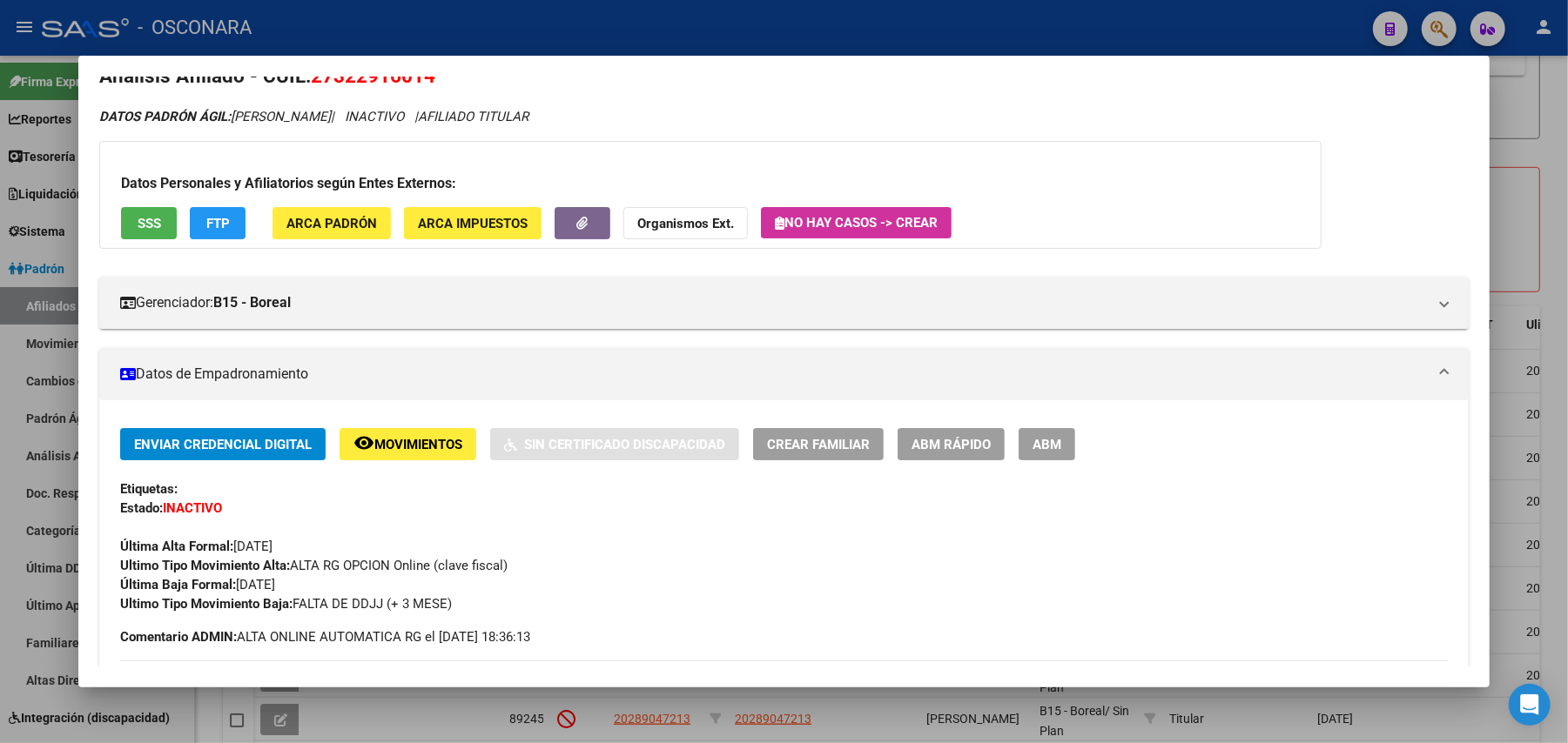
scroll to position [0, 0]
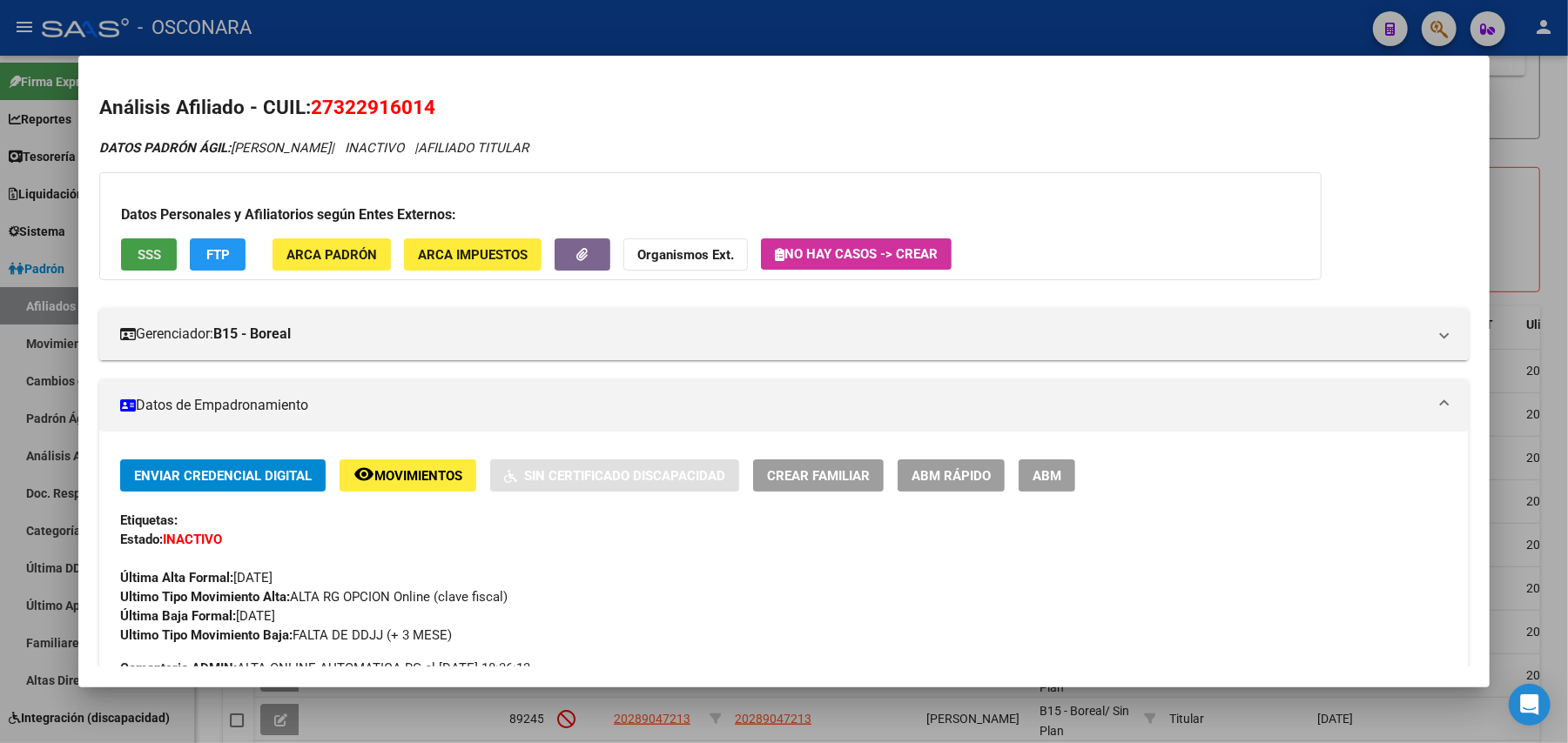
click at [165, 258] on button "SSS" at bounding box center [149, 255] width 55 height 33
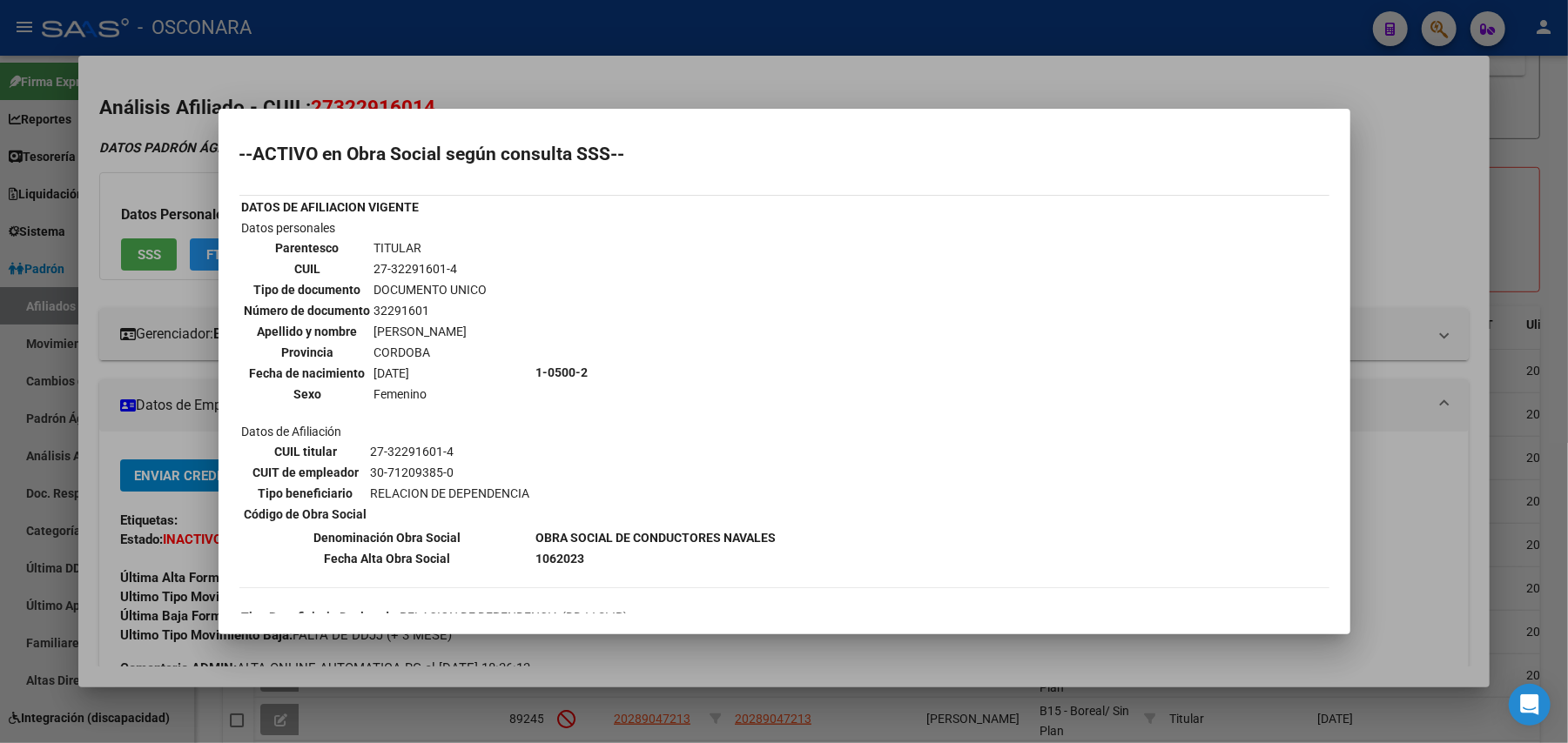
click at [1411, 264] on div at bounding box center [784, 371] width 1568 height 743
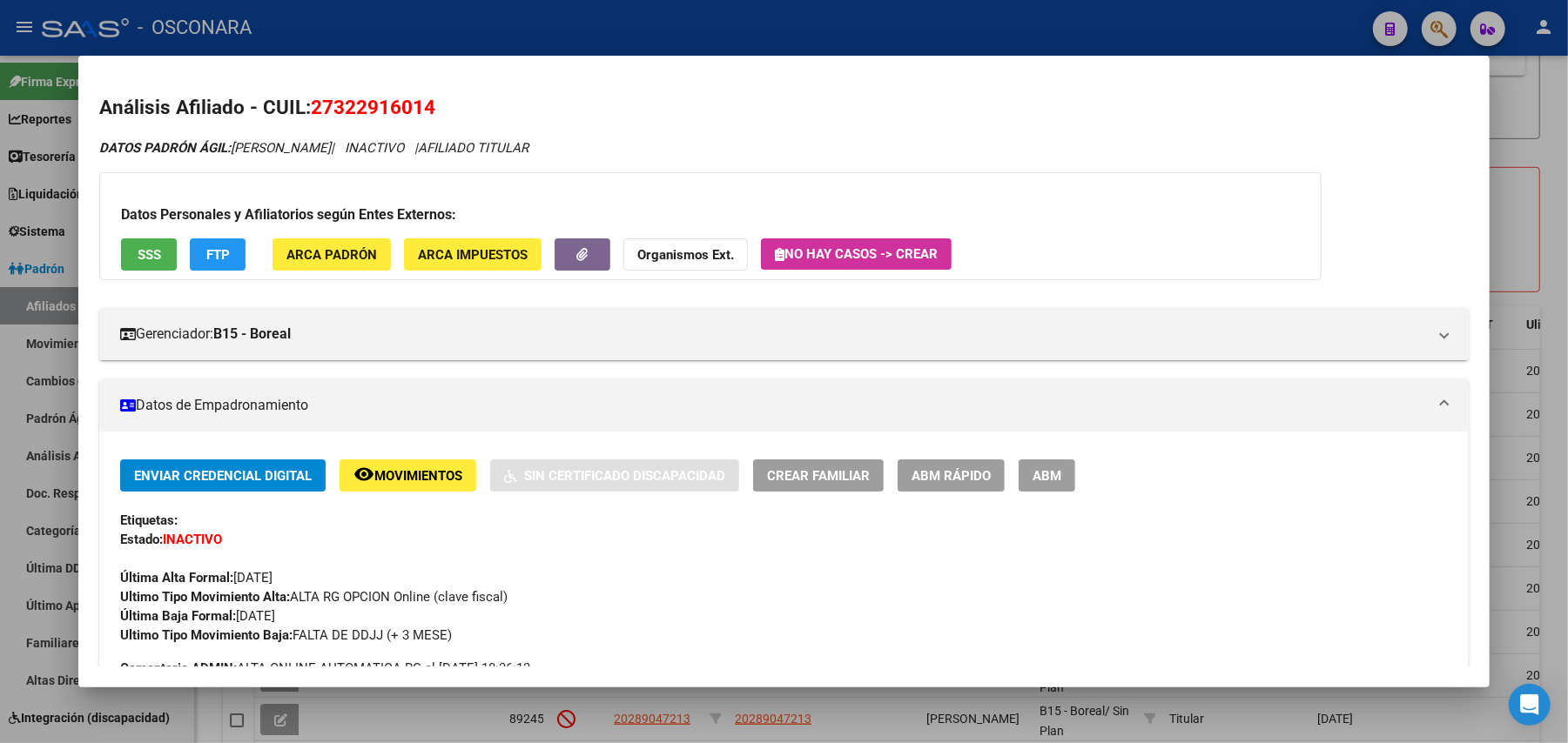
click at [1553, 220] on div at bounding box center [784, 371] width 1568 height 743
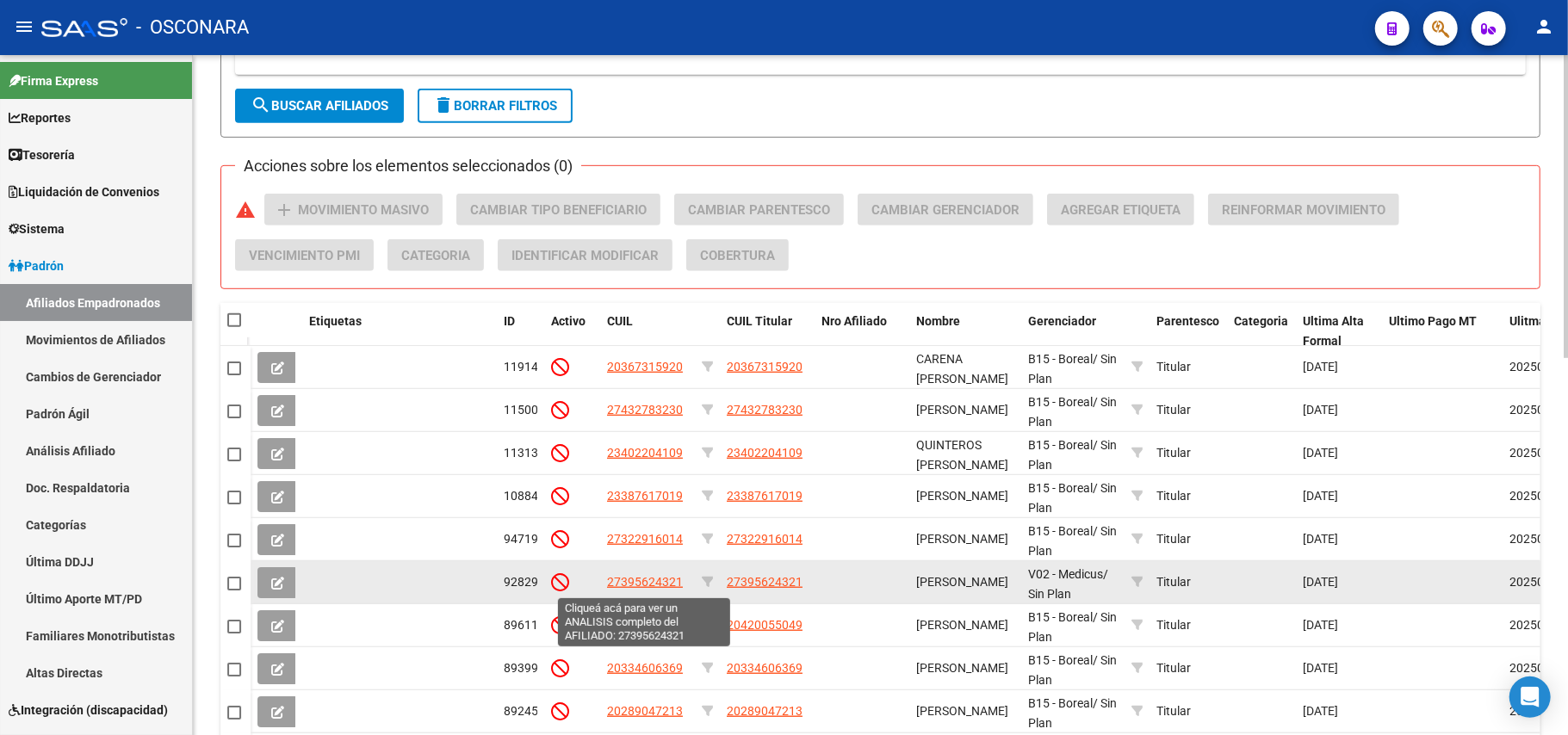
click at [659, 580] on span "27395624321" at bounding box center [645, 582] width 76 height 14
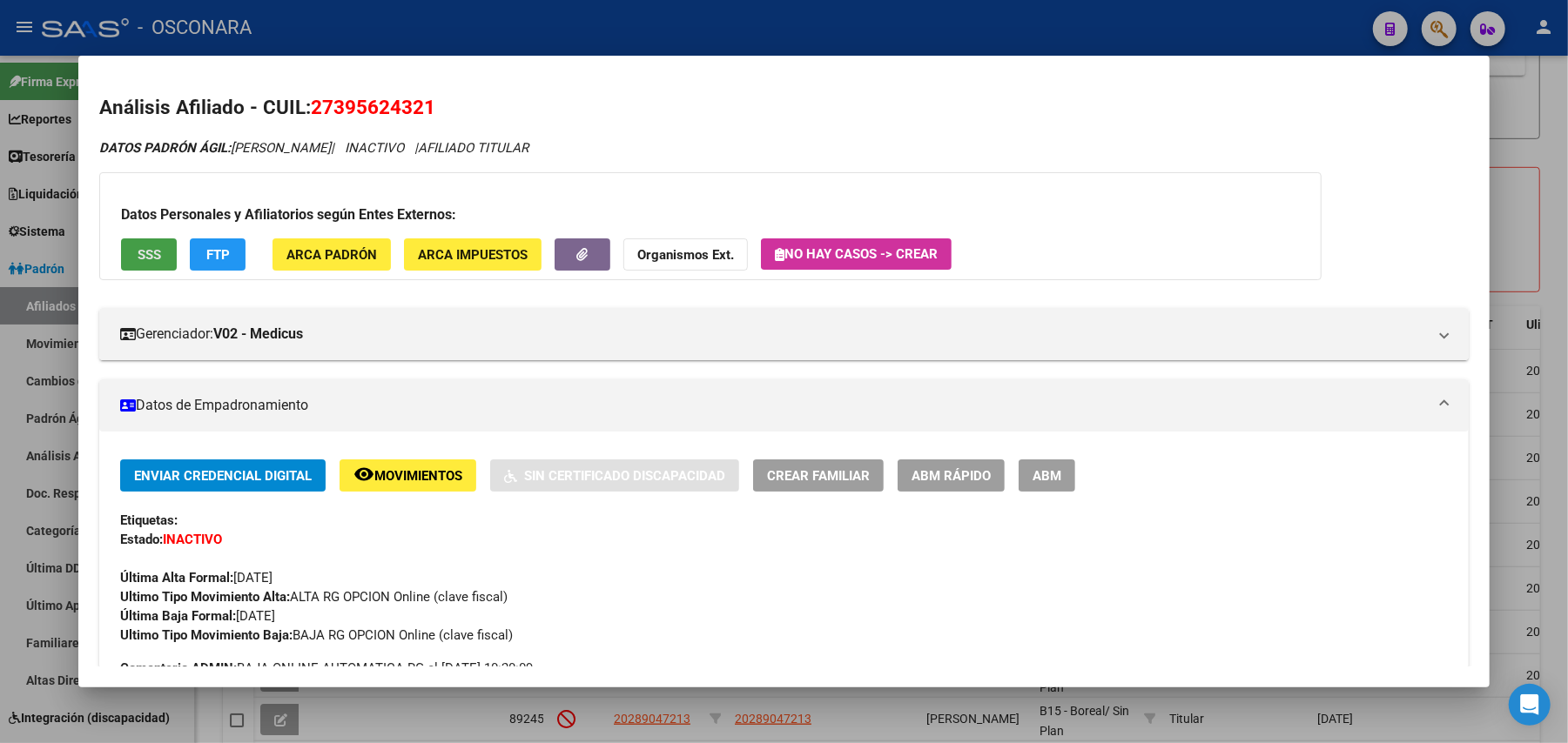
click at [161, 248] on button "SSS" at bounding box center [149, 255] width 55 height 33
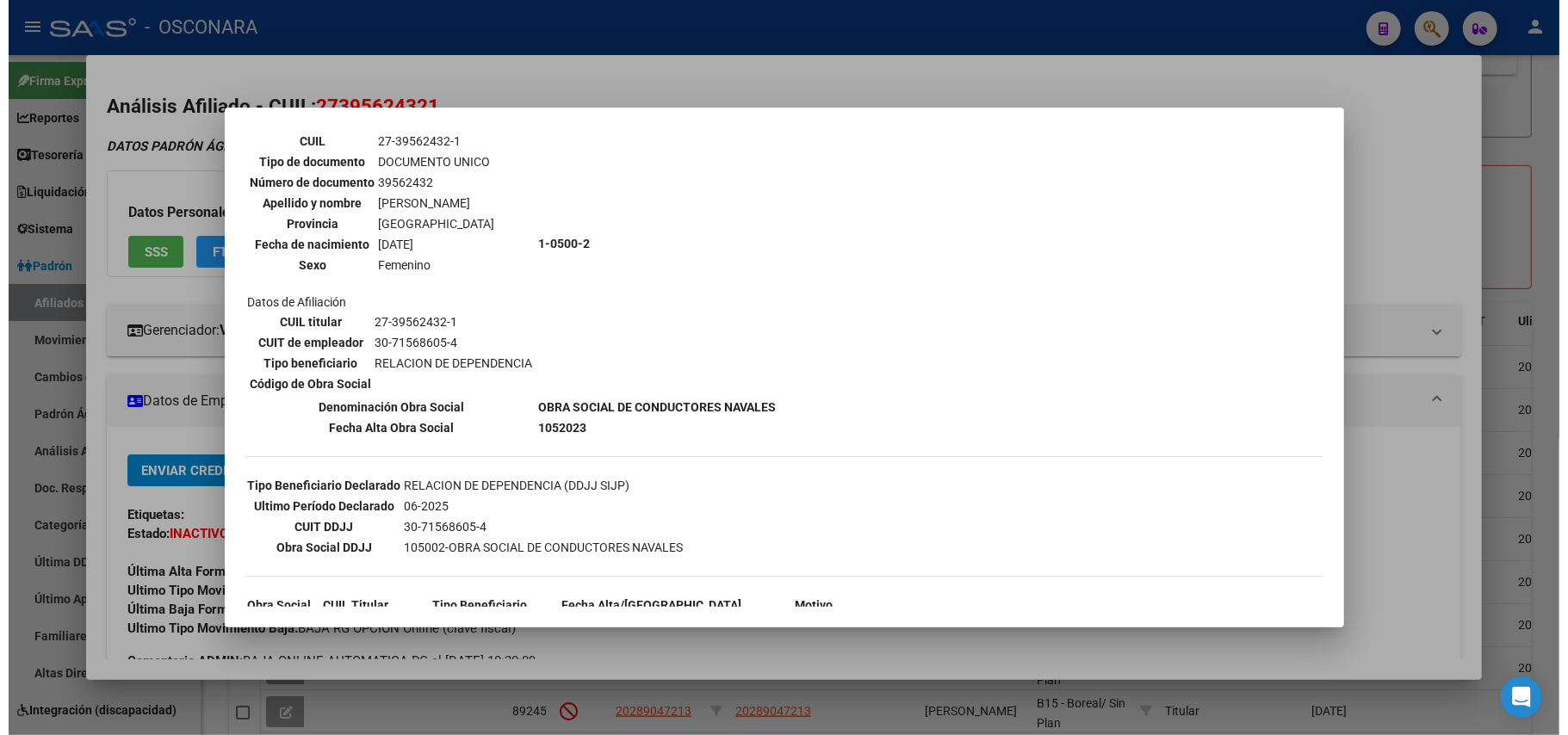
scroll to position [216, 0]
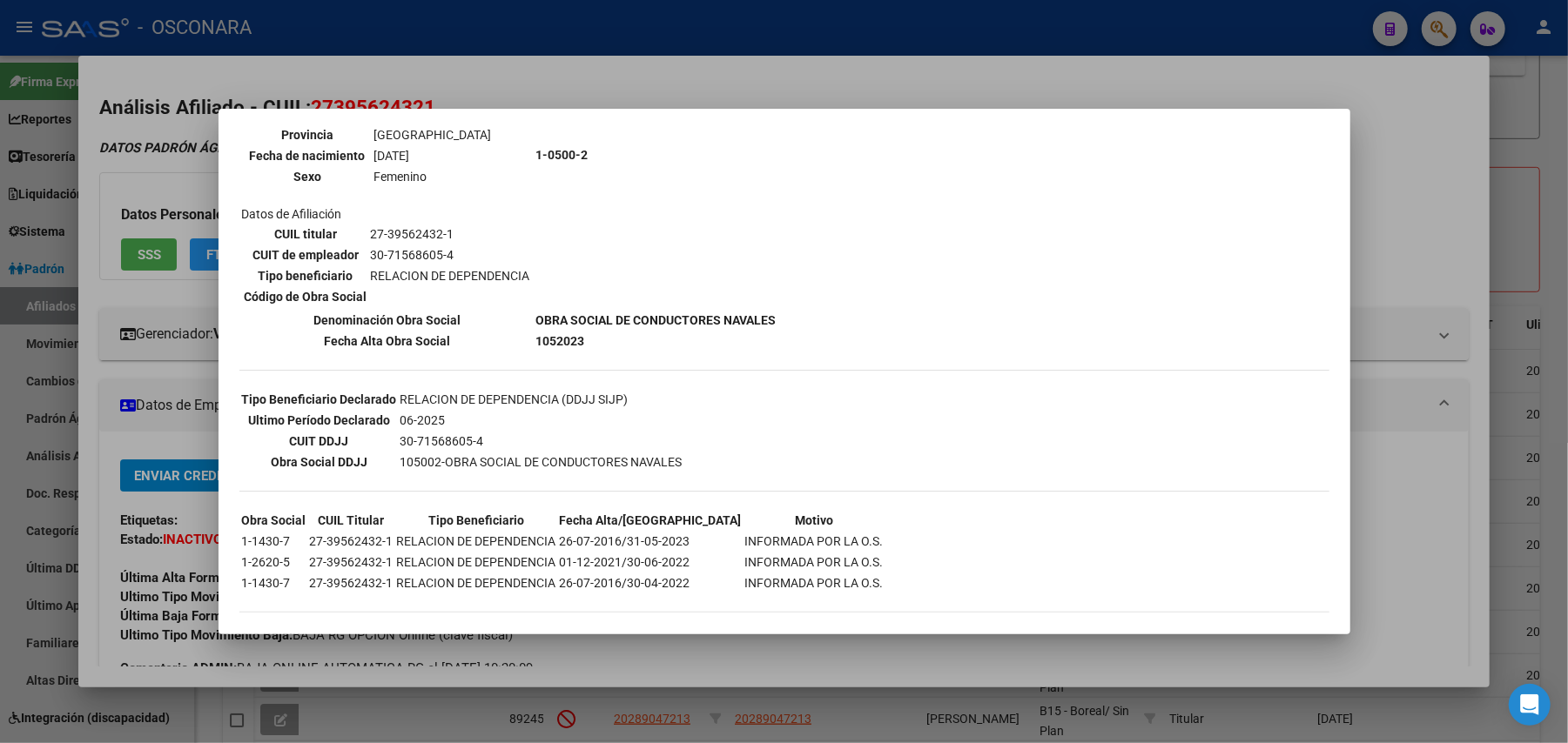
click at [1563, 249] on div at bounding box center [784, 371] width 1568 height 743
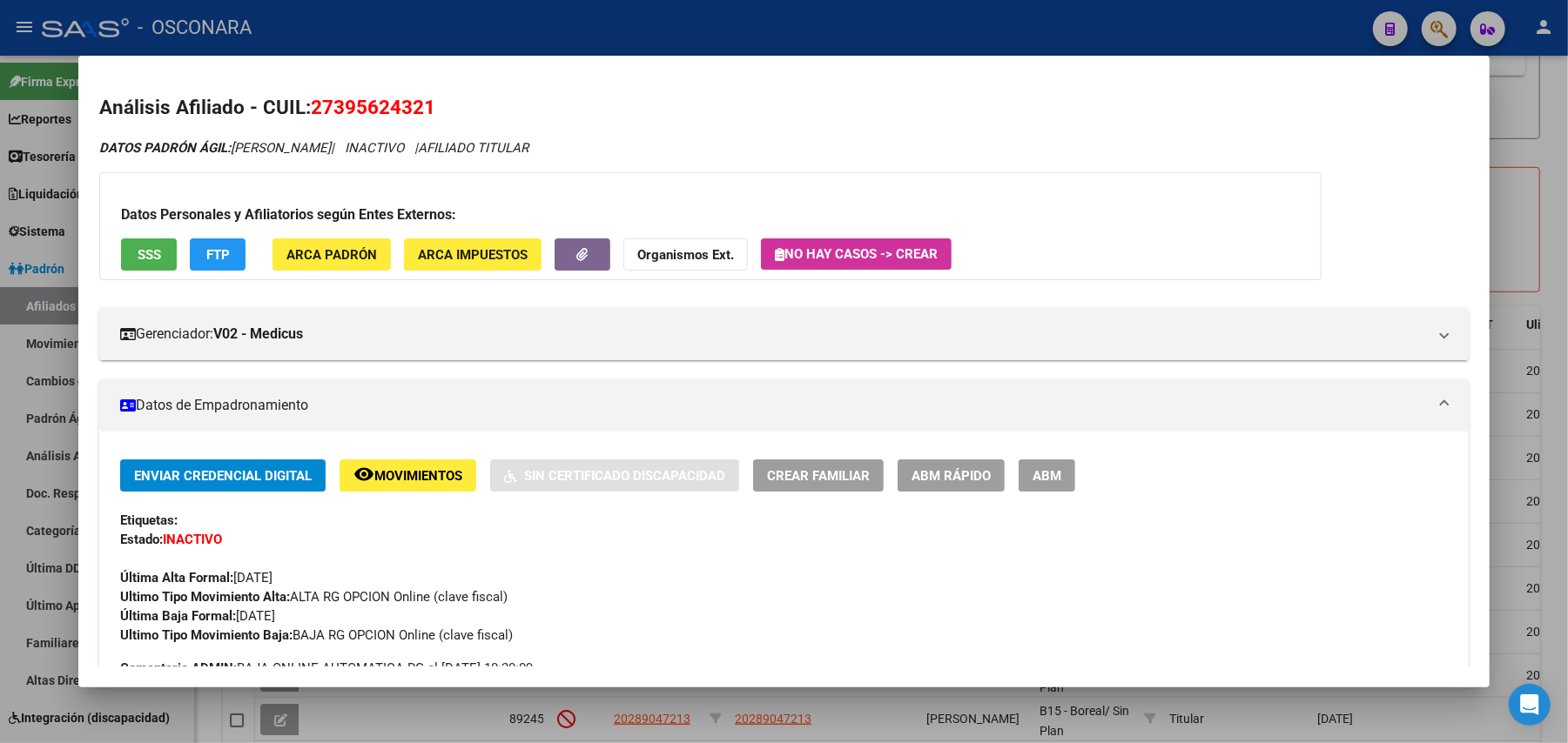
drag, startPoint x: 443, startPoint y: 113, endPoint x: 308, endPoint y: 112, distance: 135.0
click at [308, 112] on h2 "Análisis Afiliado - CUIL: 27395624321" at bounding box center [784, 108] width 1370 height 30
copy span "27395624321"
click at [1555, 253] on div at bounding box center [784, 371] width 1568 height 743
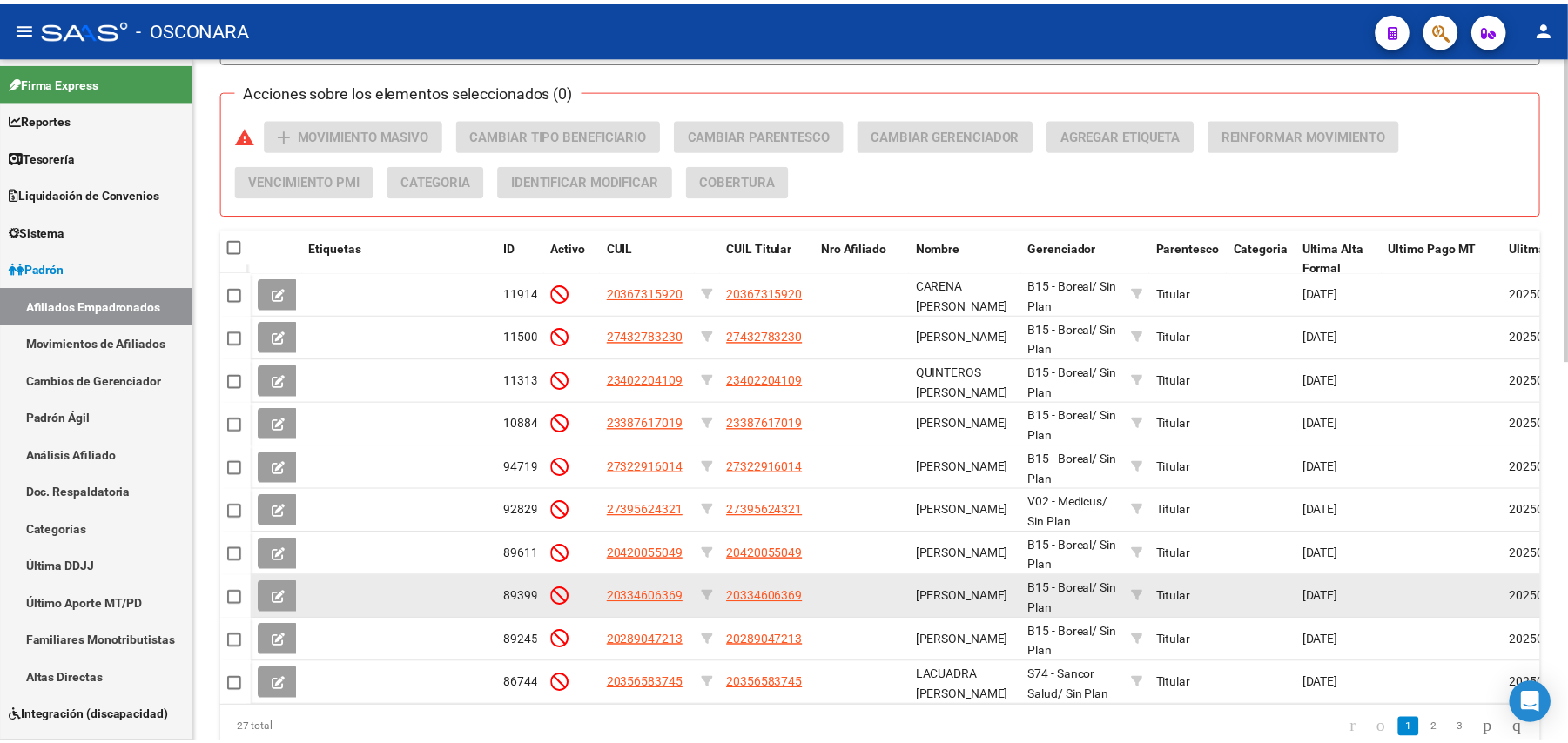
scroll to position [812, 0]
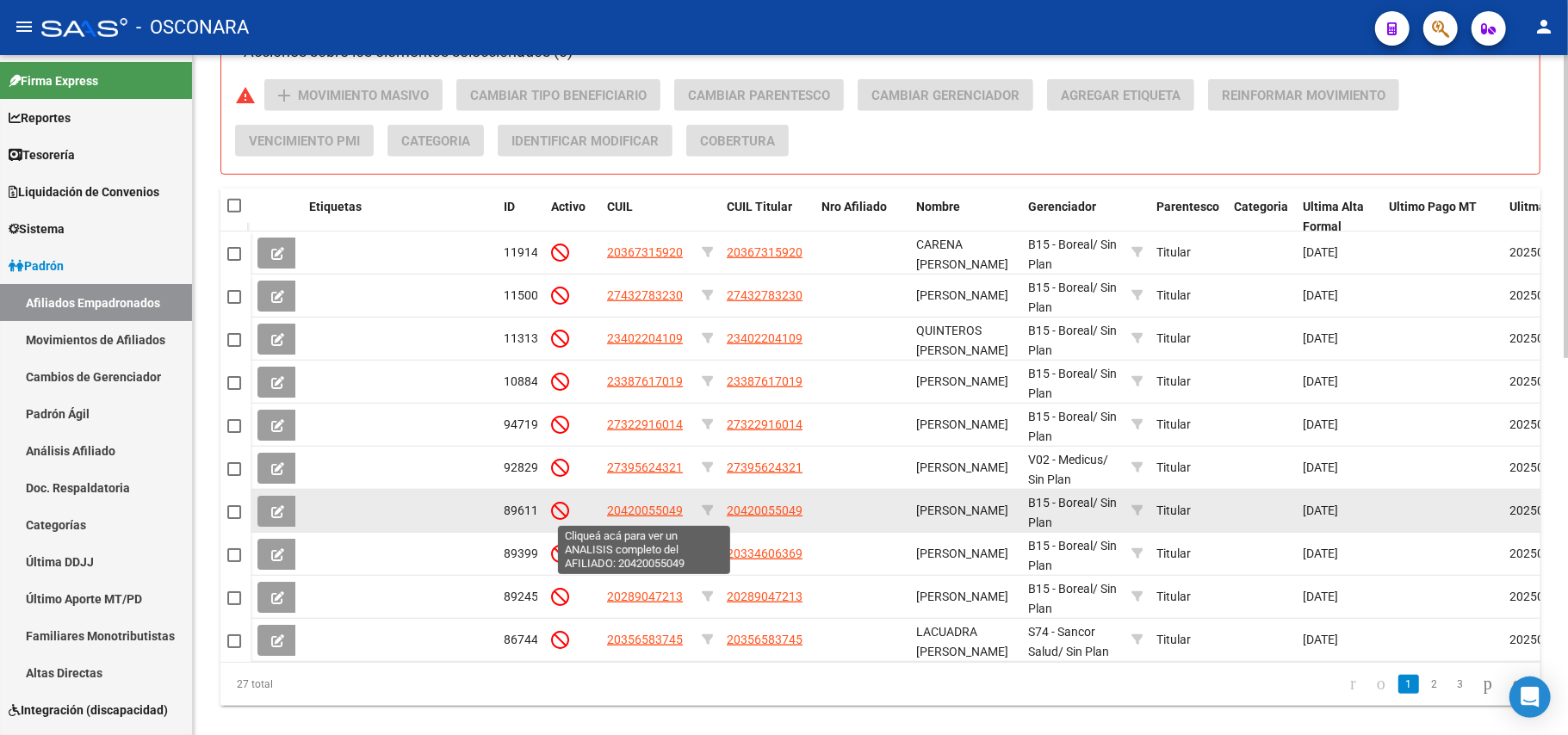
click at [658, 504] on span "20420055049" at bounding box center [645, 510] width 76 height 14
type textarea "20420055049"
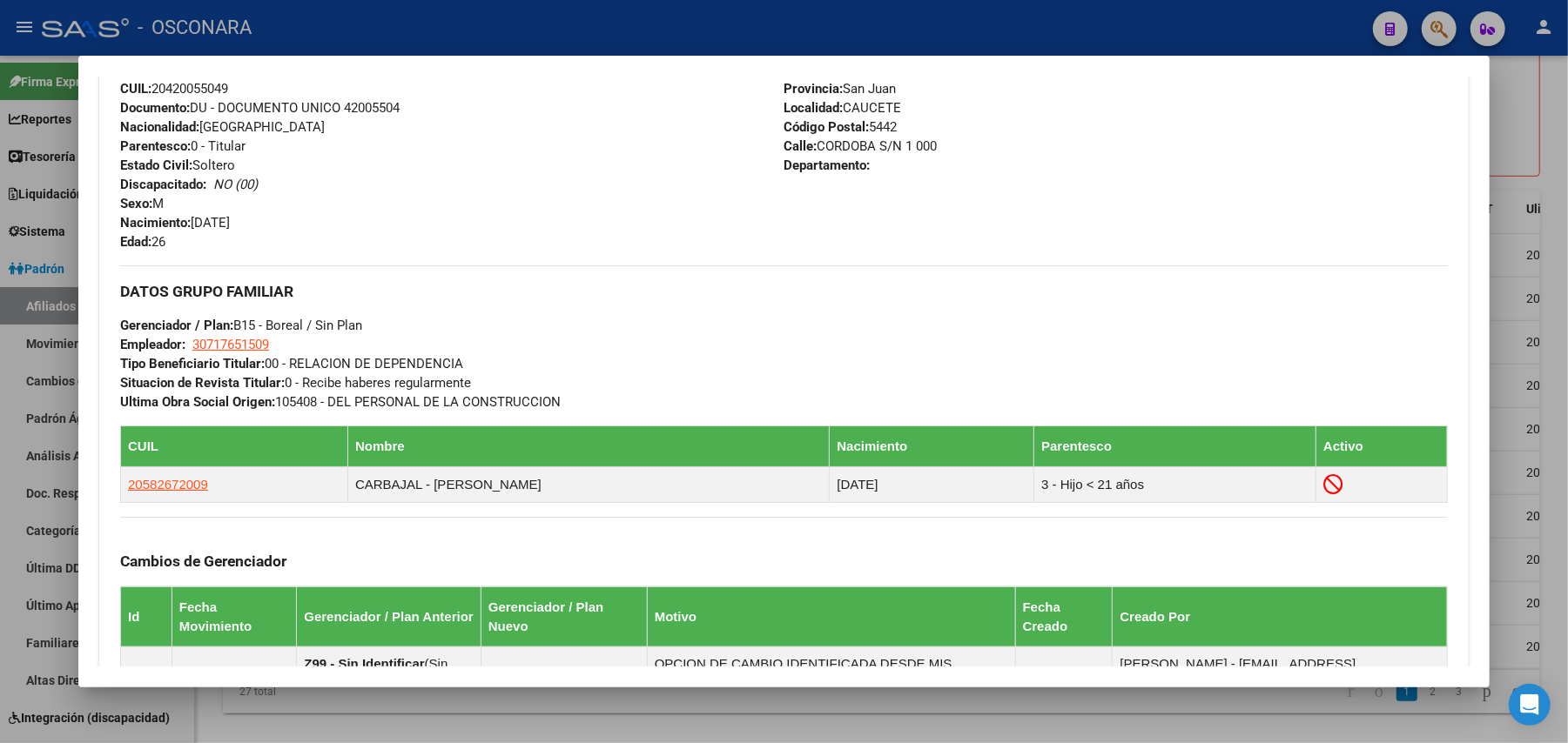
scroll to position [951, 0]
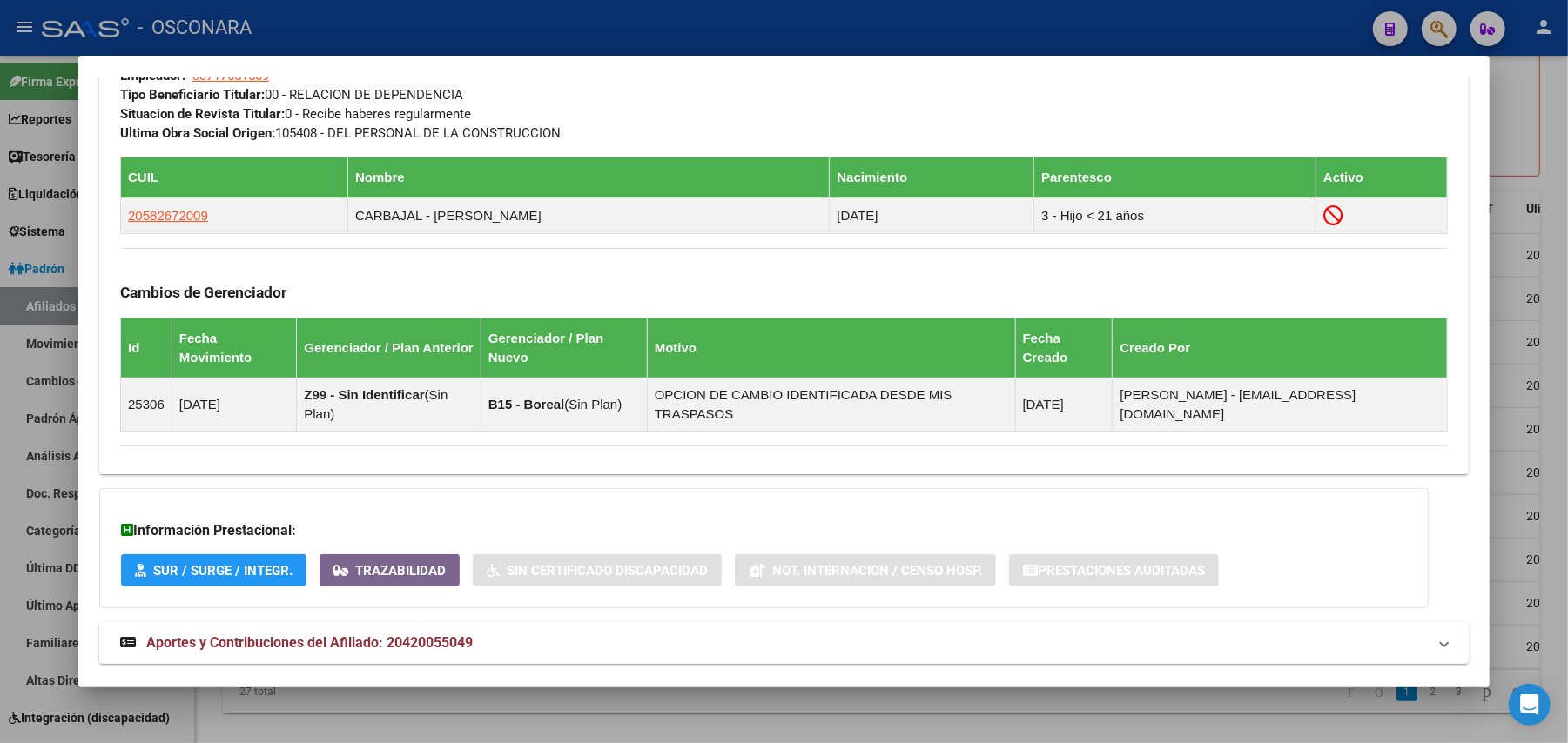
click at [447, 623] on mat-expansion-panel-header "Aportes y Contribuciones del Afiliado: 20420055049" at bounding box center [784, 643] width 1370 height 41
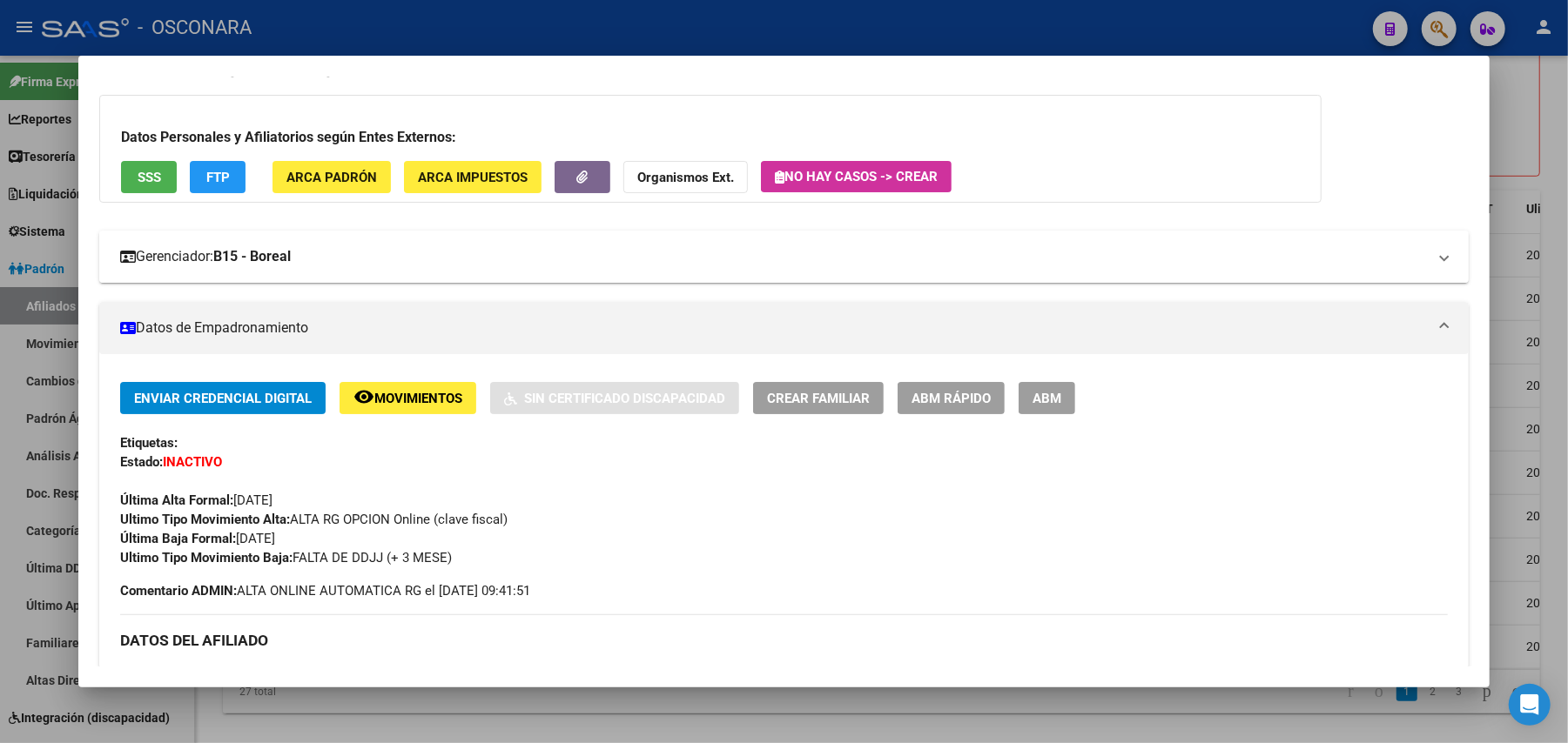
scroll to position [0, 0]
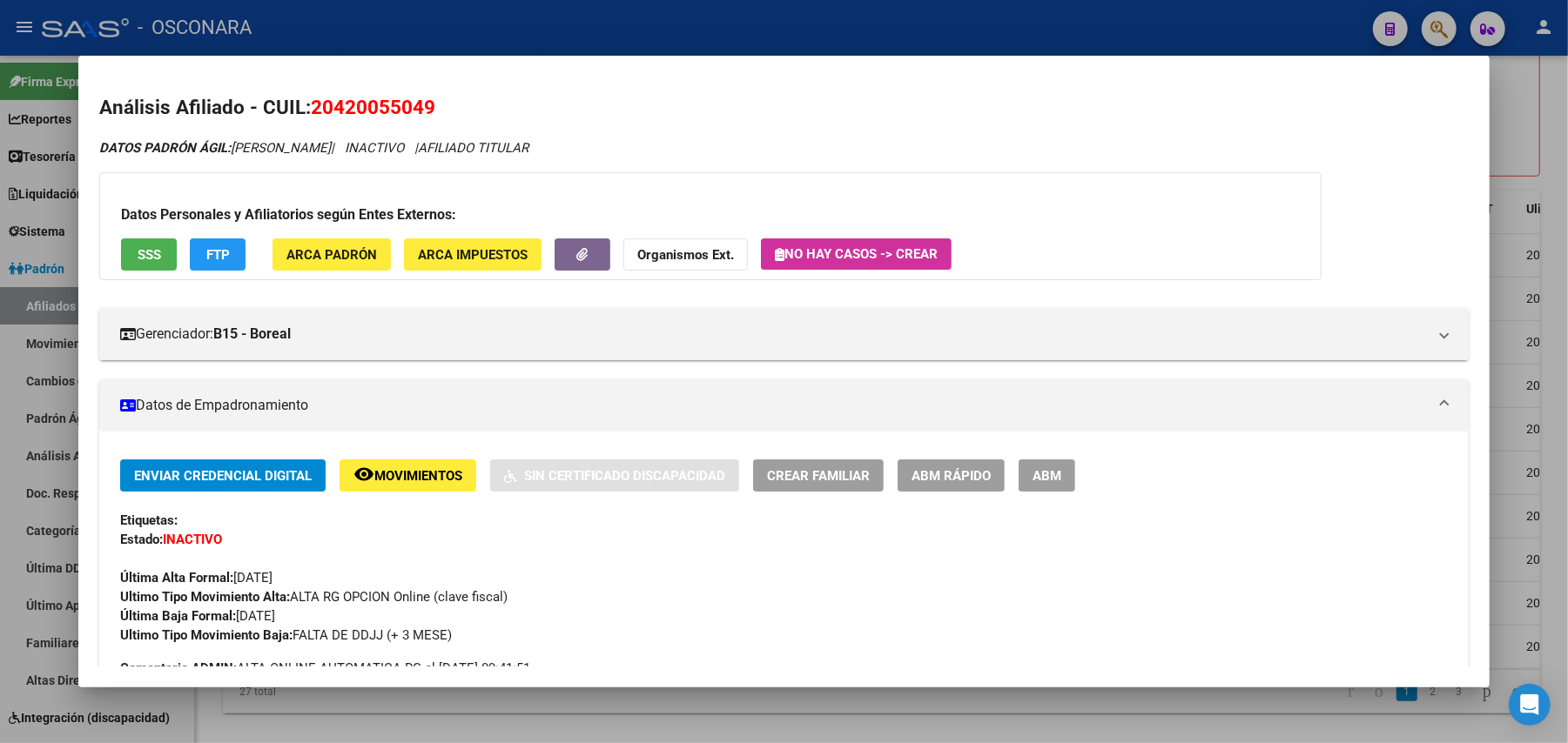
click at [100, 248] on div "Datos Personales y Afiliatorios según Entes Externos: SSS FTP ARCA Padrón ARCA …" at bounding box center [710, 226] width 1223 height 108
click at [122, 252] on button "SSS" at bounding box center [149, 255] width 55 height 33
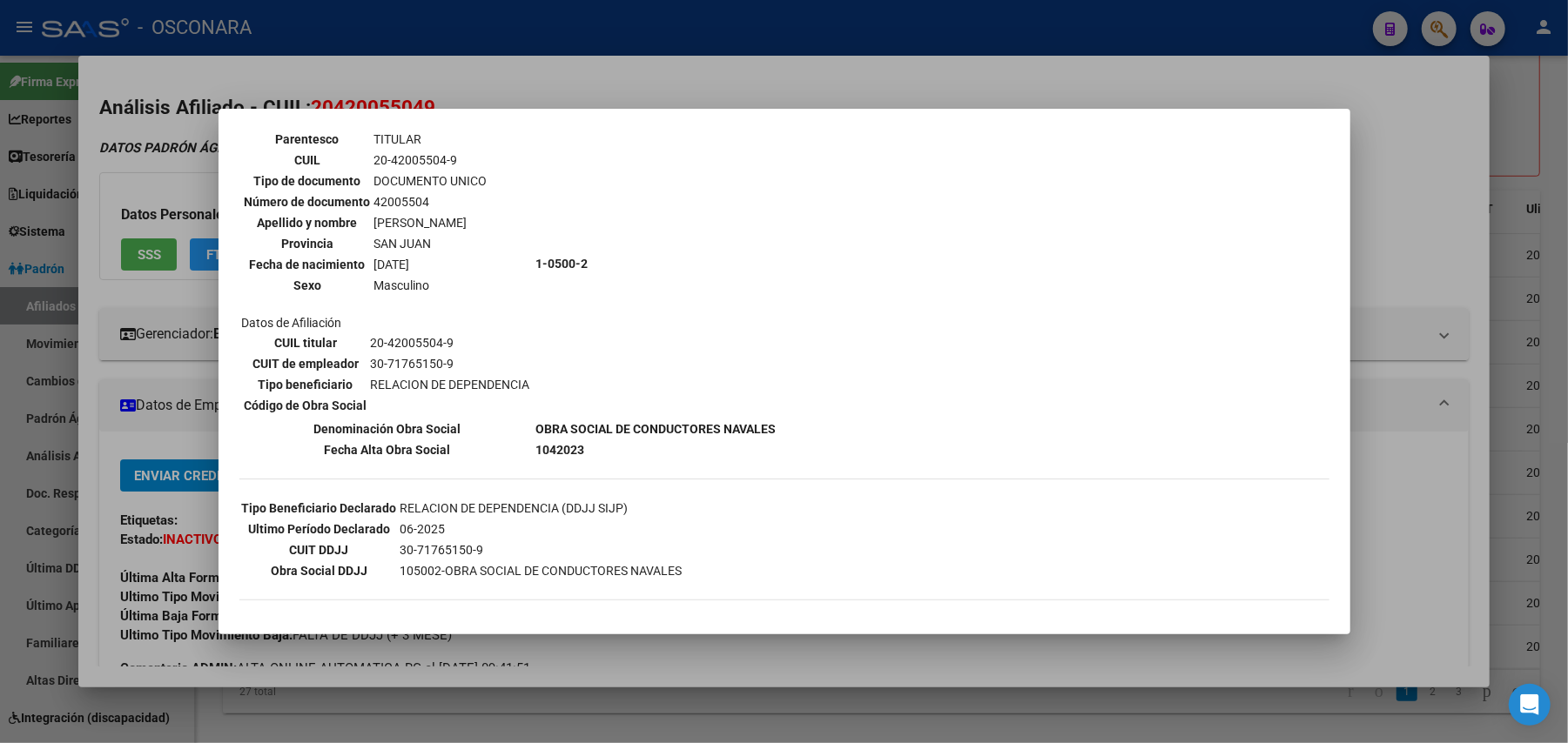
scroll to position [198, 0]
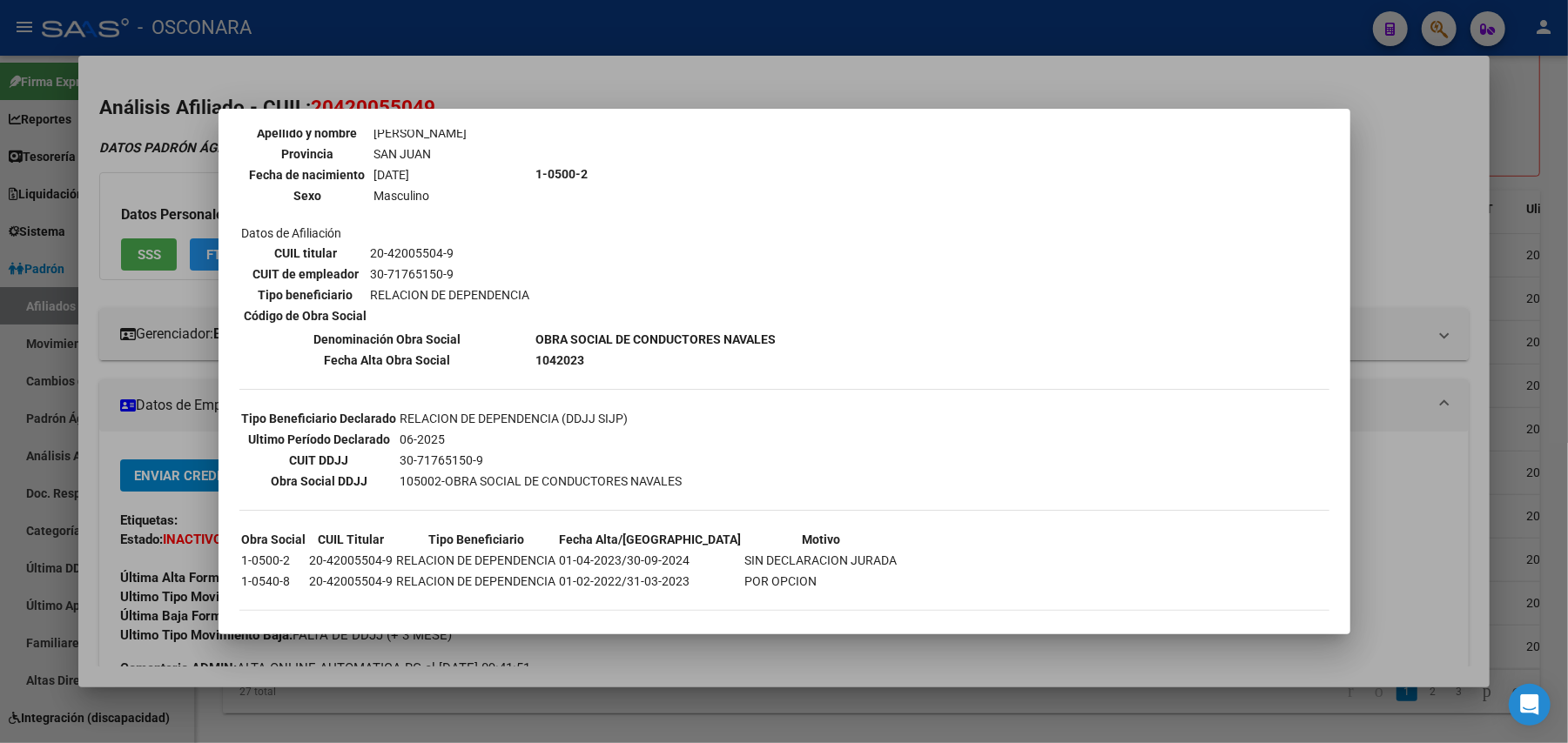
click at [1379, 210] on div at bounding box center [784, 371] width 1568 height 743
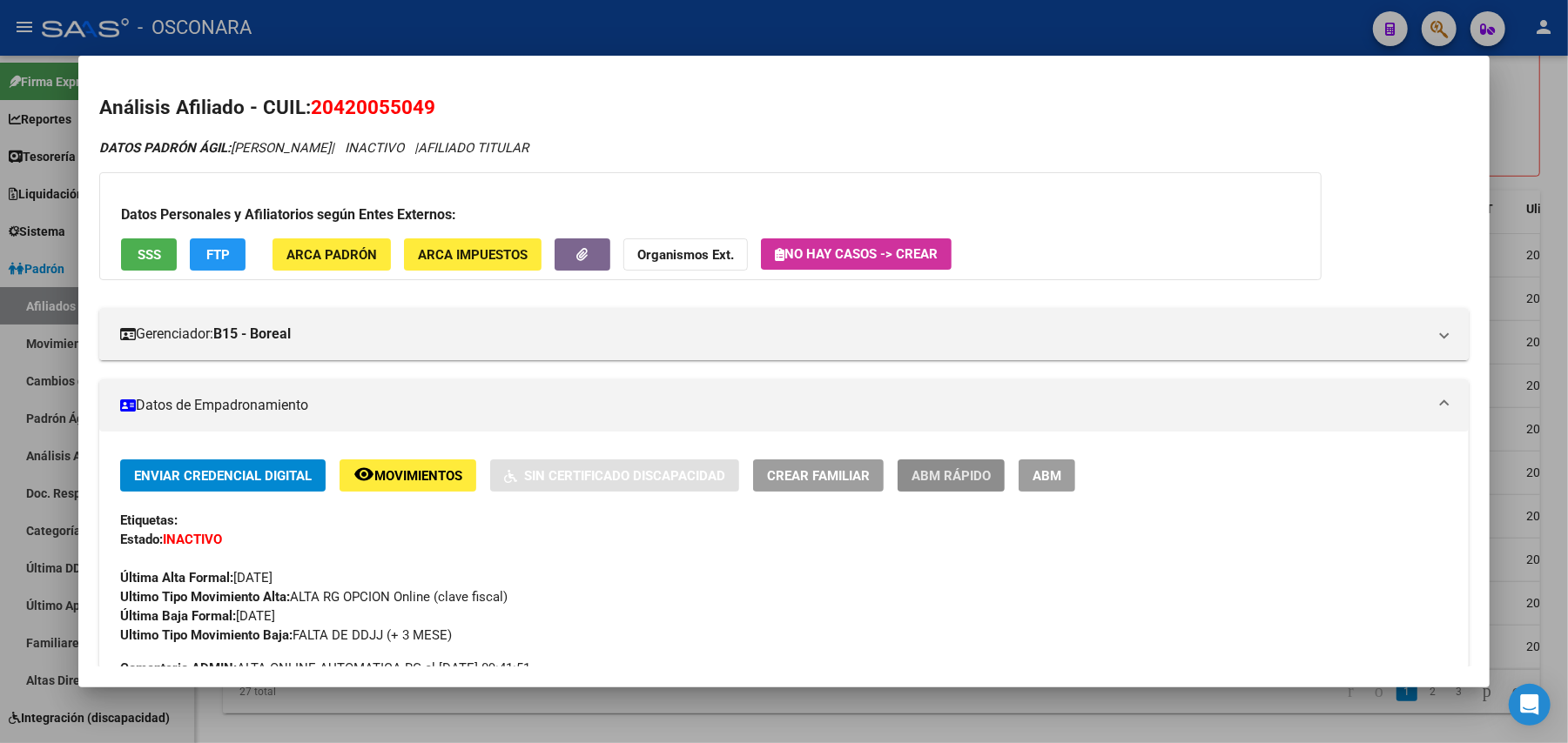
click at [943, 483] on span "ABM Rápido" at bounding box center [951, 477] width 79 height 16
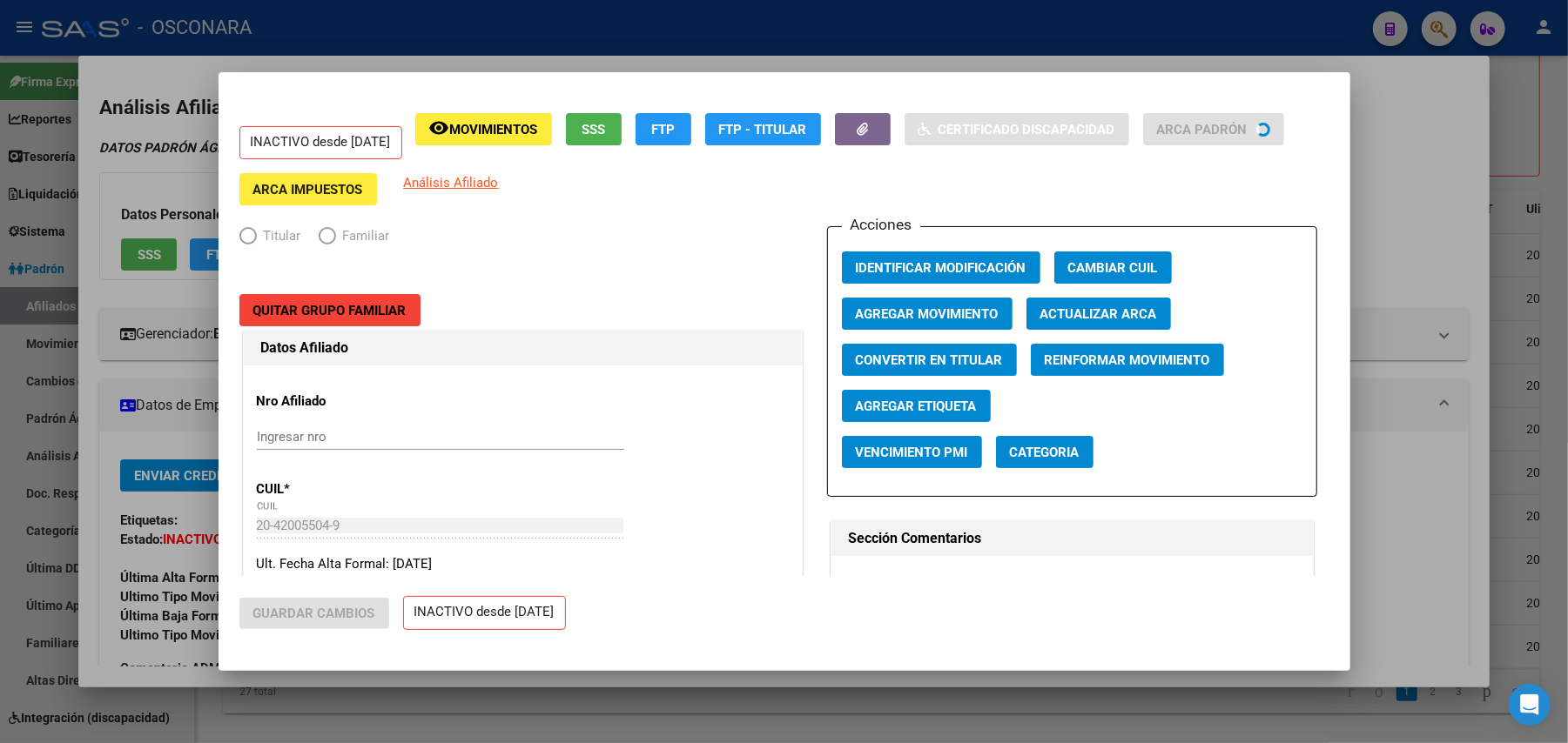
radio input "true"
type input "30-71765150-9"
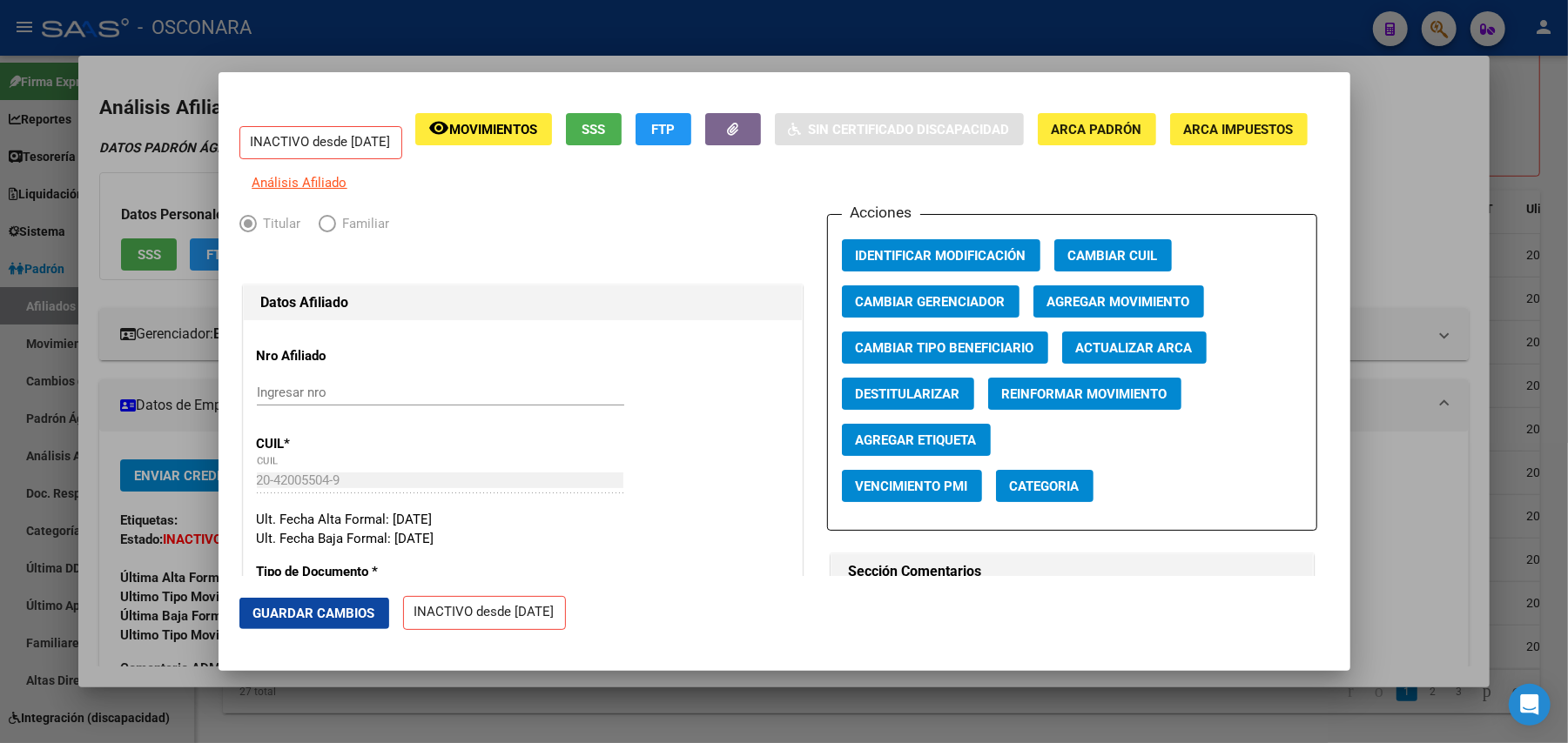
click at [1157, 310] on span "Agregar Movimiento" at bounding box center [1118, 302] width 143 height 16
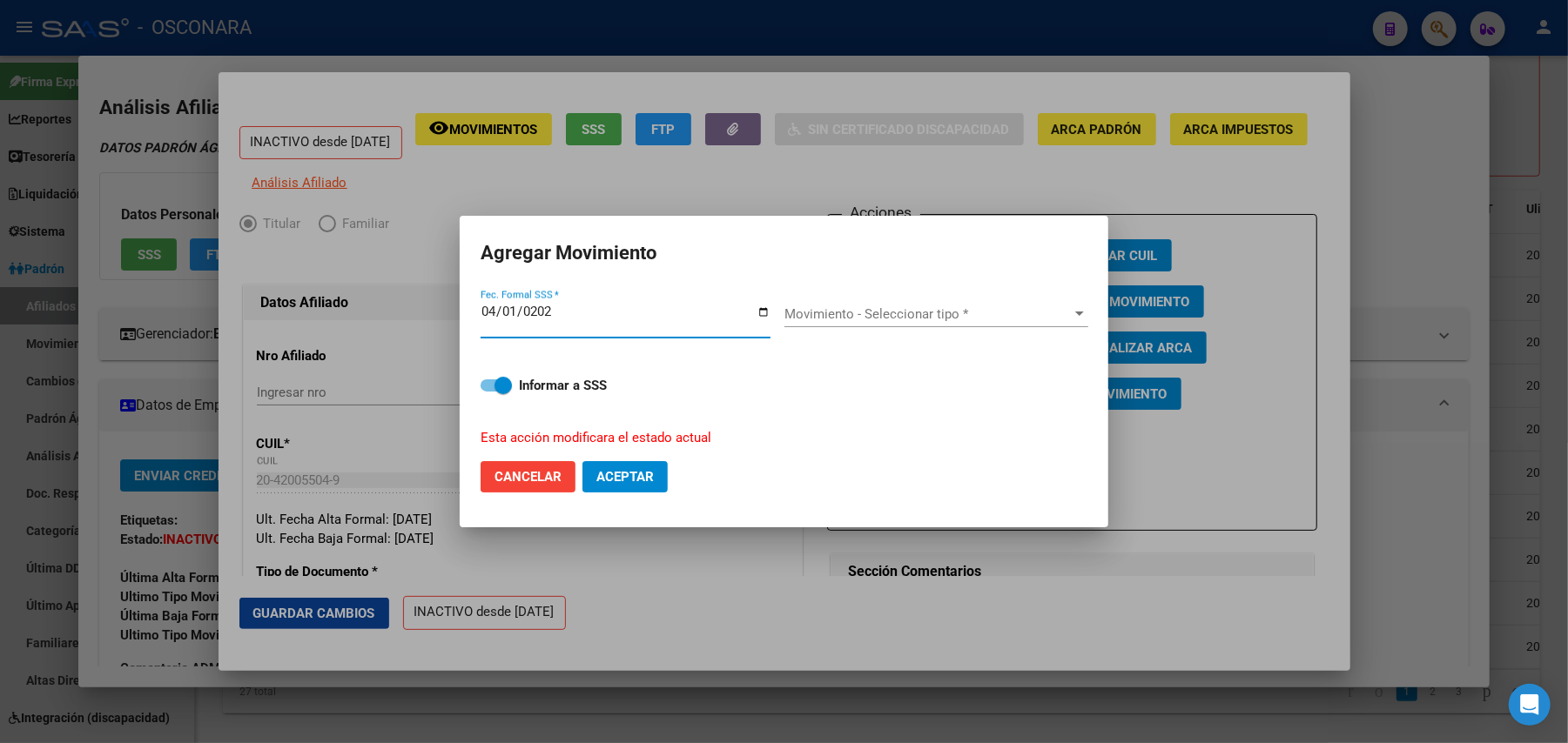
type input "2023-04-01"
click at [1008, 311] on span "Movimiento - Seleccionar tipo *" at bounding box center [929, 315] width 288 height 16
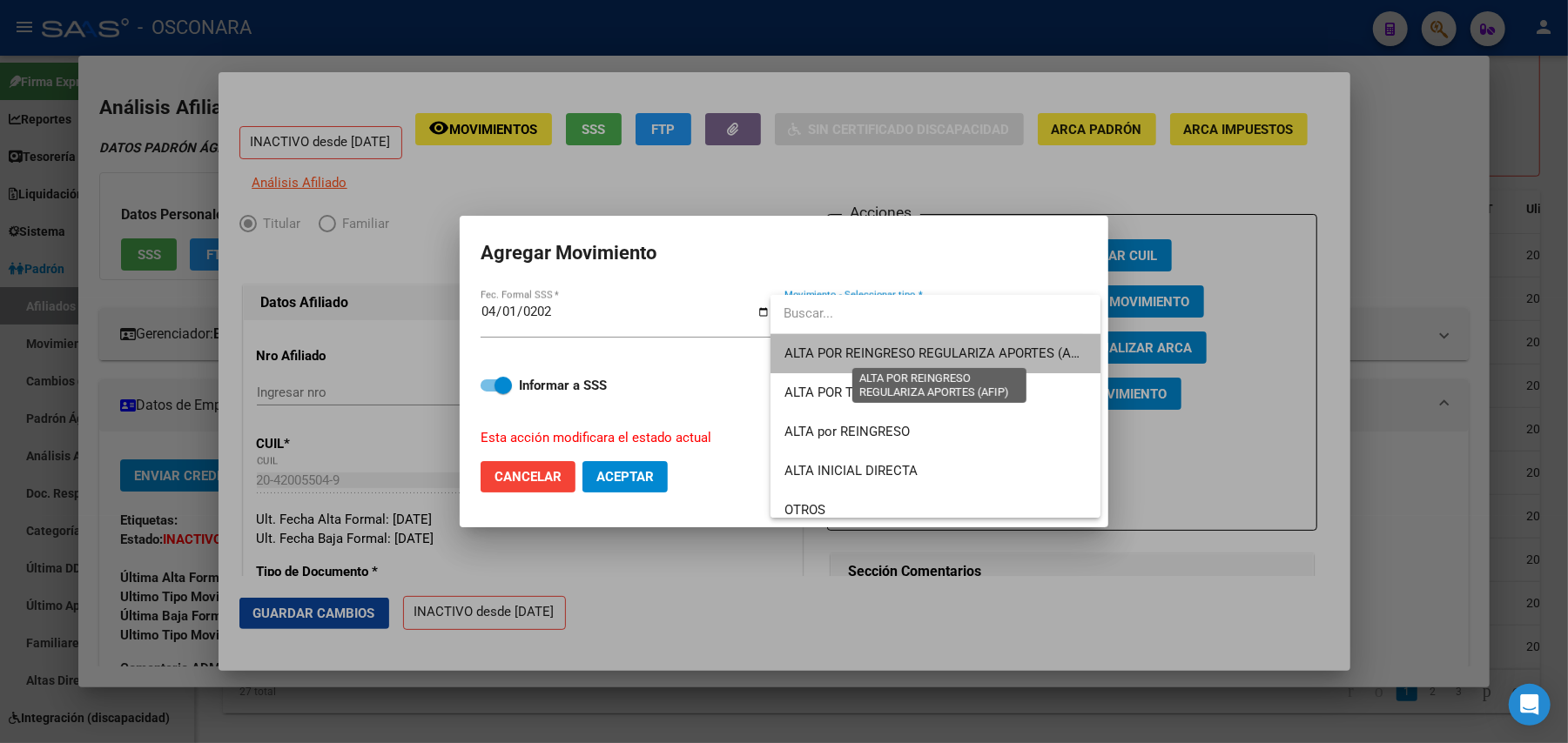
click at [968, 353] on span "ALTA POR REINGRESO REGULARIZA APORTES (AFIP)" at bounding box center [938, 353] width 309 height 16
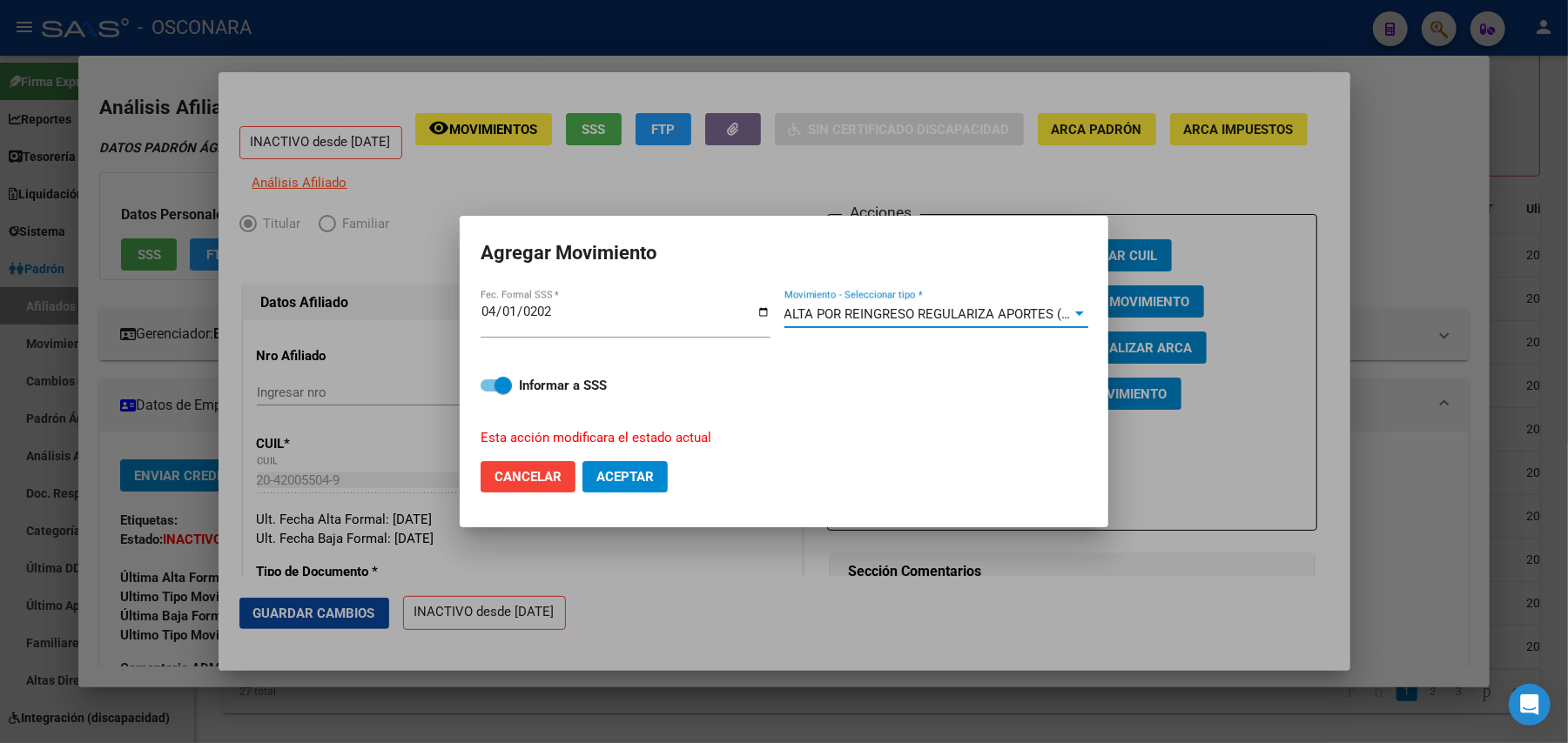
click at [484, 385] on span at bounding box center [496, 386] width 32 height 12
click at [488, 392] on input "Informar a SSS" at bounding box center [488, 392] width 1 height 1
checkbox input "false"
click at [631, 463] on button "Aceptar" at bounding box center [625, 478] width 85 height 32
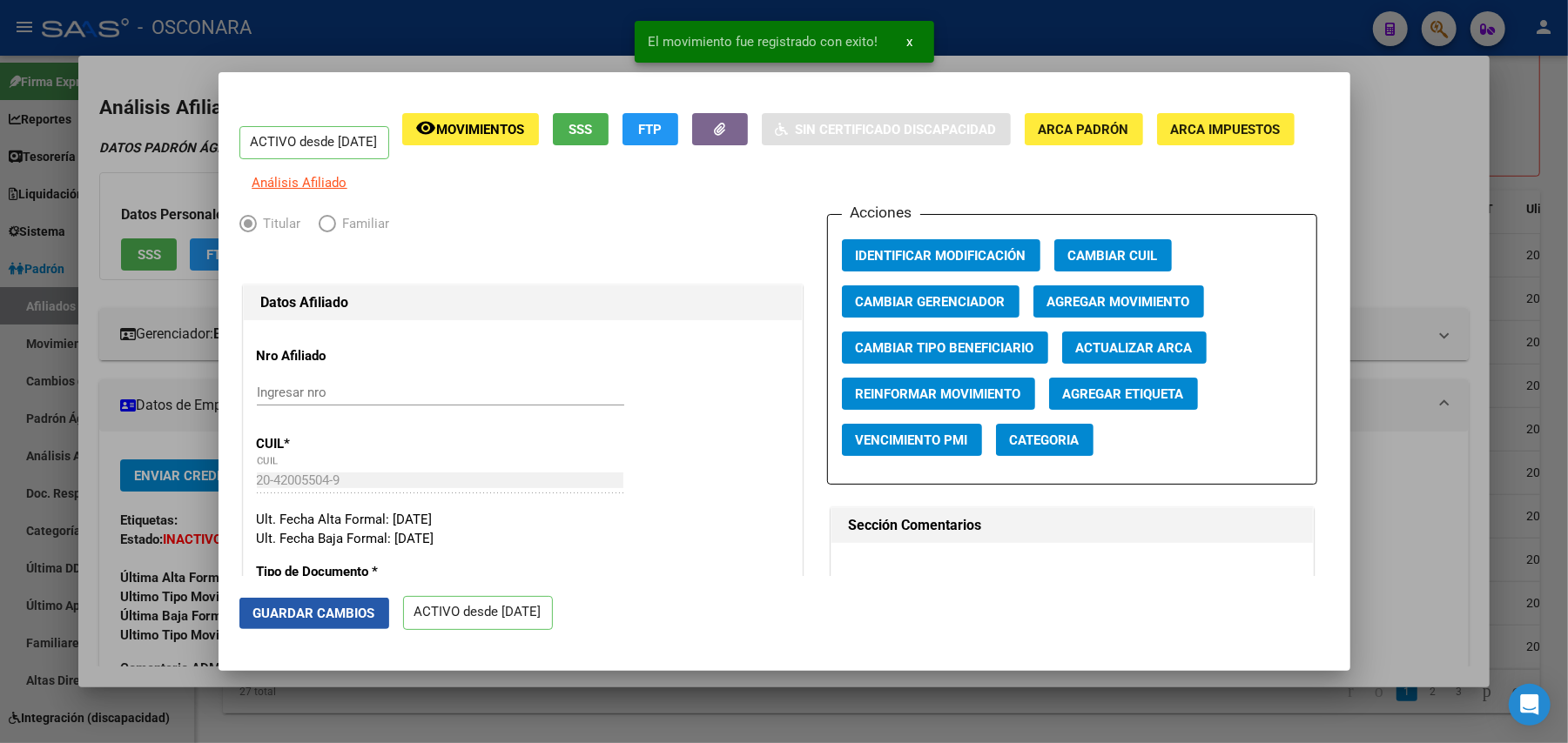
click at [342, 614] on span "Guardar Cambios" at bounding box center [315, 614] width 122 height 16
click at [1530, 173] on div at bounding box center [784, 371] width 1568 height 743
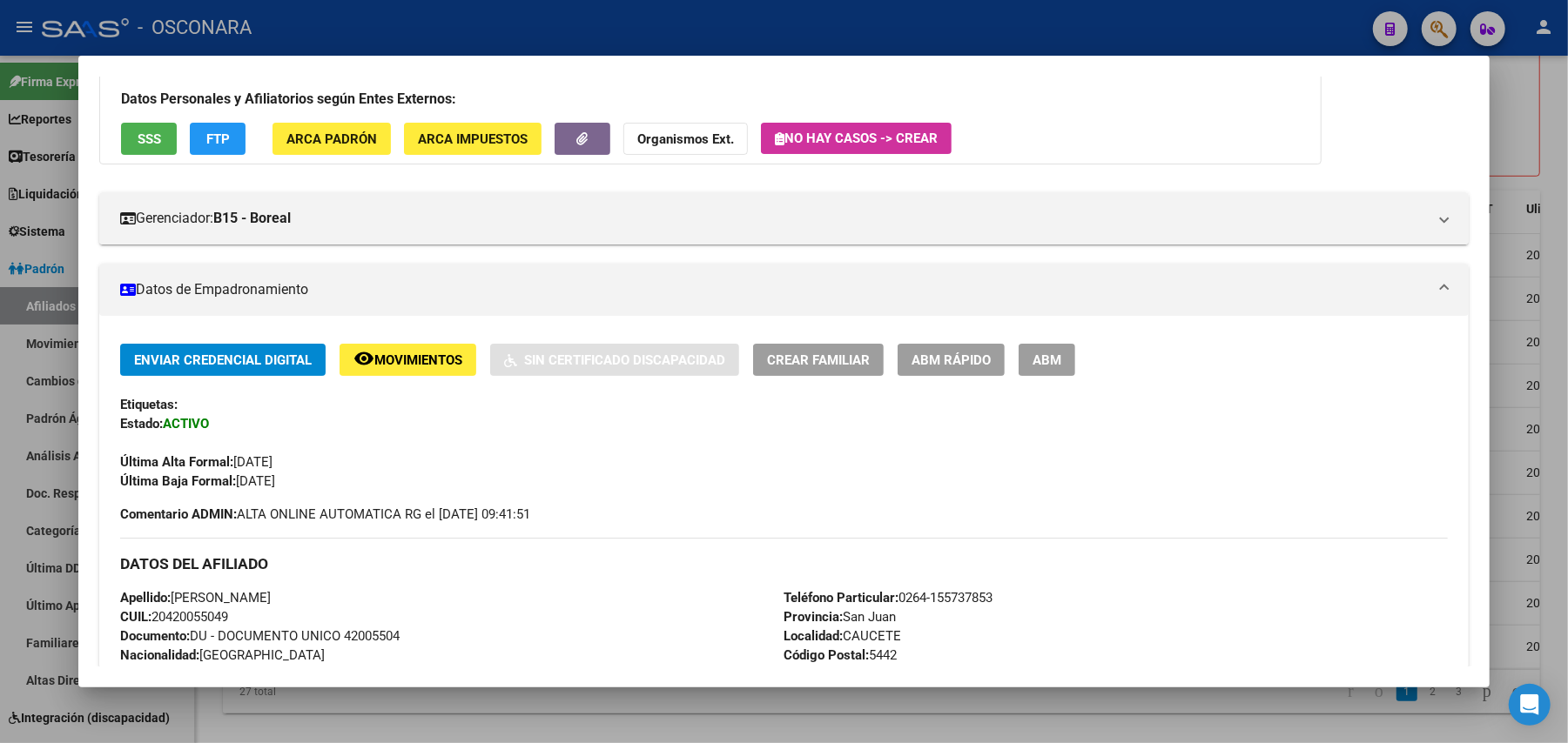
scroll to position [0, 0]
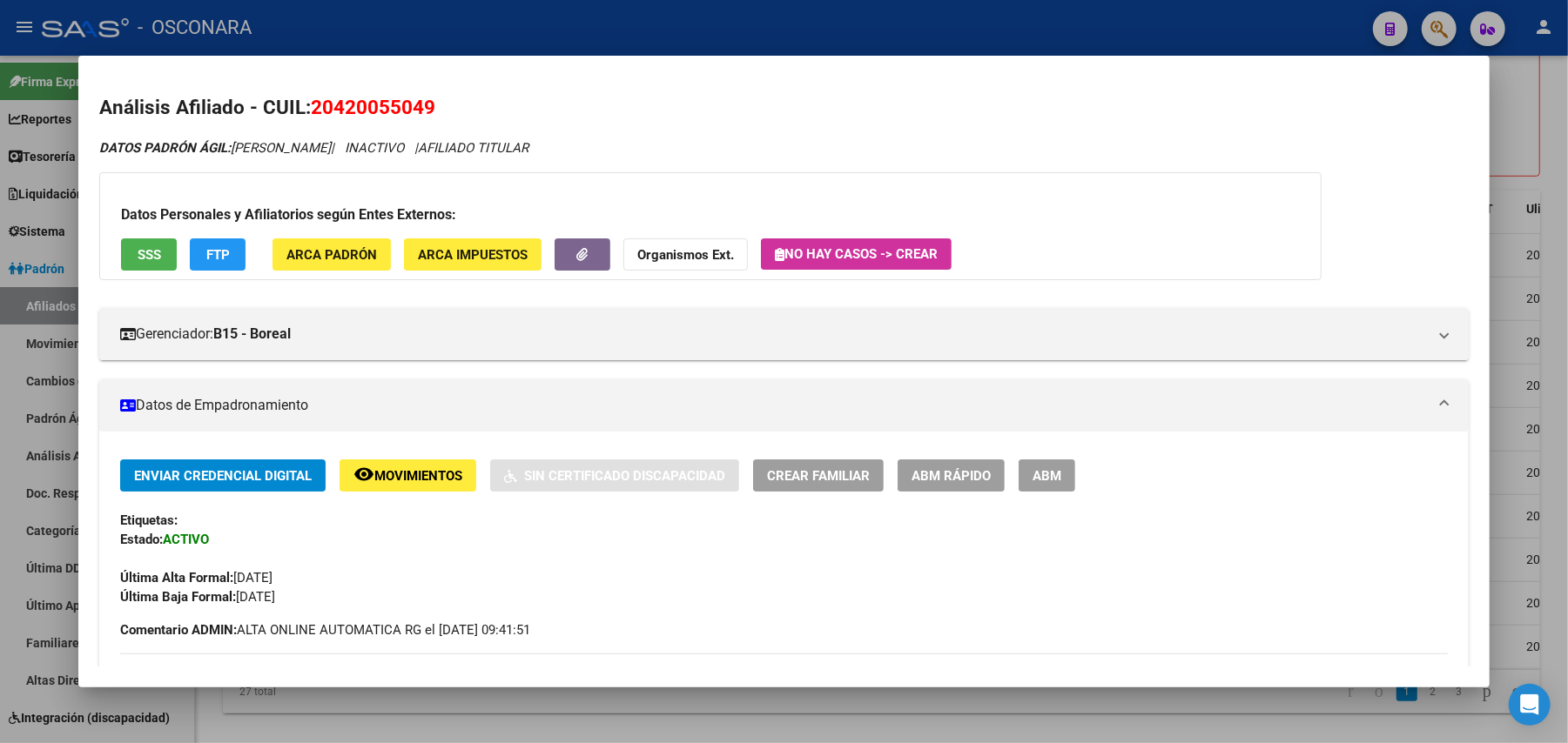
click at [134, 239] on button "SSS" at bounding box center [149, 255] width 55 height 33
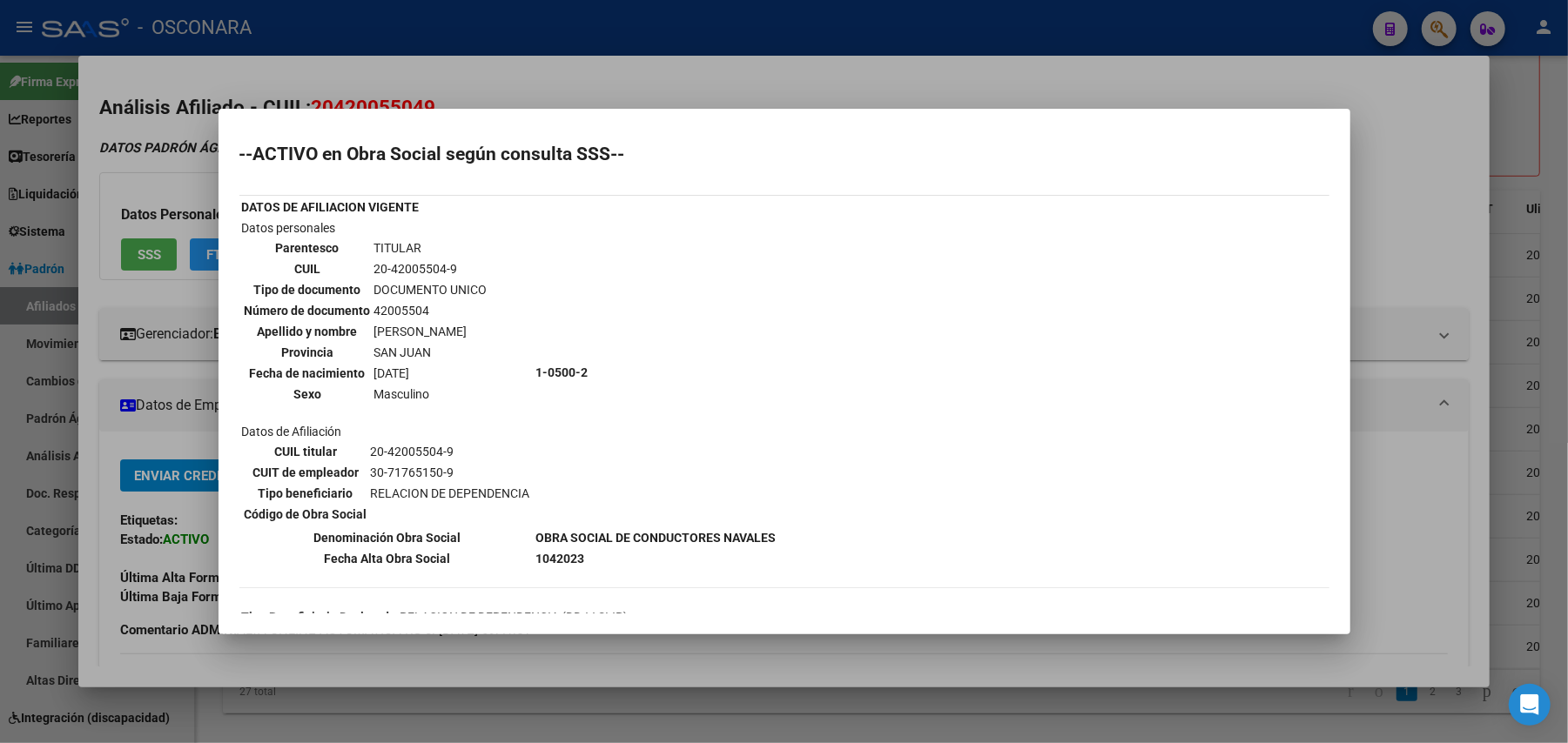
click at [1055, 656] on div at bounding box center [784, 371] width 1568 height 743
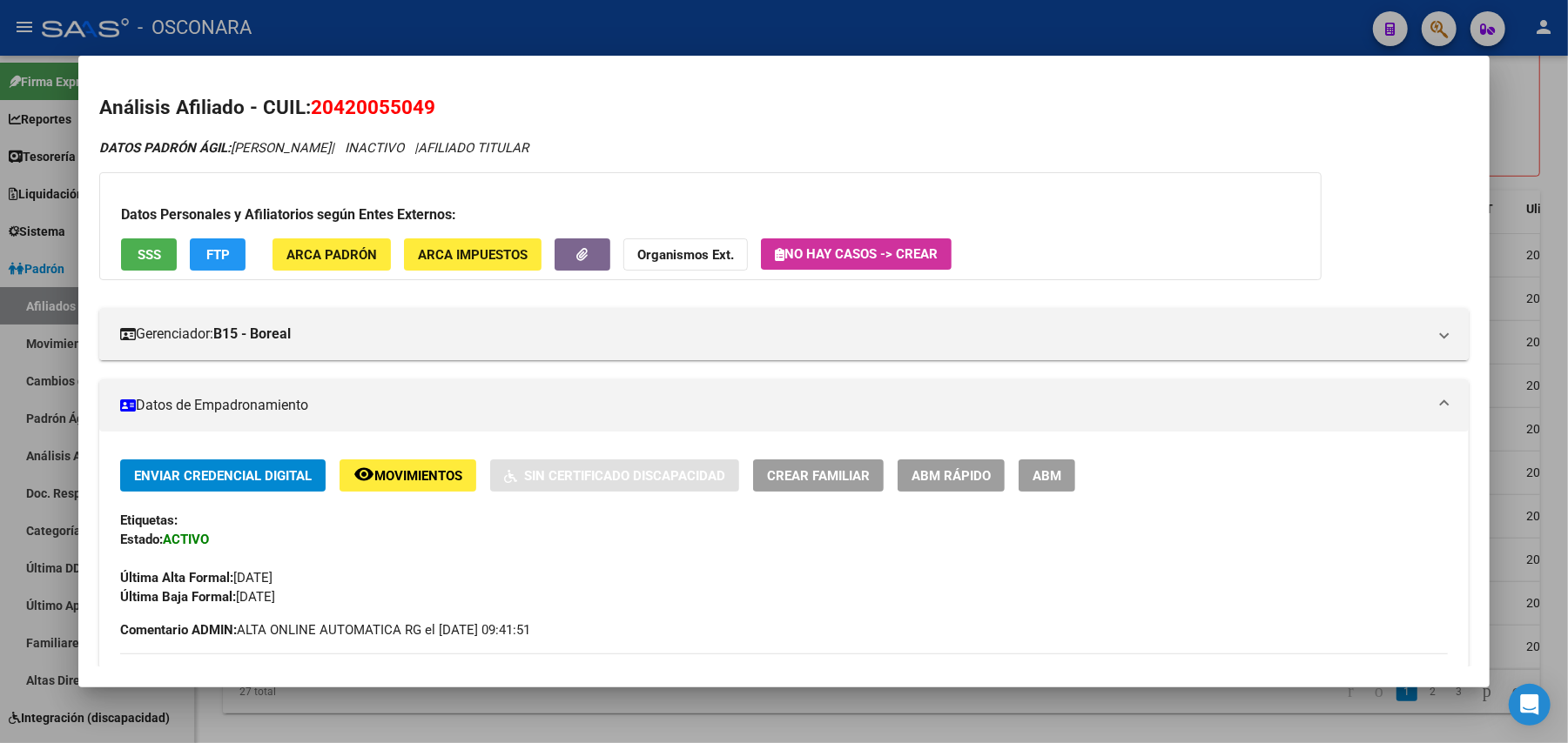
click at [1053, 718] on div at bounding box center [784, 371] width 1568 height 743
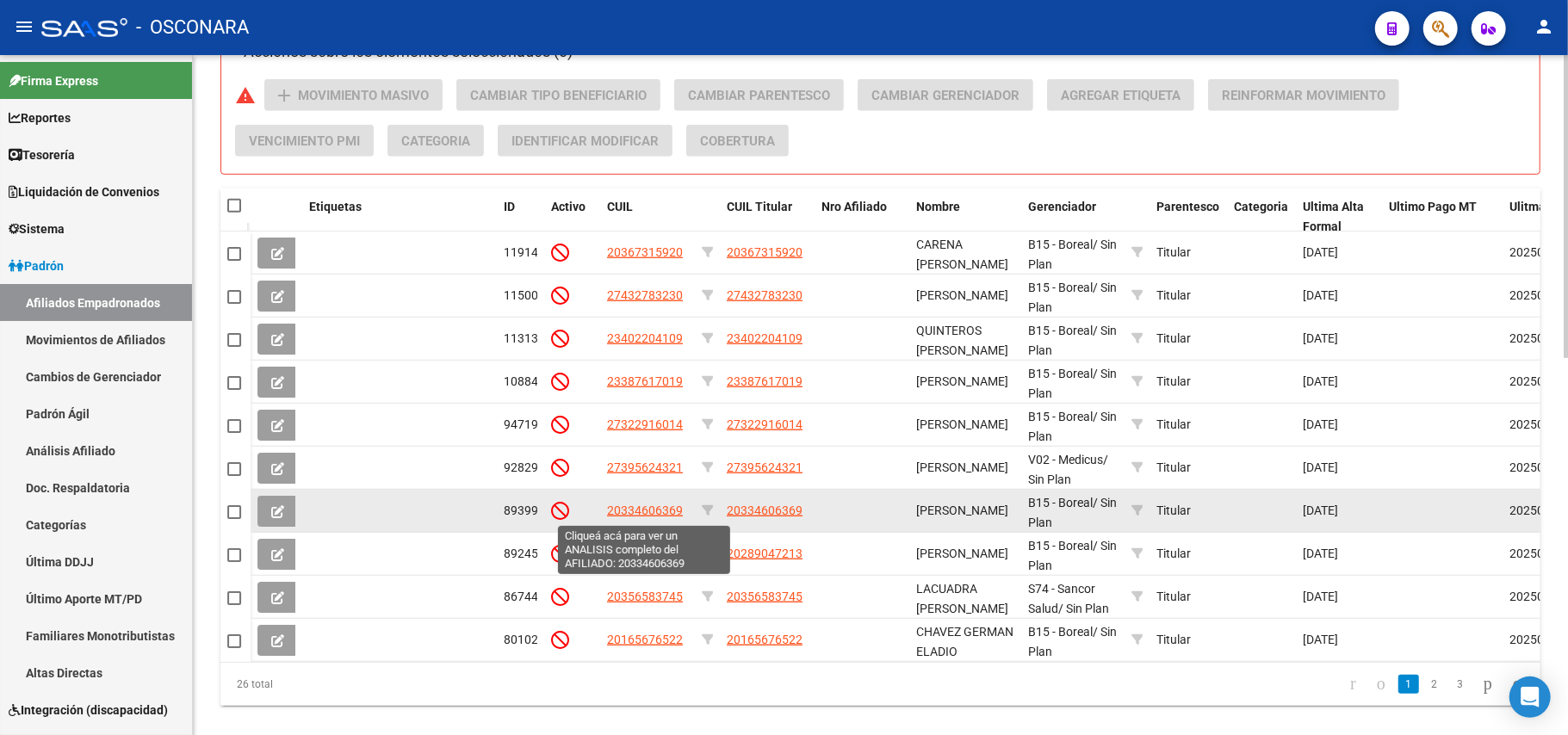
click at [644, 510] on span "20334606369" at bounding box center [645, 510] width 76 height 14
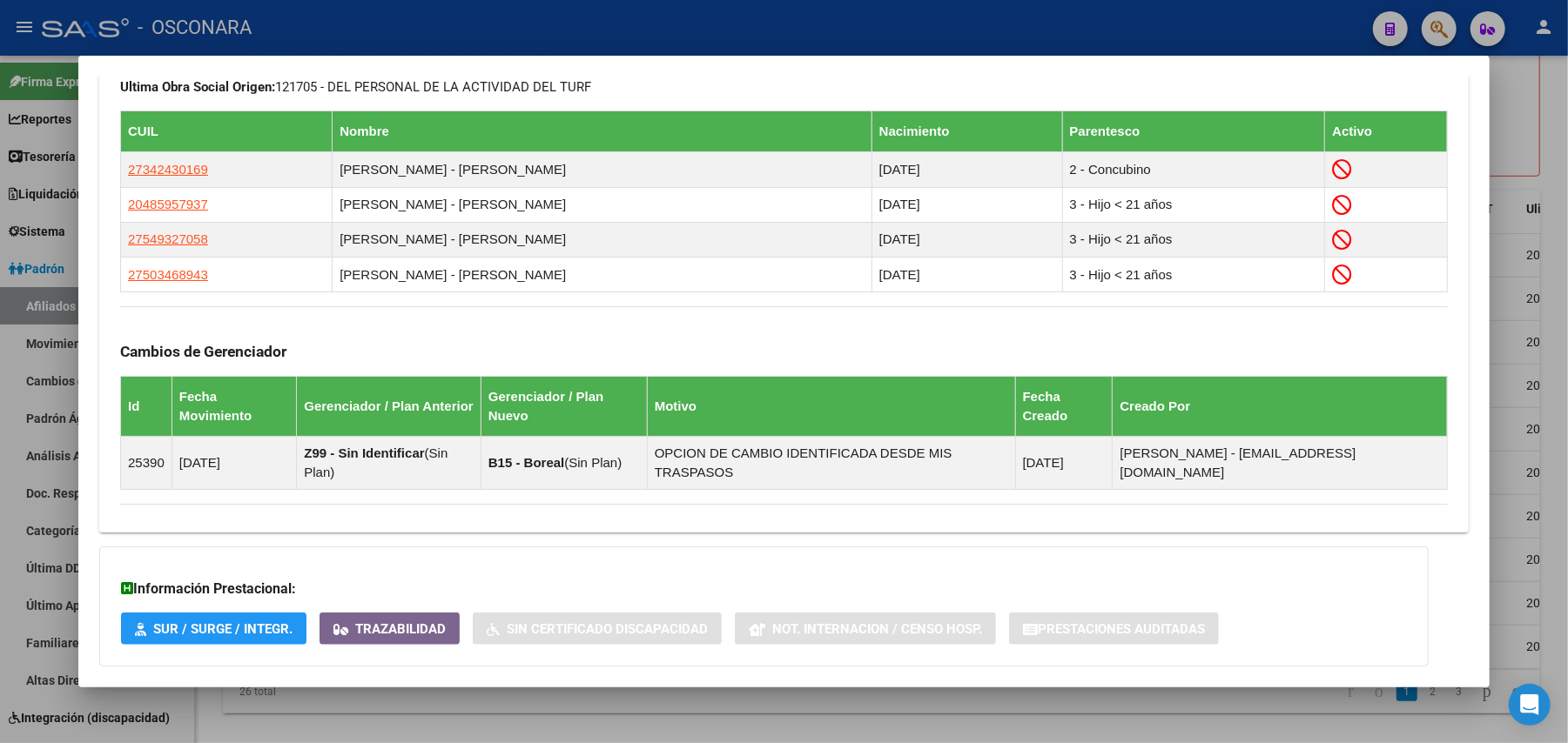
scroll to position [1059, 0]
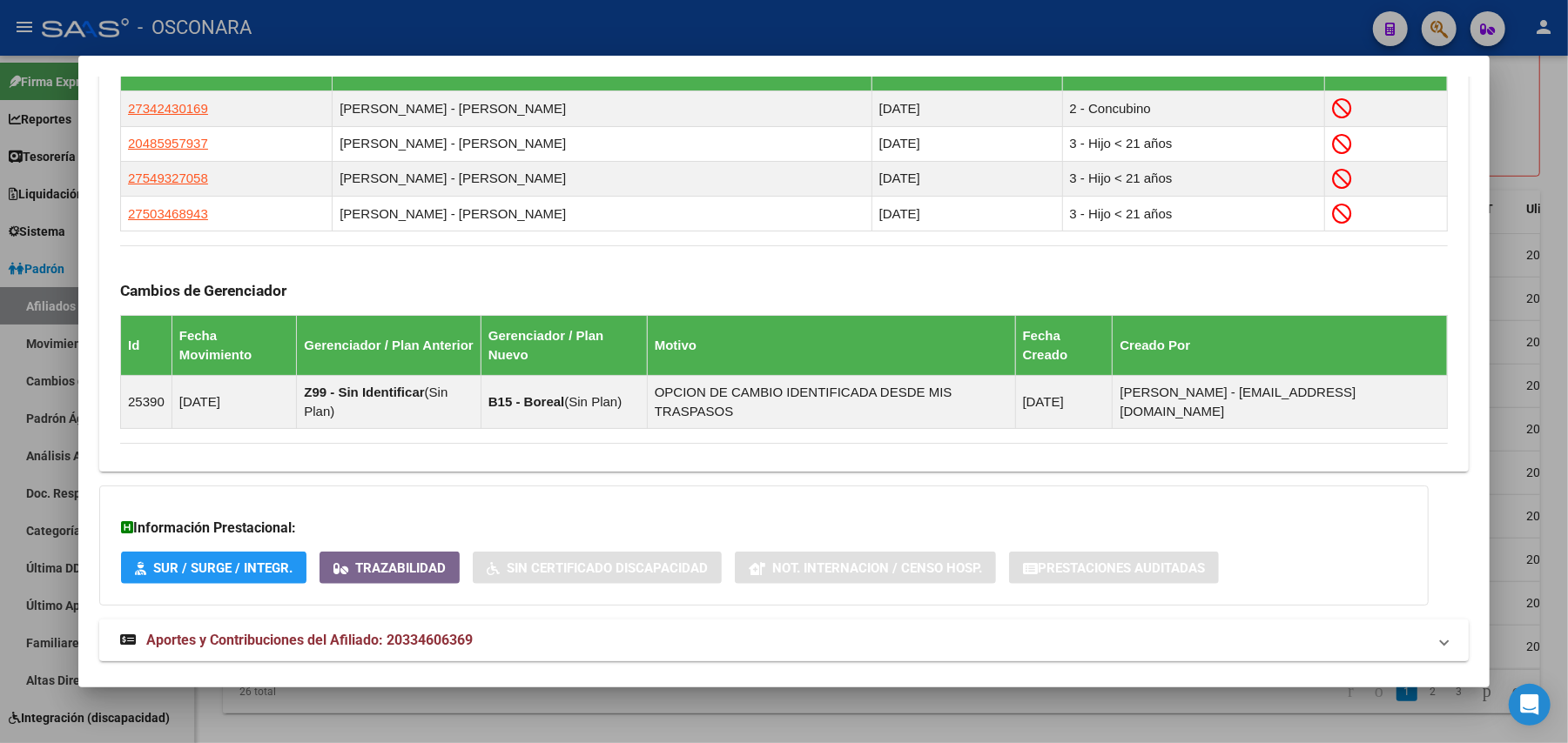
click at [335, 632] on span "Aportes y Contribuciones del Afiliado: 20334606369" at bounding box center [309, 639] width 327 height 17
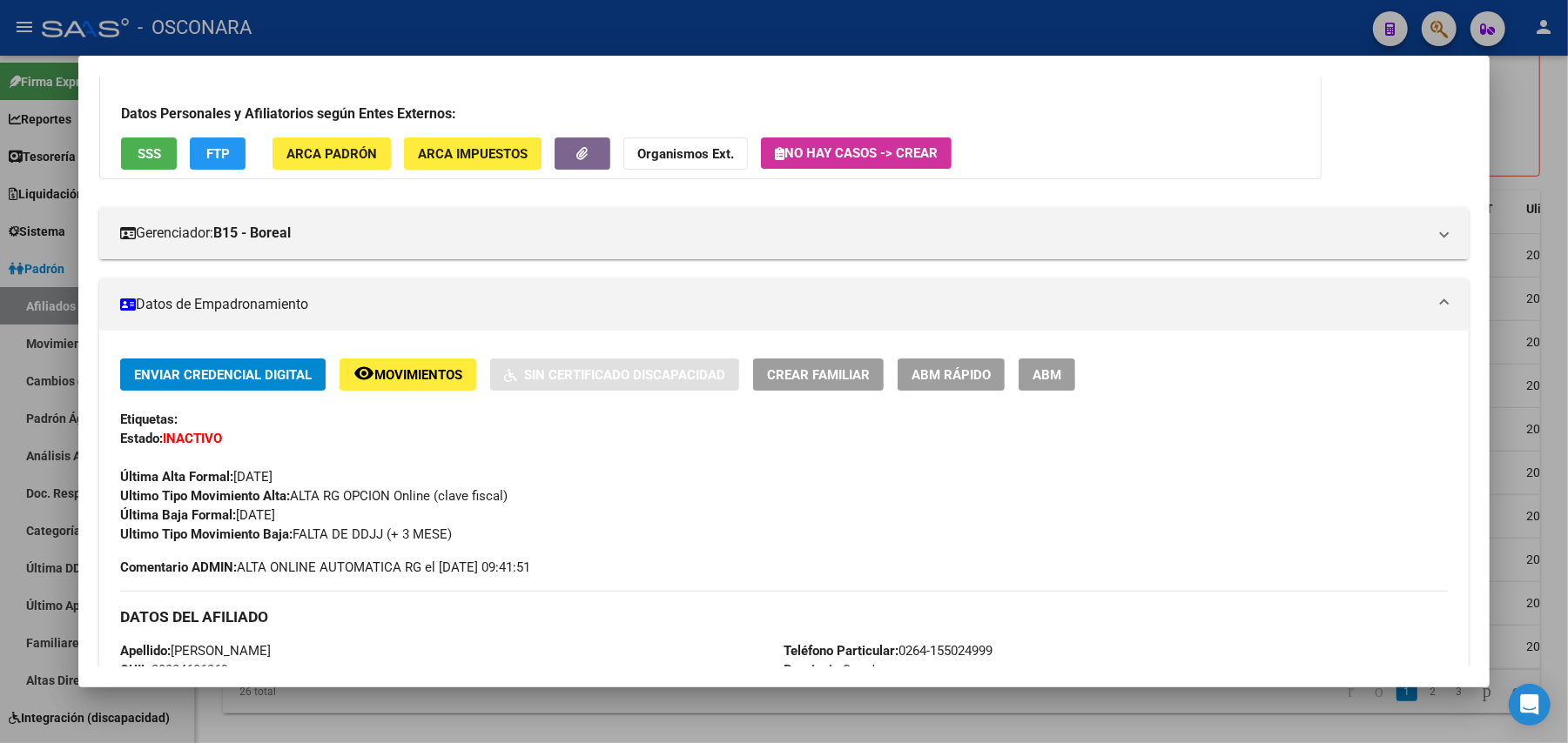
scroll to position [0, 0]
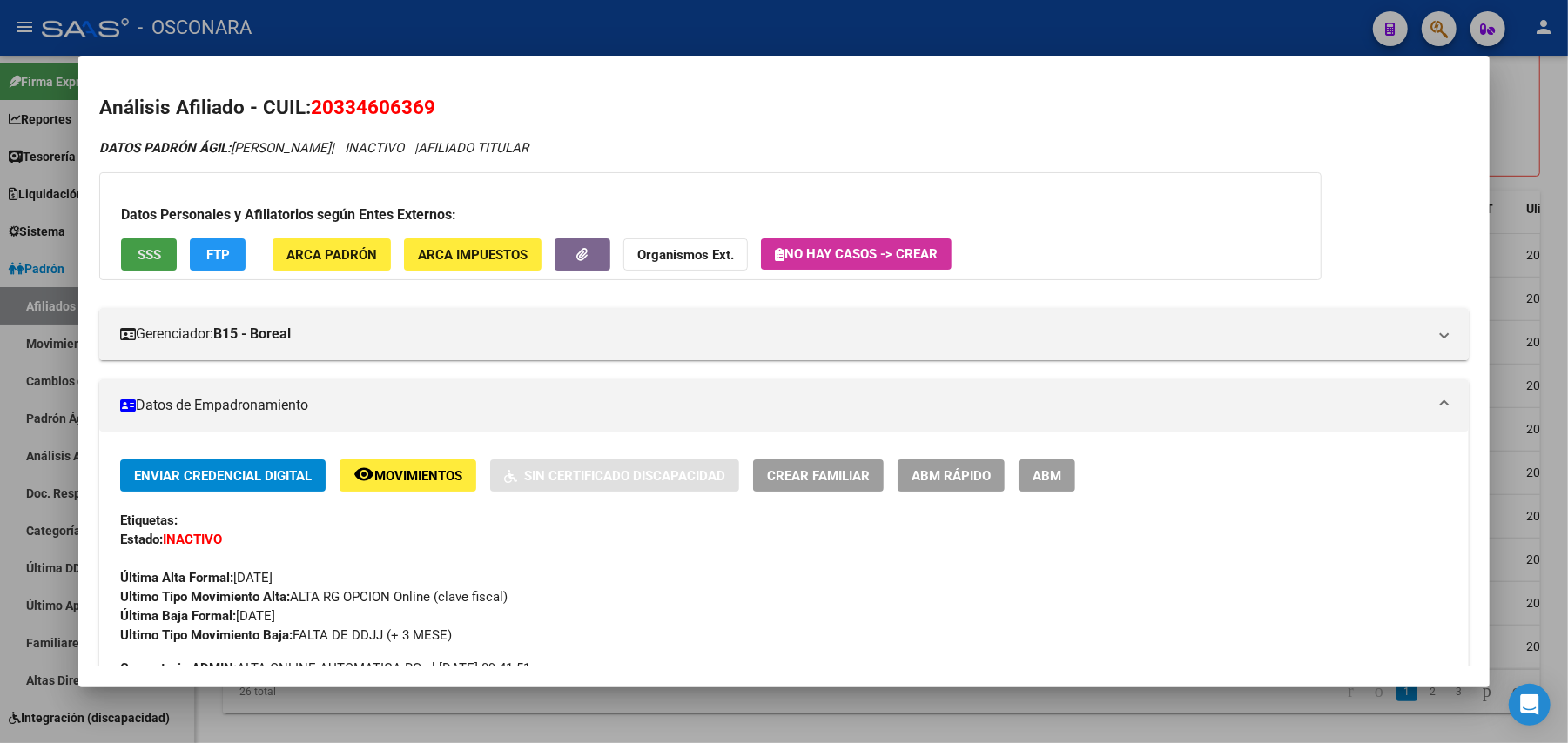
click at [144, 260] on span "SSS" at bounding box center [149, 256] width 24 height 16
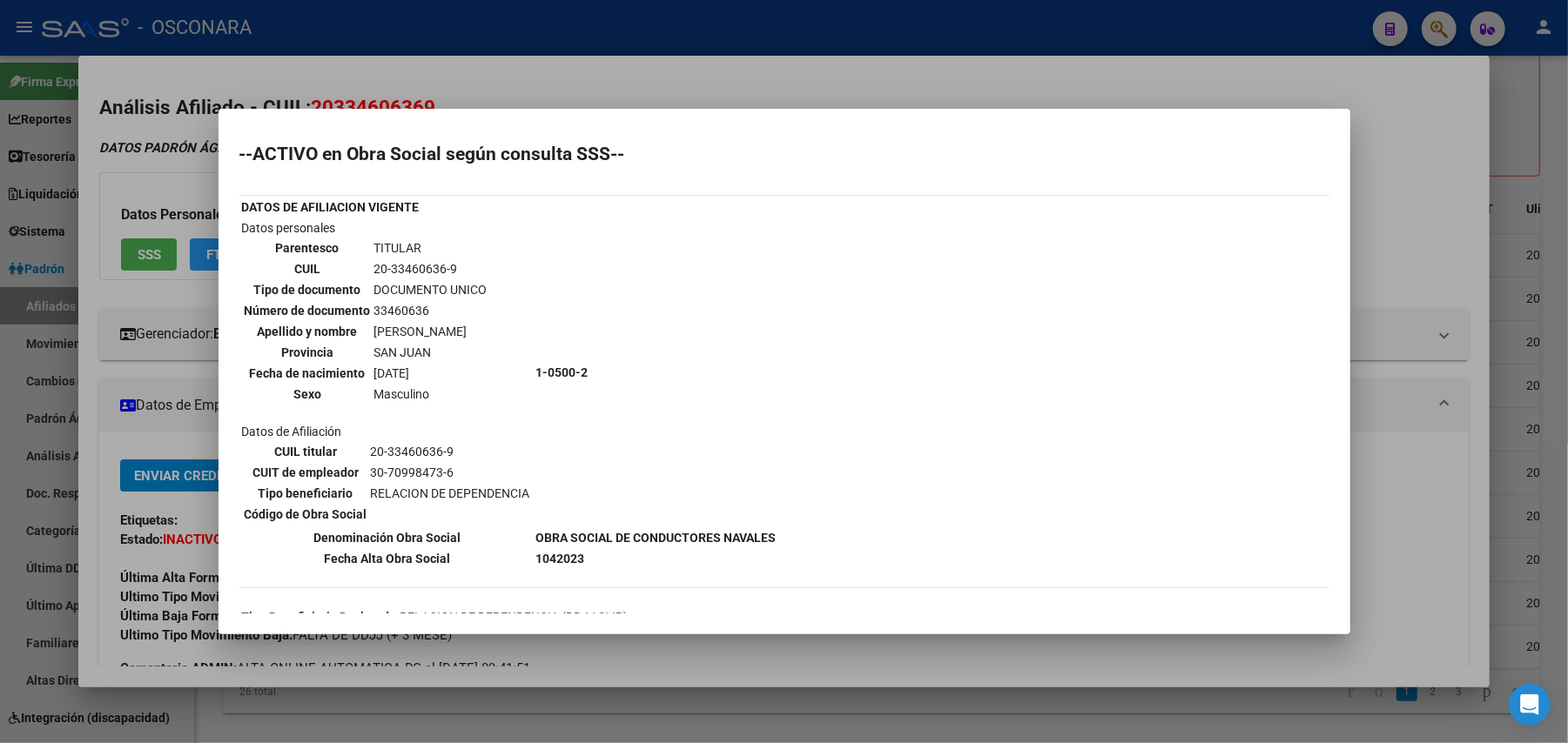
click at [777, 713] on div at bounding box center [784, 371] width 1568 height 743
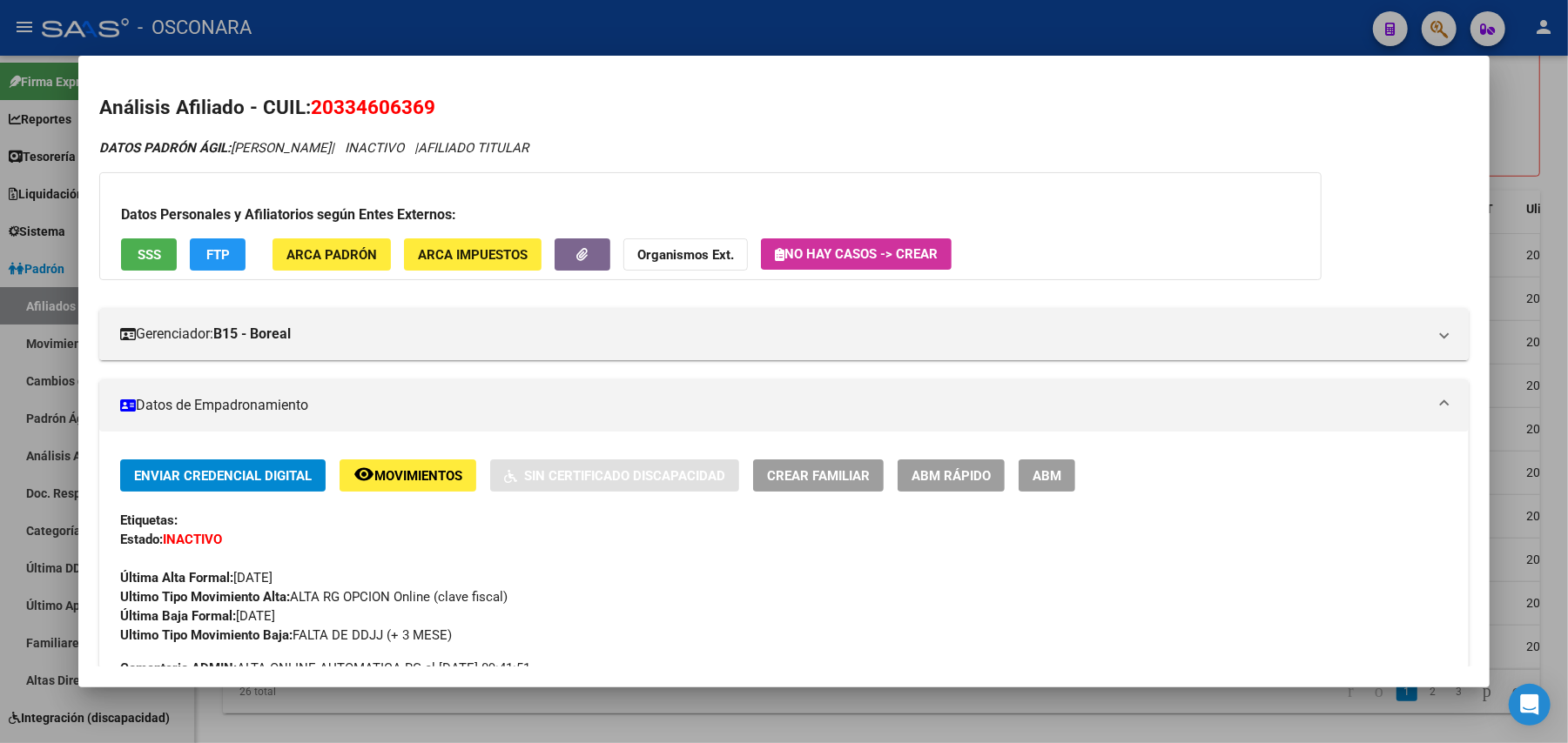
click at [777, 713] on div at bounding box center [784, 371] width 1568 height 743
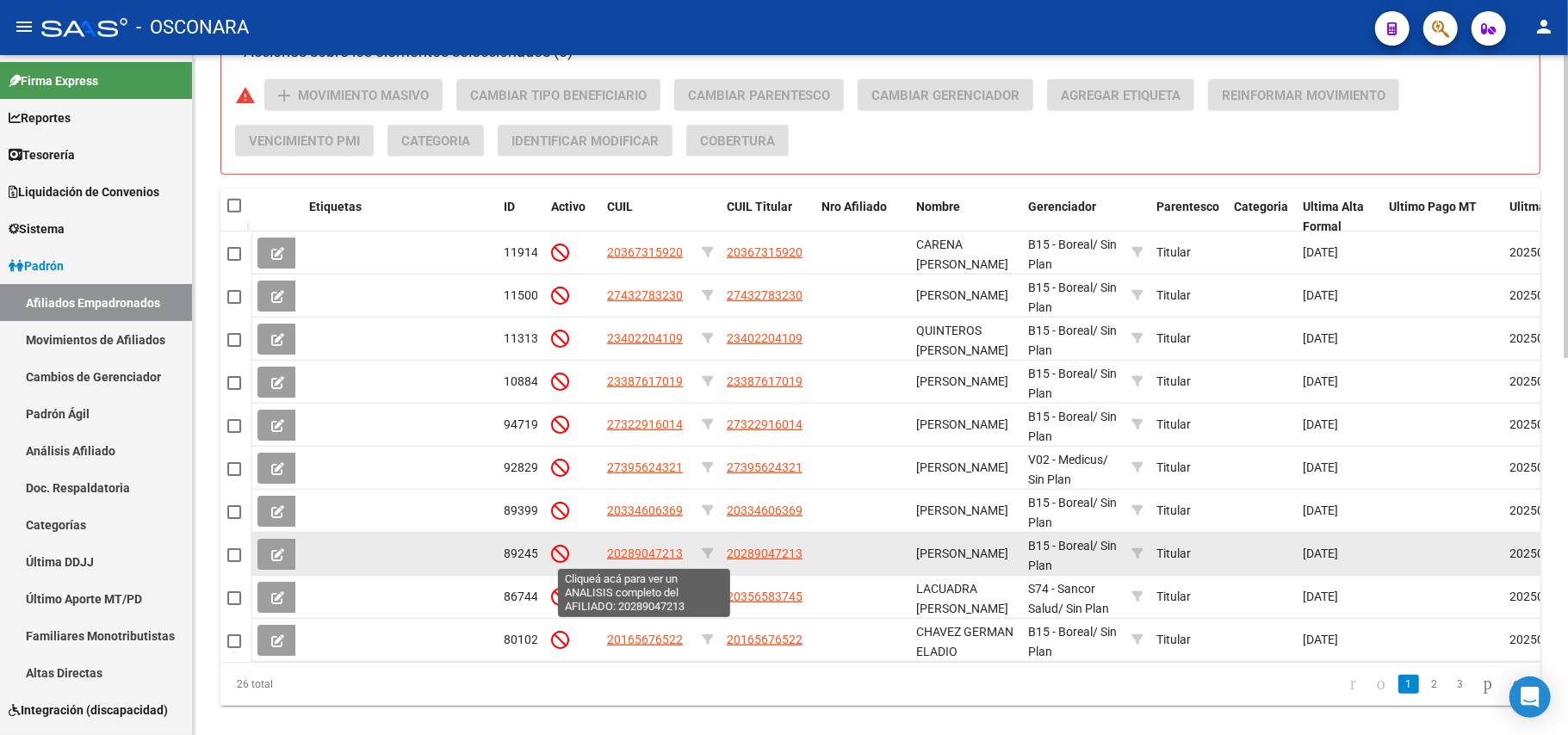
click at [618, 558] on span "20289047213" at bounding box center [645, 553] width 76 height 14
type textarea "20289047213"
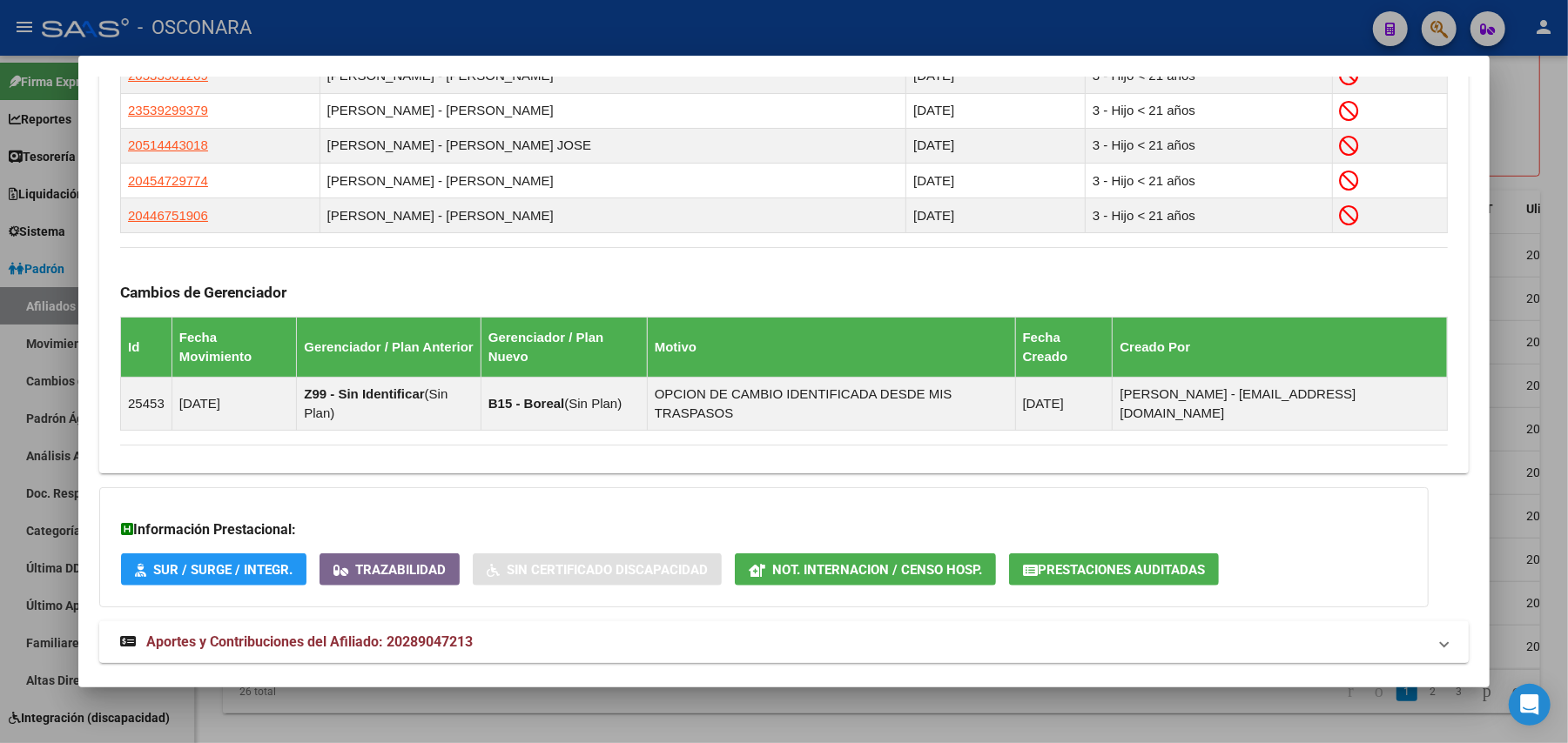
scroll to position [1093, 0]
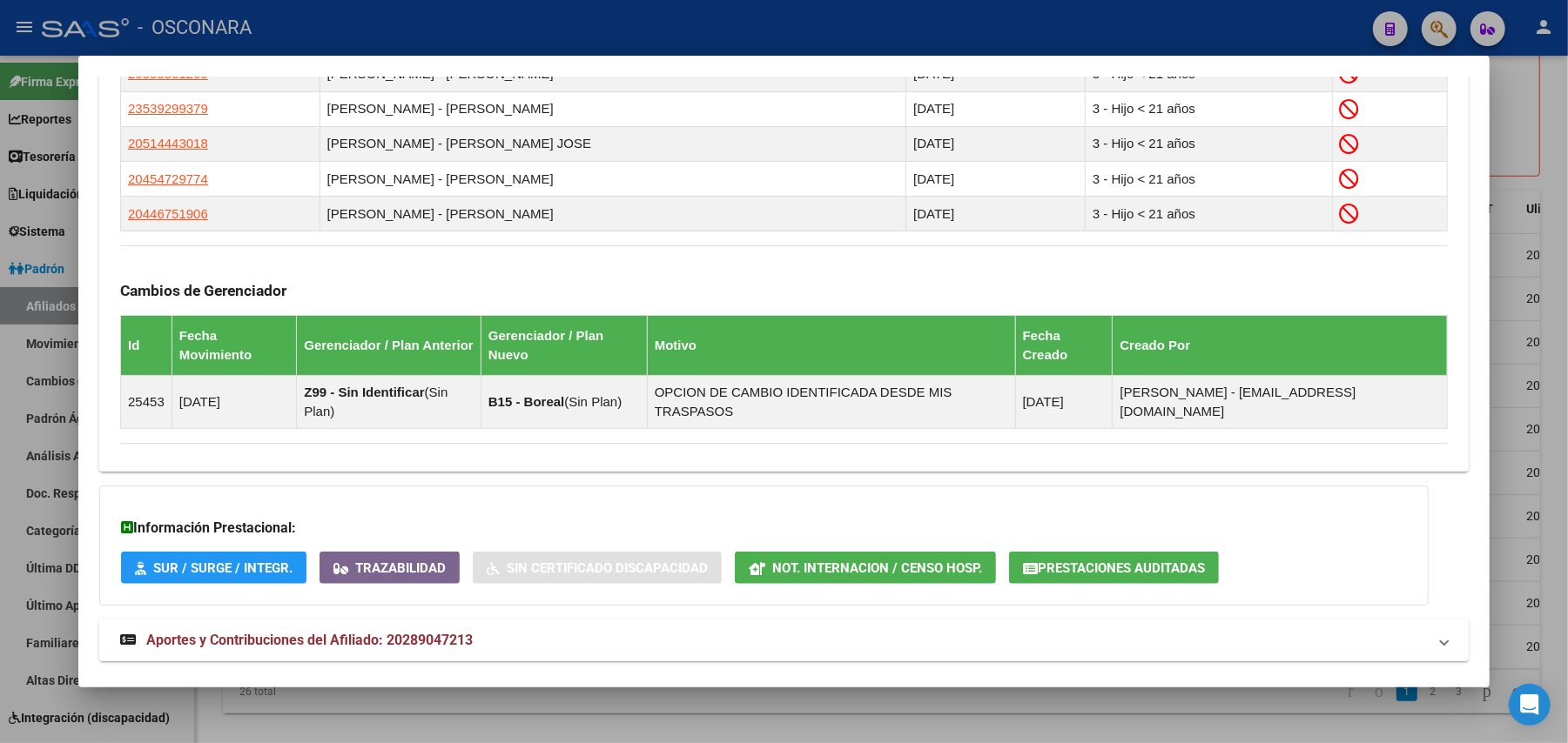
click at [398, 632] on span "Aportes y Contribuciones del Afiliado: 20289047213" at bounding box center [309, 639] width 327 height 17
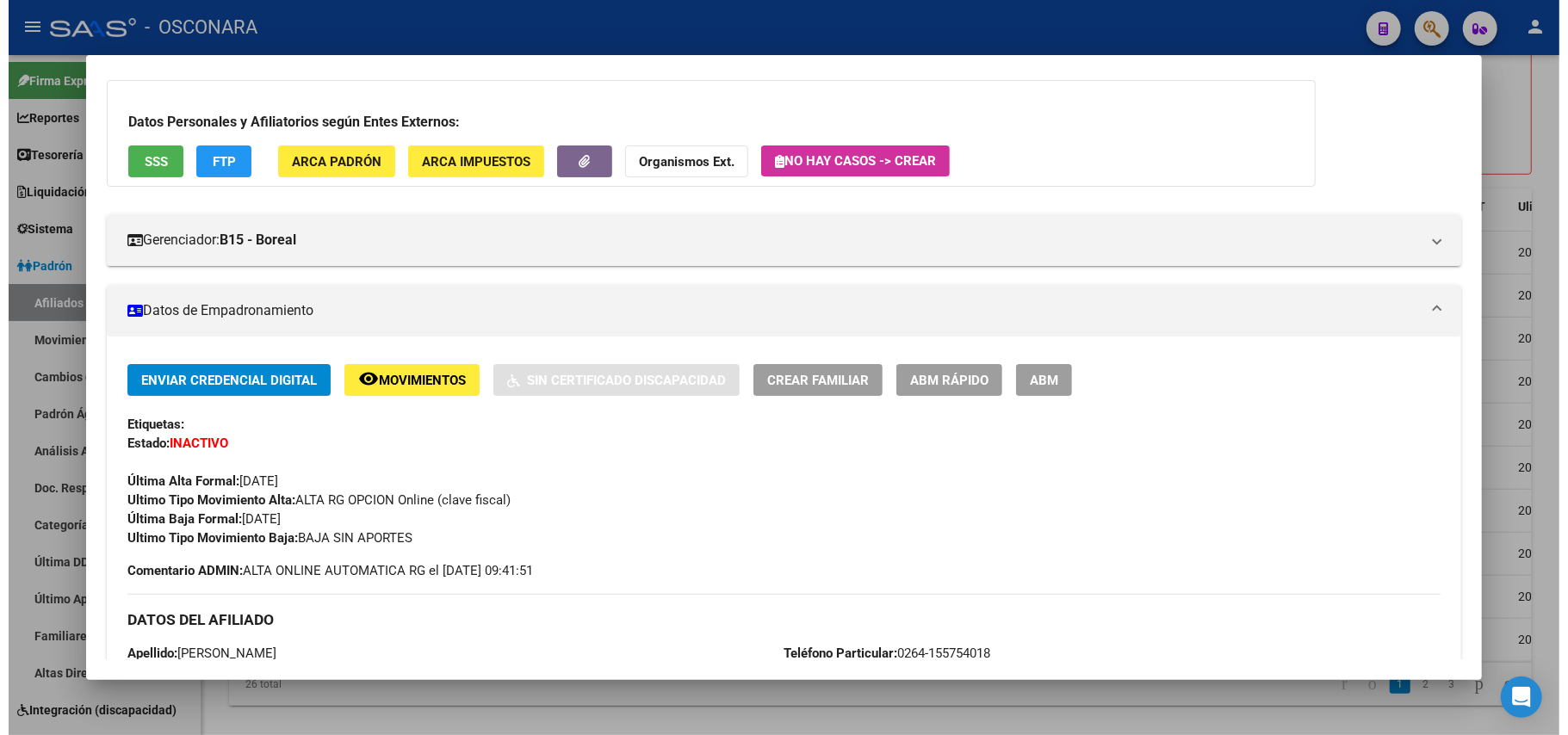
scroll to position [0, 0]
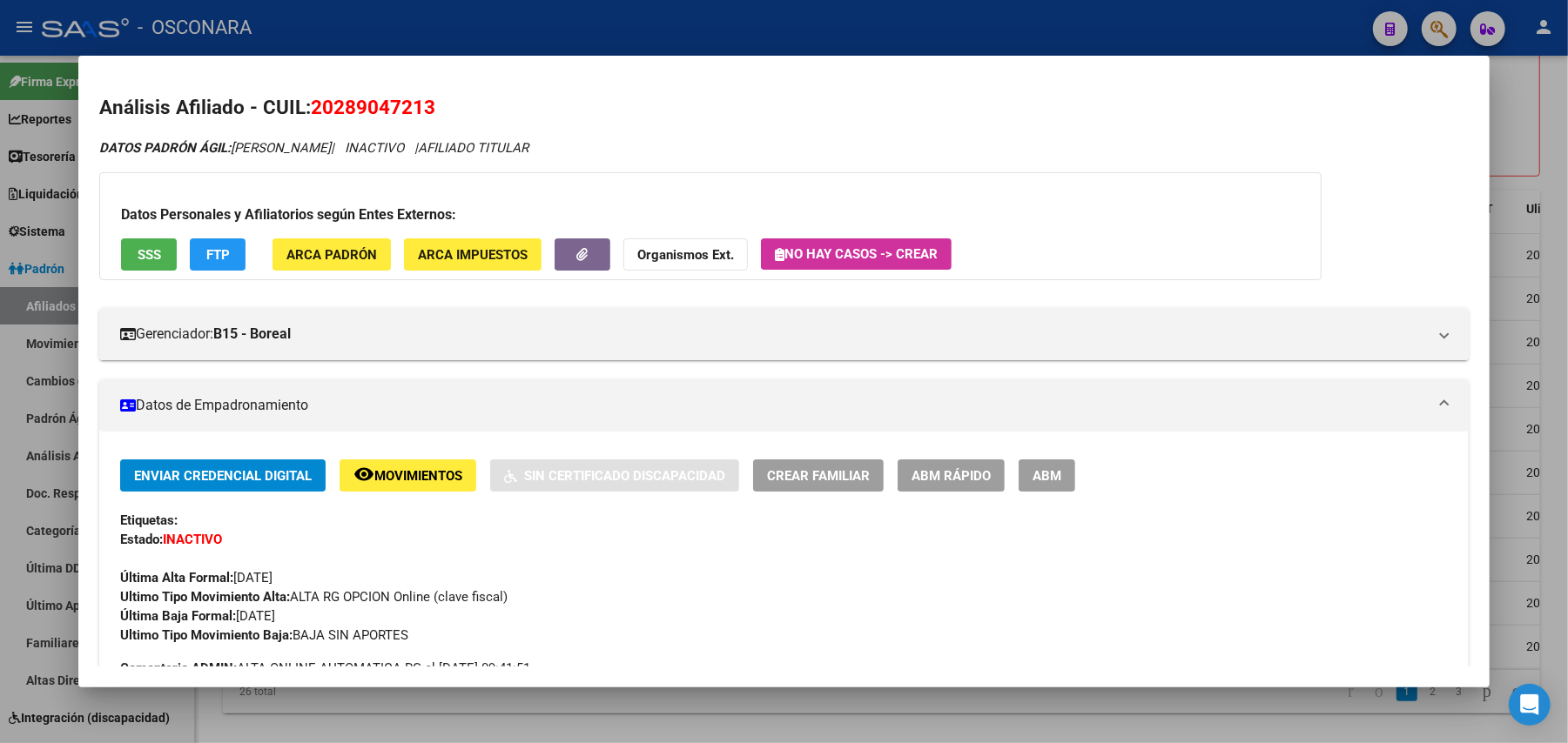
drag, startPoint x: 509, startPoint y: 715, endPoint x: 432, endPoint y: 649, distance: 101.4
click at [509, 715] on div at bounding box center [784, 371] width 1568 height 743
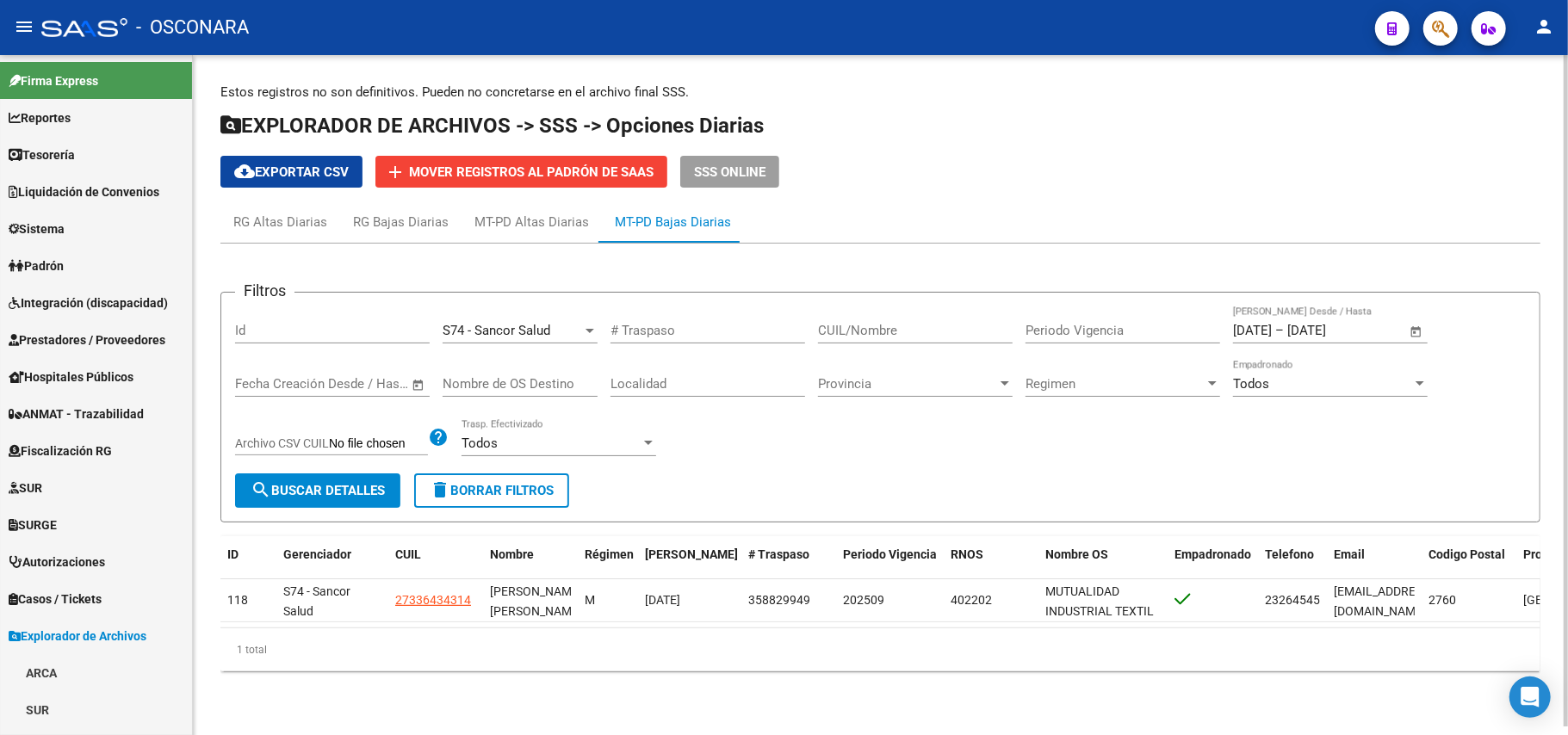
scroll to position [289, 0]
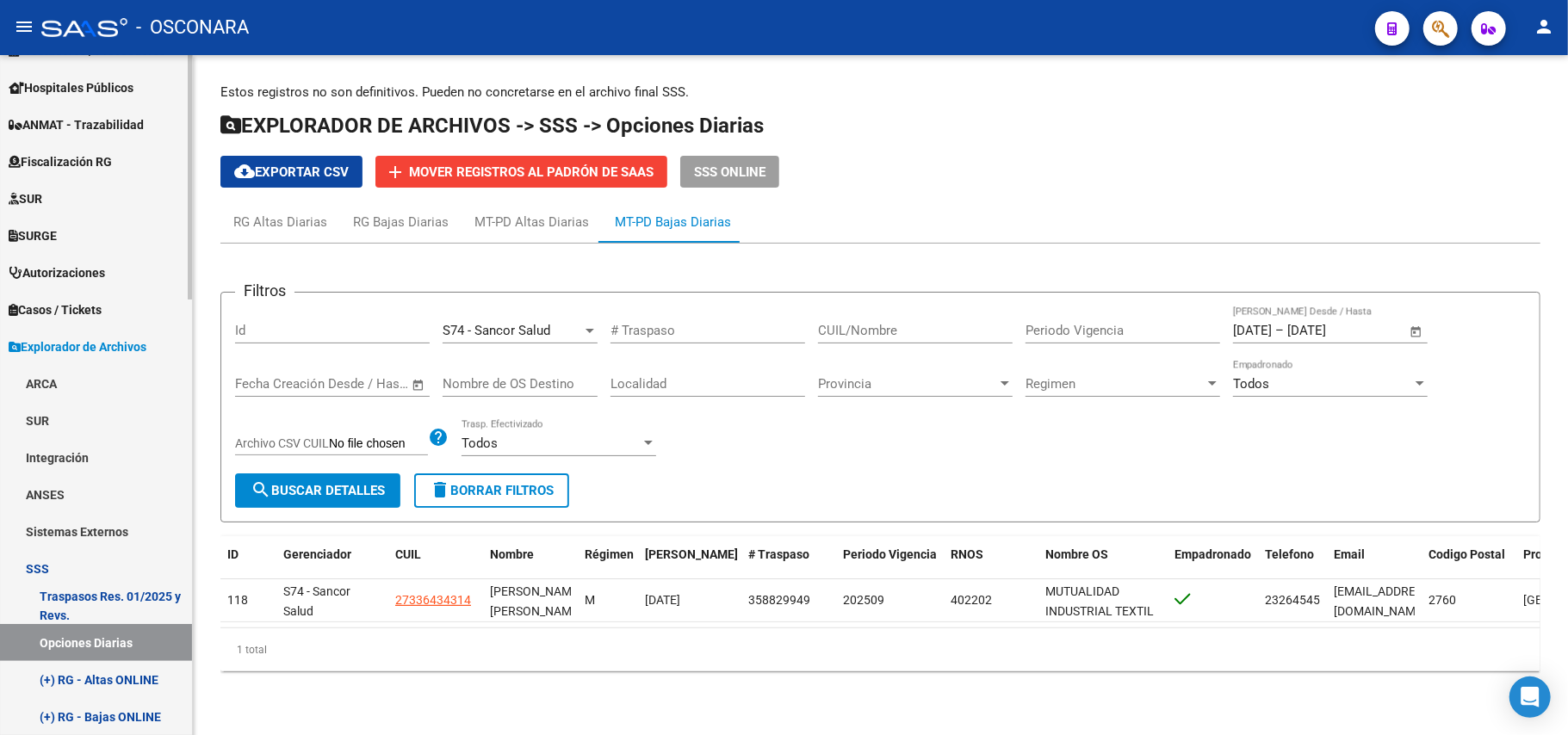
click at [65, 480] on link "ANSES" at bounding box center [96, 495] width 192 height 37
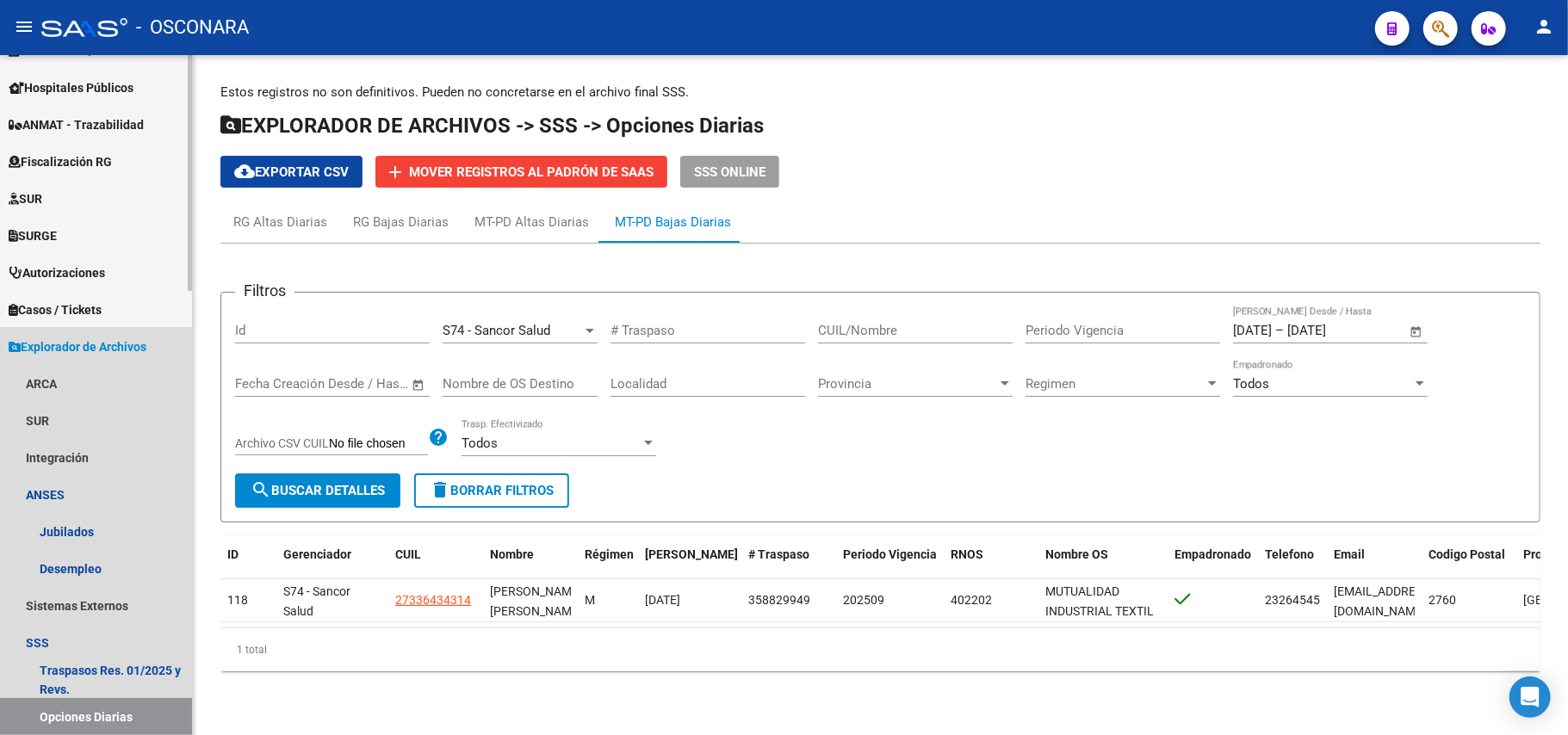
click at [67, 339] on span "Explorador de Archivos" at bounding box center [77, 347] width 138 height 19
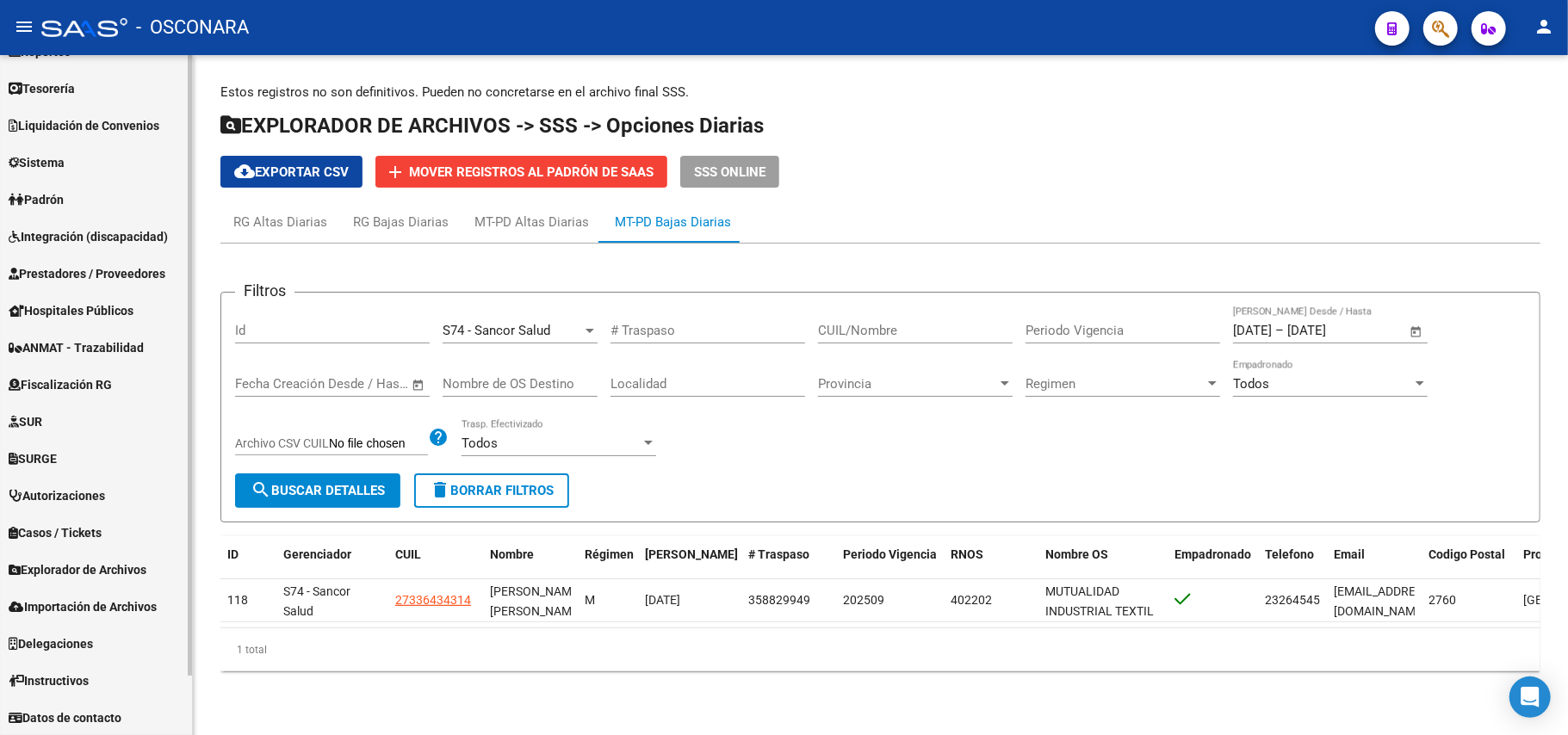
scroll to position [0, 0]
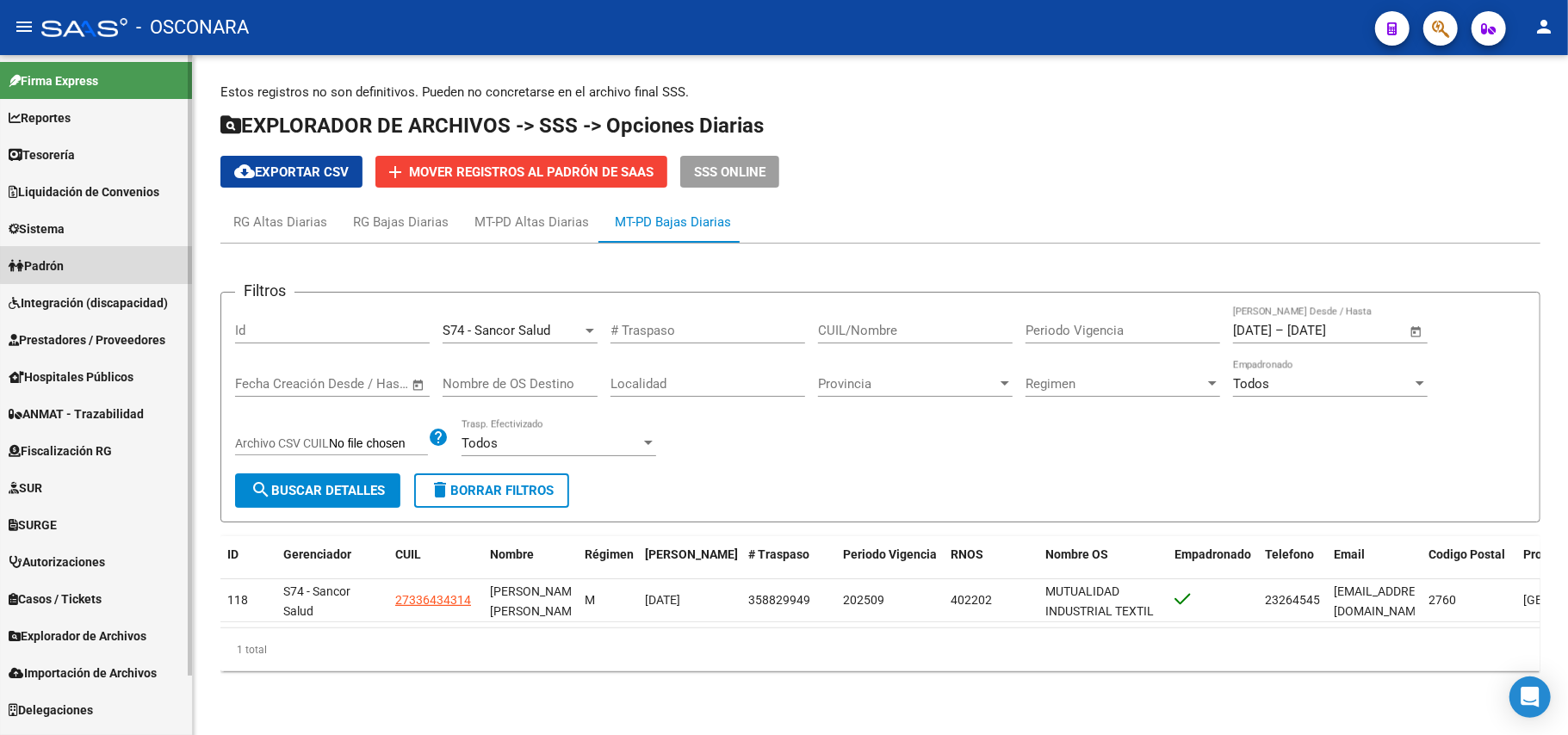
click at [110, 260] on link "Padrón" at bounding box center [96, 265] width 192 height 37
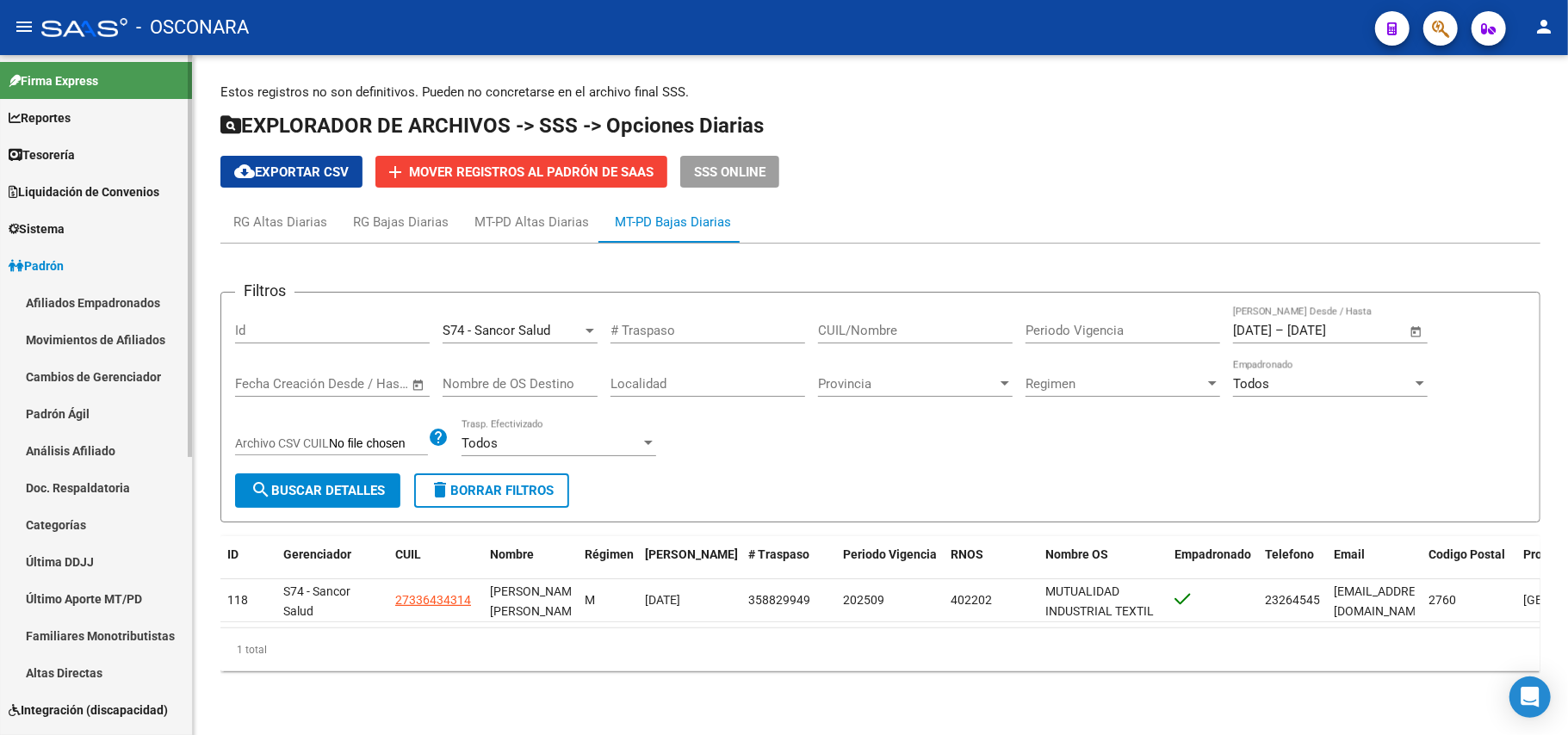
click at [103, 410] on link "Padrón Ágil" at bounding box center [96, 414] width 192 height 37
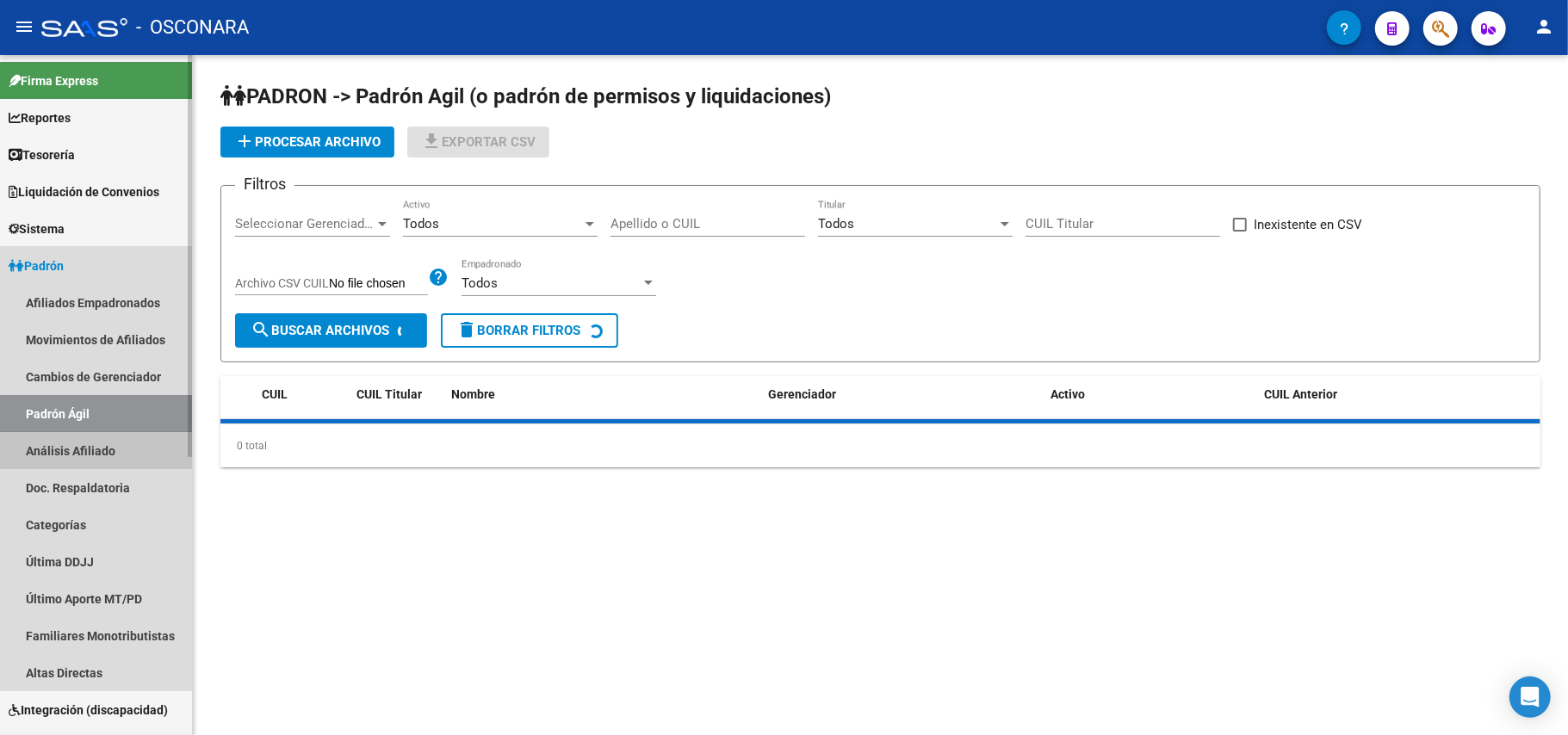
click at [104, 448] on link "Análisis Afiliado" at bounding box center [96, 451] width 192 height 37
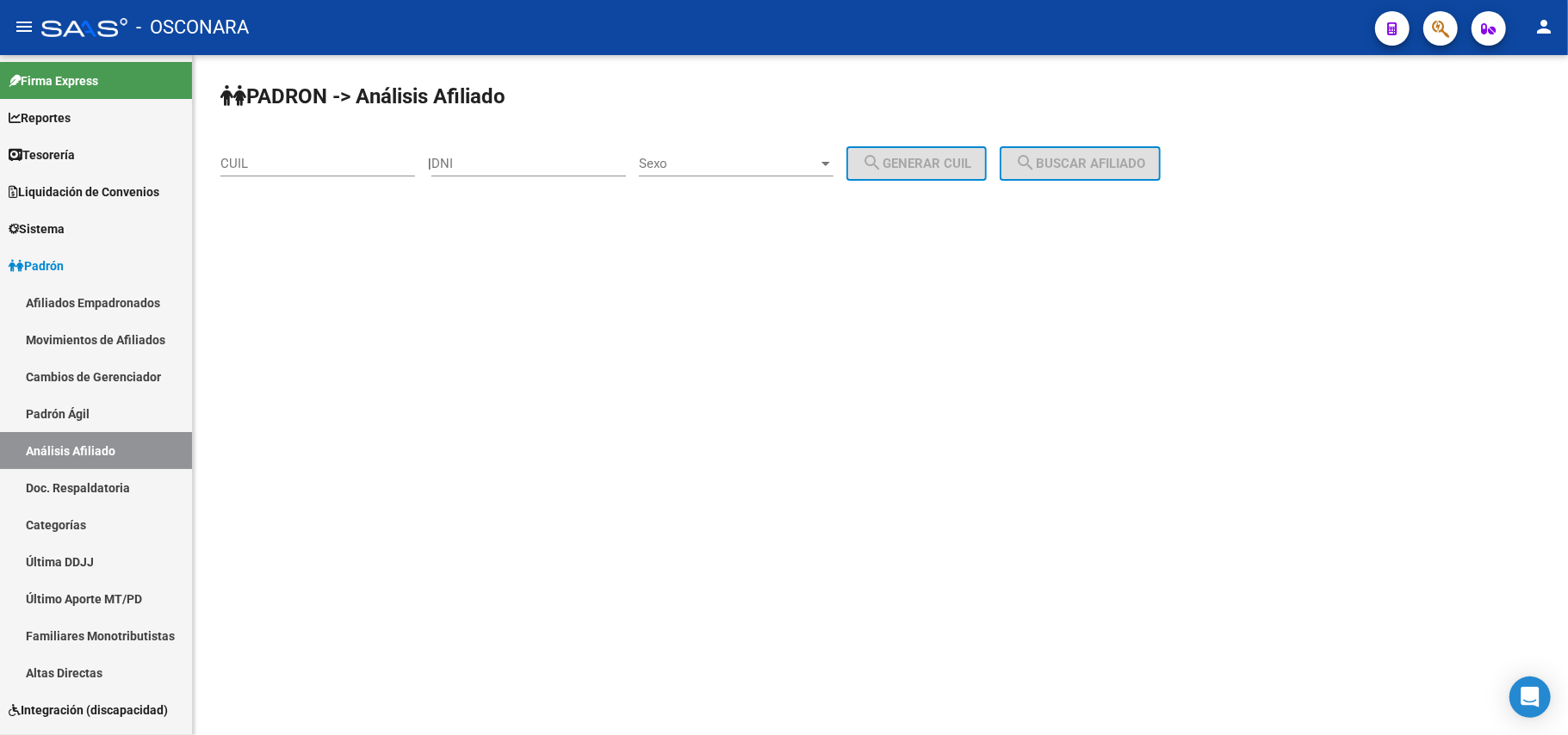
click at [398, 150] on div "CUIL" at bounding box center [317, 158] width 194 height 37
paste input "27-95901150-3"
type input "27-95901150-3"
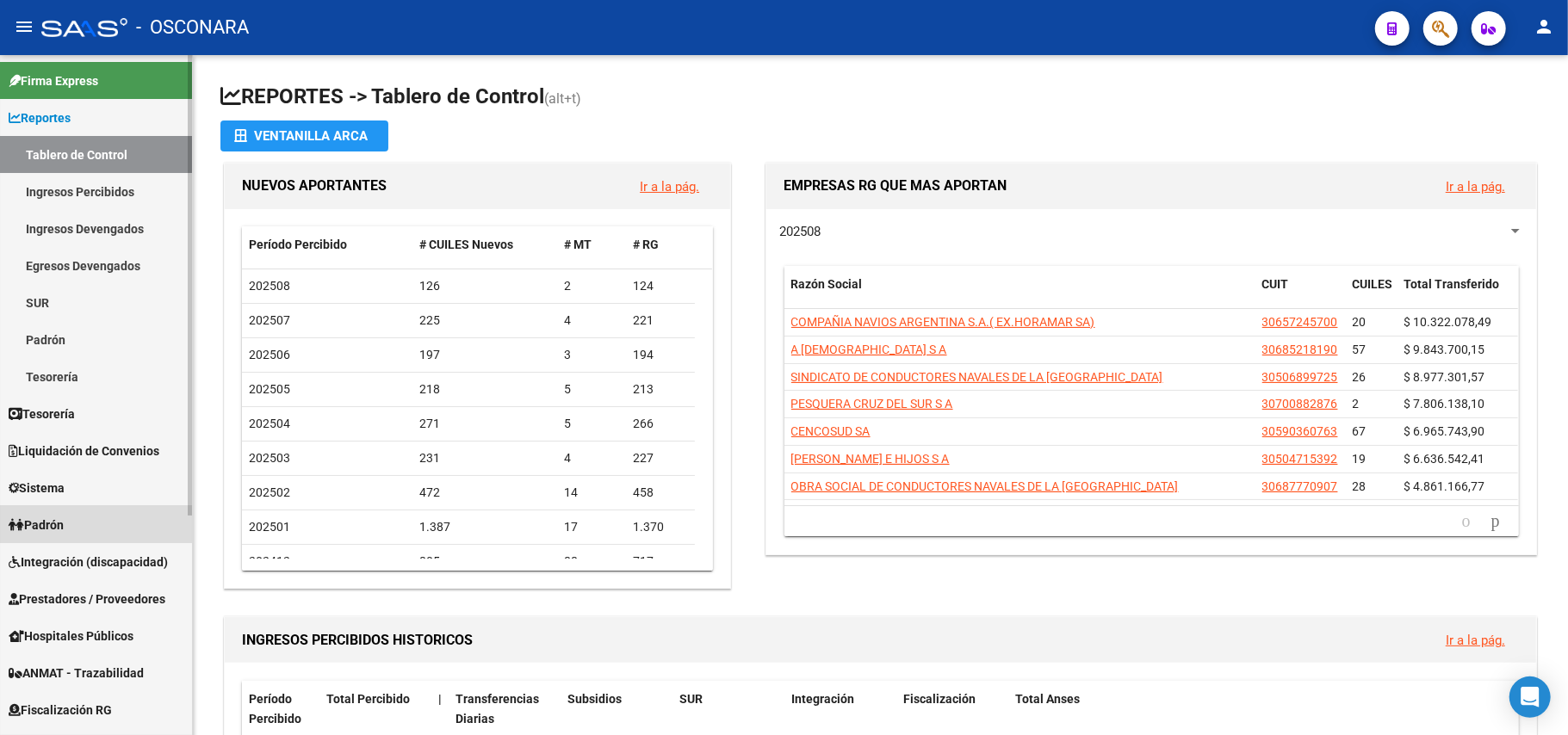
click at [63, 517] on span "Padrón" at bounding box center [36, 524] width 55 height 19
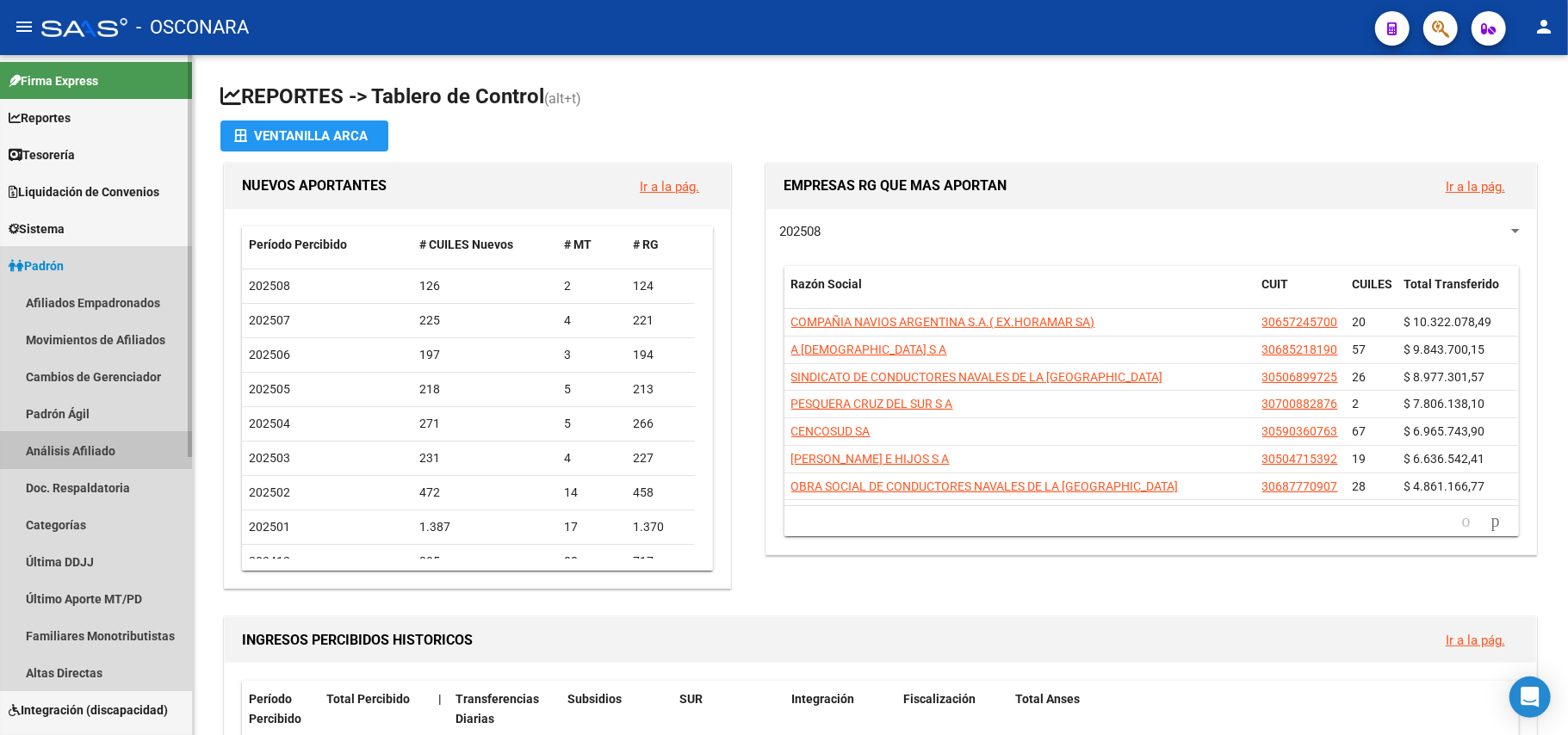
click at [133, 452] on link "Análisis Afiliado" at bounding box center [96, 451] width 192 height 37
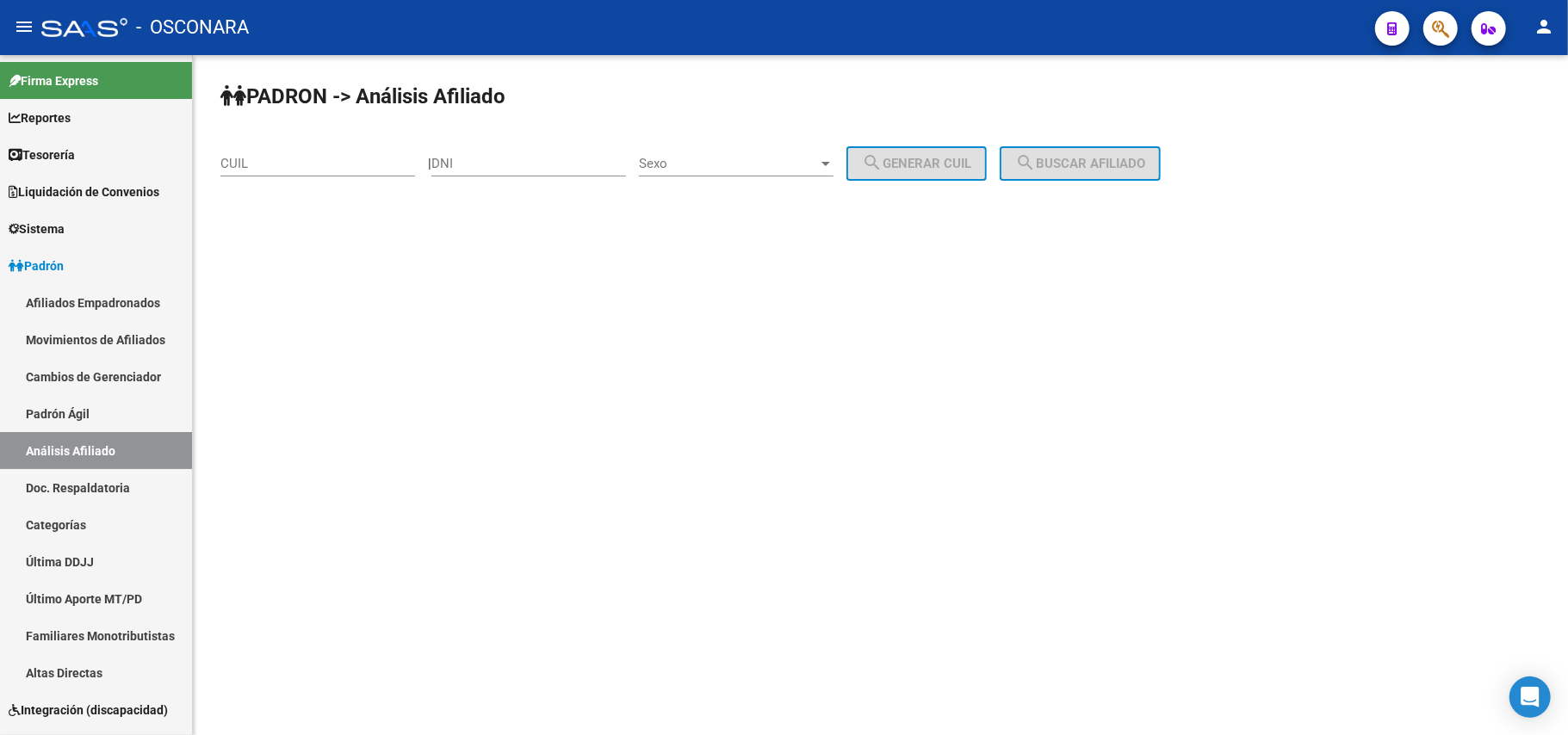
click at [235, 155] on div "CUIL" at bounding box center [317, 158] width 194 height 37
paste input "35-266390"
type input "35-266390"
drag, startPoint x: 295, startPoint y: 162, endPoint x: 54, endPoint y: 111, distance: 246.3
click at [54, 111] on mat-sidenav-container "Firma Express Reportes Tablero de Control Ingresos Percibidos Análisis de todos…" at bounding box center [784, 394] width 1568 height 680
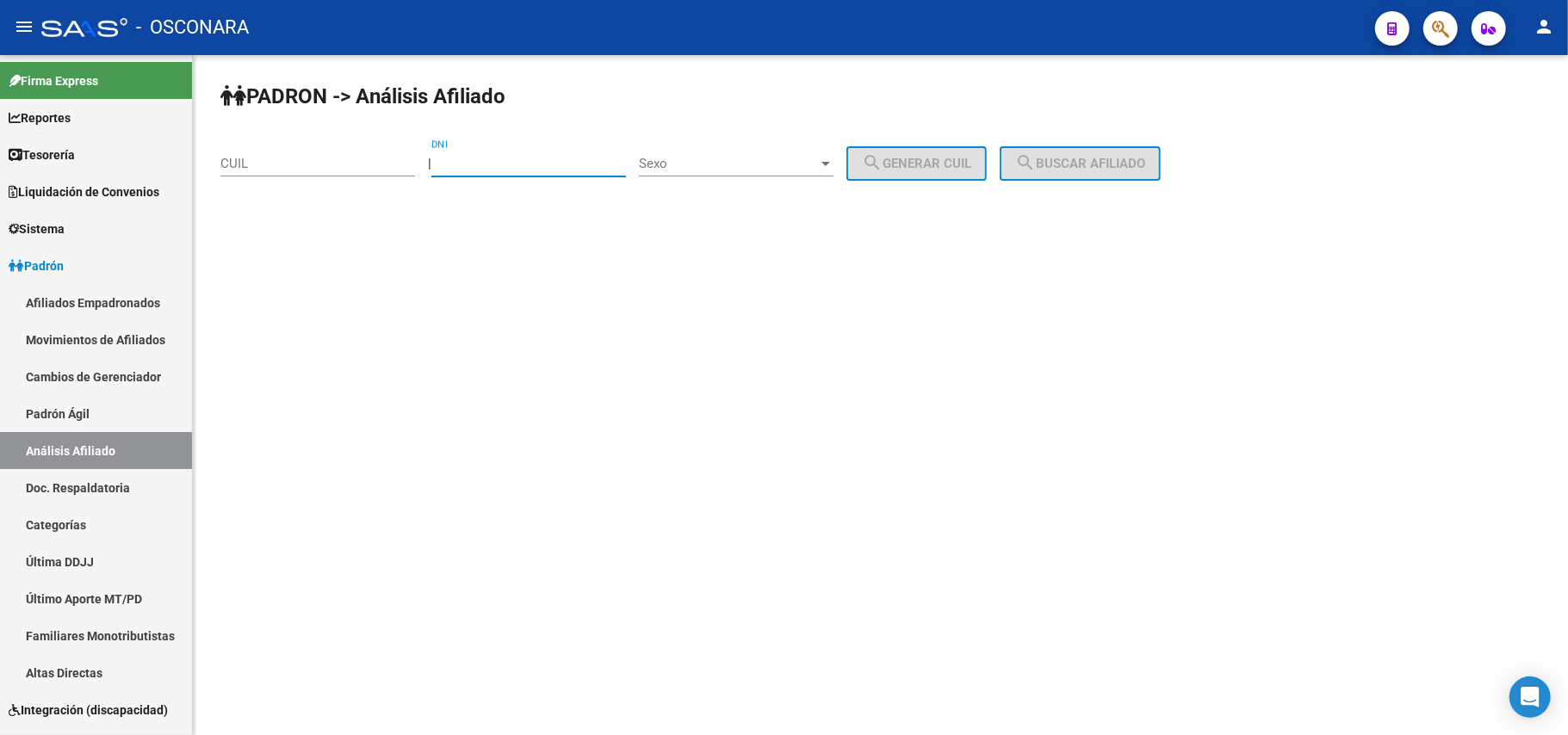
click at [463, 170] on input "DNI" at bounding box center [528, 164] width 194 height 16
paste input "35.266390"
click at [834, 160] on div at bounding box center [826, 164] width 16 height 14
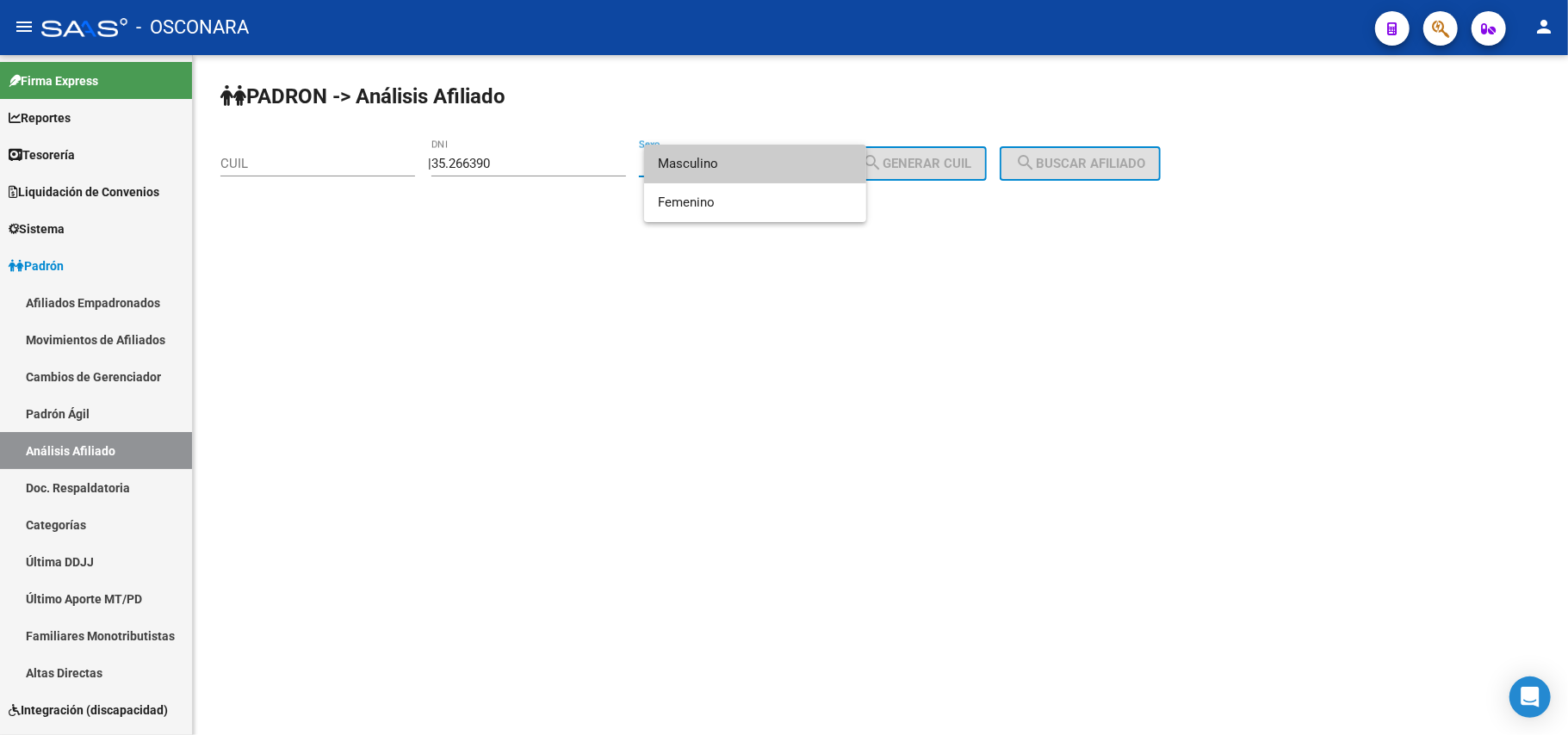
click at [469, 157] on div at bounding box center [784, 367] width 1568 height 735
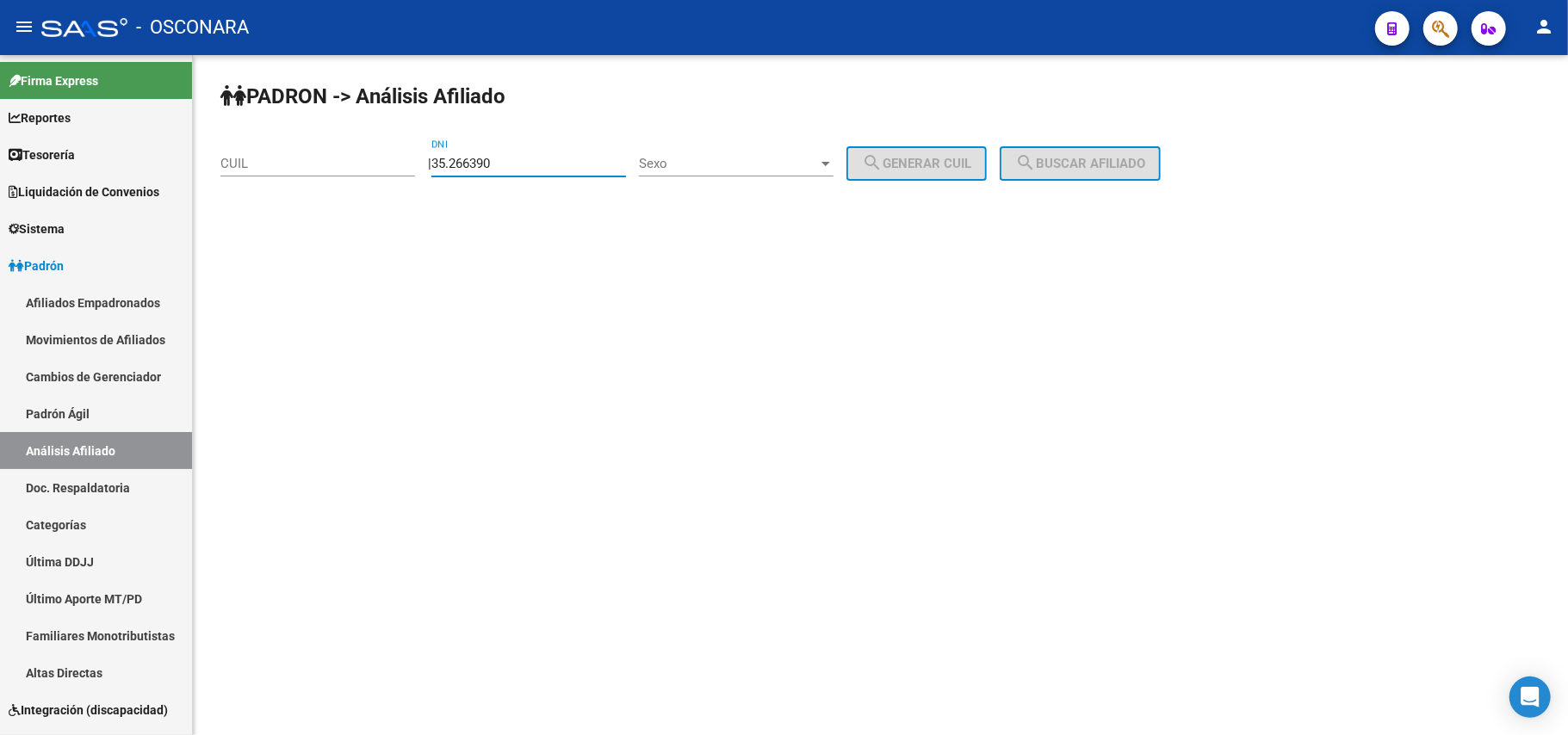
click at [467, 163] on input "35.266390" at bounding box center [528, 164] width 194 height 16
type input "35266390"
click at [731, 145] on div "Sexo Sexo" at bounding box center [736, 158] width 194 height 37
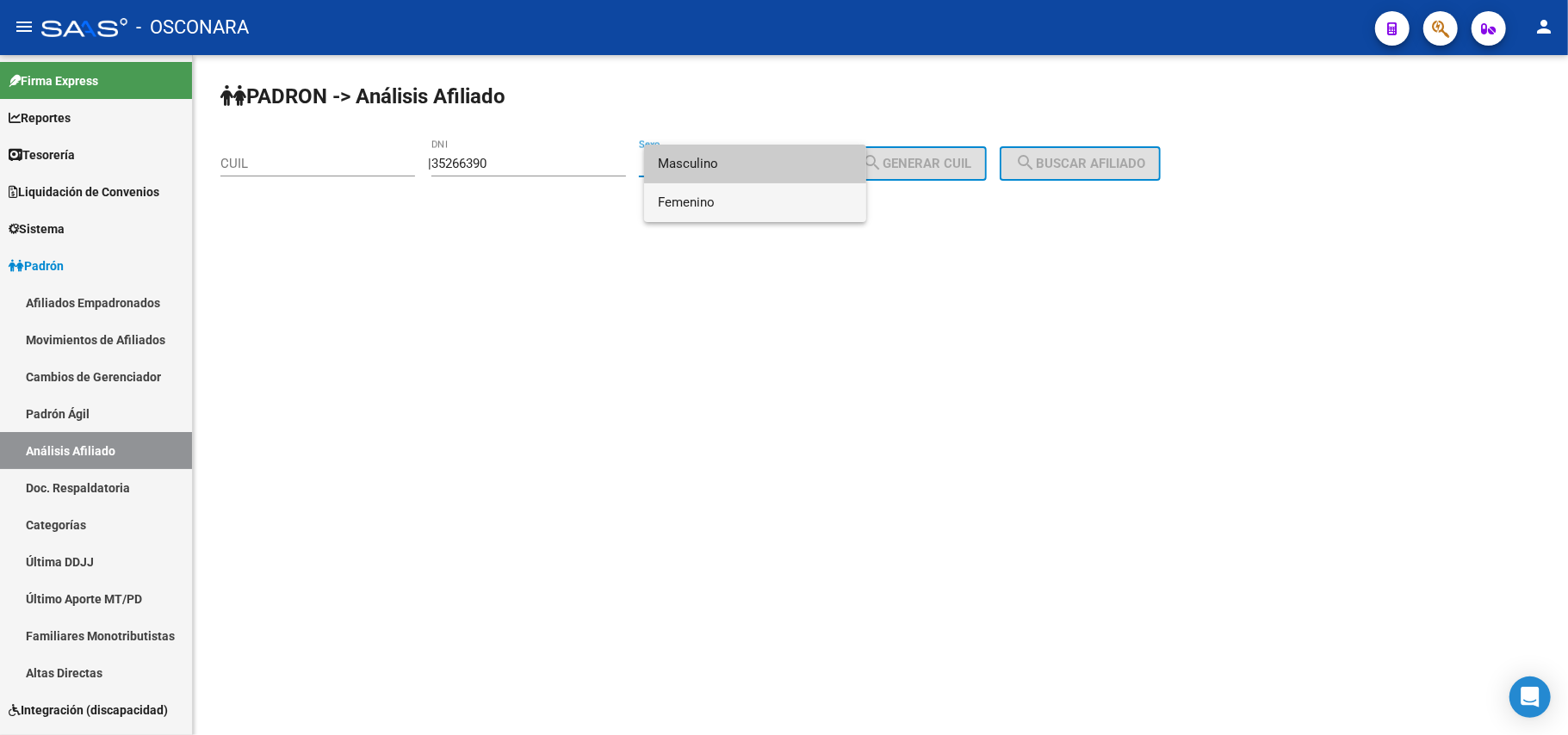
click at [721, 196] on span "Femenino" at bounding box center [755, 203] width 194 height 39
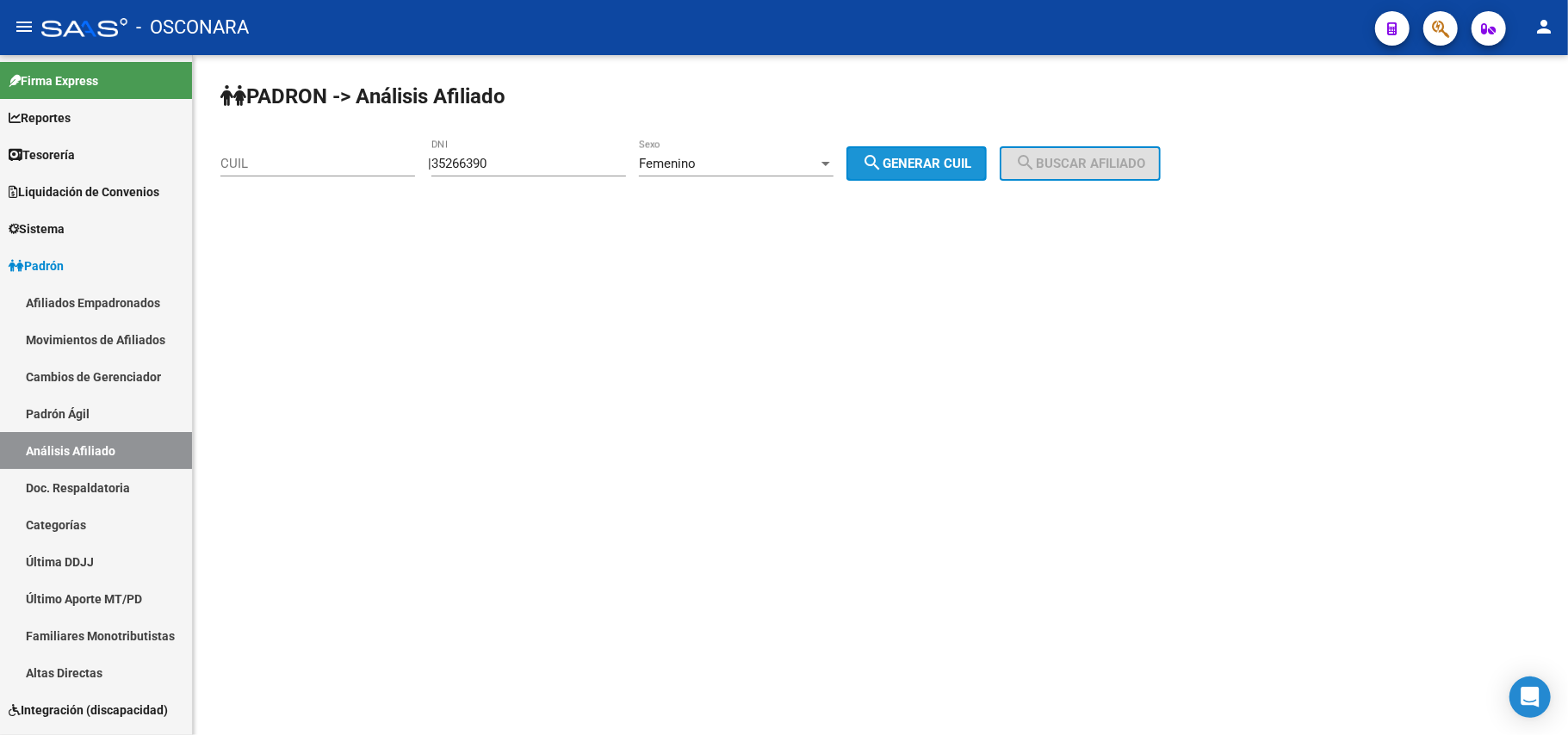
click at [924, 170] on span "search Generar CUIL" at bounding box center [917, 164] width 109 height 16
type input "27-35266390-0"
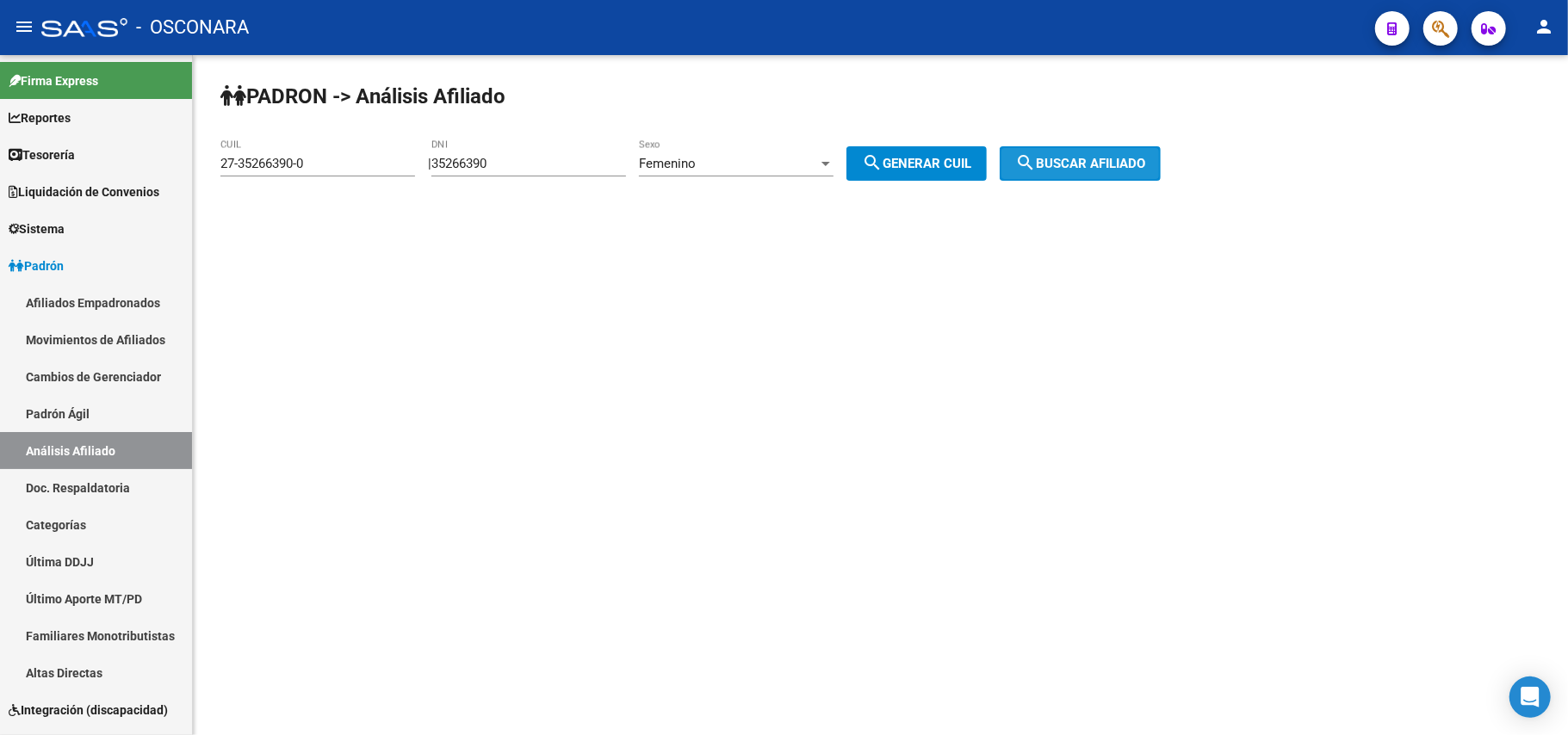
click at [1124, 171] on button "search Buscar afiliado" at bounding box center [1080, 163] width 161 height 34
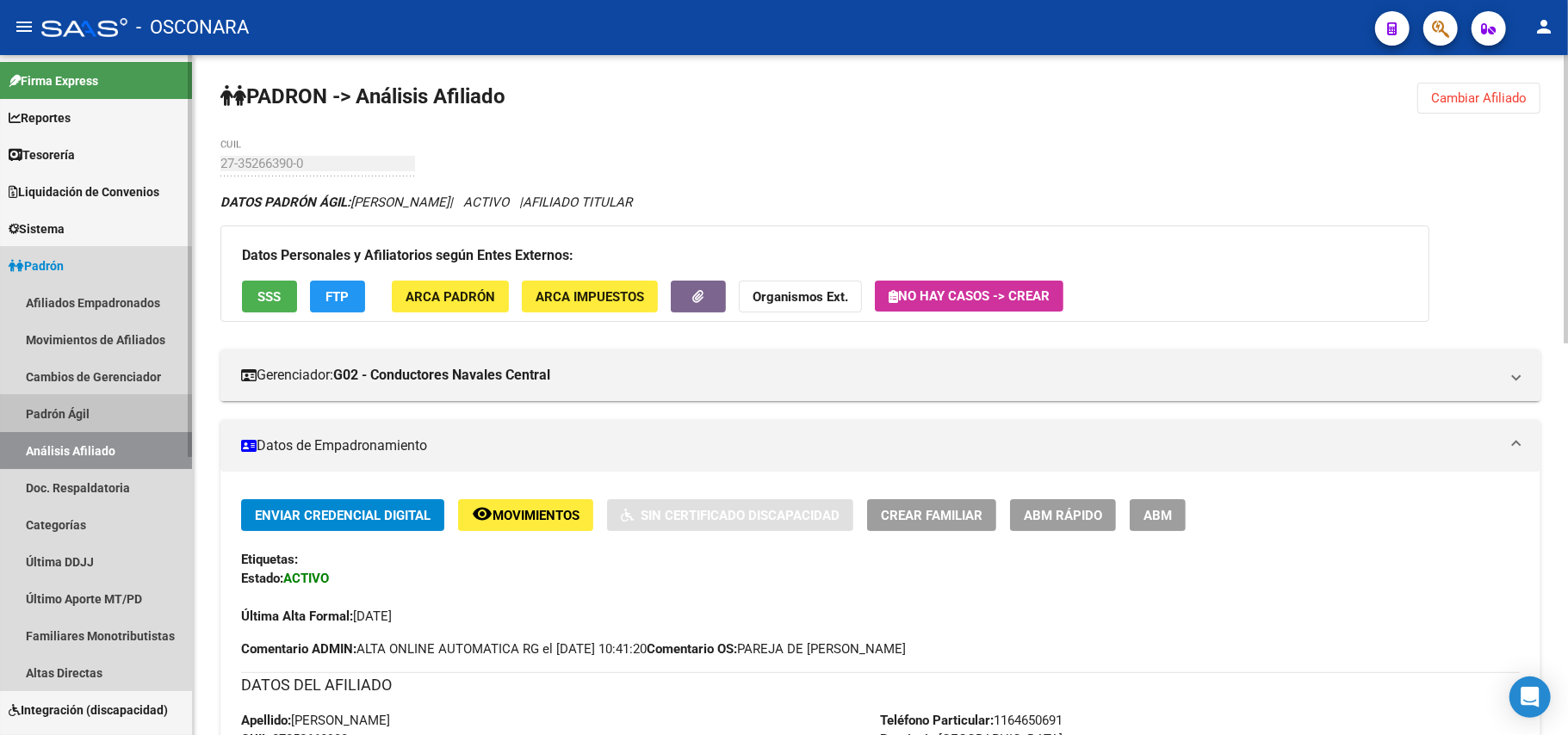
click at [91, 418] on link "Padrón Ágil" at bounding box center [96, 414] width 192 height 37
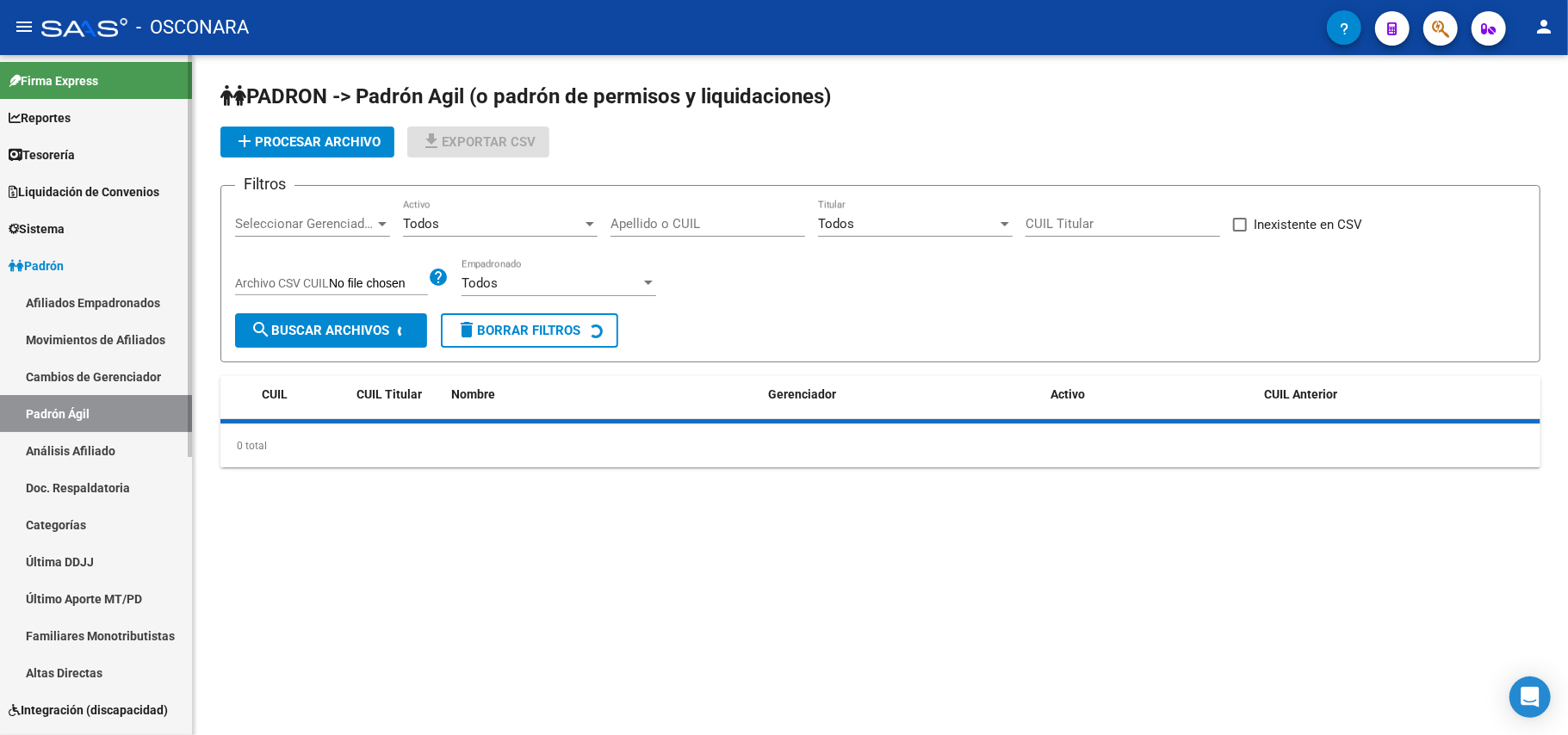
click at [95, 442] on link "Análisis Afiliado" at bounding box center [96, 451] width 192 height 37
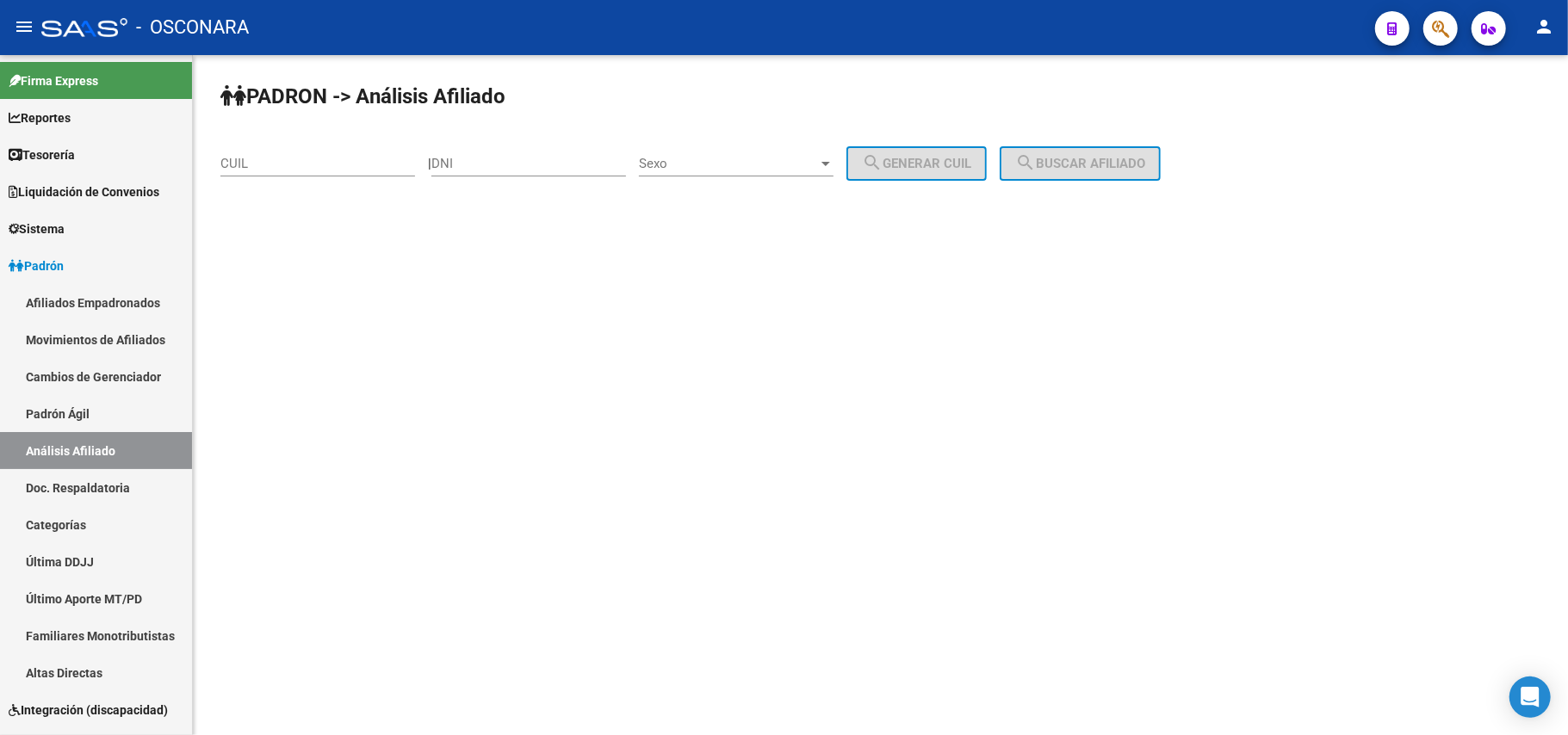
click at [351, 164] on input "CUIL" at bounding box center [317, 164] width 194 height 16
paste input "20-44404984-8"
type input "20-44404984-8"
click at [1063, 174] on button "search Buscar afiliado" at bounding box center [1080, 163] width 161 height 34
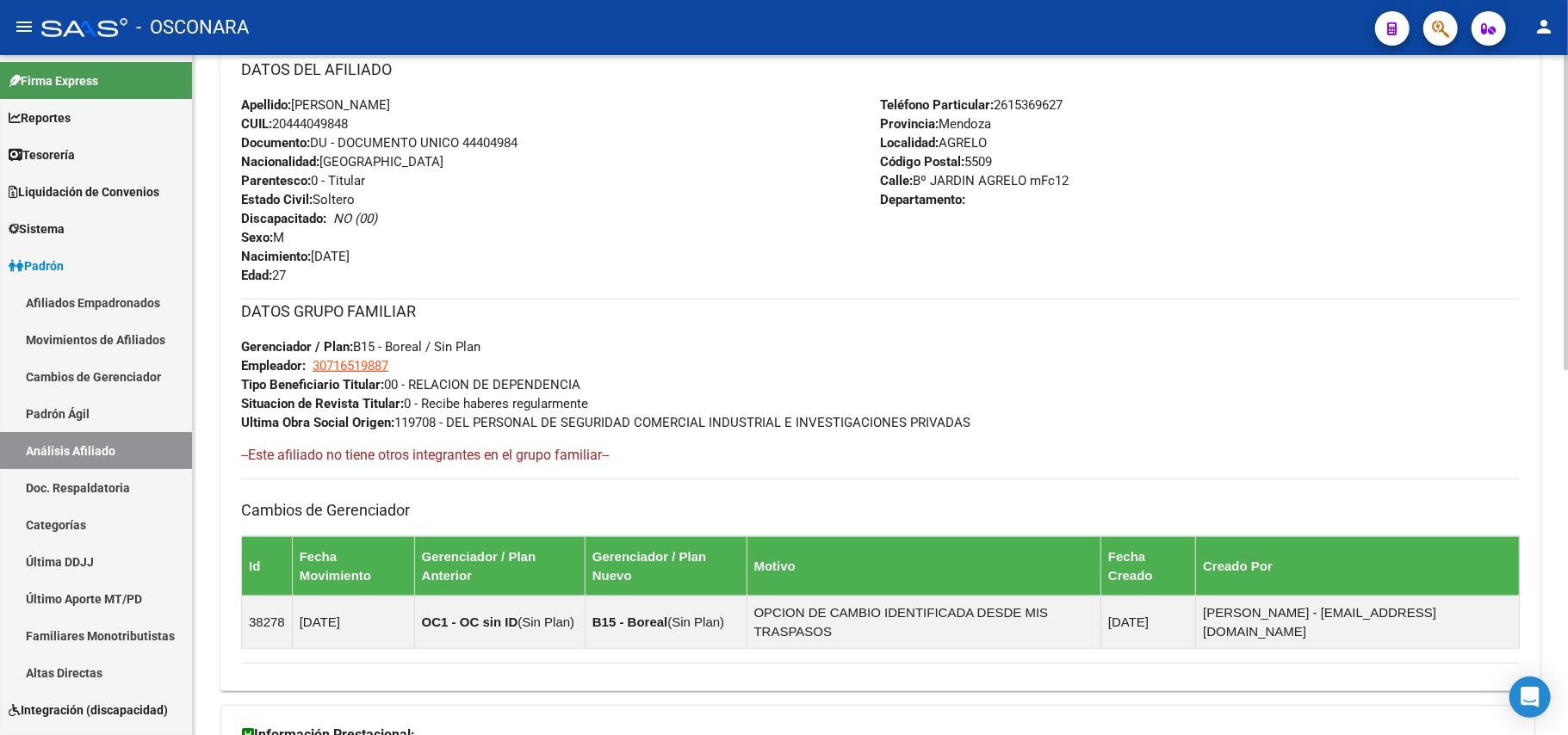
scroll to position [793, 0]
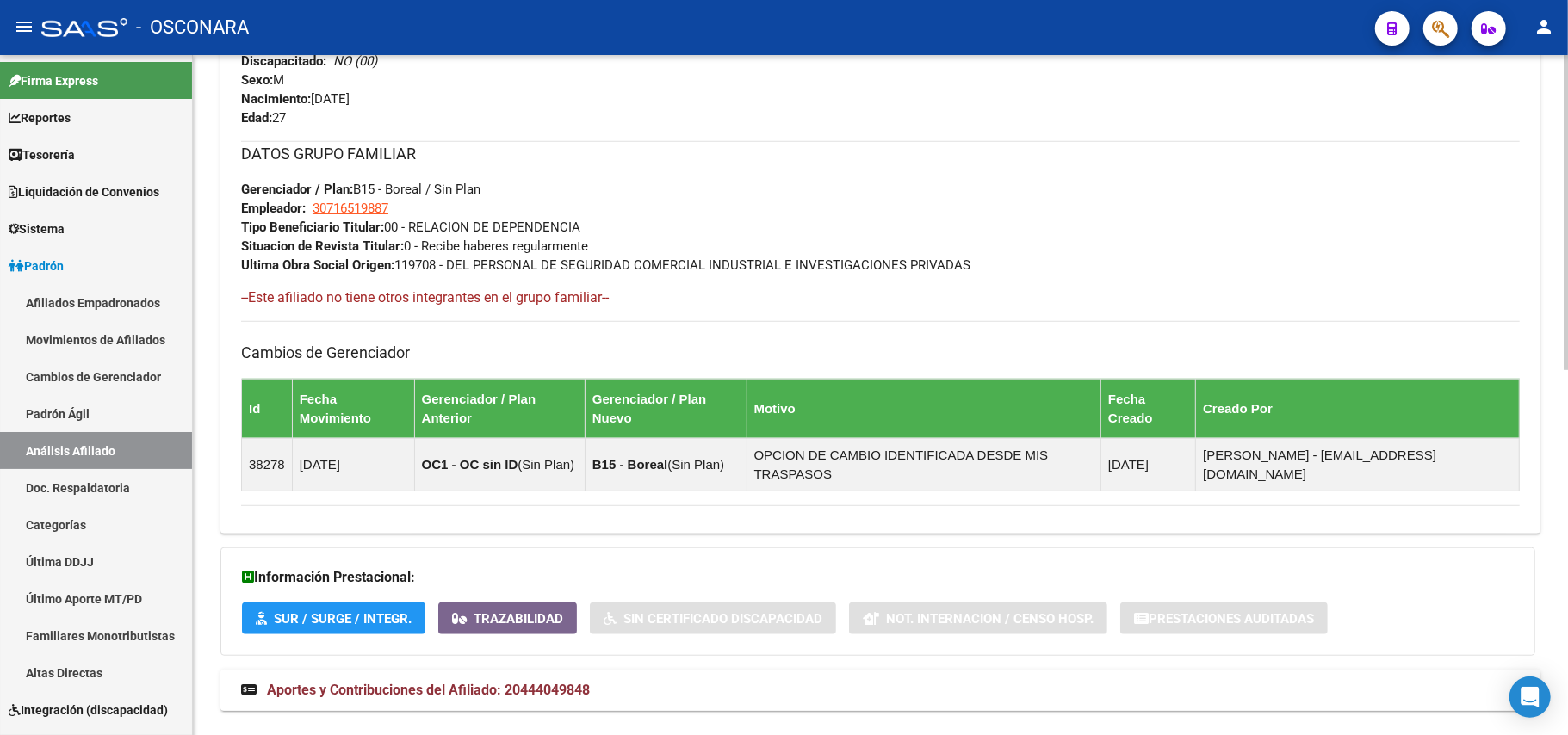
click at [556, 681] on strong "Aportes y Contribuciones del Afiliado: 20444049848" at bounding box center [415, 690] width 349 height 19
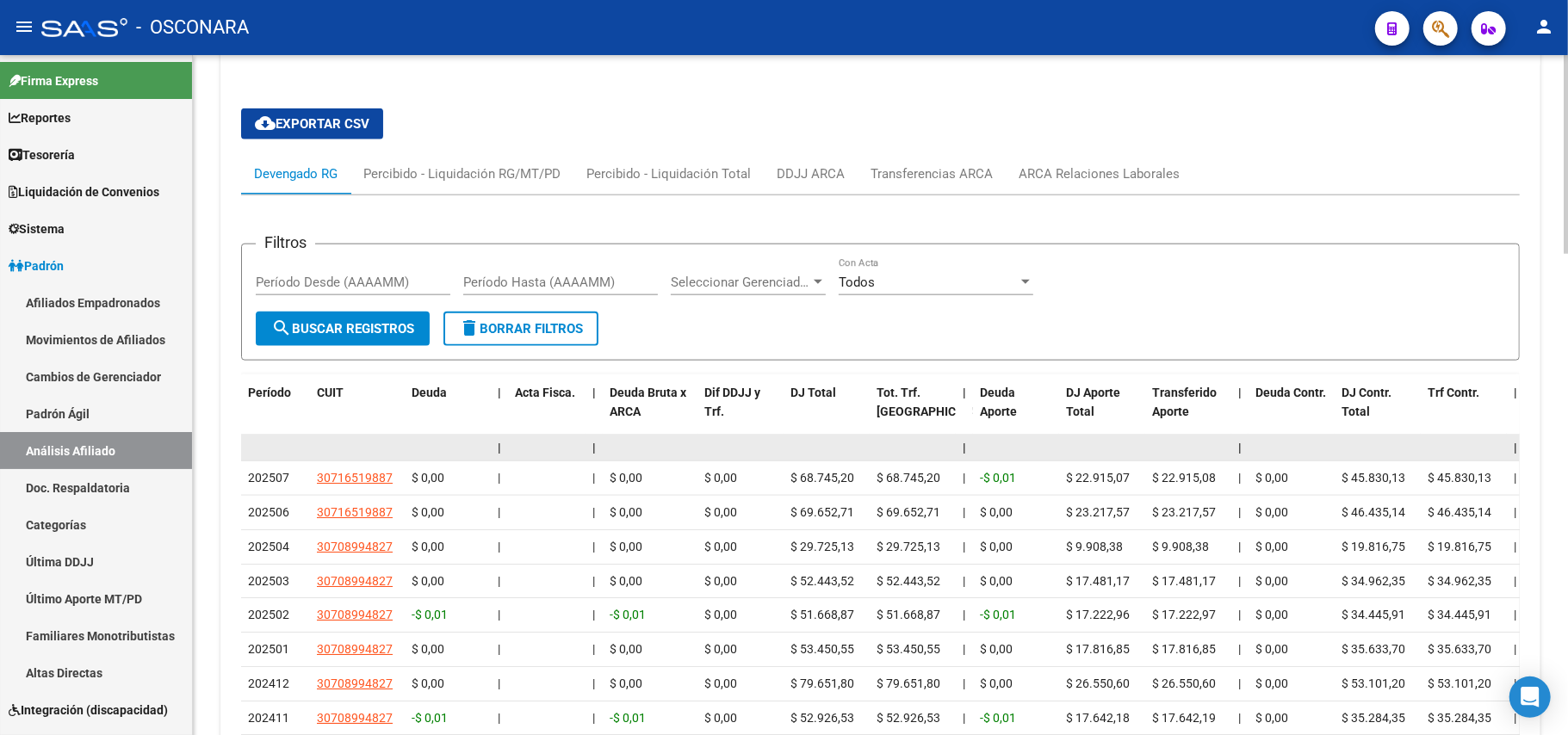
scroll to position [1581, 0]
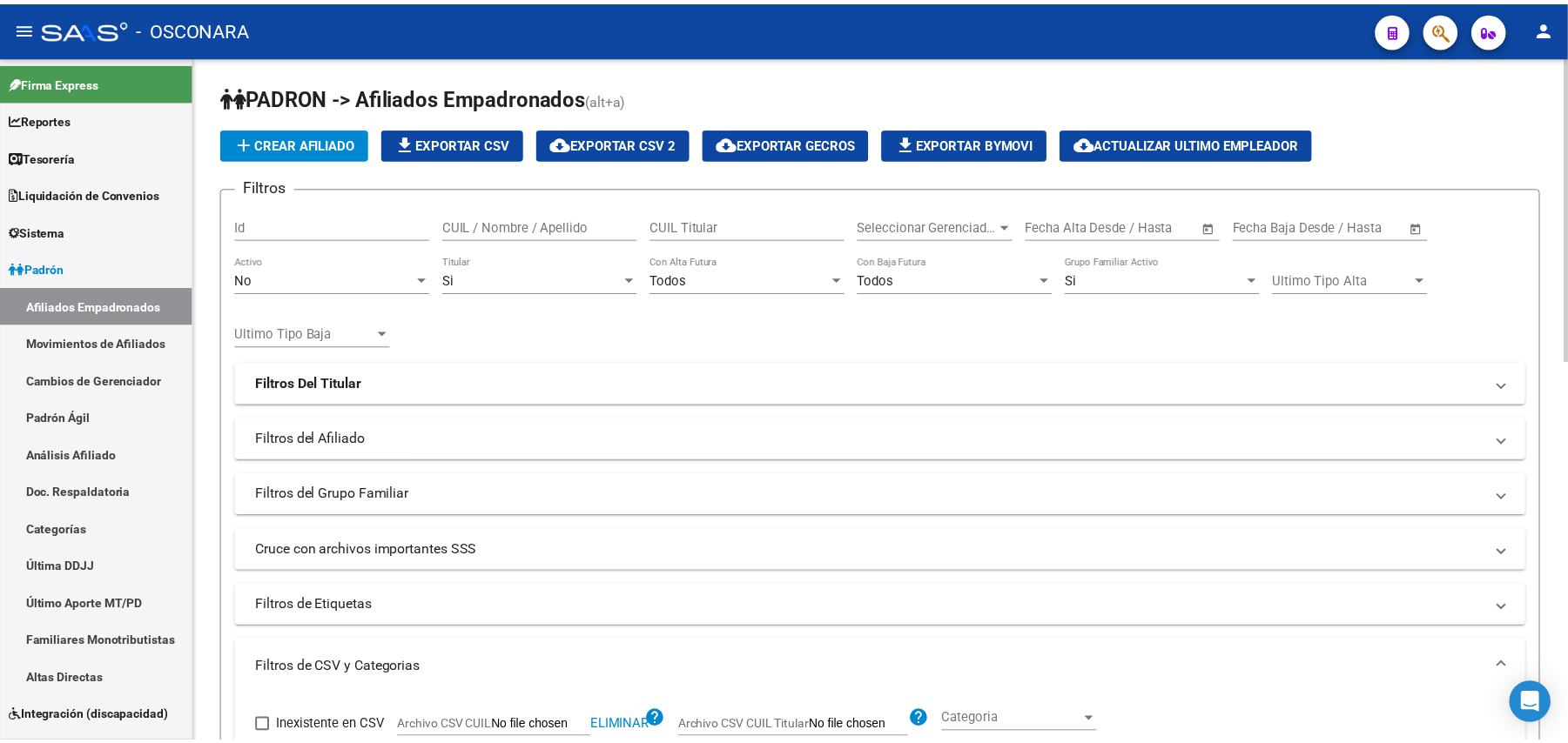
scroll to position [812, 0]
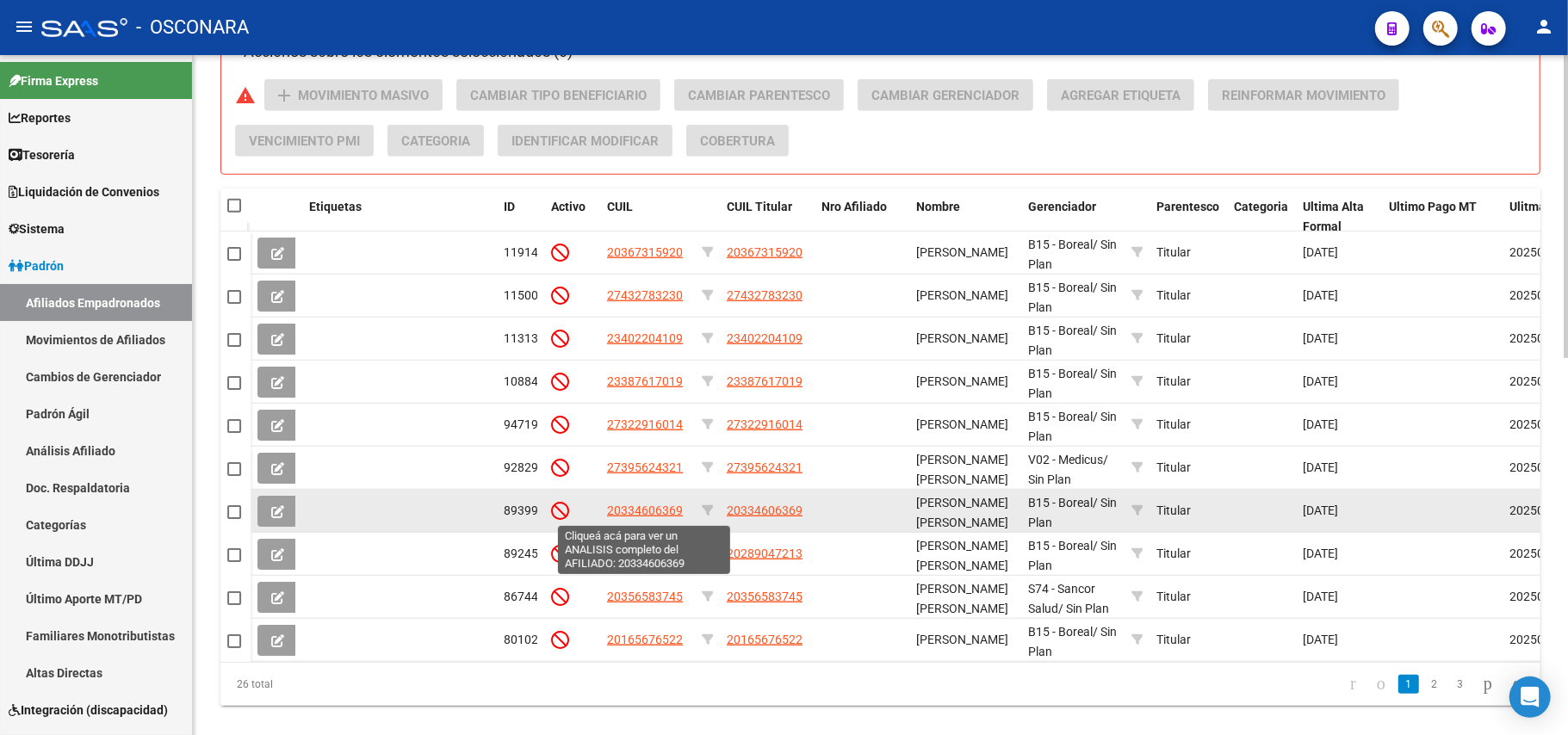
click at [646, 510] on span "20334606369" at bounding box center [645, 510] width 76 height 14
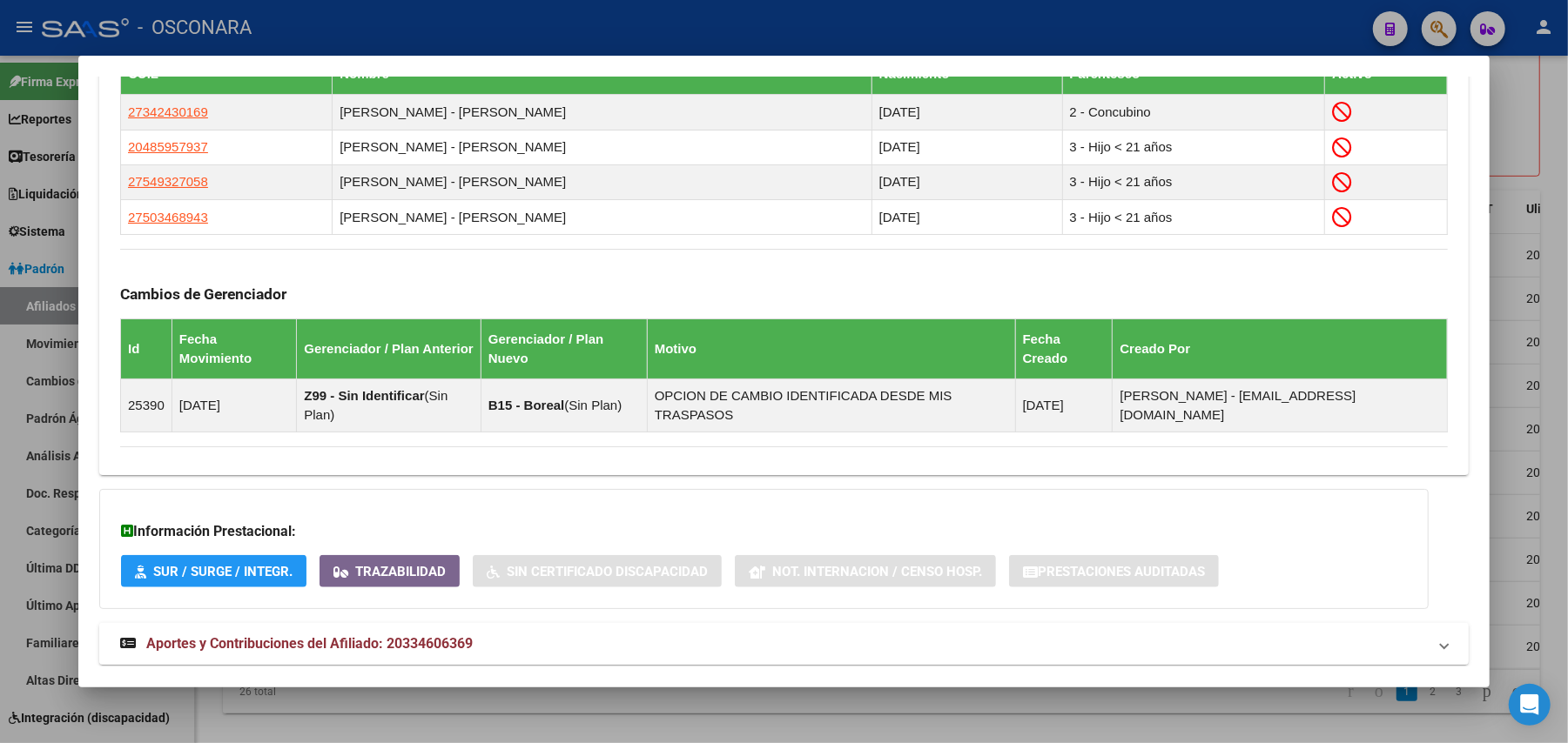
scroll to position [1059, 0]
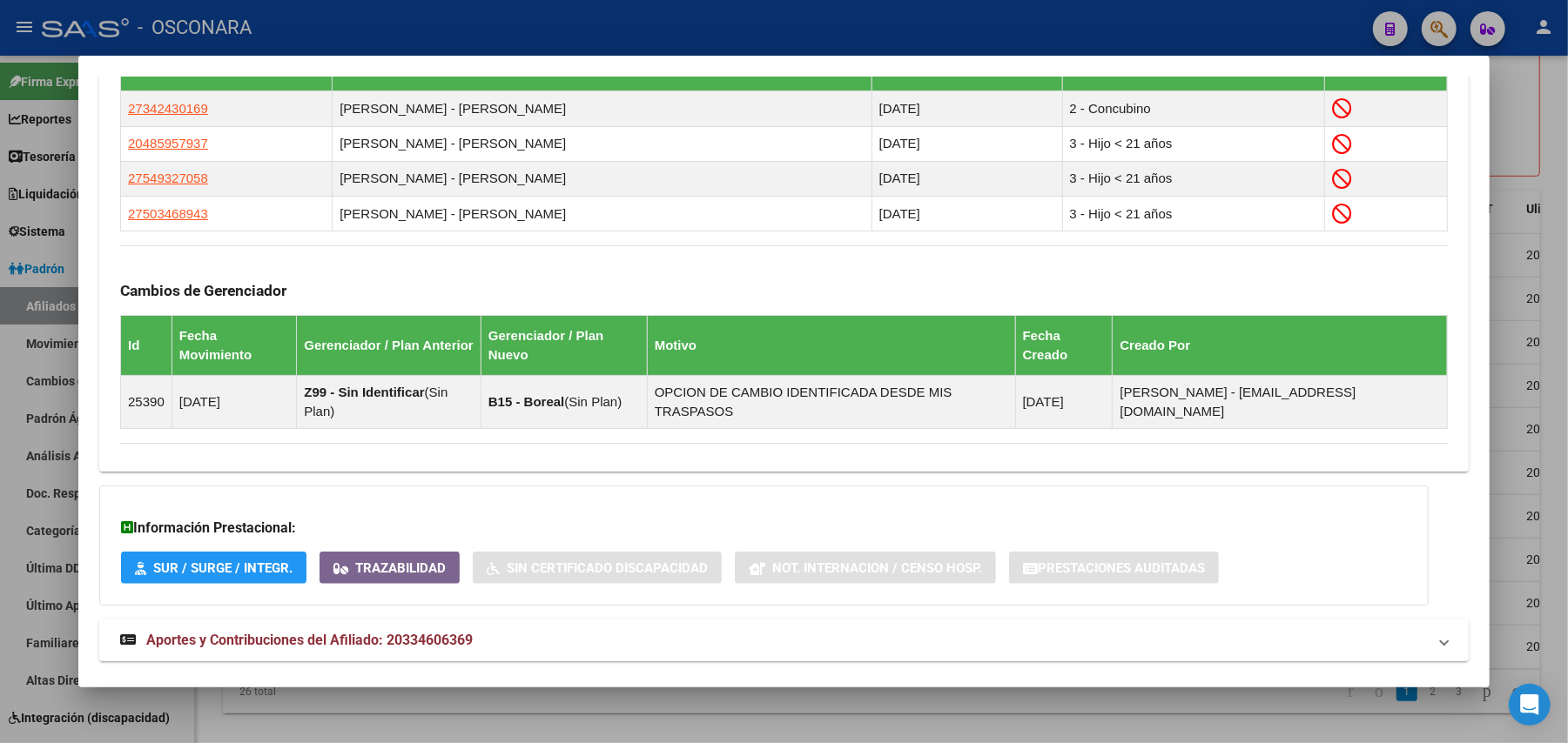
click at [451, 632] on span "Aportes y Contribuciones del Afiliado: 20334606369" at bounding box center [309, 639] width 327 height 17
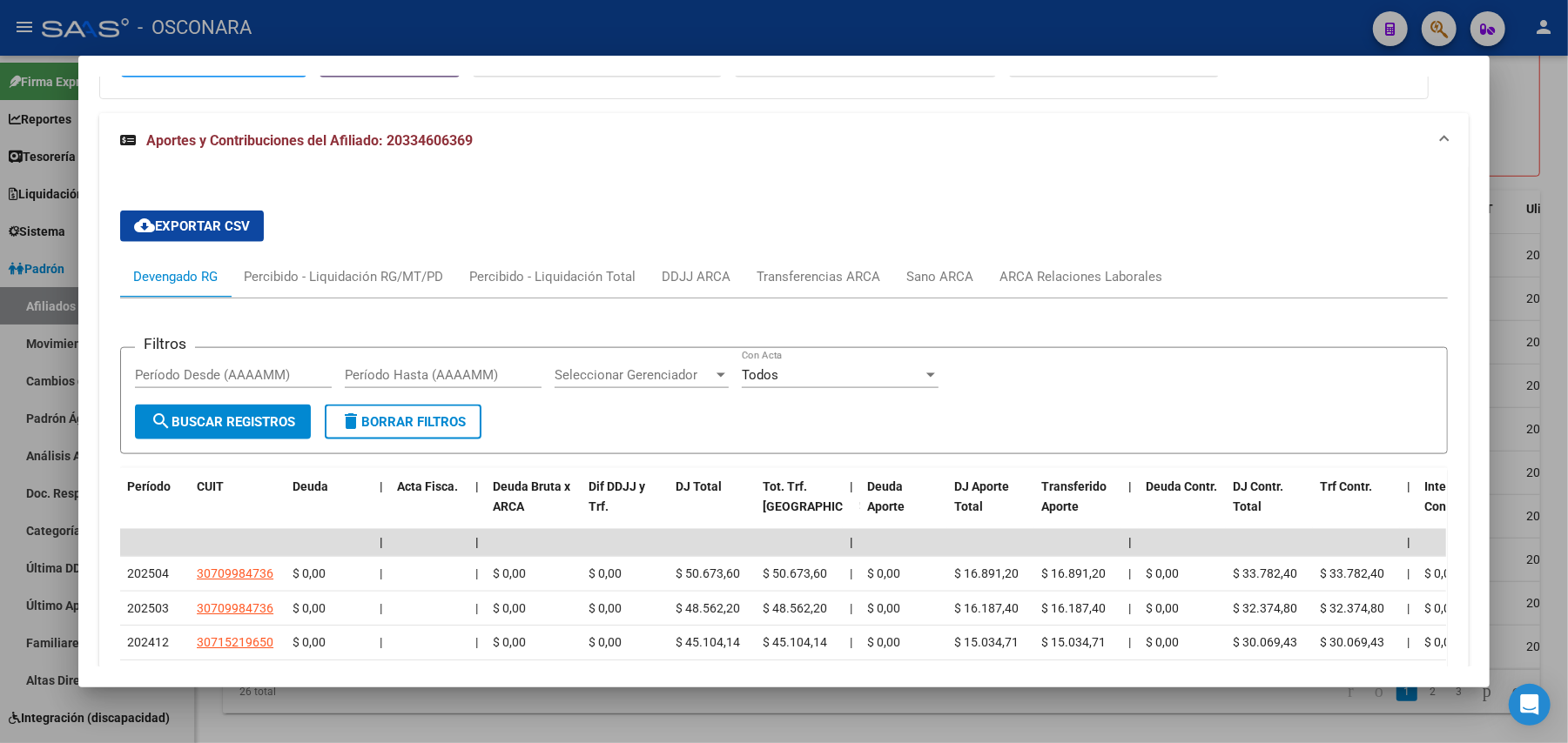
scroll to position [1843, 0]
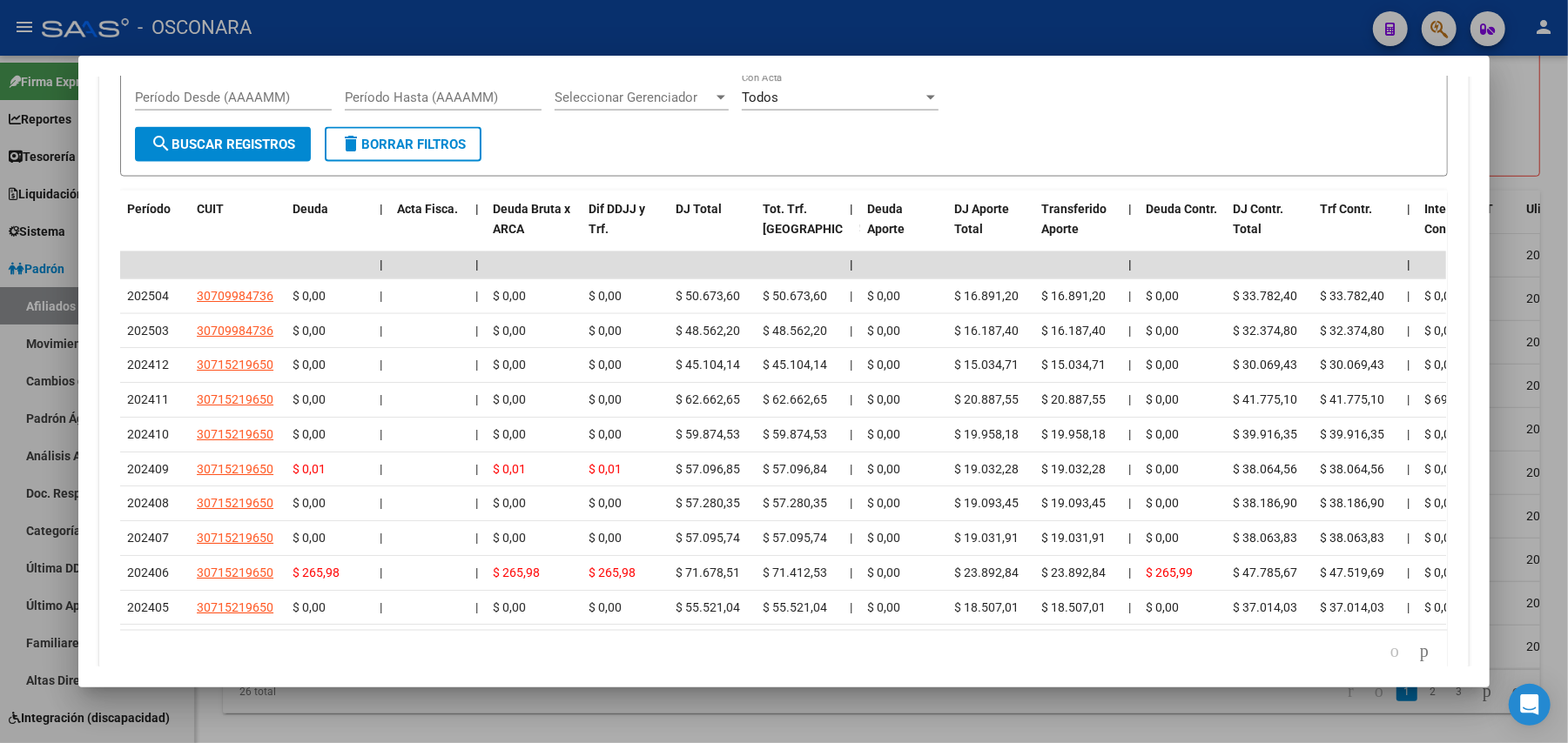
click at [513, 699] on div at bounding box center [784, 371] width 1568 height 743
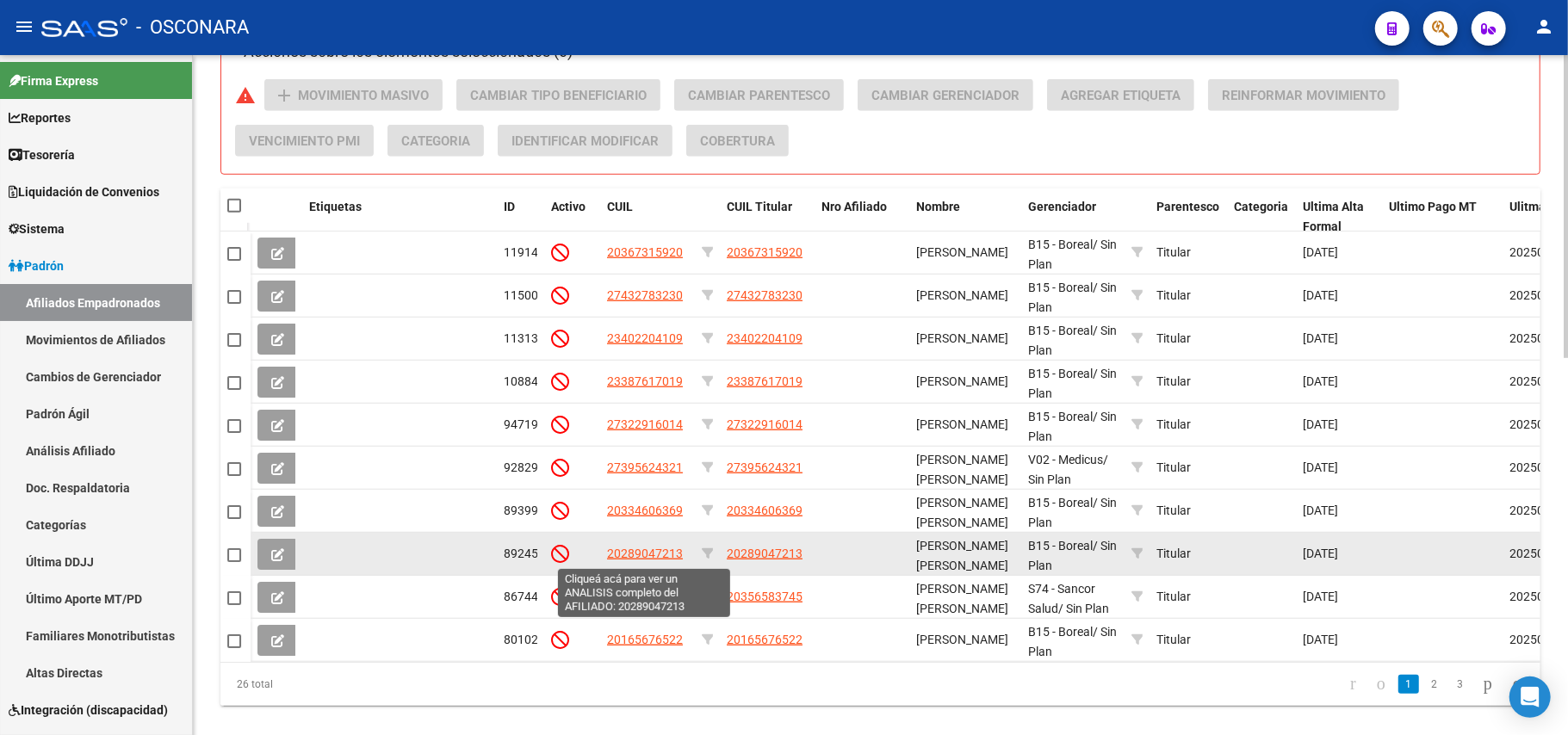
click at [633, 555] on span "20289047213" at bounding box center [645, 553] width 76 height 14
type textarea "20289047213"
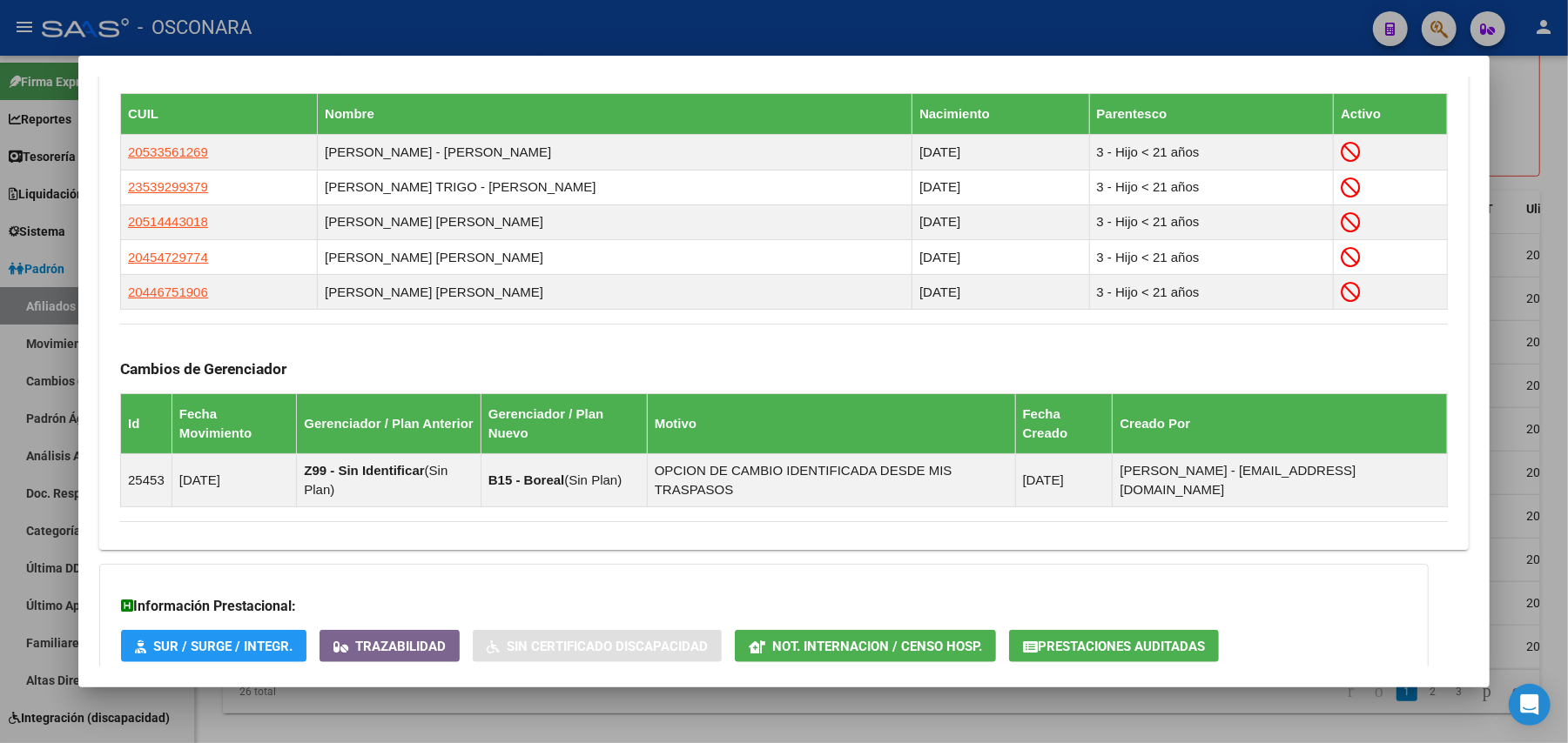
scroll to position [1093, 0]
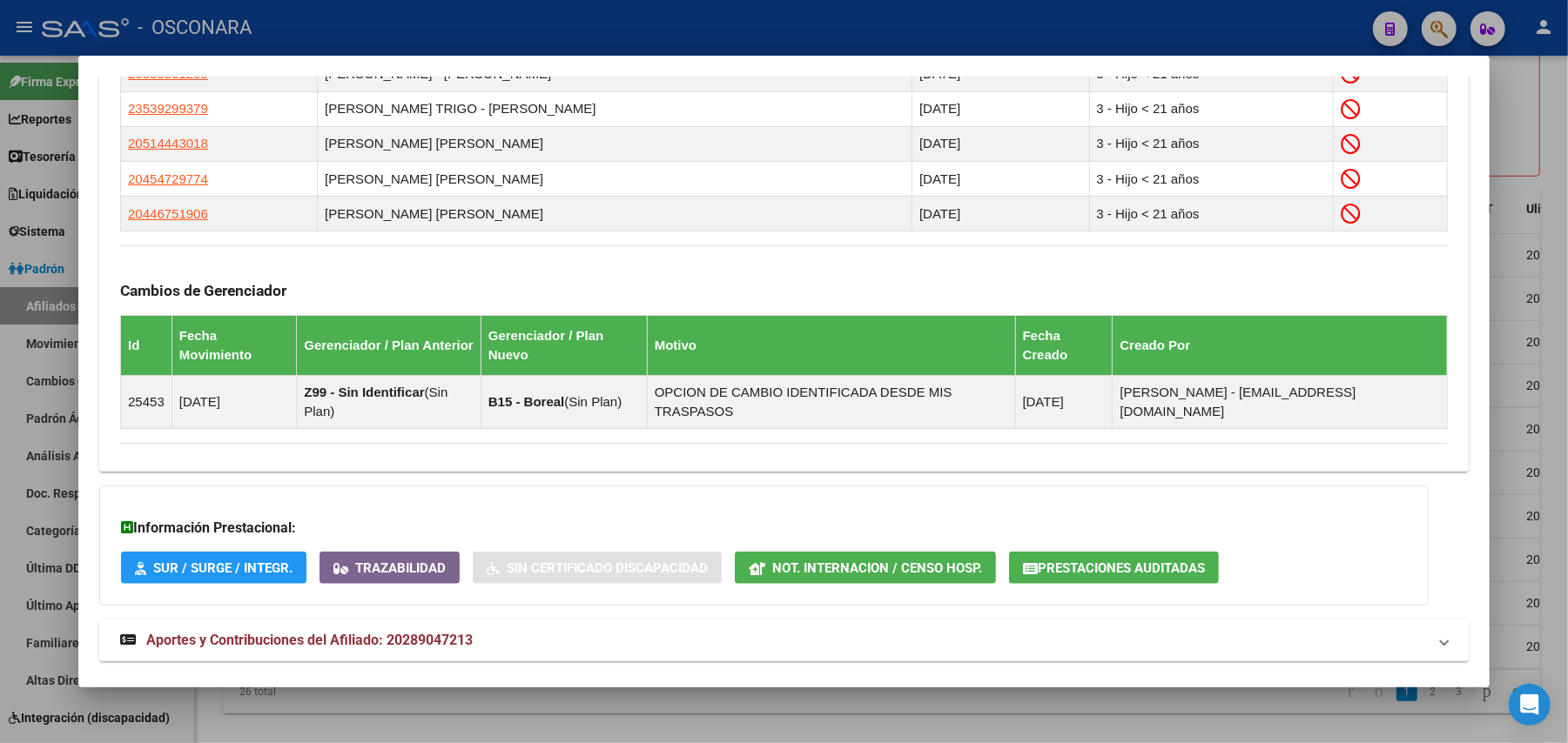
click at [351, 631] on strong "Aportes y Contribuciones del Afiliado: 20289047213" at bounding box center [296, 640] width 352 height 21
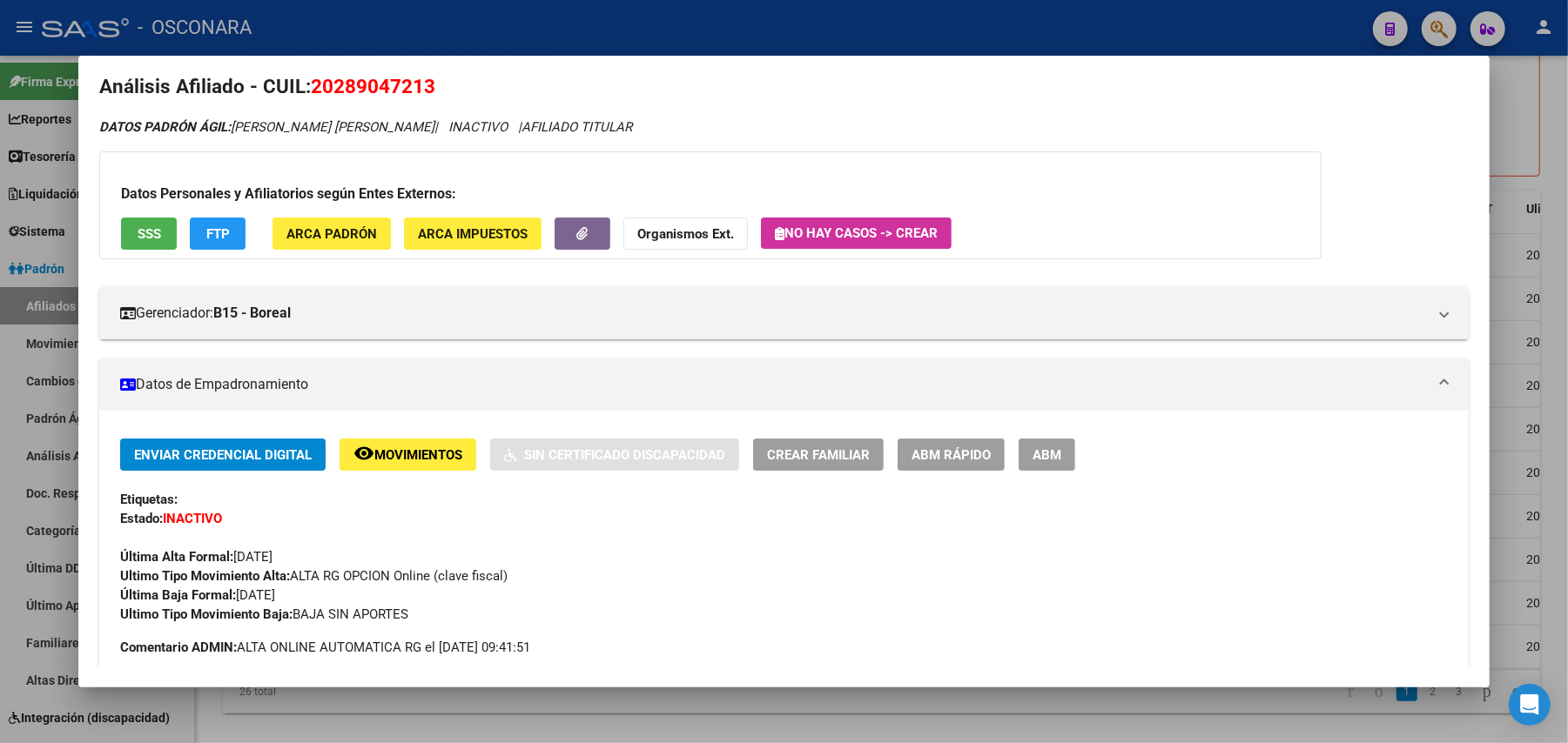
scroll to position [0, 0]
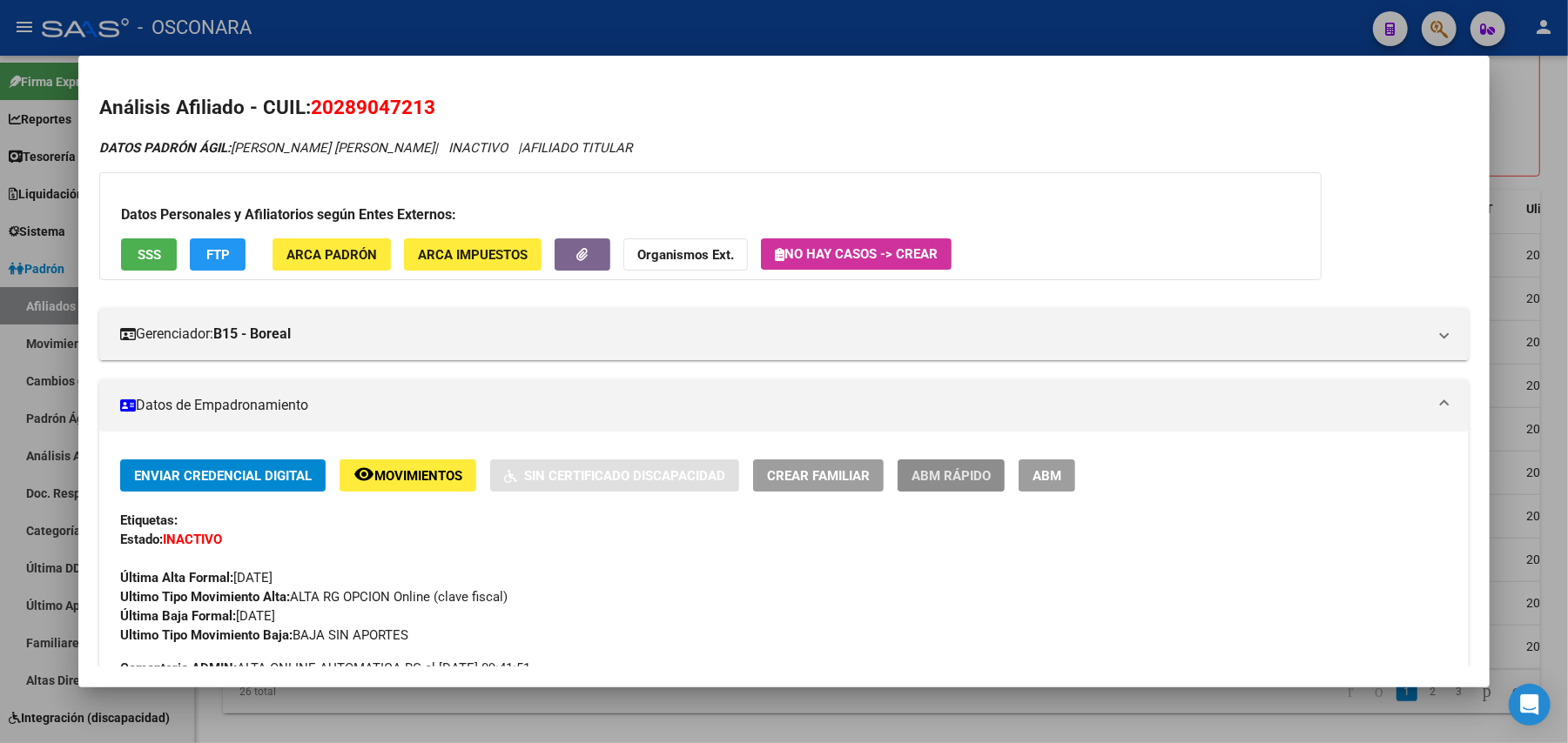
click at [959, 478] on span "ABM Rápido" at bounding box center [951, 477] width 79 height 16
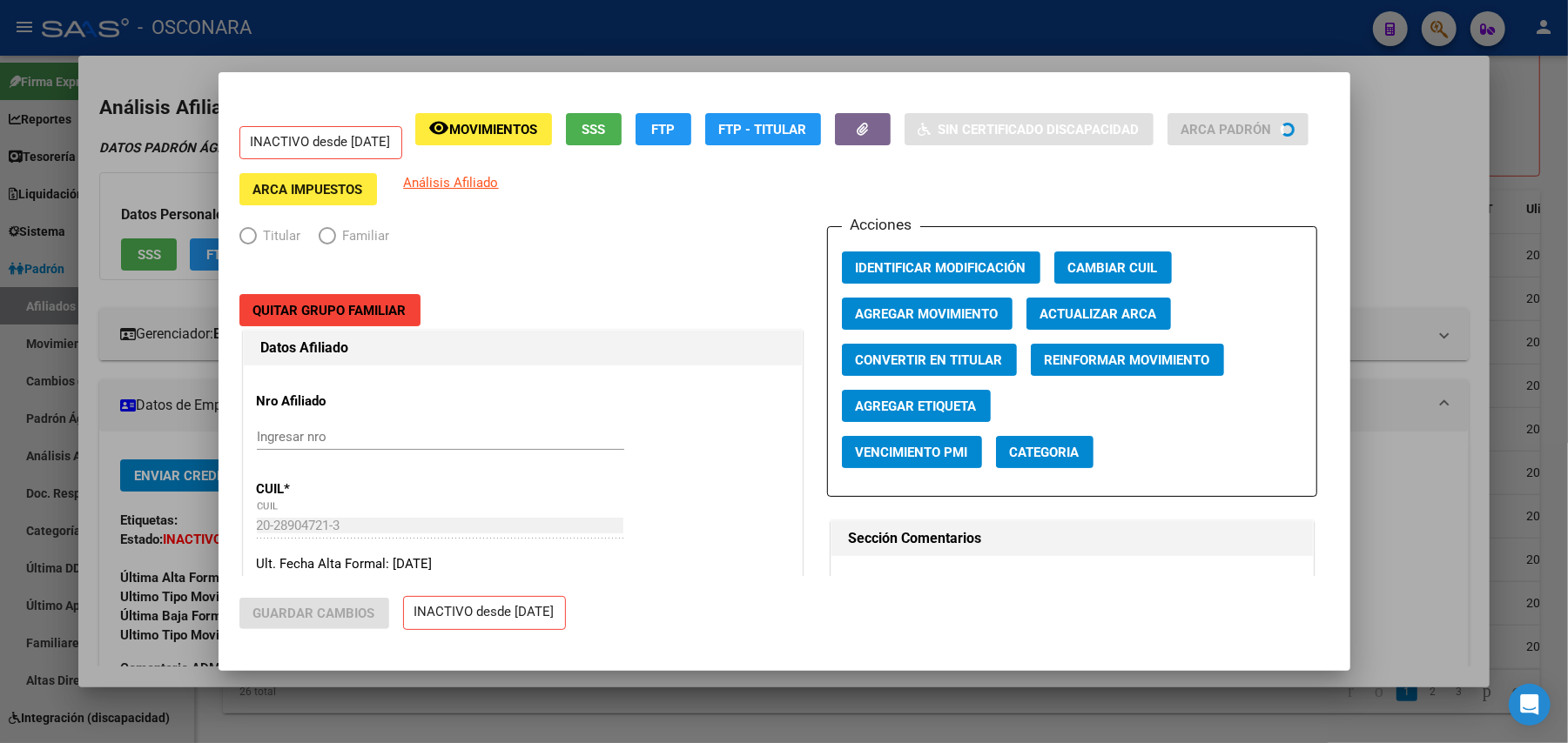
radio input "true"
type input "30-71848029-5"
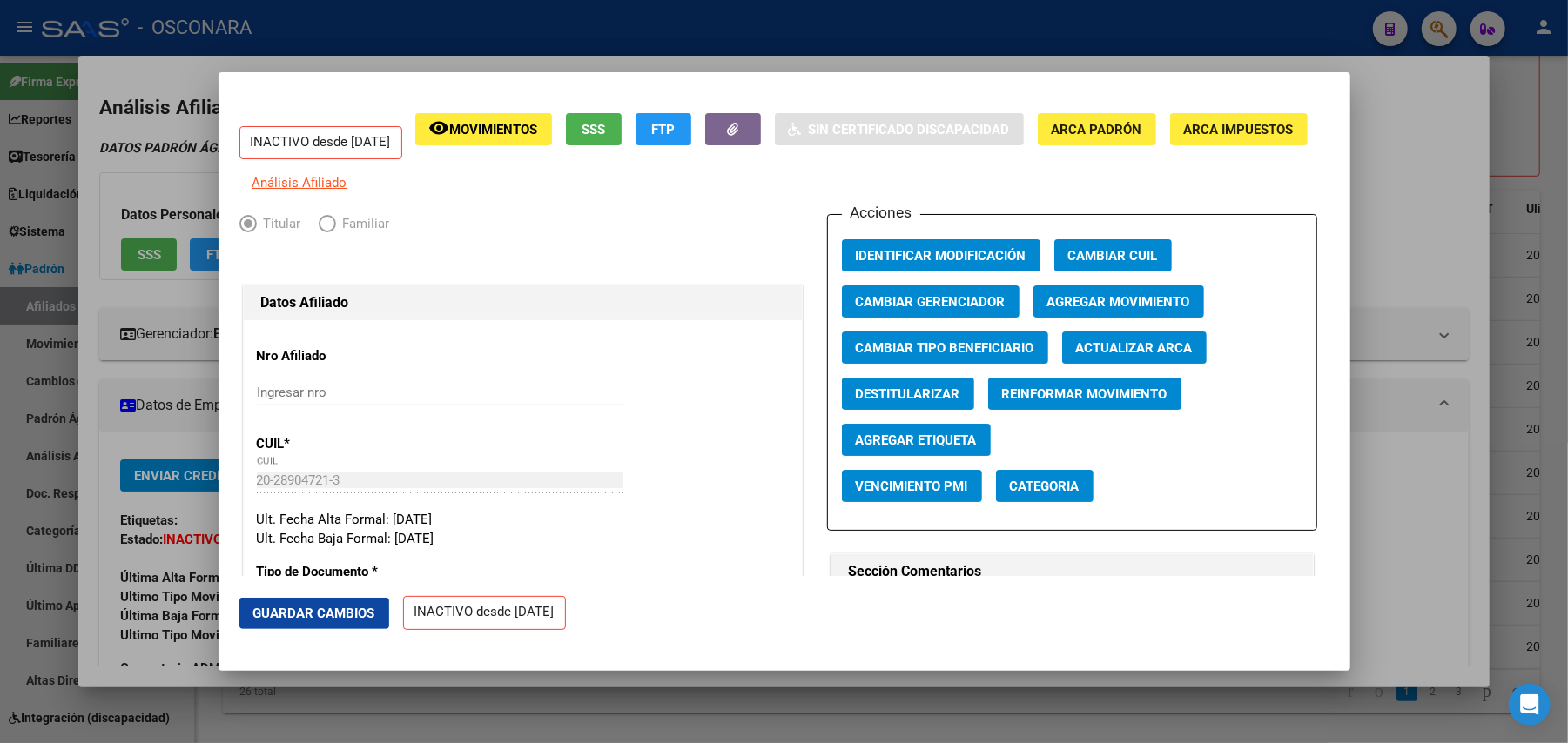
drag, startPoint x: 1150, startPoint y: 314, endPoint x: 1237, endPoint y: 341, distance: 91.1
click at [1236, 370] on div "Acciones Identificar Modificación Cambiar CUIL Cambiar Gerenciador Agregar Movi…" at bounding box center [1072, 372] width 490 height 317
click at [605, 126] on span "SSS" at bounding box center [593, 130] width 24 height 16
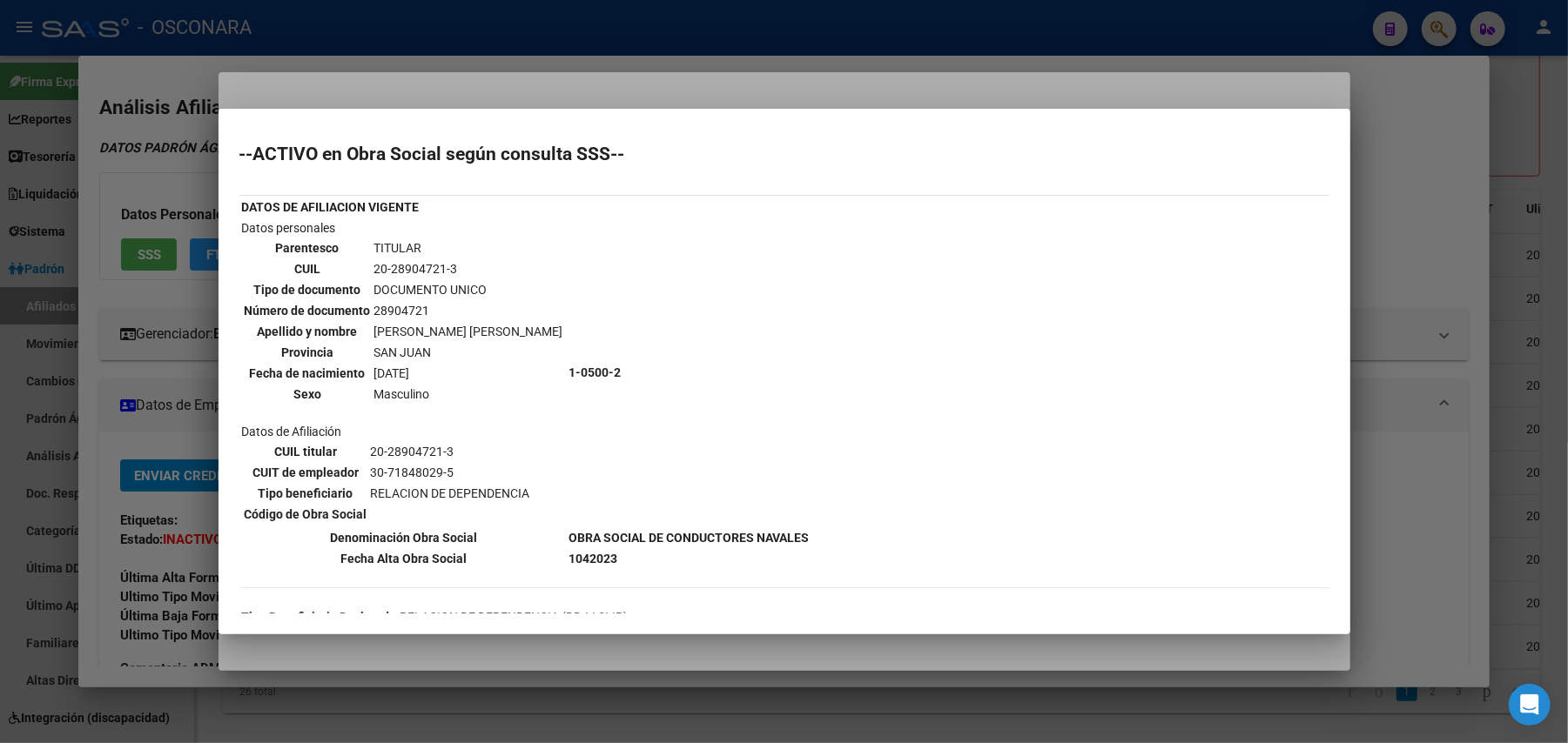
click at [900, 679] on div at bounding box center [784, 371] width 1568 height 743
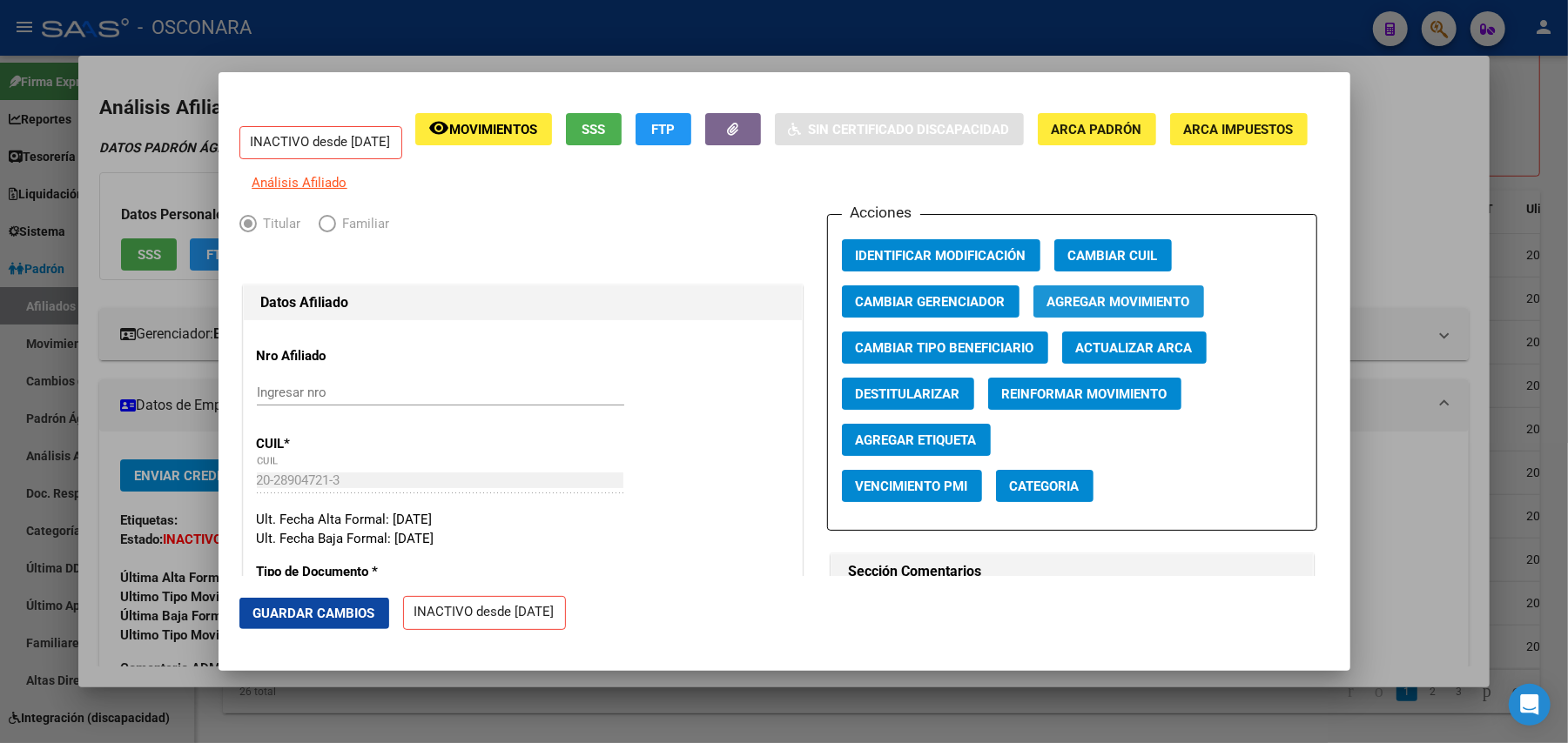
click at [1123, 308] on span "Agregar Movimiento" at bounding box center [1118, 302] width 143 height 16
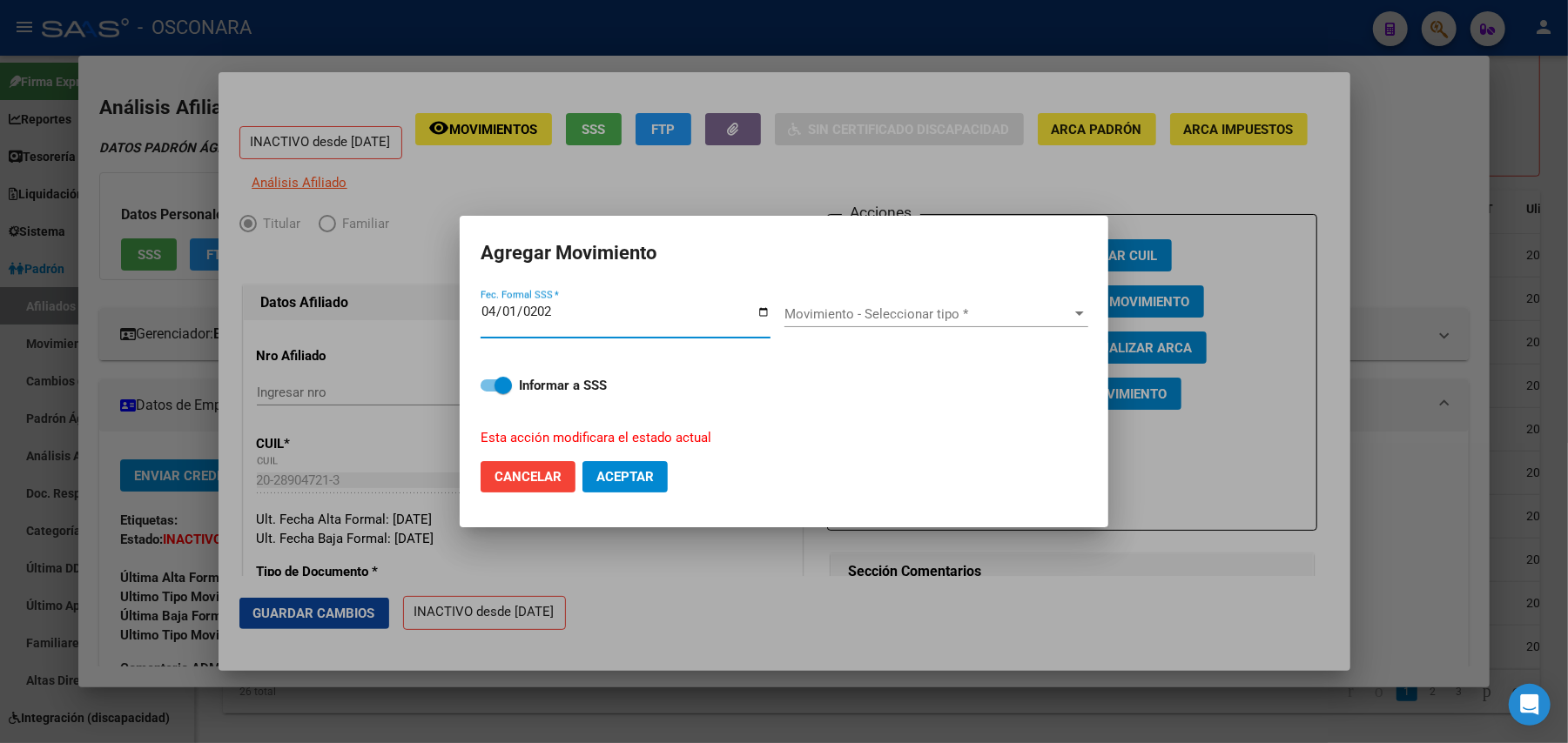
type input "2023-04-01"
click at [1059, 326] on div "Movimiento - Seleccionar tipo * Movimiento - Seleccionar tipo *" at bounding box center [936, 314] width 304 height 26
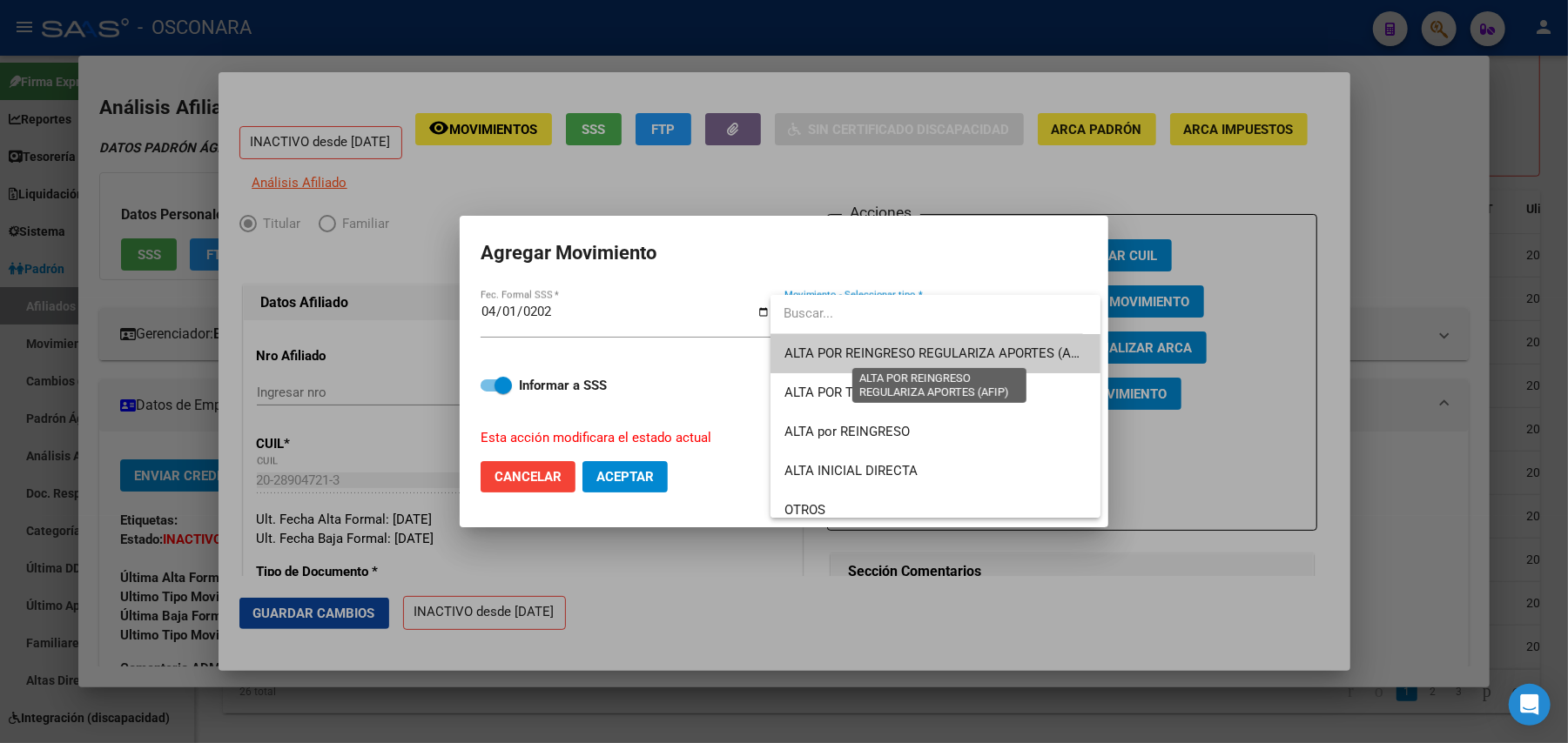
click at [987, 351] on span "ALTA POR REINGRESO REGULARIZA APORTES (AFIP)" at bounding box center [938, 353] width 309 height 16
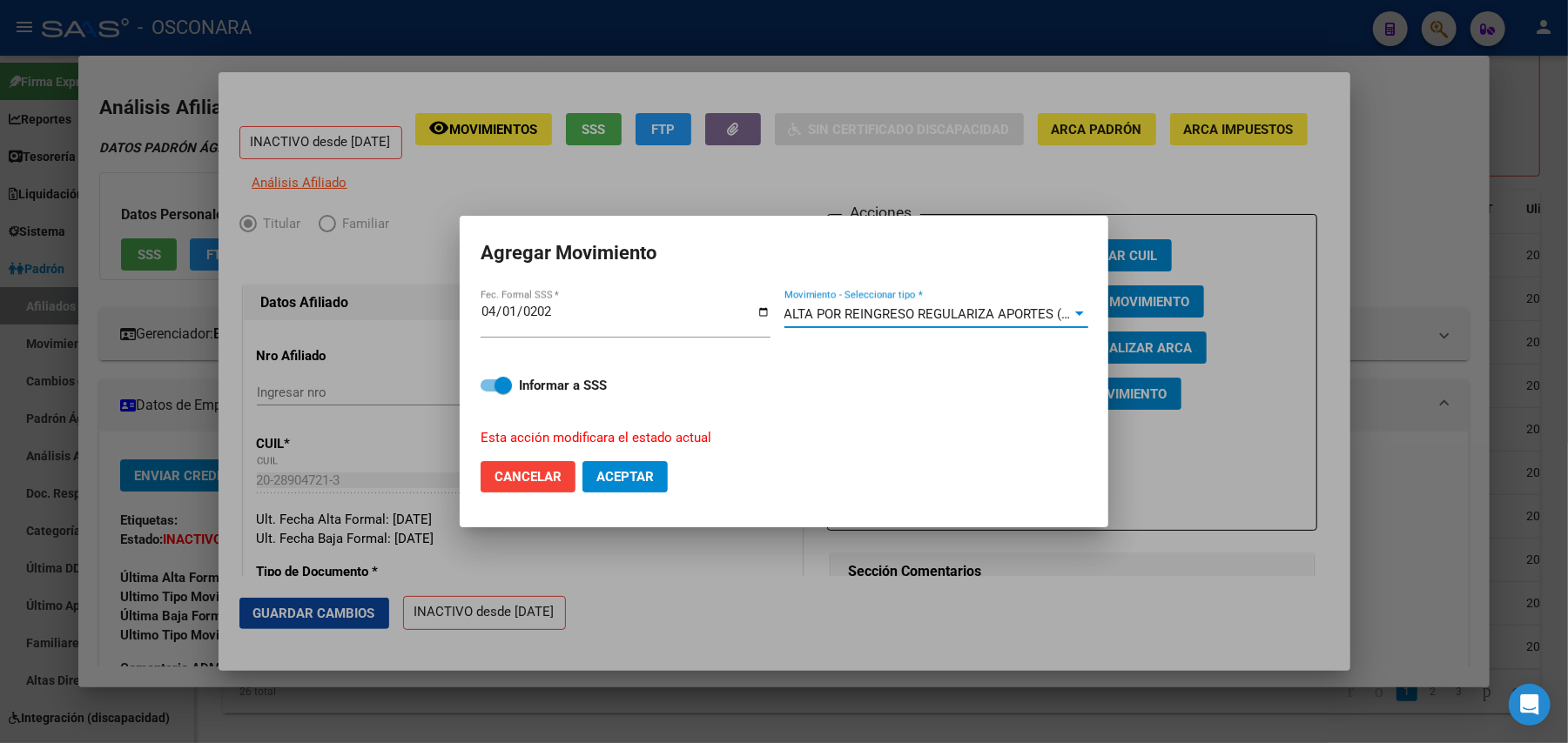
click at [485, 387] on span at bounding box center [496, 386] width 32 height 12
click at [488, 392] on input "Informar a SSS" at bounding box center [488, 392] width 1 height 1
checkbox input "false"
click at [639, 479] on span "Aceptar" at bounding box center [625, 478] width 57 height 16
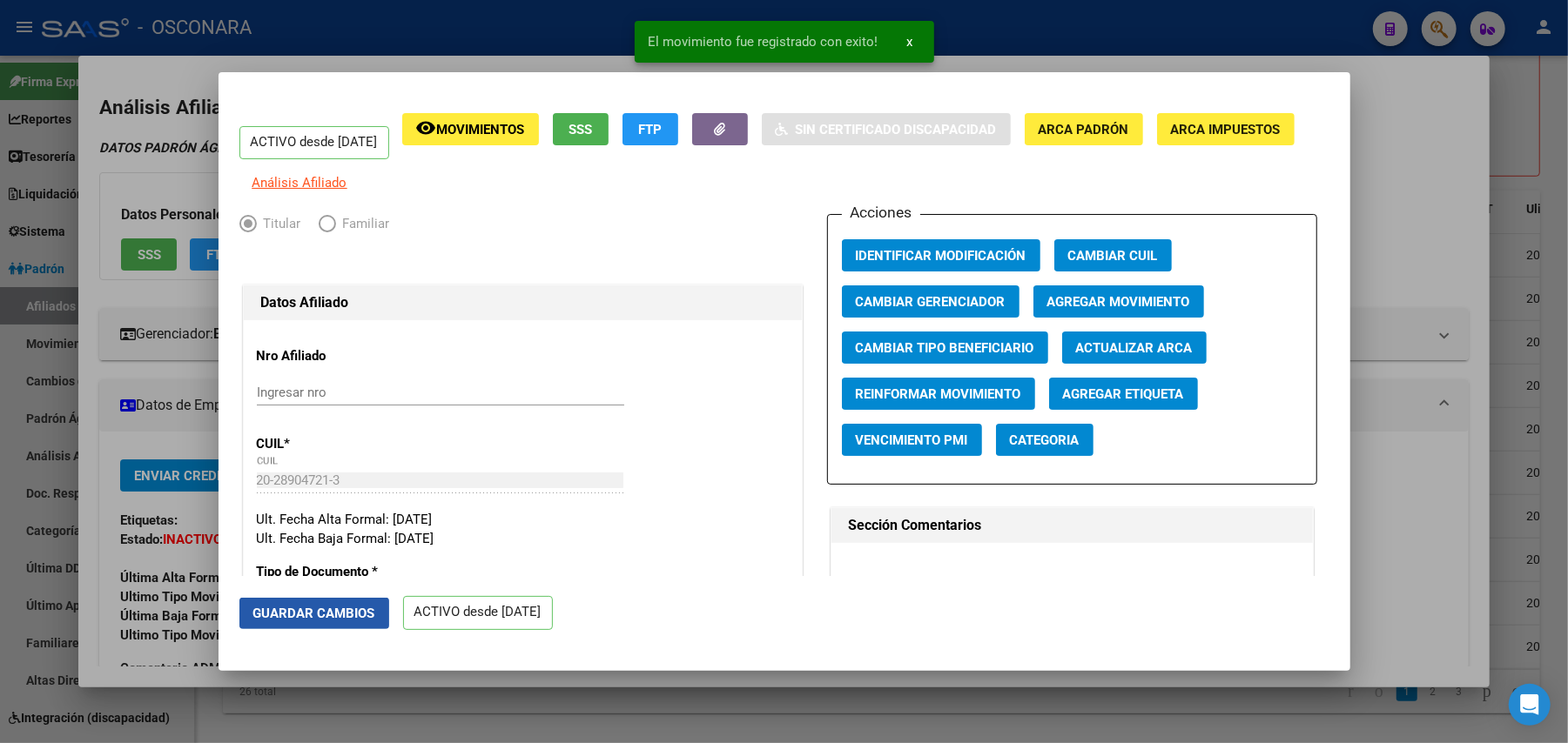
click at [315, 621] on span "Guardar Cambios" at bounding box center [315, 614] width 122 height 16
click at [875, 705] on div at bounding box center [784, 371] width 1568 height 743
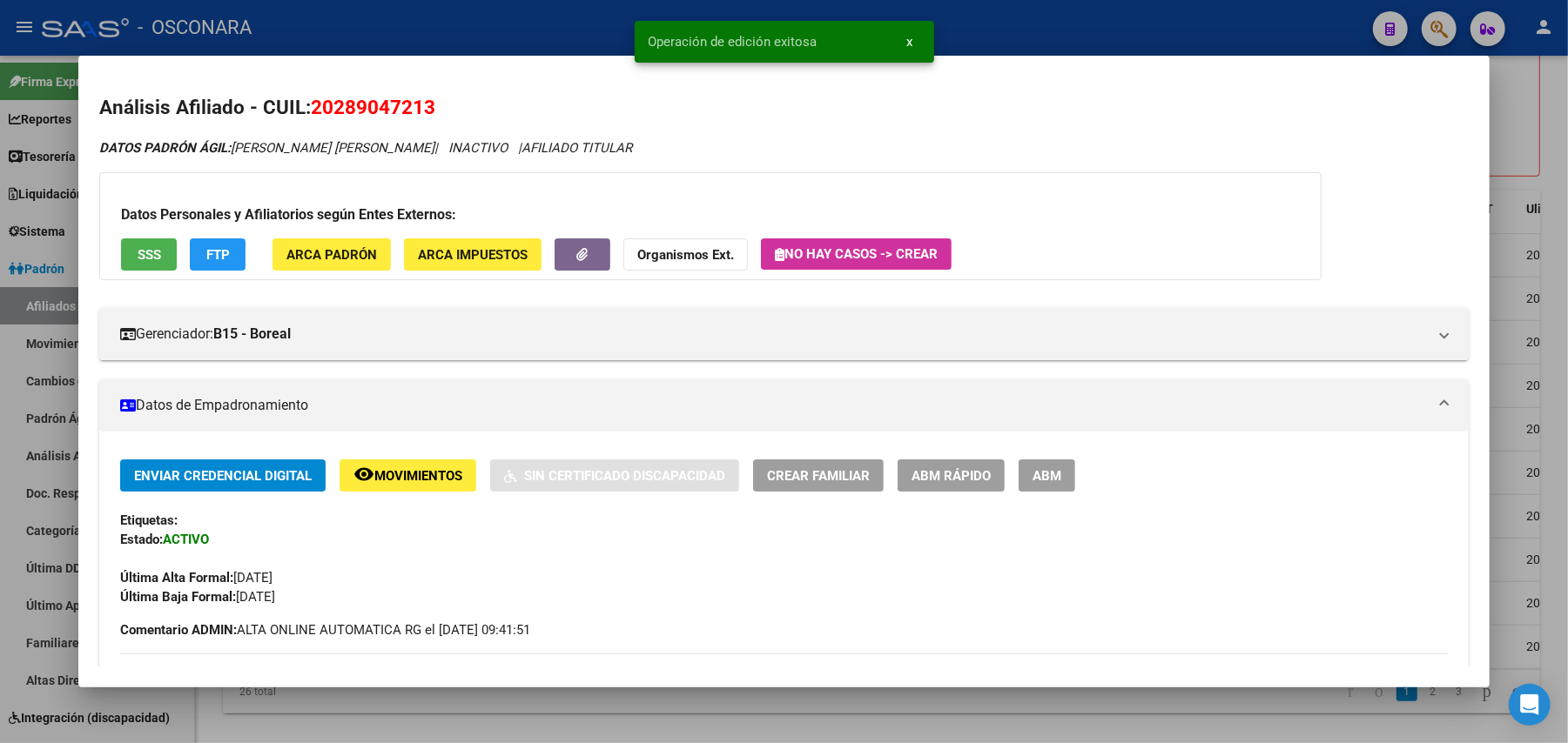
click at [875, 705] on div at bounding box center [784, 371] width 1568 height 743
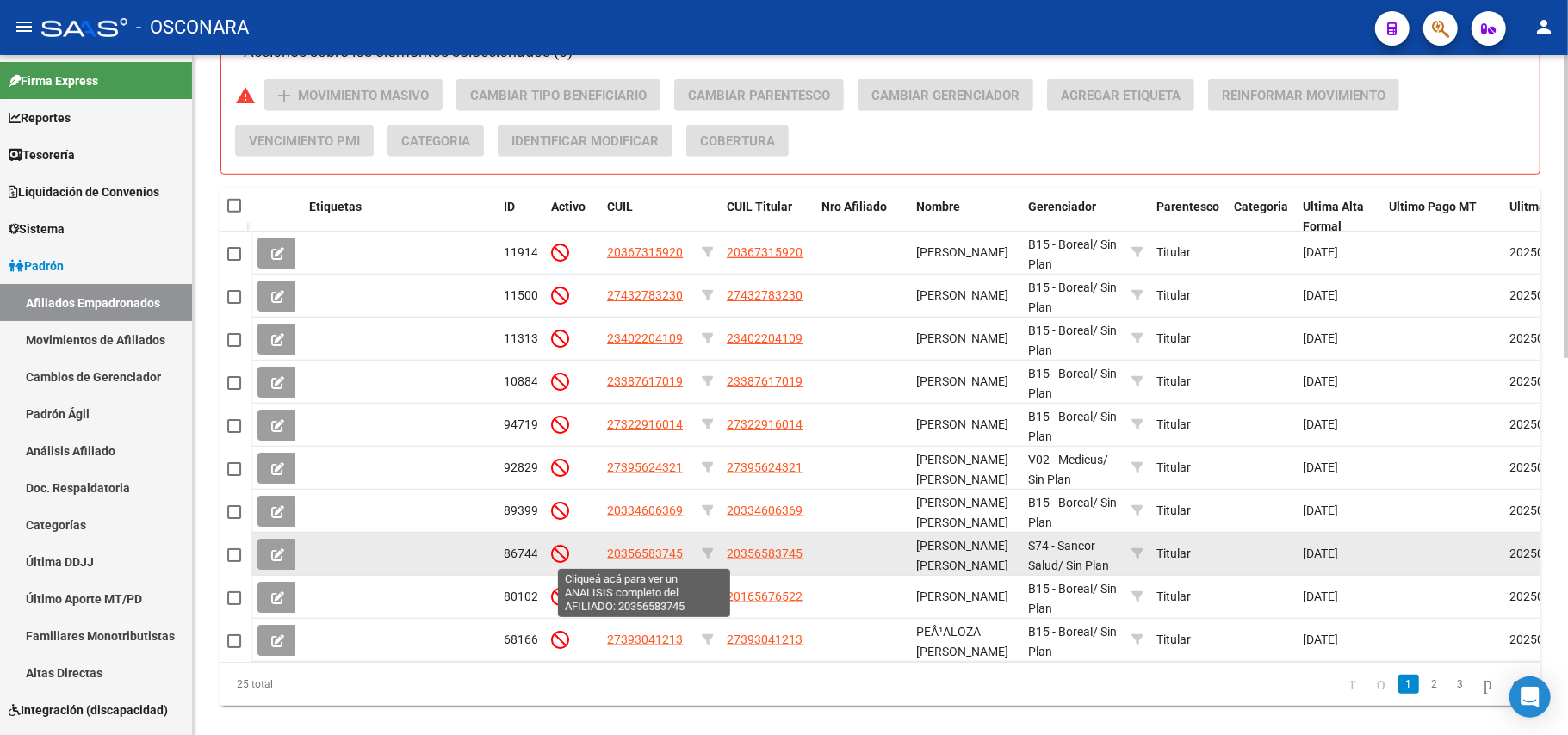
click at [624, 551] on span "20356583745" at bounding box center [645, 553] width 76 height 14
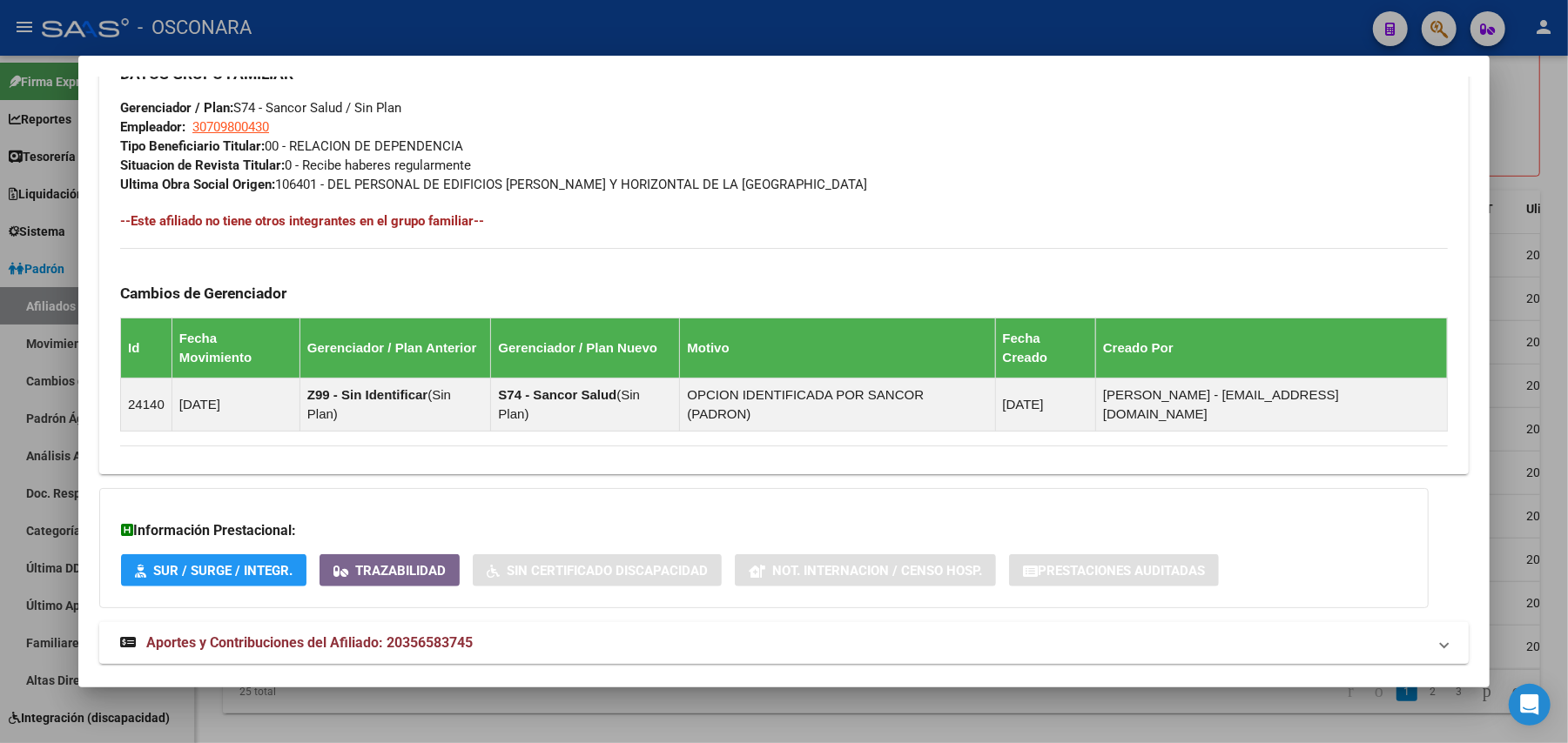
click at [419, 623] on mat-expansion-panel-header "Aportes y Contribuciones del Afiliado: 20356583745" at bounding box center [784, 643] width 1370 height 41
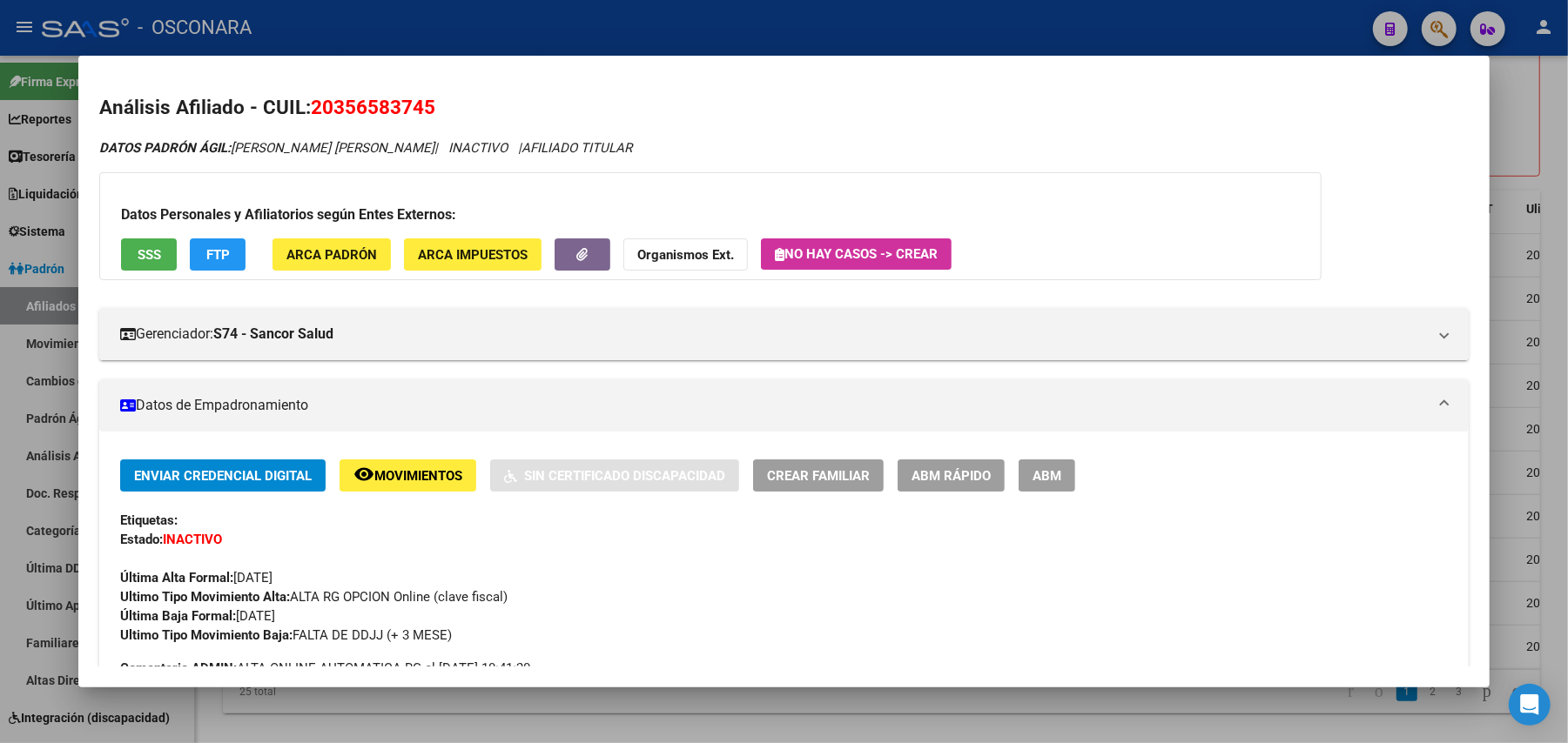
click at [1564, 148] on div at bounding box center [784, 371] width 1568 height 743
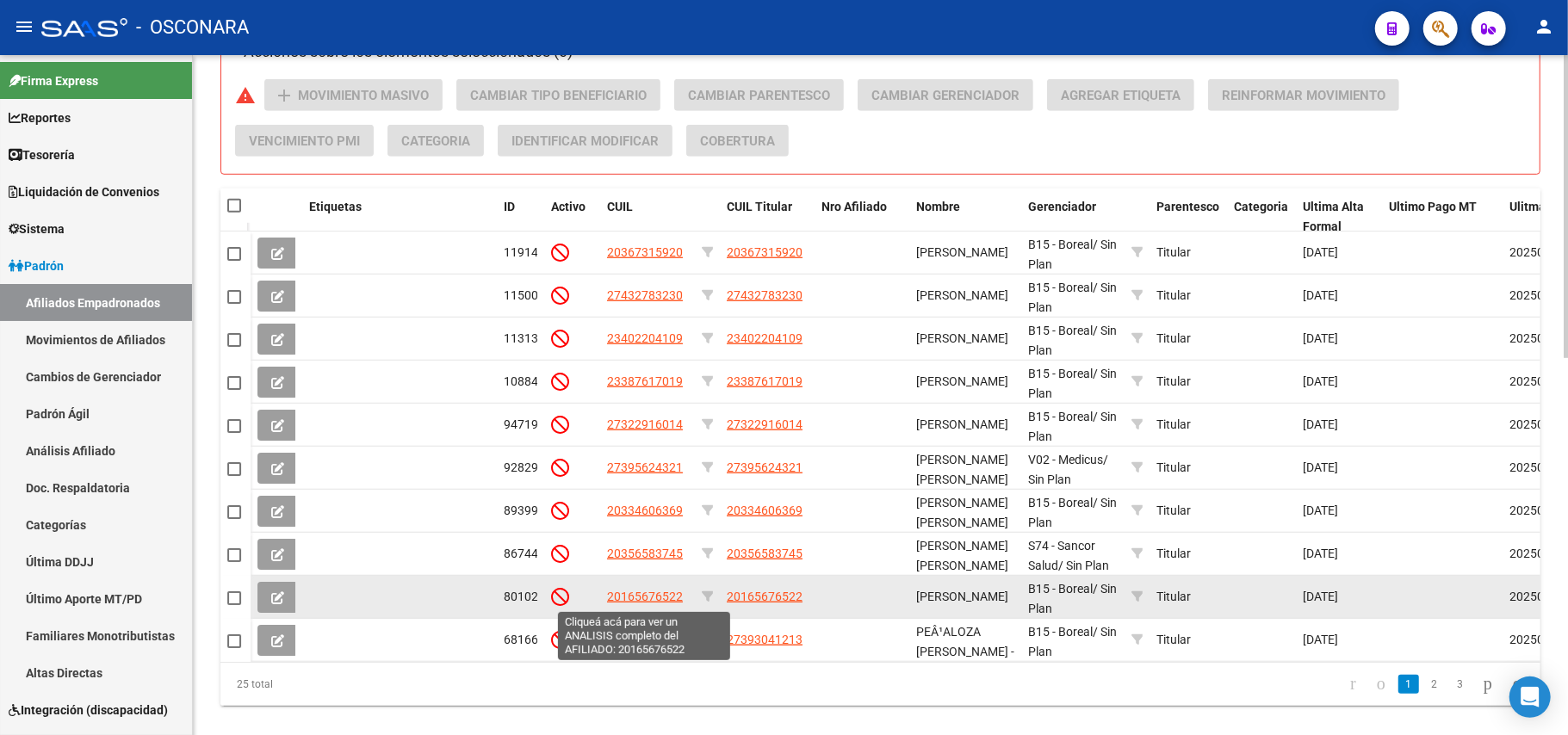
click at [662, 600] on span "20165676522" at bounding box center [645, 596] width 76 height 14
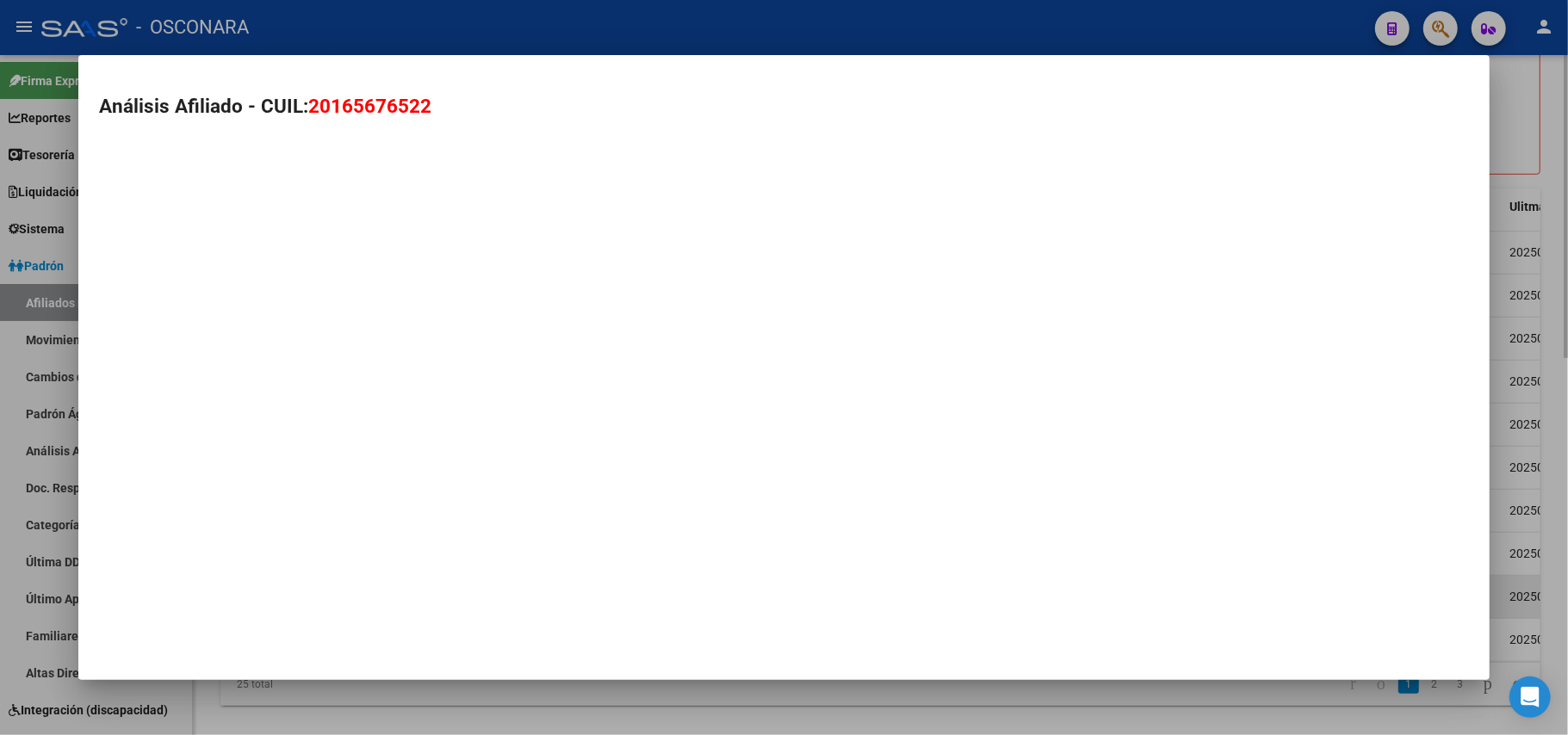
type textarea "20165676522"
